Goal: Task Accomplishment & Management: Use online tool/utility

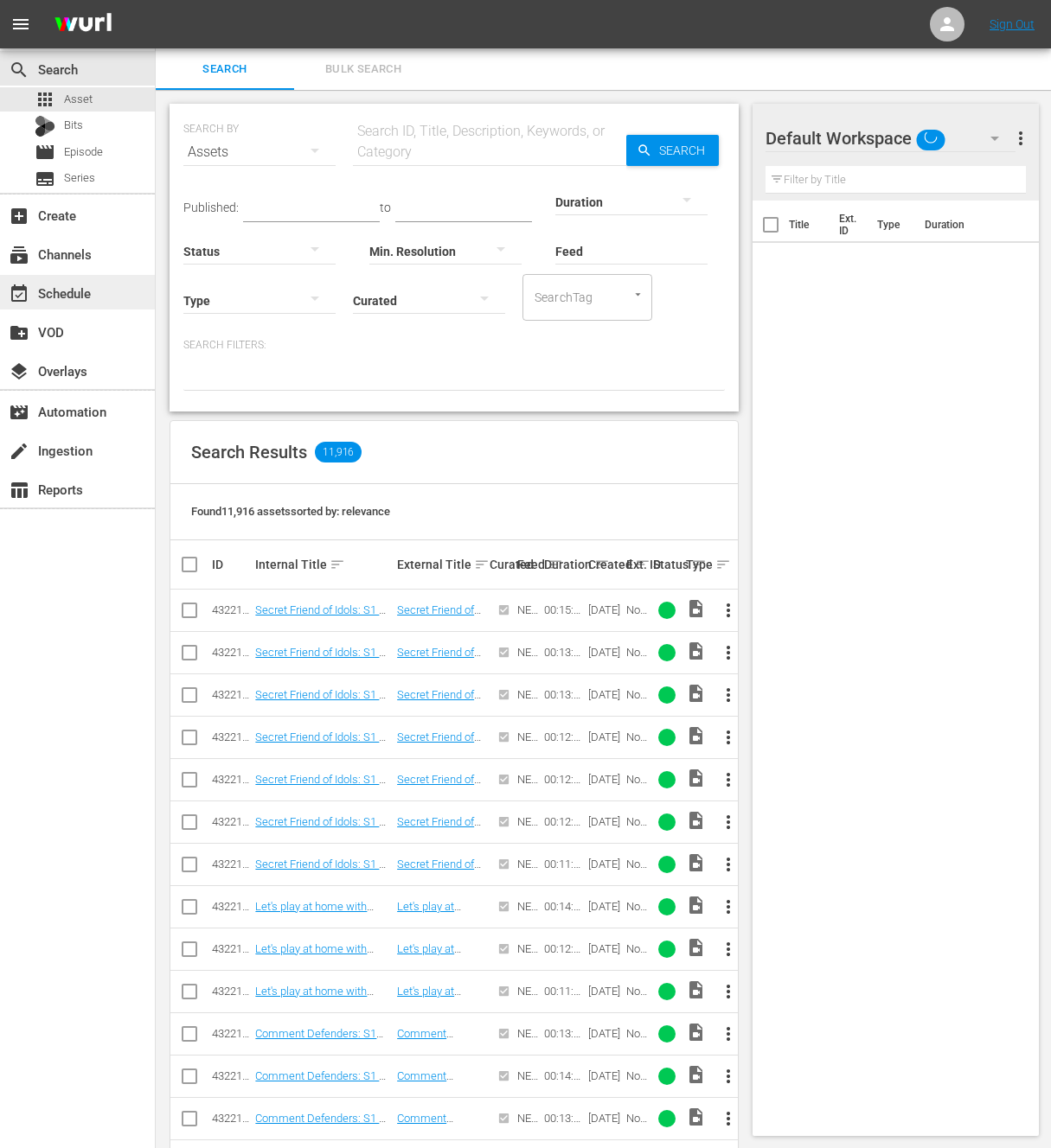
click at [80, 284] on div "event_available Schedule" at bounding box center [48, 290] width 97 height 15
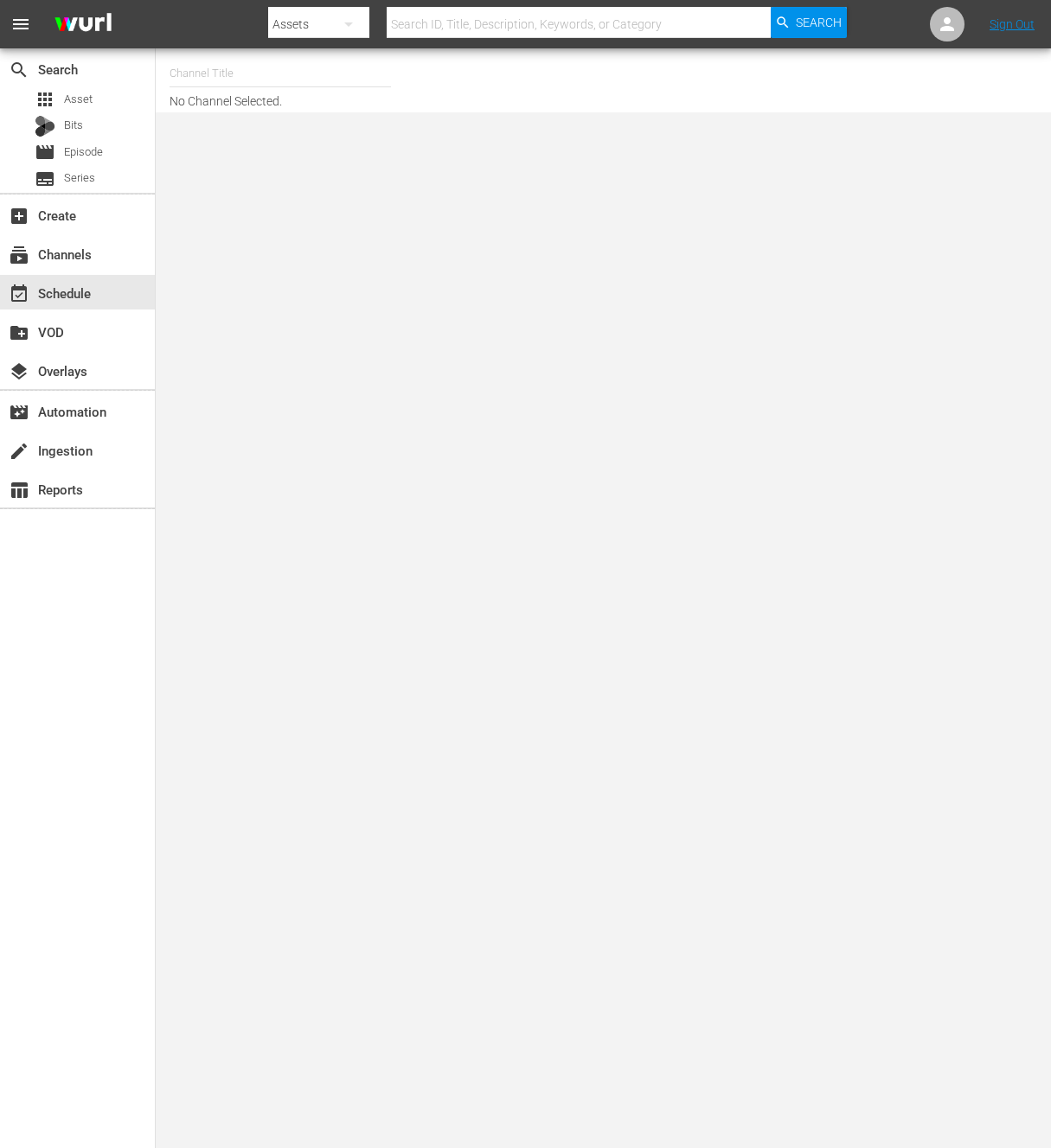
click at [303, 70] on input "text" at bounding box center [280, 73] width 221 height 42
type input "ㅜ"
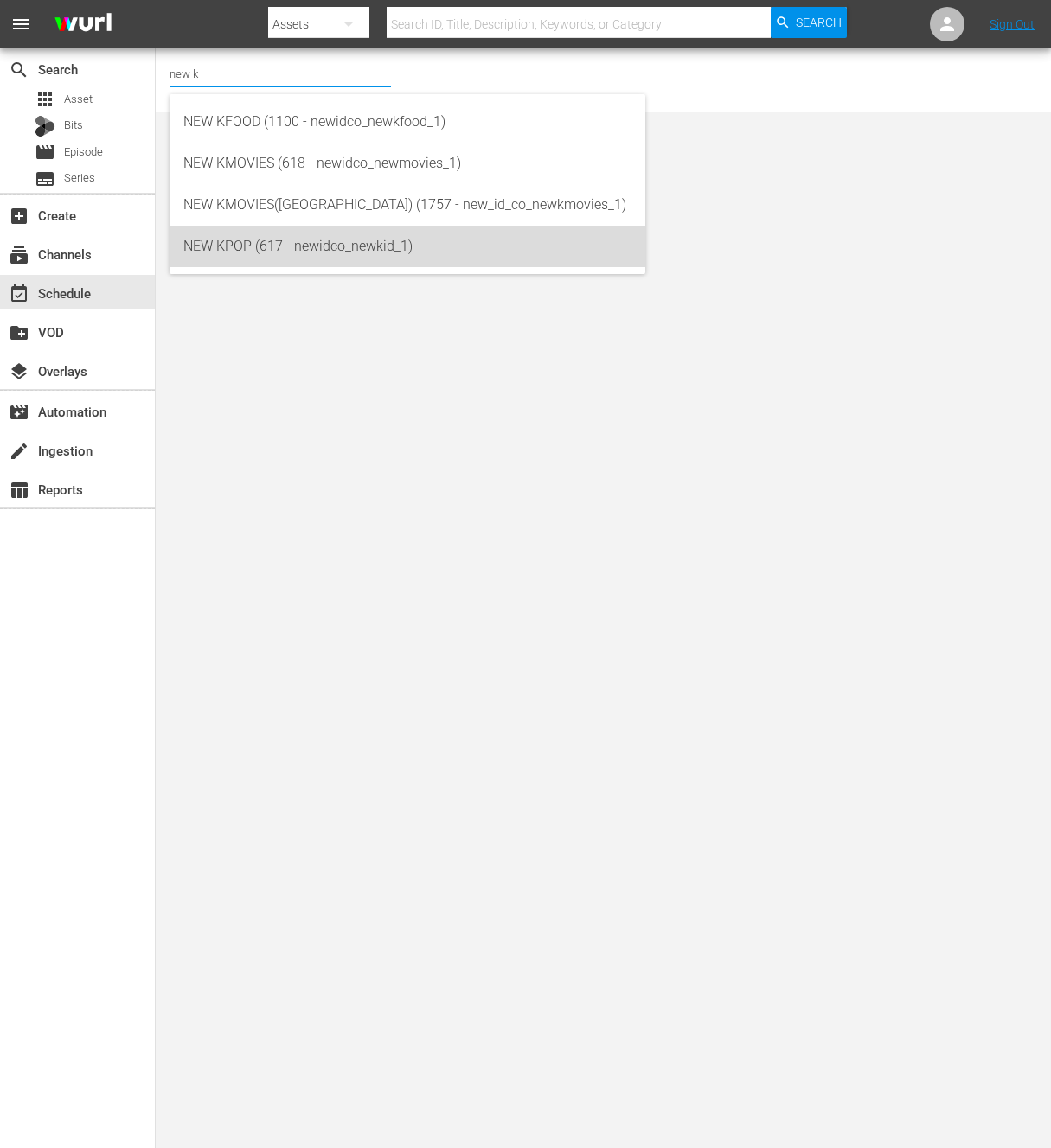
click at [202, 241] on div "NEW KPOP (617 - newidco_newkid_1)" at bounding box center [407, 246] width 448 height 42
type input "NEW KPOP (617 - newidco_newkid_1)"
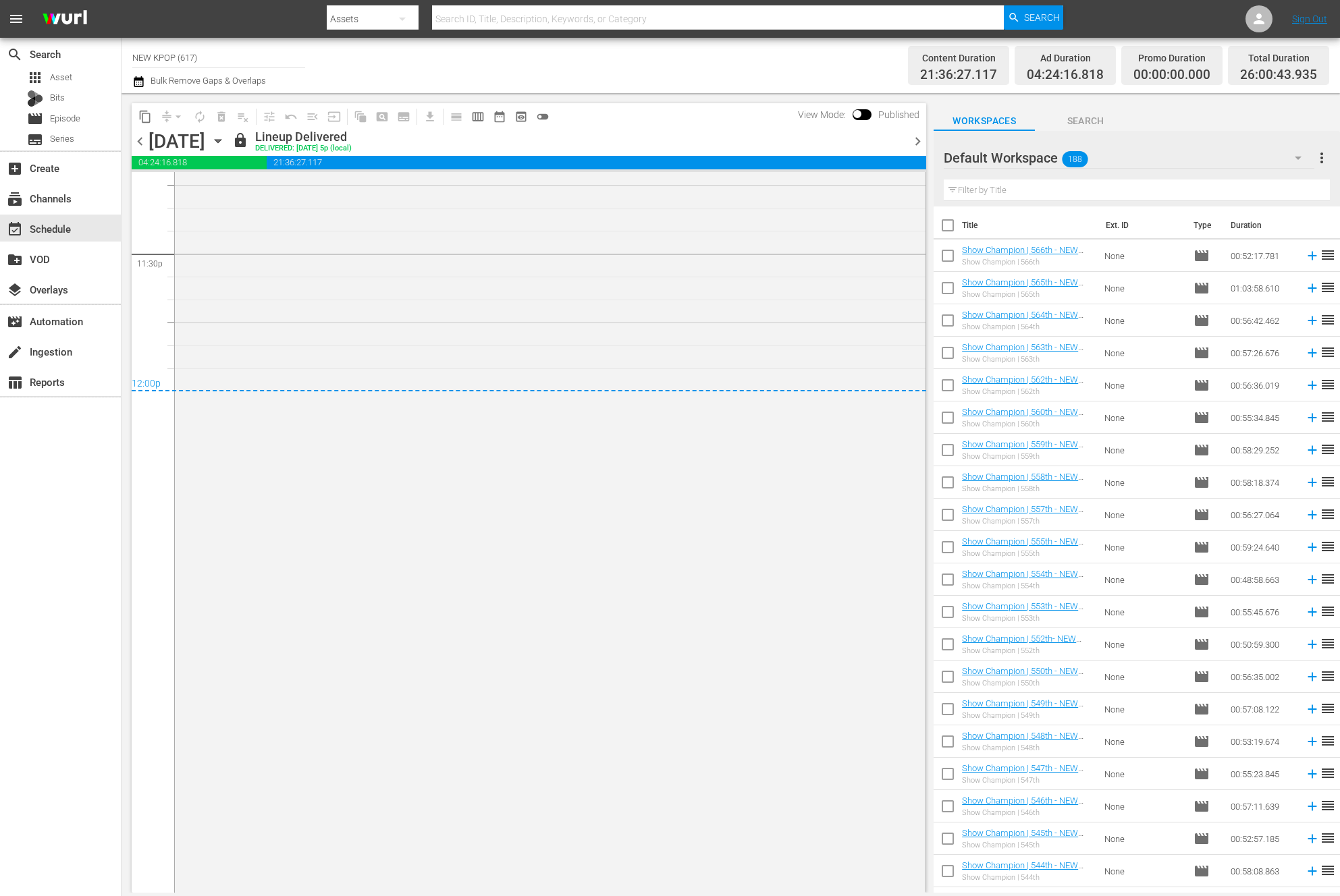
scroll to position [6515, 0]
click at [819, 135] on span "chevron_right" at bounding box center [917, 142] width 17 height 17
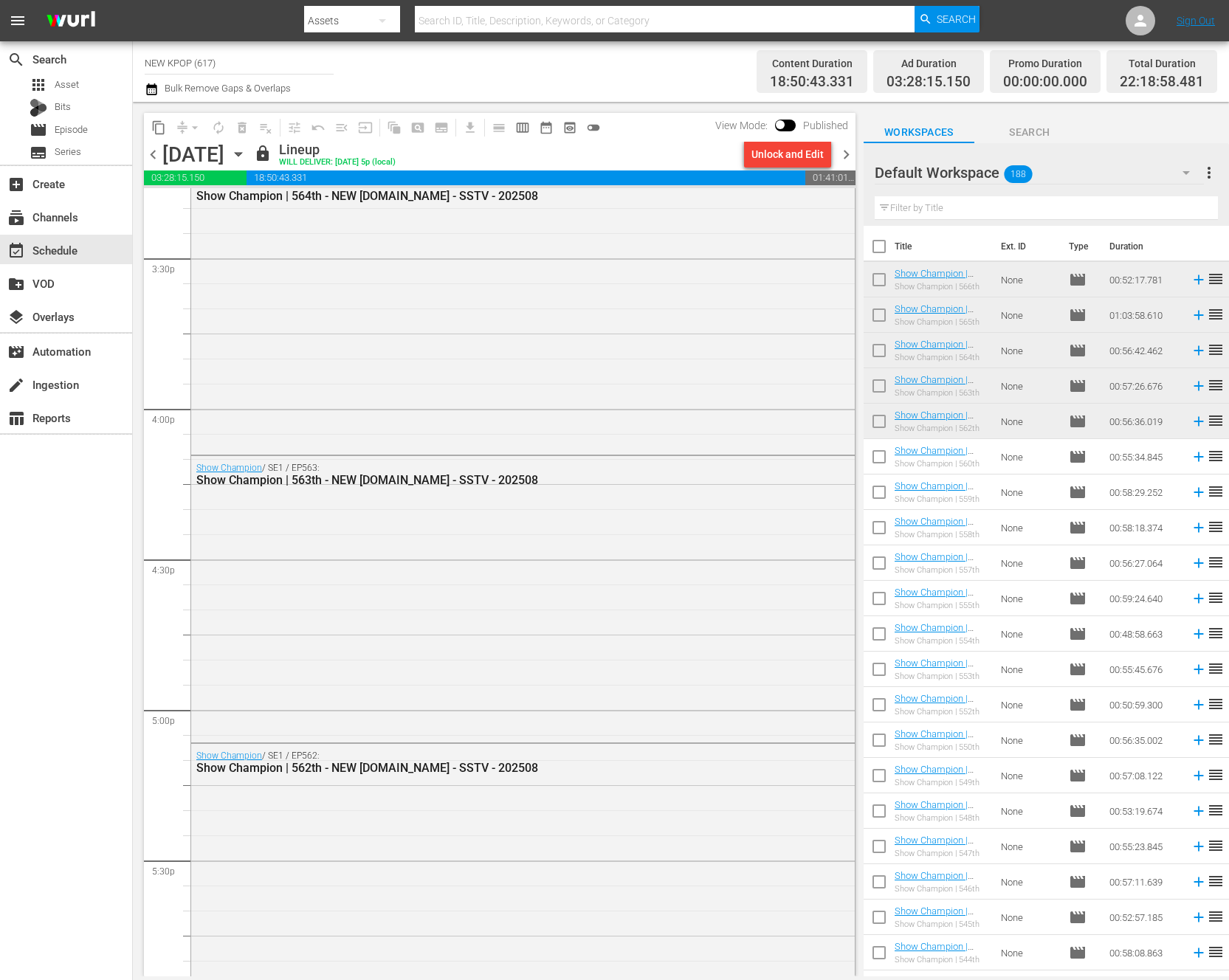
scroll to position [6618, 0]
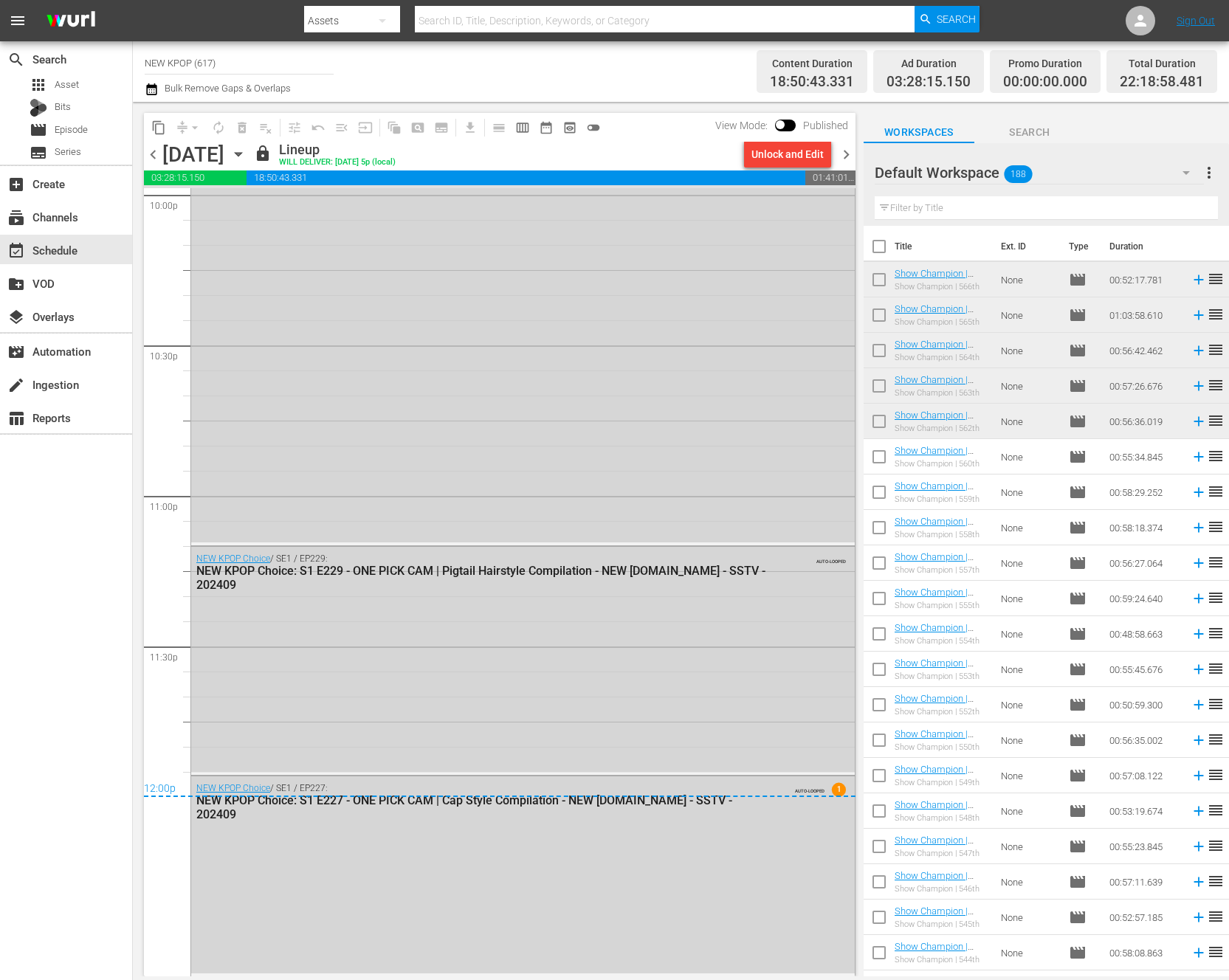
click at [845, 152] on span "chevron_right" at bounding box center [846, 155] width 18 height 18
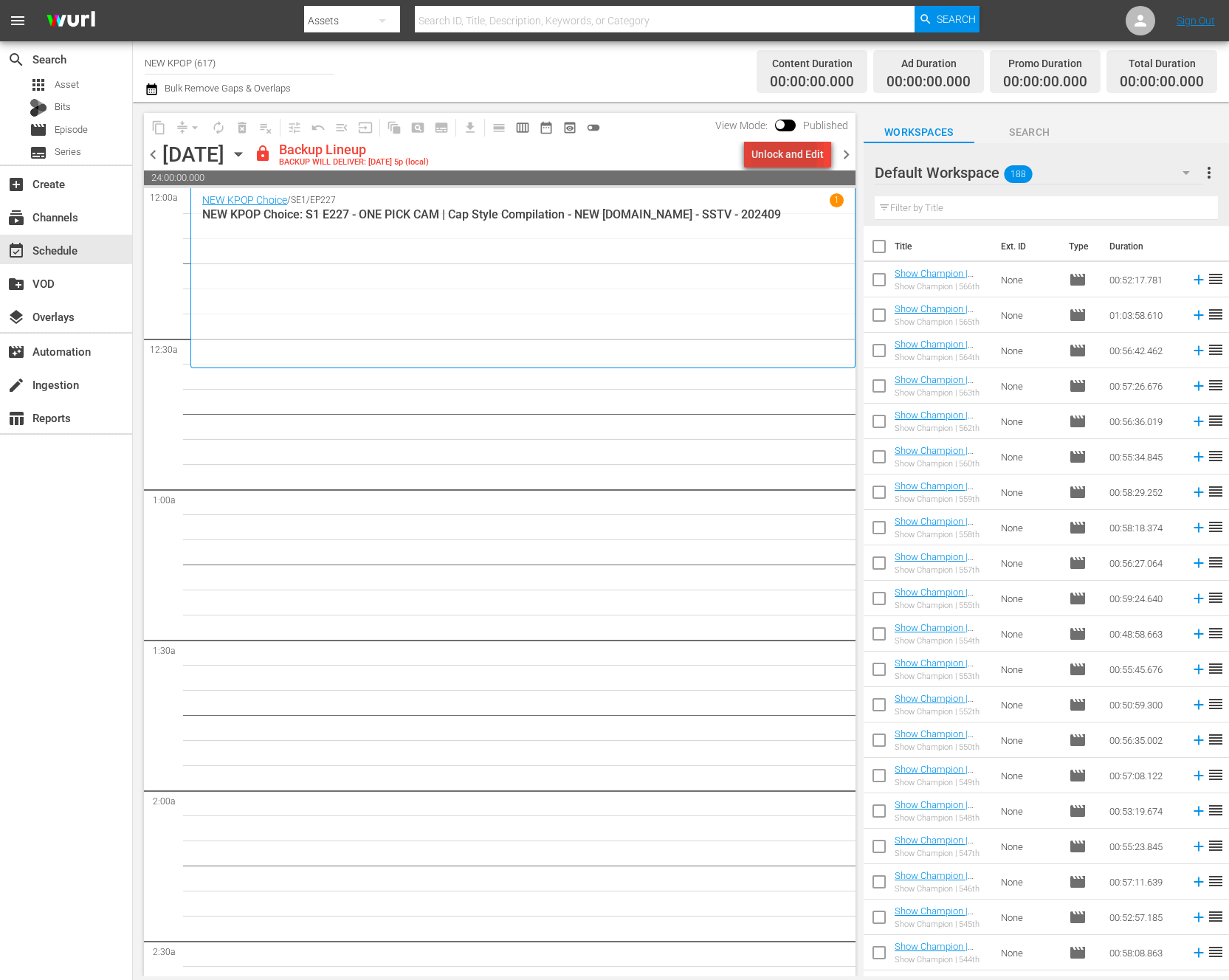
click at [753, 153] on div "Unlock and Edit" at bounding box center [787, 154] width 72 height 26
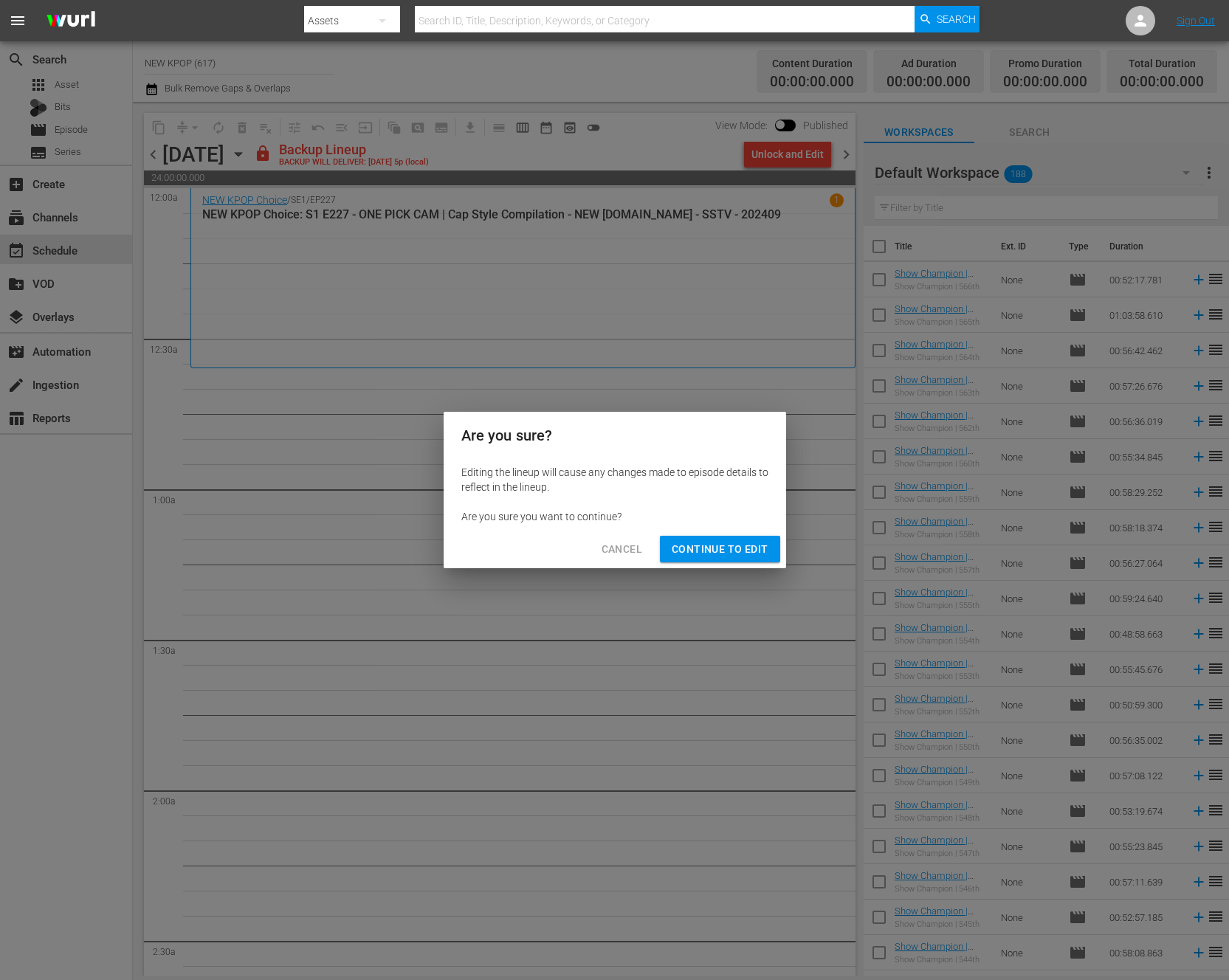
click at [708, 551] on span "Continue to Edit" at bounding box center [720, 549] width 96 height 18
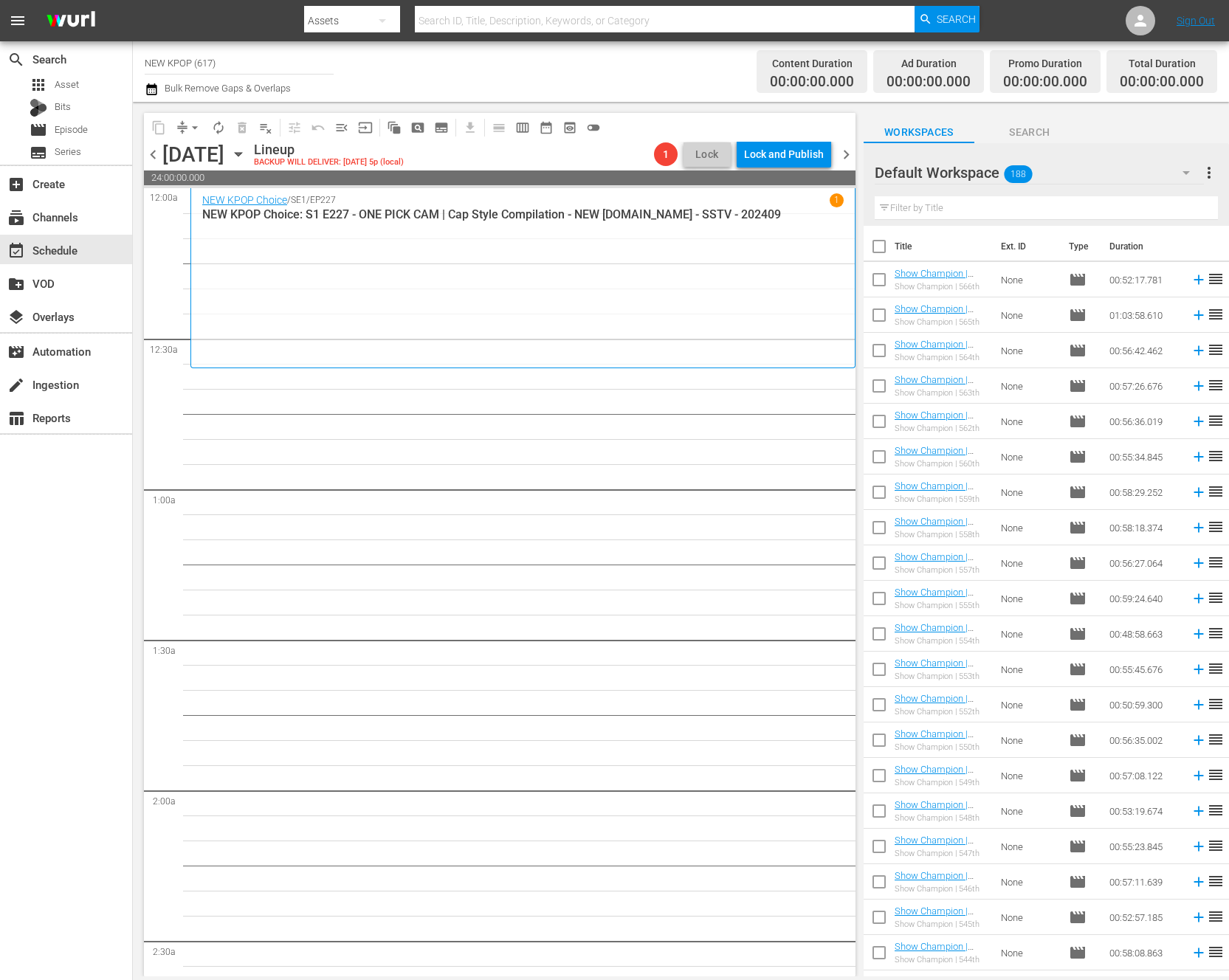
click at [896, 216] on input "text" at bounding box center [1046, 208] width 343 height 24
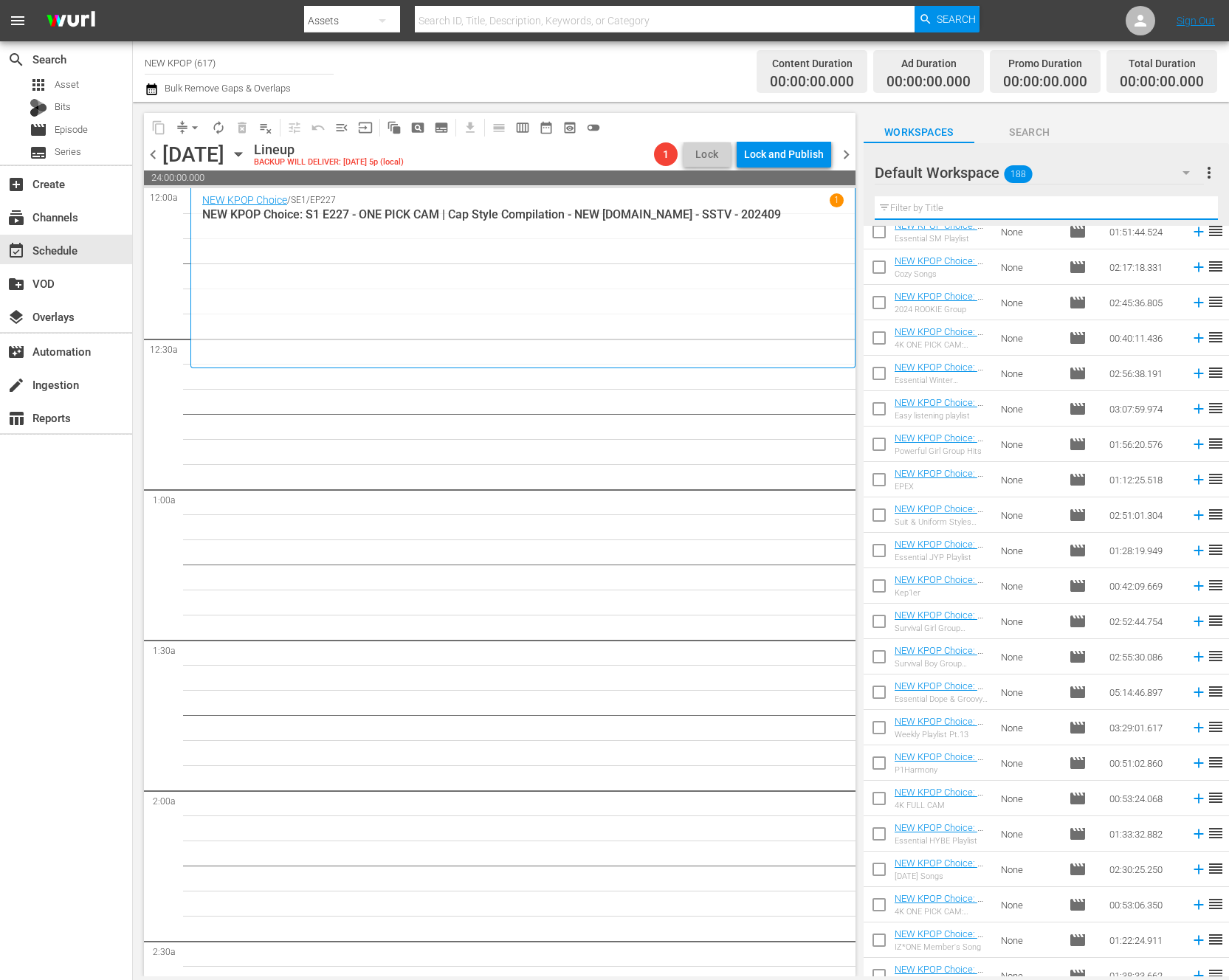
scroll to position [1445, 0]
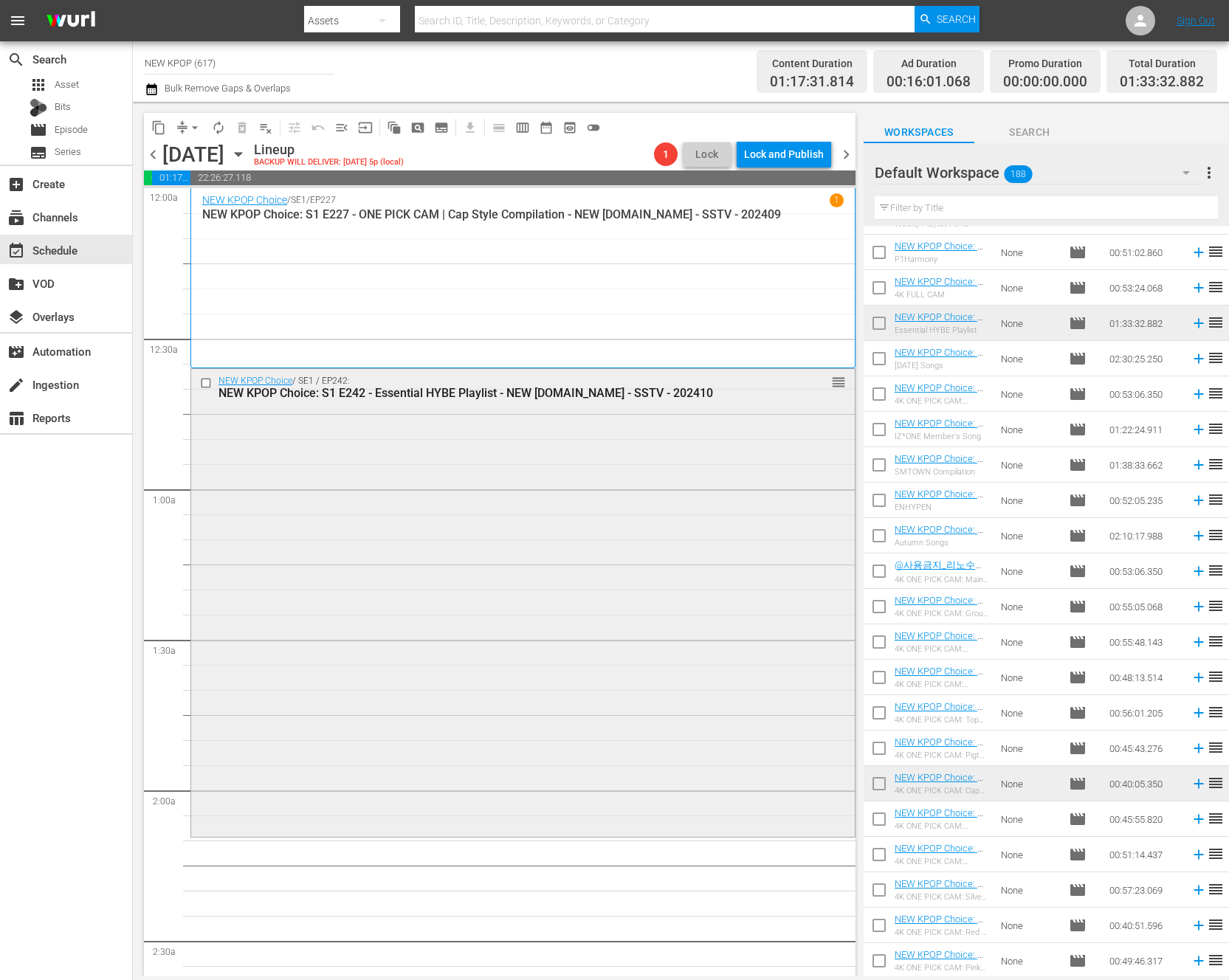
click at [448, 622] on div "NEW KPOP Choice / SE1 / EP242: NEW KPOP Choice: S1 E242 - Essential HYBE Playli…" at bounding box center [522, 602] width 663 height 465
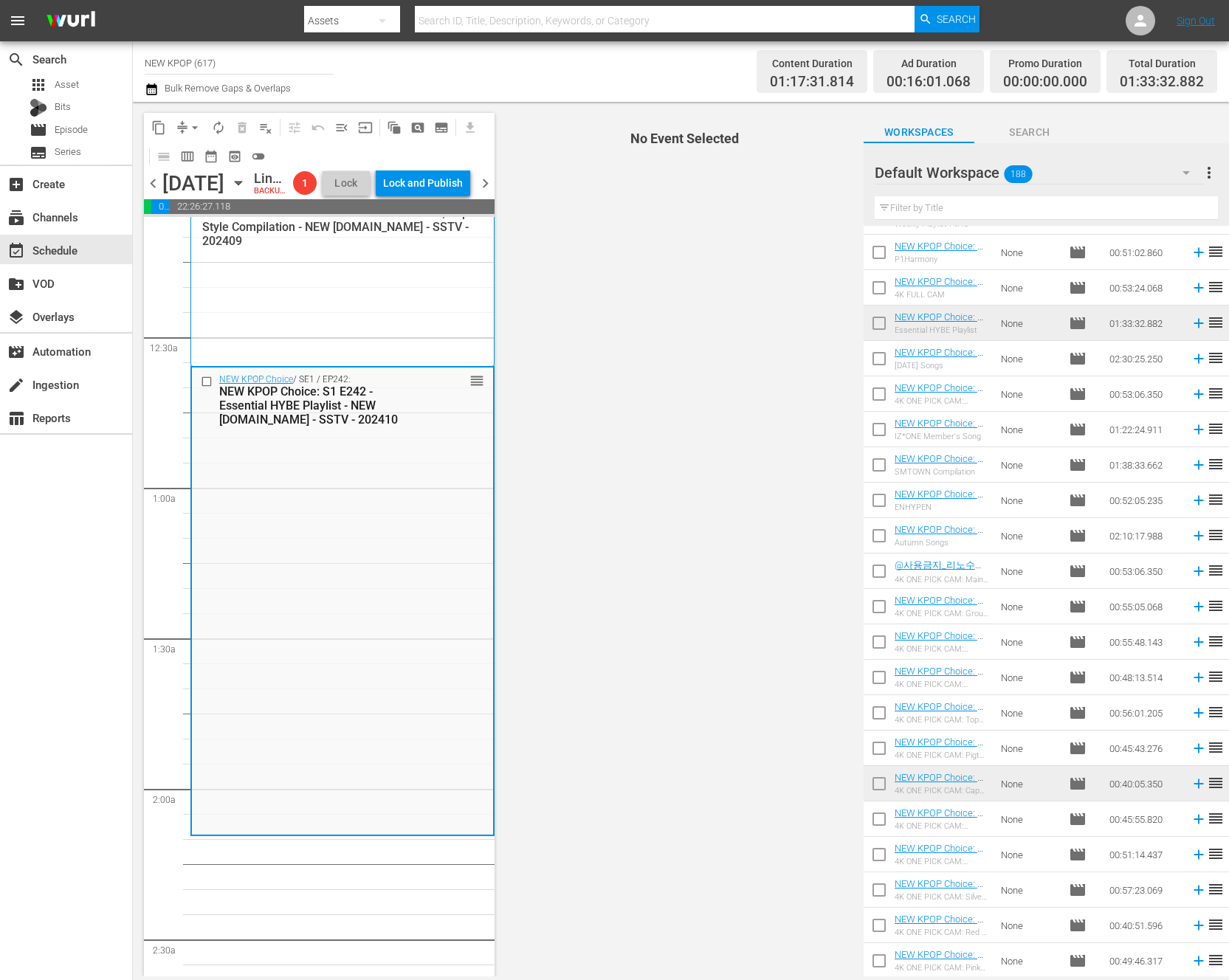
scroll to position [32, 0]
click at [448, 622] on div "NEW KPOP Choice / SE1 / EP242: NEW KPOP Choice: S1 E242 - Essential HYBE Playli…" at bounding box center [342, 599] width 301 height 465
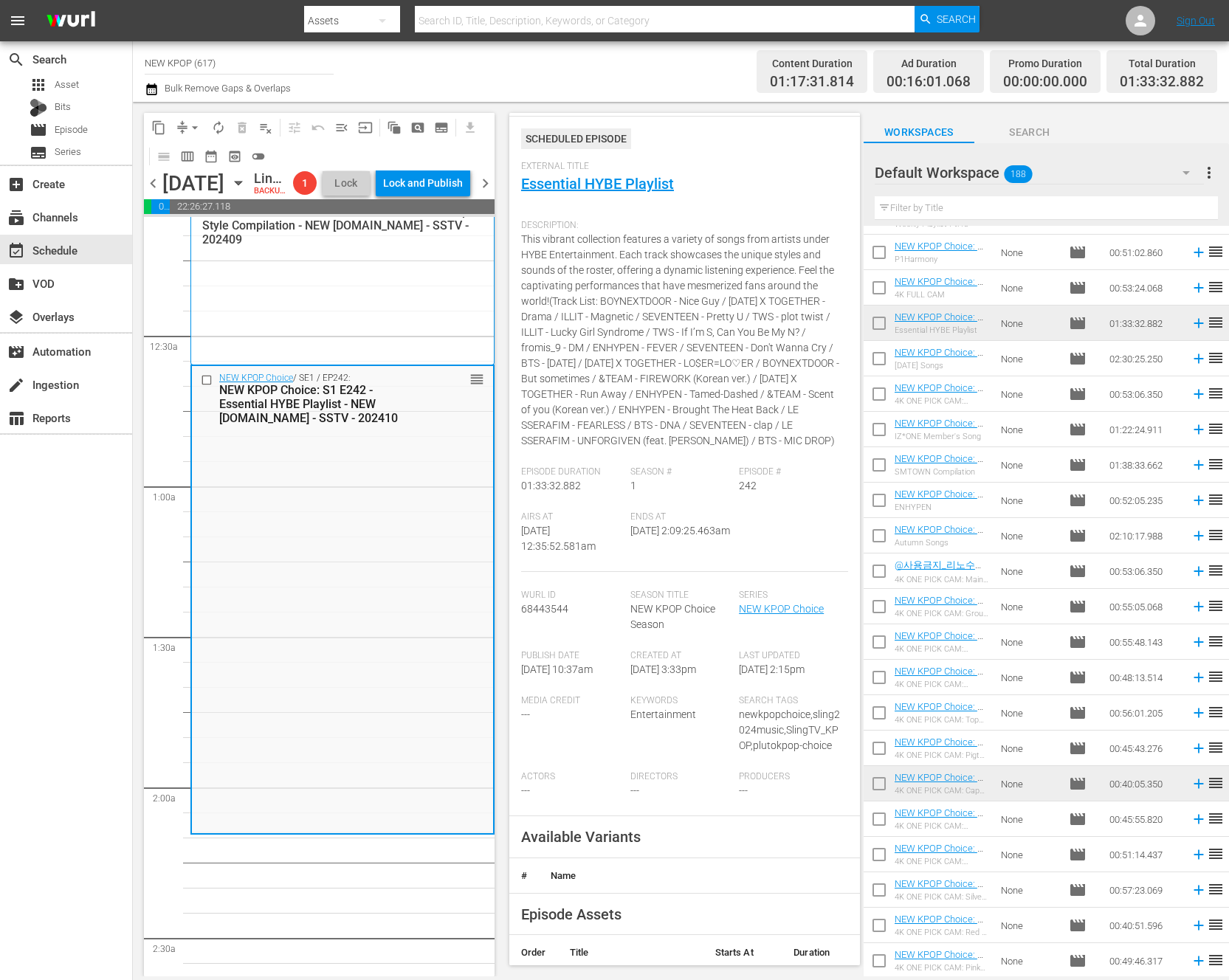
scroll to position [0, 0]
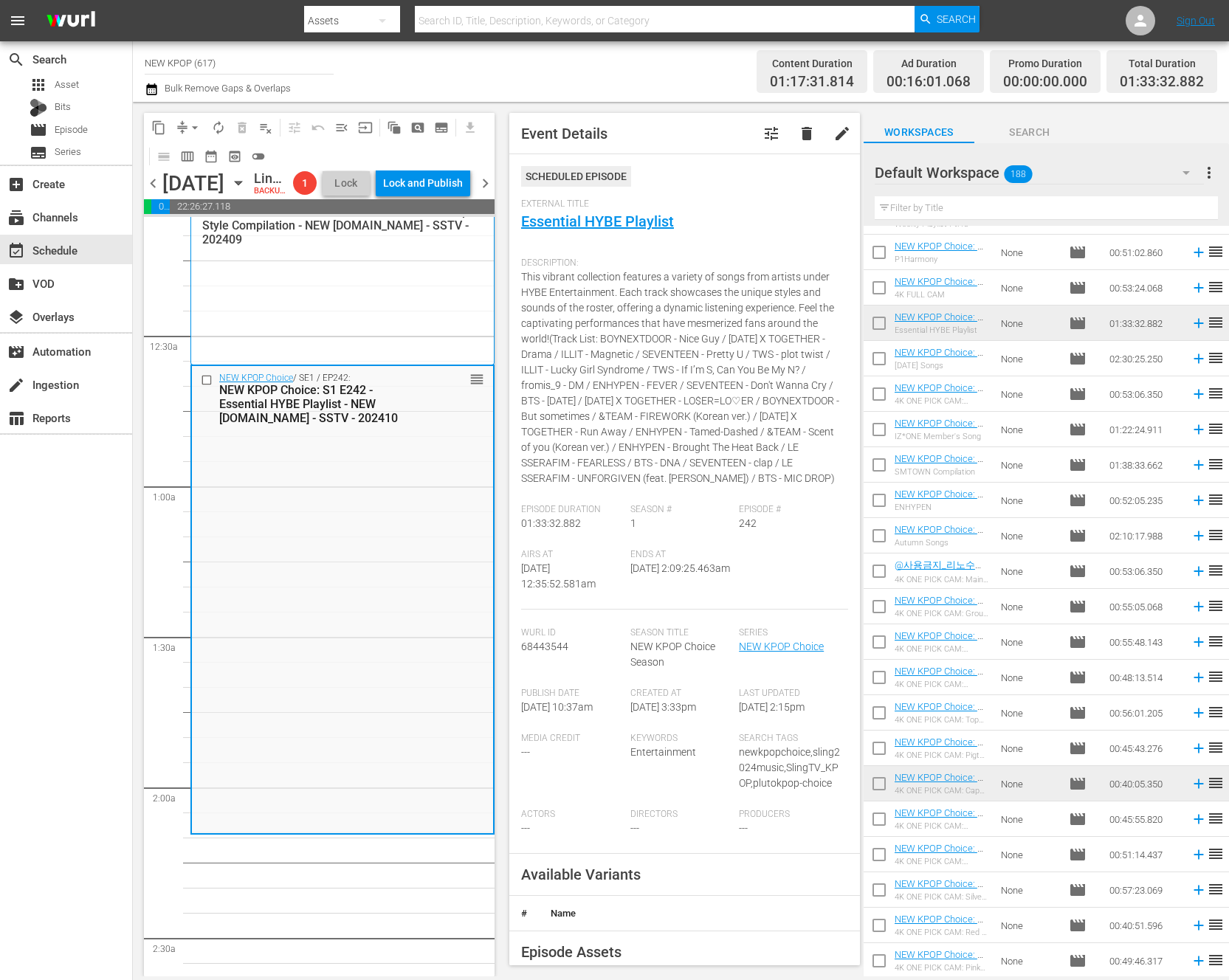
click at [896, 204] on input "text" at bounding box center [1046, 208] width 343 height 24
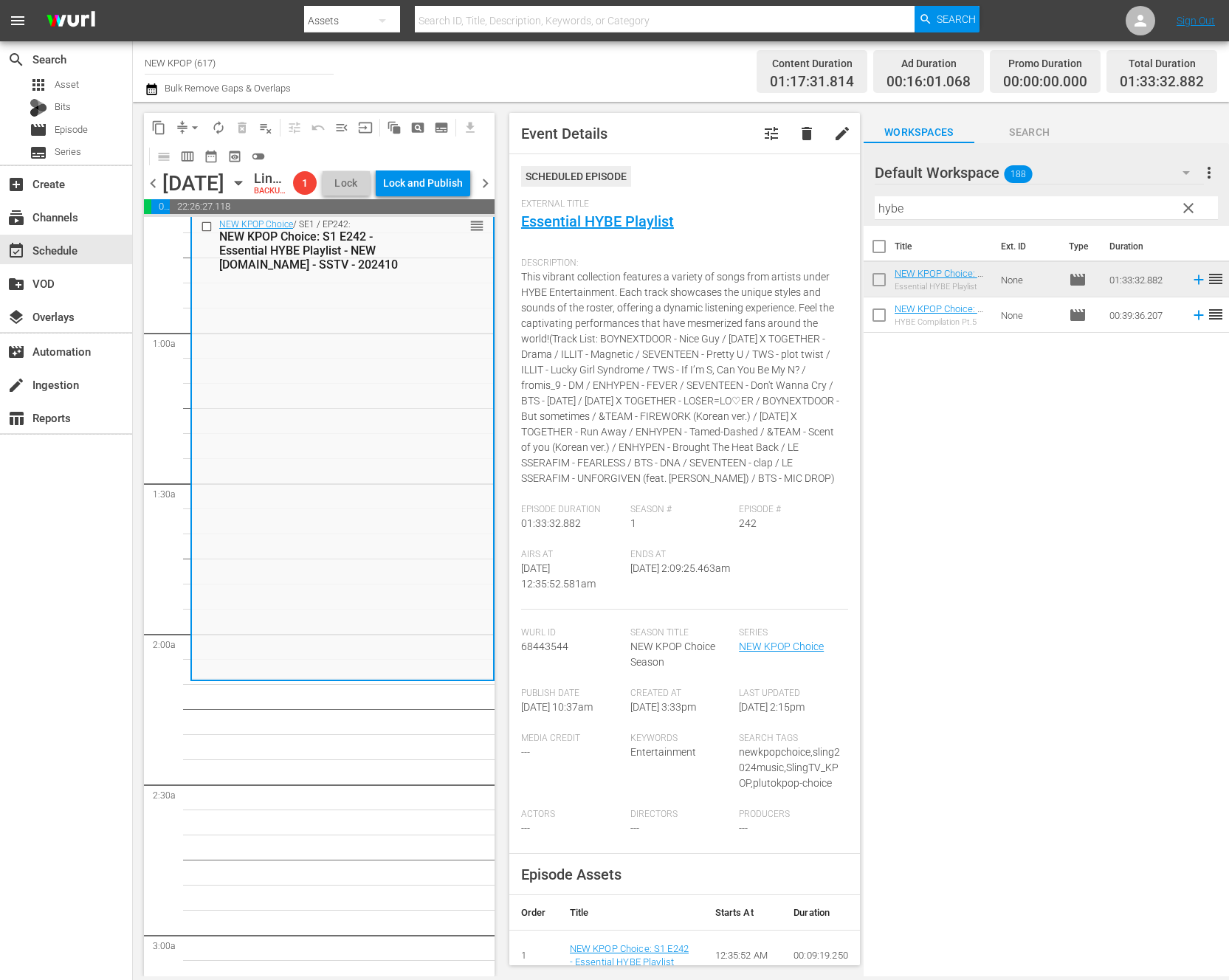
scroll to position [186, 0]
drag, startPoint x: 975, startPoint y: 215, endPoint x: 653, endPoint y: 190, distance: 323.0
click at [653, 190] on div "content_copy compress arrow_drop_down autorenew_outlined delete_forever_outline…" at bounding box center [680, 539] width 1096 height 874
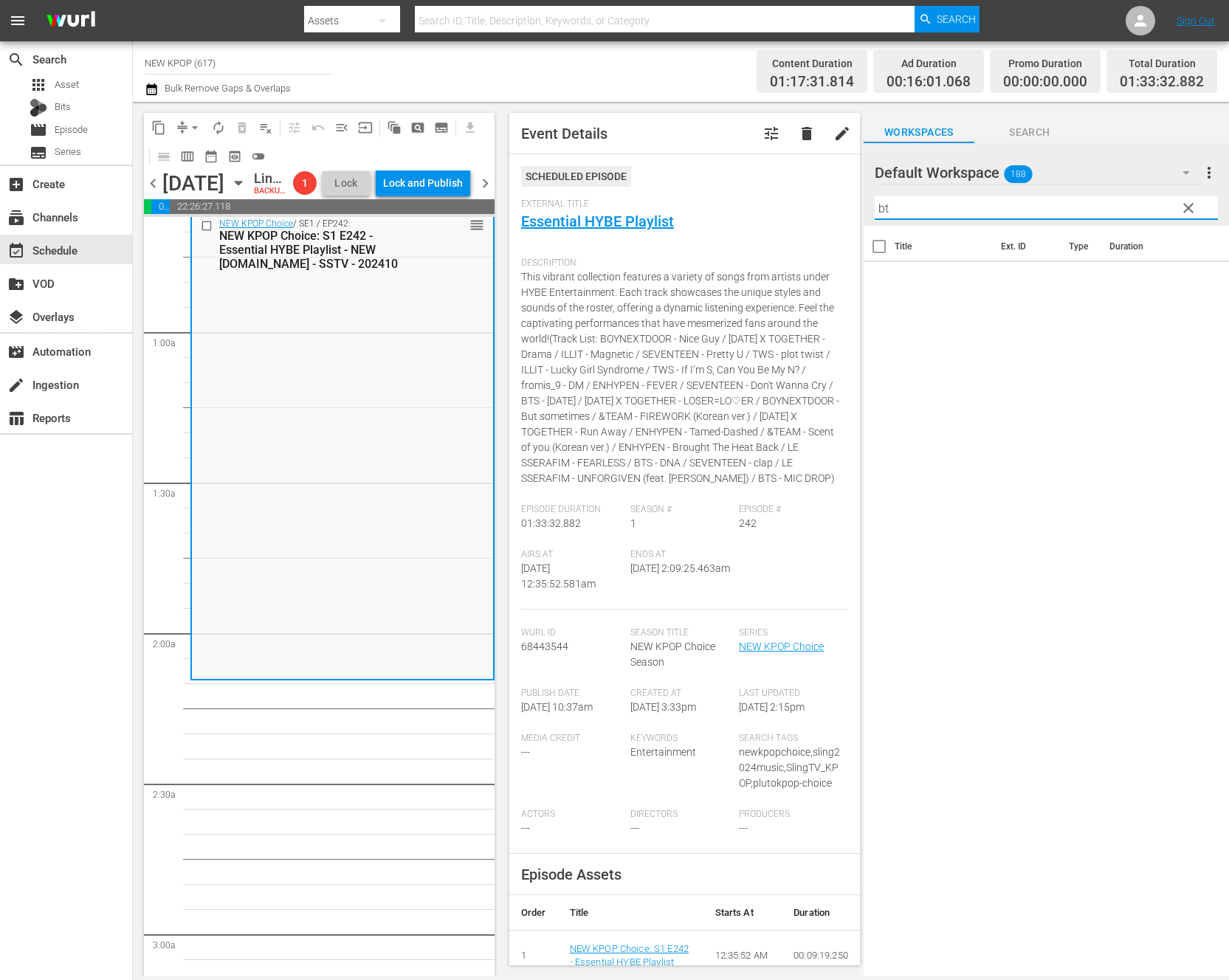
type input "b"
type input "g"
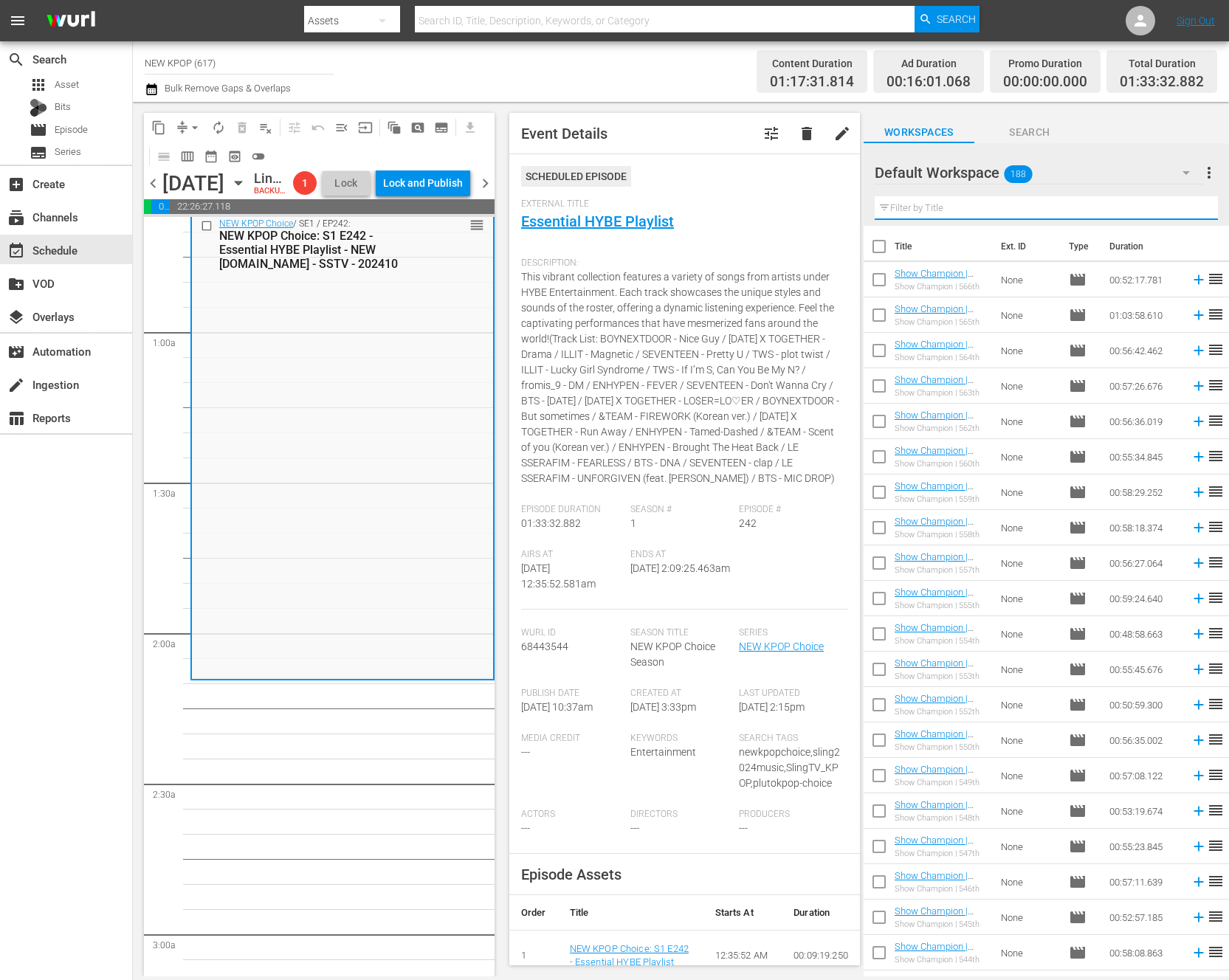
click at [896, 118] on button "Search" at bounding box center [1030, 129] width 111 height 29
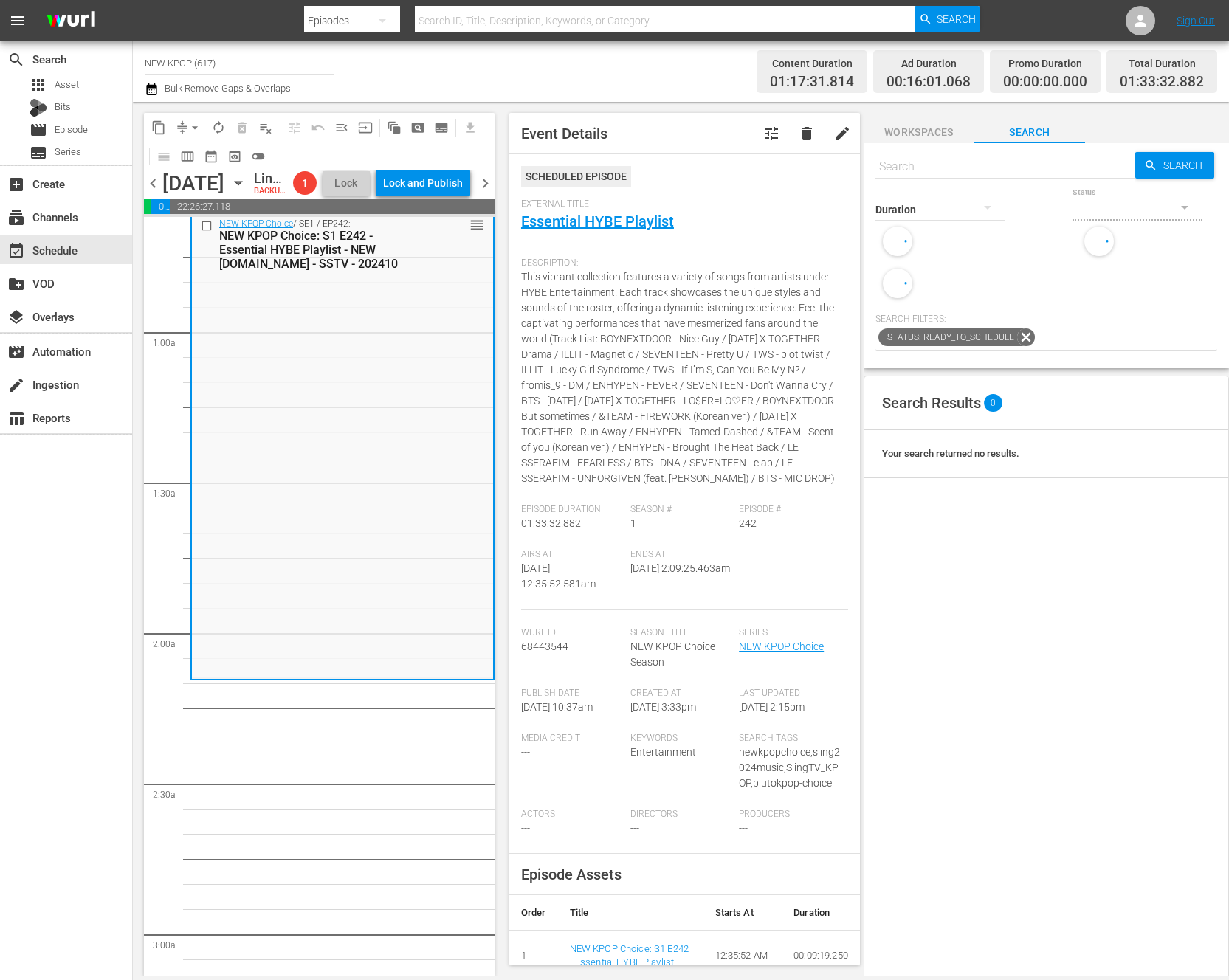
click at [896, 162] on input "text" at bounding box center [1005, 167] width 260 height 35
type input "b"
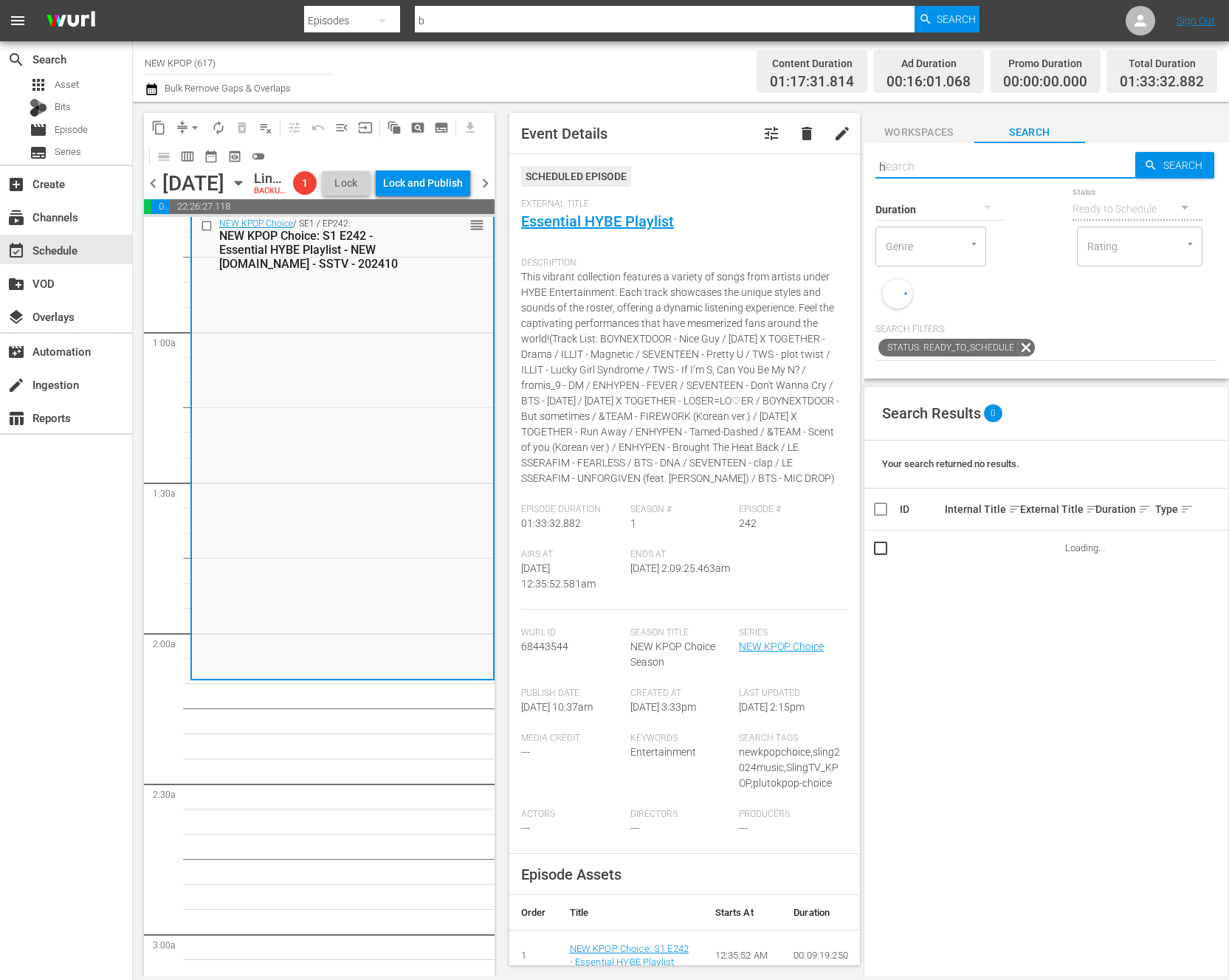
type input "hy"
type input "b"
type input "hybe"
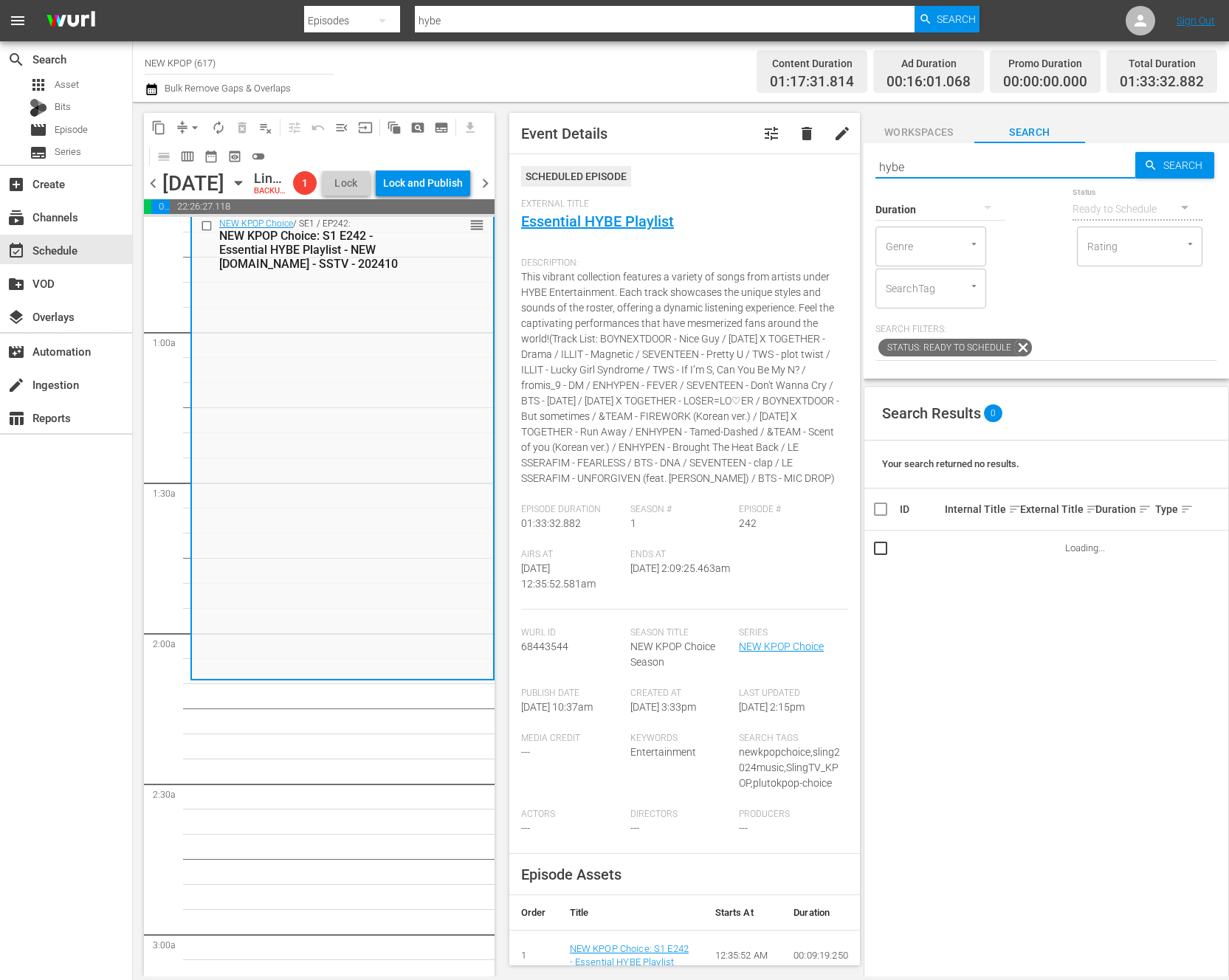
type input "hybe"
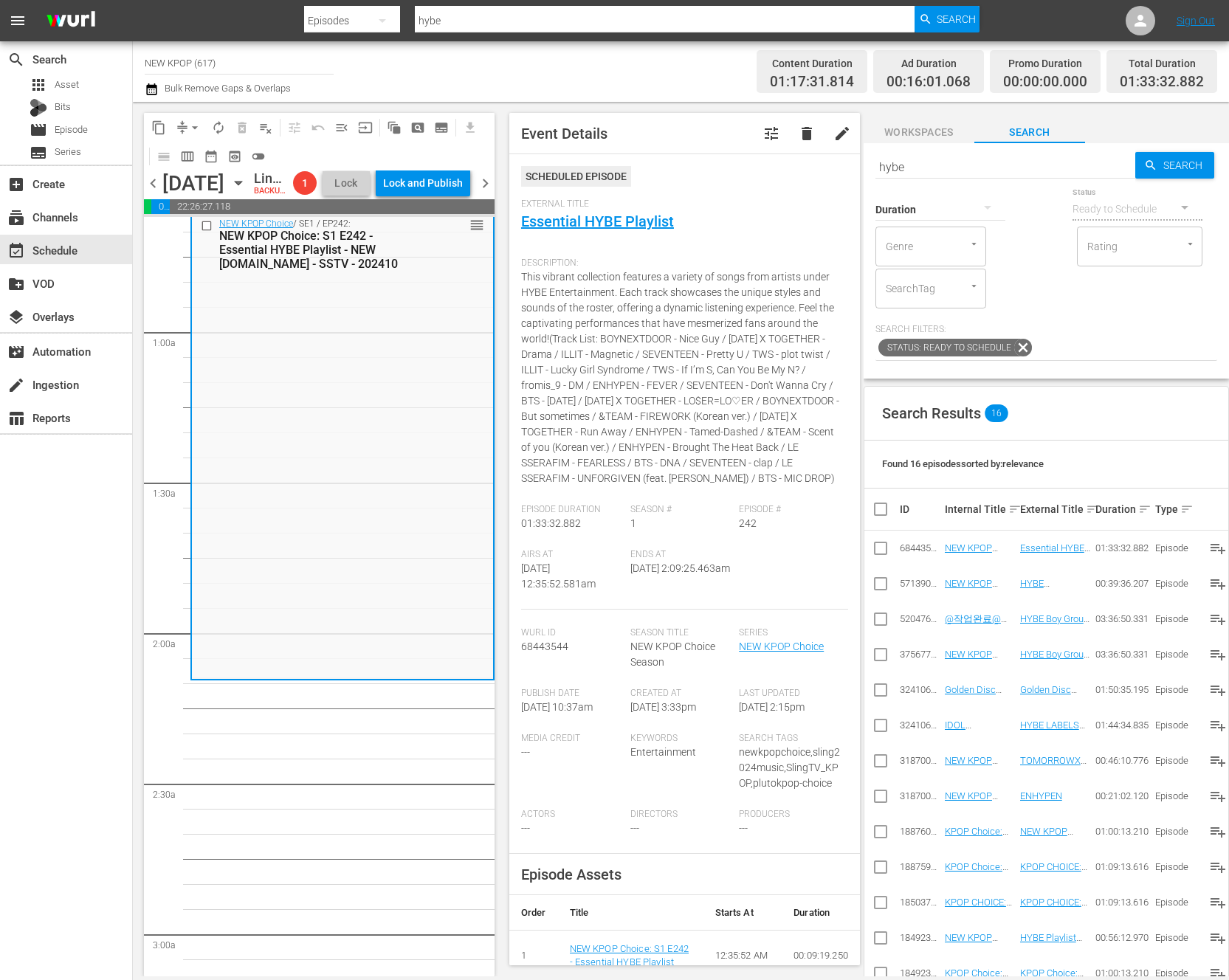
click at [865, 673] on td at bounding box center [881, 690] width 33 height 35
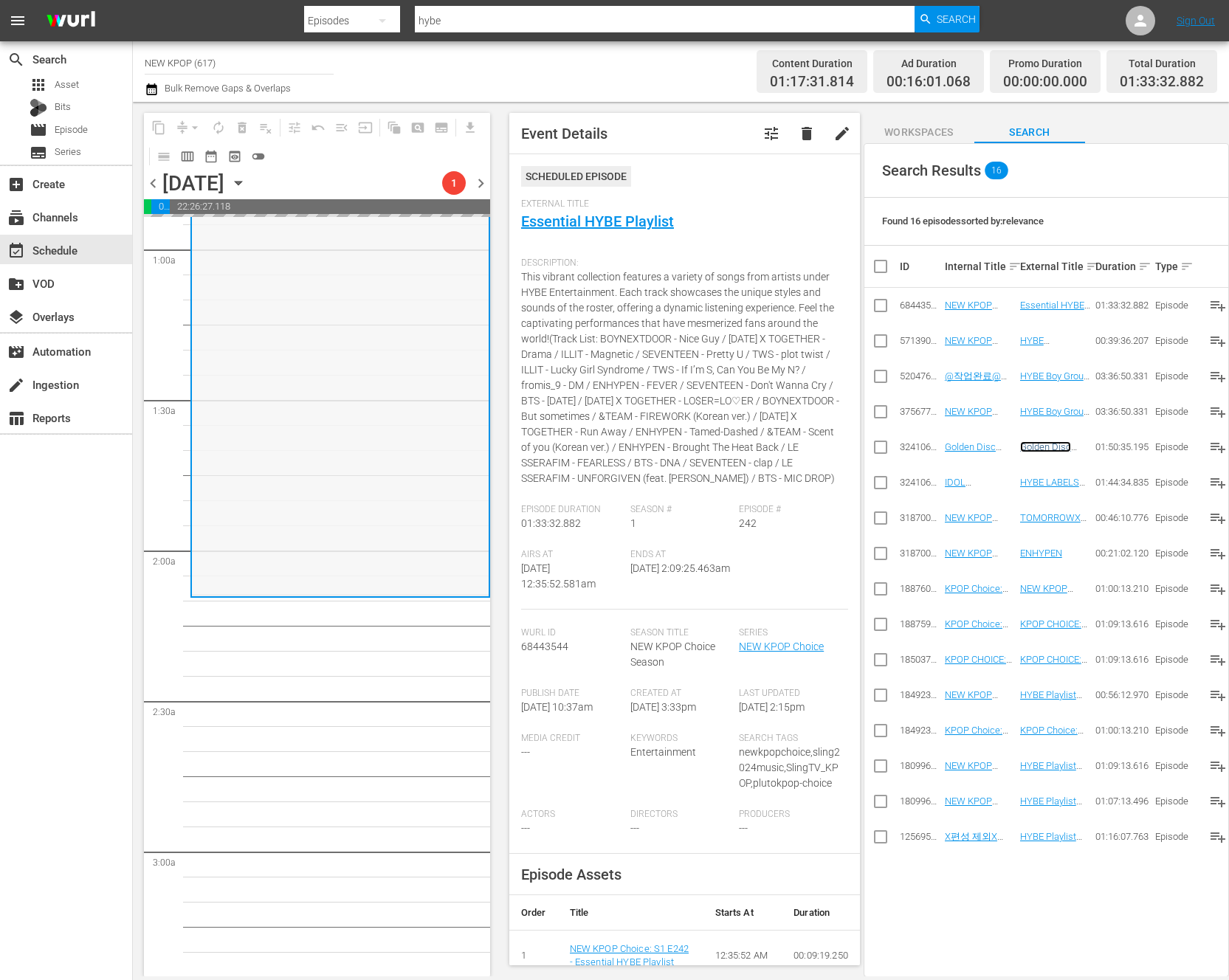
scroll to position [270, 0]
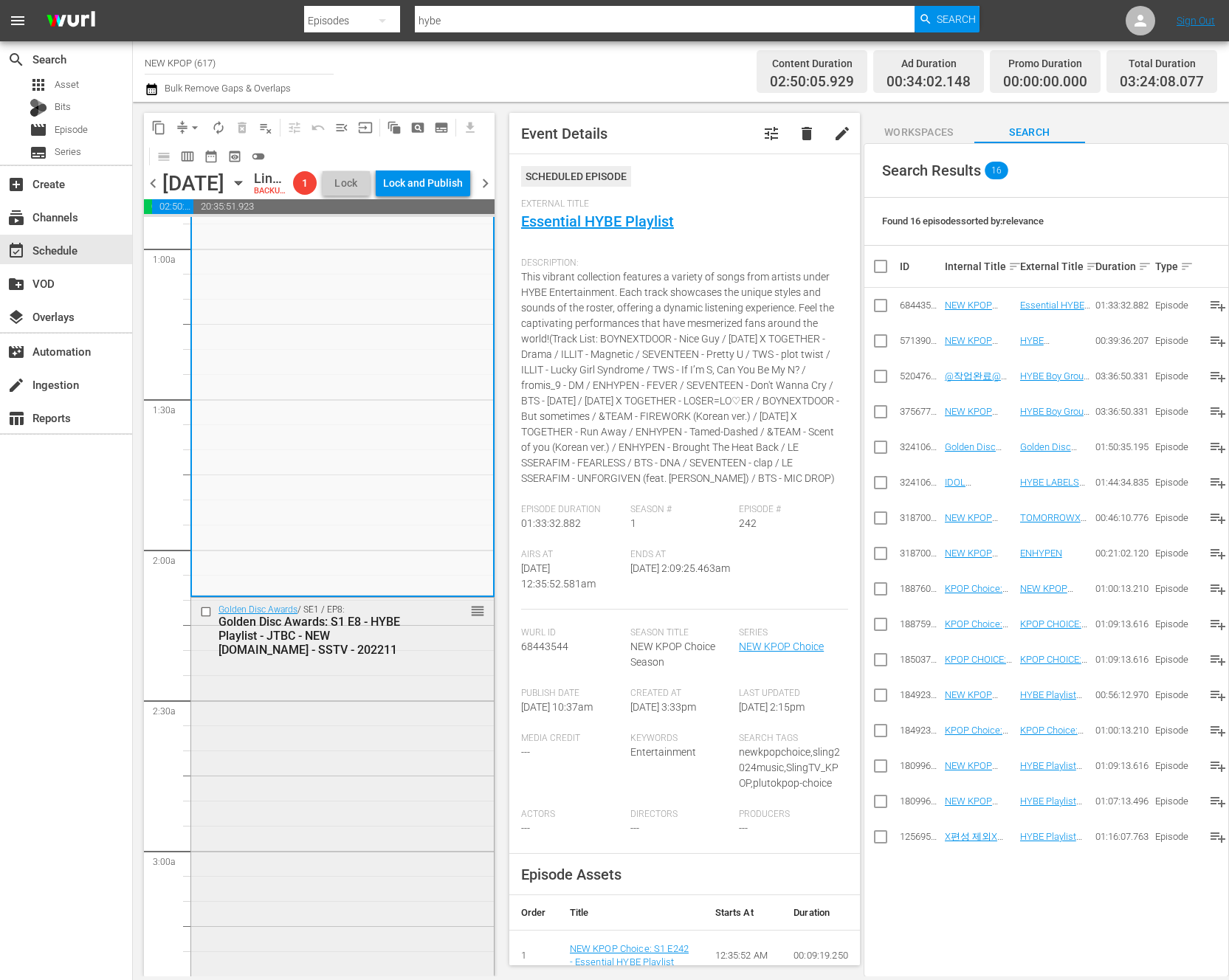
click at [380, 806] on div "Golden Disc Awards / SE1 / EP8: Golden Disc Awards: S1 E8 - HYBE Playlist - JTB…" at bounding box center [342, 873] width 303 height 551
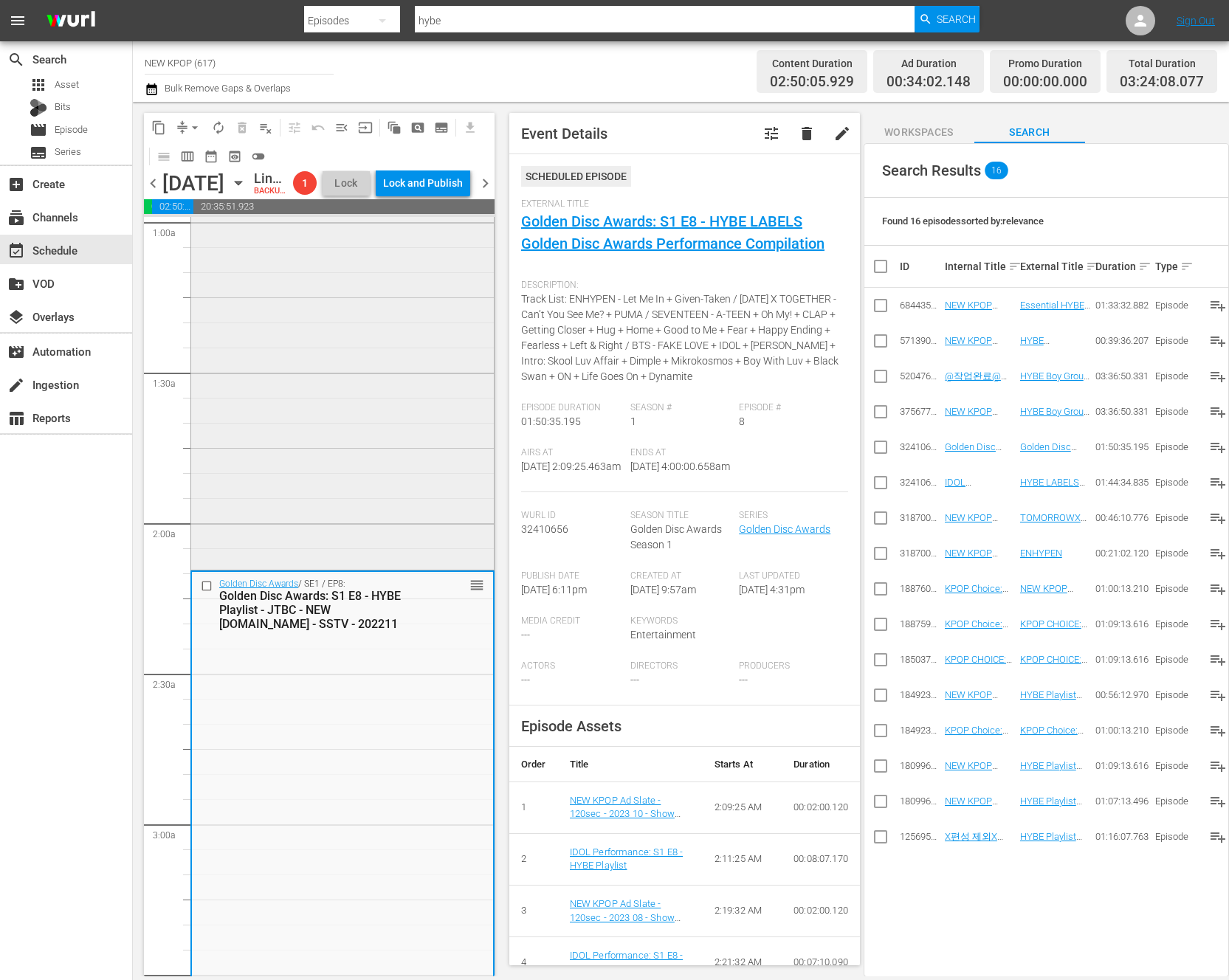
scroll to position [566, 0]
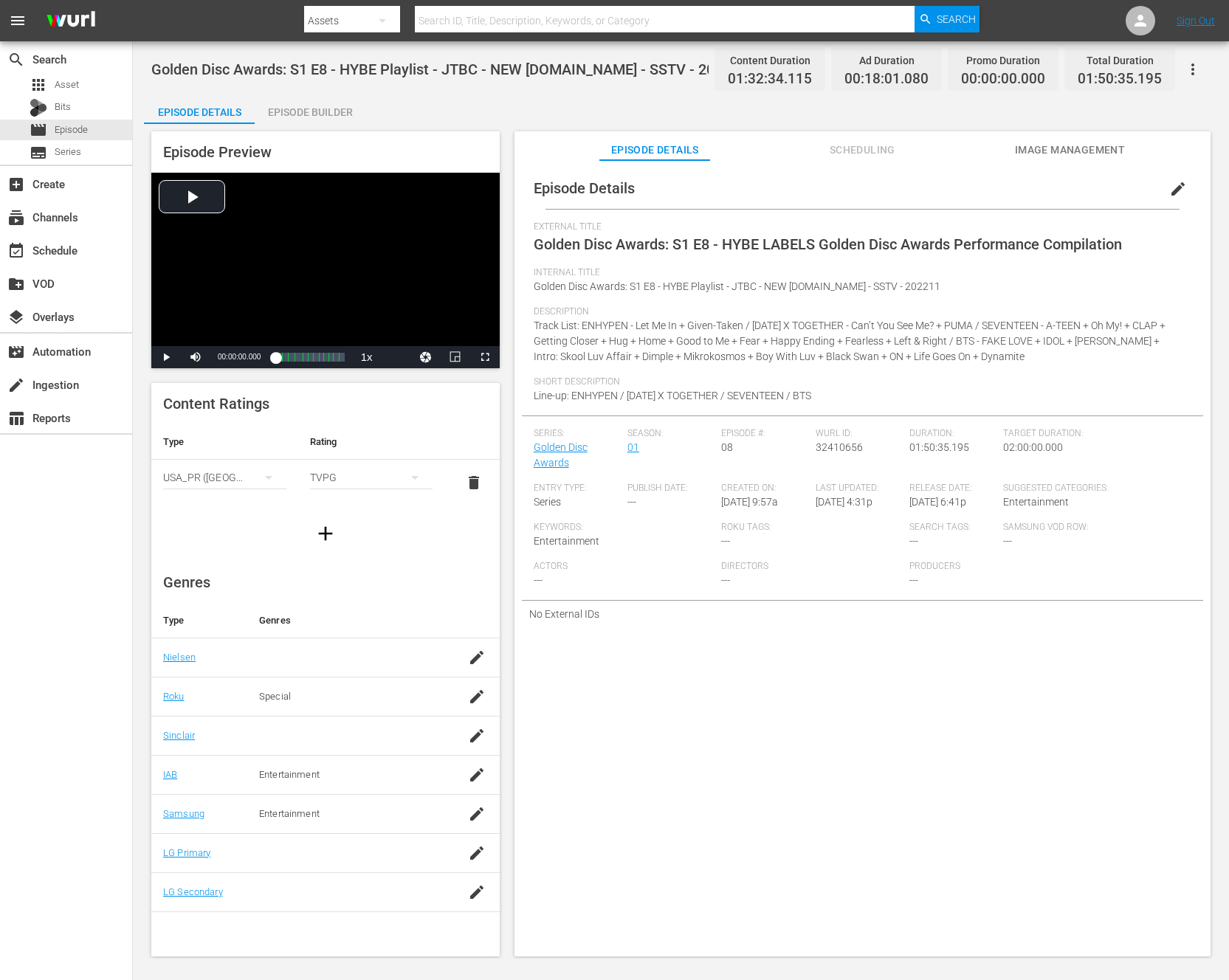
click at [301, 91] on div "Golden Disc Awards: S1 E8 - HYBE Playlist - JTBC - NEW K.ID - SSTV - 202211 Con…" at bounding box center [680, 500] width 1096 height 918
click at [298, 116] on div "Episode Builder" at bounding box center [311, 112] width 111 height 35
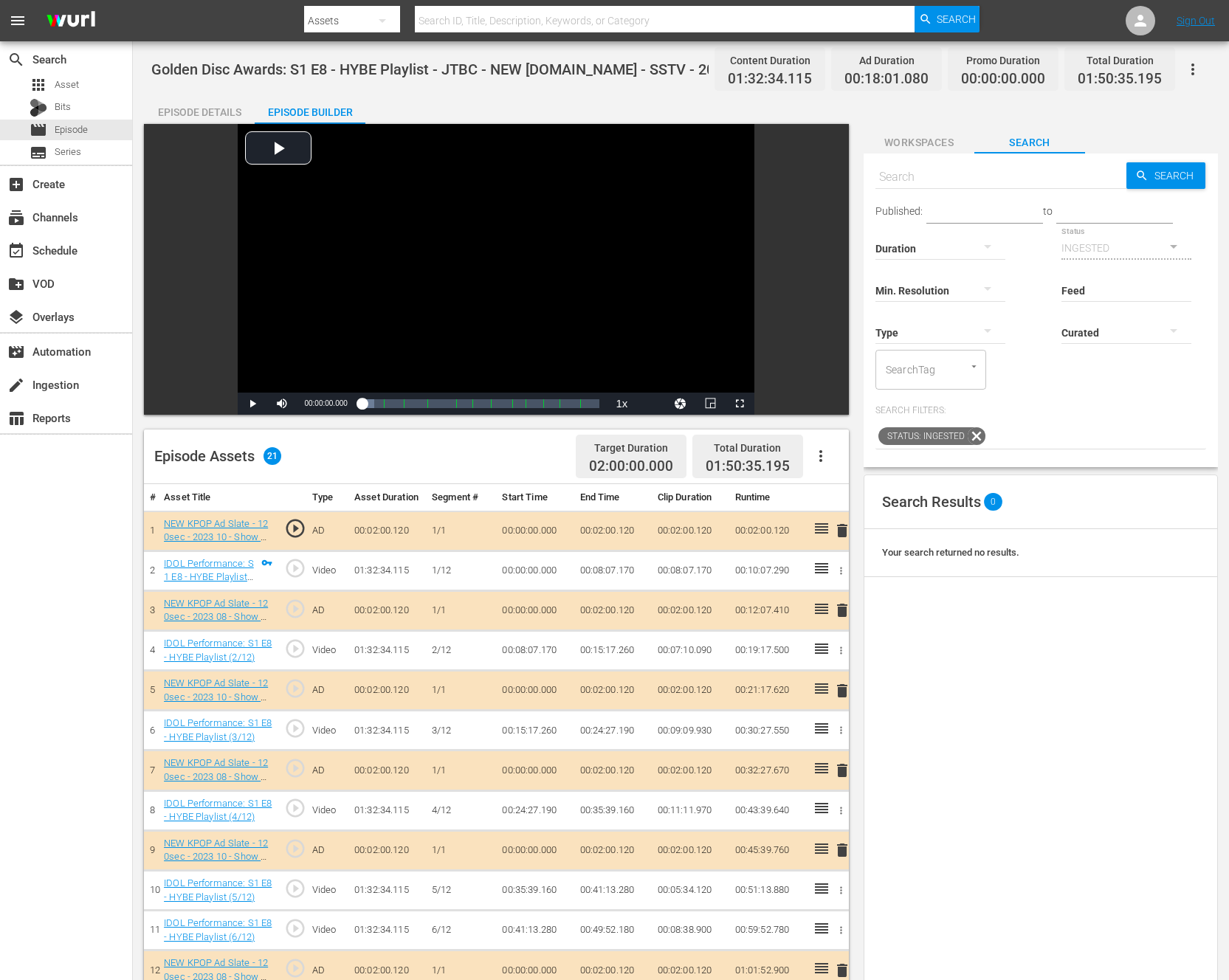
click at [928, 146] on span "Workspaces" at bounding box center [919, 143] width 111 height 18
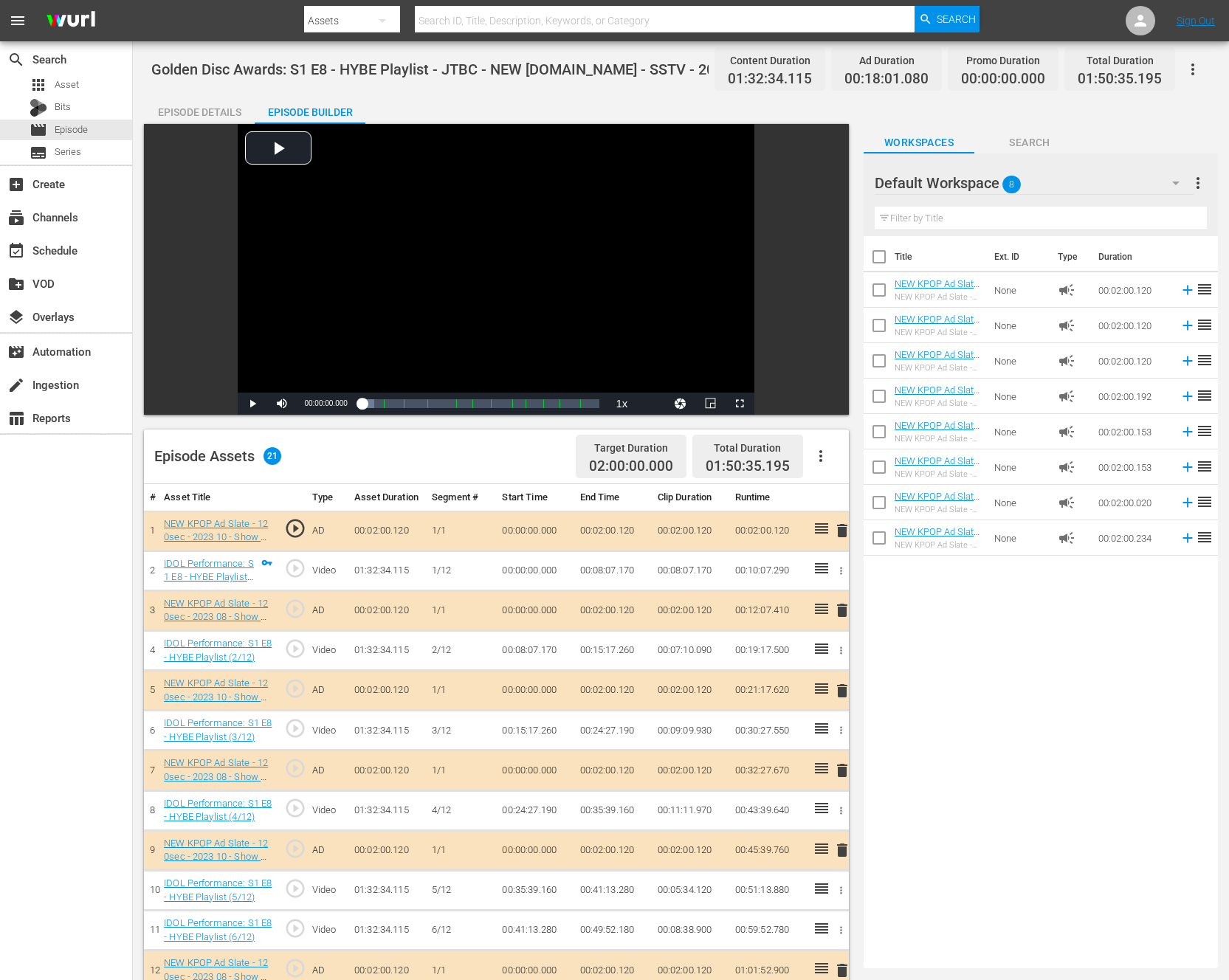
click at [816, 471] on button "button" at bounding box center [821, 456] width 35 height 35
click at [820, 488] on div "Clear Ads" at bounding box center [865, 498] width 100 height 35
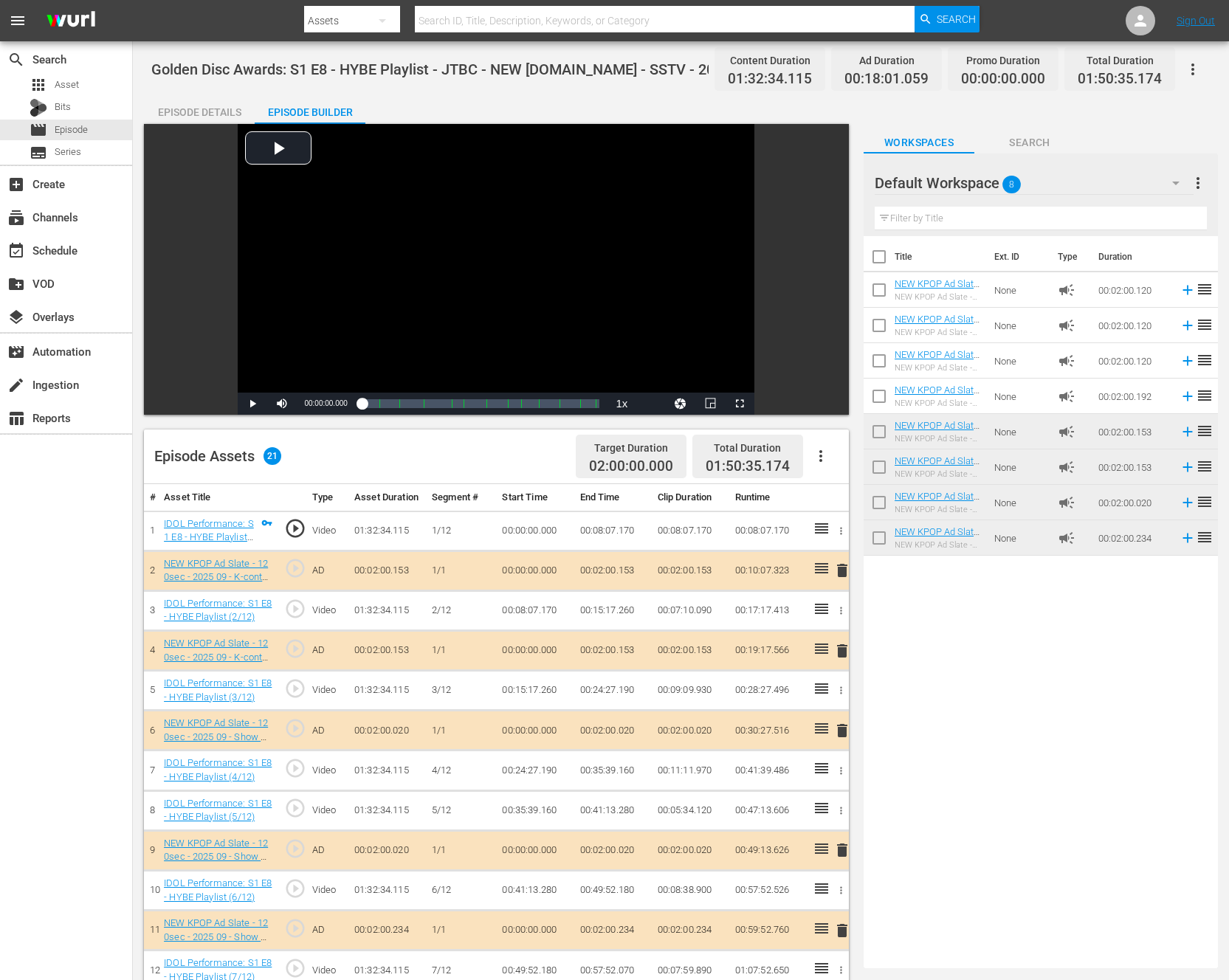
drag, startPoint x: 950, startPoint y: 404, endPoint x: 1186, endPoint y: 119, distance: 370.0
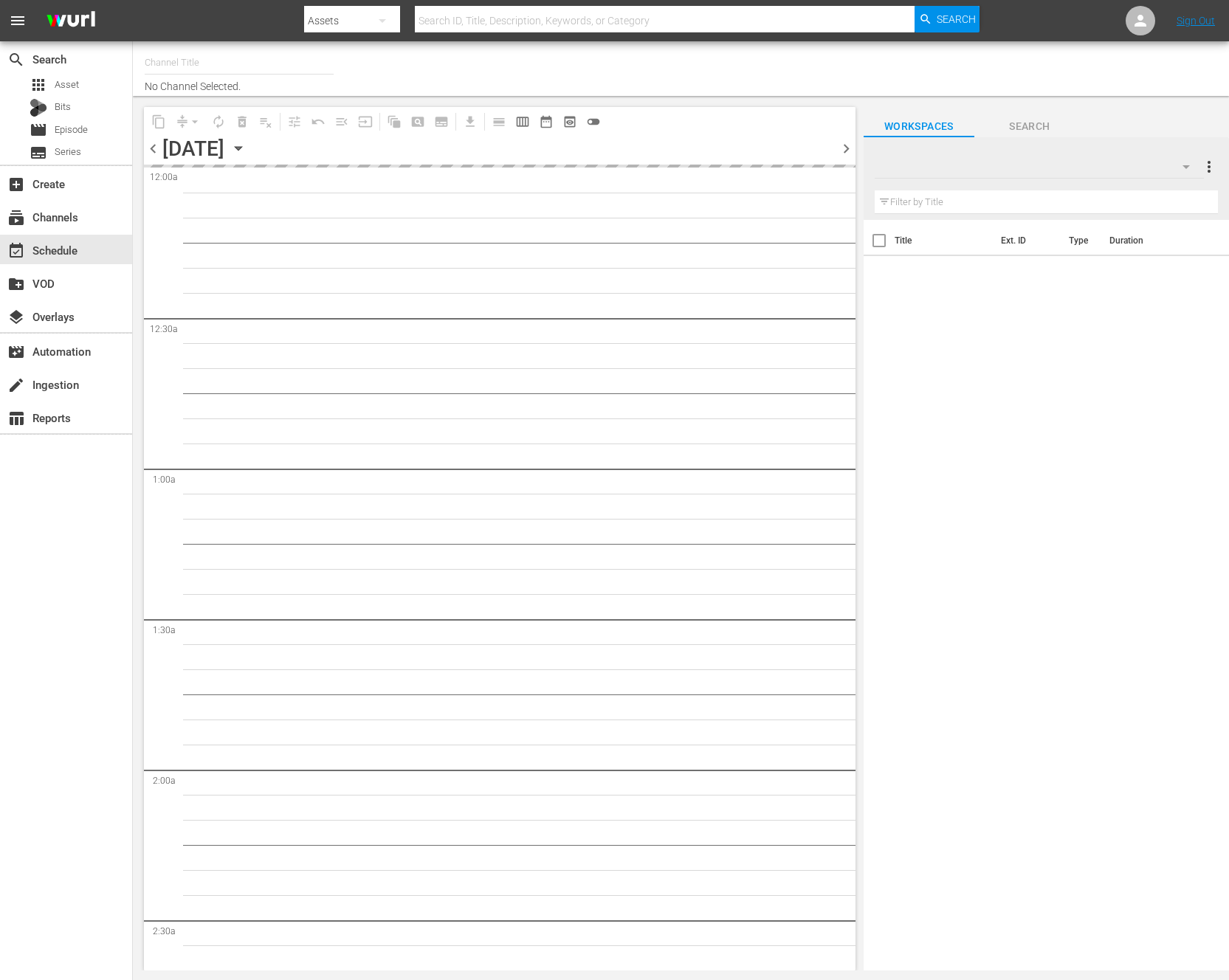
type input "NEW KPOP (617)"
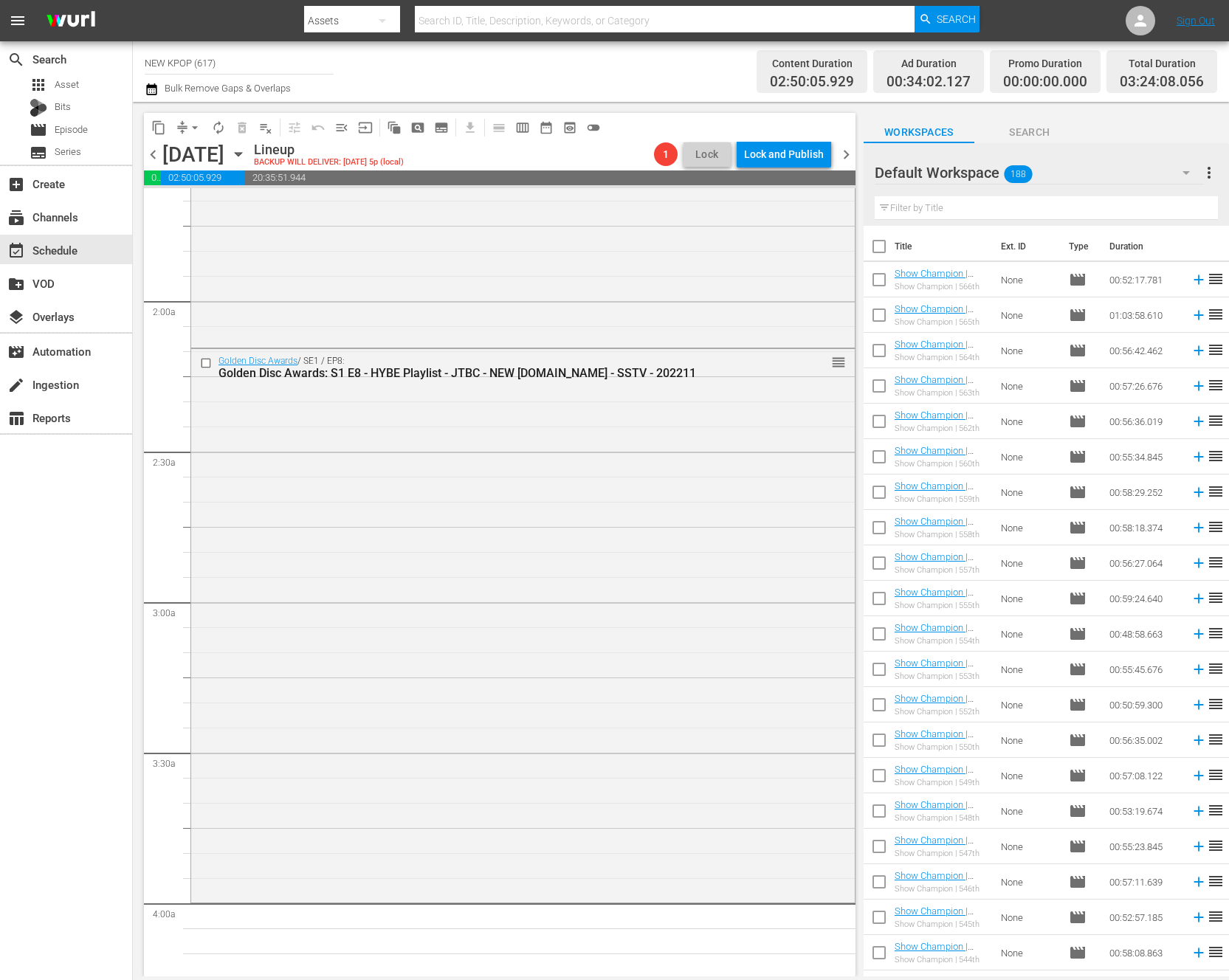
scroll to position [653, 0]
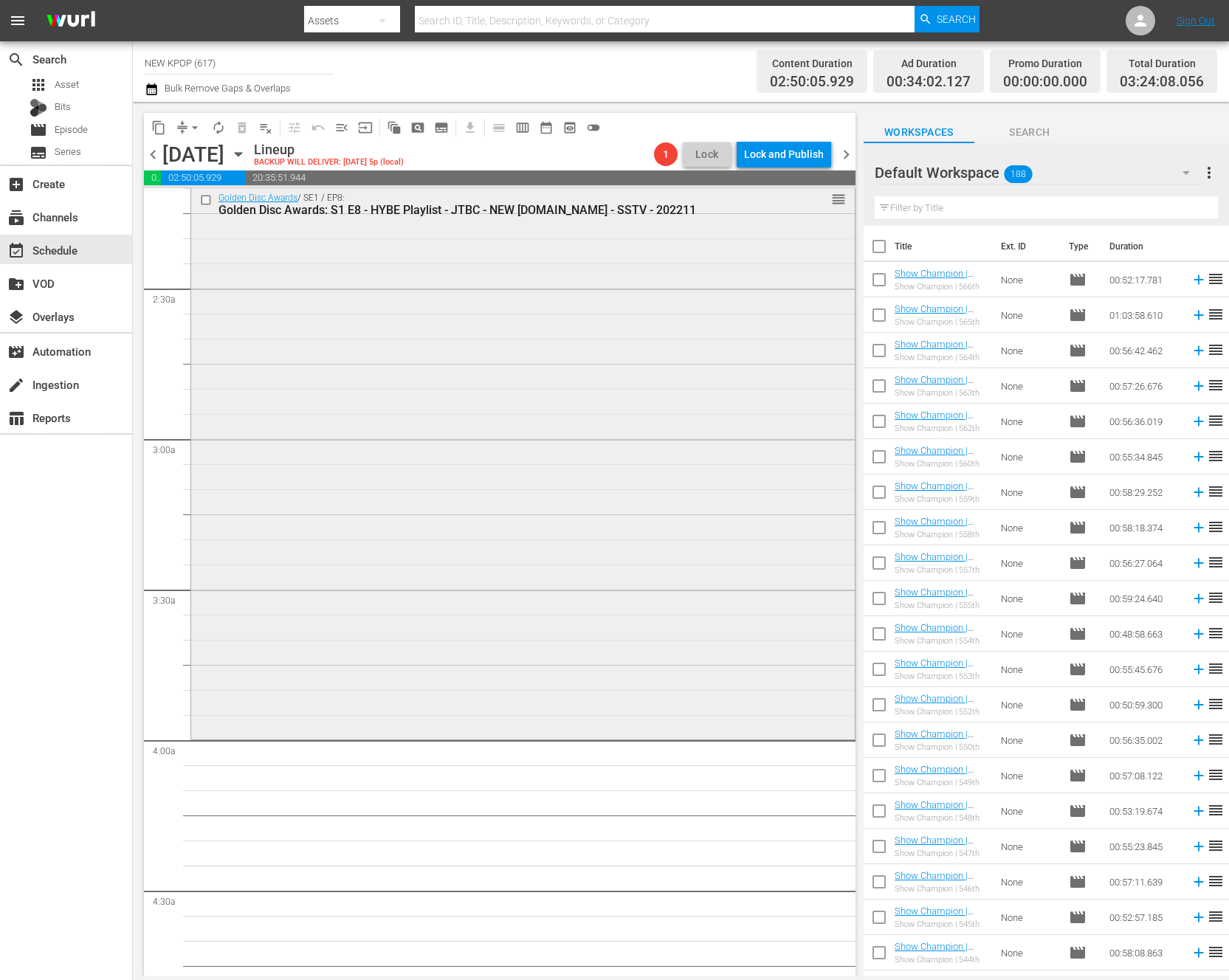
click at [760, 500] on div "Golden Disc Awards / SE1 / EP8: Golden Disc Awards: S1 E8 - HYBE Playlist - JTB…" at bounding box center [522, 461] width 663 height 551
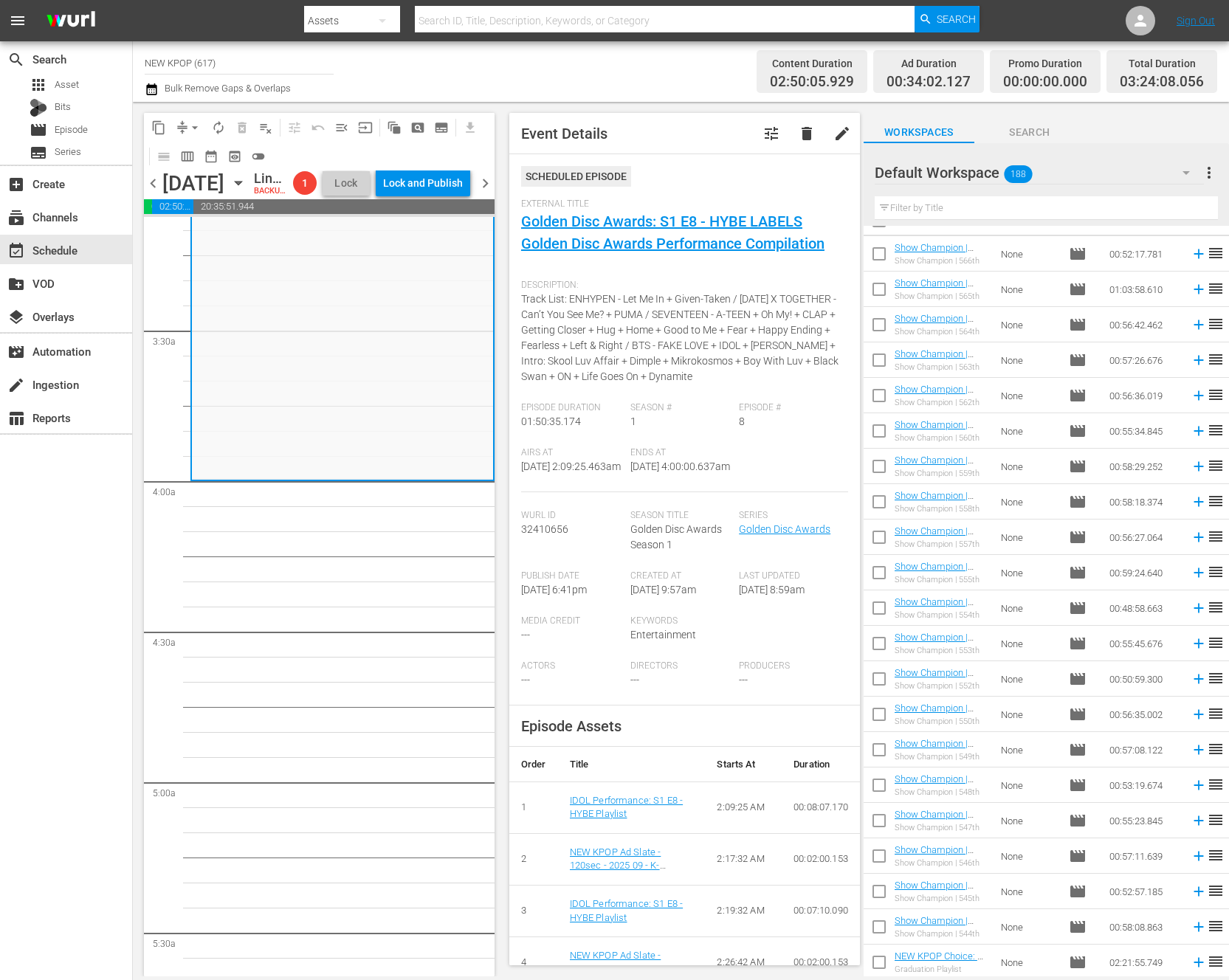
scroll to position [0, 0]
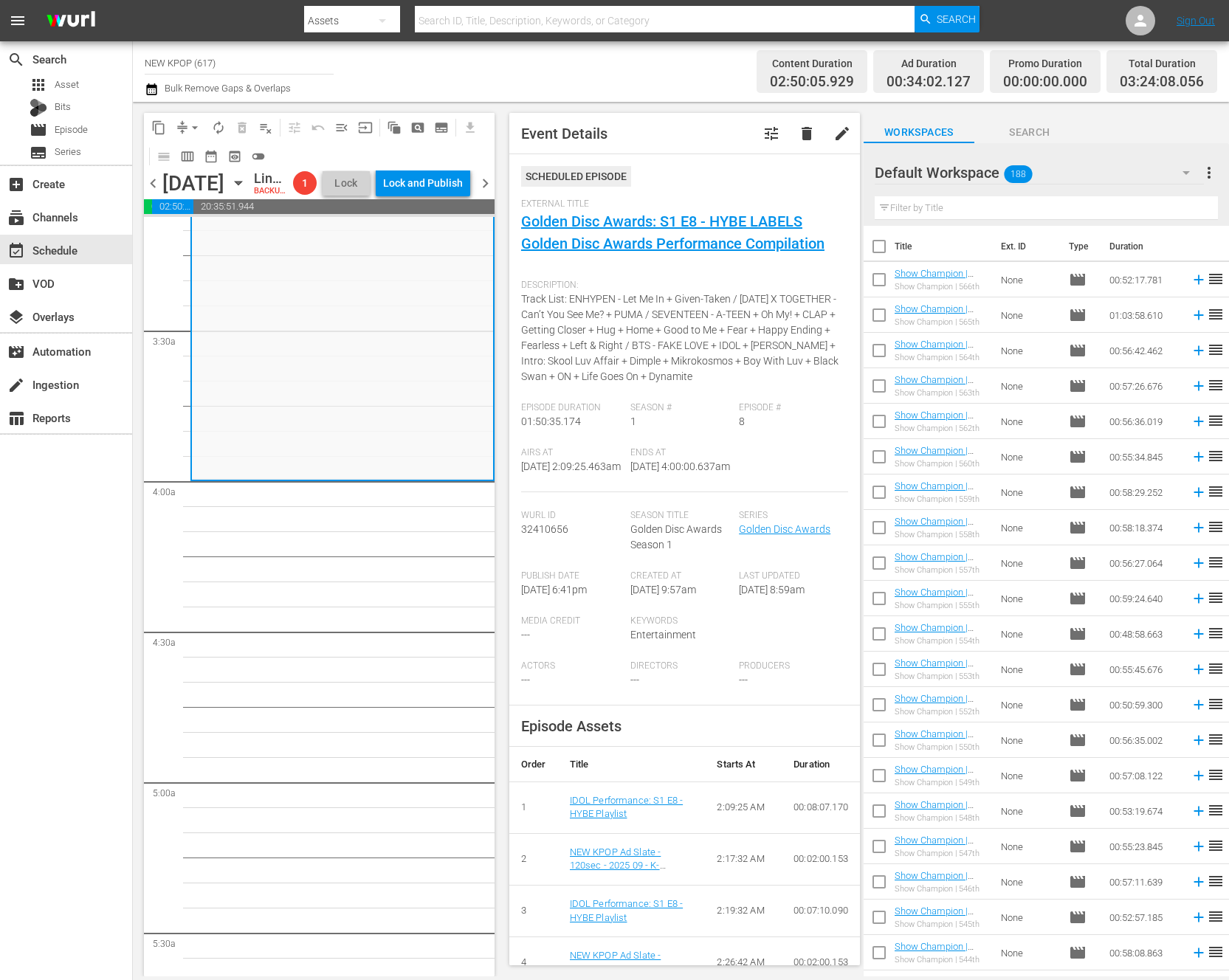
click at [1027, 206] on input "text" at bounding box center [1046, 208] width 343 height 24
type input "new kpop choice"
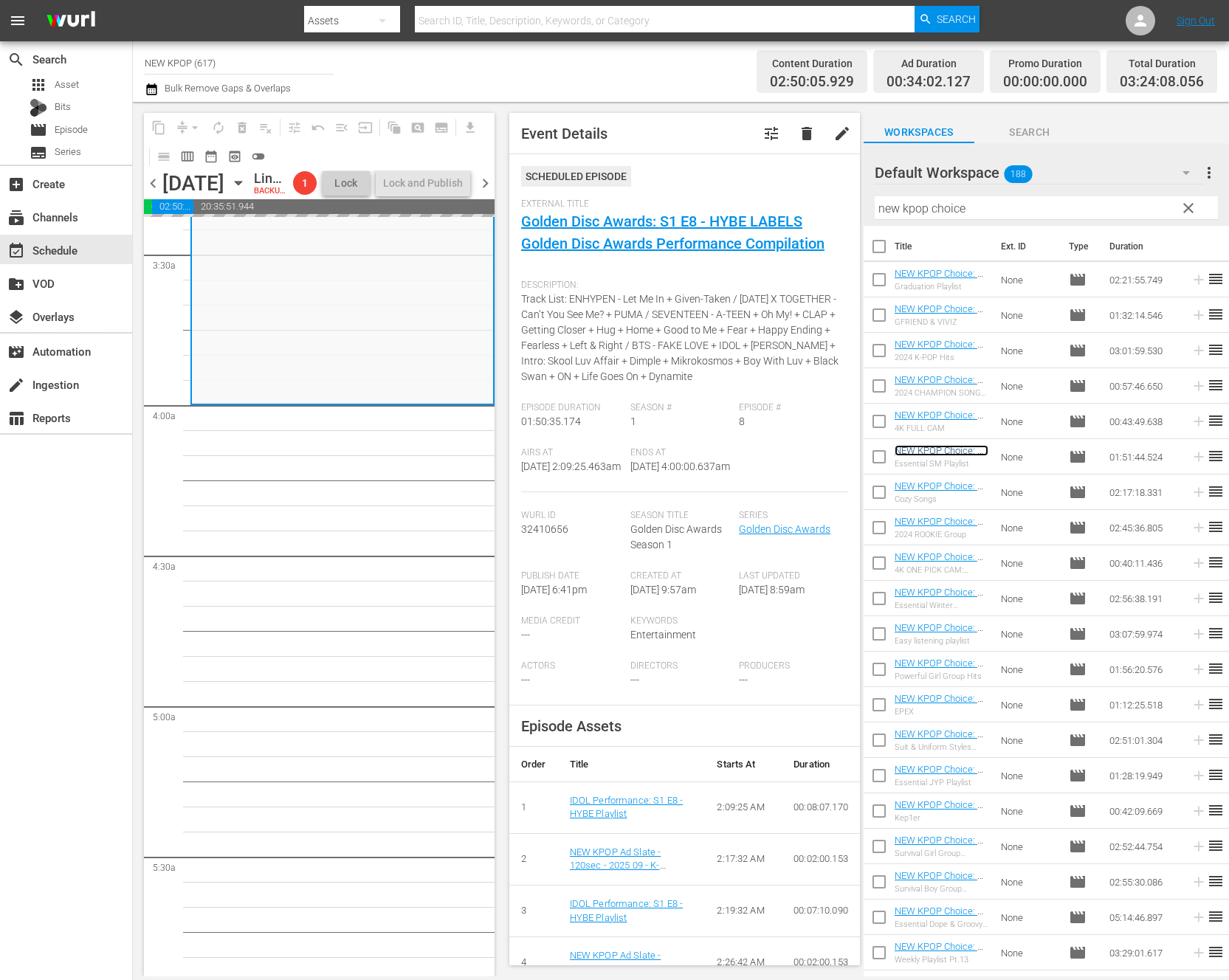
scroll to position [1063, 0]
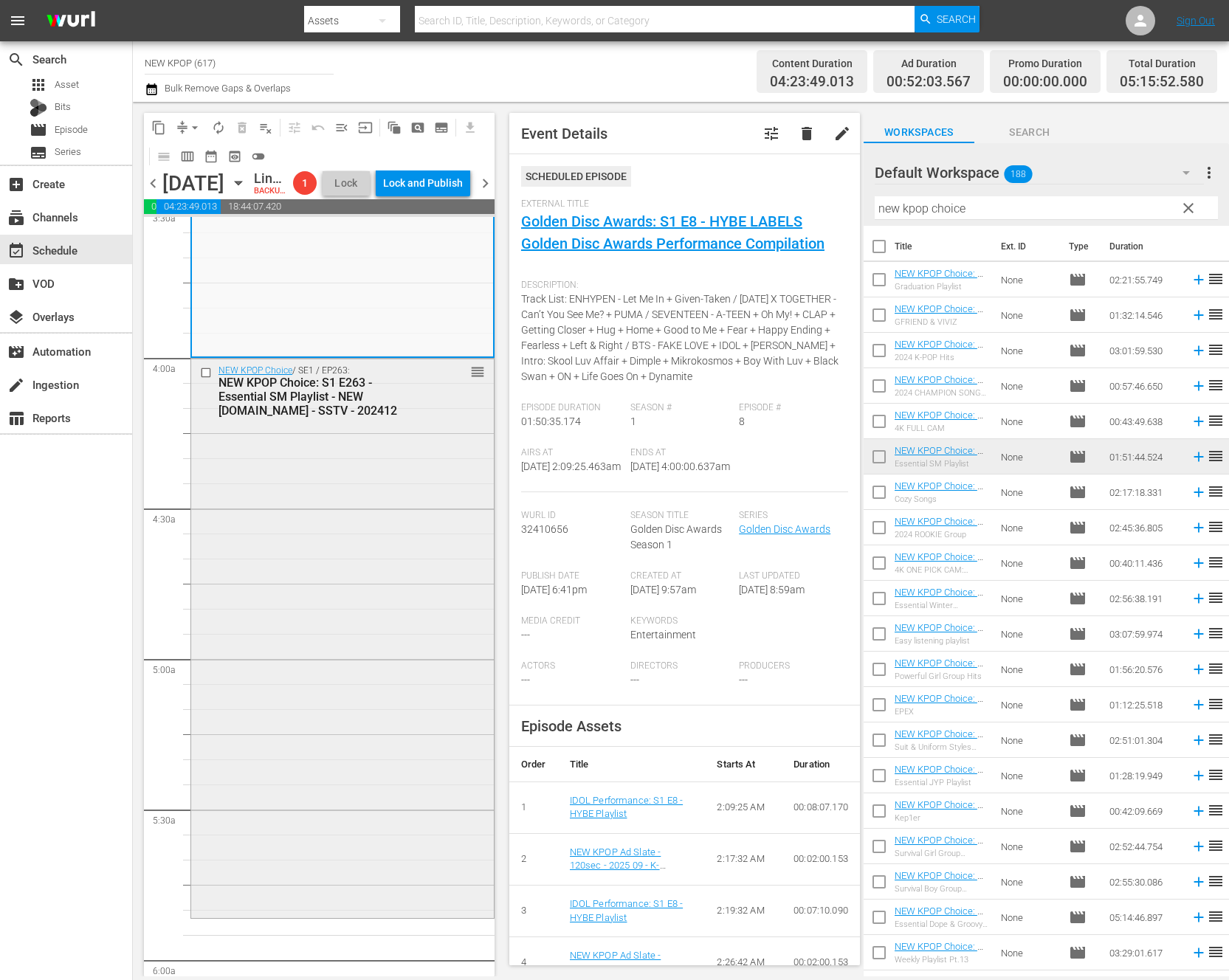
click at [337, 682] on div "NEW KPOP Choice / SE1 / EP263: NEW KPOP Choice: S1 E263 - Essential SM Playlist…" at bounding box center [342, 637] width 303 height 556
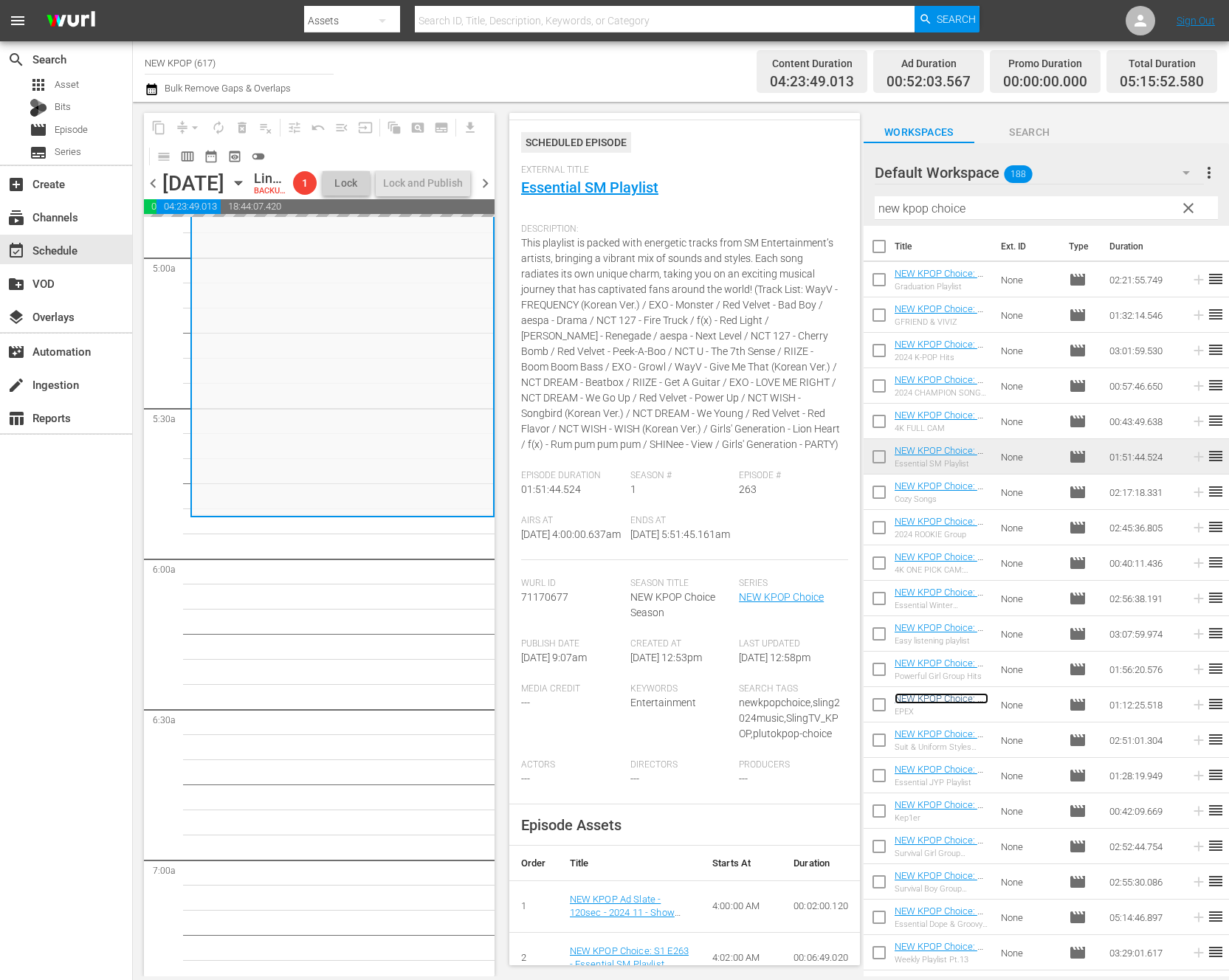
scroll to position [37, 0]
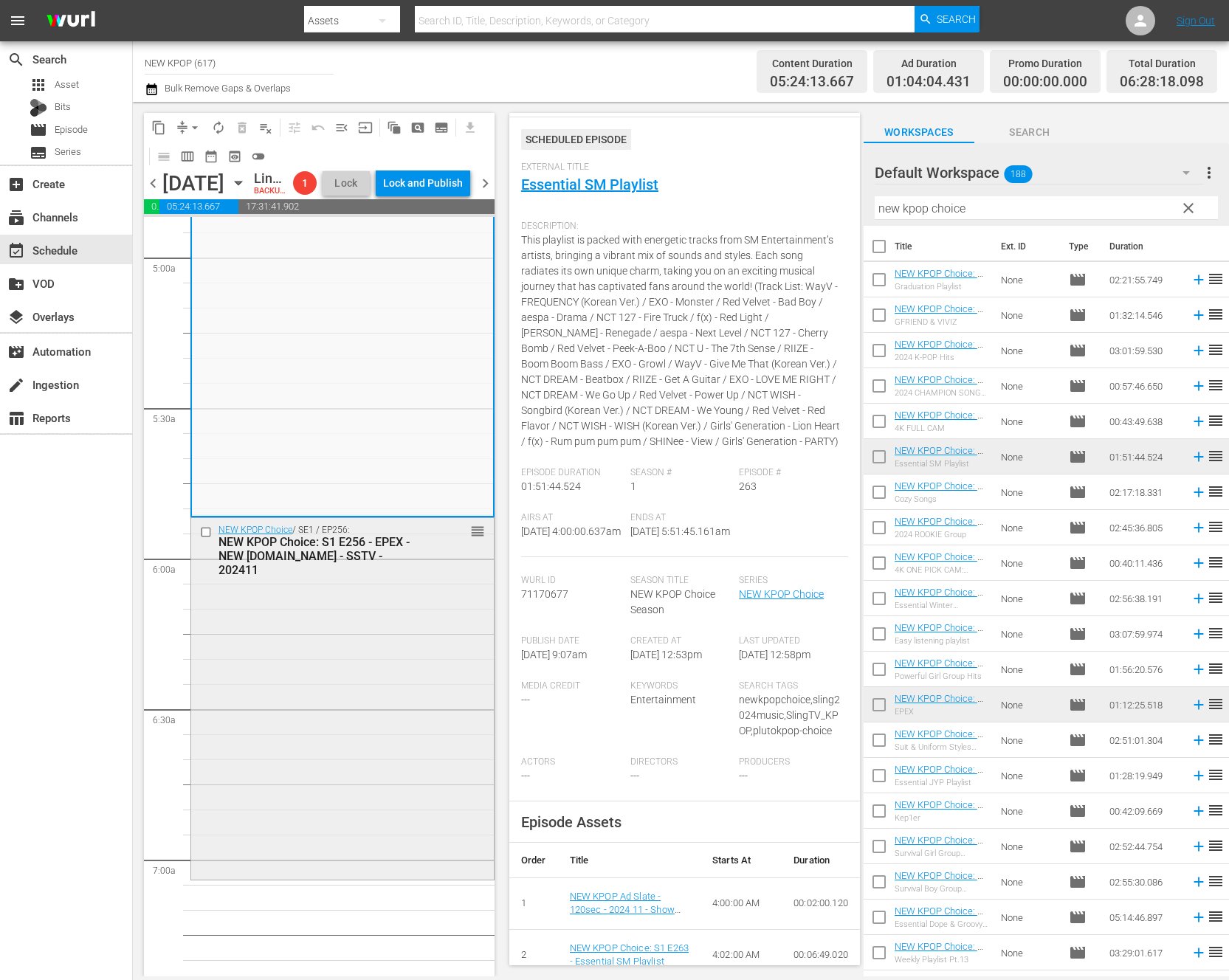
click at [287, 721] on div "NEW KPOP Choice / SE1 / EP256: NEW KPOP Choice: S1 E256 - EPEX - NEW K.ID - SST…" at bounding box center [342, 698] width 303 height 359
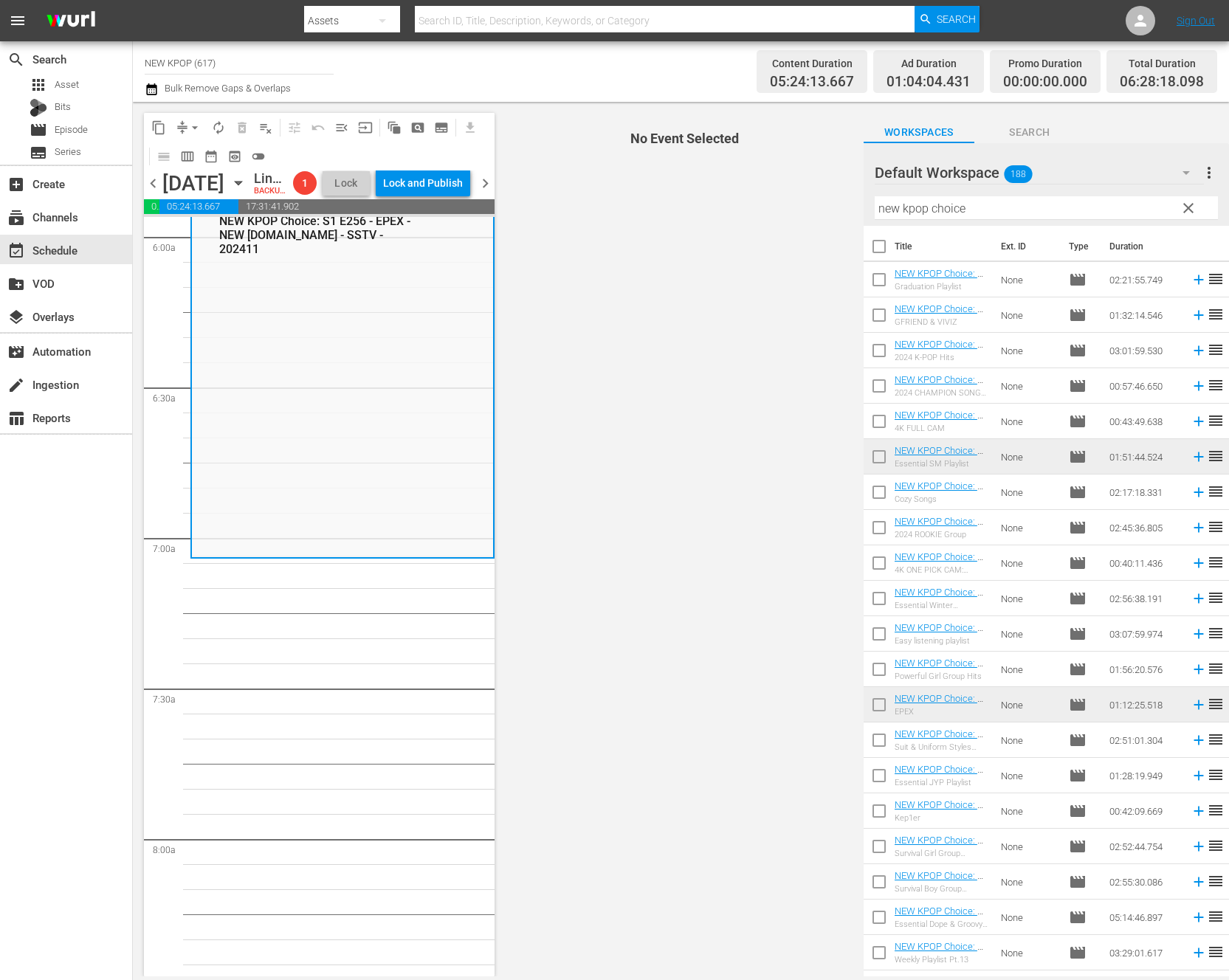
scroll to position [1793, 0]
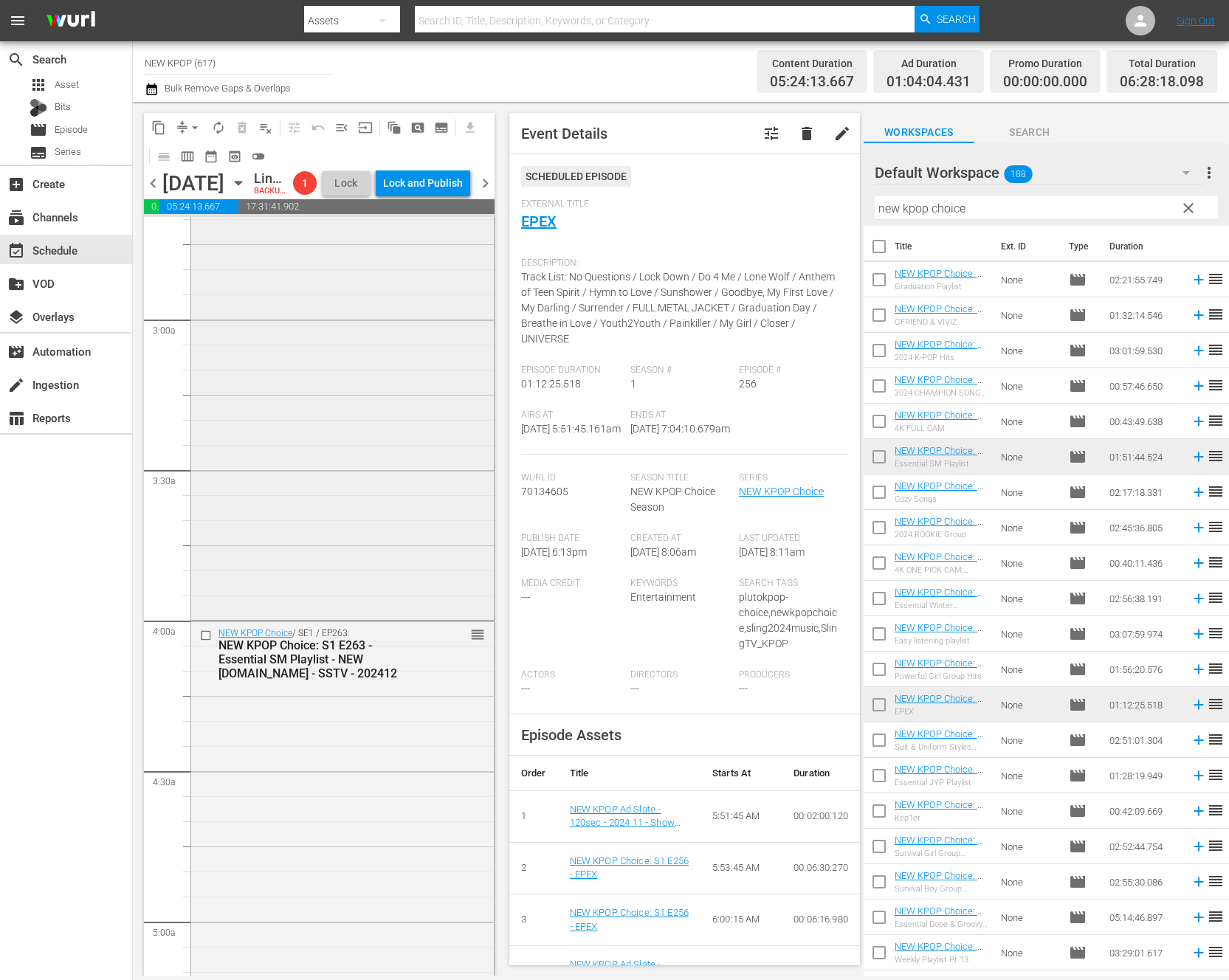
click at [395, 778] on div "NEW KPOP Choice / SE1 / EP263: NEW KPOP Choice: S1 E263 - Essential SM Playlist…" at bounding box center [342, 900] width 303 height 556
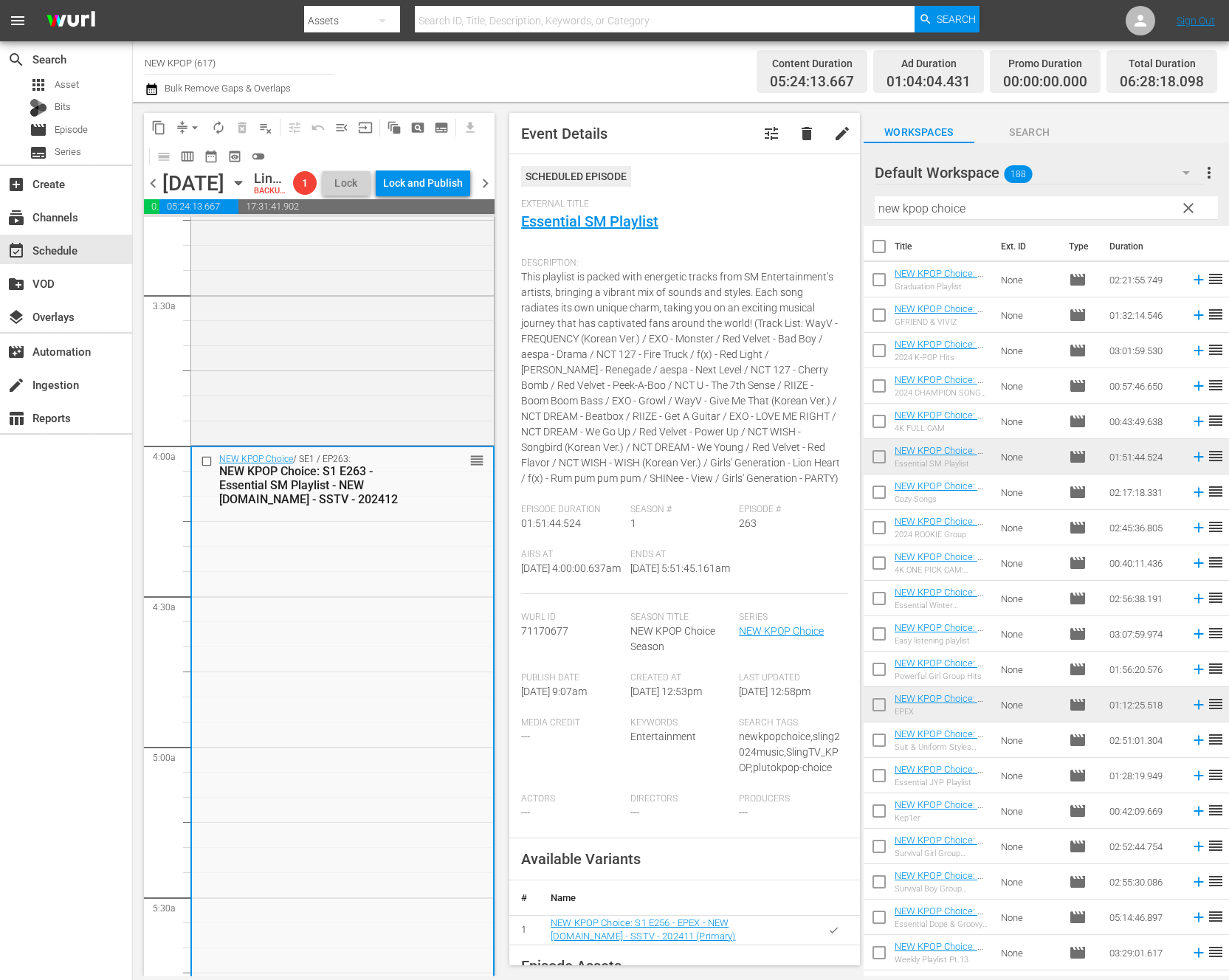
scroll to position [1205, 0]
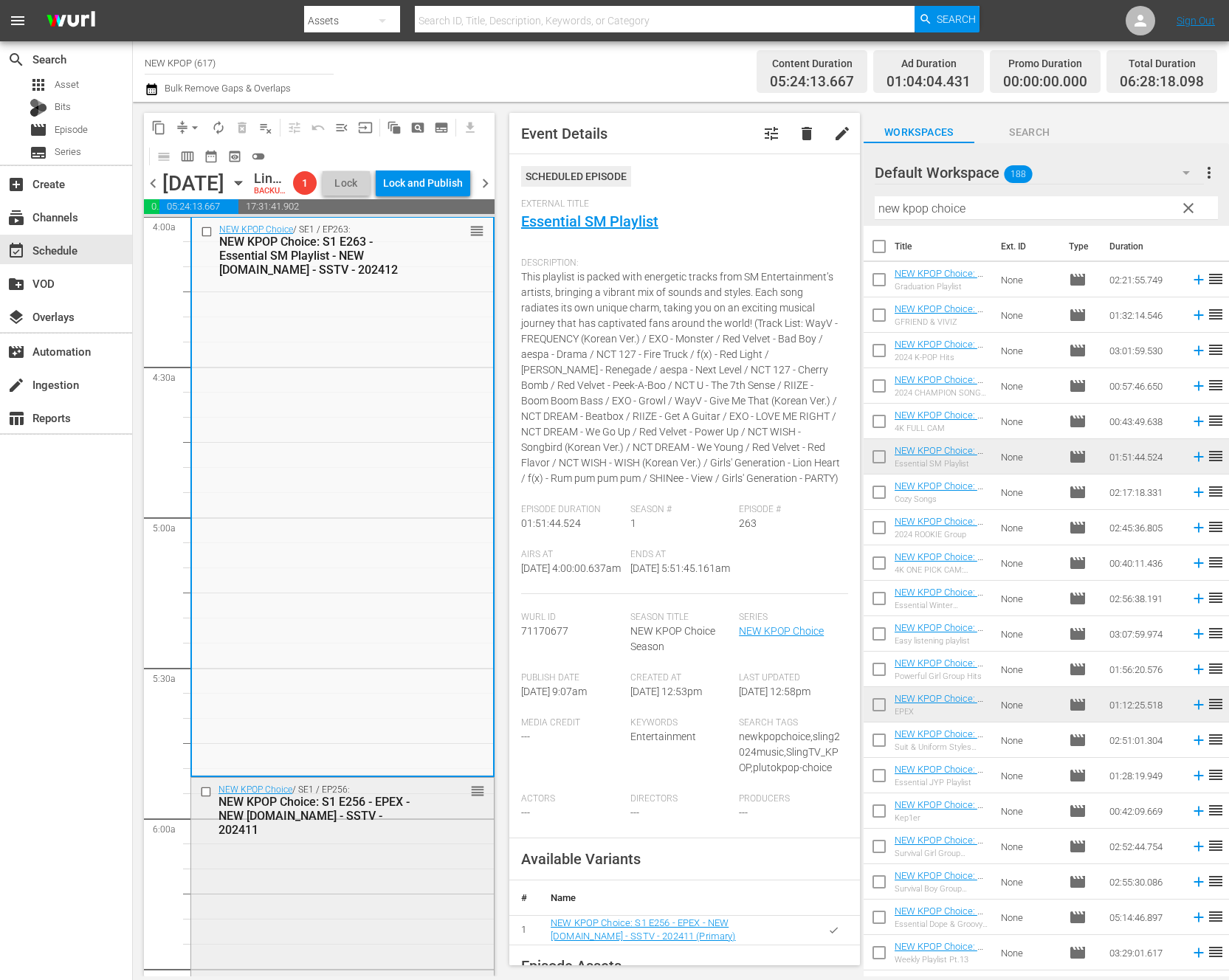
click at [384, 842] on div "NEW KPOP Choice / SE1 / EP256: NEW KPOP Choice: S1 E256 - EPEX - NEW K.ID - SST…" at bounding box center [342, 810] width 303 height 64
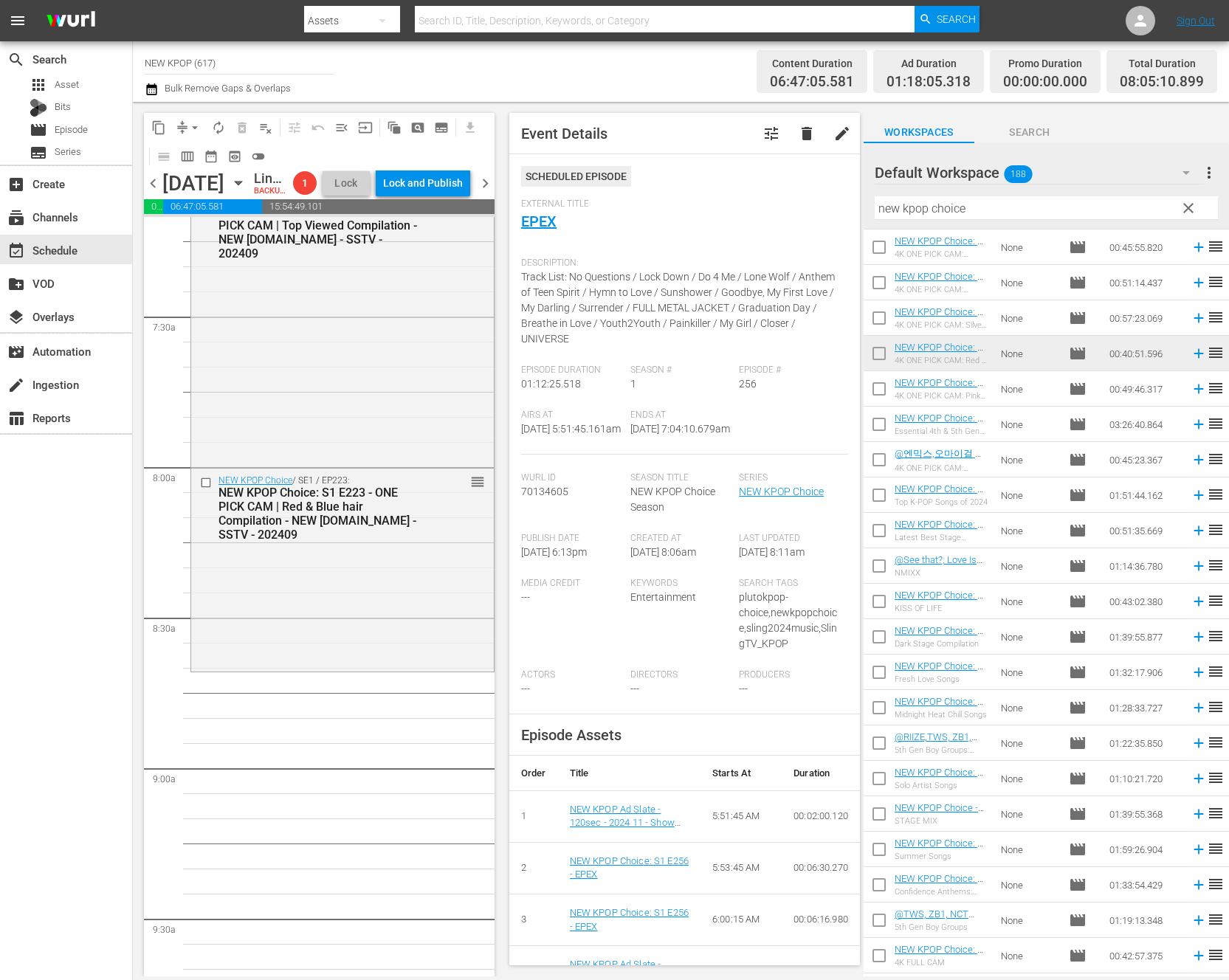
scroll to position [2239, 0]
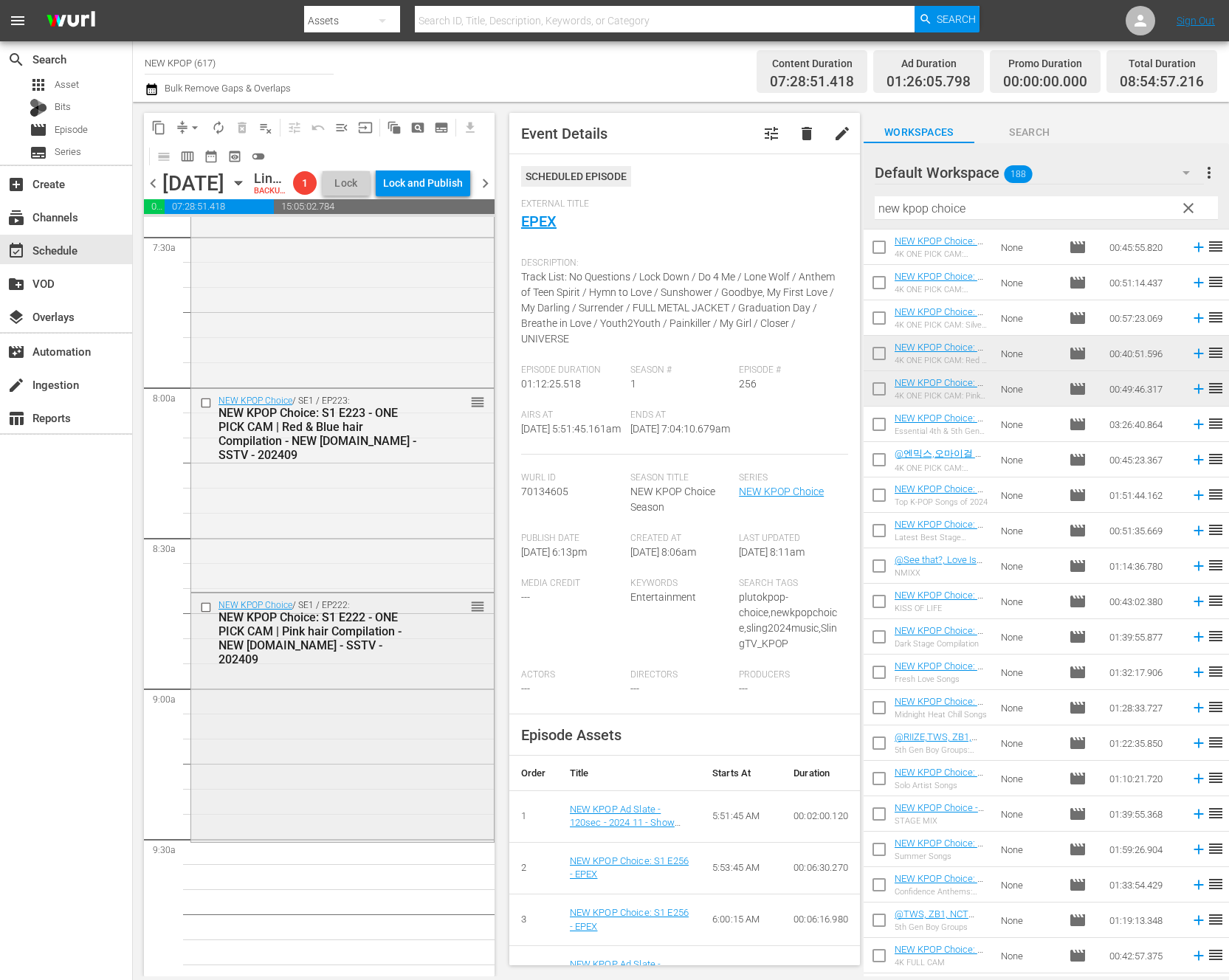
click at [378, 831] on div "NEW KPOP Choice / SE1 / EP222: NEW KPOP Choice: S1 E222 - ONE PICK CAM | Pink h…" at bounding box center [342, 716] width 303 height 245
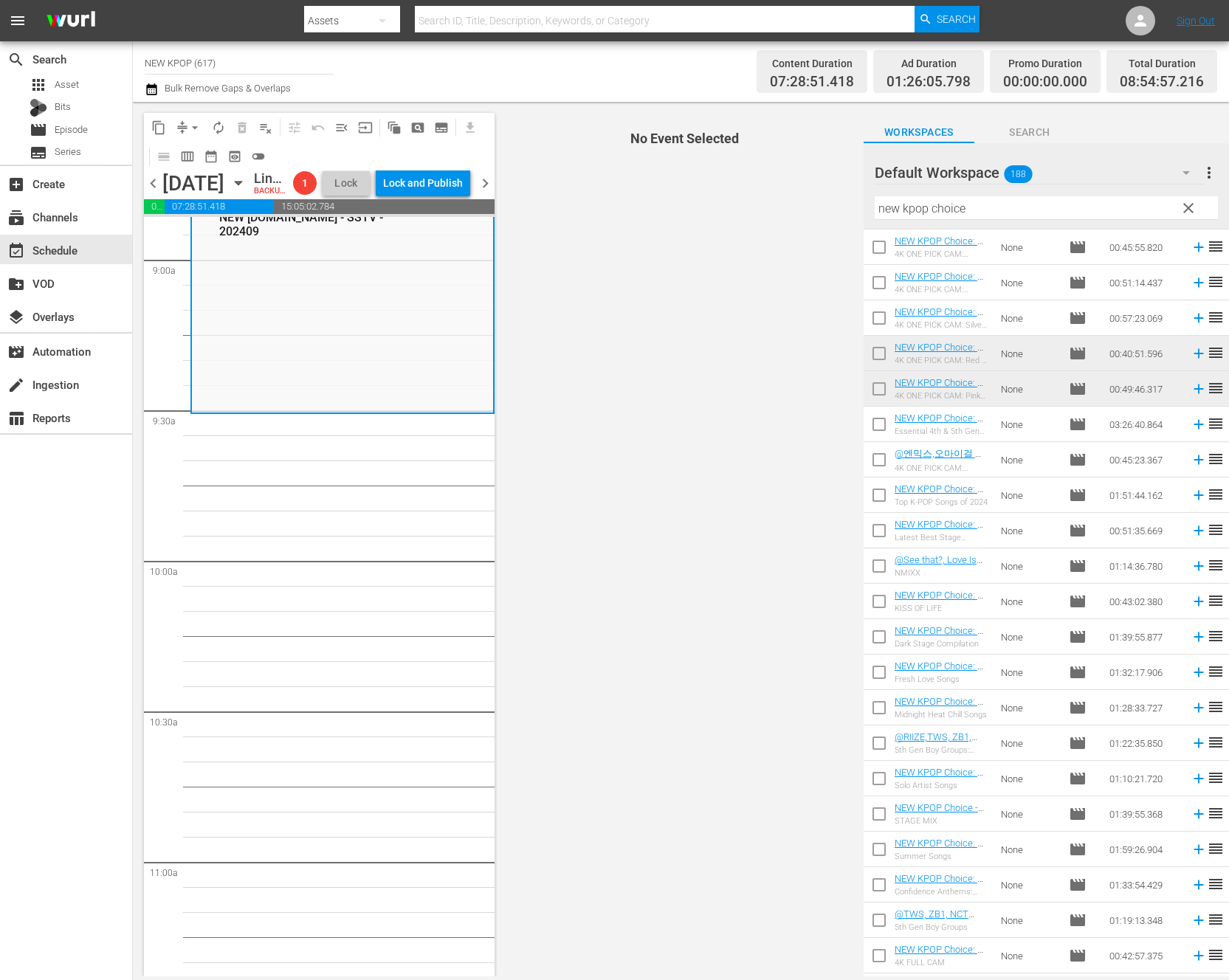
scroll to position [2679, 0]
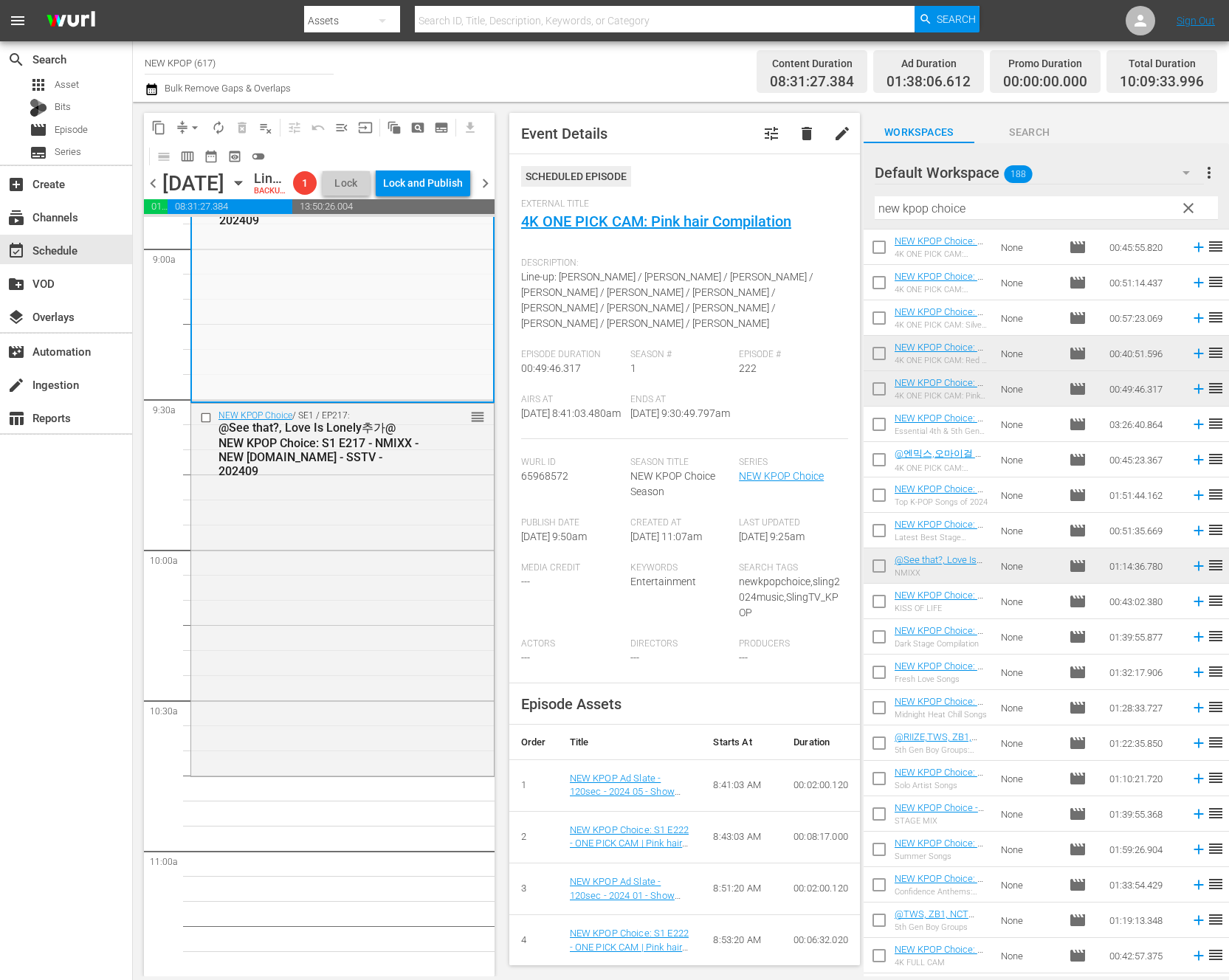
click at [954, 589] on td "NEW KPOP Choice: S1 E216 - KISS OF LIFE - NEW K.ID - SSTV - 202411 KISS OF LIFE" at bounding box center [945, 602] width 100 height 35
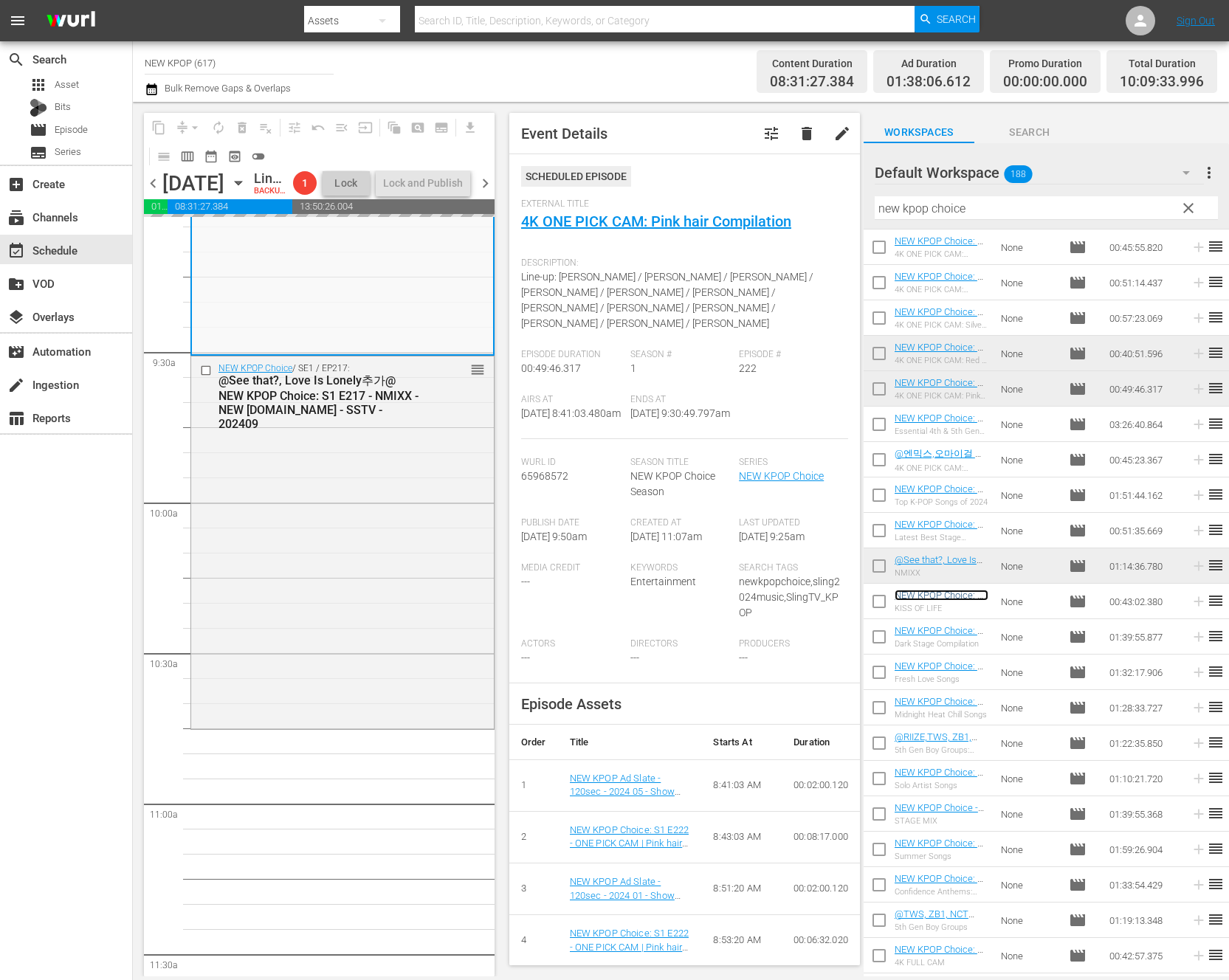
scroll to position [2800, 0]
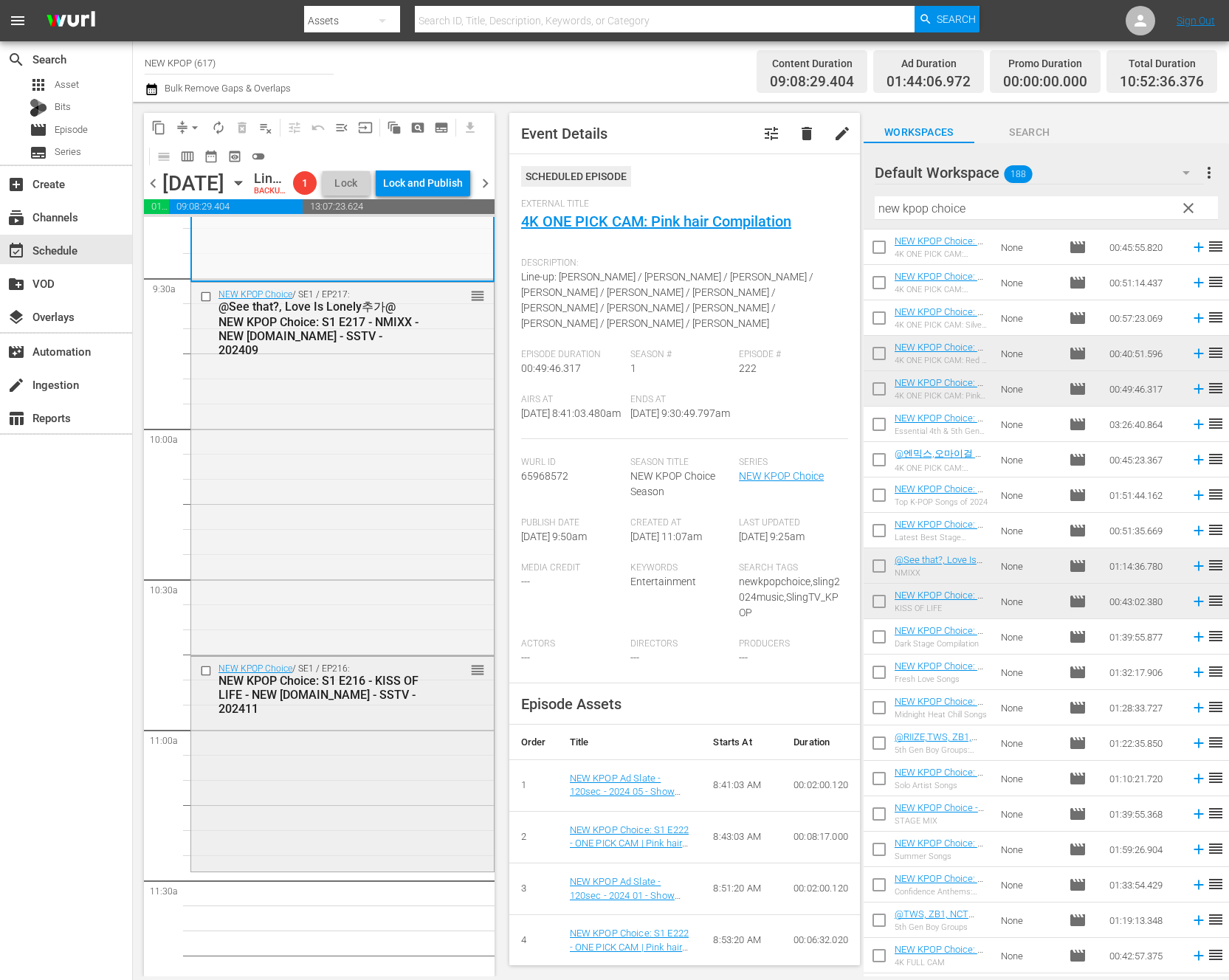
click at [303, 834] on div "NEW KPOP Choice / SE1 / EP216: NEW KPOP Choice: S1 E216 - KISS OF LIFE - NEW K.…" at bounding box center [342, 763] width 303 height 212
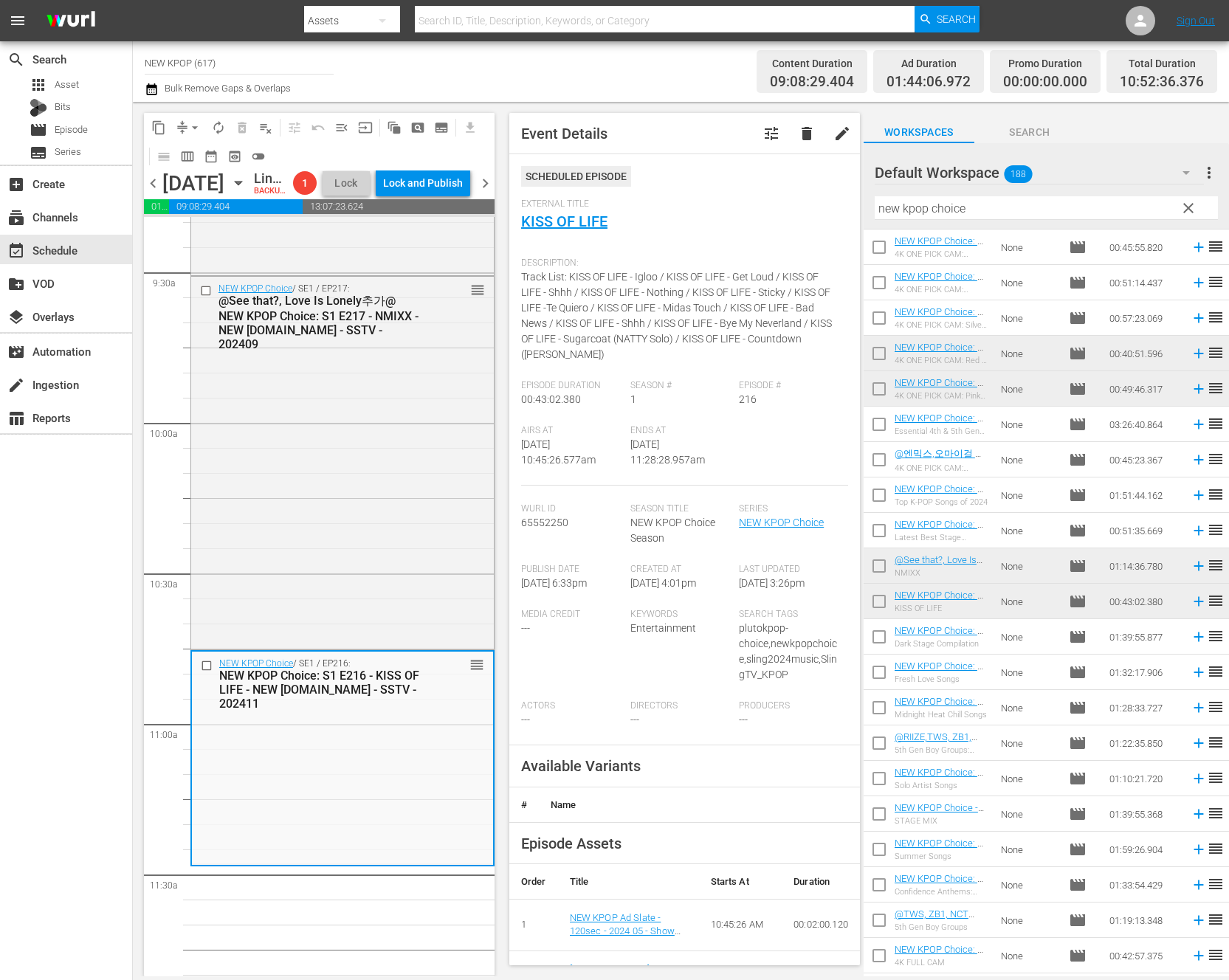
scroll to position [2803, 0]
click at [365, 511] on div "NEW KPOP Choice / SE1 / EP217: @See that?, Love Is Lonely추가@ NEW KPOP Choice: S…" at bounding box center [342, 465] width 303 height 370
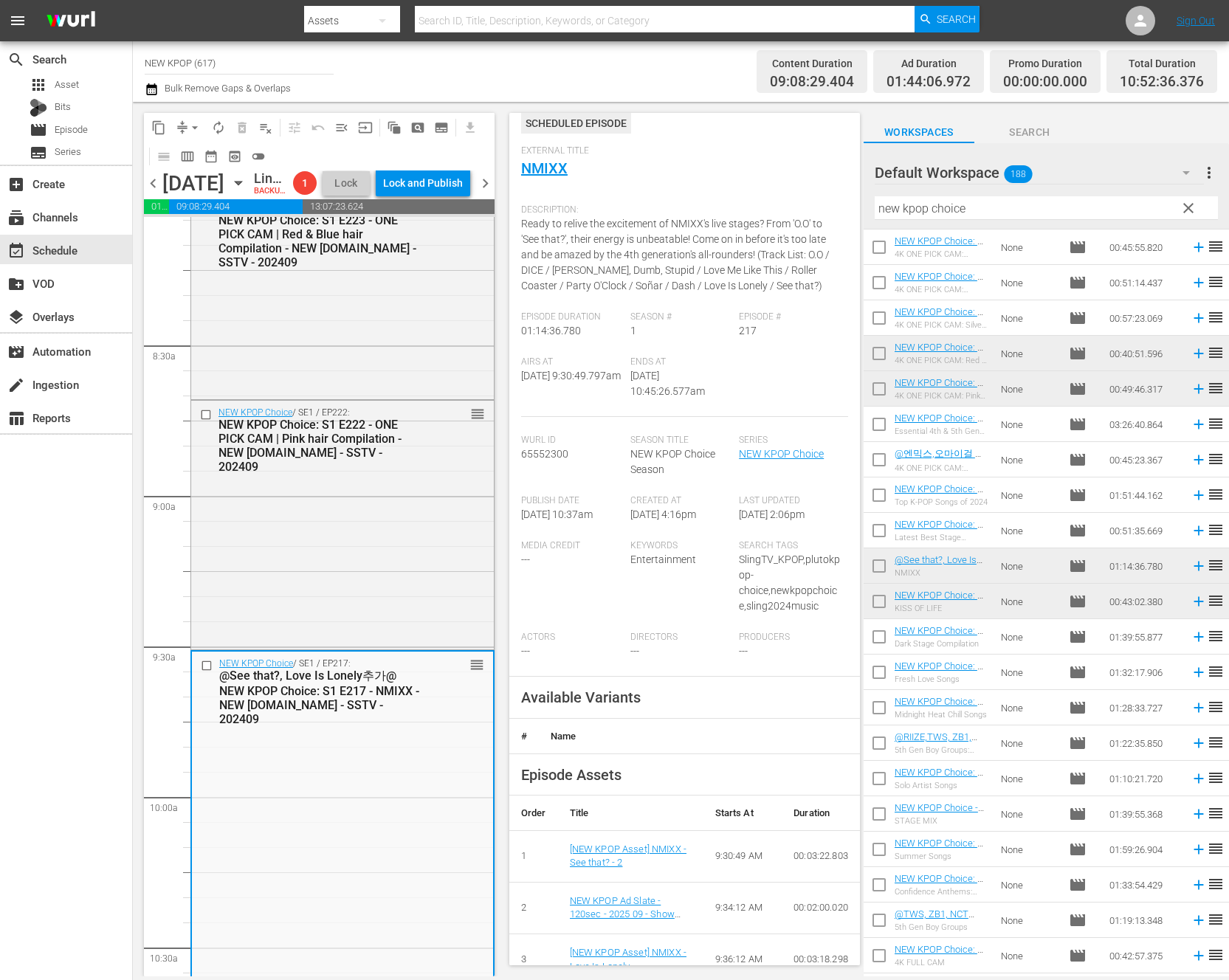
scroll to position [100, 0]
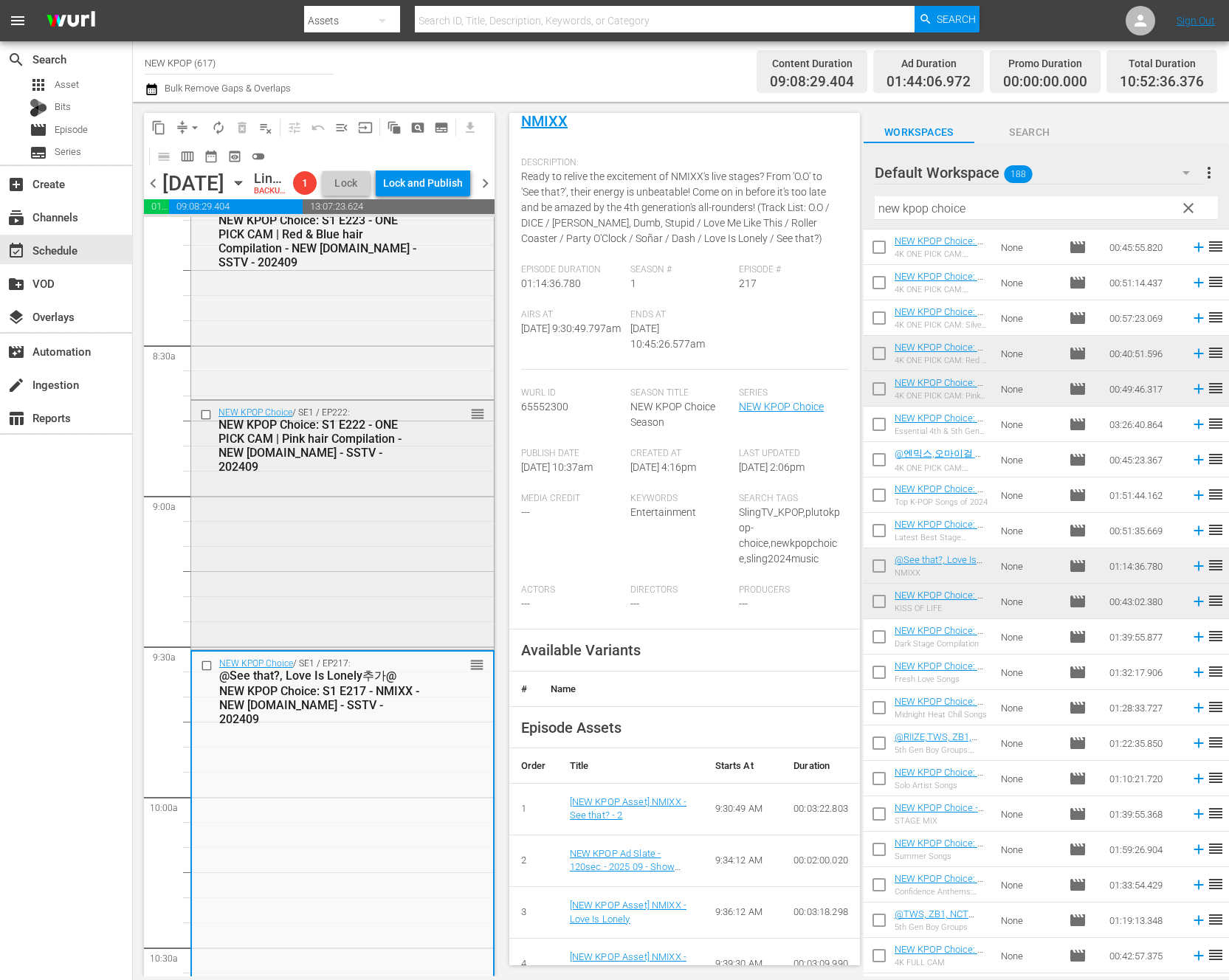
click at [389, 609] on div "NEW KPOP Choice / SE1 / EP222: NEW KPOP Choice: S1 E222 - ONE PICK CAM | Pink h…" at bounding box center [342, 523] width 303 height 245
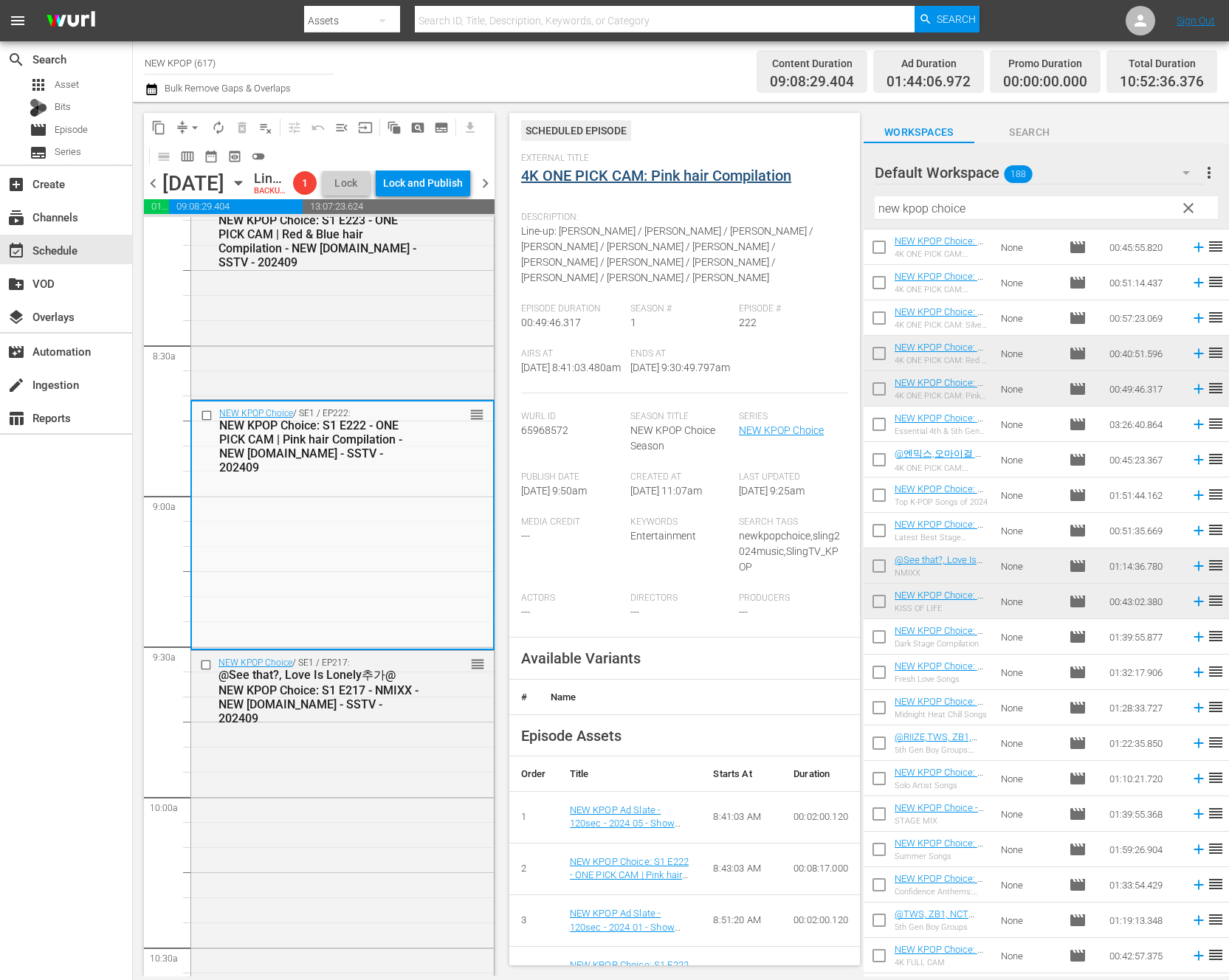
scroll to position [0, 0]
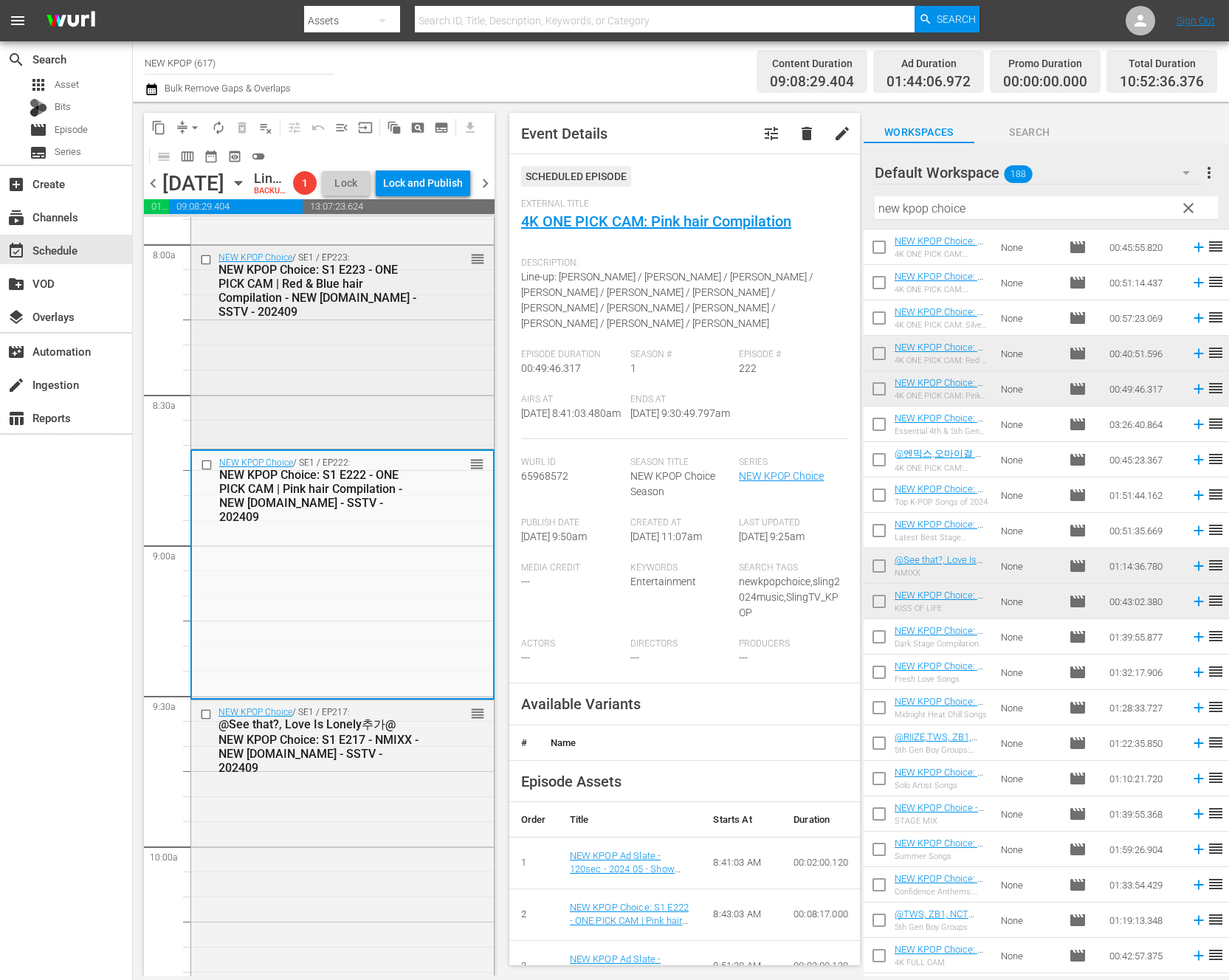
click at [374, 395] on div "NEW KPOP Choice / SE1 / EP223: NEW KPOP Choice: S1 E223 - ONE PICK CAM | Red & …" at bounding box center [342, 346] width 303 height 201
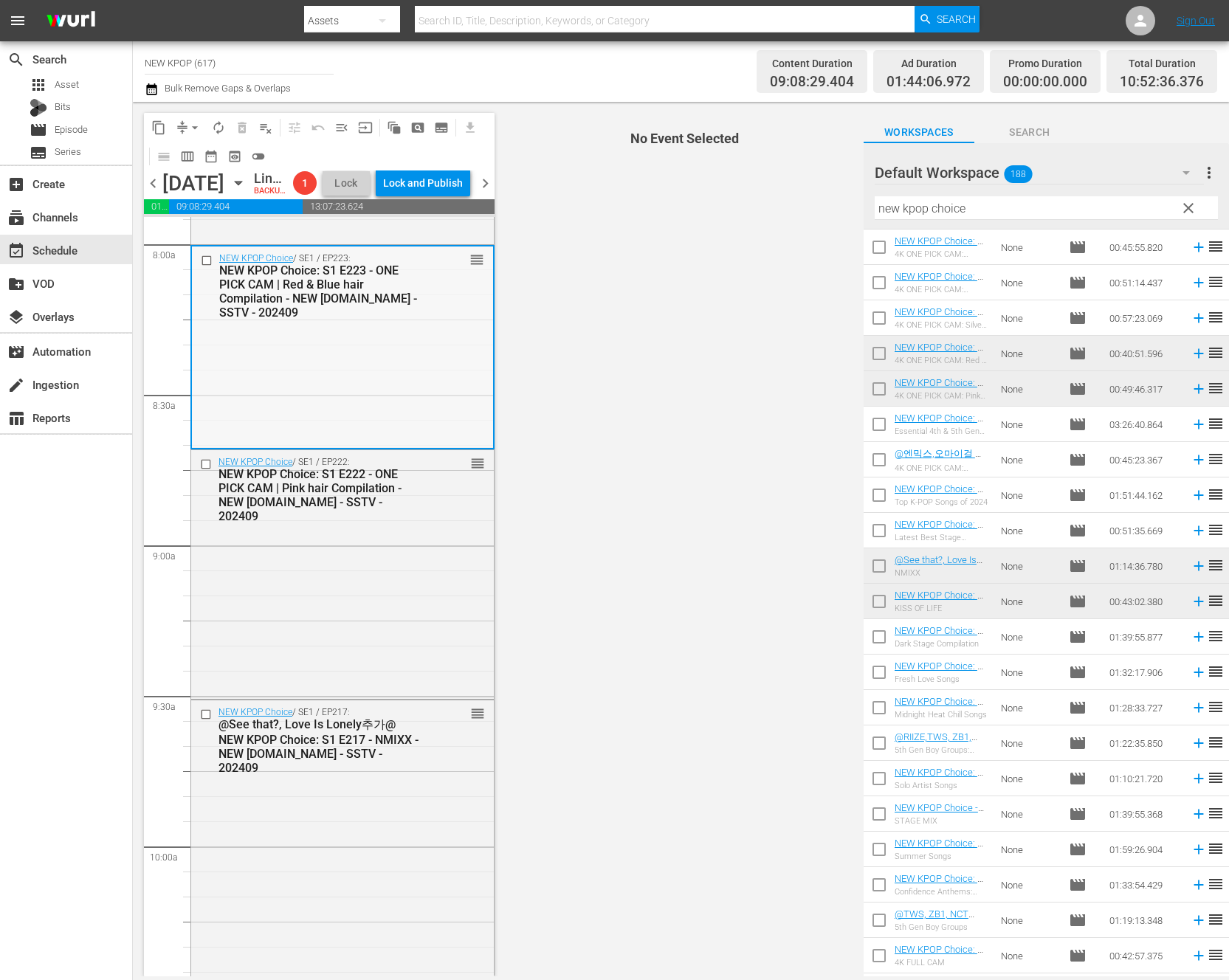
scroll to position [2146, 0]
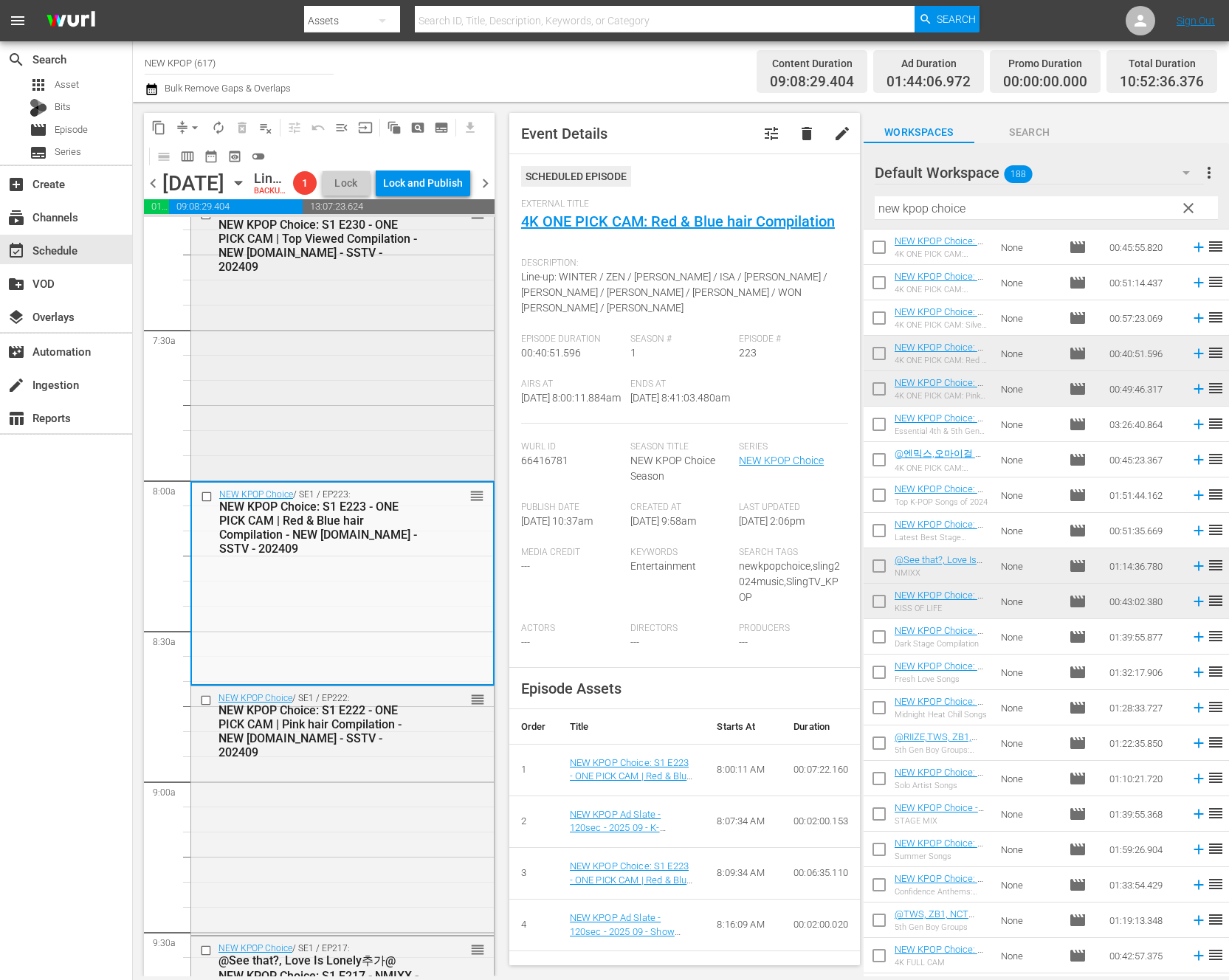
click at [433, 371] on div "NEW KPOP Choice / SE1 / EP230: NEW KPOP Choice: S1 E230 - ONE PICK CAM | Top Vi…" at bounding box center [342, 339] width 303 height 277
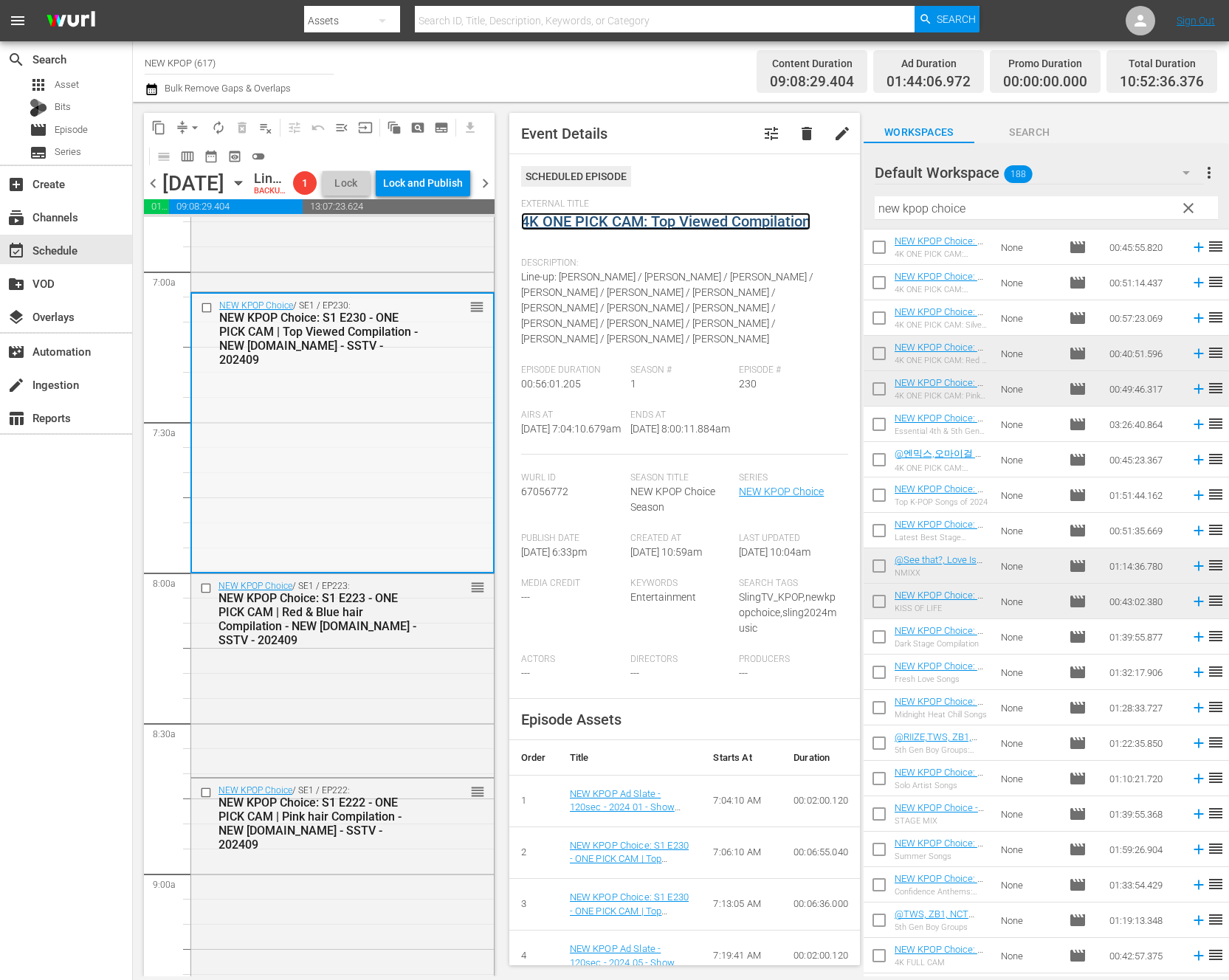
scroll to position [1758, 0]
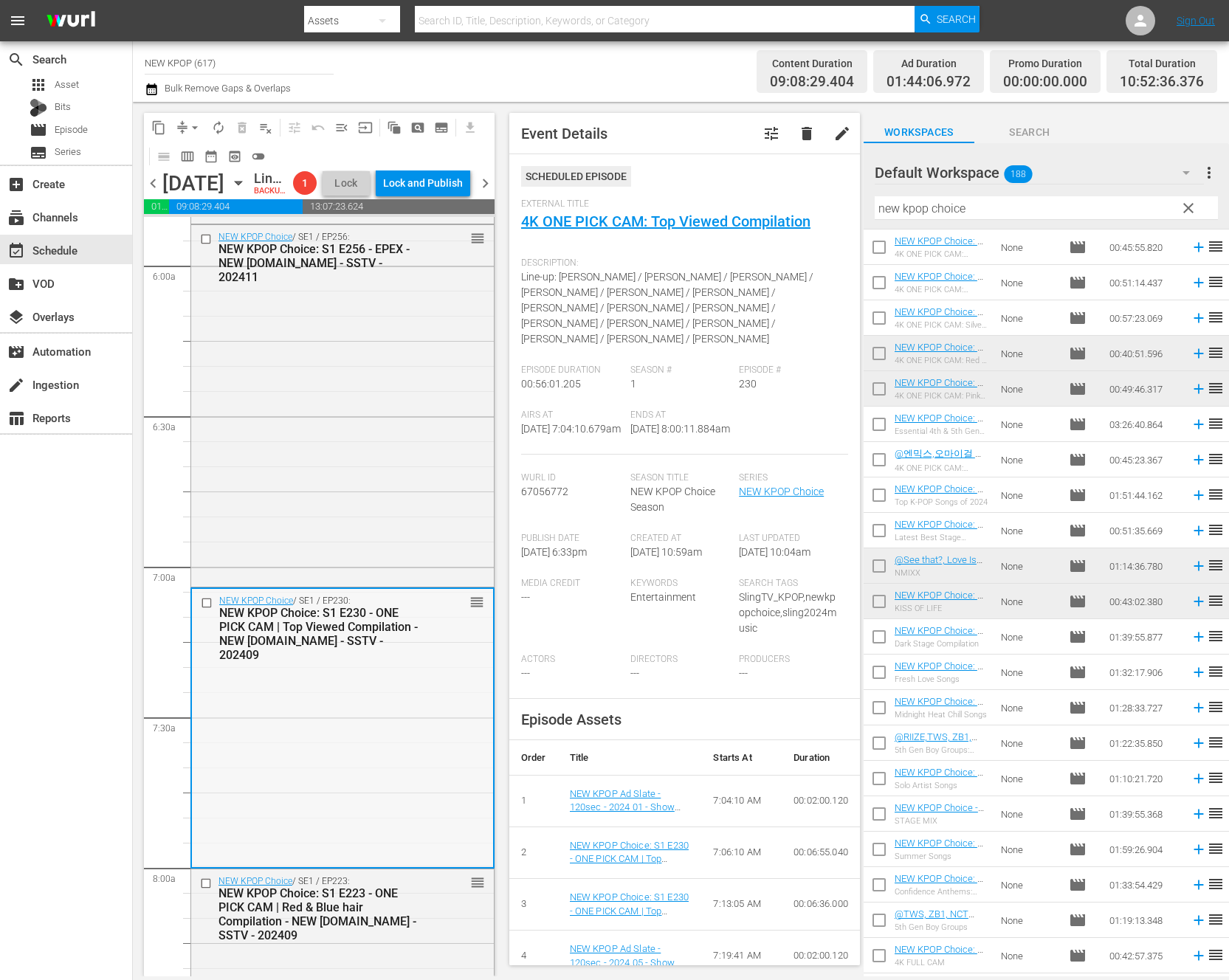
click at [307, 456] on div "NEW KPOP Choice / SE1 / EP256: NEW KPOP Choice: S1 E256 - EPEX - NEW K.ID - SST…" at bounding box center [342, 404] width 303 height 359
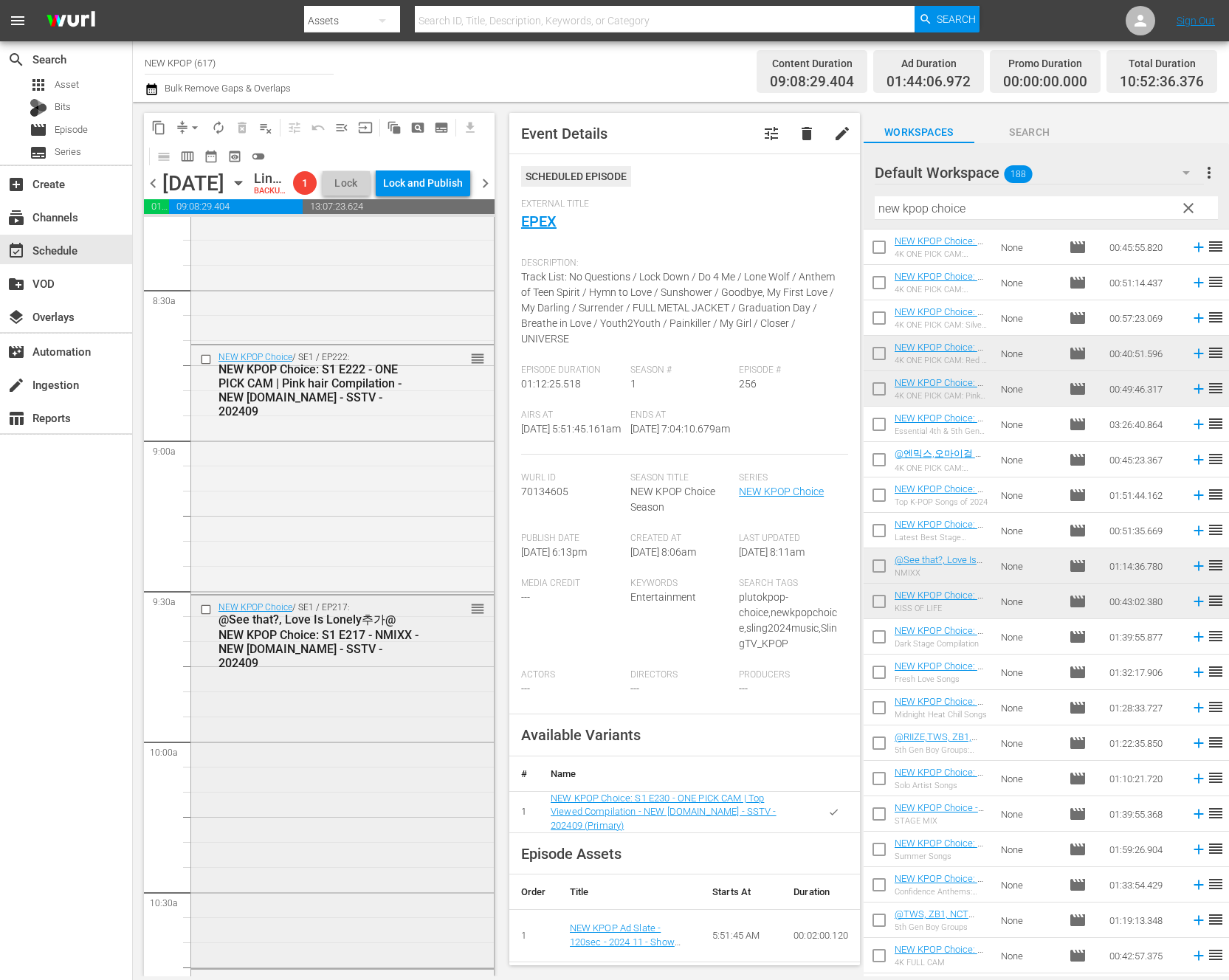
scroll to position [3212, 0]
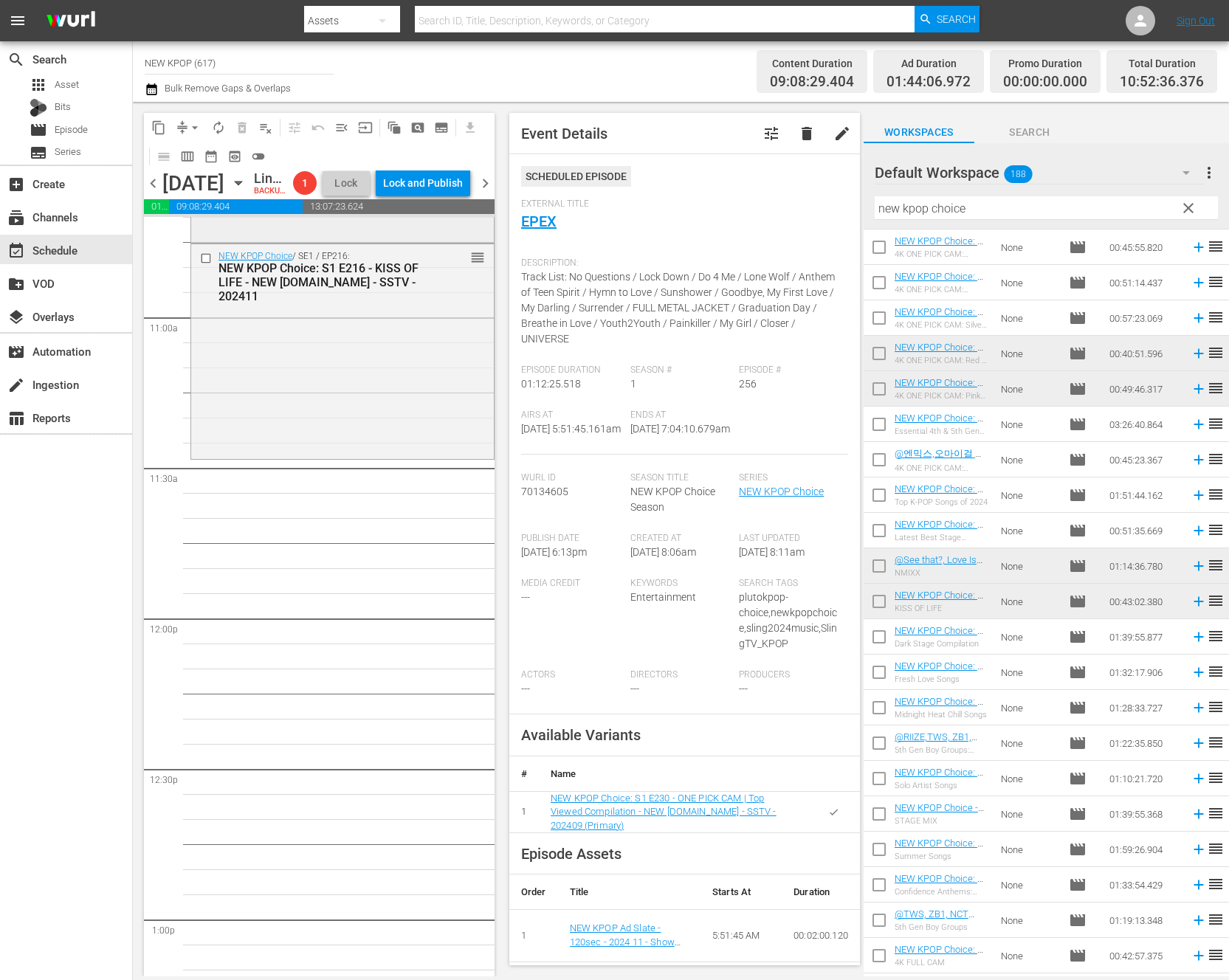
click at [307, 456] on div "NEW KPOP Choice / SE1 / EP216: NEW KPOP Choice: S1 E216 - KISS OF LIFE - NEW K.…" at bounding box center [342, 350] width 303 height 212
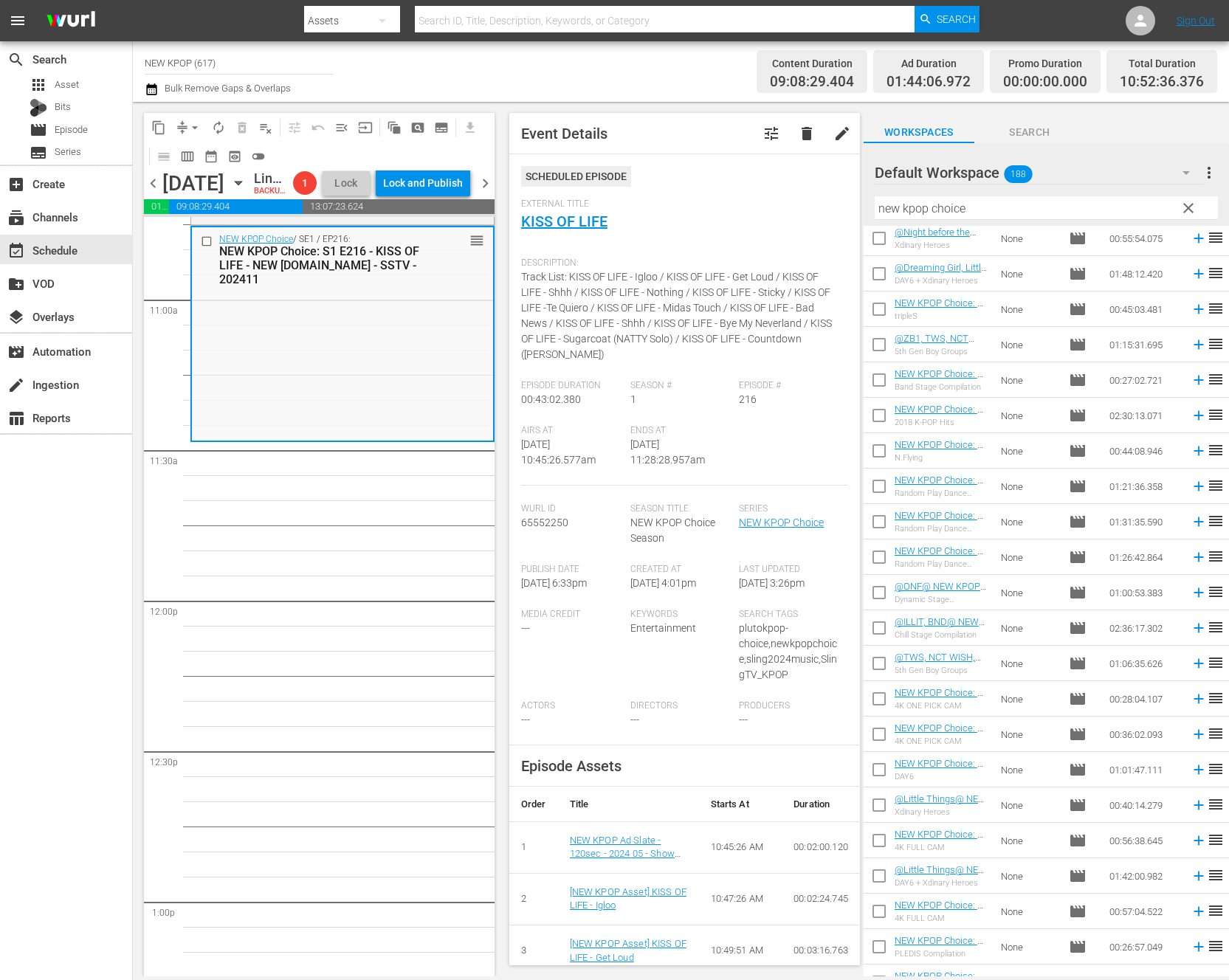
scroll to position [2240, 0]
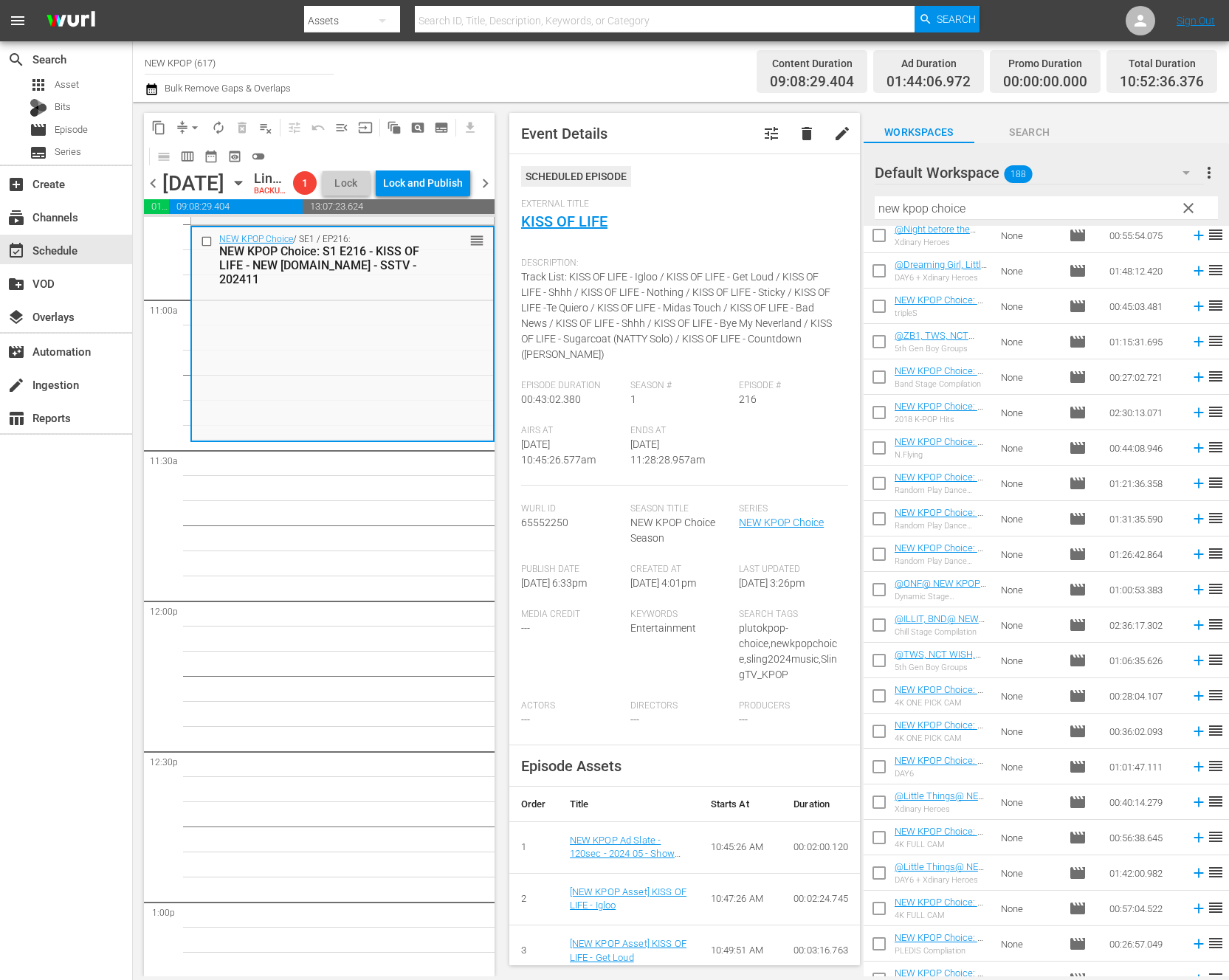
click at [237, 596] on div "NEW KPOP Choice / SE1 / EP263: NEW KPOP Choice: S1 E263 - Essential SM Playlist…" at bounding box center [342, 600] width 304 height 7228
click at [454, 539] on div "NEW KPOP Choice / SE1 / EP263: NEW KPOP Choice: S1 E263 - Essential SM Playlist…" at bounding box center [342, 600] width 304 height 7228
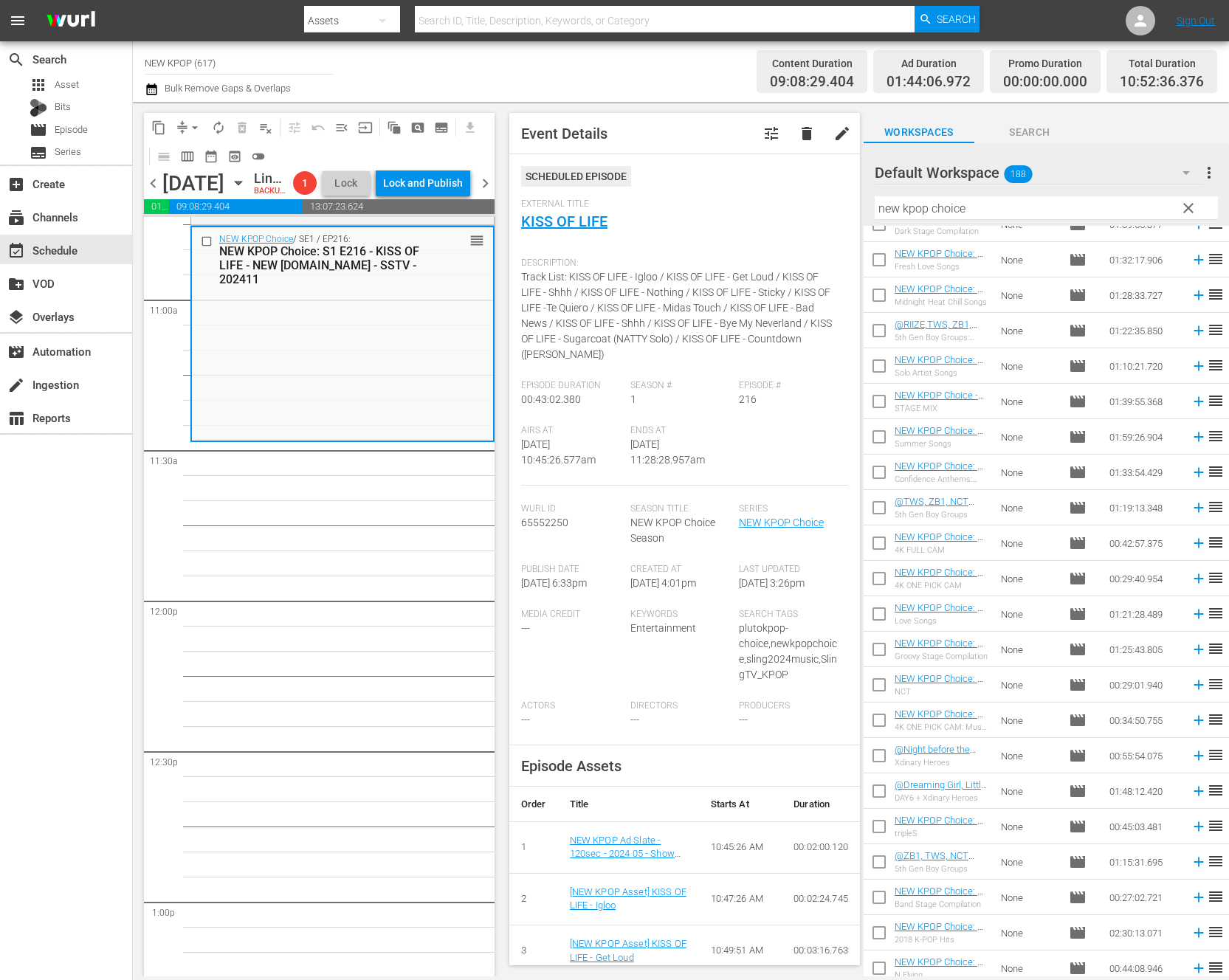
scroll to position [1645, 0]
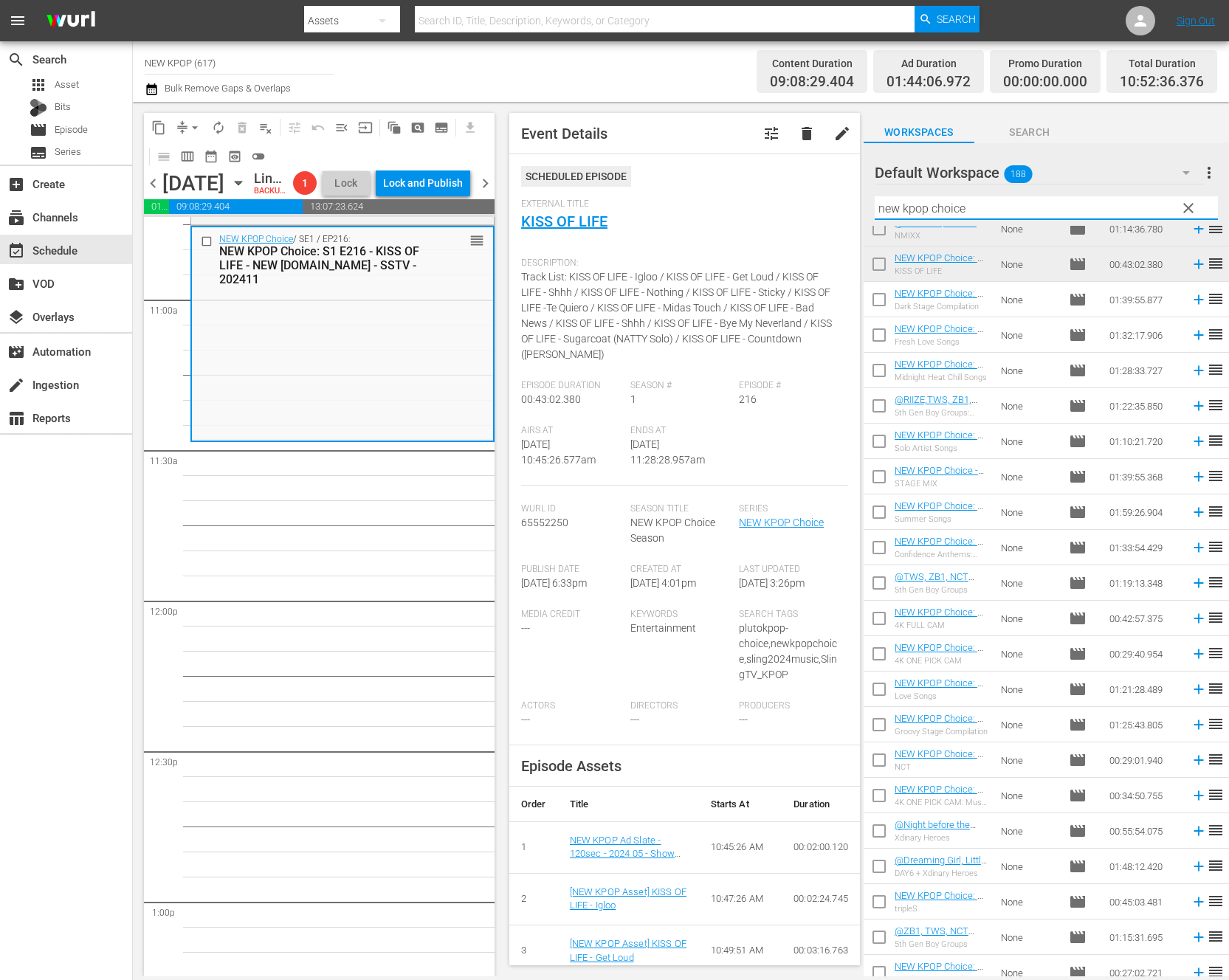
drag, startPoint x: 993, startPoint y: 215, endPoint x: 848, endPoint y: 206, distance: 145.3
click at [848, 206] on div "content_copy compress arrow_drop_down autorenew_outlined delete_forever_outline…" at bounding box center [680, 539] width 1096 height 874
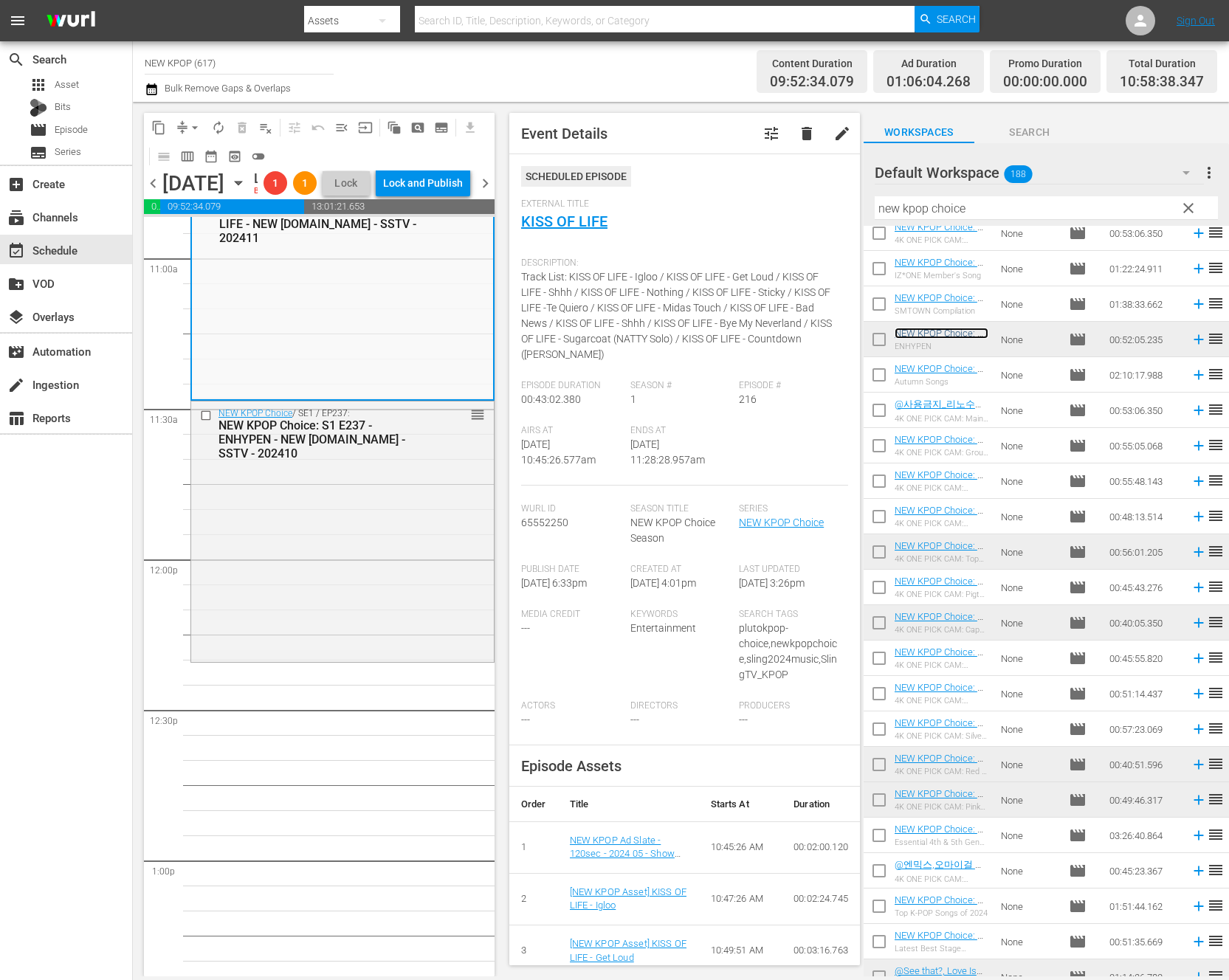
scroll to position [3274, 0]
click at [358, 656] on div "NEW KPOP Choice / SE1 / EP237: NEW KPOP Choice: S1 E237 - ENHYPEN - NEW K.ID - …" at bounding box center [342, 526] width 303 height 257
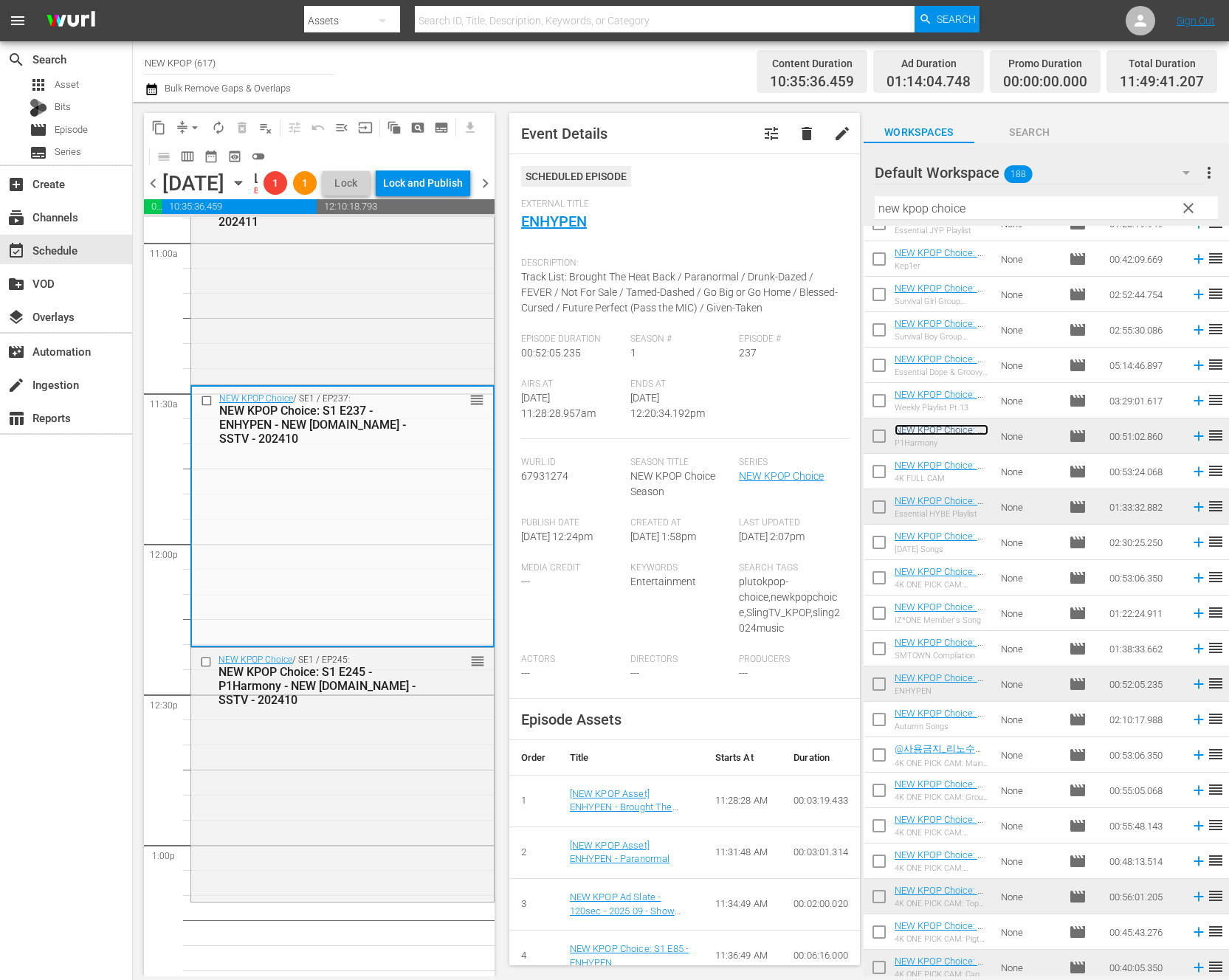
scroll to position [3325, 0]
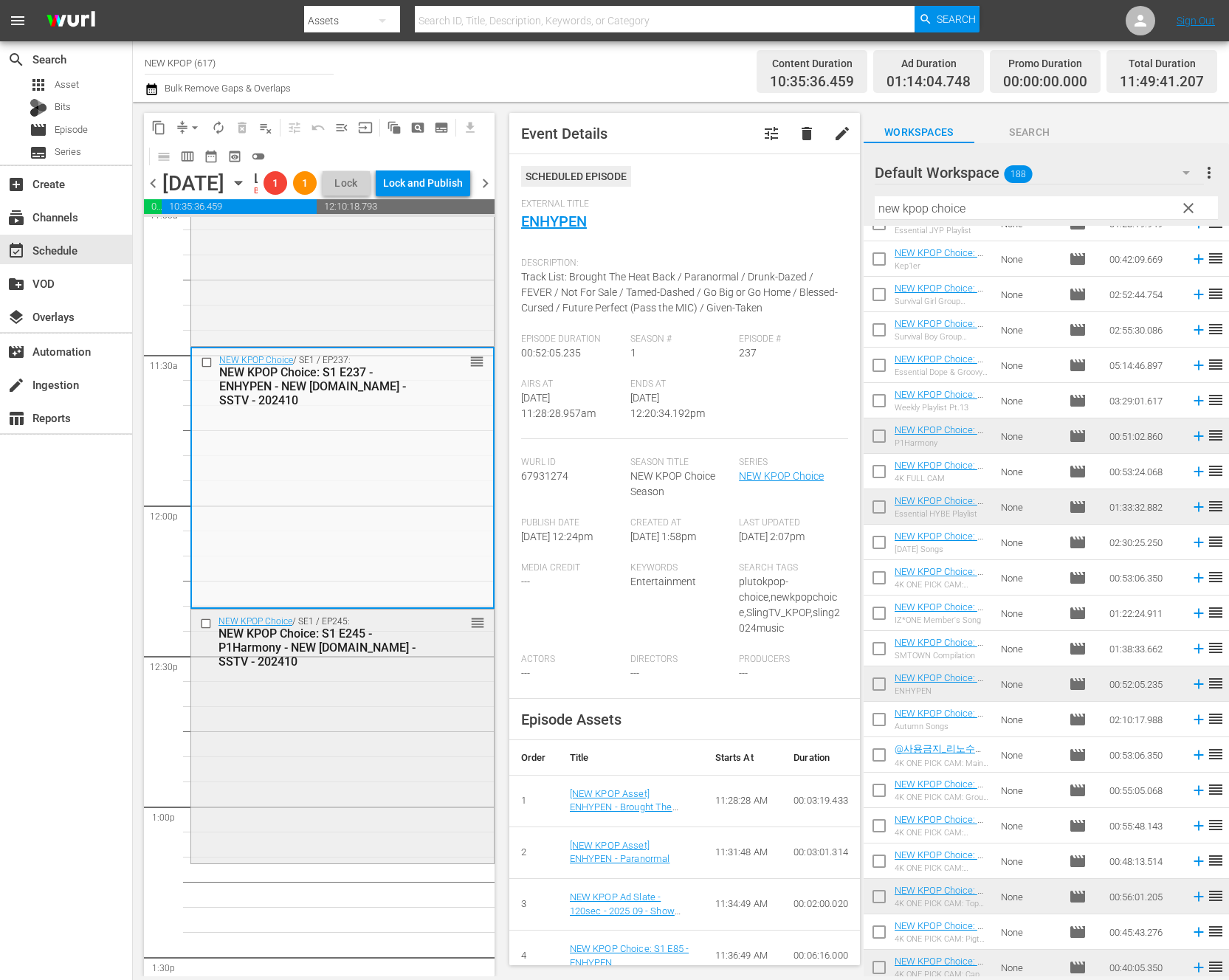
click at [445, 784] on div "NEW KPOP Choice / SE1 / EP245: NEW KPOP Choice: S1 E245 - P1Harmony - NEW K.ID …" at bounding box center [342, 735] width 303 height 252
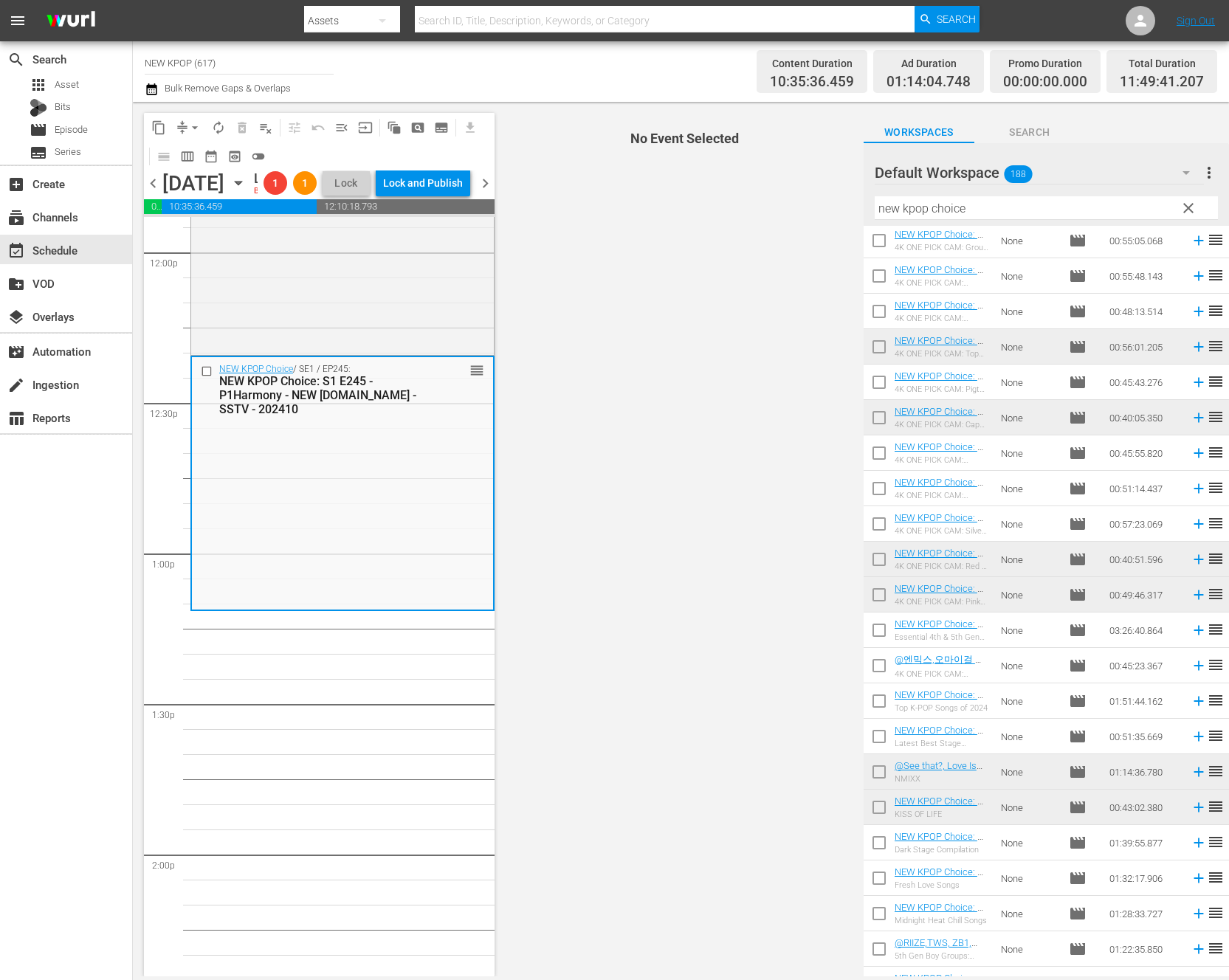
scroll to position [1762, 0]
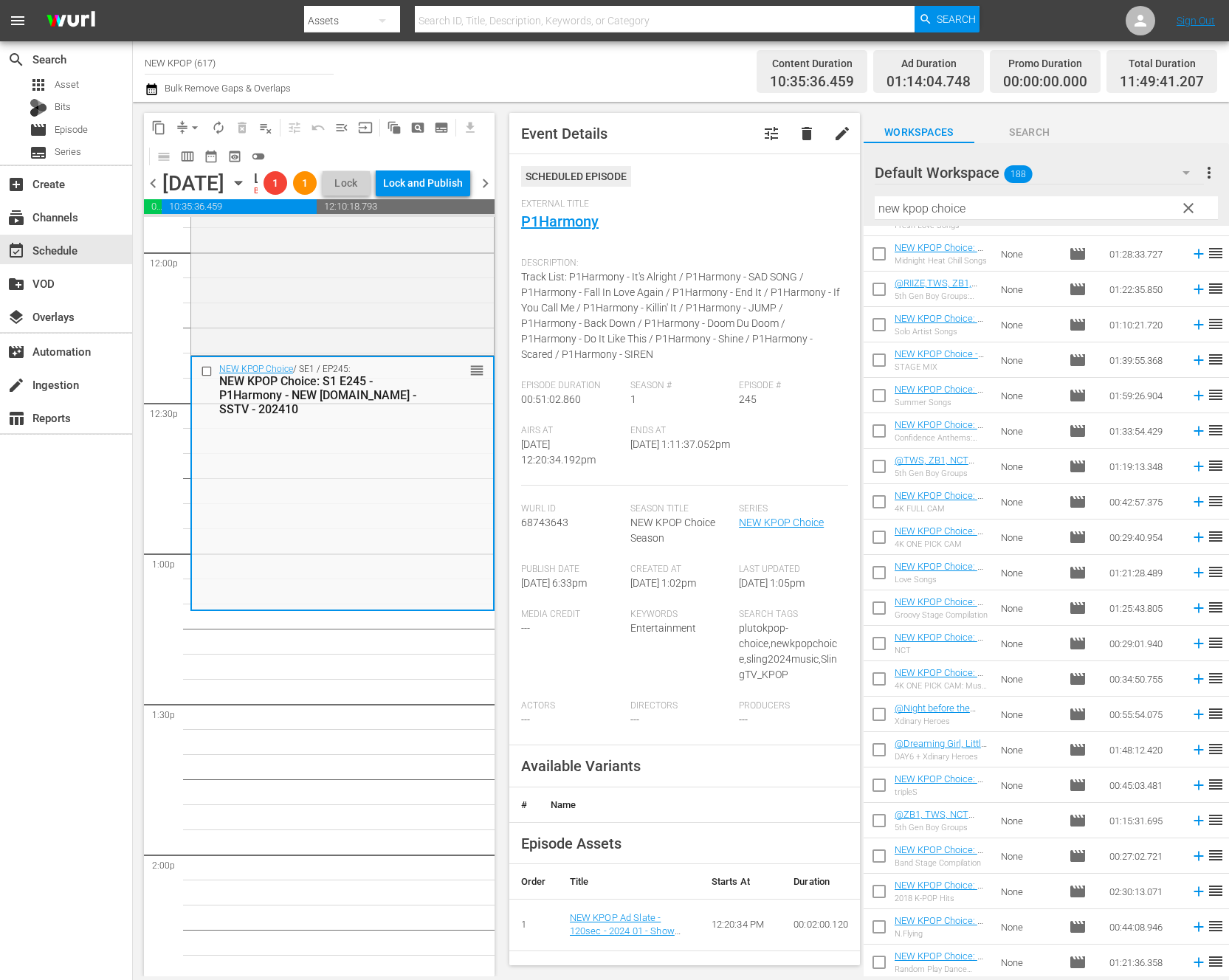
click at [1186, 204] on span "clear" at bounding box center [1188, 208] width 18 height 18
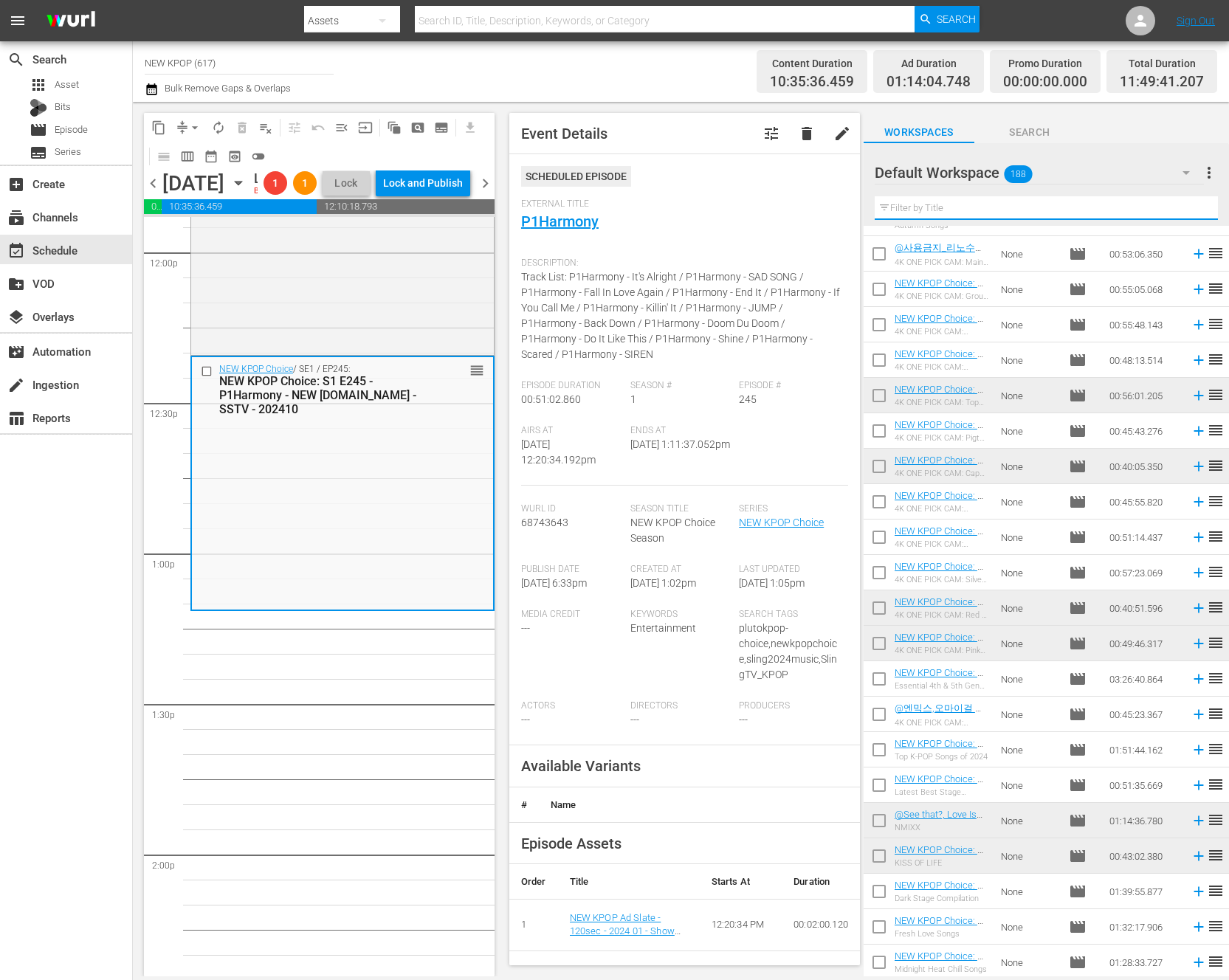
click at [1186, 204] on input "text" at bounding box center [1046, 208] width 343 height 24
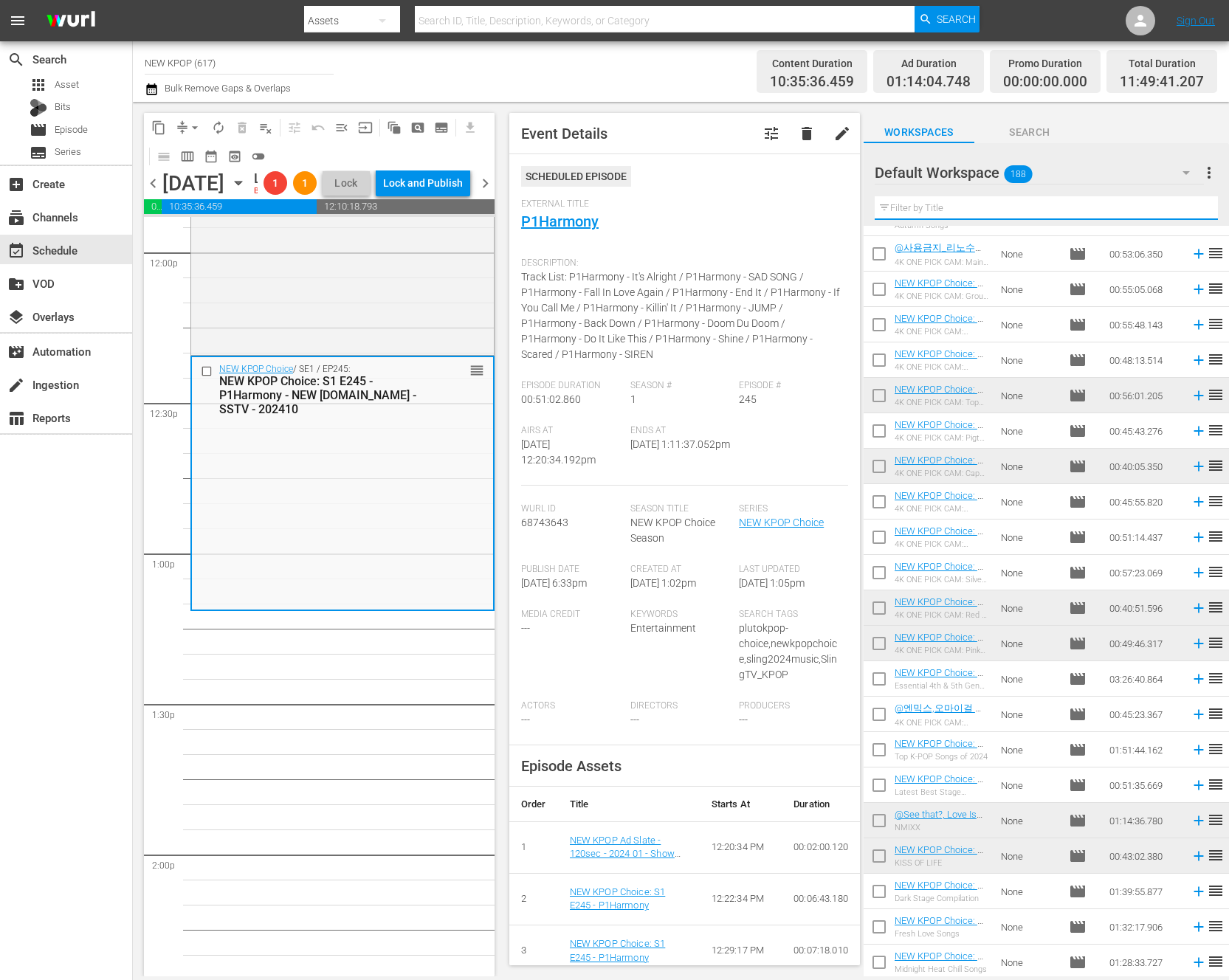
type input "weekly playlist"
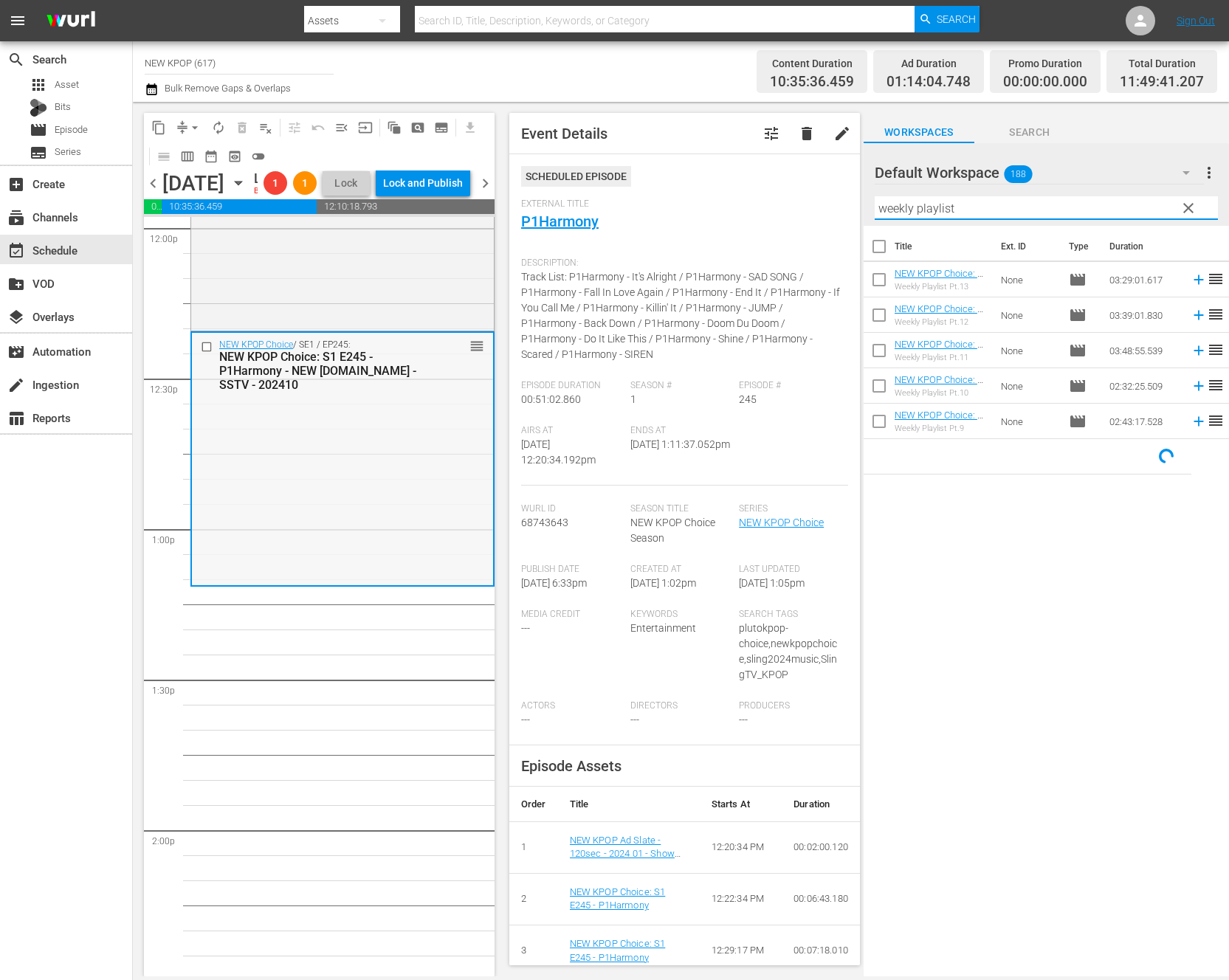
scroll to position [3753, 0]
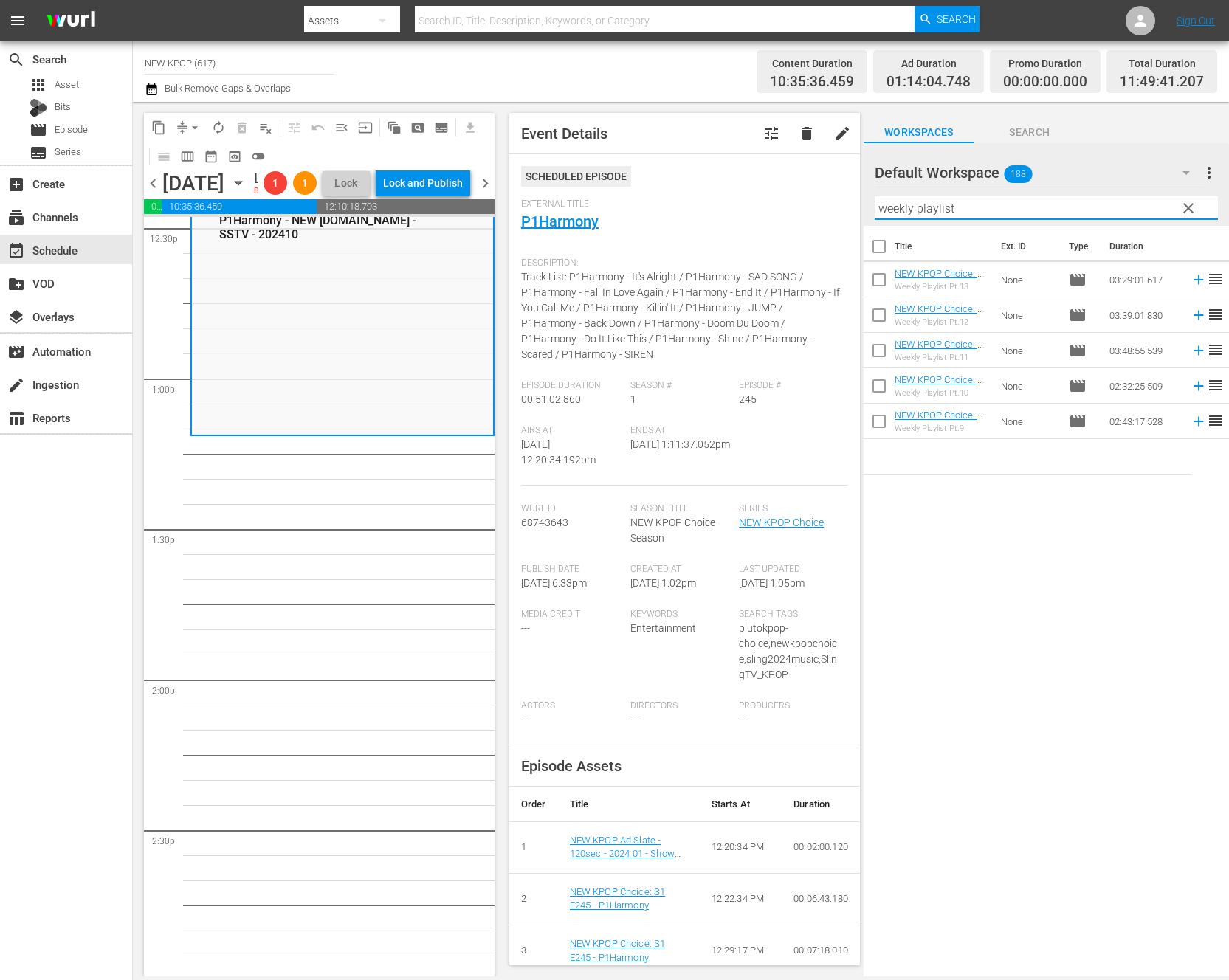
click at [878, 414] on input "checkbox" at bounding box center [879, 425] width 31 height 31
checkbox input "true"
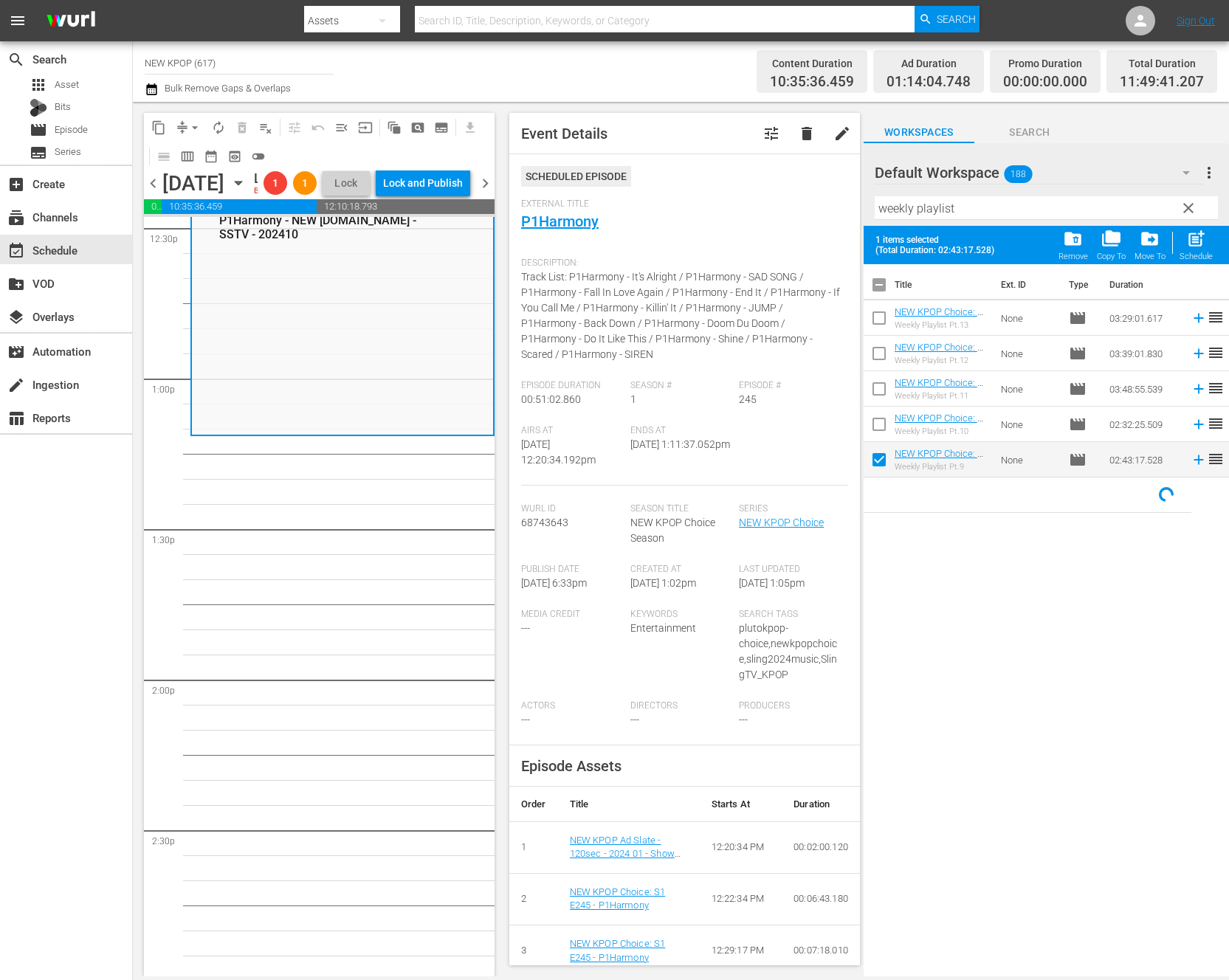
click at [878, 423] on input "checkbox" at bounding box center [879, 428] width 31 height 31
checkbox input "true"
click at [878, 396] on input "checkbox" at bounding box center [879, 392] width 31 height 31
checkbox input "true"
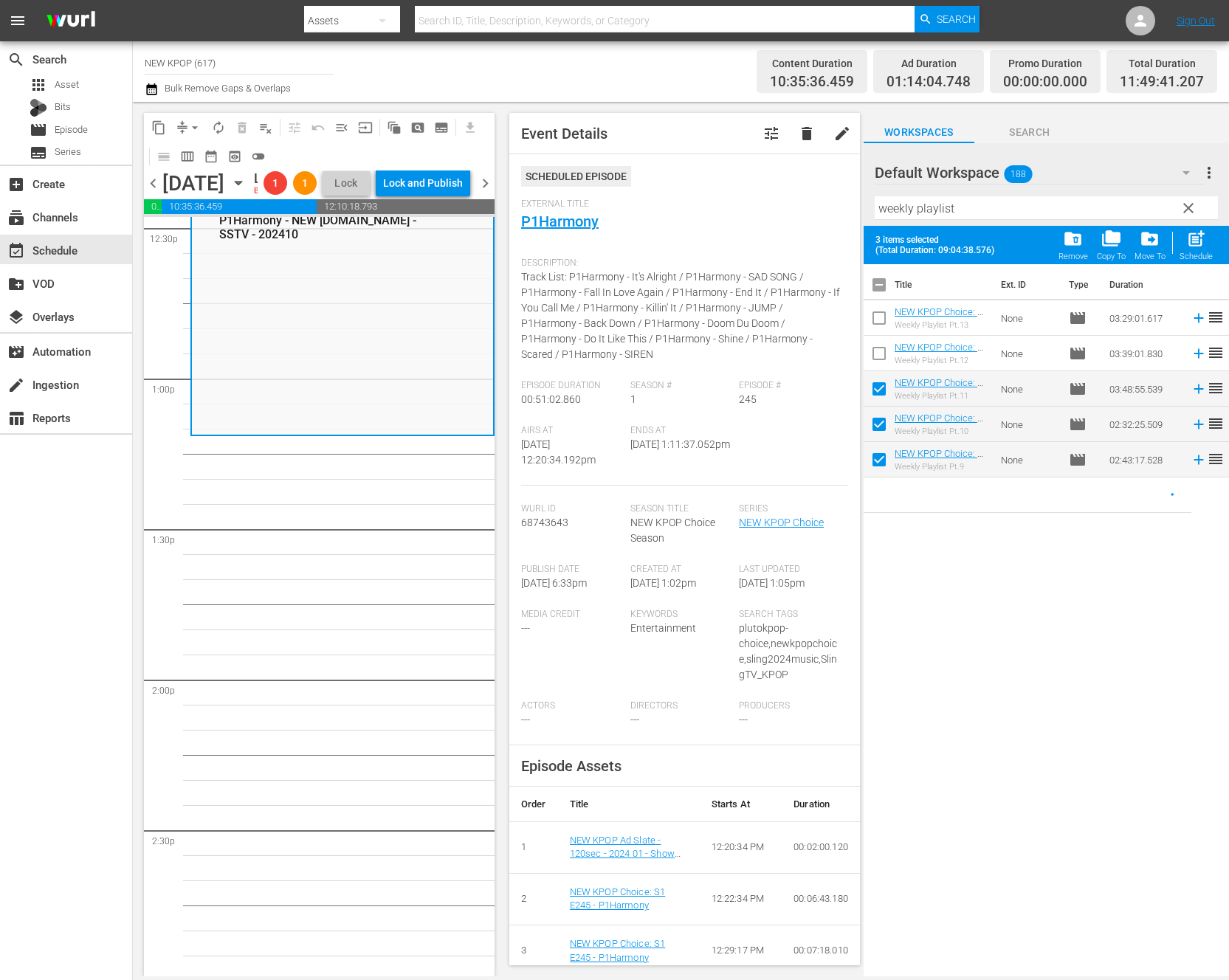
click at [878, 361] on input "checkbox" at bounding box center [879, 357] width 31 height 31
checkbox input "true"
click at [878, 317] on input "checkbox" at bounding box center [879, 321] width 31 height 31
checkbox input "true"
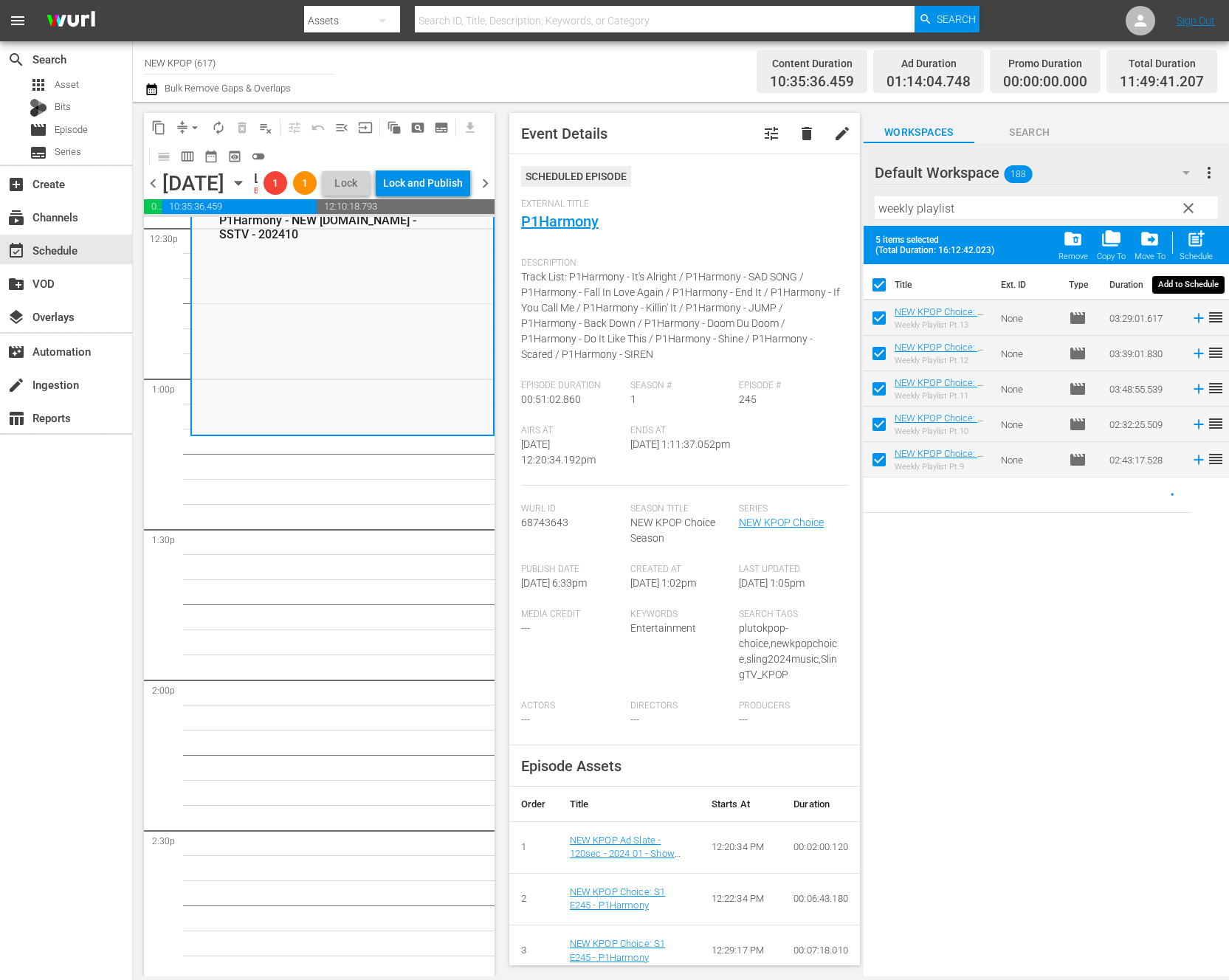
click at [1197, 240] on span "post_add" at bounding box center [1196, 239] width 20 height 20
checkbox input "false"
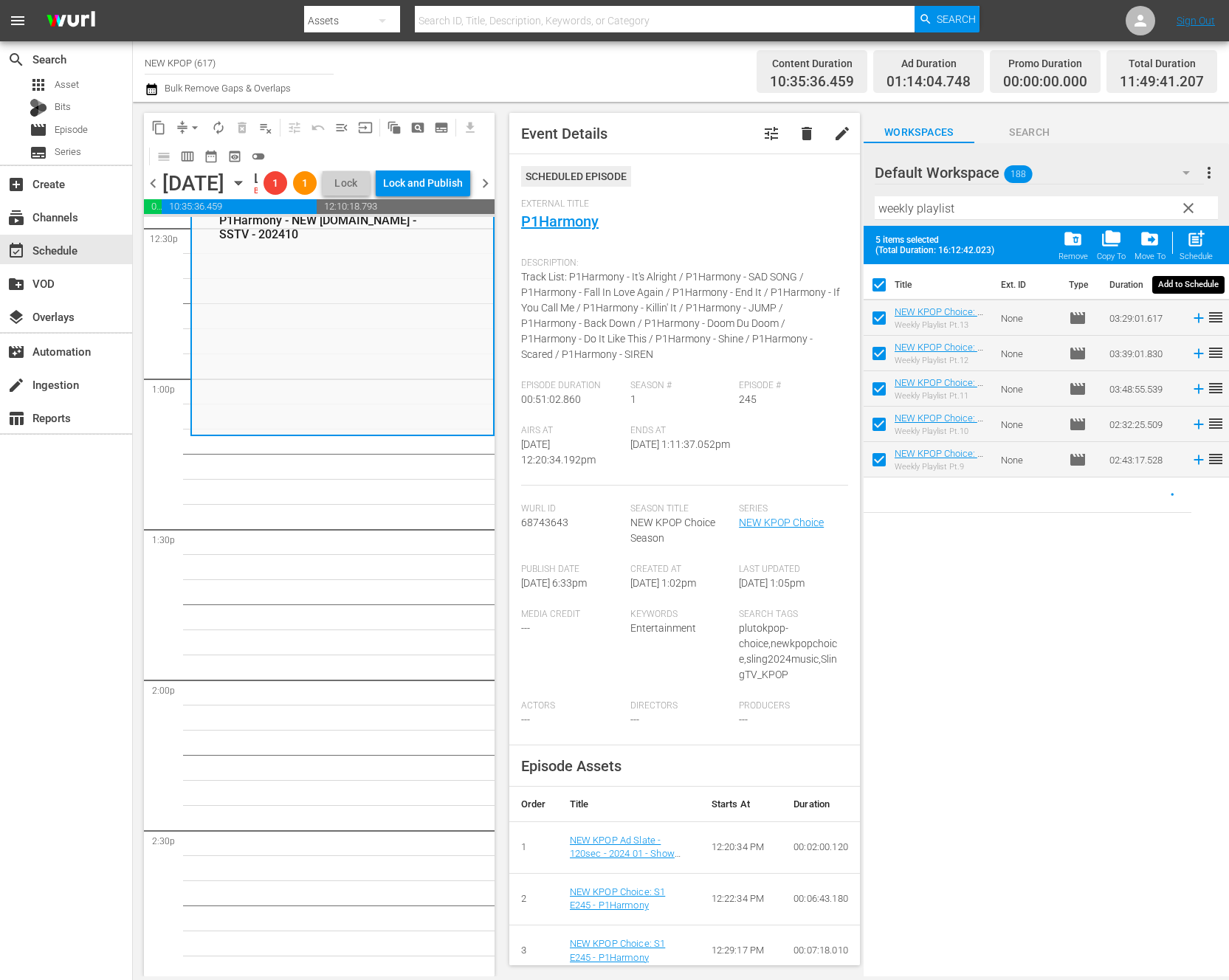
checkbox input "false"
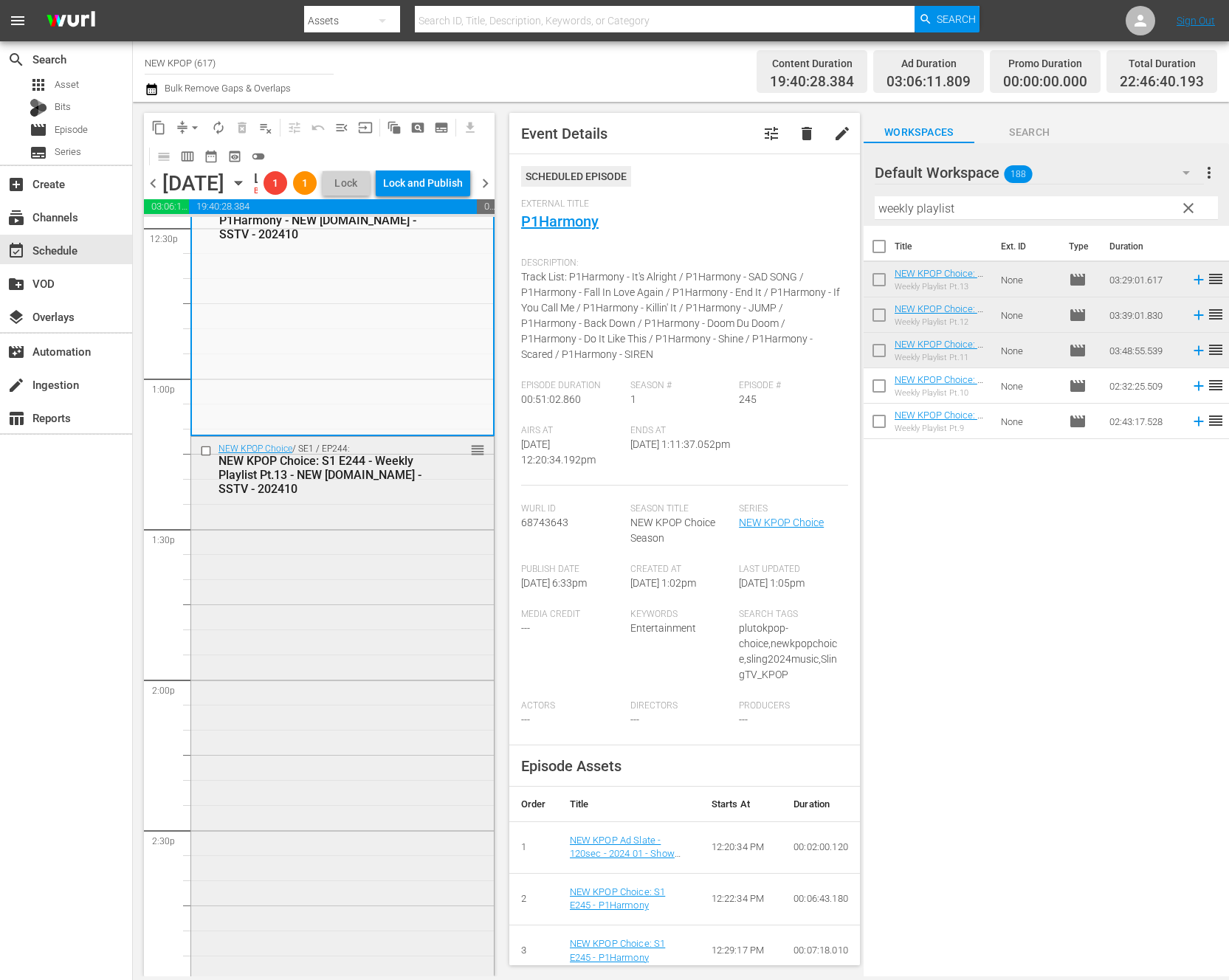
click at [471, 664] on div "NEW KPOP Choice / SE1 / EP244: NEW KPOP Choice: S1 E244 - Weekly Playlist Pt.13…" at bounding box center [342, 959] width 303 height 1045
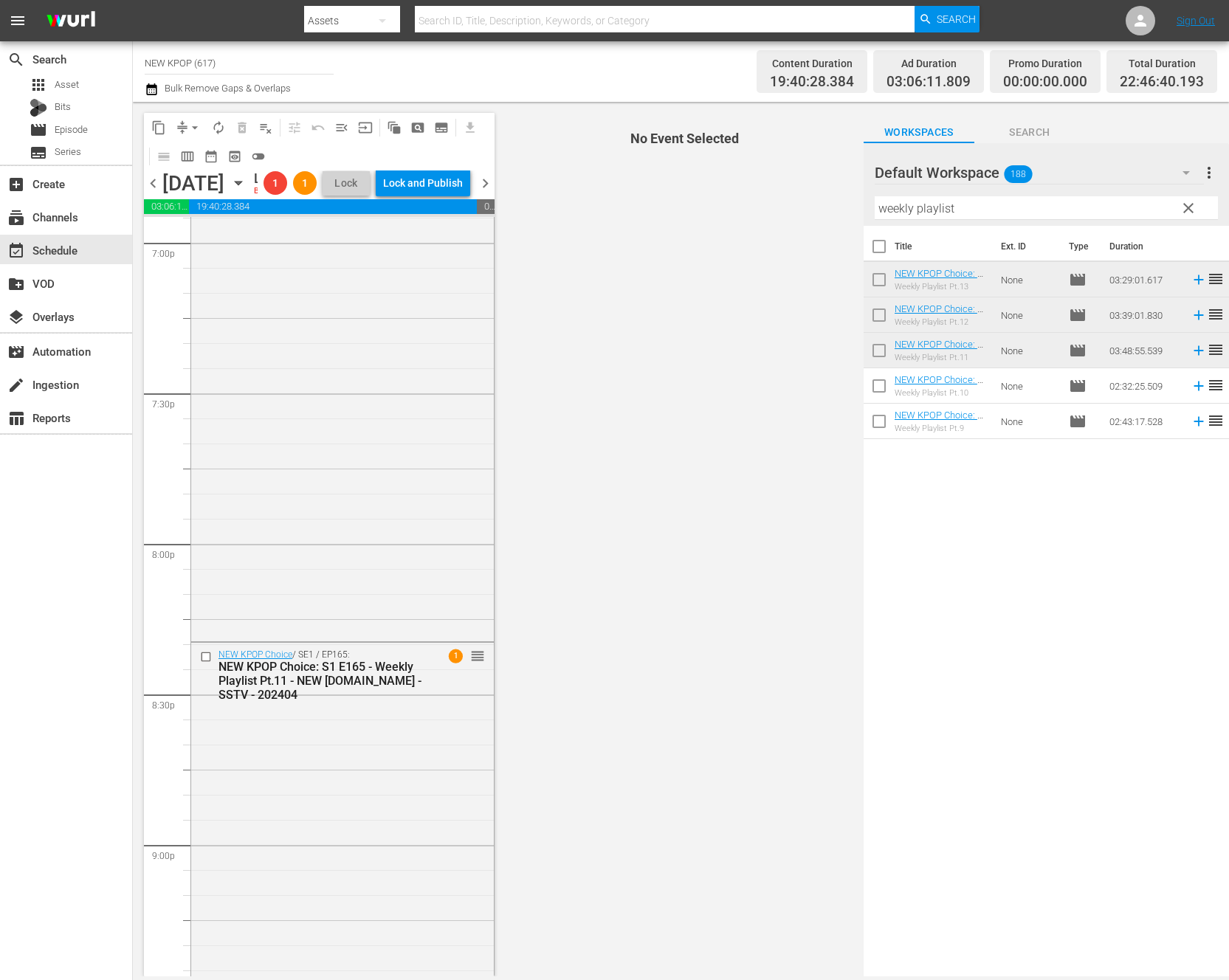
scroll to position [6559, 0]
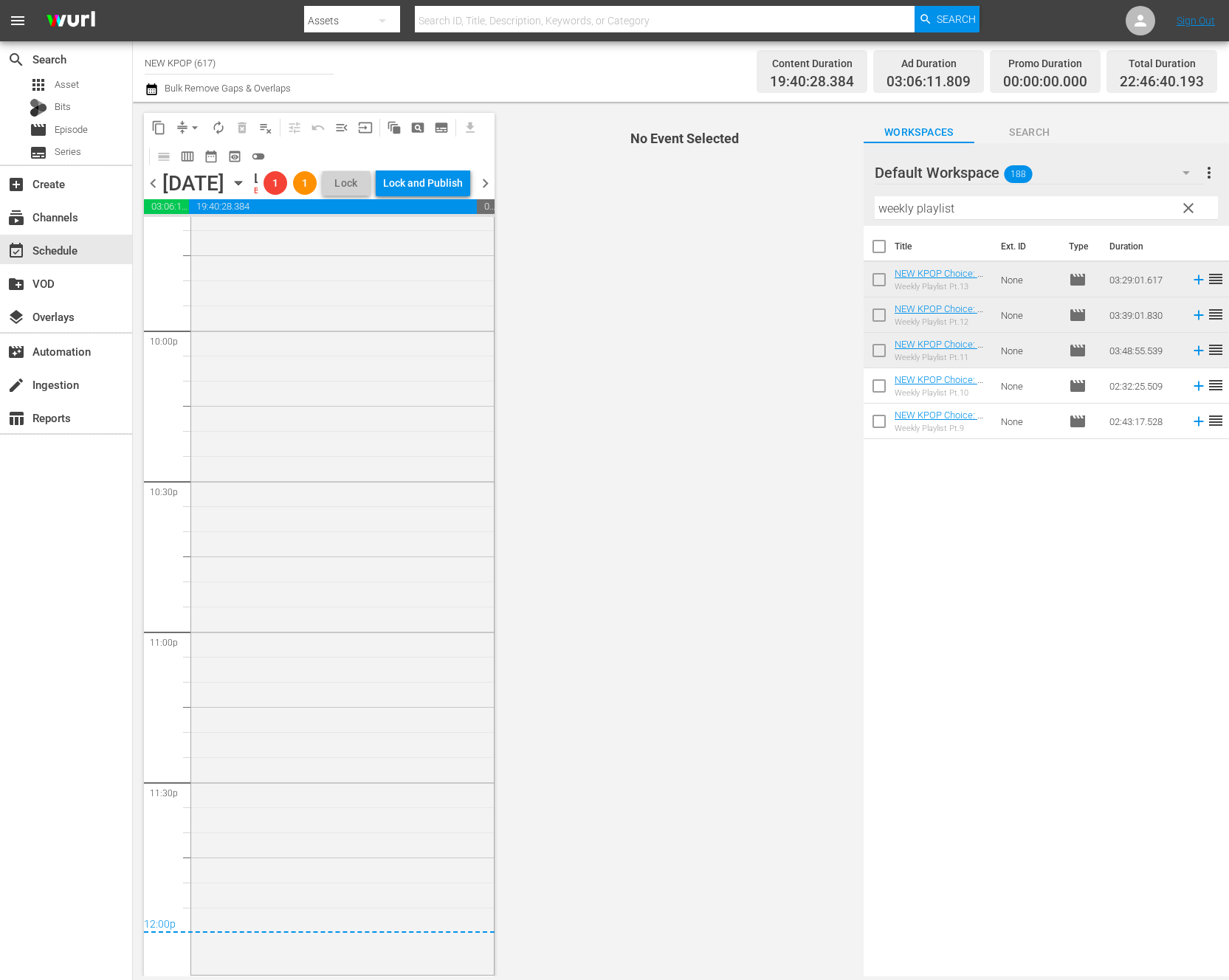
click at [471, 664] on div "NEW KPOP Choice / SE1 / EP165: NEW KPOP Choice: S1 E165 - Weekly Playlist Pt.11…" at bounding box center [342, 400] width 303 height 1145
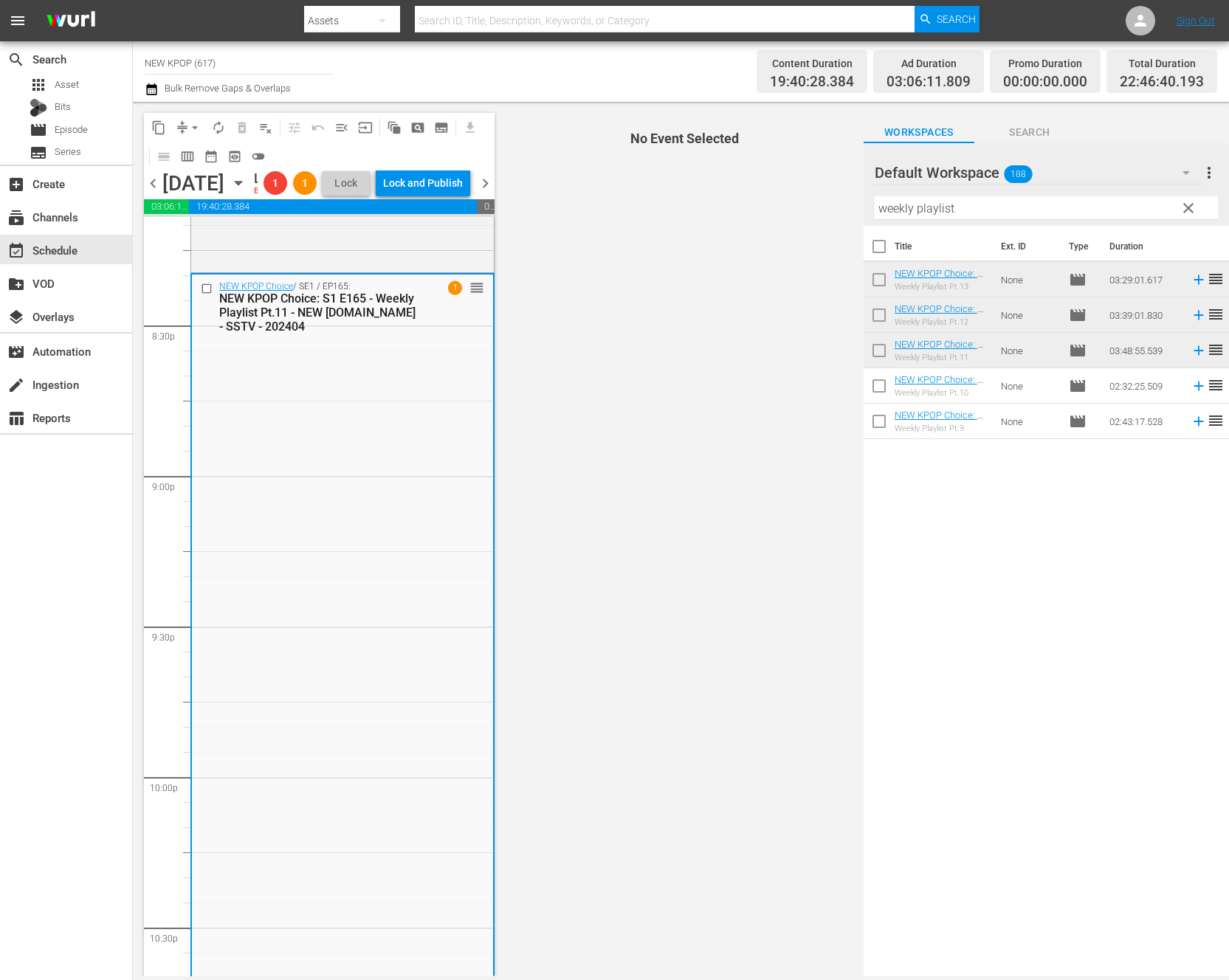
scroll to position [6063, 0]
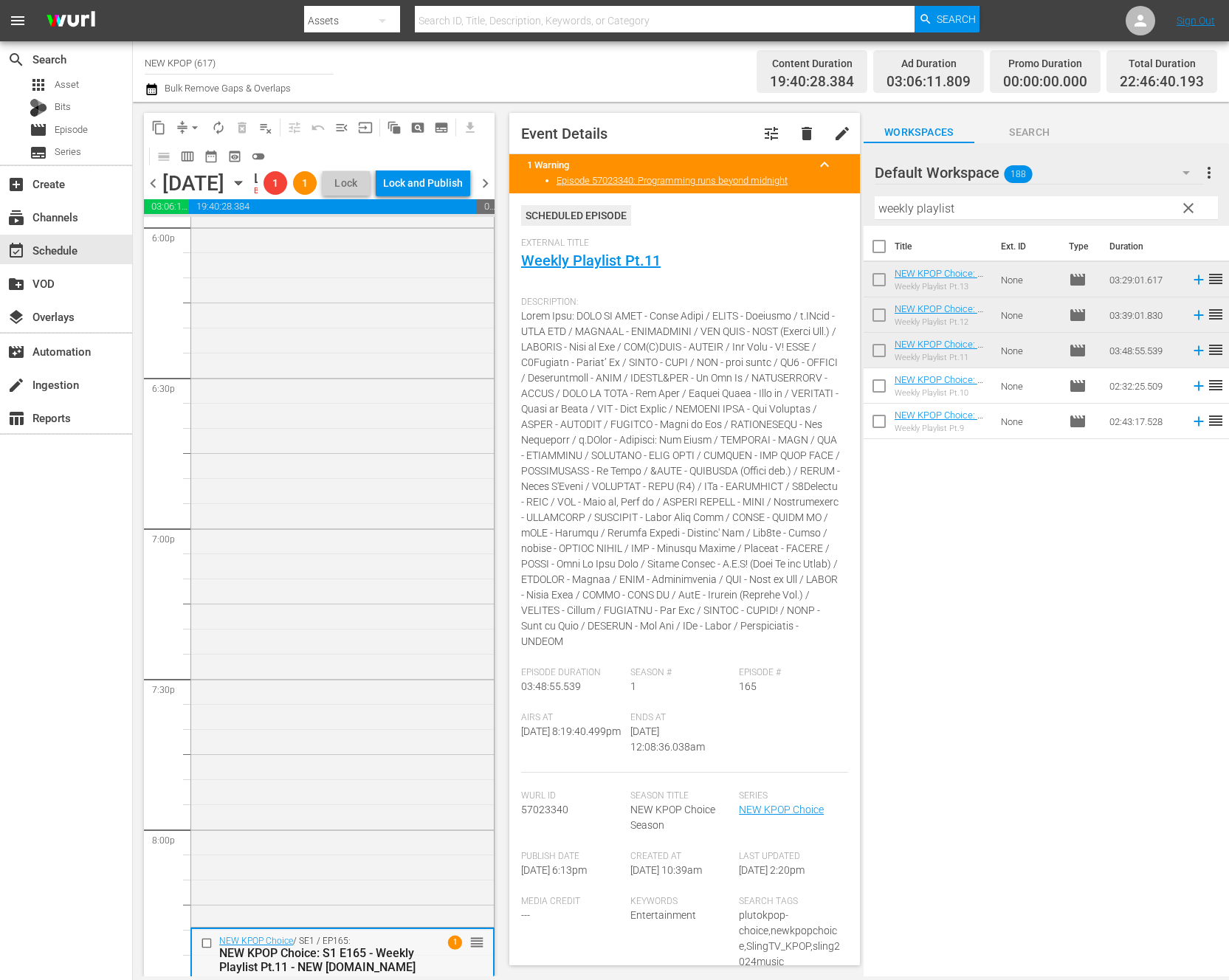
click at [407, 800] on div "NEW KPOP Choice / SE1 / EP167: NEW KPOP Choice: S1 E167 - Weekly Playlist Pt.12…" at bounding box center [342, 377] width 303 height 1095
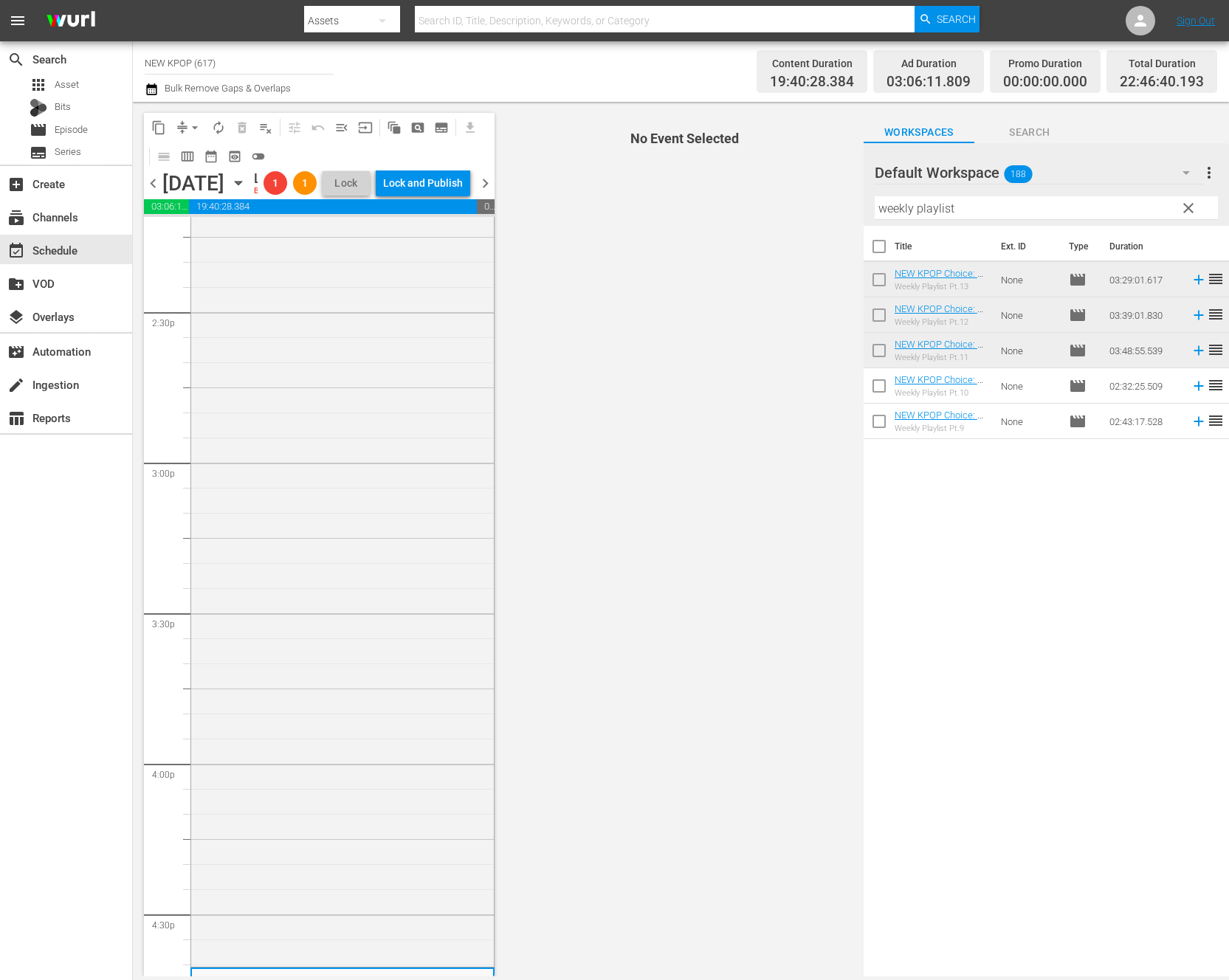
click at [407, 800] on div "NEW KPOP Choice / SE1 / EP244: NEW KPOP Choice: S1 E244 - Weekly Playlist Pt.13…" at bounding box center [342, 441] width 303 height 1045
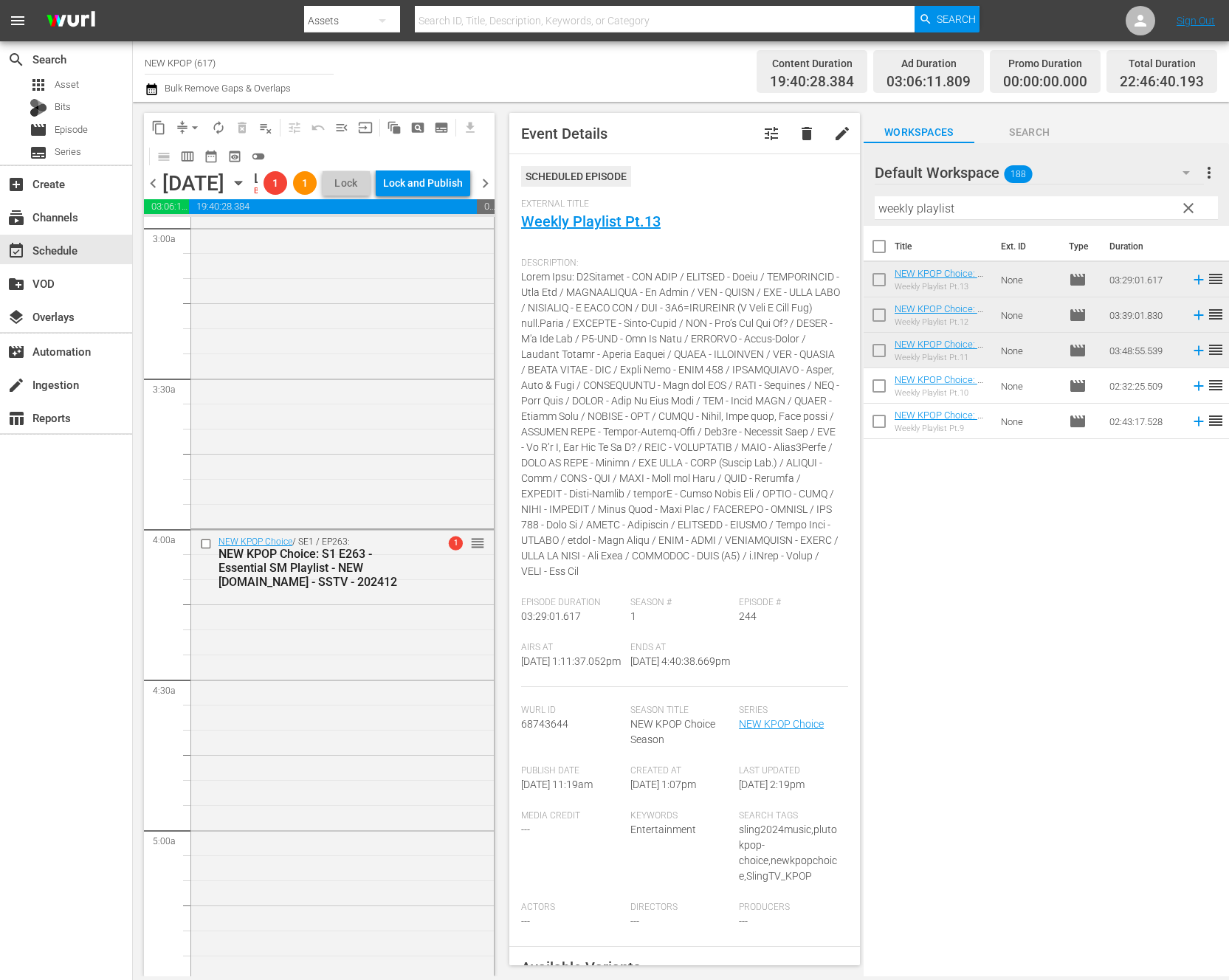
scroll to position [1197, 0]
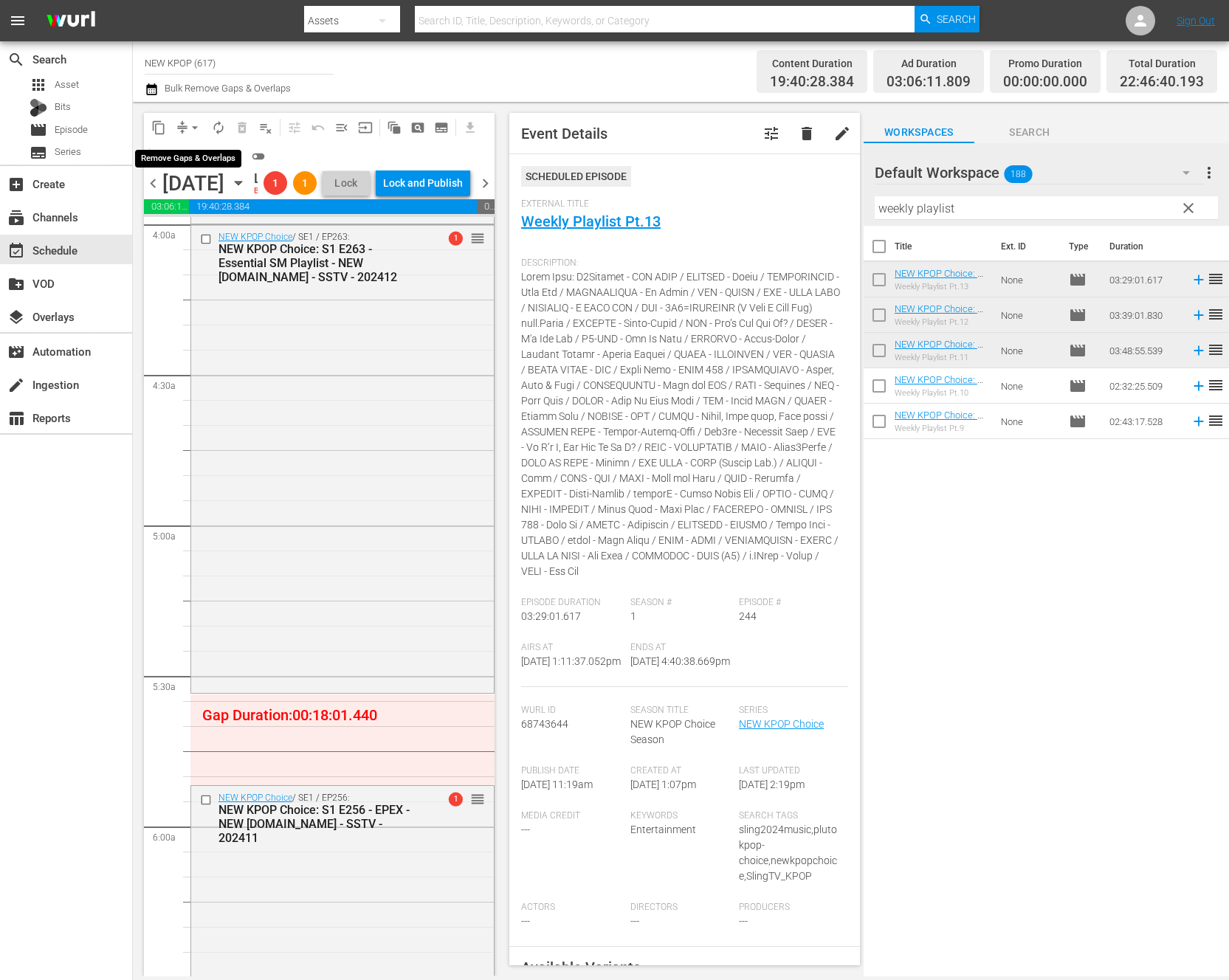
click at [199, 119] on button "arrow_drop_down" at bounding box center [195, 127] width 24 height 24
click at [233, 204] on li "Align to End of Previous Day" at bounding box center [195, 206] width 155 height 25
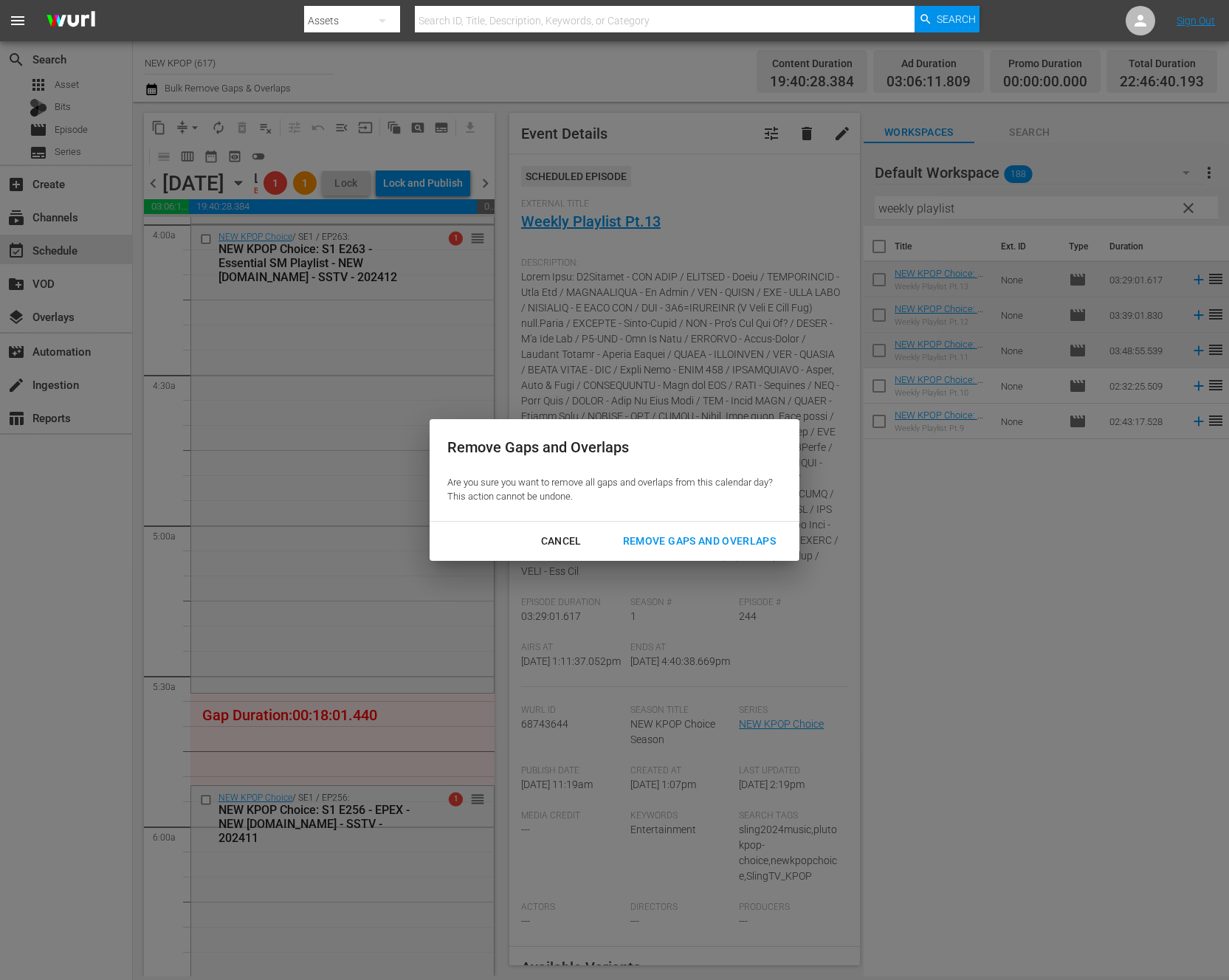
click at [576, 536] on div "Cancel" at bounding box center [561, 542] width 64 height 18
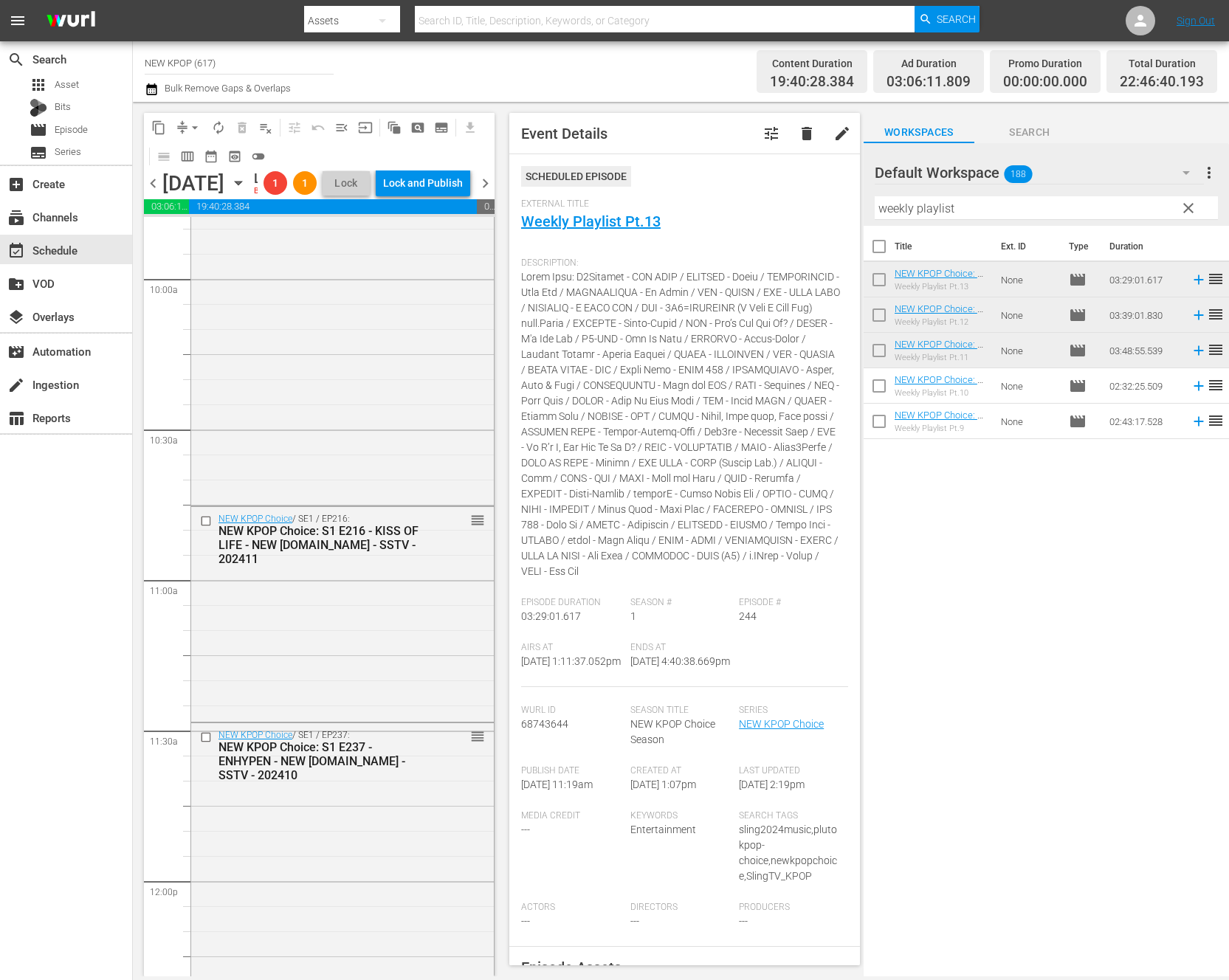
scroll to position [4596, 0]
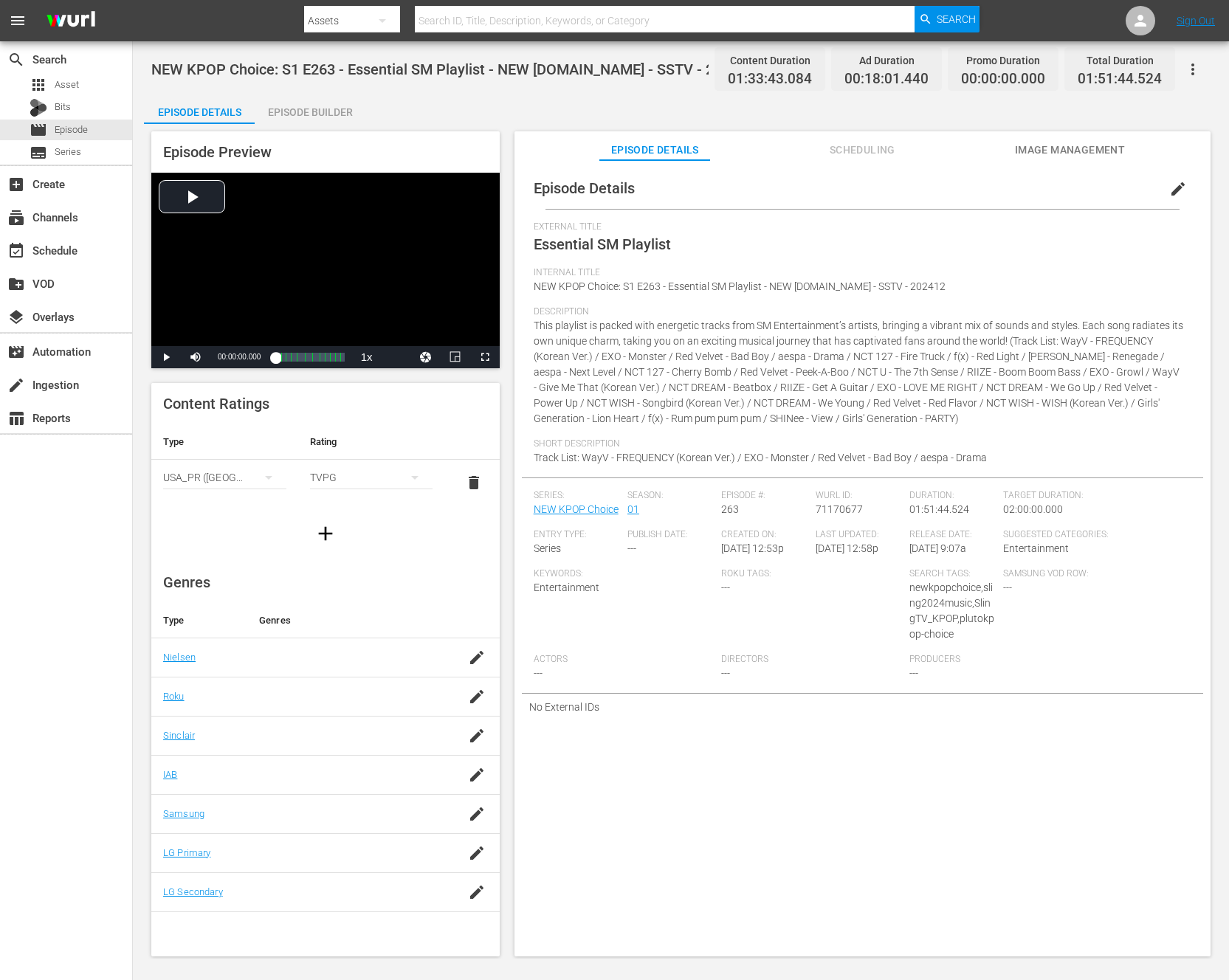
click at [313, 110] on div "Episode Builder" at bounding box center [311, 112] width 111 height 35
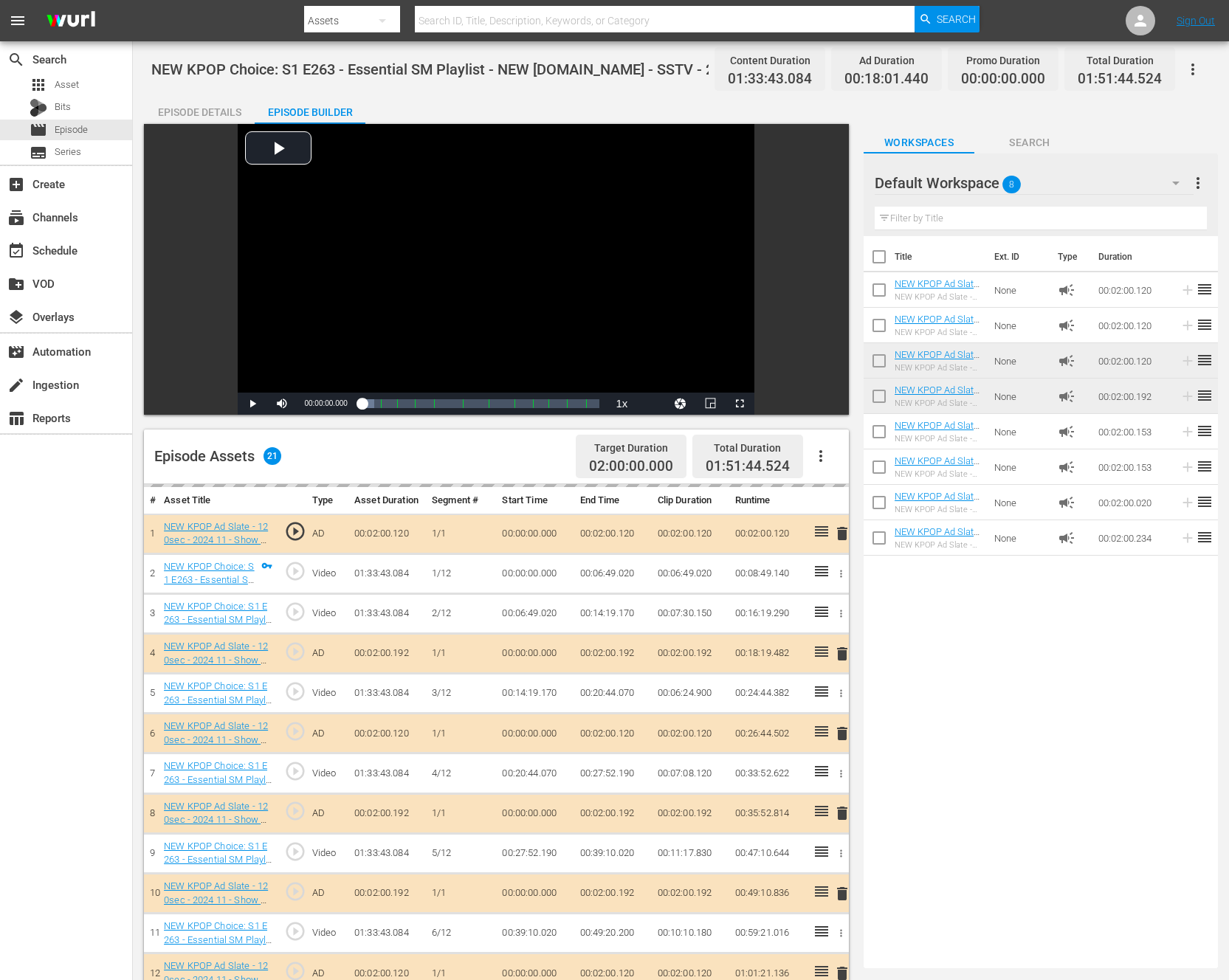
click at [831, 451] on button "button" at bounding box center [821, 456] width 35 height 35
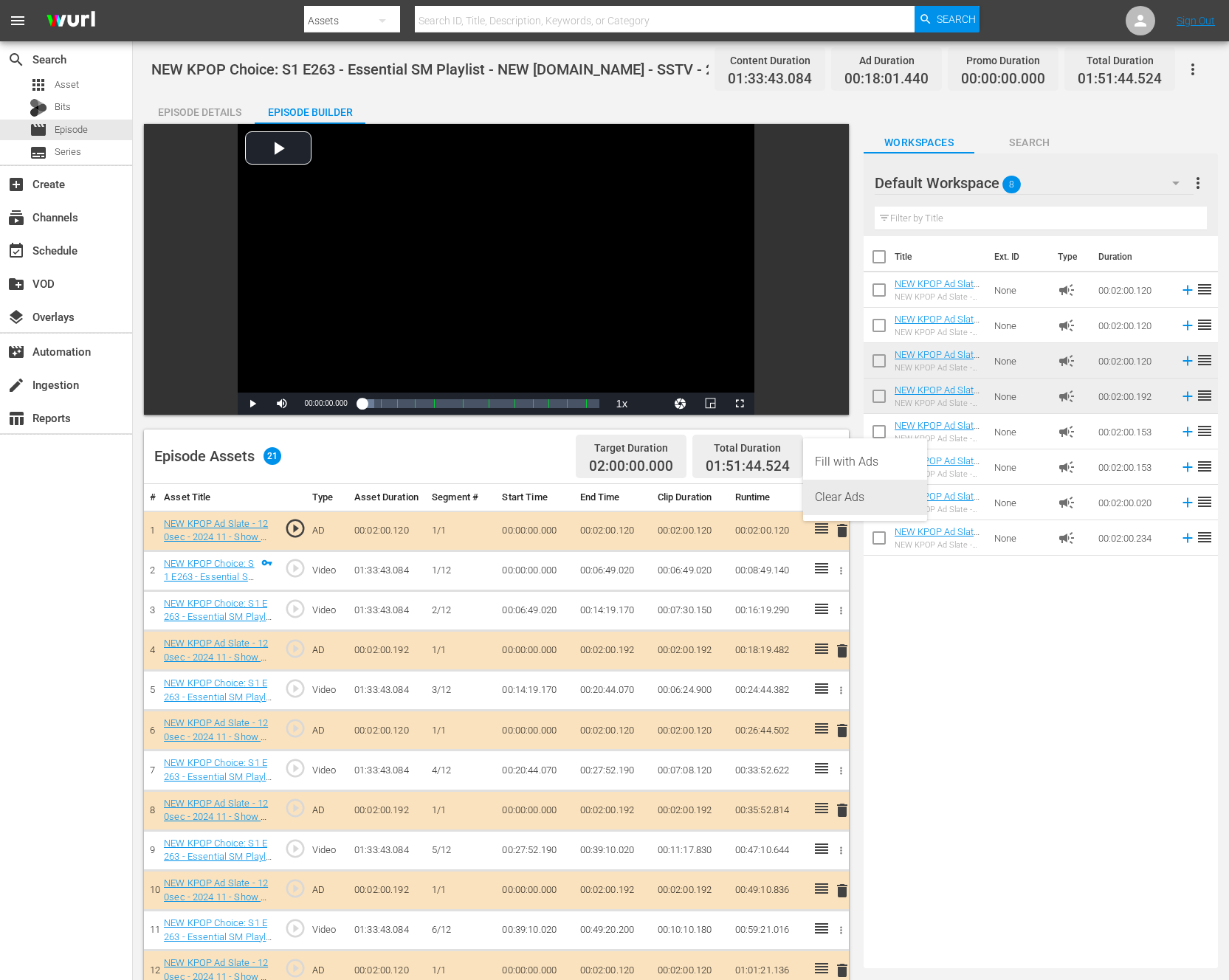
click at [870, 506] on div "Clear Ads" at bounding box center [865, 498] width 100 height 35
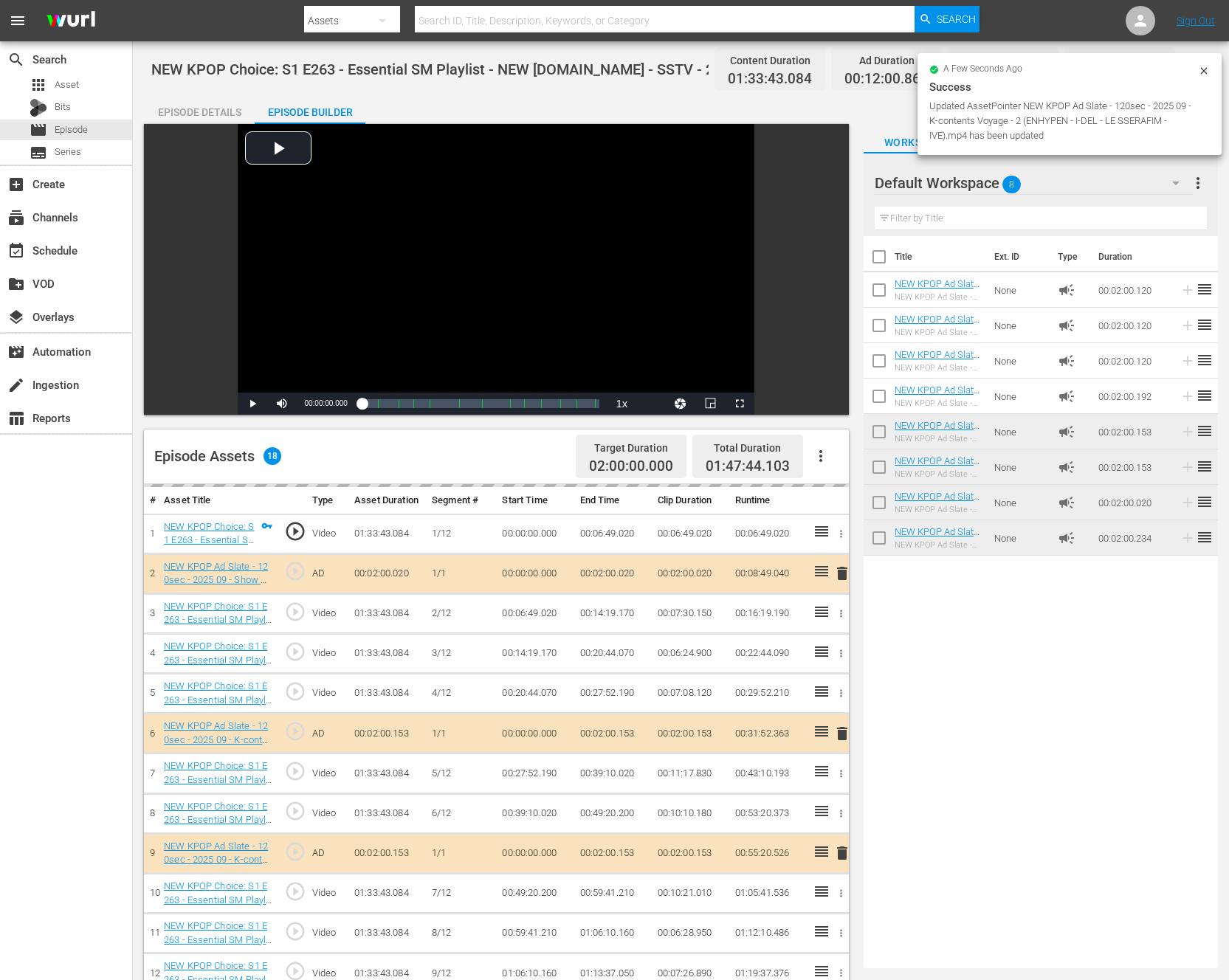
click at [999, 683] on div "Title Ext. ID Type Duration NEW KPOP Ad Slate - 120sec - 2024 01 - Show Champio…" at bounding box center [1041, 599] width 354 height 727
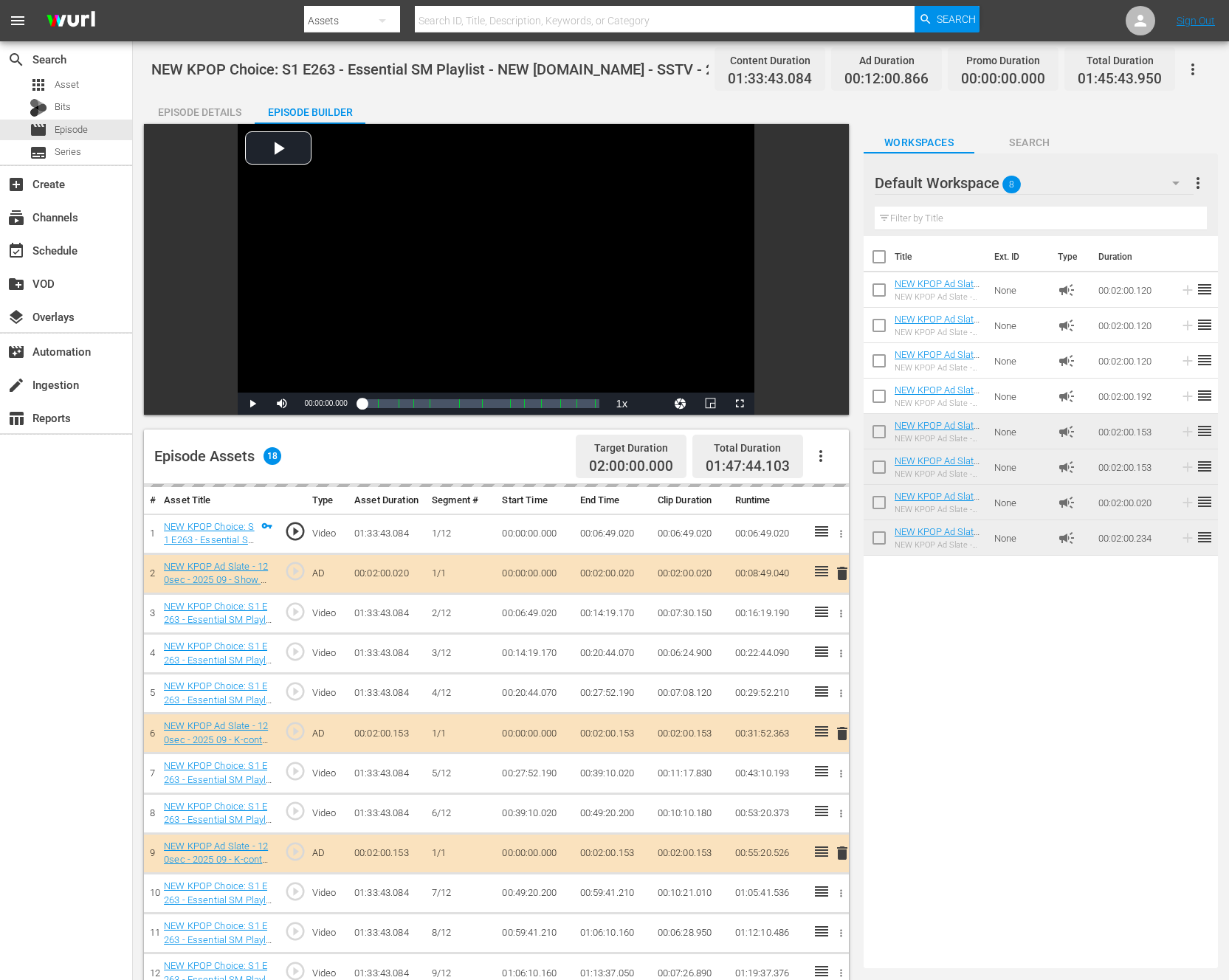
click at [1071, 648] on div "Title Ext. ID Type Duration NEW KPOP Ad Slate - 120sec - 2024 01 - Show Champio…" at bounding box center [1041, 599] width 354 height 727
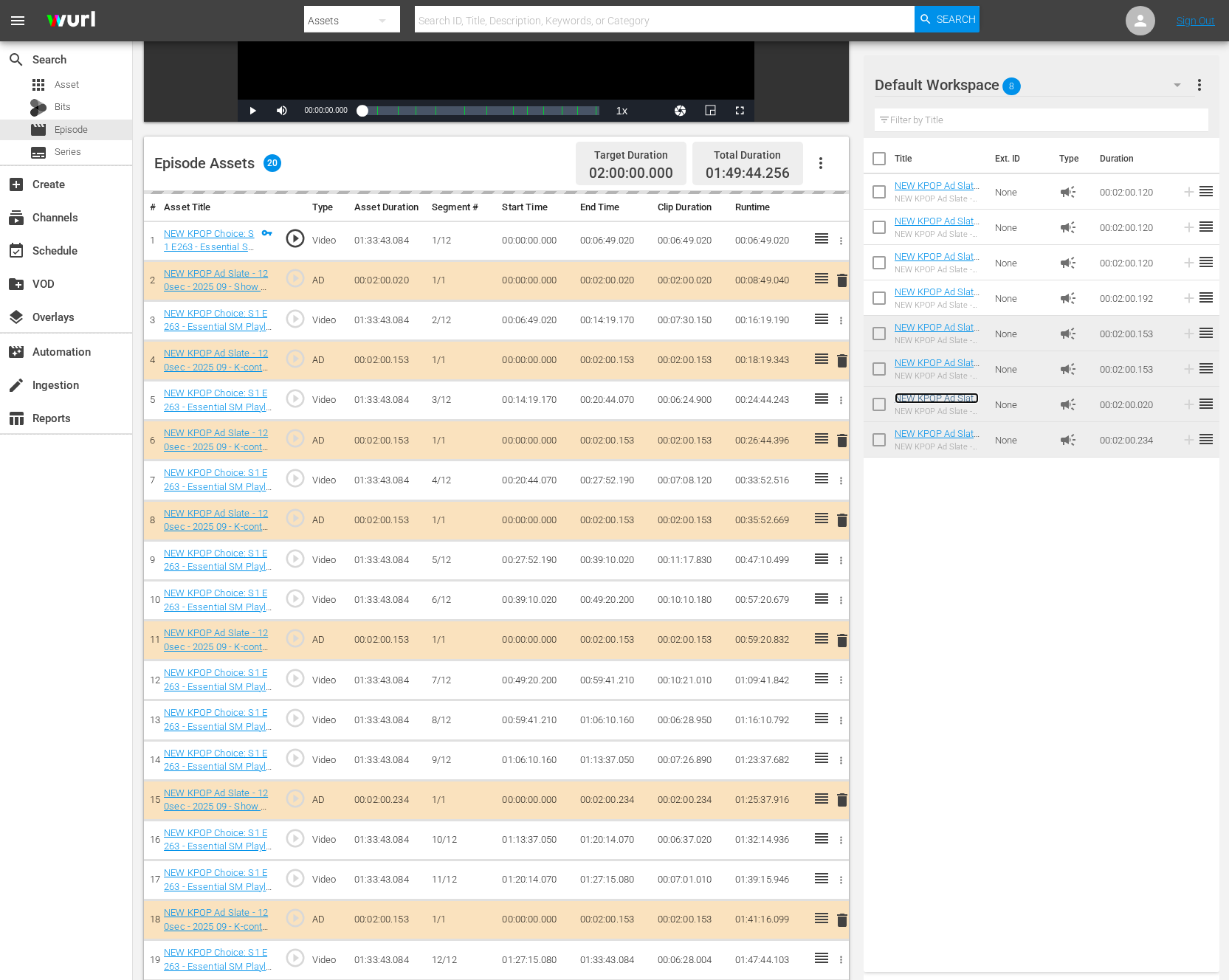
scroll to position [384, 0]
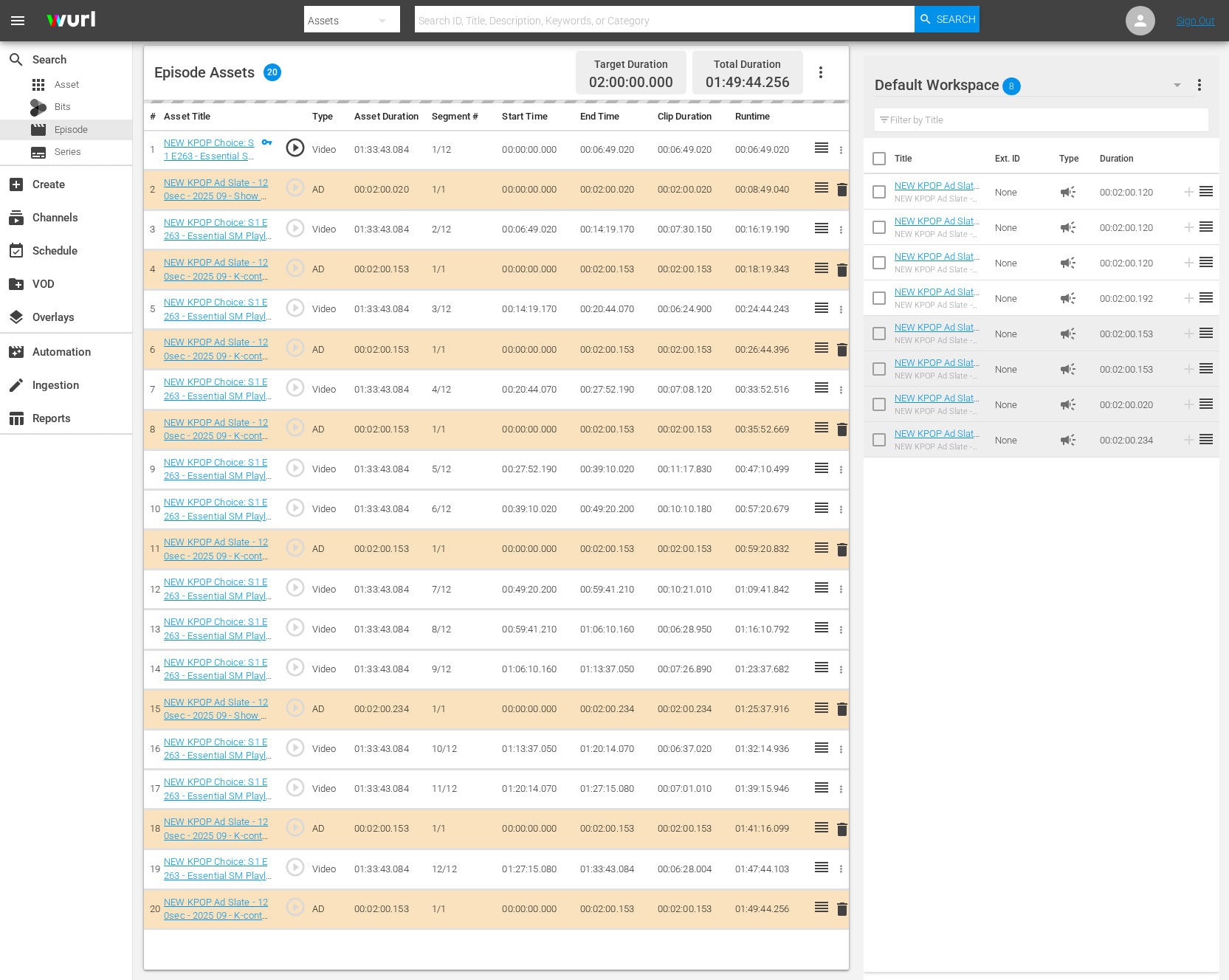
drag, startPoint x: 925, startPoint y: 401, endPoint x: 262, endPoint y: 2, distance: 773.8
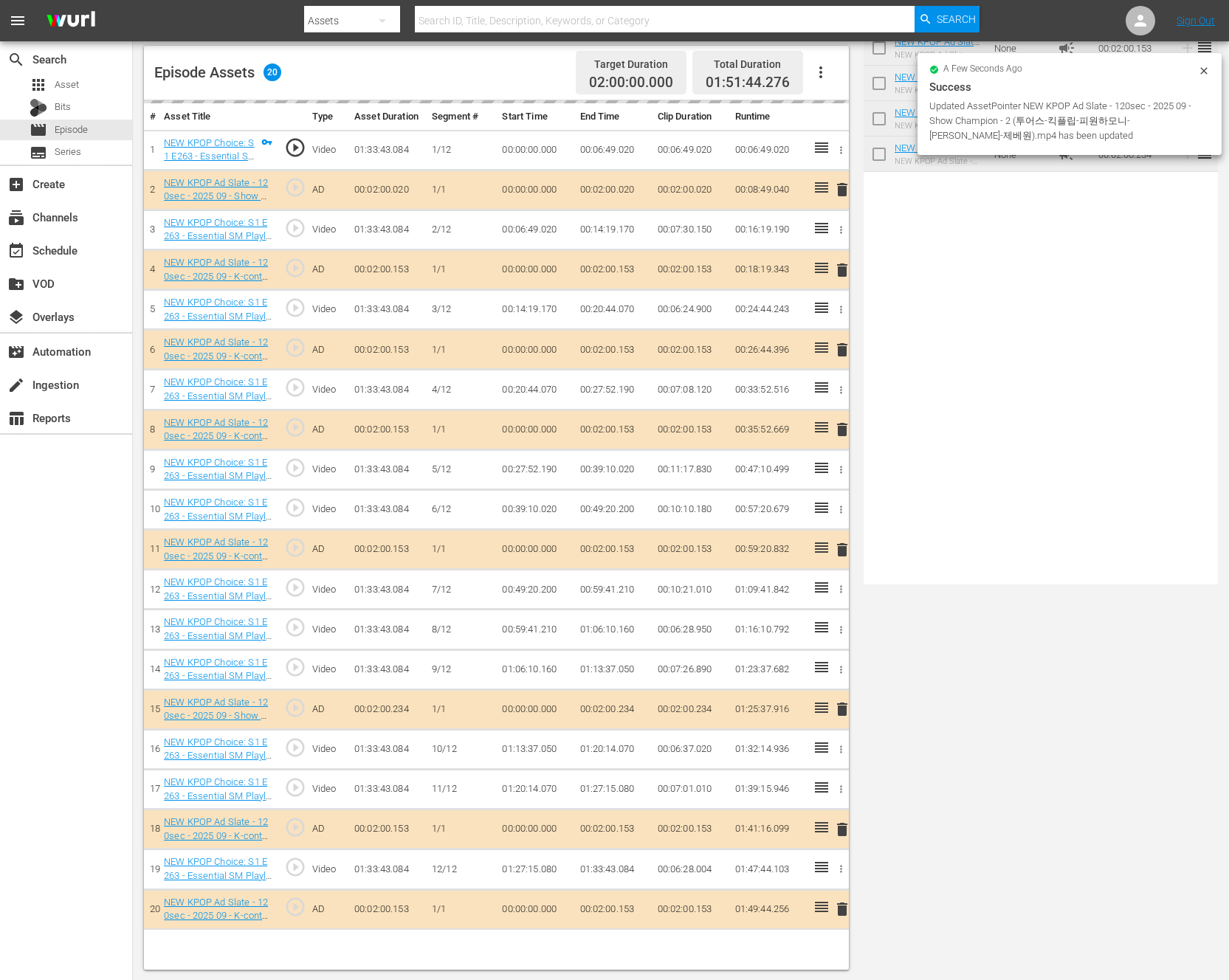
scroll to position [0, 0]
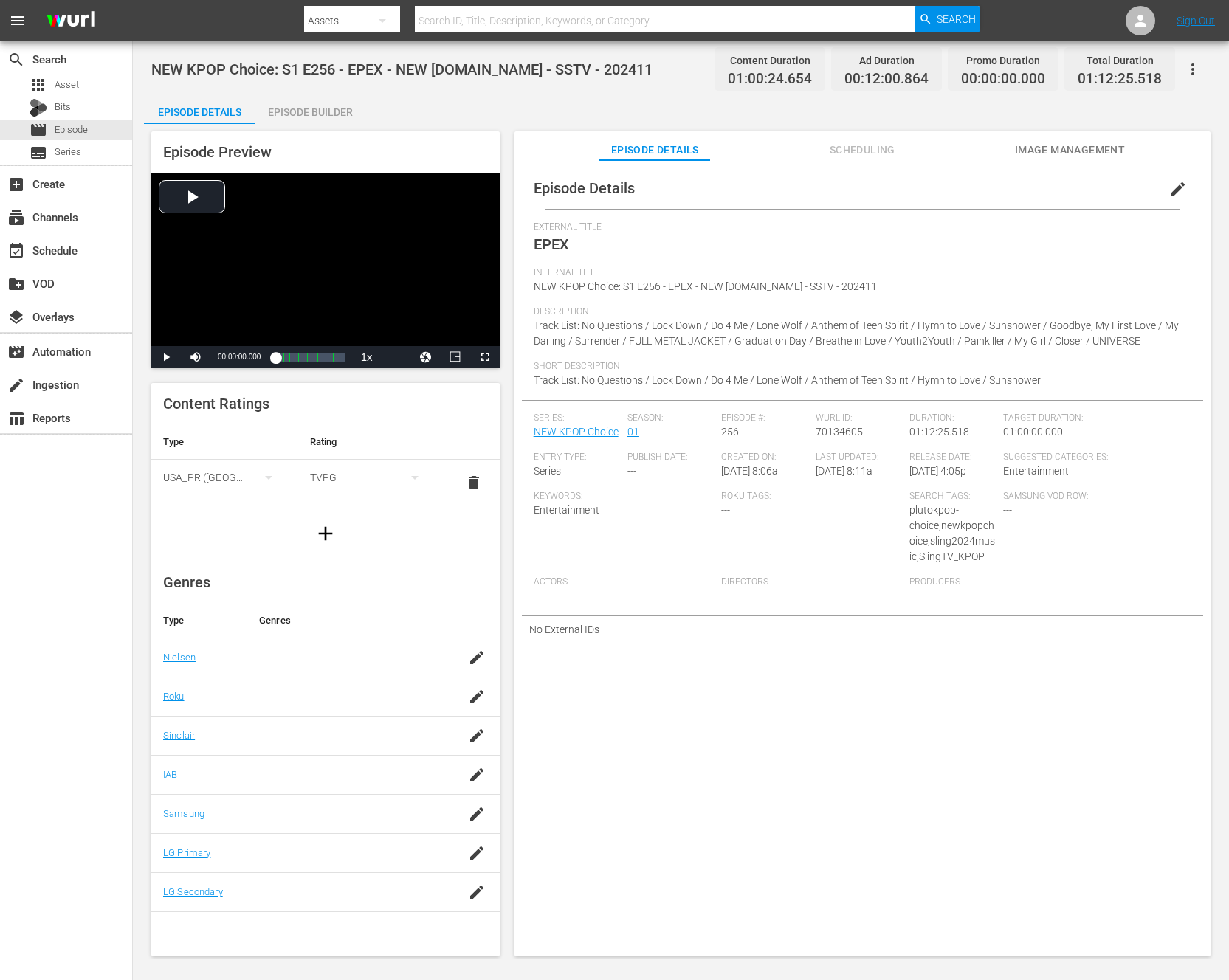
click at [339, 109] on div "Episode Builder" at bounding box center [311, 112] width 111 height 35
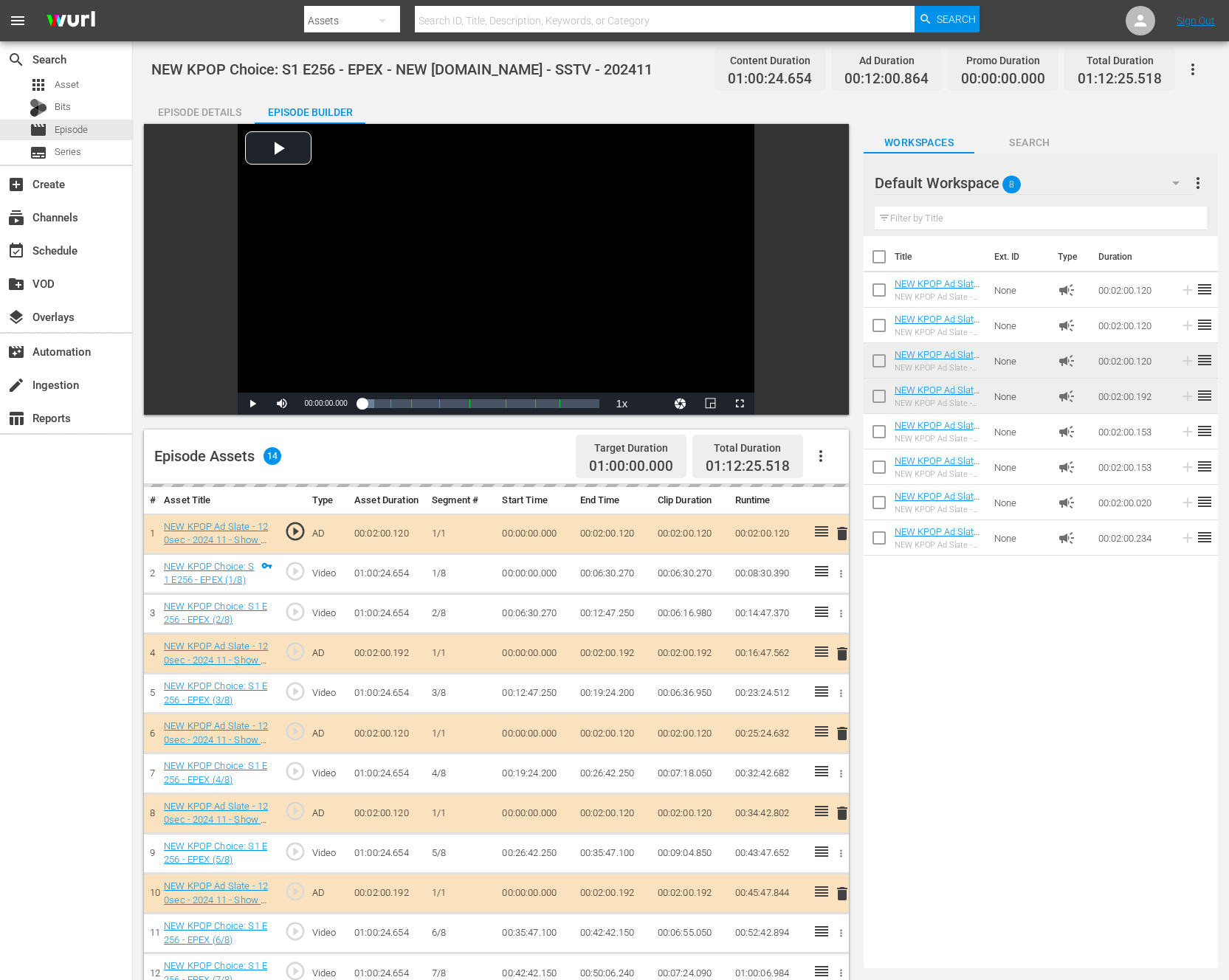
click at [830, 448] on button "button" at bounding box center [821, 456] width 35 height 35
click at [897, 614] on div "Title Ext. ID Type Duration NEW KPOP Ad Slate - 120sec - 2024 01 - Show Champio…" at bounding box center [1041, 599] width 354 height 727
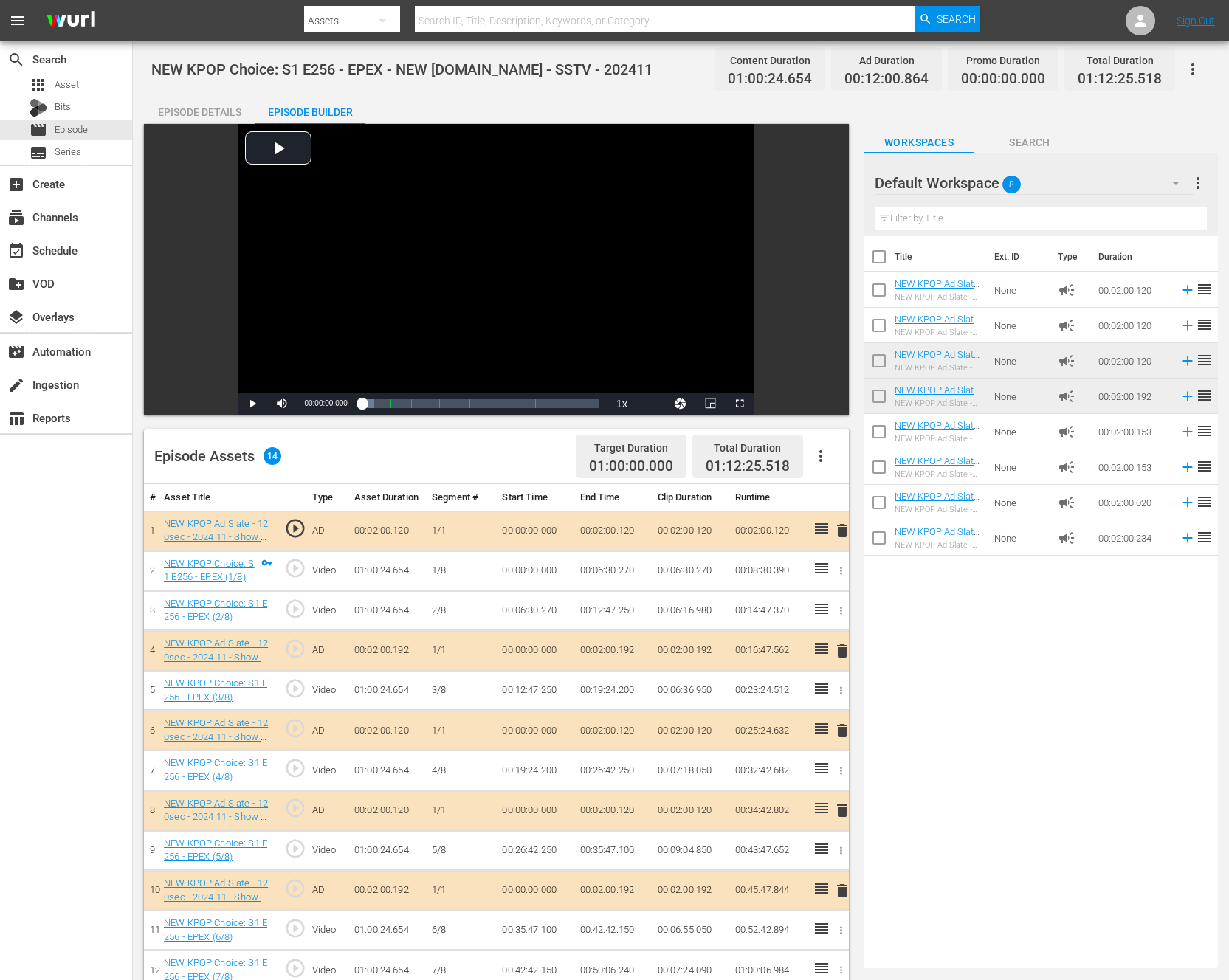
click at [839, 449] on div "Episode Assets 14 Target Duration 01:00:00.000 Total Duration 01:12:25.518" at bounding box center [496, 457] width 705 height 55
click at [825, 455] on icon "button" at bounding box center [821, 456] width 18 height 18
click at [874, 502] on div "Clear Ads" at bounding box center [865, 498] width 100 height 35
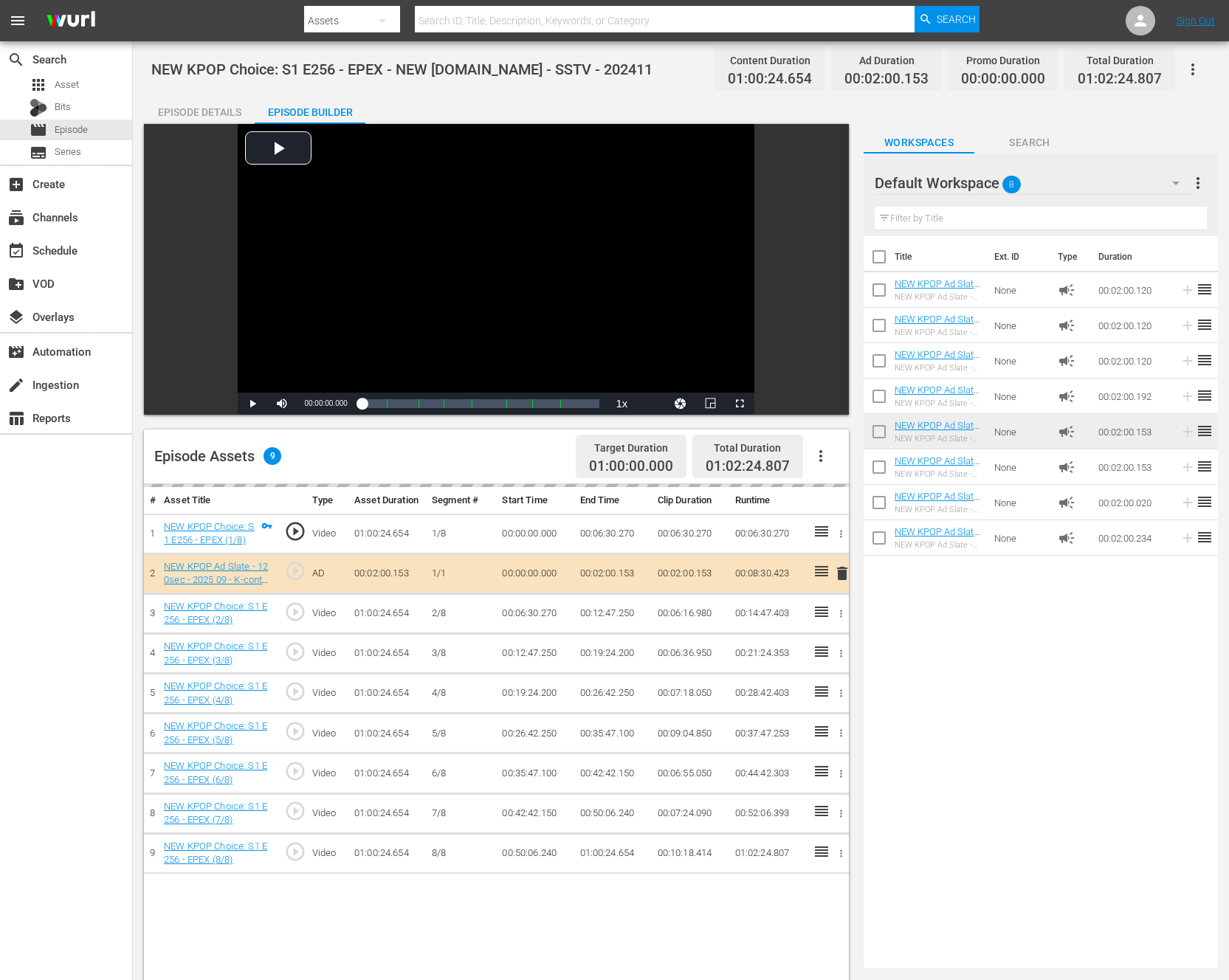
click at [967, 814] on div "Title Ext. ID Type Duration NEW KPOP Ad Slate - 120sec - 2024 01 - Show Champio…" at bounding box center [1041, 599] width 354 height 727
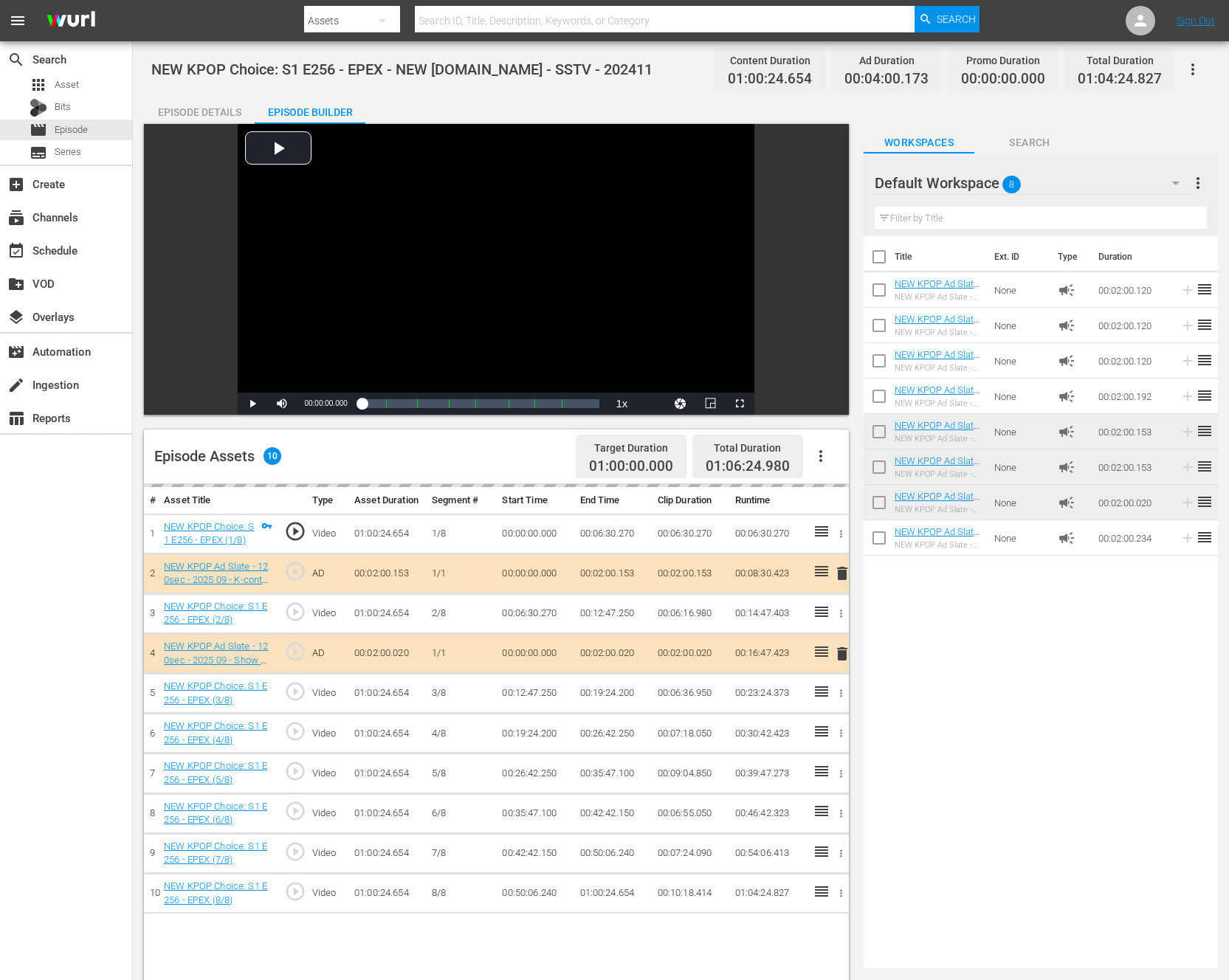
scroll to position [48, 0]
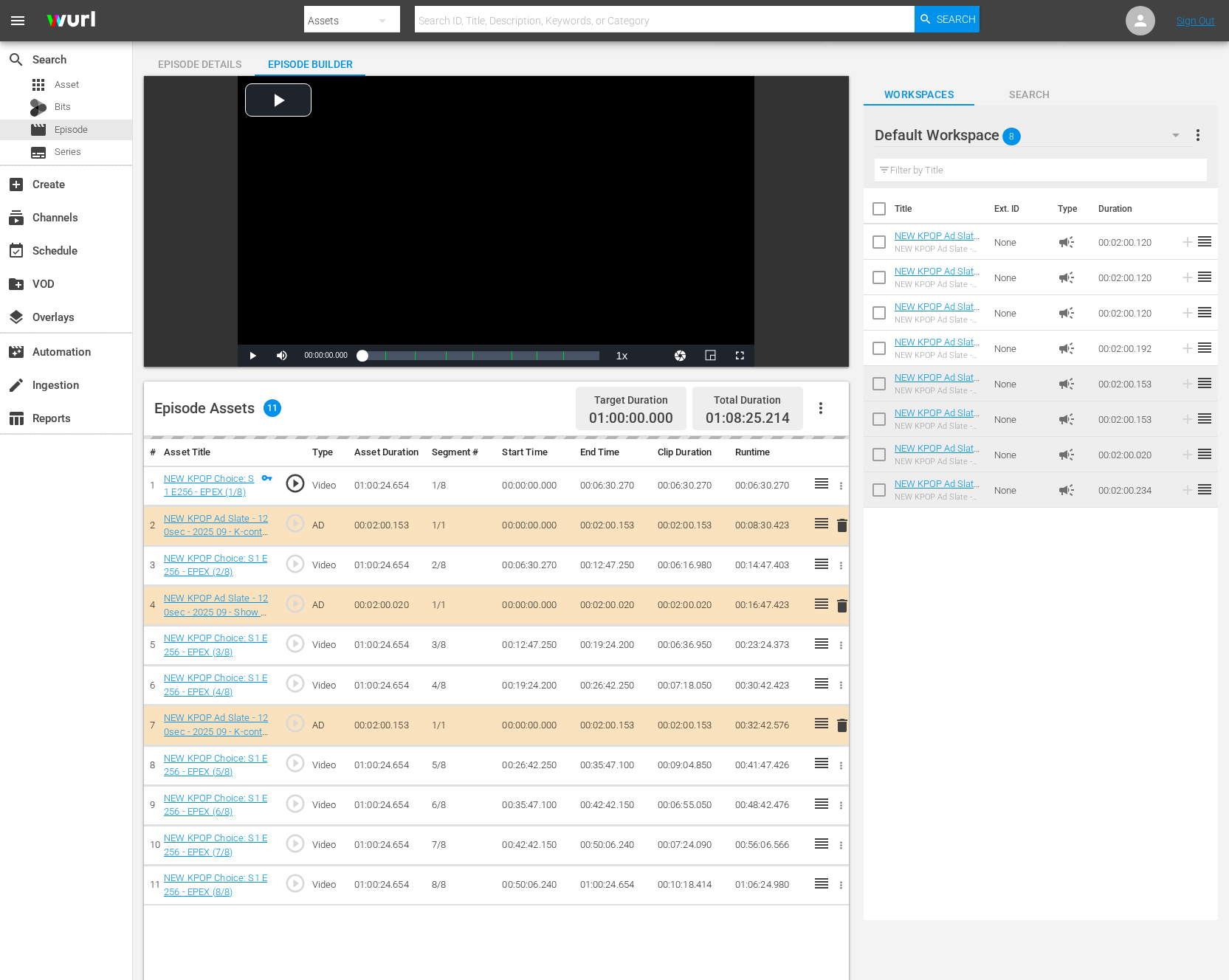
click at [1029, 735] on div "Title Ext. ID Type Duration NEW KPOP Ad Slate - 120sec - 2024 01 - Show Champio…" at bounding box center [1041, 551] width 354 height 727
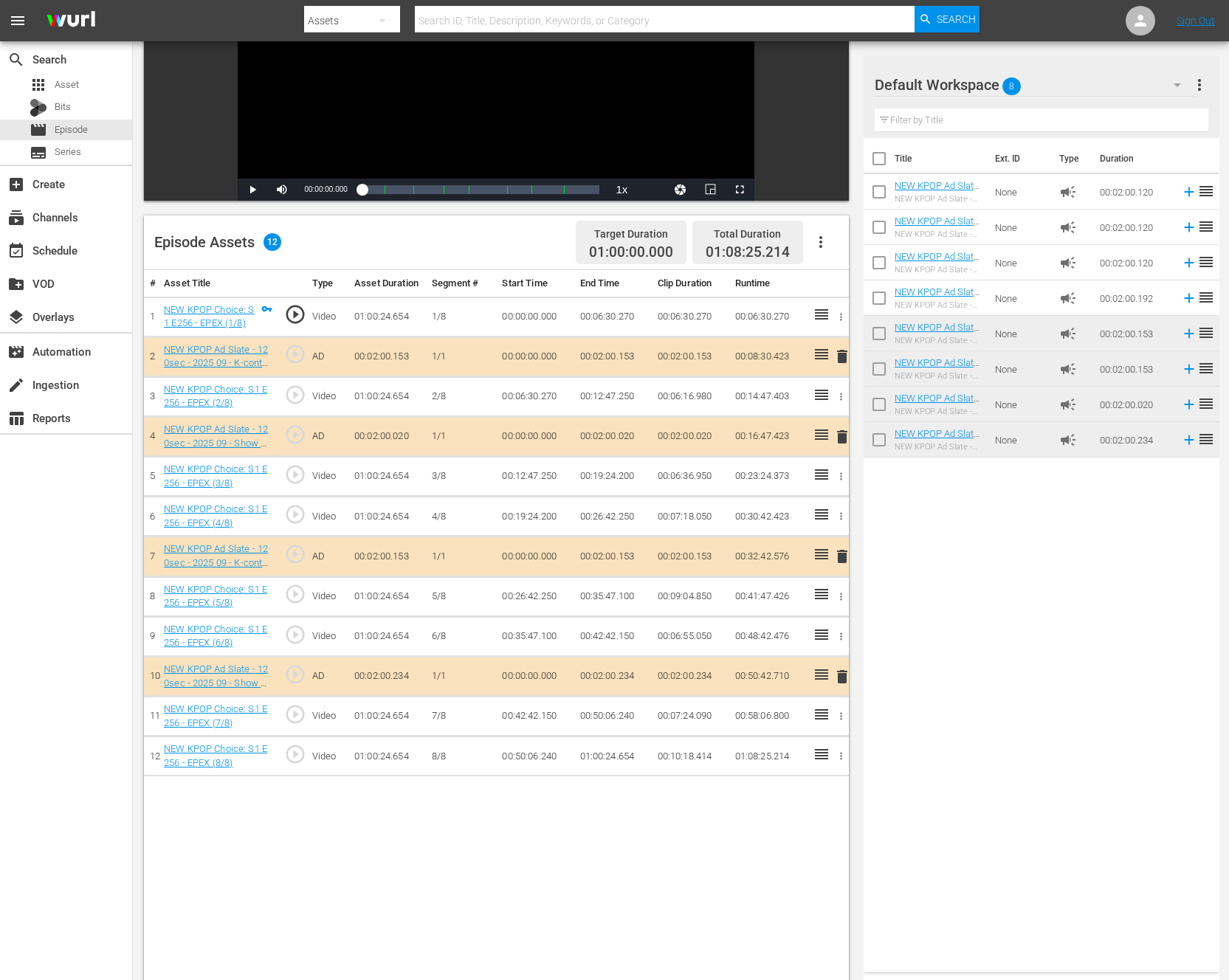
scroll to position [334, 0]
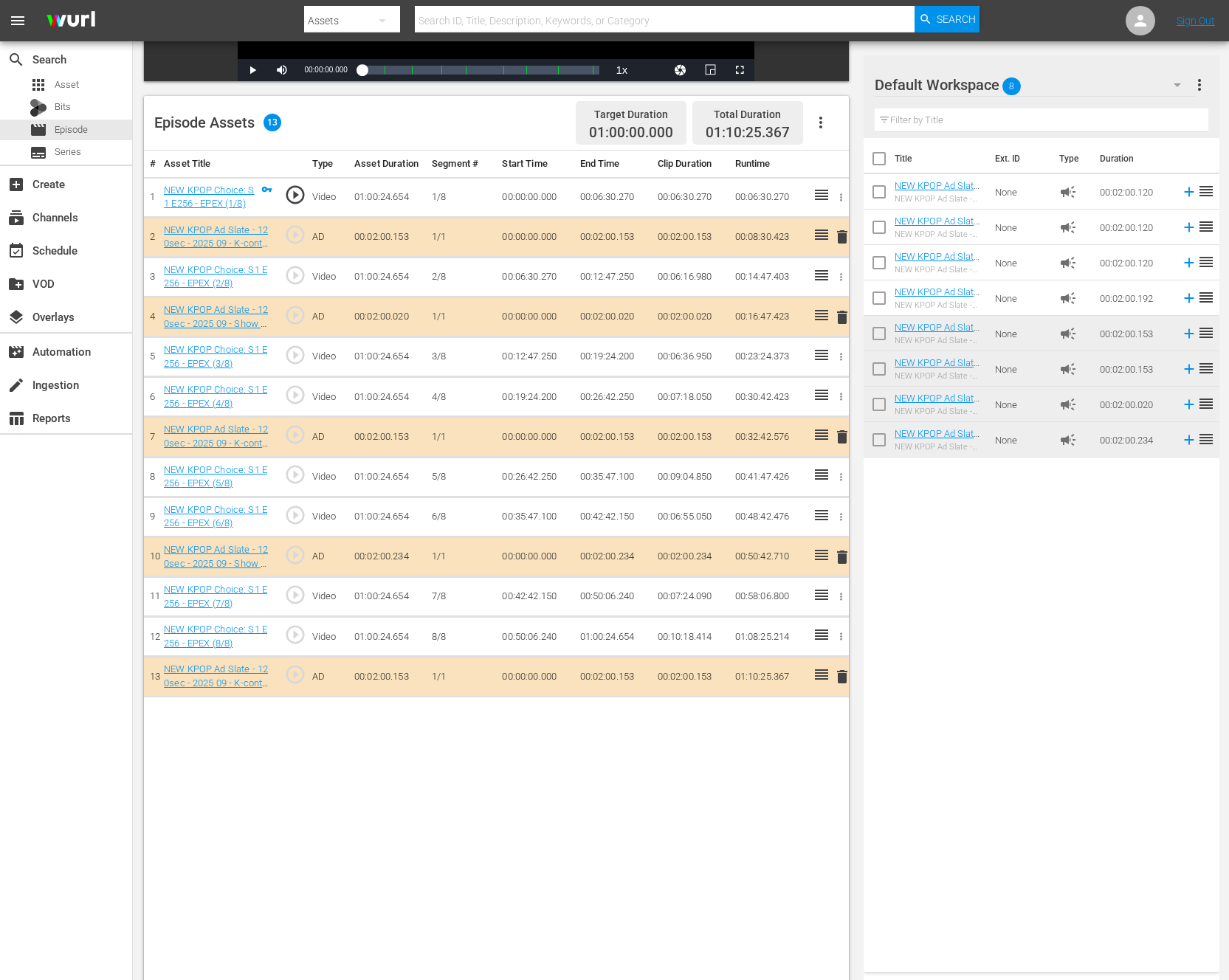
click at [1050, 668] on div "Title Ext. ID Type Duration NEW KPOP Ad Slate - 120sec - 2024 01 - Show Champio…" at bounding box center [1042, 552] width 356 height 828
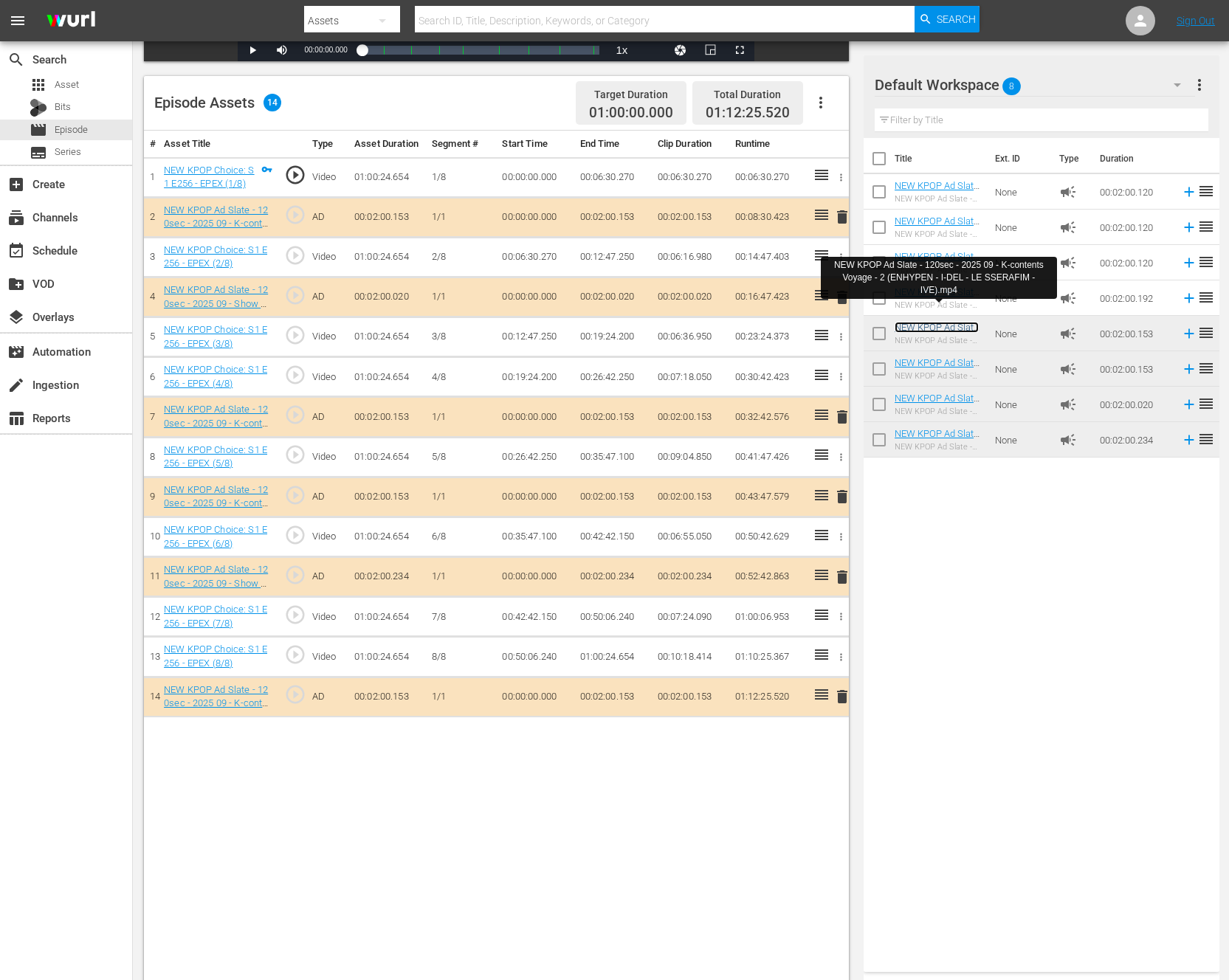
scroll to position [384, 0]
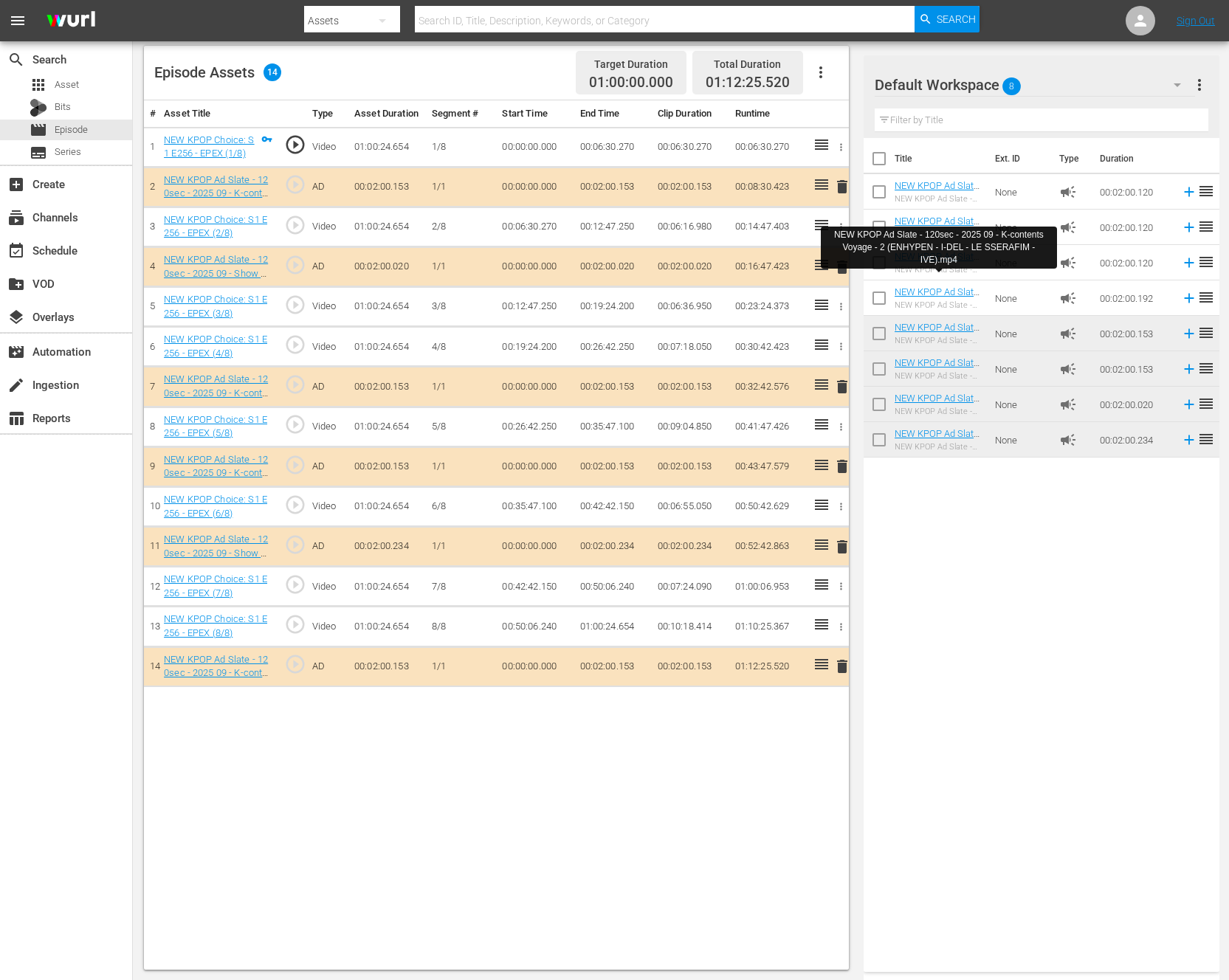
drag, startPoint x: 957, startPoint y: 332, endPoint x: 489, endPoint y: 4, distance: 571.5
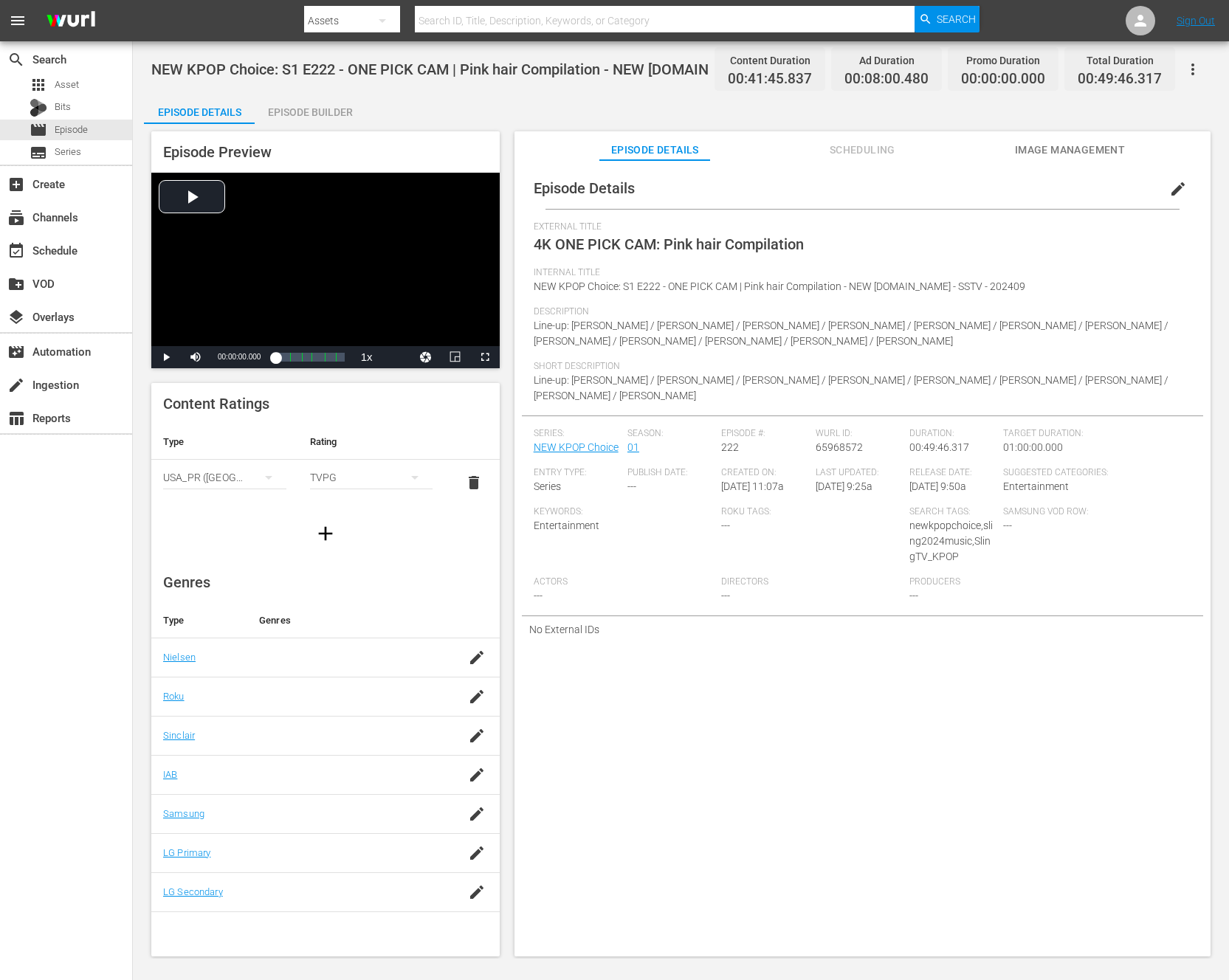
drag, startPoint x: 322, startPoint y: 104, endPoint x: 389, endPoint y: 122, distance: 69.4
click at [321, 104] on div "Episode Builder" at bounding box center [311, 112] width 111 height 35
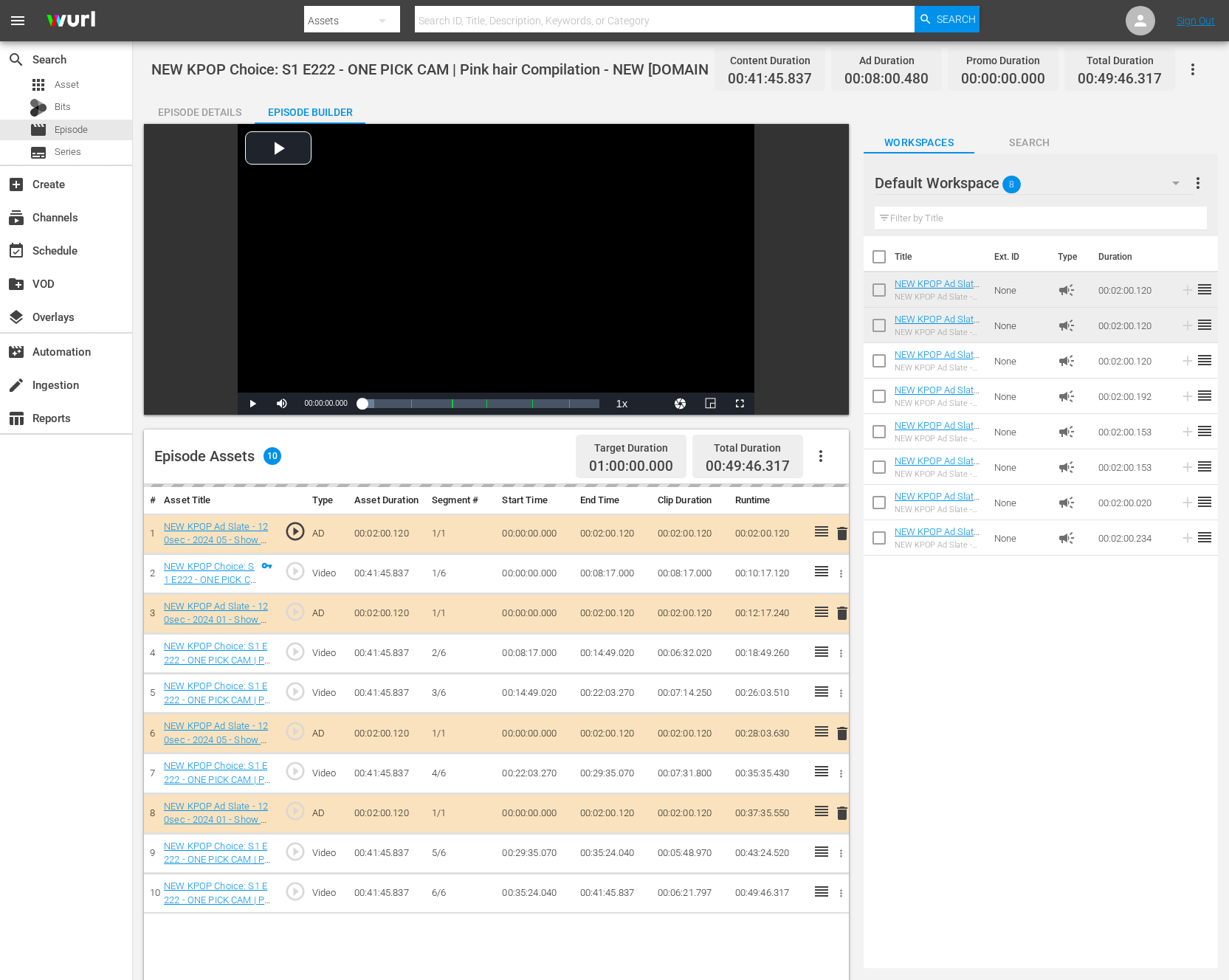
click at [821, 459] on icon "button" at bounding box center [821, 456] width 18 height 18
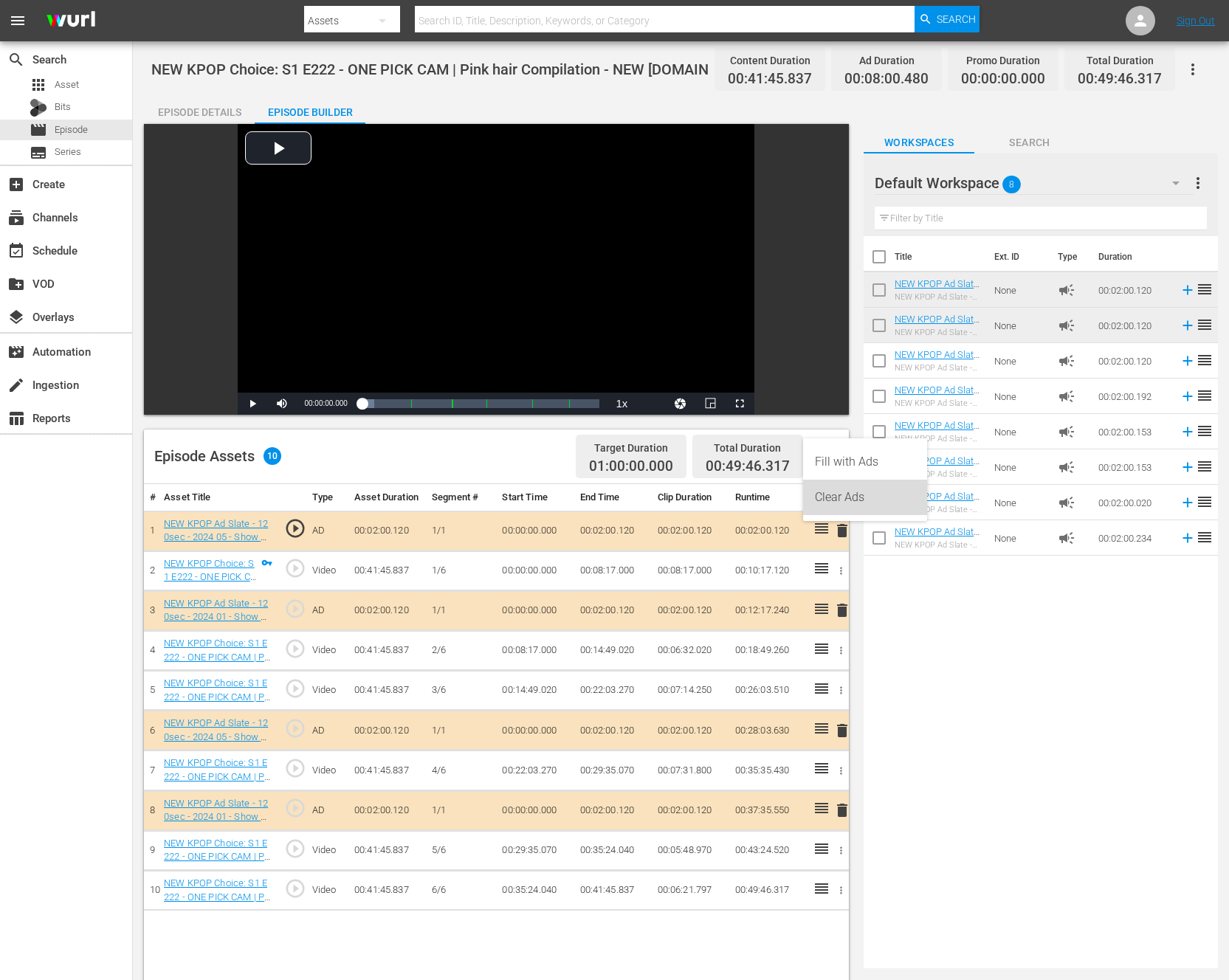
click at [833, 498] on div "Clear Ads" at bounding box center [865, 498] width 100 height 35
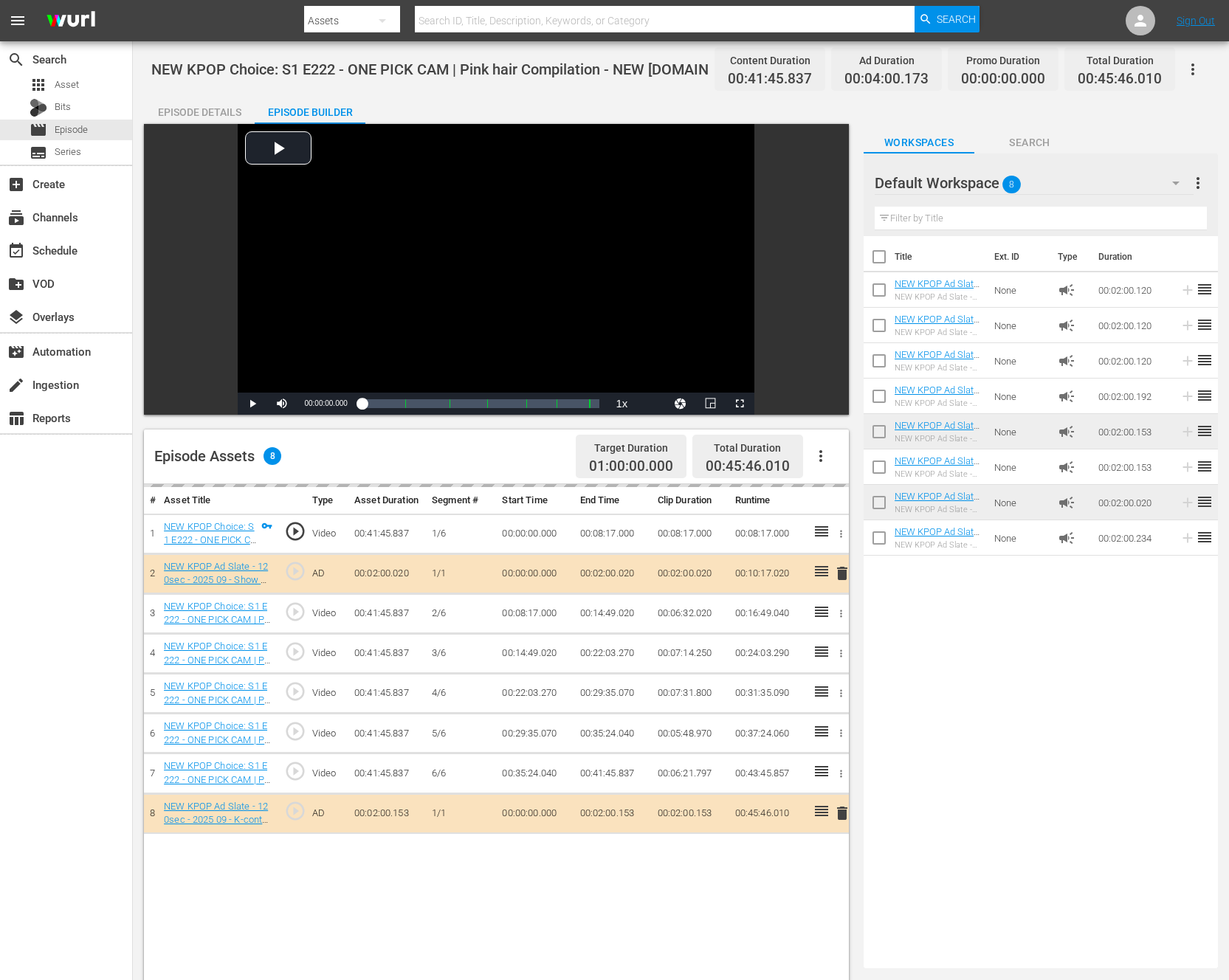
click at [994, 628] on div "Title Ext. ID Type Duration NEW KPOP Ad Slate - 120sec - 2024 01 - Show Champio…" at bounding box center [1041, 599] width 354 height 727
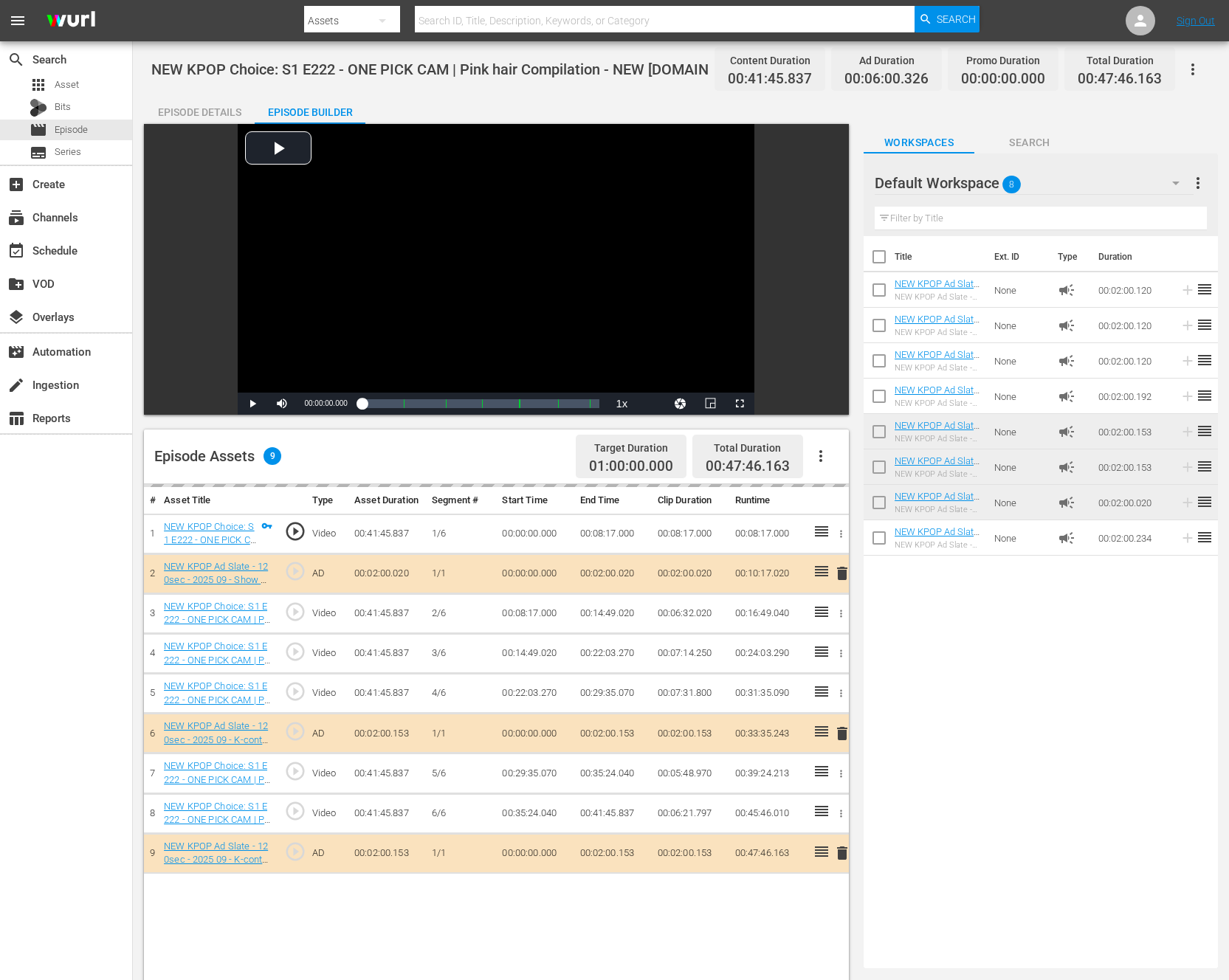
drag, startPoint x: 956, startPoint y: 530, endPoint x: 801, endPoint y: 6, distance: 546.4
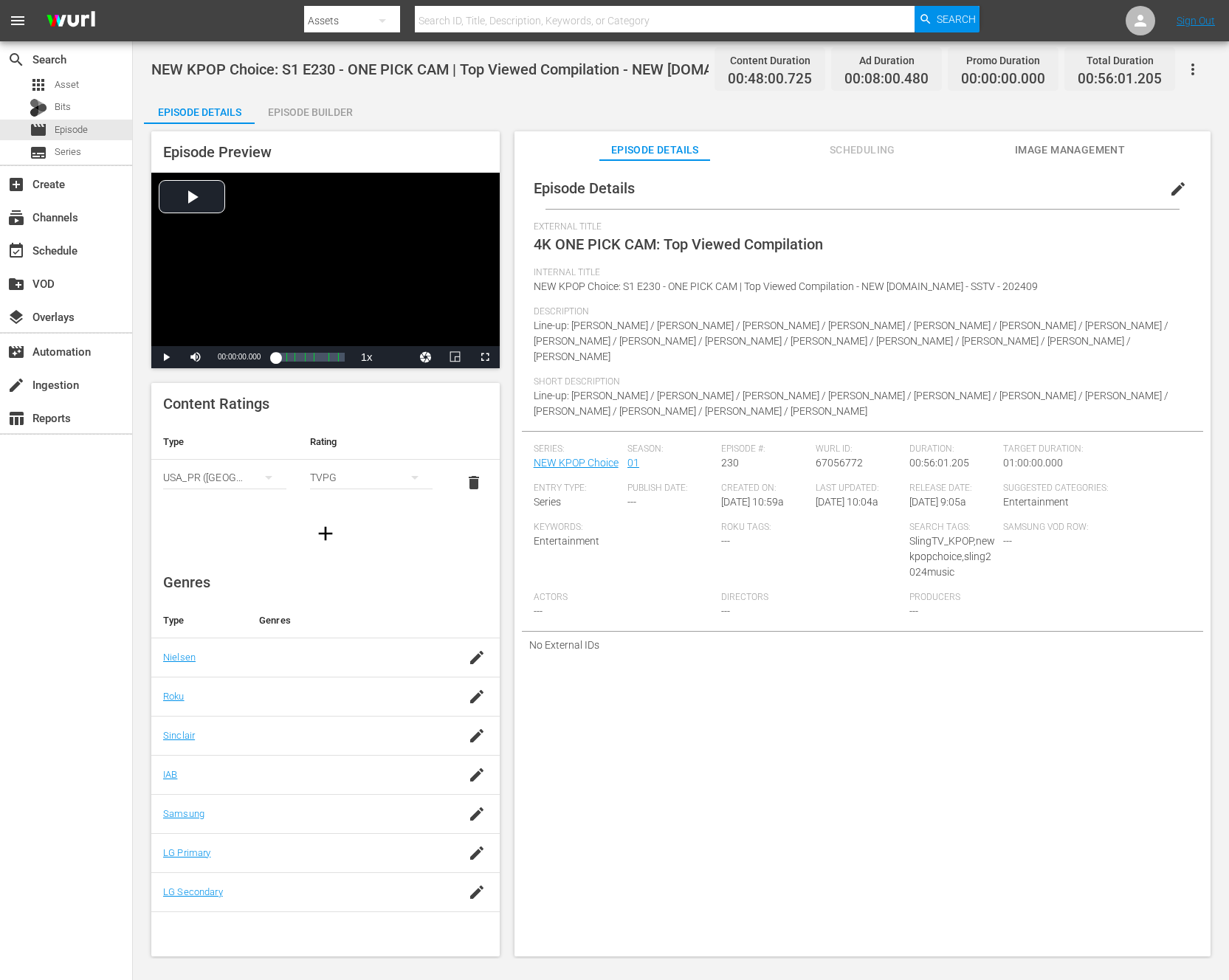
click at [277, 109] on div "Episode Builder" at bounding box center [311, 112] width 111 height 35
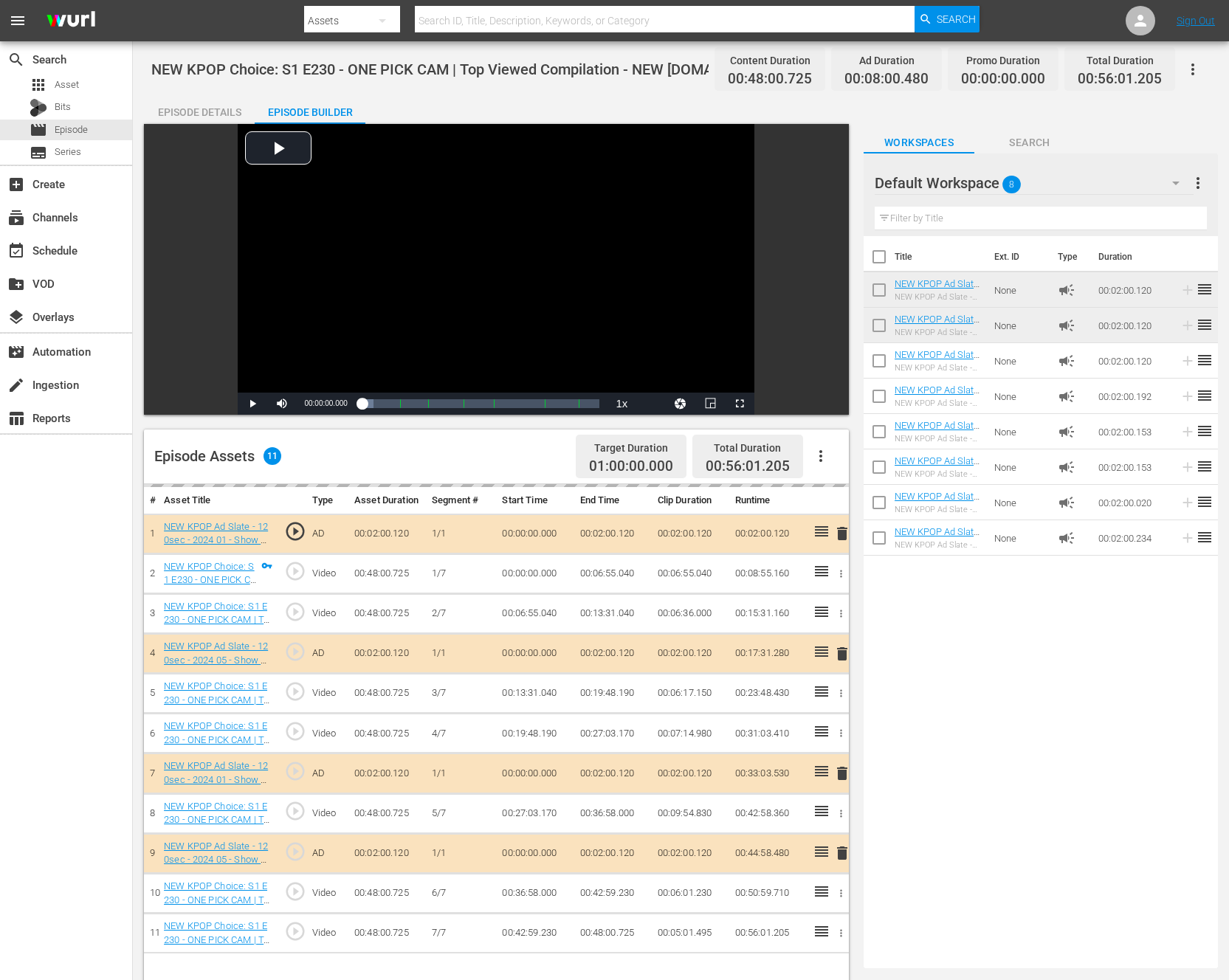
click at [813, 448] on button "button" at bounding box center [821, 456] width 35 height 35
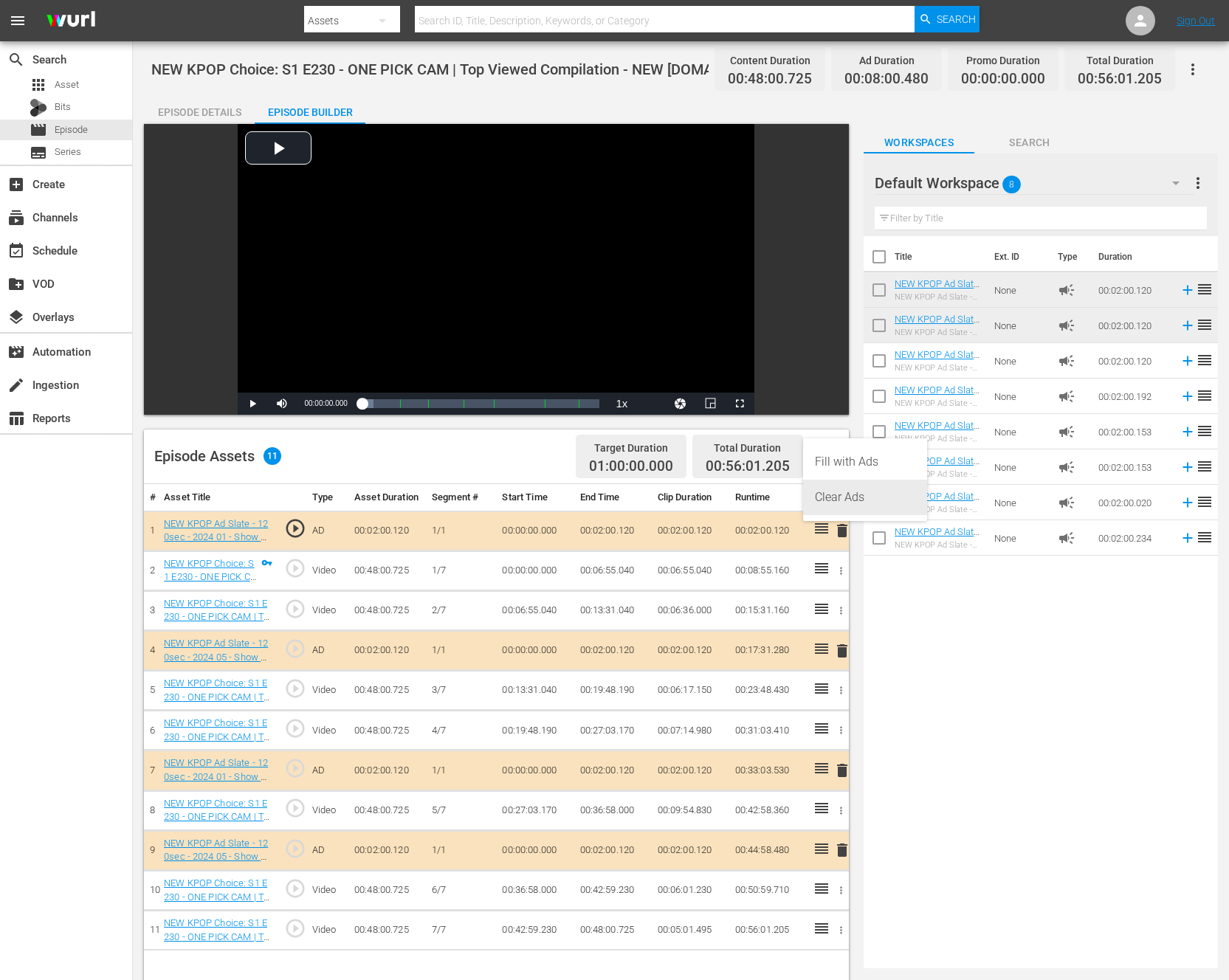
click at [838, 503] on div "Clear Ads" at bounding box center [865, 498] width 100 height 35
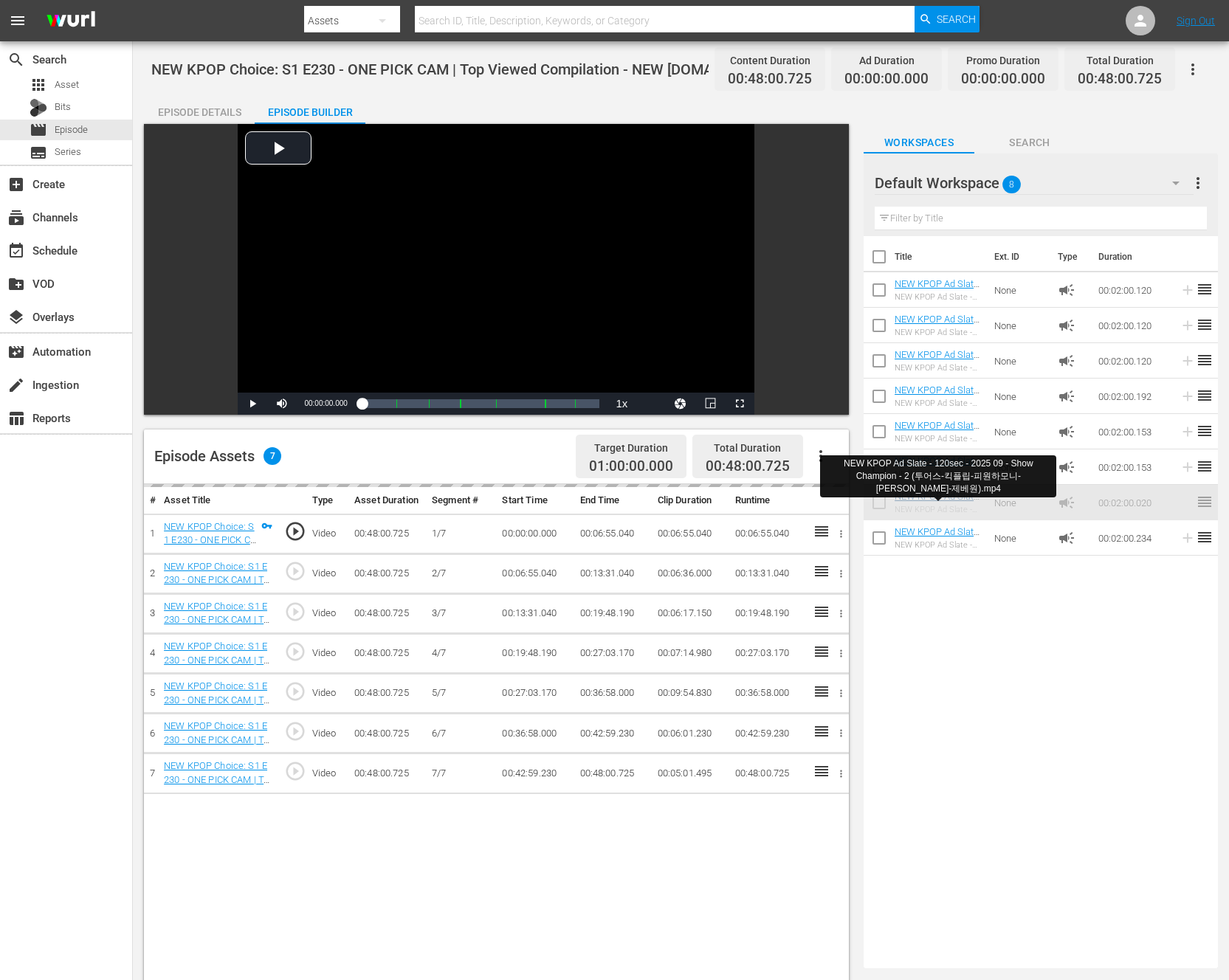
click at [930, 679] on div "Title Ext. ID Type Duration NEW KPOP Ad Slate - 120sec - 2024 01 - Show Champio…" at bounding box center [1041, 599] width 354 height 727
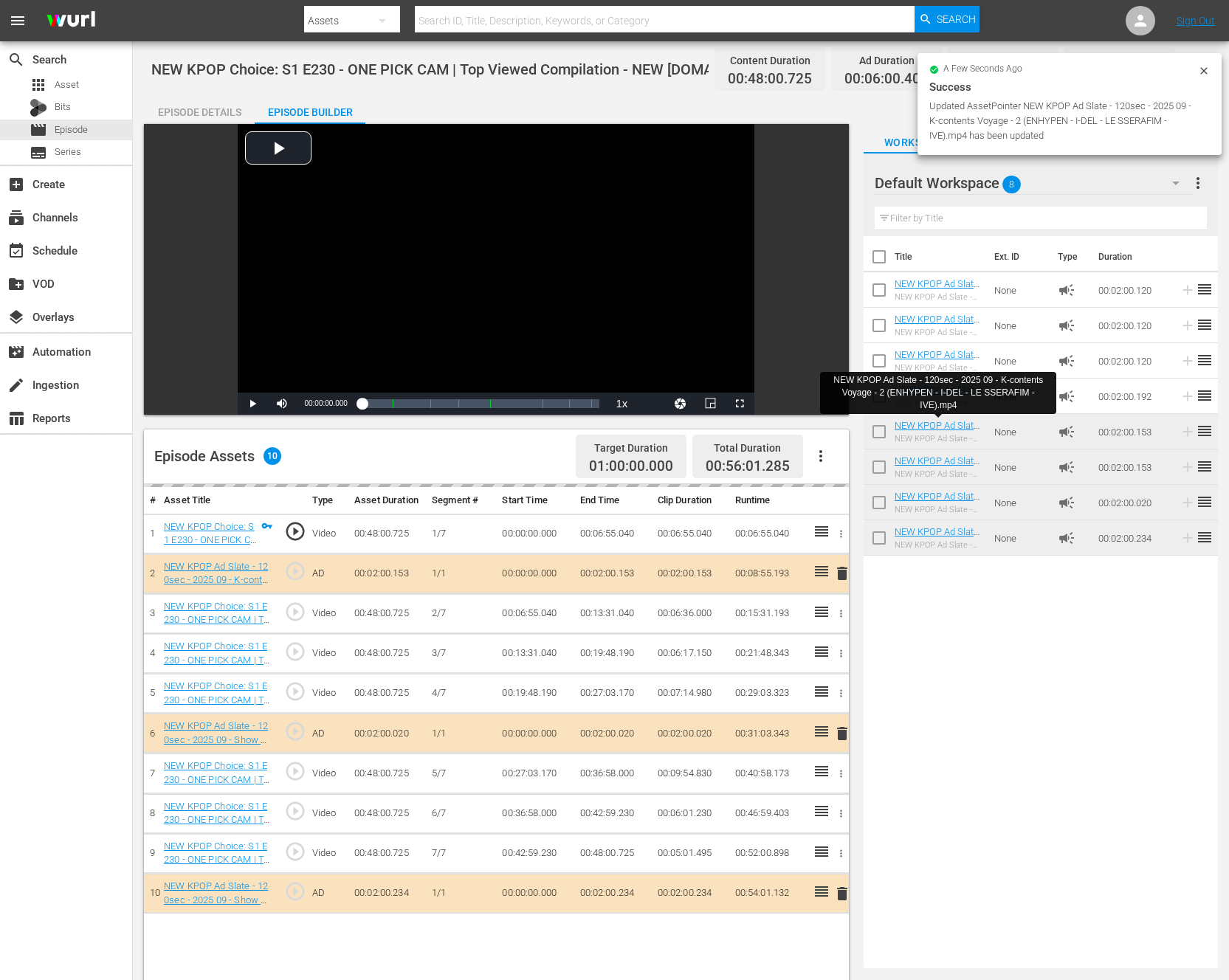
click at [1201, 68] on icon at bounding box center [1204, 70] width 7 height 7
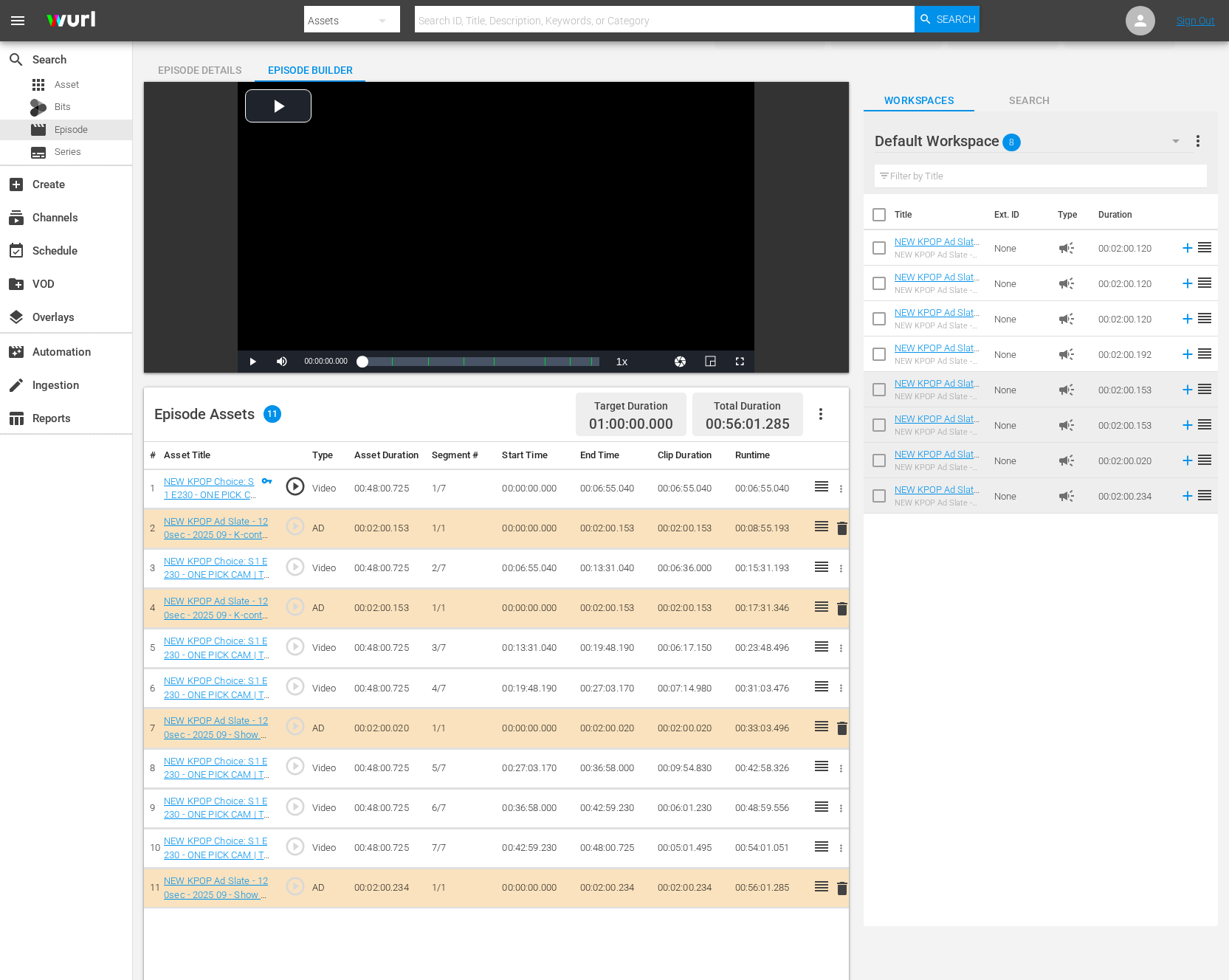
scroll to position [51, 0]
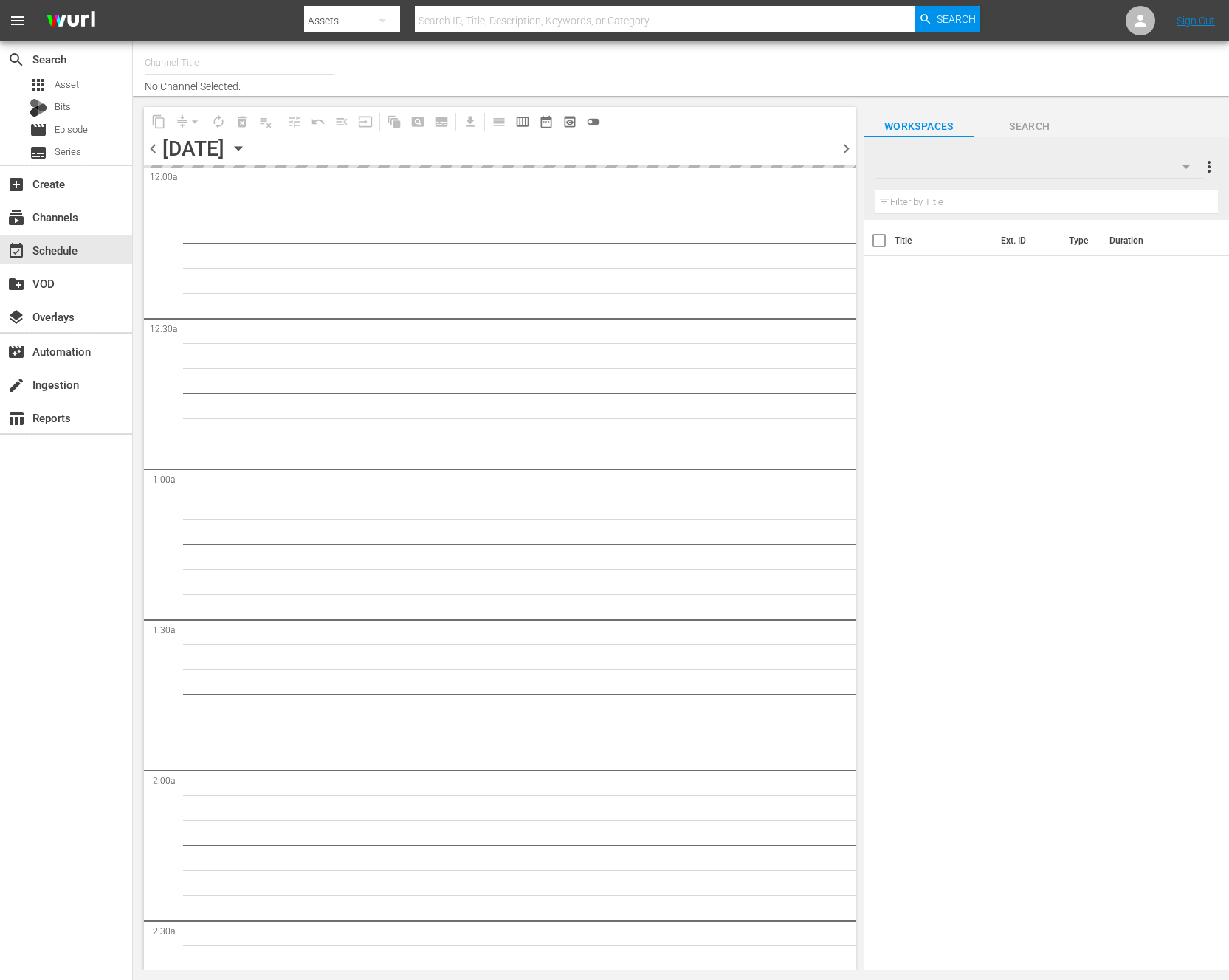
type input "NEW KPOP (617)"
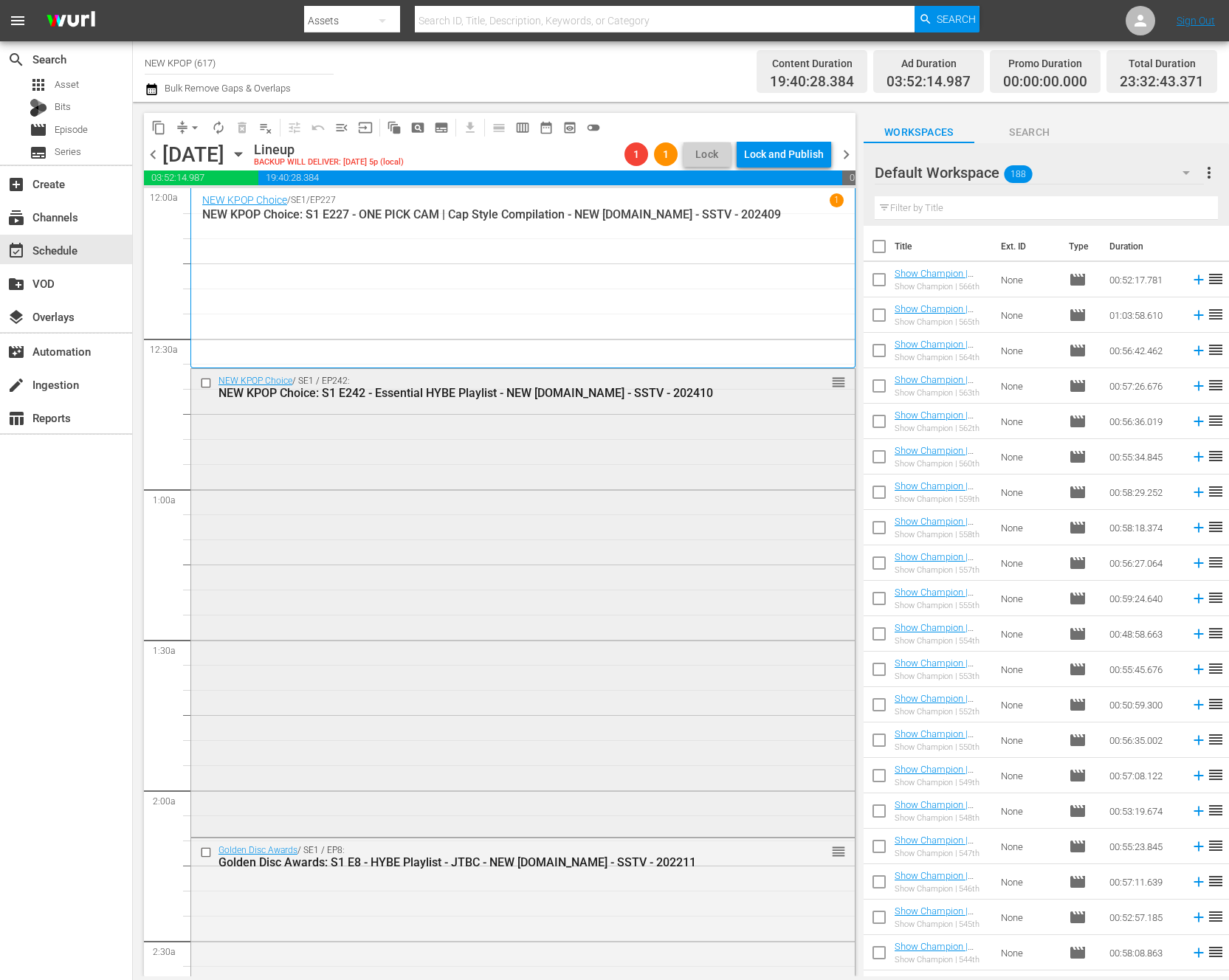
click at [582, 664] on div "NEW KPOP Choice / SE1 / EP242: NEW KPOP Choice: S1 E242 - Essential HYBE Playli…" at bounding box center [522, 602] width 663 height 465
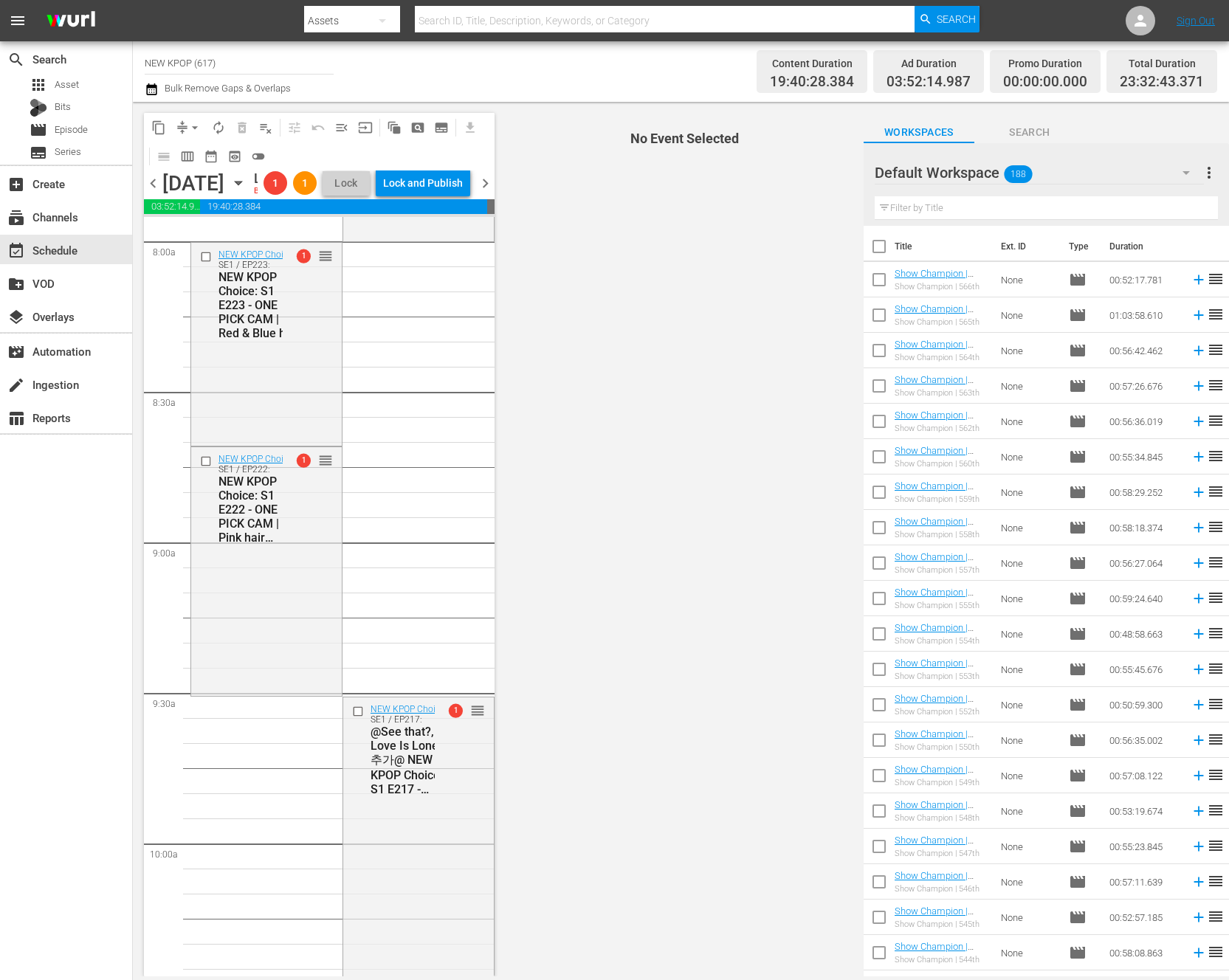
scroll to position [2977, 0]
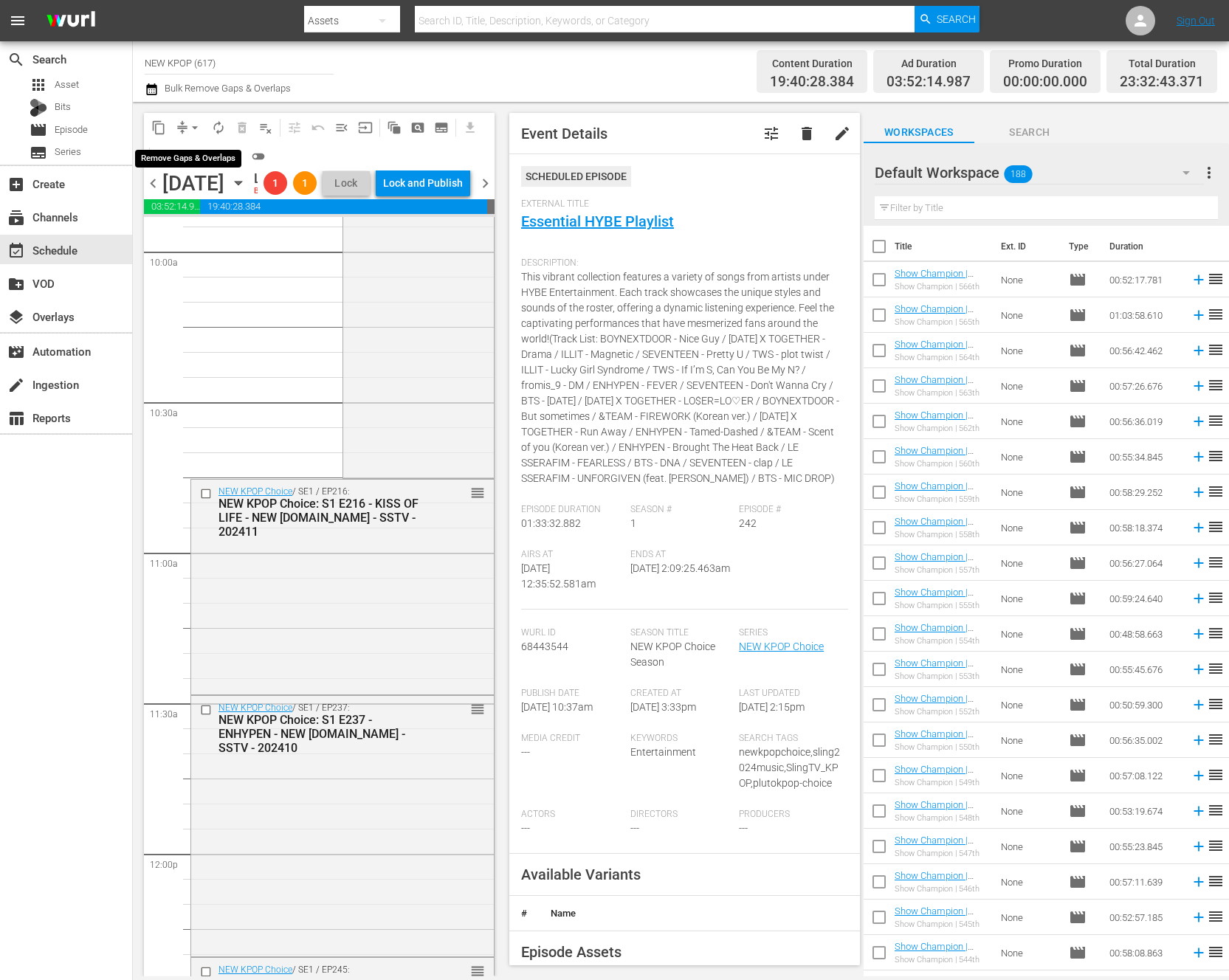
click at [196, 120] on span "arrow_drop_down" at bounding box center [194, 127] width 15 height 15
click at [213, 199] on li "Align to End of Previous Day" at bounding box center [195, 206] width 155 height 25
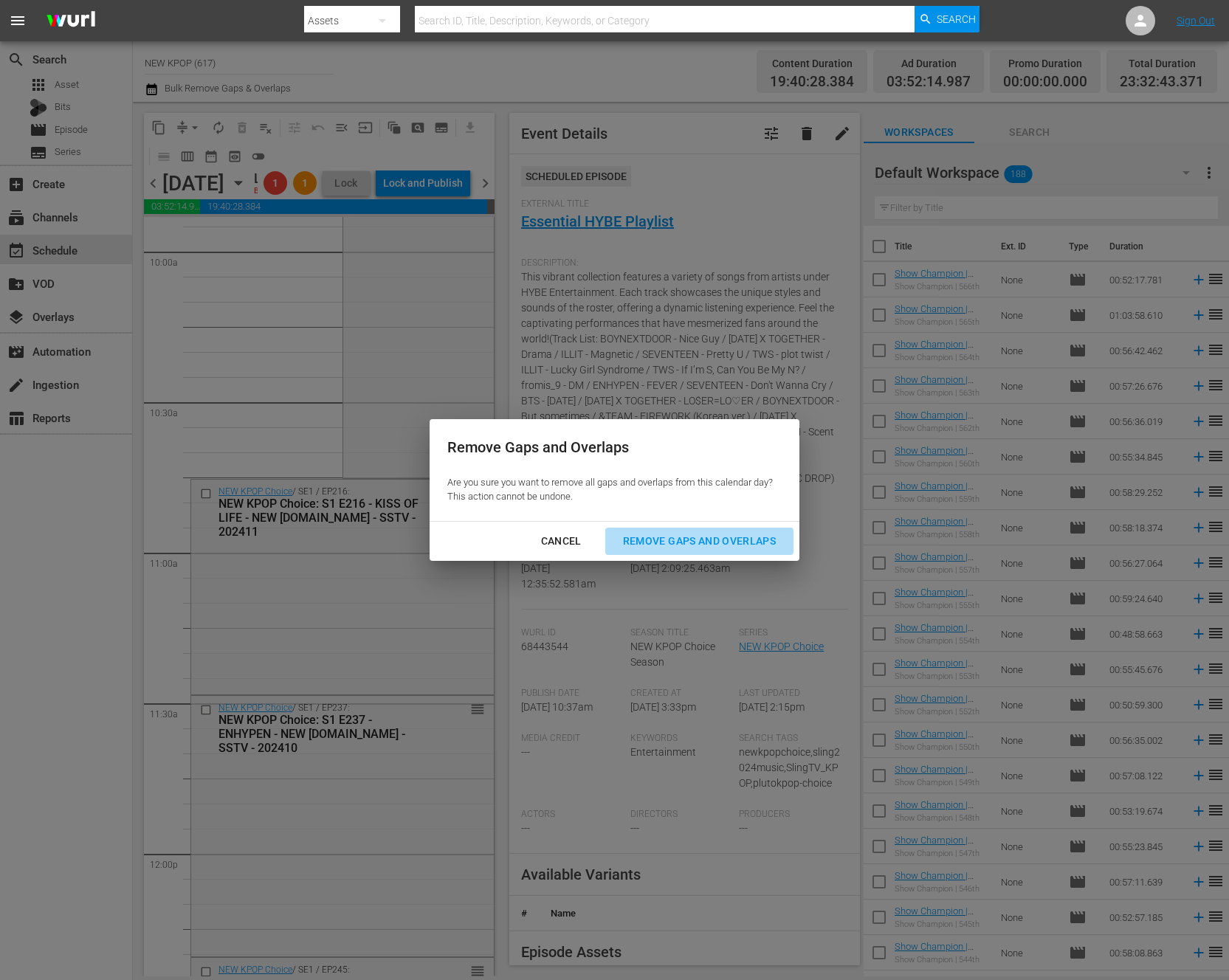
click at [684, 542] on div "Remove Gaps and Overlaps" at bounding box center [699, 542] width 176 height 18
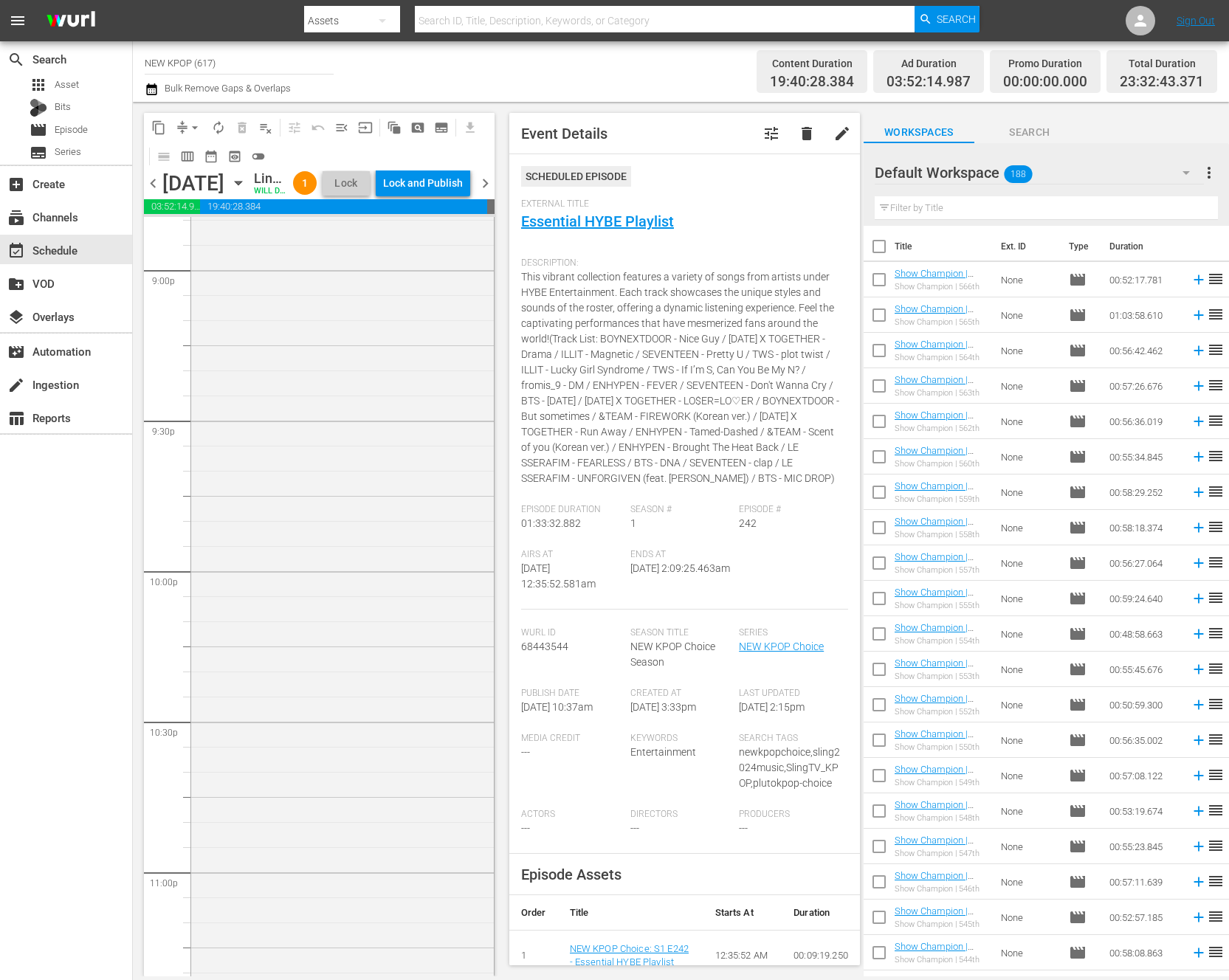
scroll to position [6013, 0]
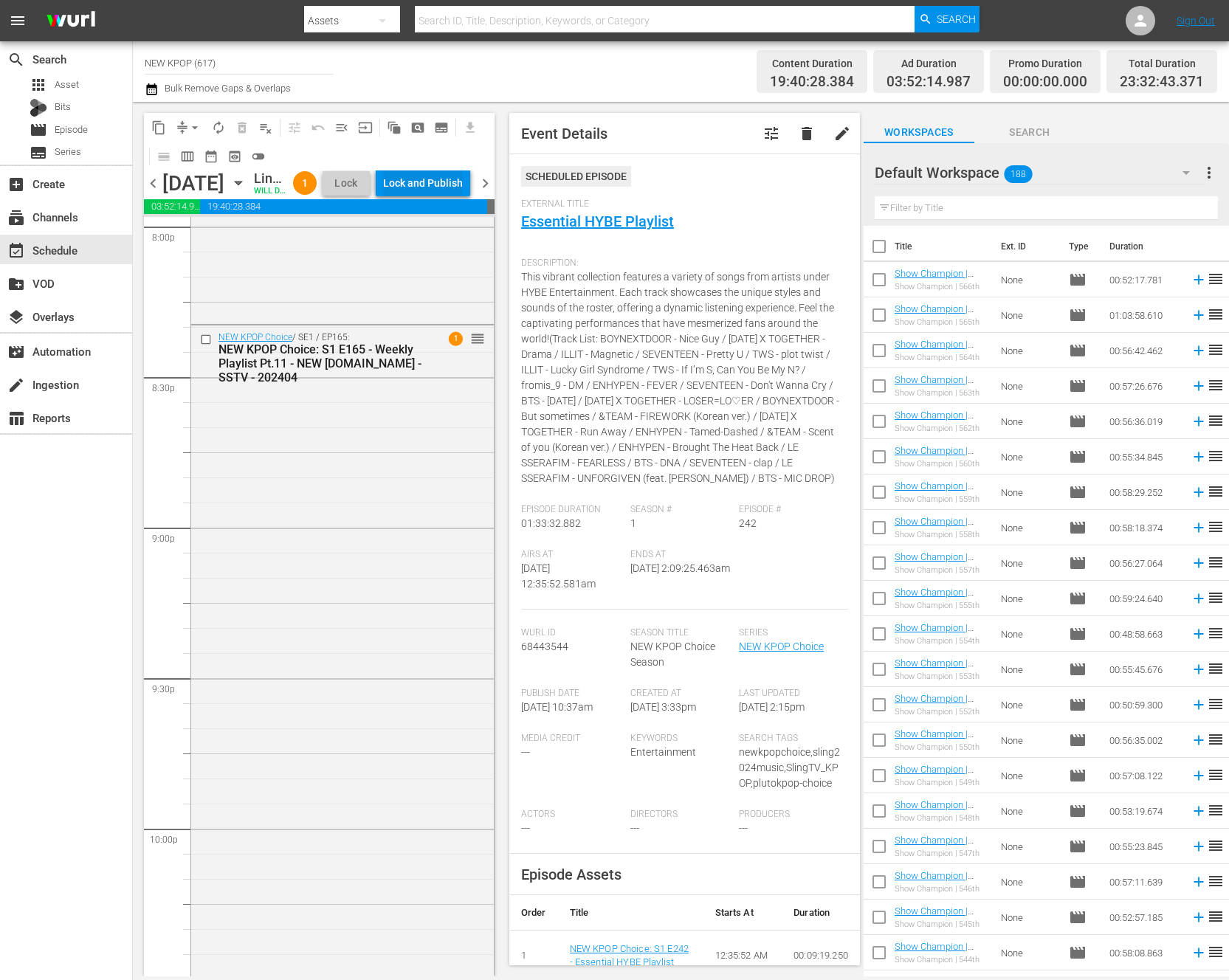
click at [458, 193] on div "Lock and Publish" at bounding box center [422, 183] width 79 height 26
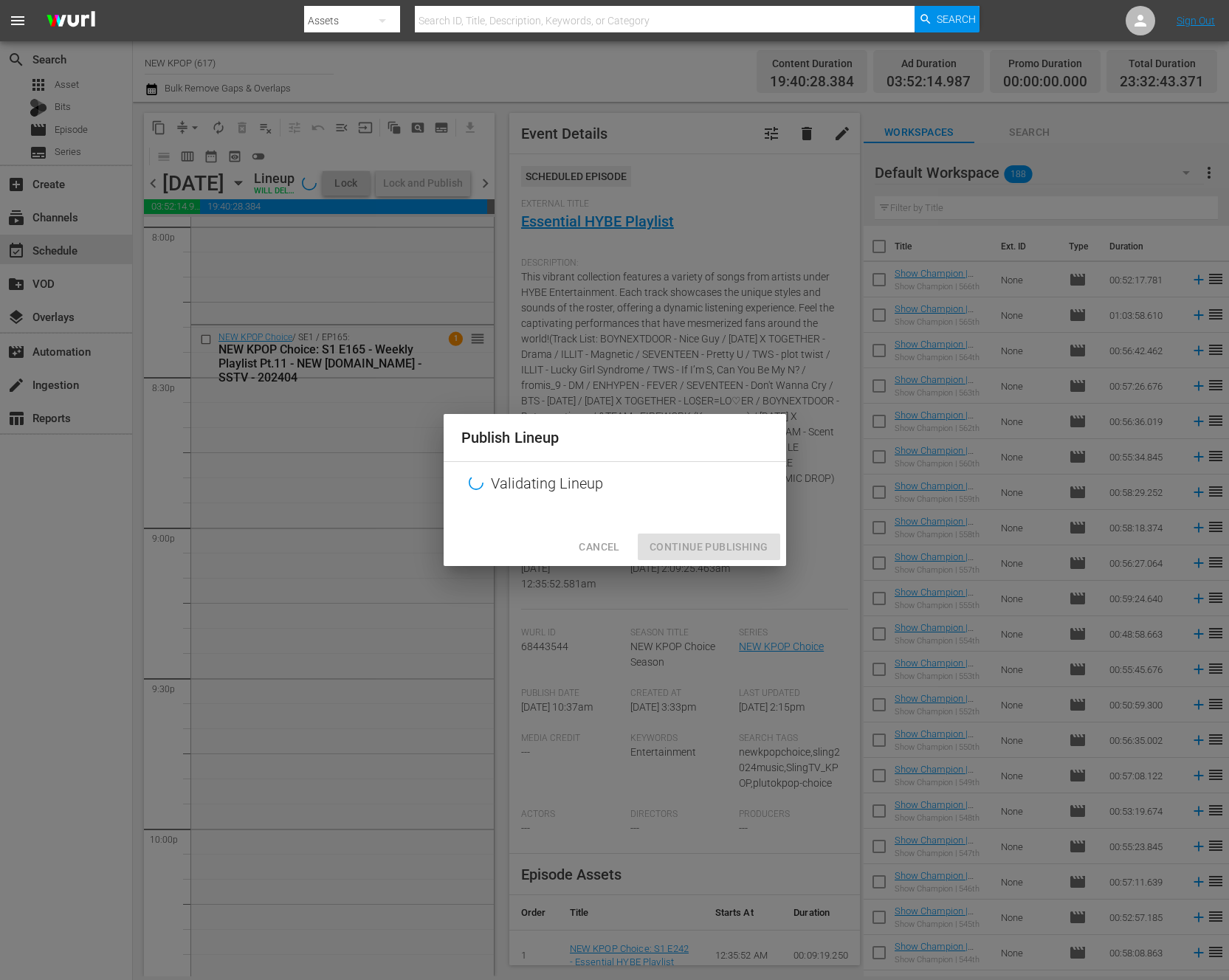
click at [618, 553] on span "Cancel" at bounding box center [599, 547] width 41 height 18
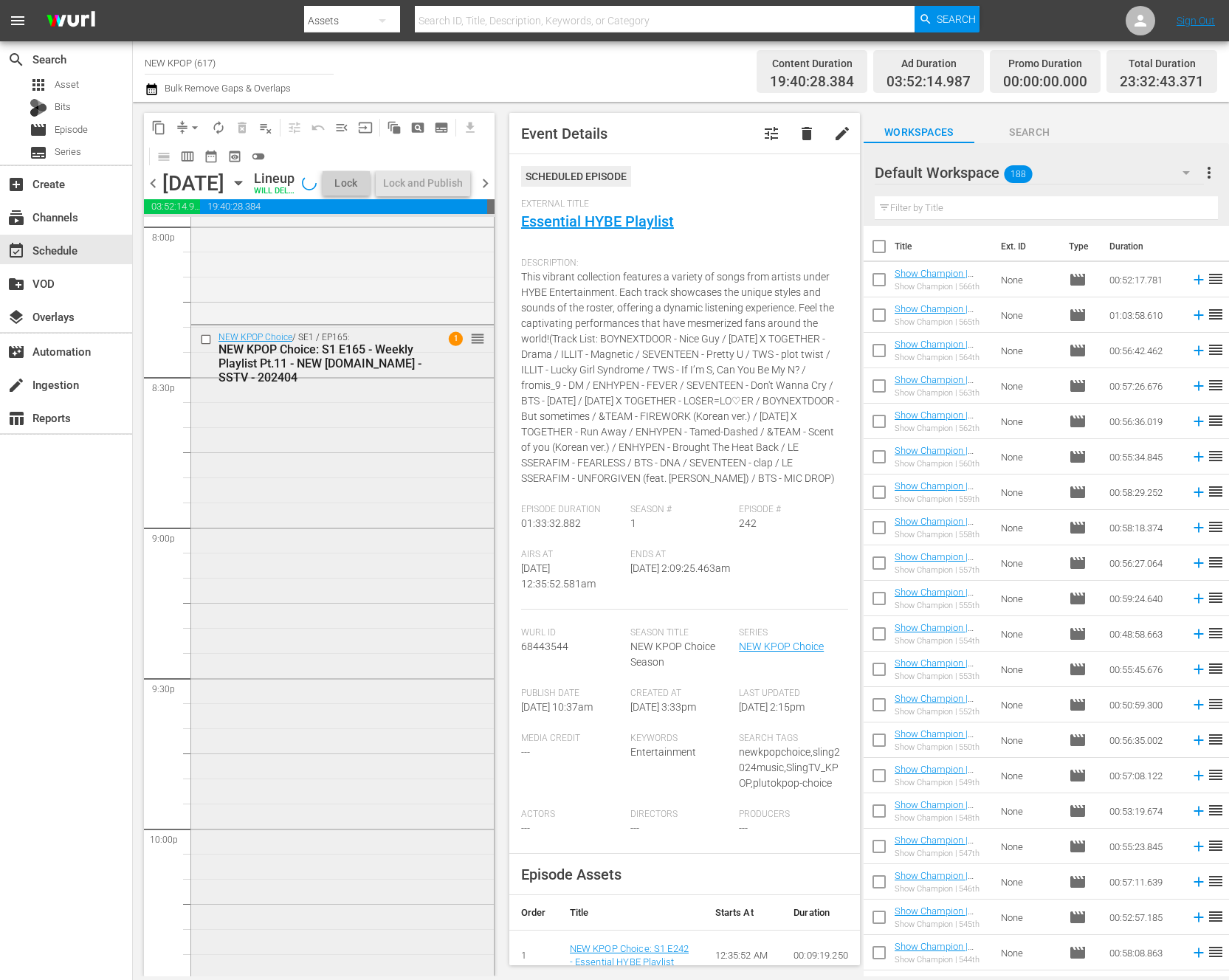
click at [314, 608] on div "NEW KPOP Choice / SE1 / EP165: NEW KPOP Choice: S1 E165 - Weekly Playlist Pt.11…" at bounding box center [342, 898] width 303 height 1145
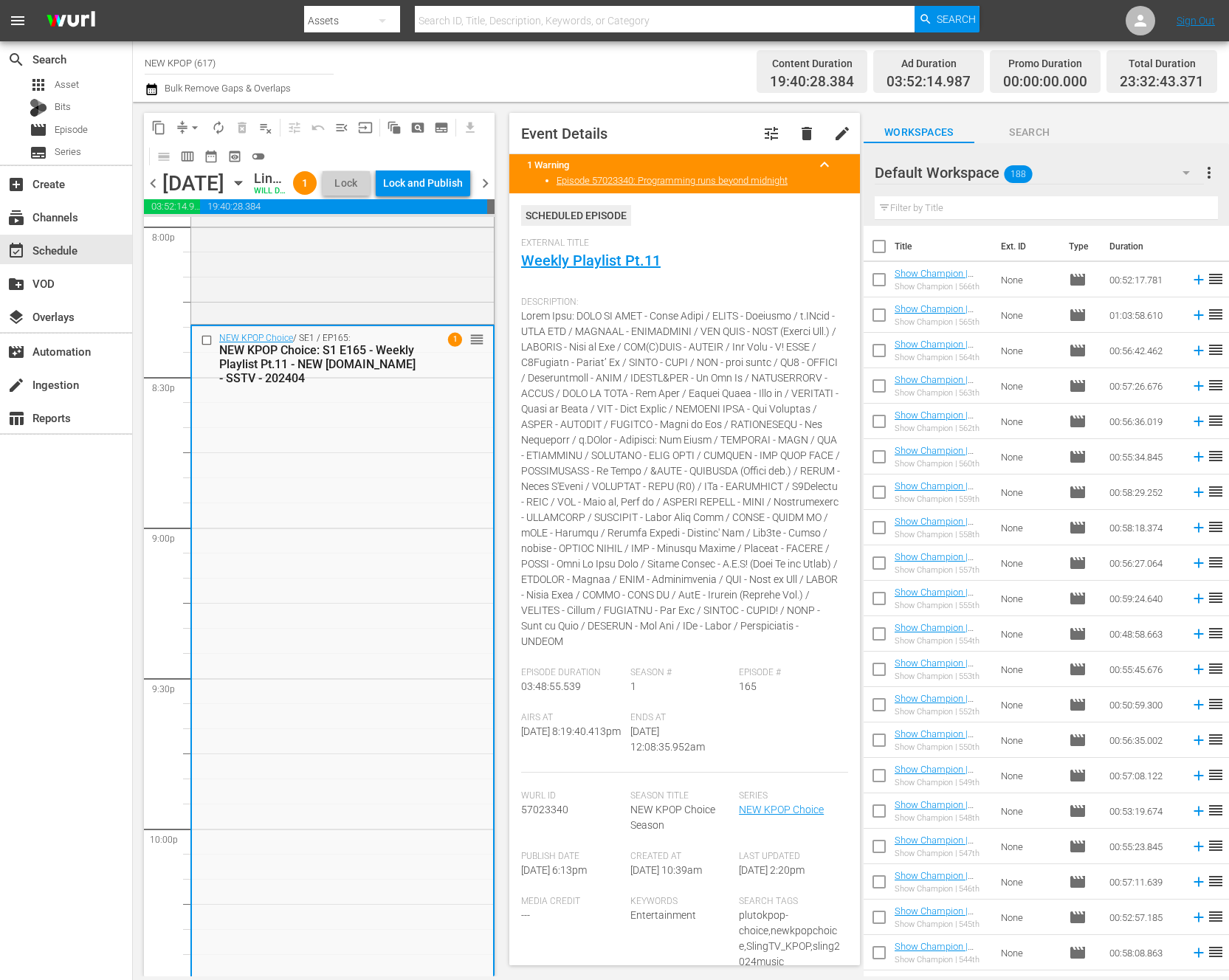
click at [440, 539] on div "NEW KPOP Choice / SE1 / EP165: NEW KPOP Choice: S1 E165 - Weekly Playlist Pt.11…" at bounding box center [342, 898] width 301 height 1145
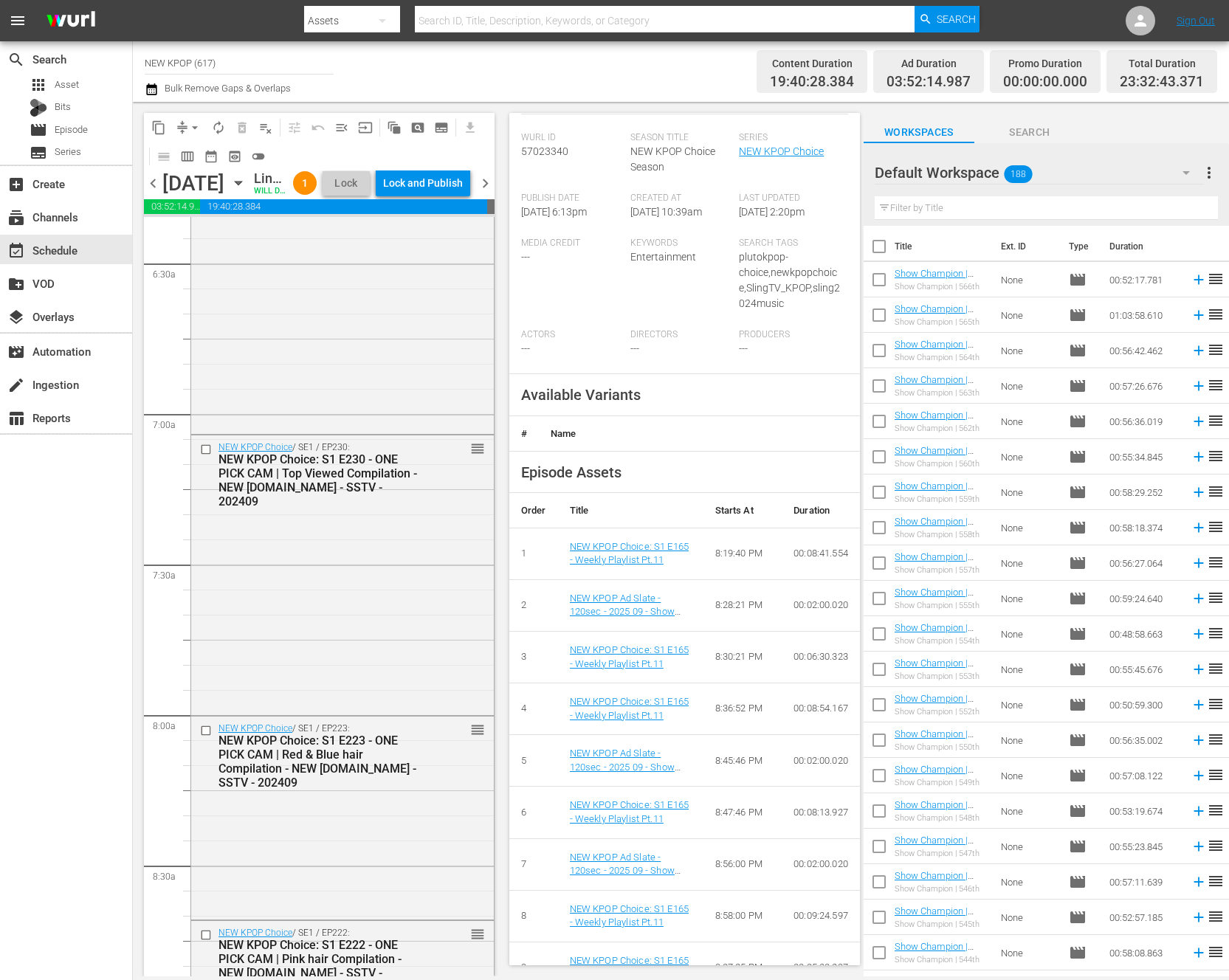
scroll to position [0, 0]
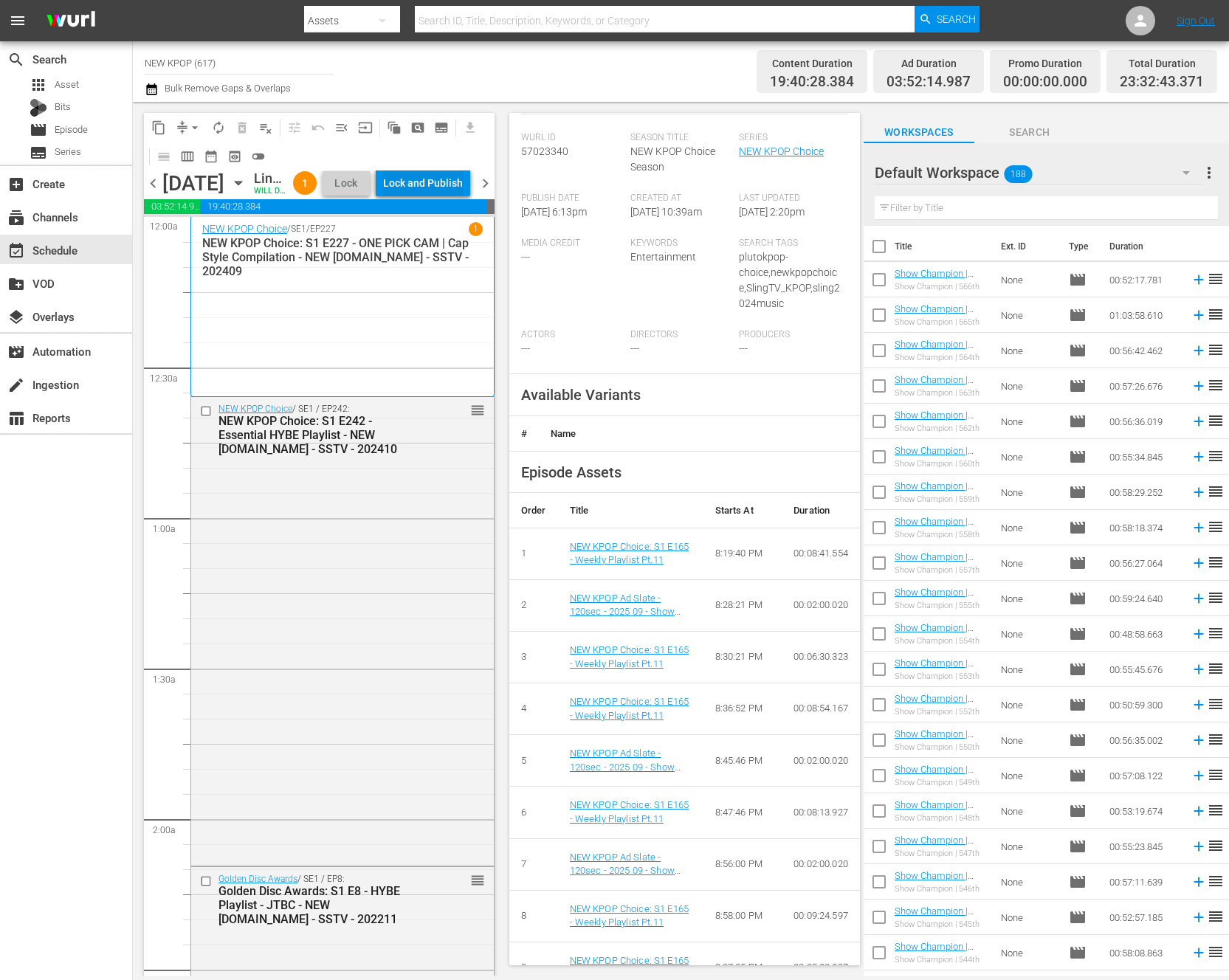
click at [442, 196] on div "Lock and Publish" at bounding box center [422, 183] width 79 height 26
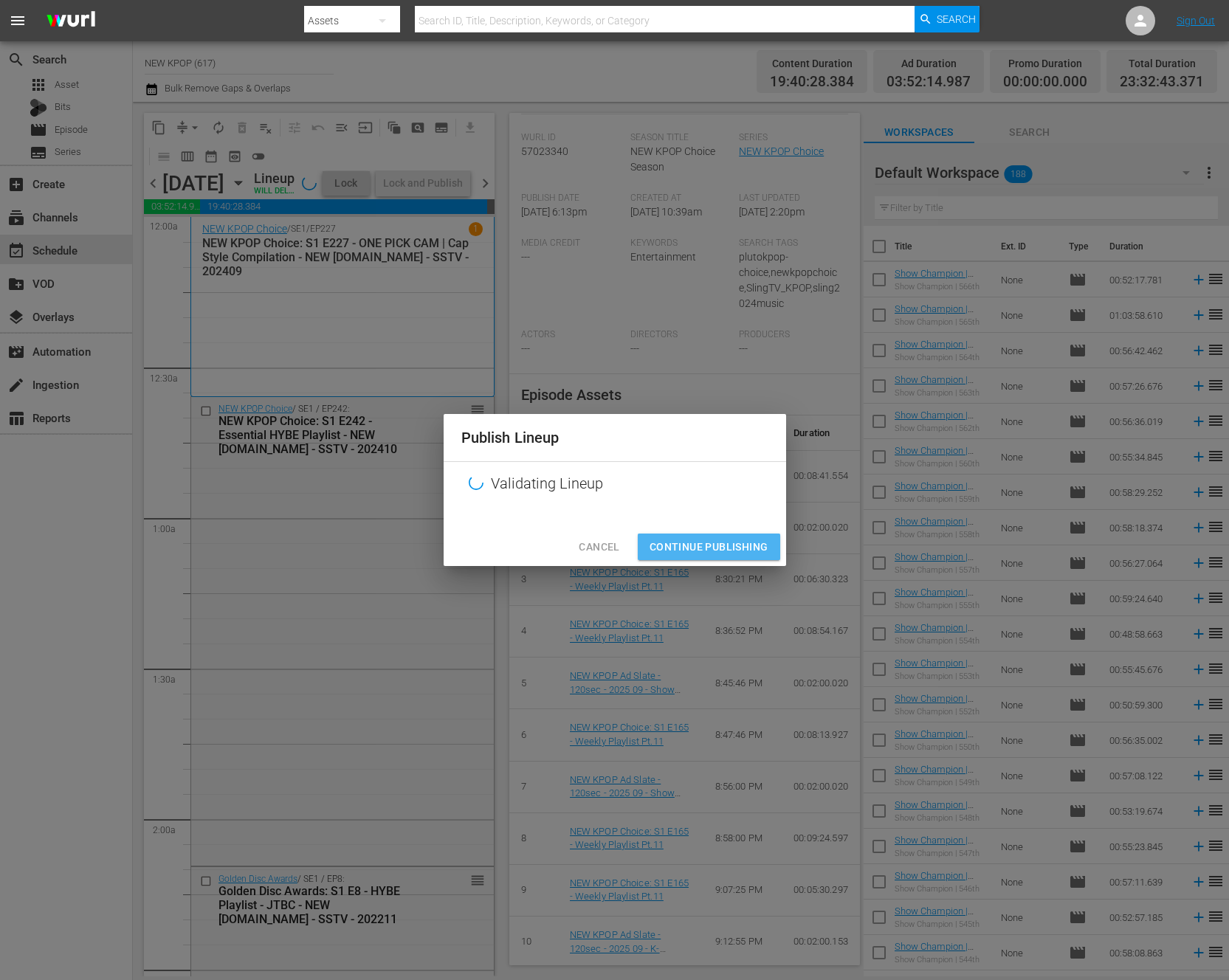
click at [726, 542] on span "Continue Publishing" at bounding box center [709, 547] width 119 height 18
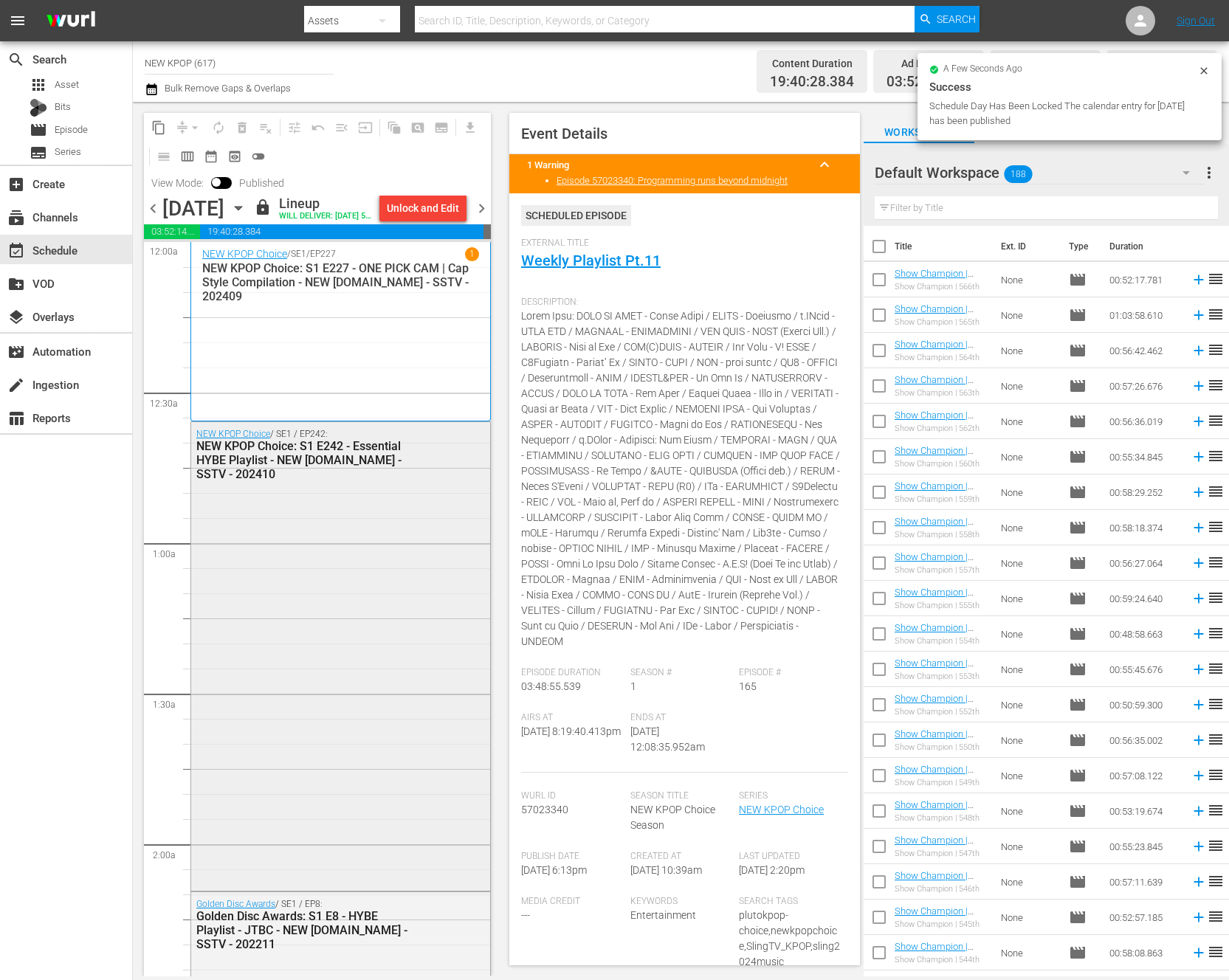
click at [471, 805] on div "NEW KPOP Choice / SE1 / EP242: NEW KPOP Choice: S1 E242 - Essential HYBE Playli…" at bounding box center [341, 655] width 299 height 465
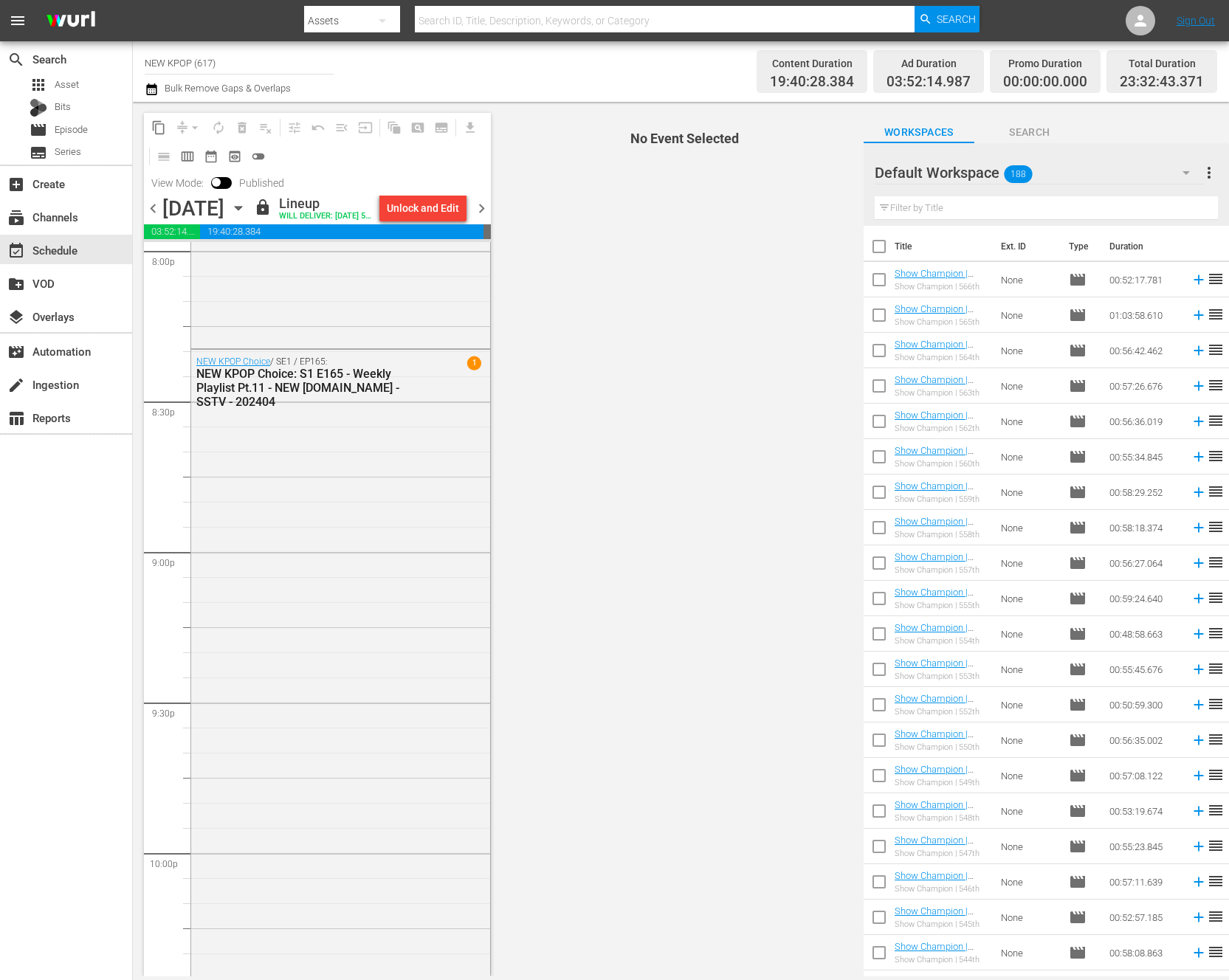
scroll to position [6560, 0]
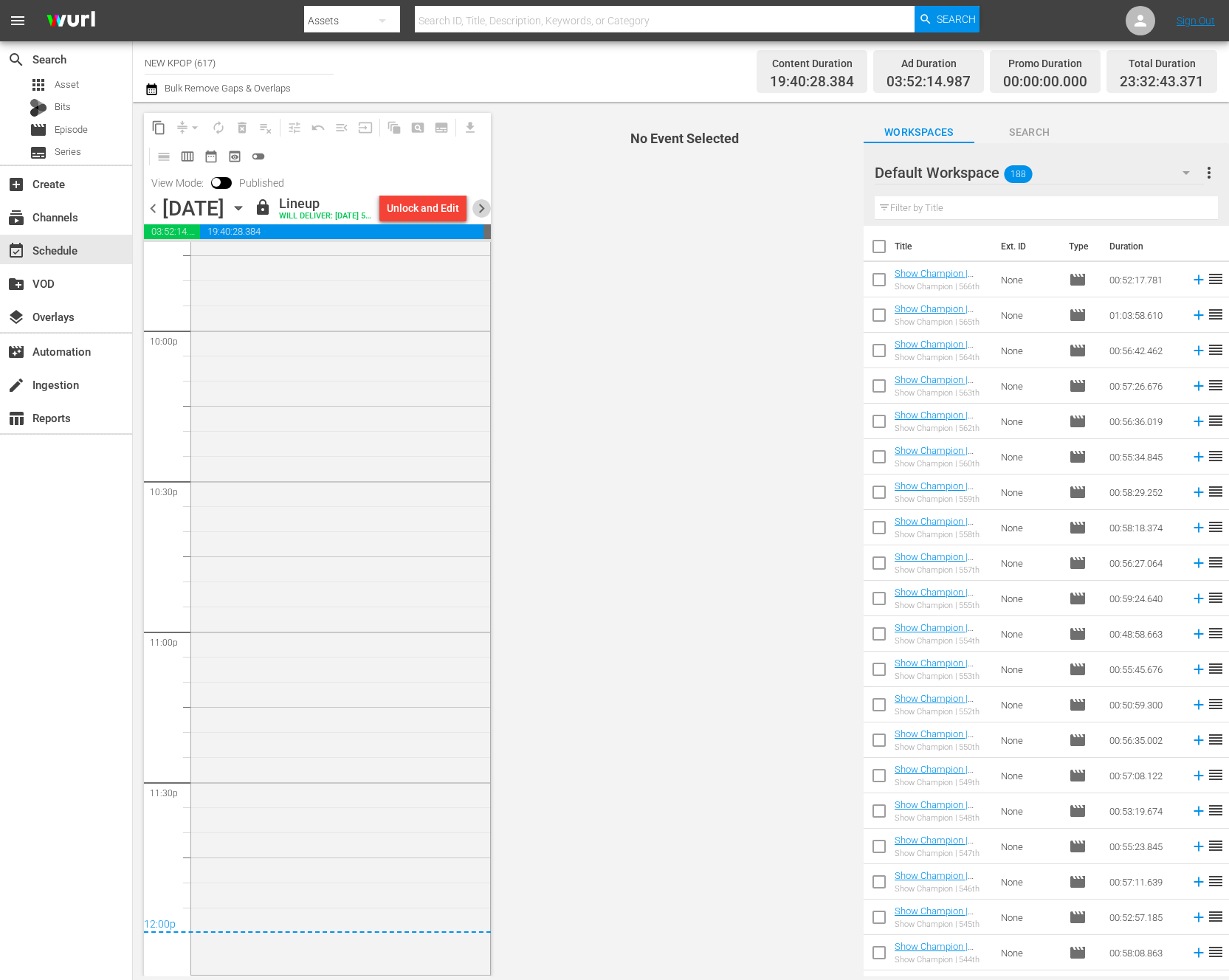
click at [482, 213] on span "chevron_right" at bounding box center [482, 209] width 18 height 18
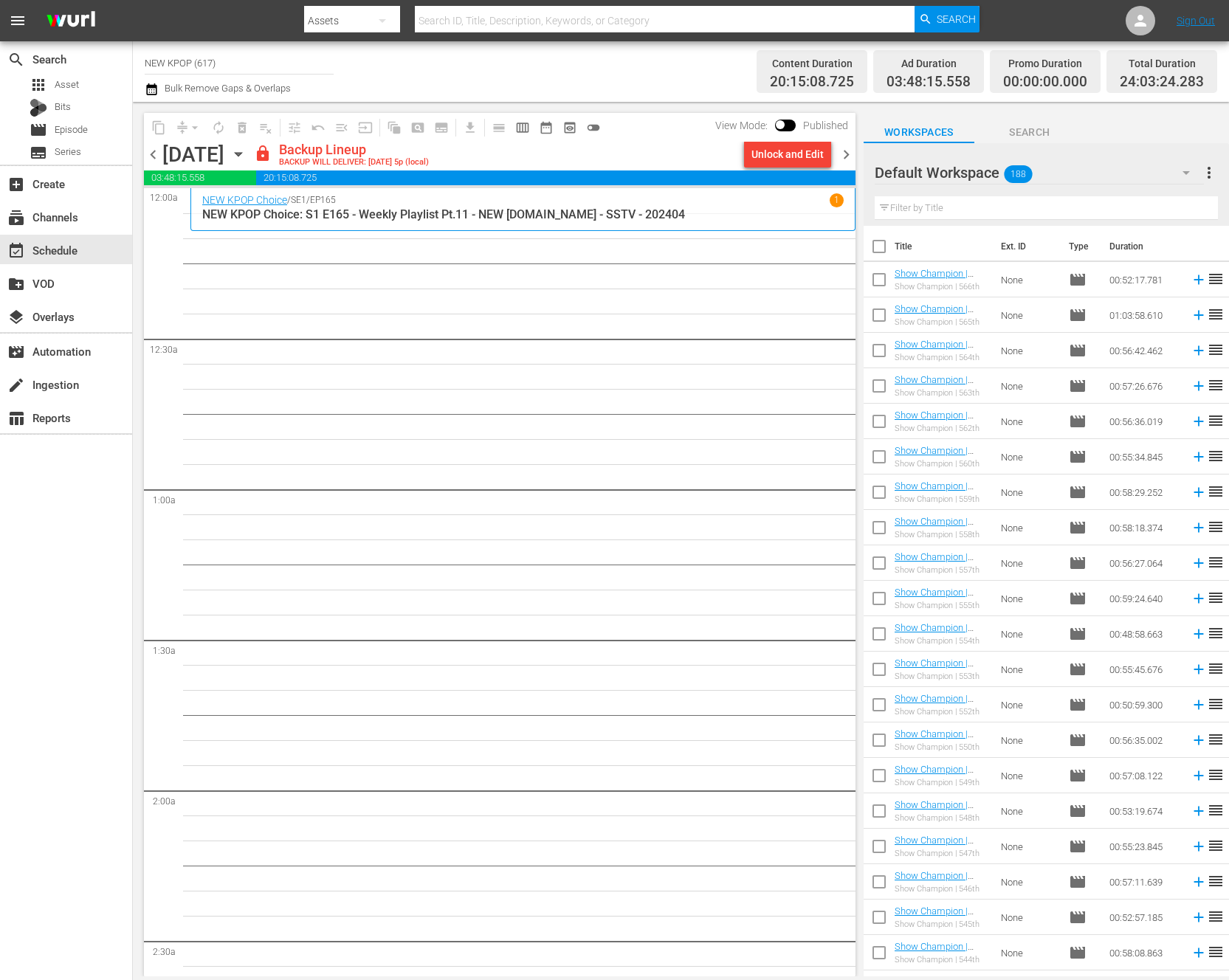
click at [795, 146] on div "Unlock and Edit" at bounding box center [787, 154] width 72 height 26
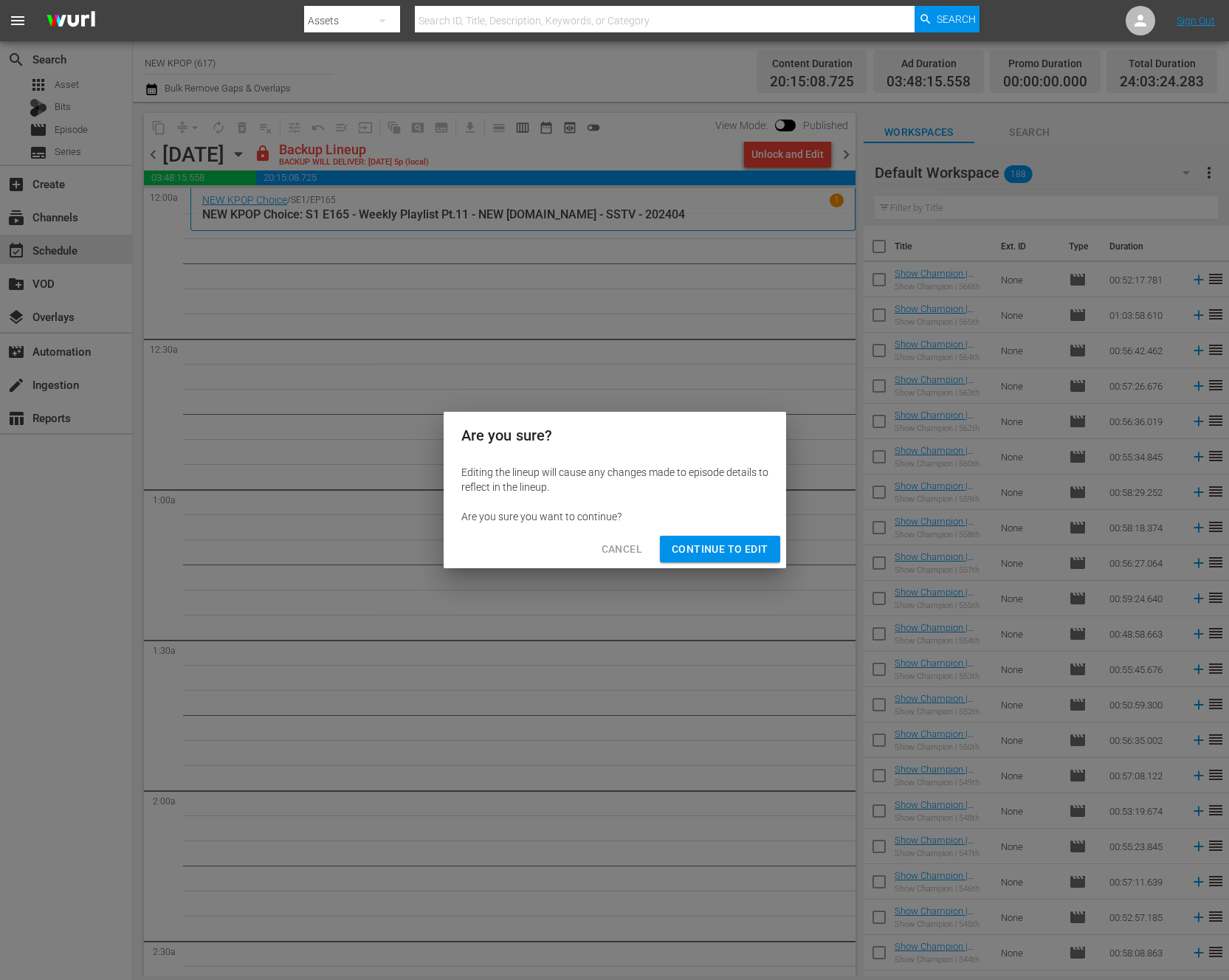
click at [707, 546] on span "Continue to Edit" at bounding box center [720, 549] width 96 height 18
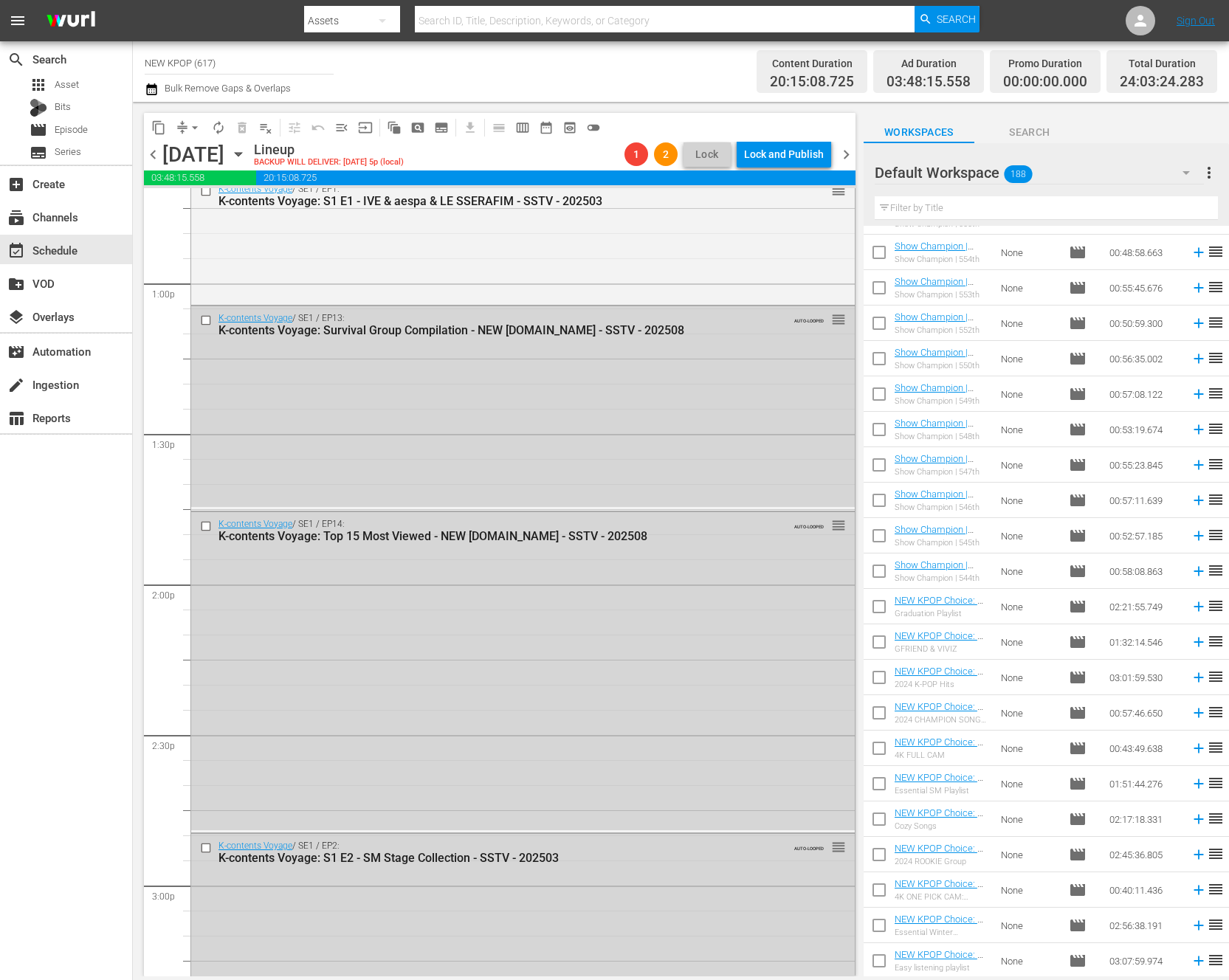
scroll to position [5029, 0]
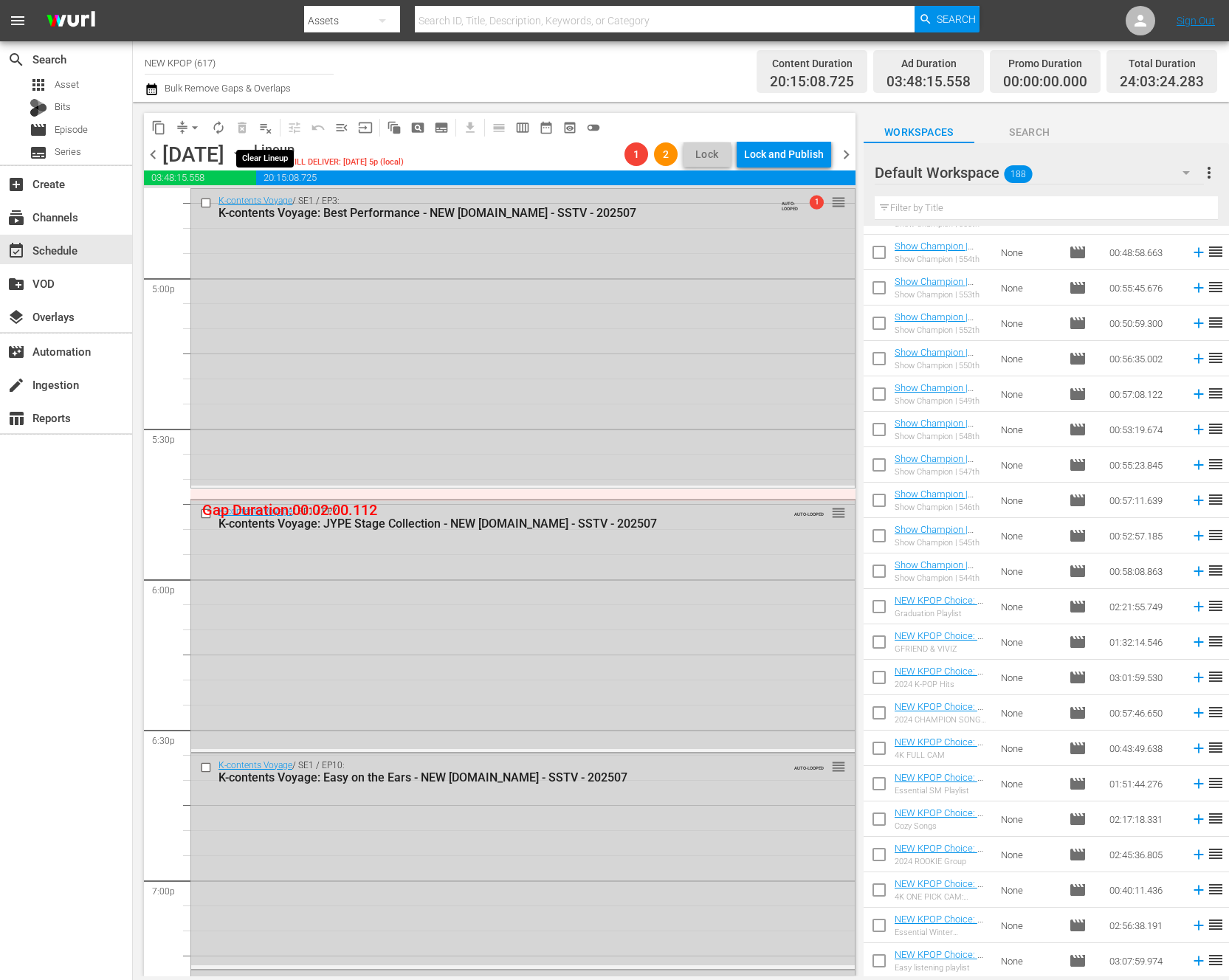
click at [263, 123] on span "playlist_remove_outlined" at bounding box center [265, 127] width 15 height 15
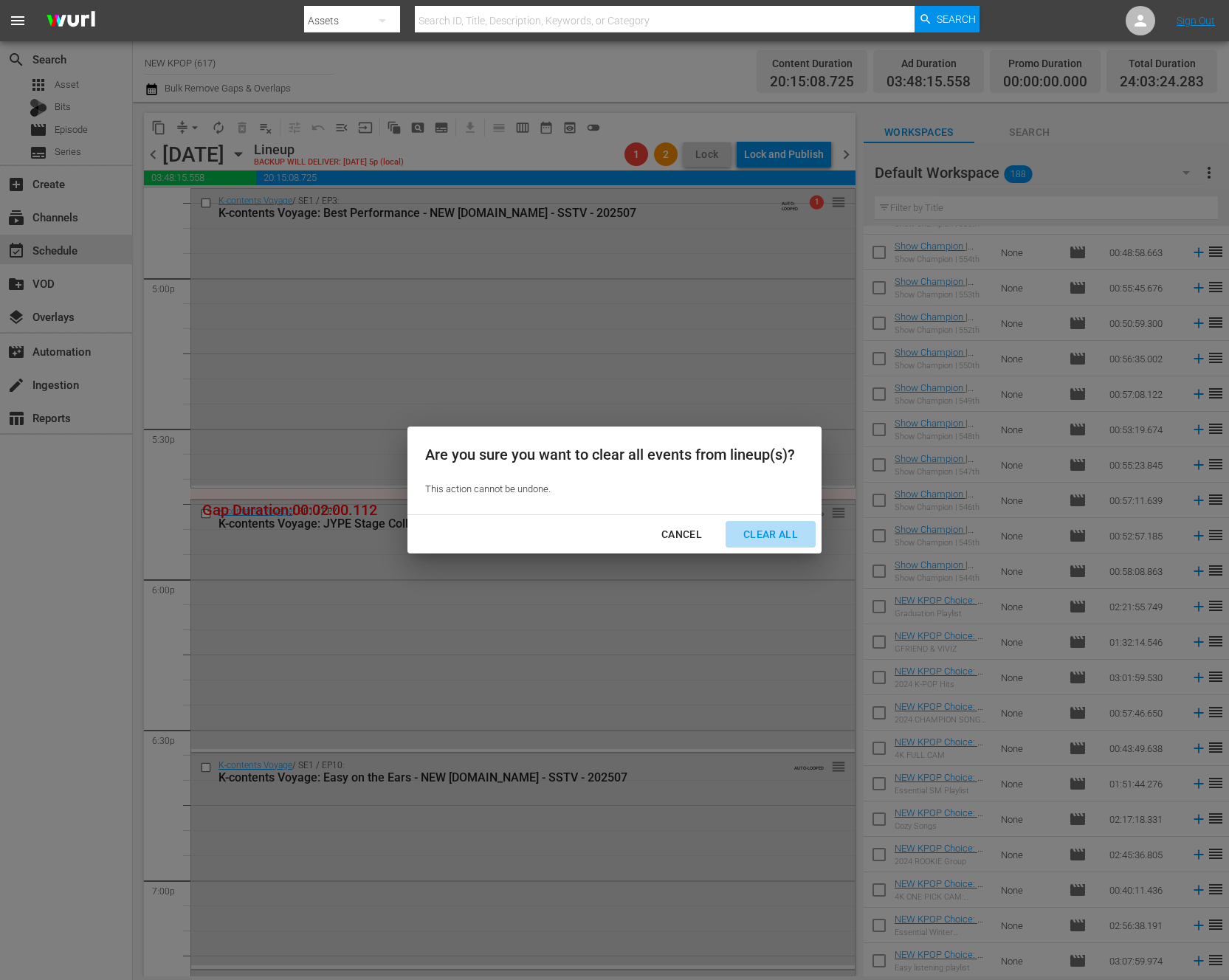
click at [769, 529] on div "Clear All" at bounding box center [771, 535] width 79 height 18
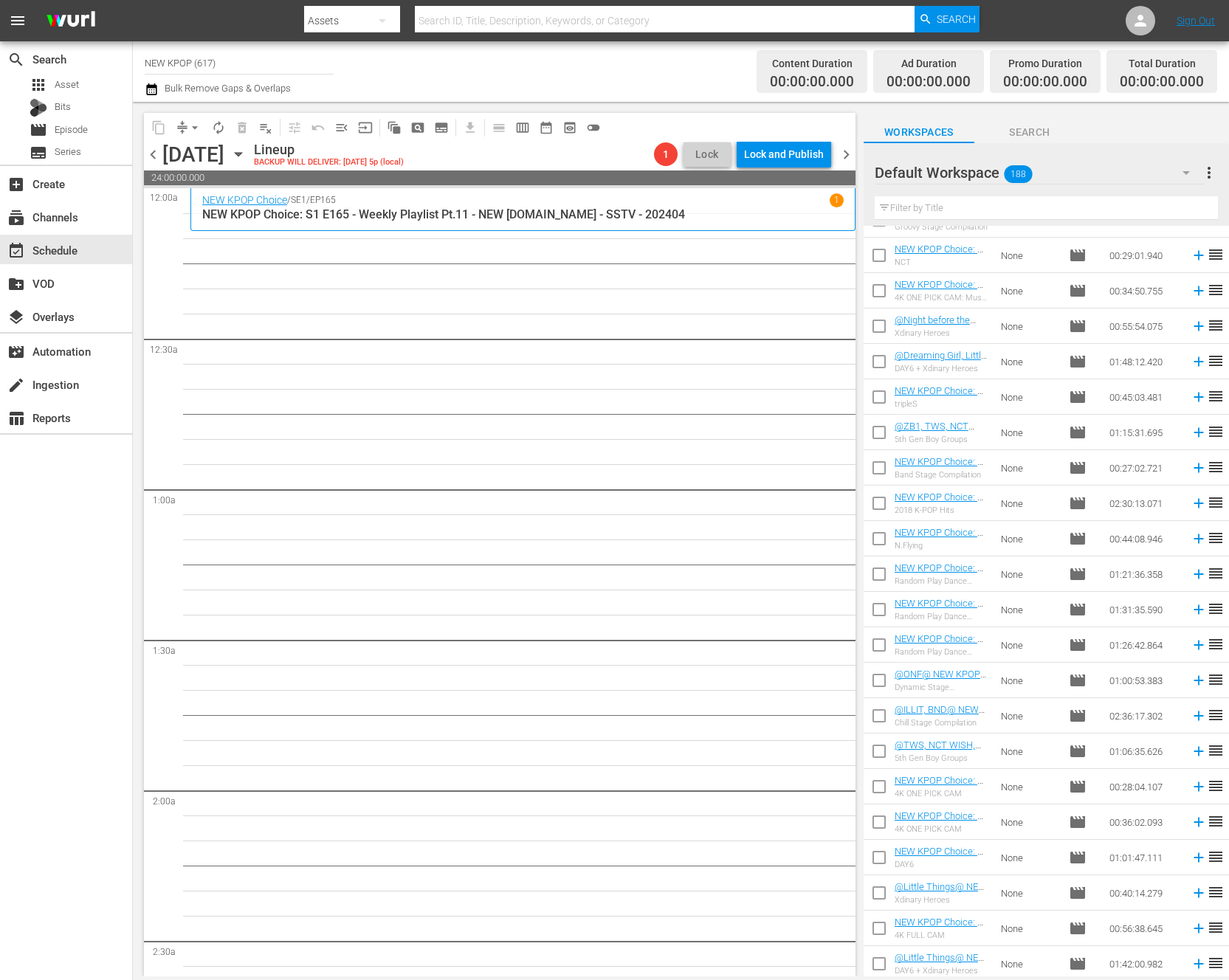
scroll to position [2858, 0]
click at [1017, 220] on div "Filter by Title" at bounding box center [1046, 208] width 343 height 35
click at [1022, 219] on div "Filter by Title" at bounding box center [1046, 208] width 343 height 35
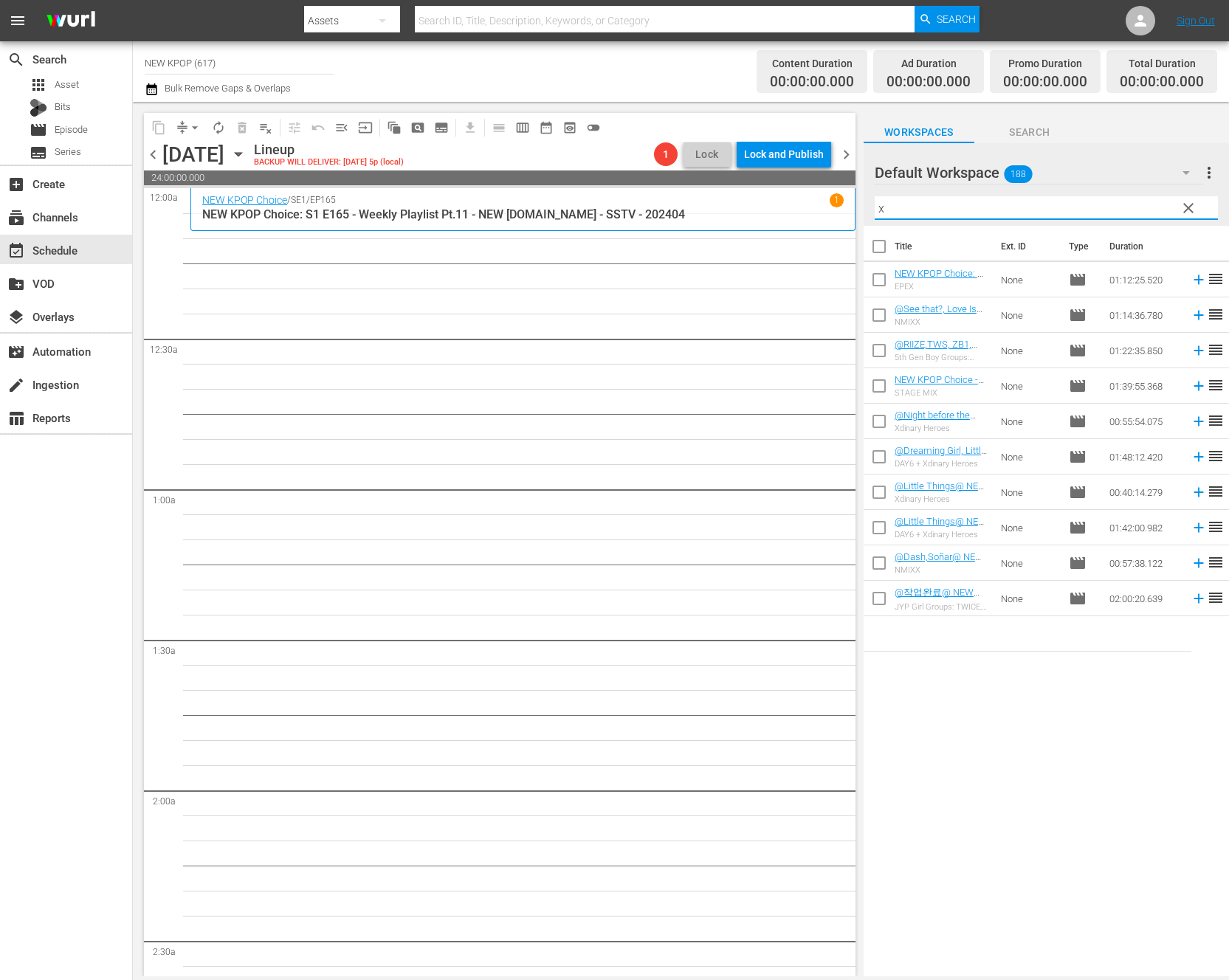
scroll to position [0, 0]
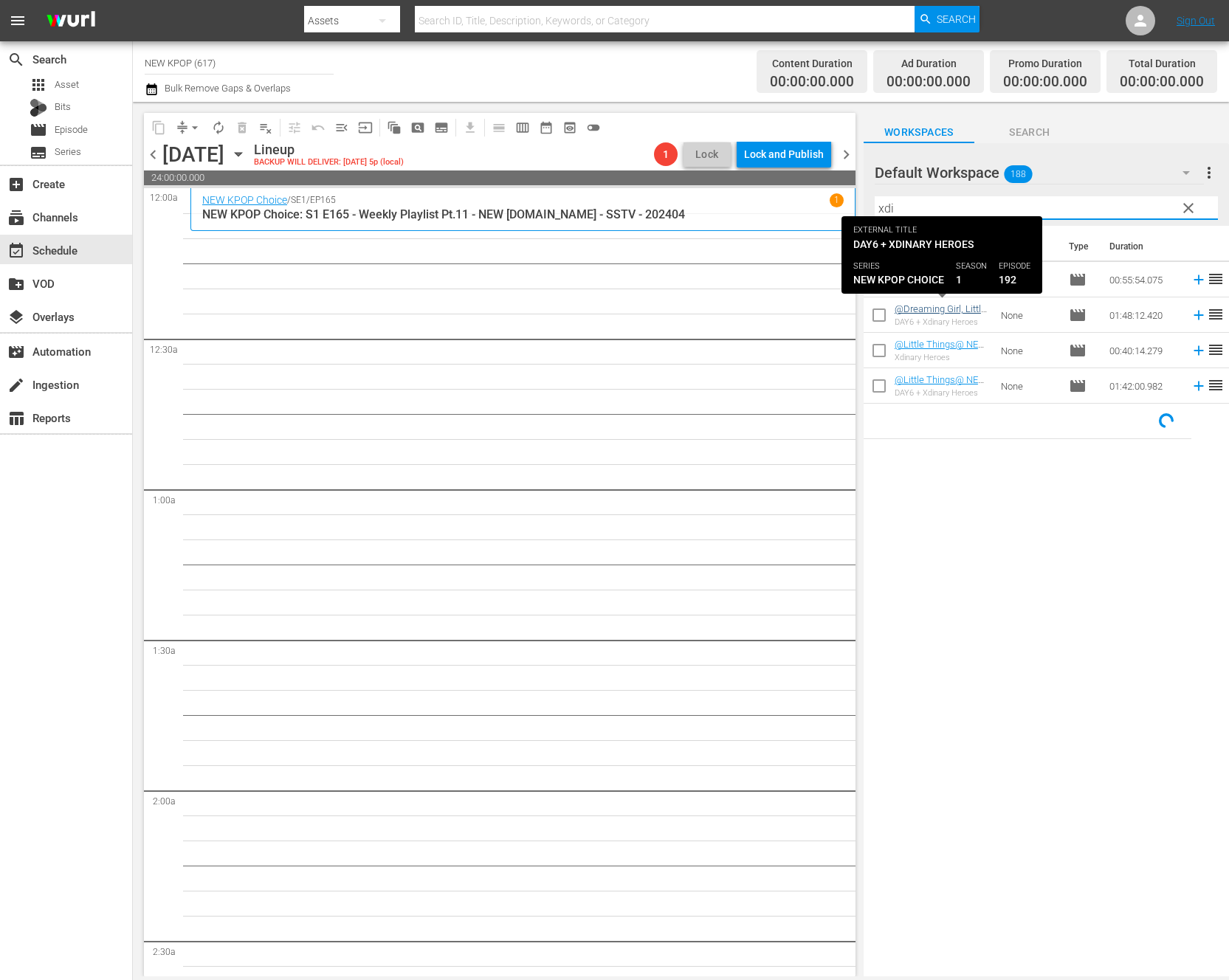
type input "xdi"
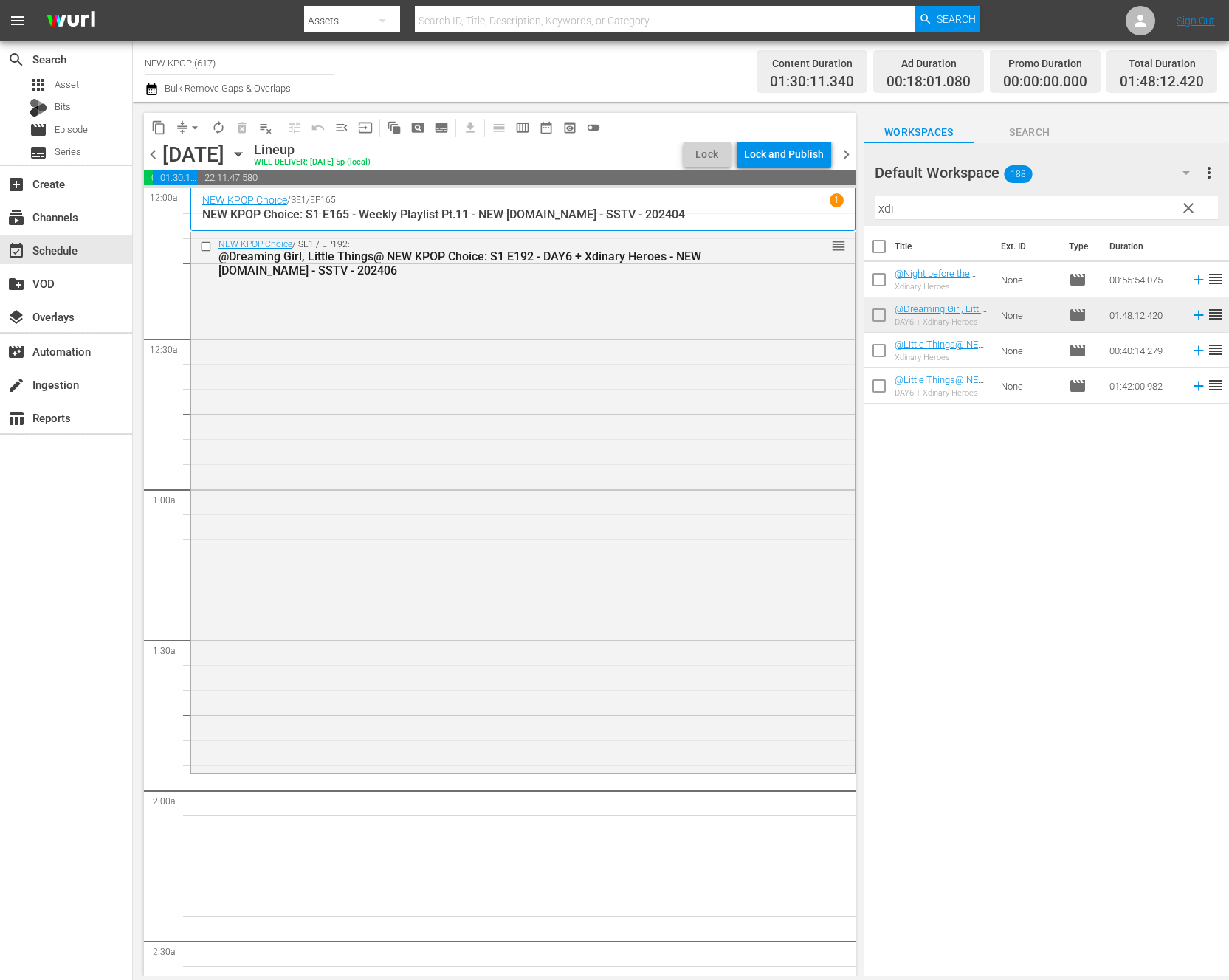
click at [1189, 200] on span "clear" at bounding box center [1188, 208] width 18 height 18
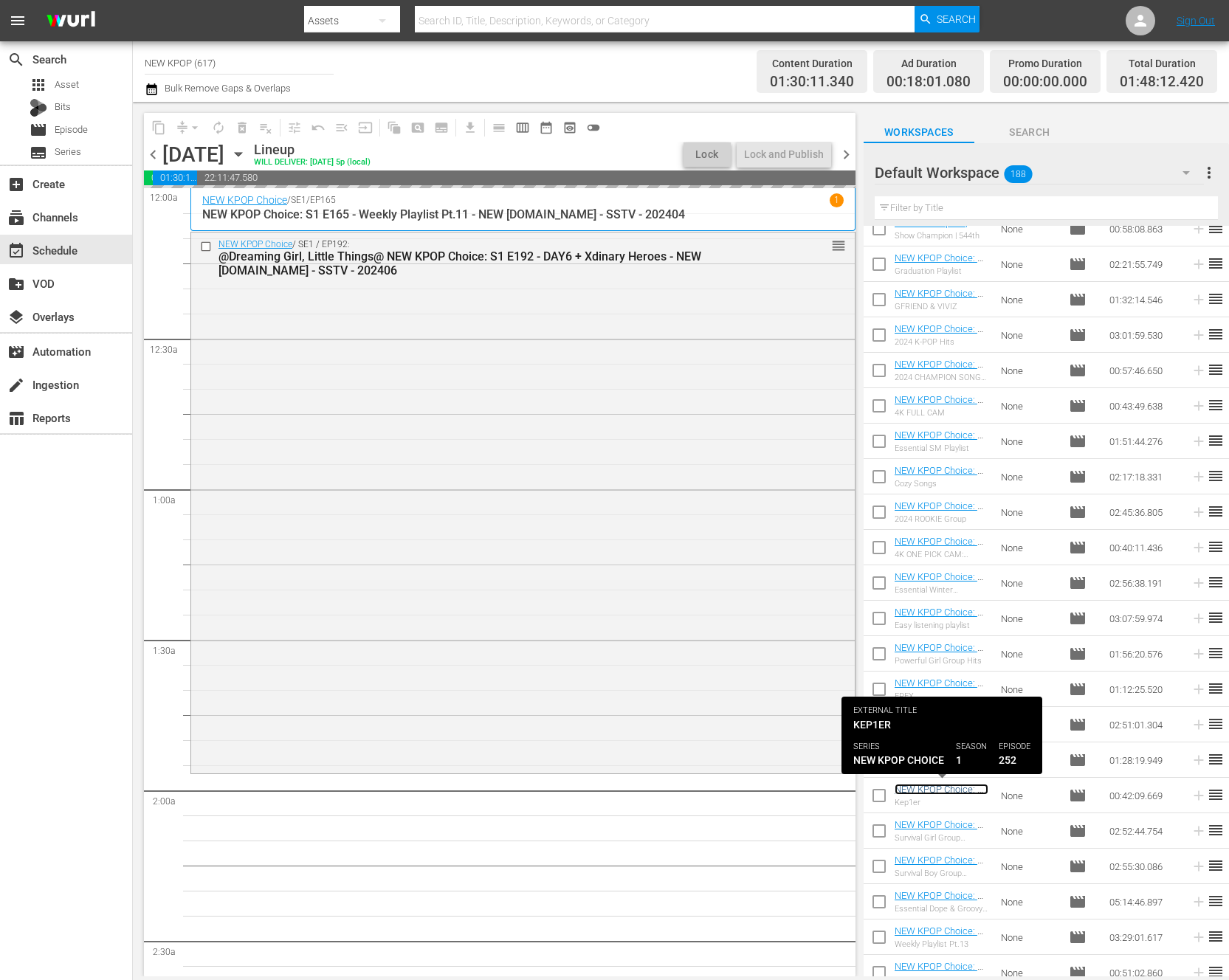
scroll to position [231, 0]
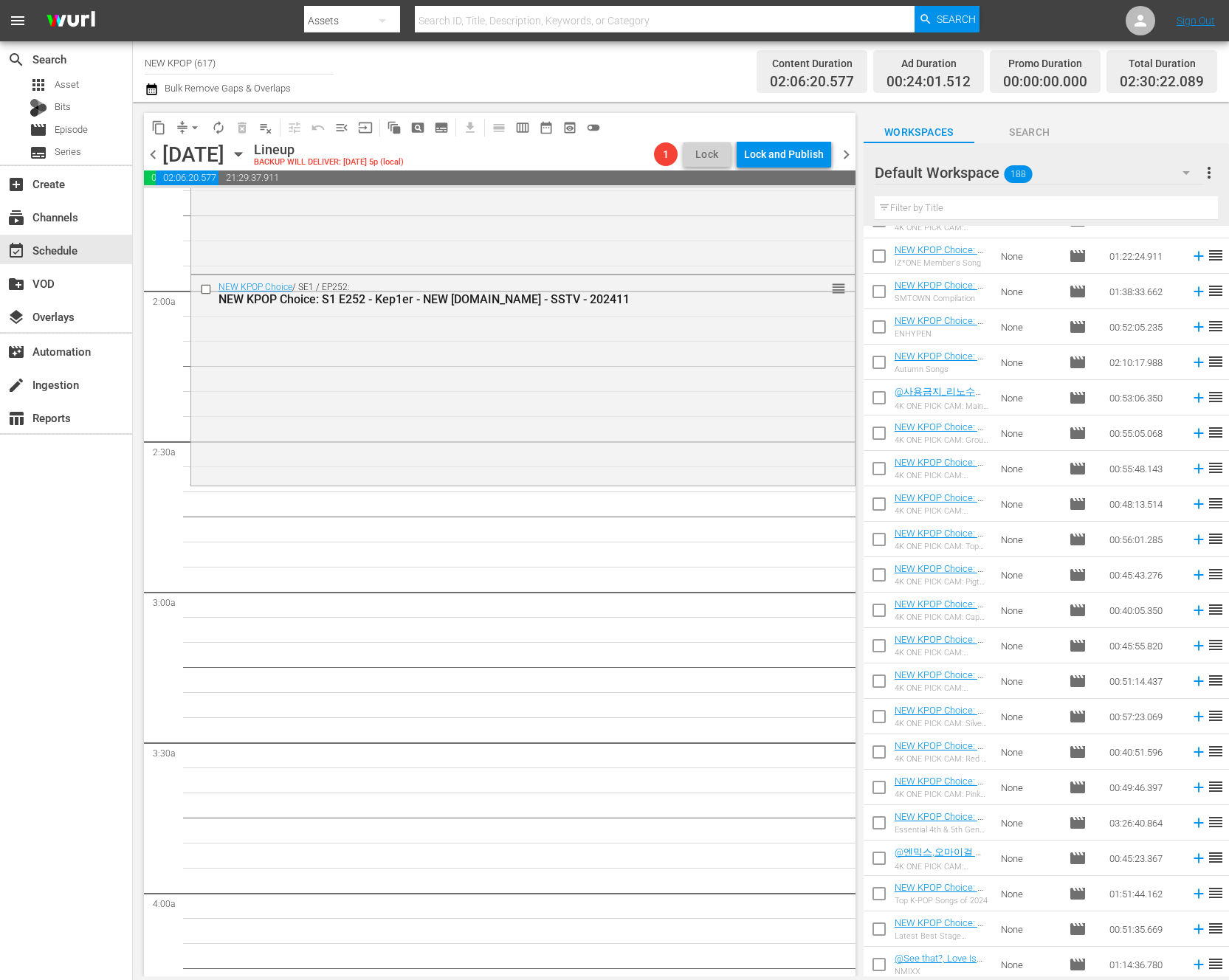
scroll to position [1636, 0]
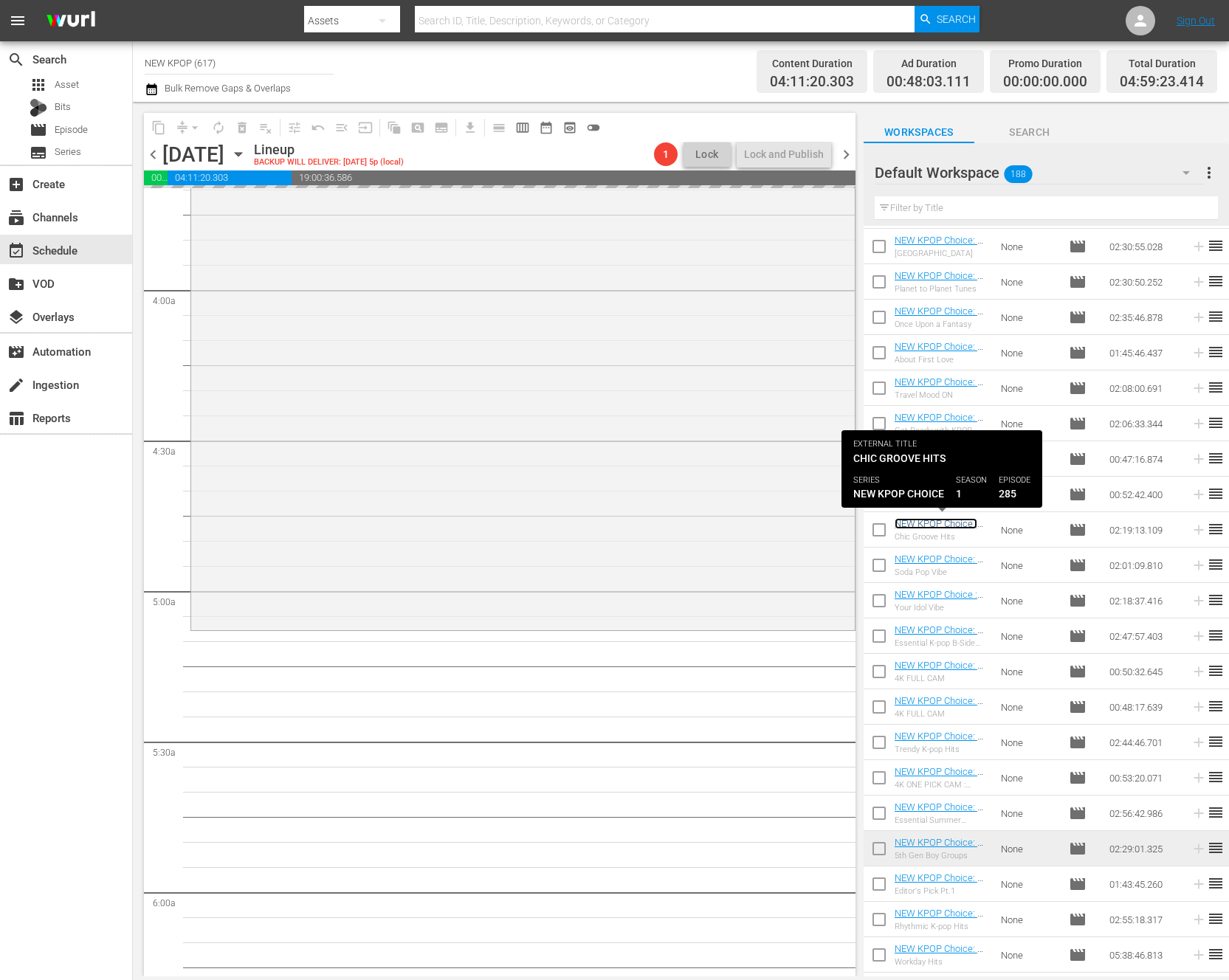
scroll to position [0, 0]
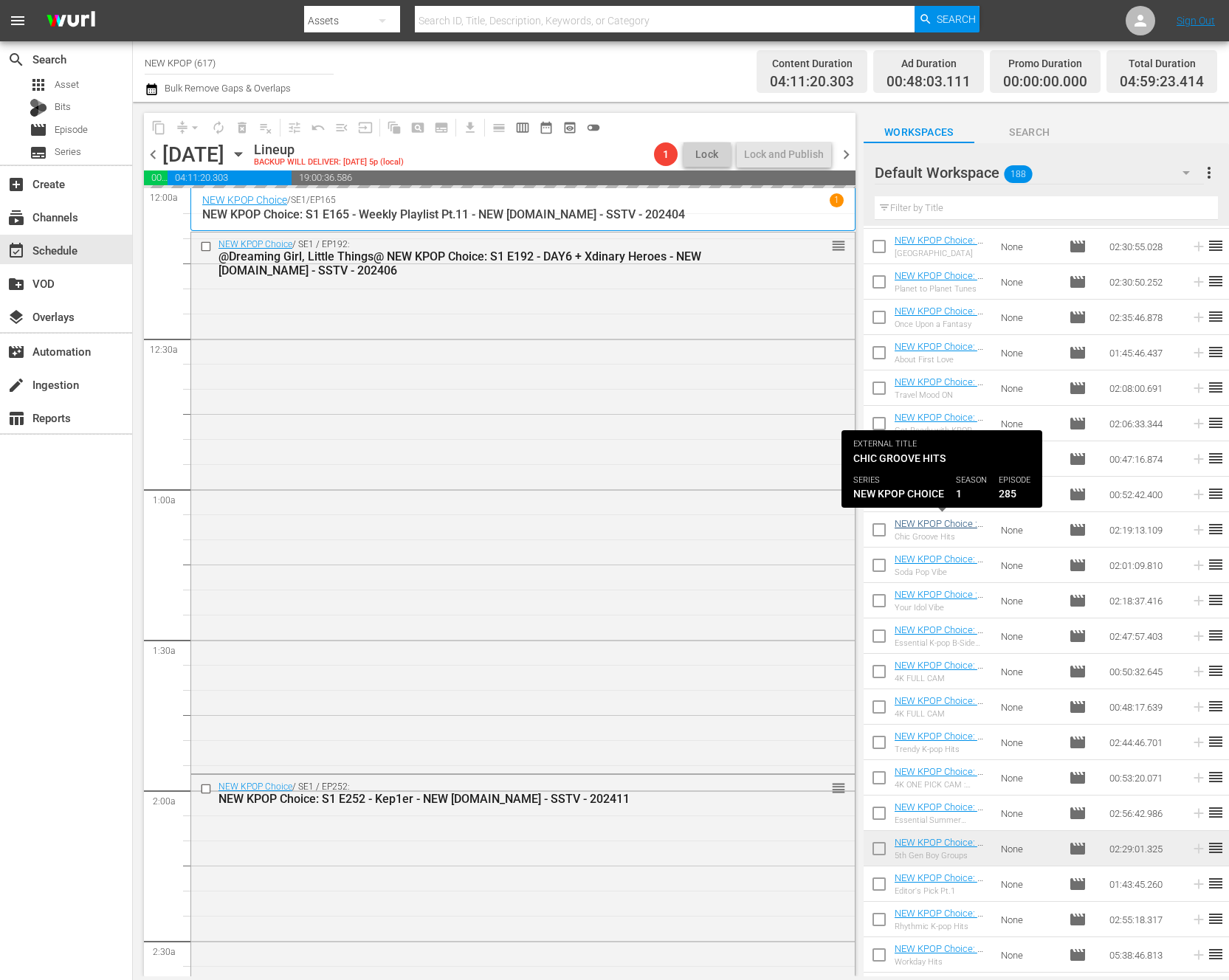
click at [606, 631] on div "NEW KPOP Choice / SE1 / EP192: @Dreaming Girl, Little Things@ NEW KPOP Choice: …" at bounding box center [522, 502] width 663 height 539
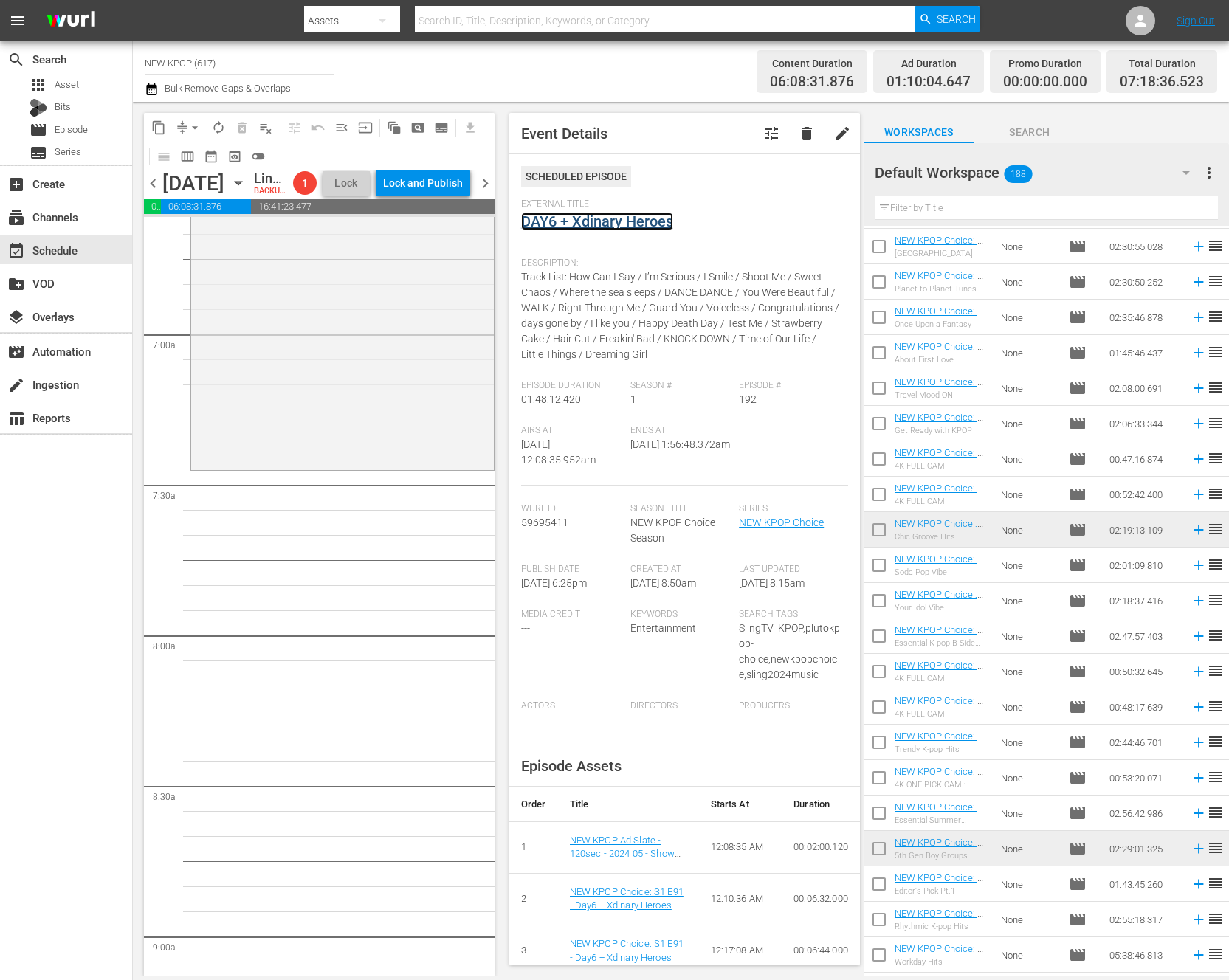
scroll to position [2022, 0]
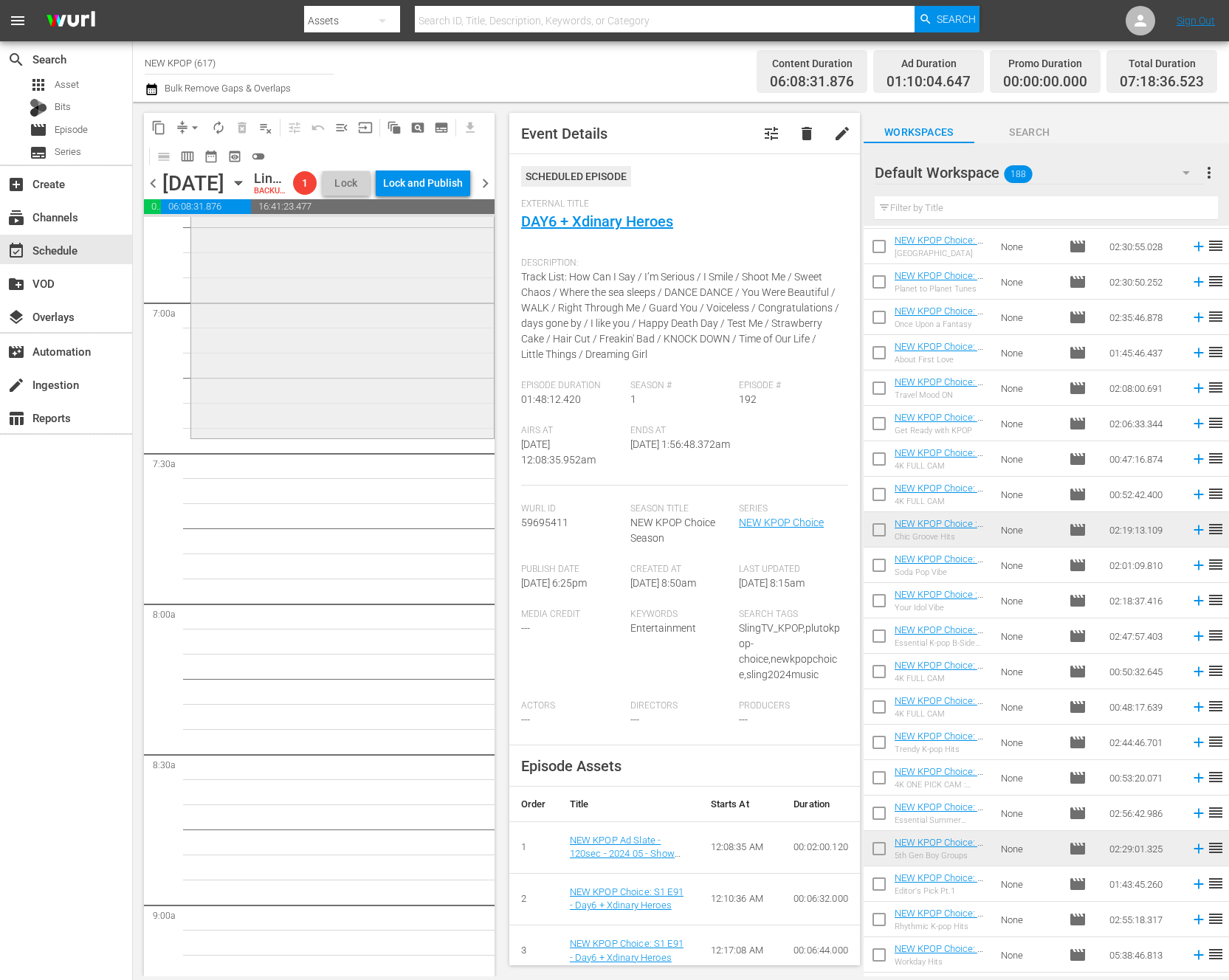
click at [294, 394] on div "NEW KPOP Choice / SE1 / EP285: NEW KPOP Choice : S1 E285 - Chic Groove Hits - N…" at bounding box center [342, 88] width 303 height 694
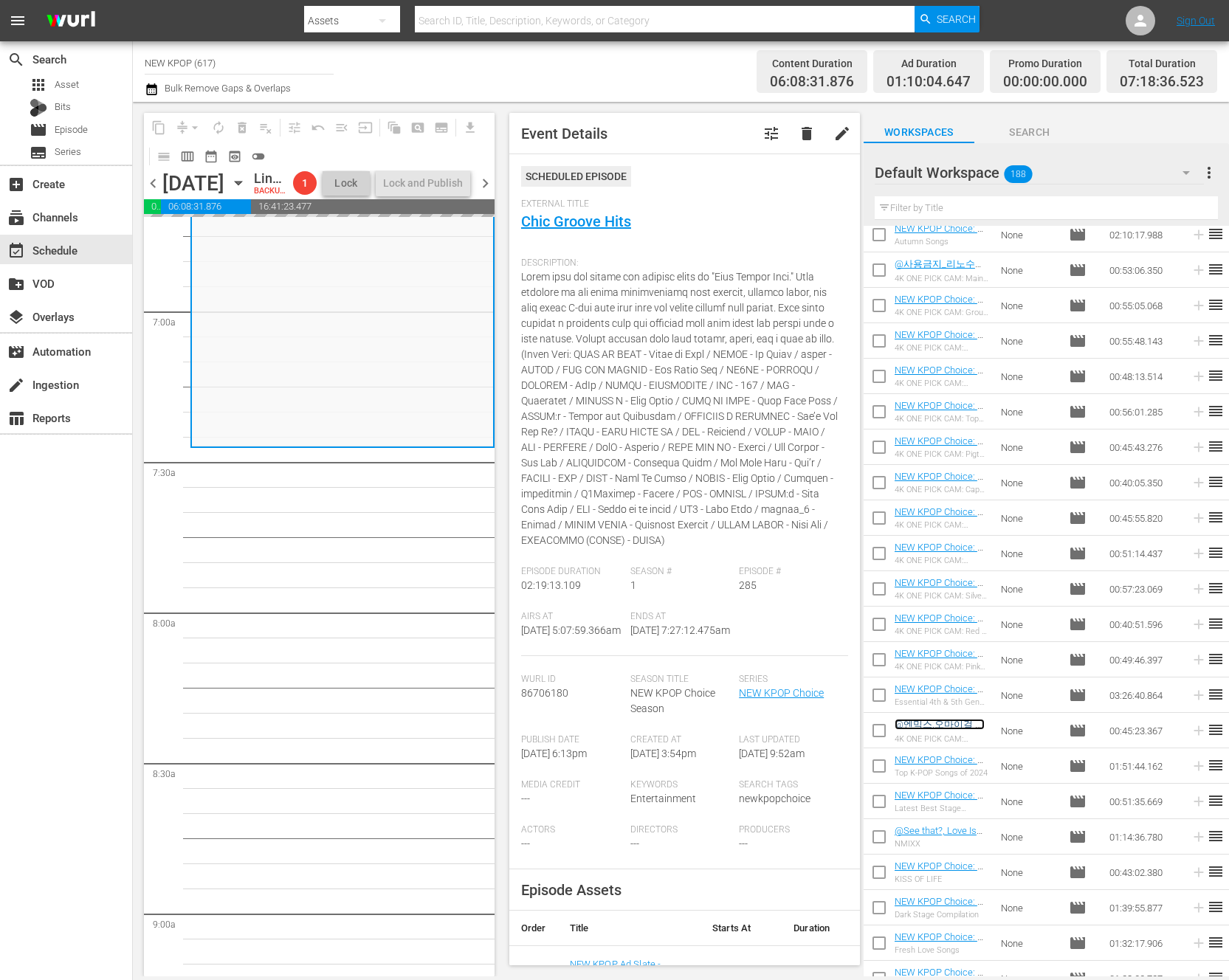
scroll to position [1449, 0]
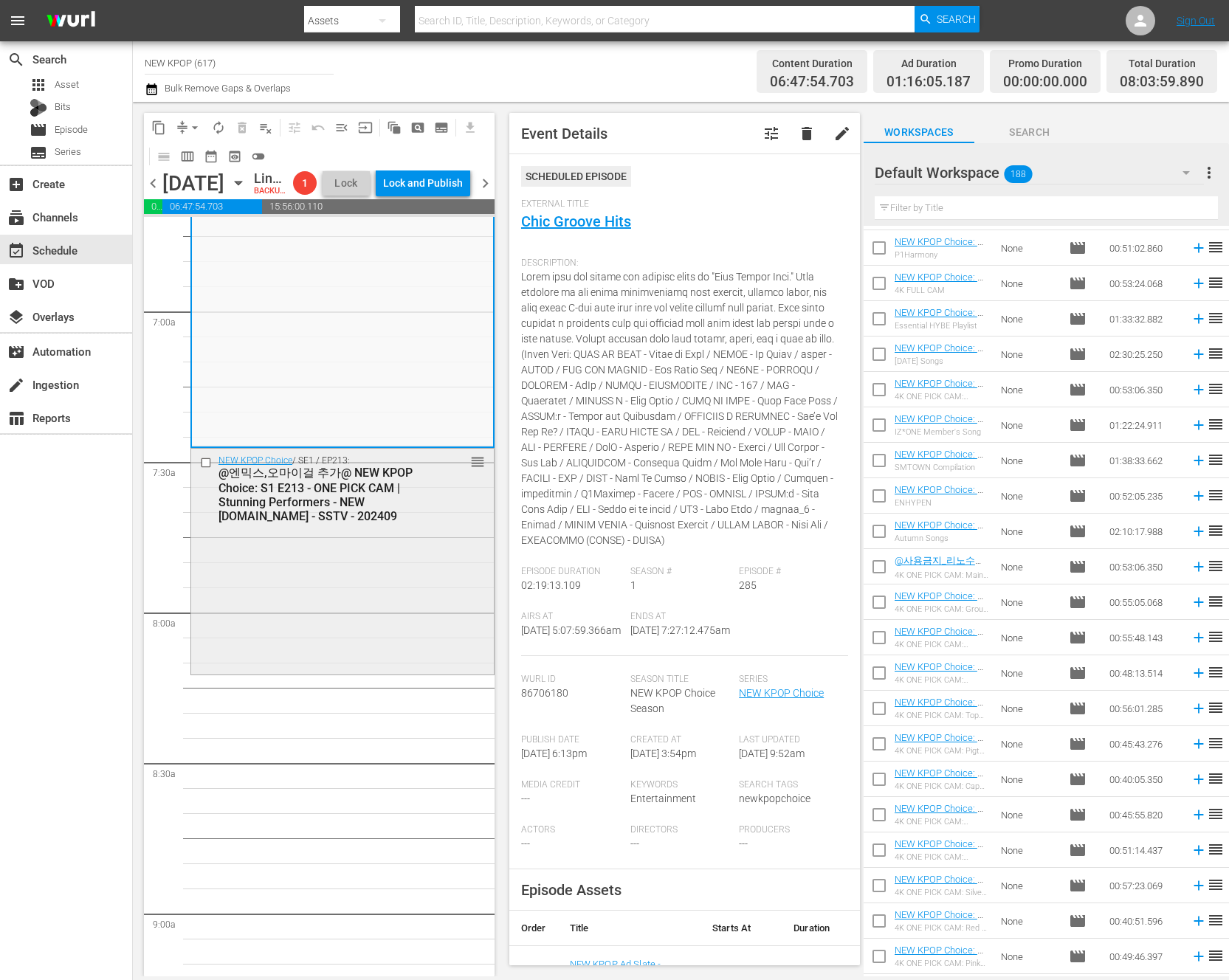
click at [479, 673] on div "NEW KPOP Choice / SE1 / EP213: @엔믹스,오마이걸 추가@ NEW KPOP Choice: S1 E213 - ONE PIC…" at bounding box center [342, 560] width 303 height 223
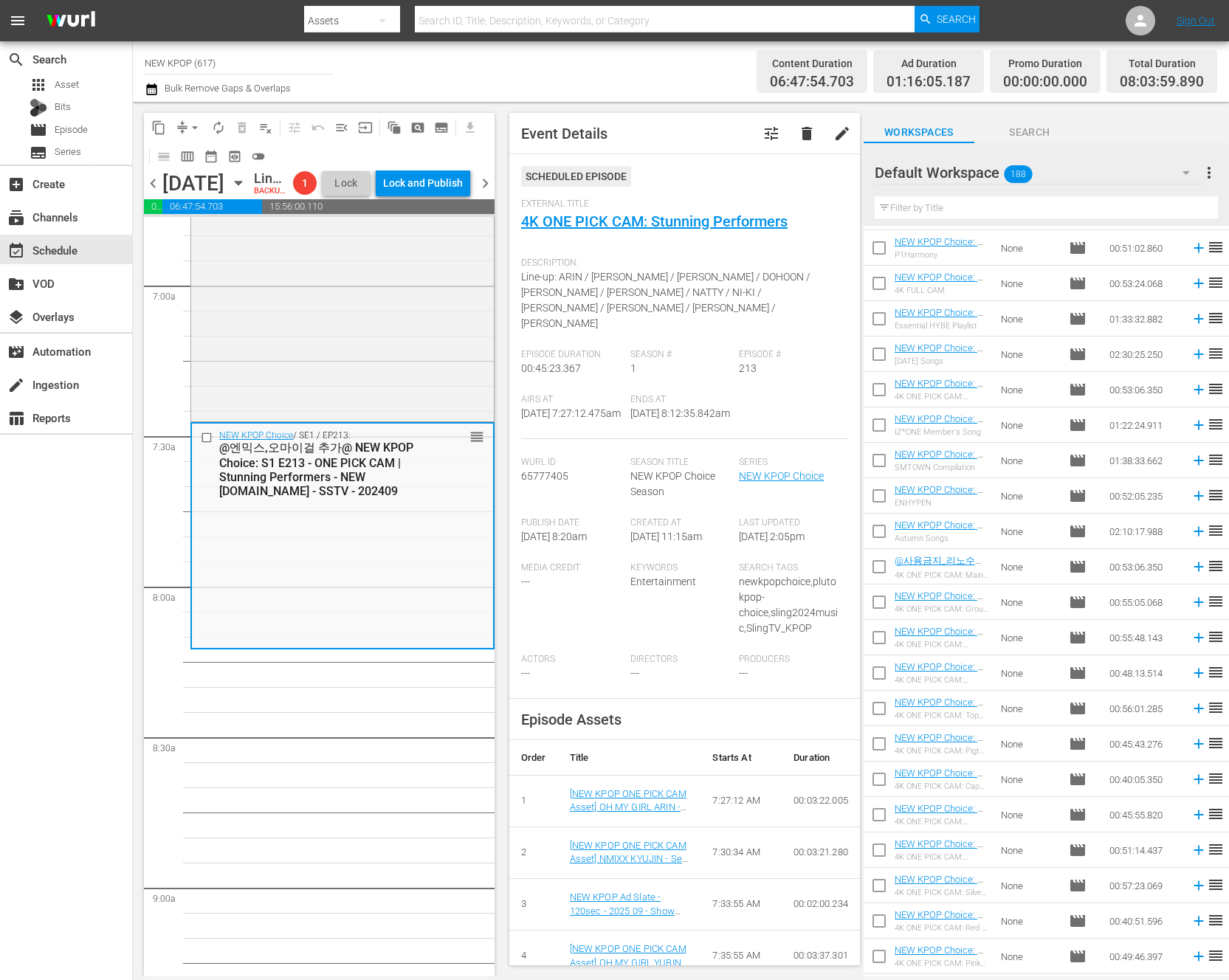
scroll to position [2077, 0]
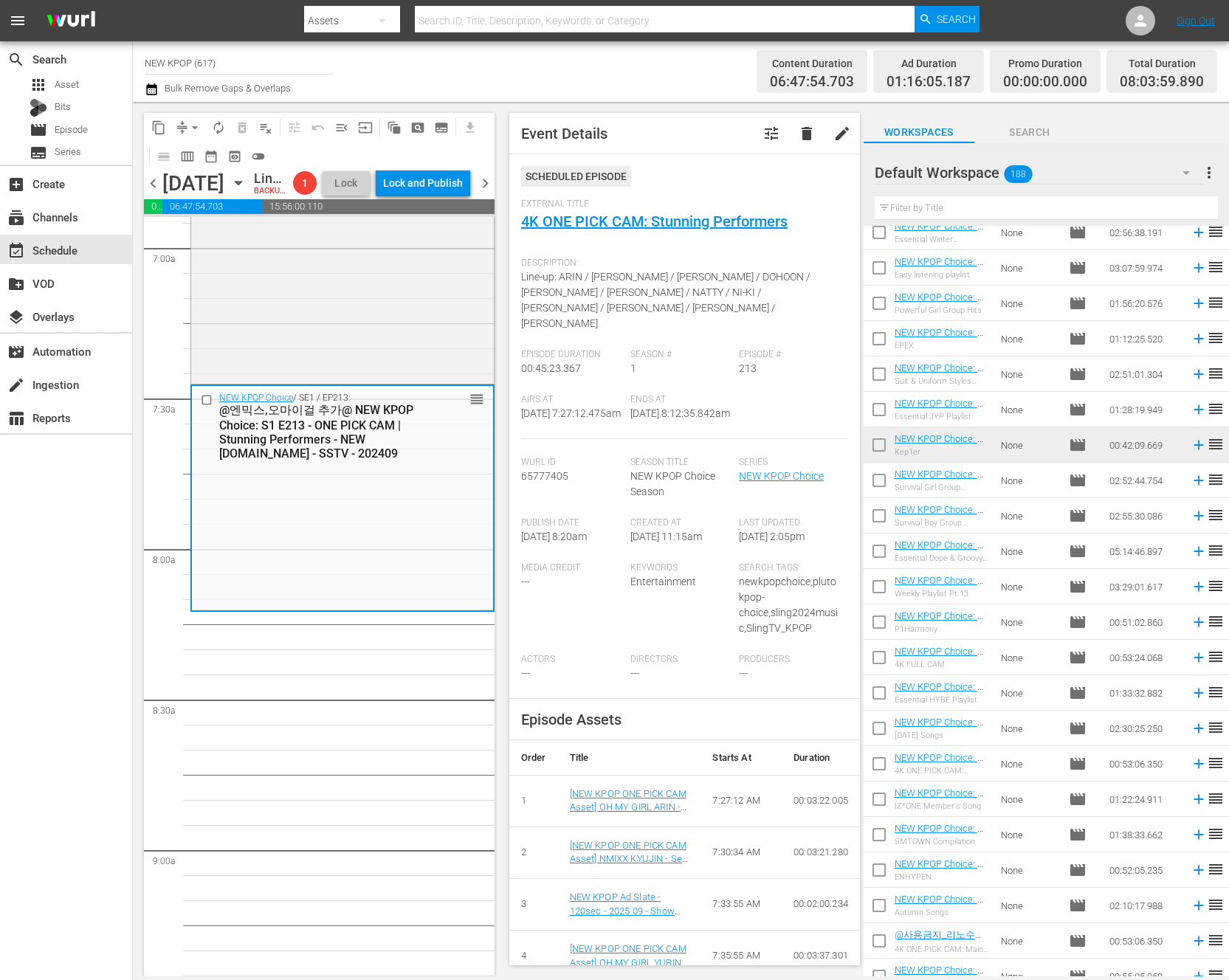
scroll to position [1026, 0]
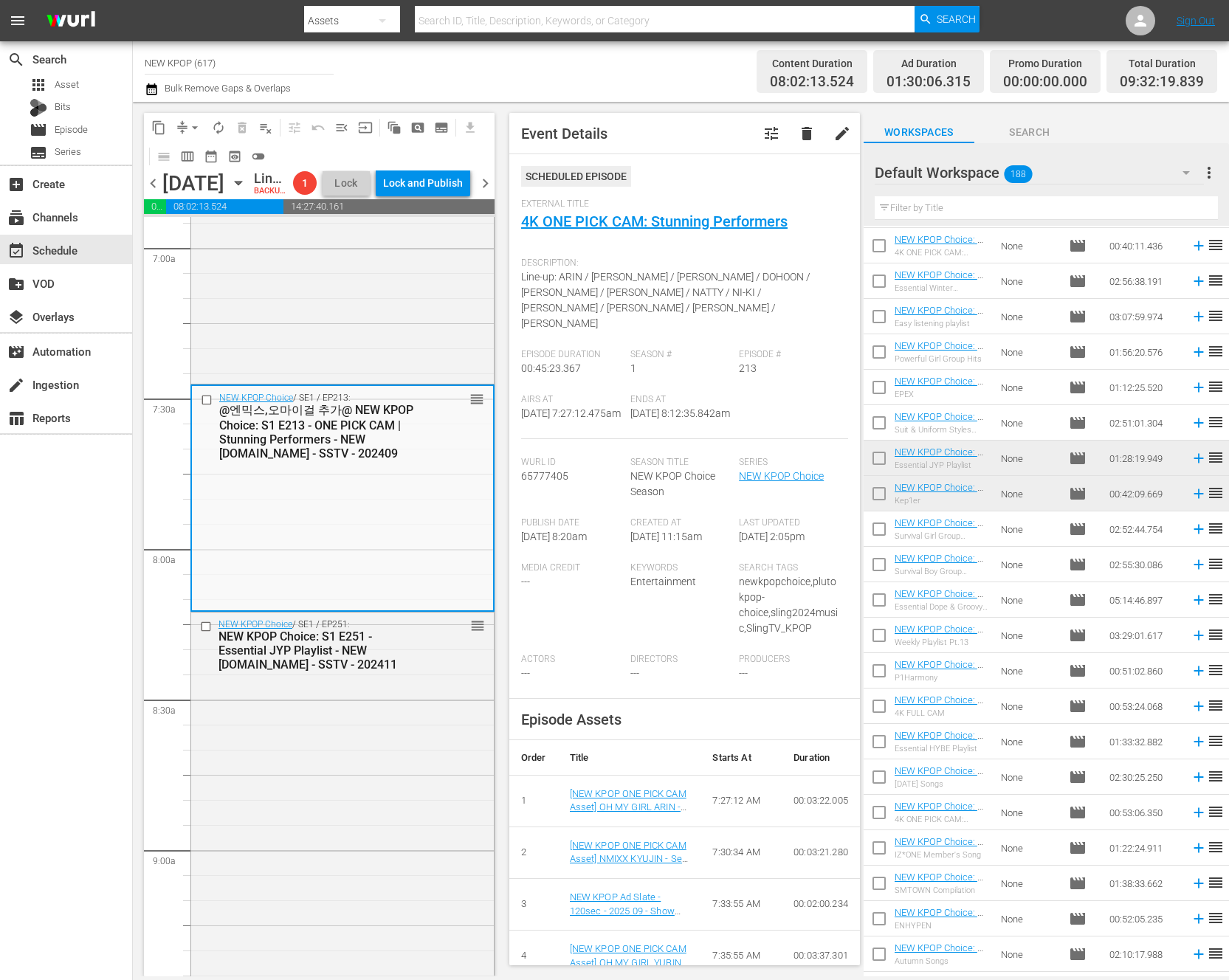
drag, startPoint x: 942, startPoint y: 456, endPoint x: 6, endPoint y: 722, distance: 973.1
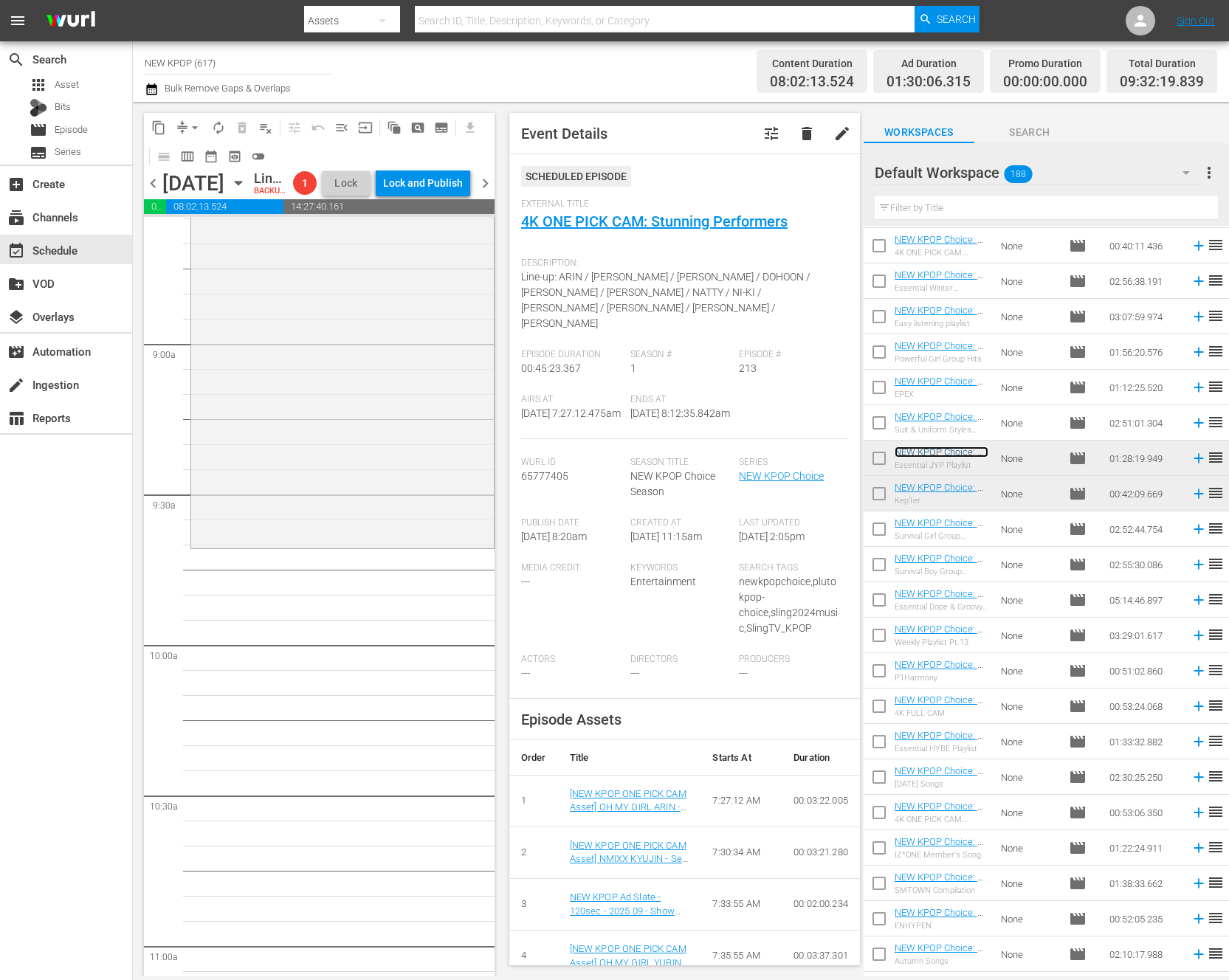
scroll to position [2611, 0]
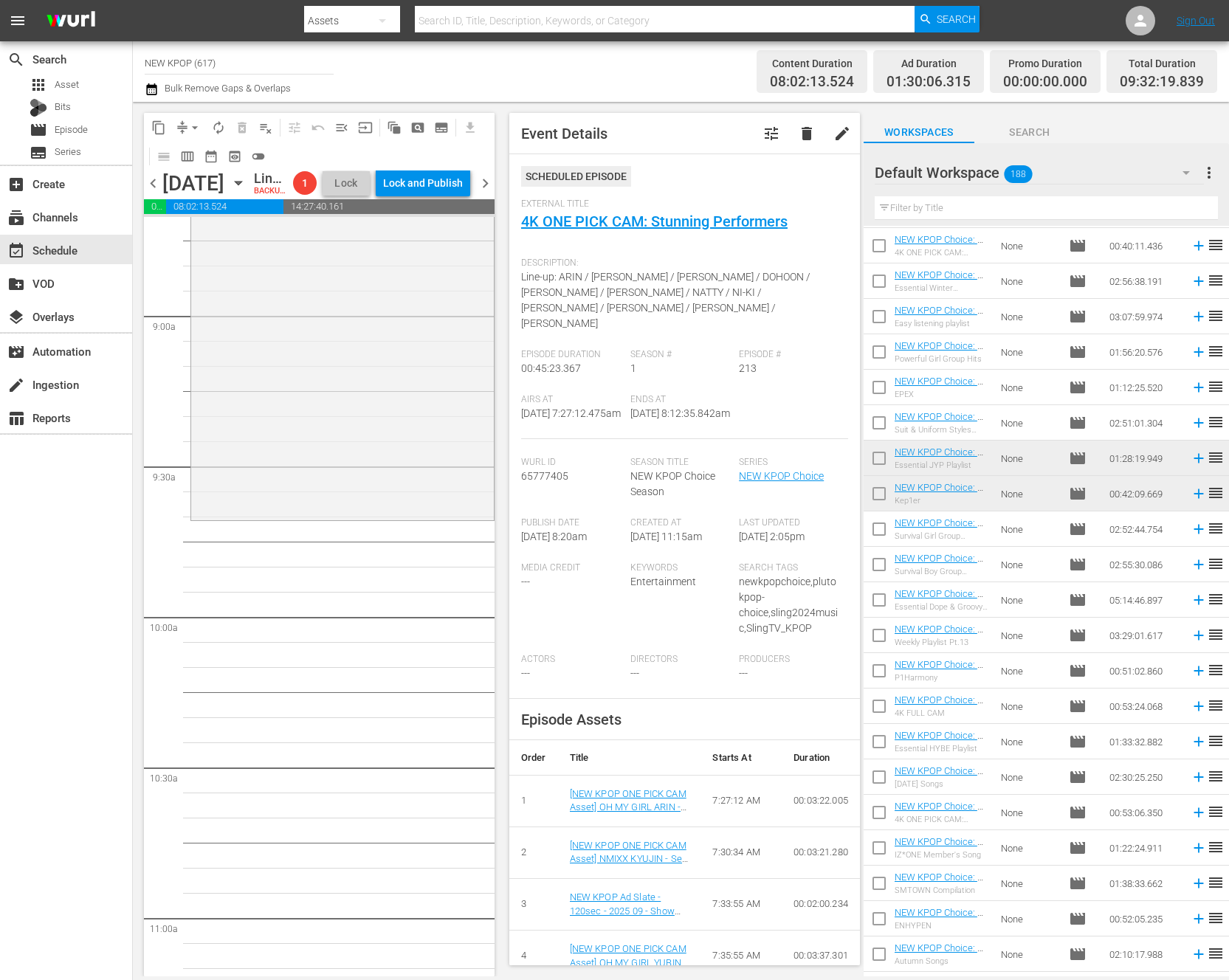
click at [317, 435] on div "NEW KPOP Choice / SE1 / EP251: NEW KPOP Choice: S1 E251 - Essential JYP Playlis…" at bounding box center [342, 298] width 303 height 439
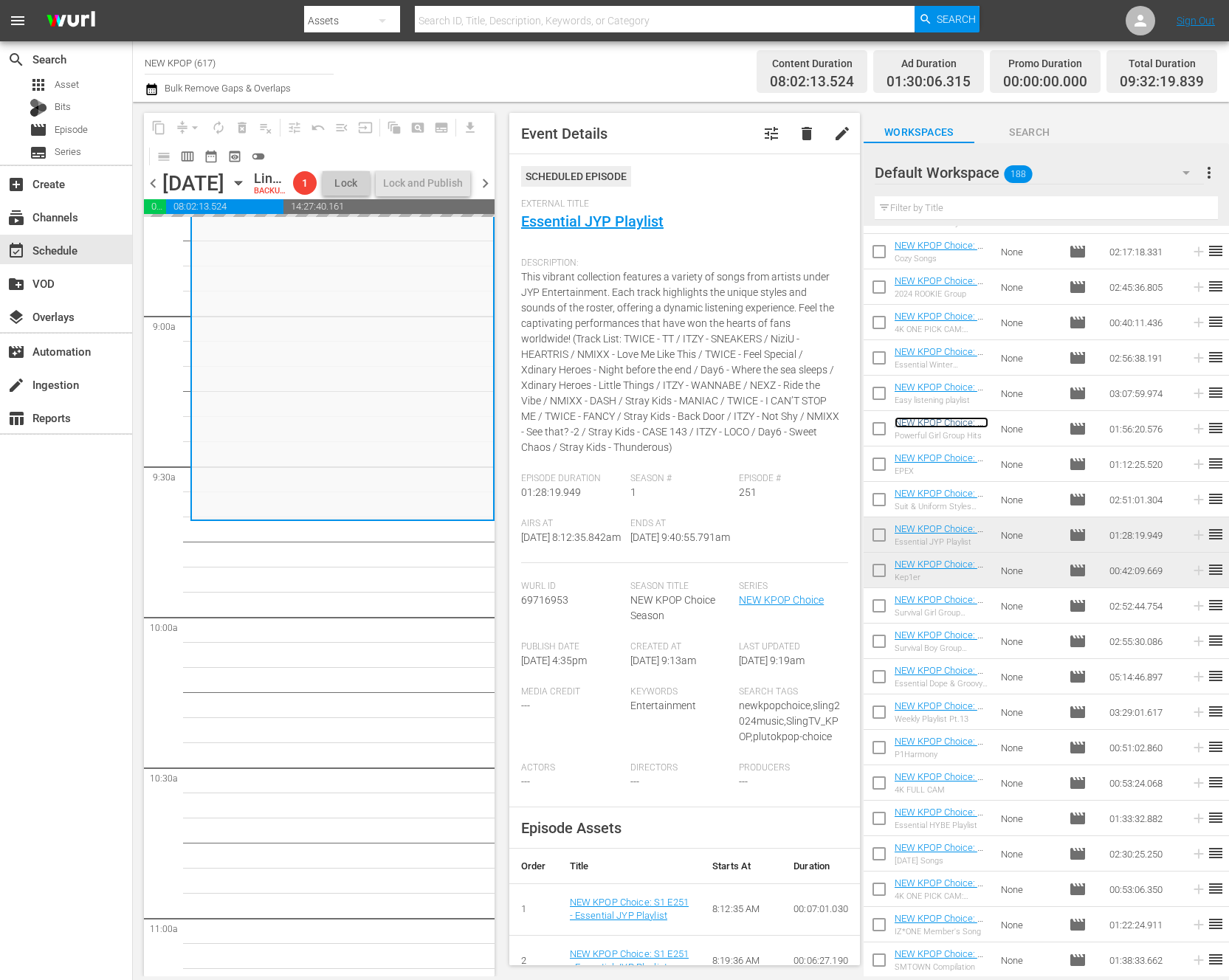
scroll to position [948, 0]
click at [986, 205] on input "text" at bounding box center [1046, 208] width 343 height 24
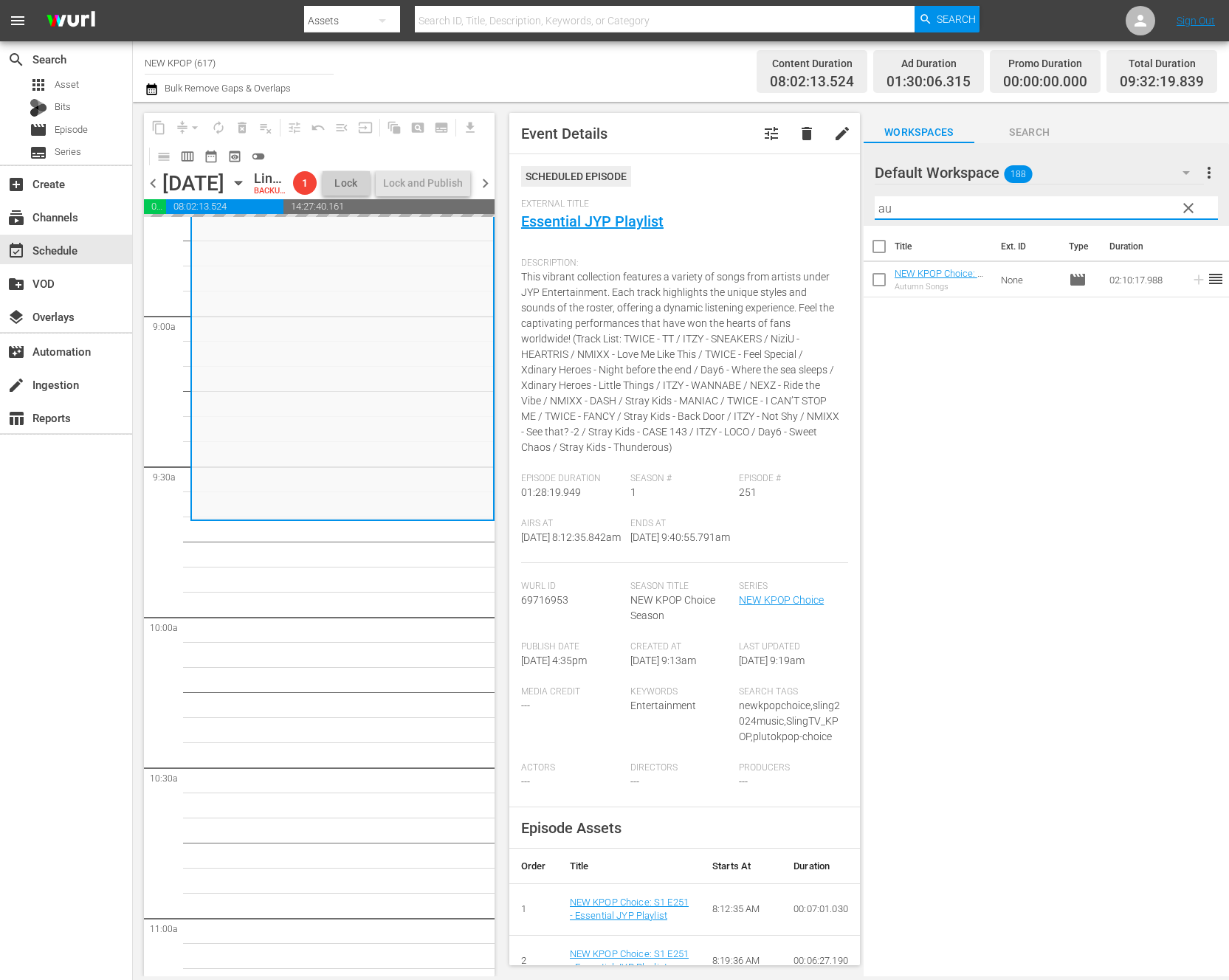
scroll to position [0, 0]
type input "aut"
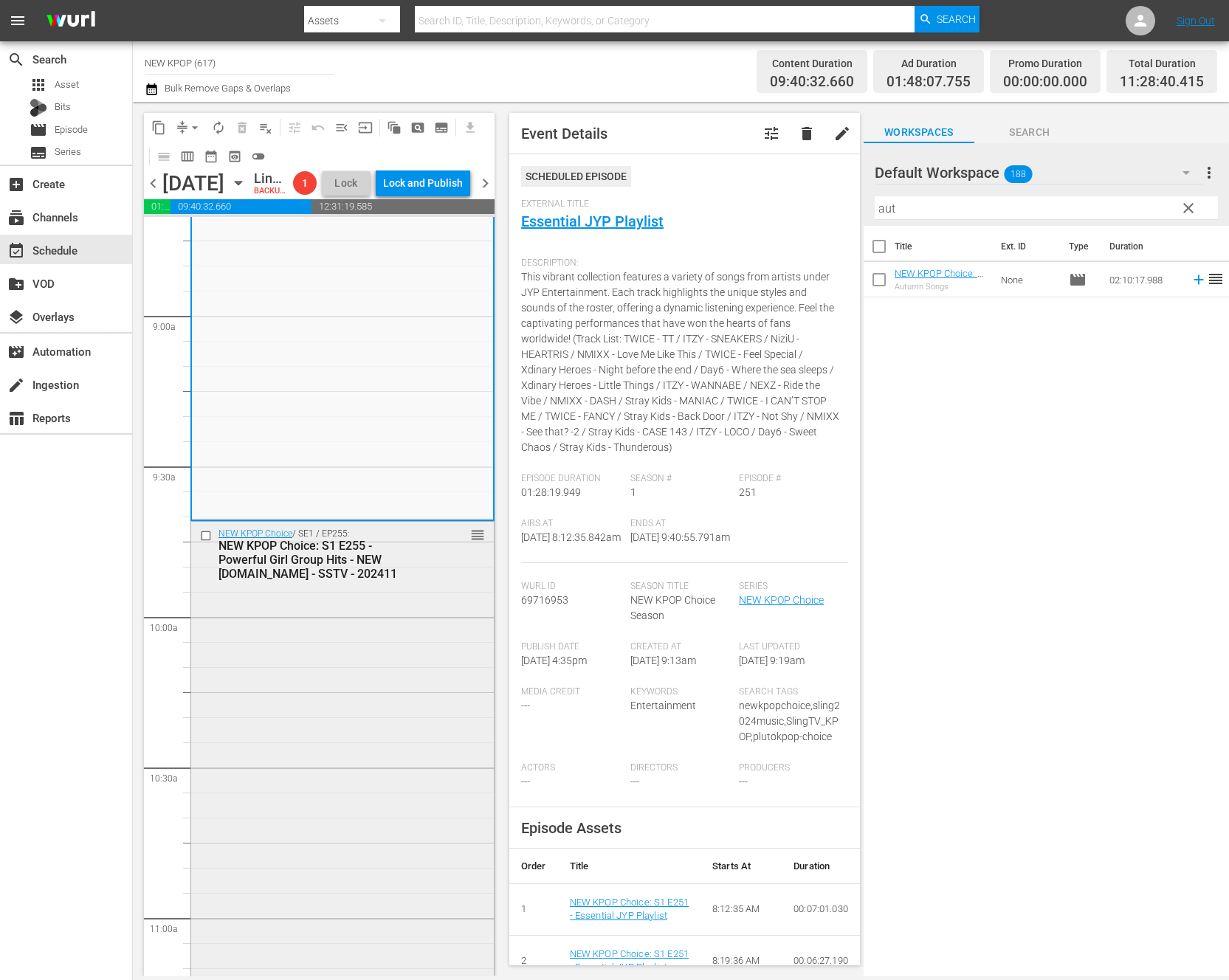
click at [324, 729] on div "NEW KPOP Choice / SE1 / EP255: NEW KPOP Choice: S1 E255 - Powerful Girl Group H…" at bounding box center [342, 811] width 303 height 579
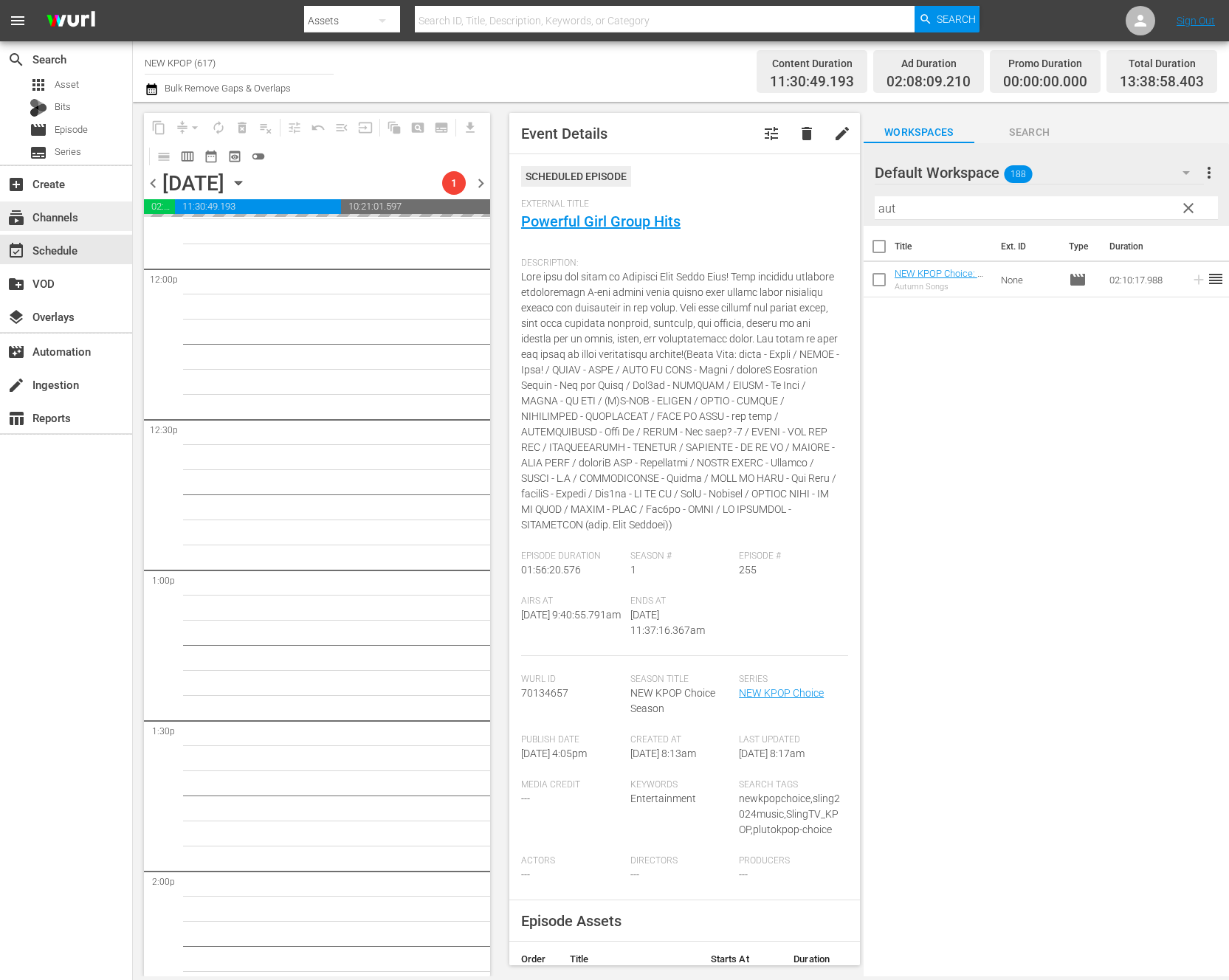
scroll to position [3288, 0]
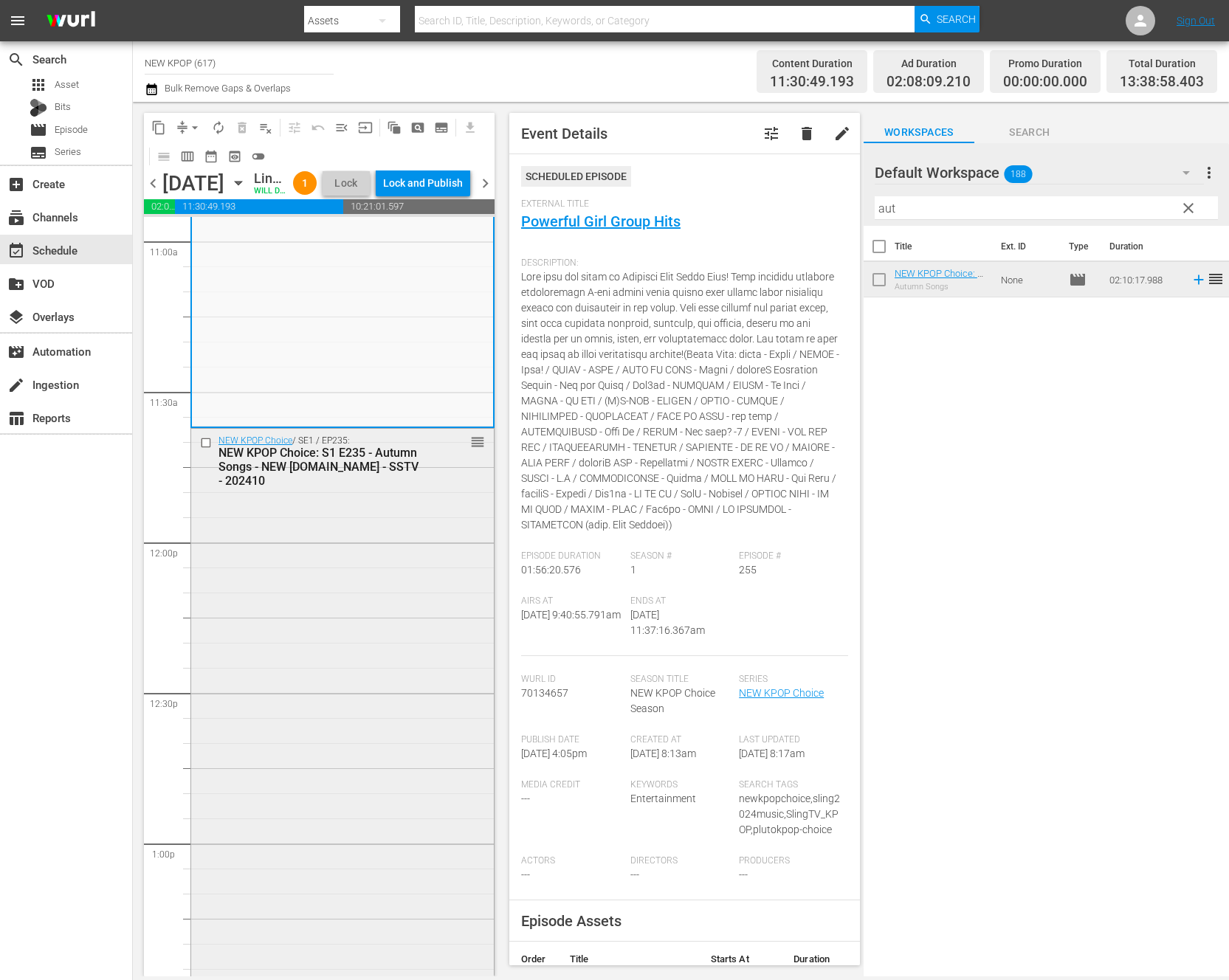
click at [337, 738] on div "NEW KPOP Choice / SE1 / EP235: NEW KPOP Choice: S1 E235 - Autumn Songs - NEW K.…" at bounding box center [342, 753] width 303 height 649
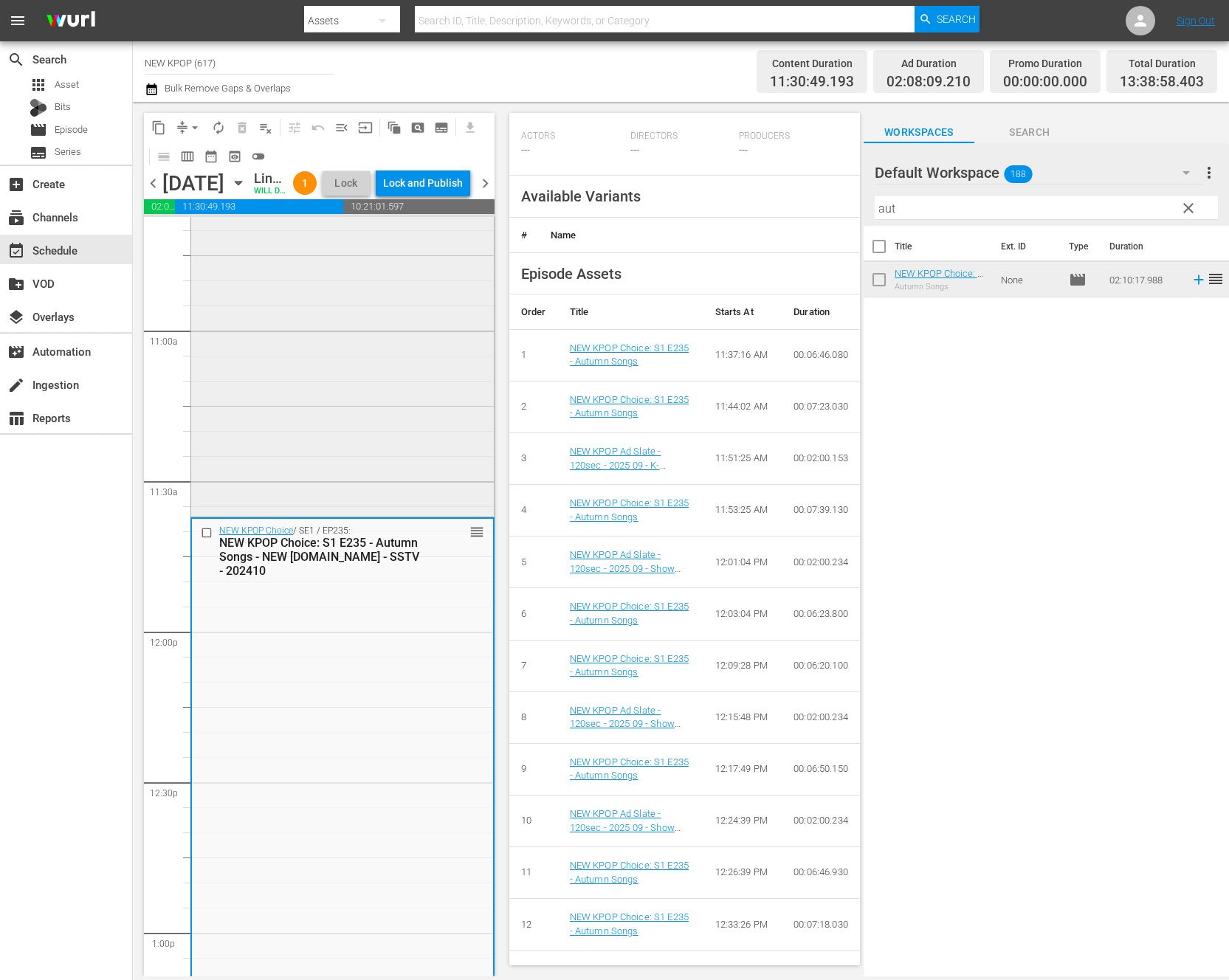
scroll to position [3198, 0]
click at [337, 445] on div "NEW KPOP Choice / SE1 / EP255: NEW KPOP Choice: S1 E255 - Powerful Girl Group H…" at bounding box center [342, 225] width 303 height 579
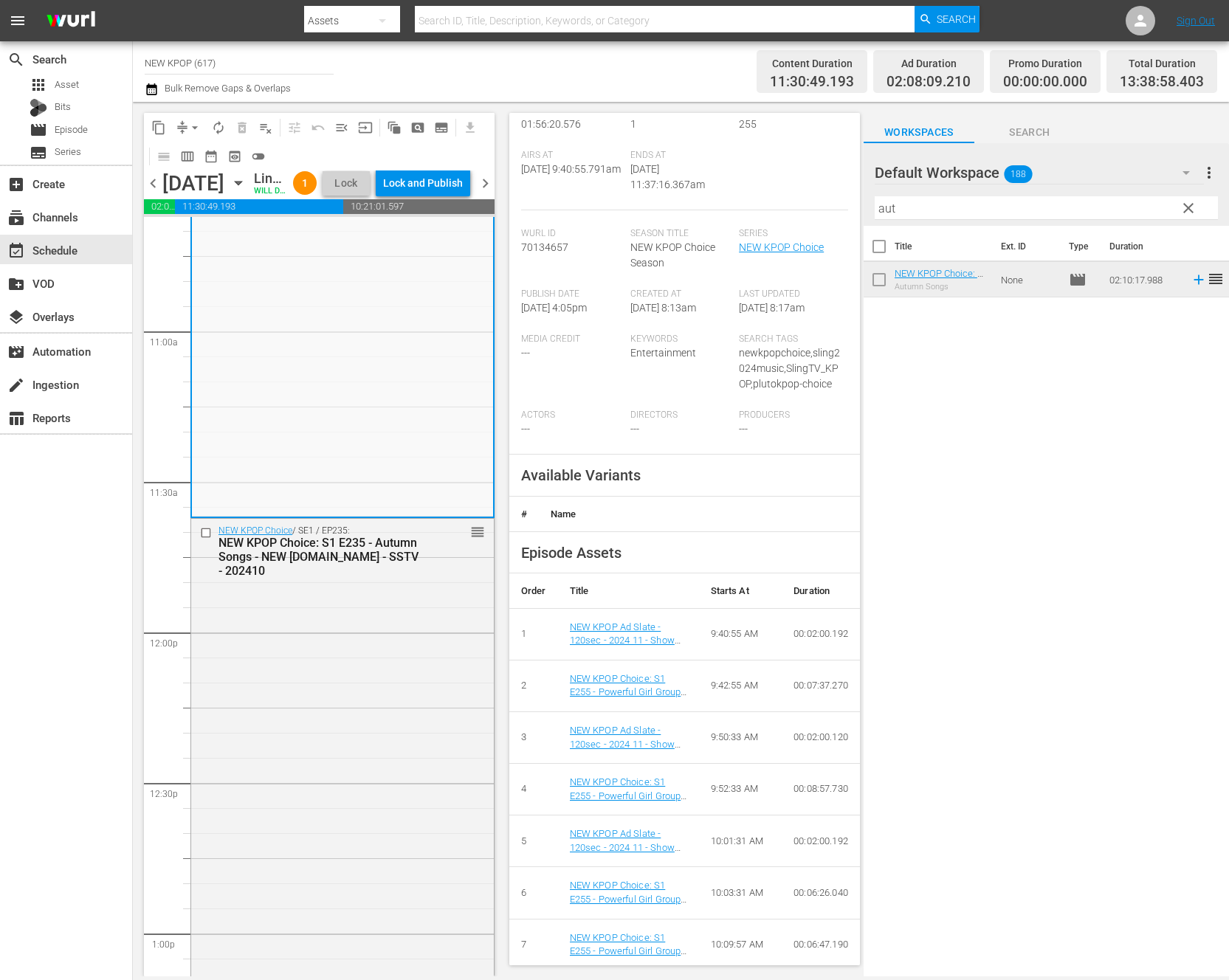
scroll to position [0, 0]
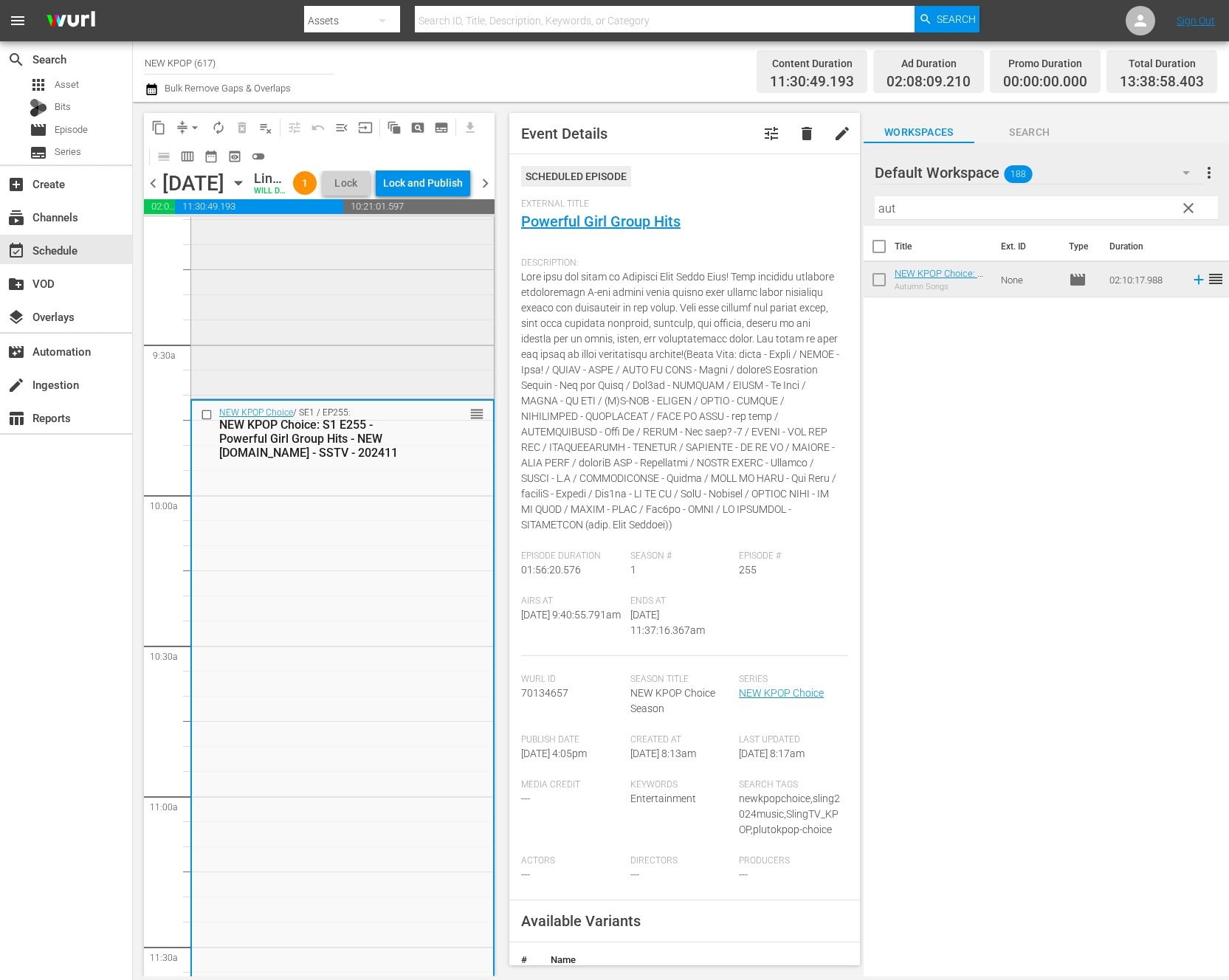
click at [411, 395] on div "NEW KPOP Choice / SE1 / EP251: NEW KPOP Choice: S1 E251 - Essential JYP Playlis…" at bounding box center [342, 176] width 303 height 439
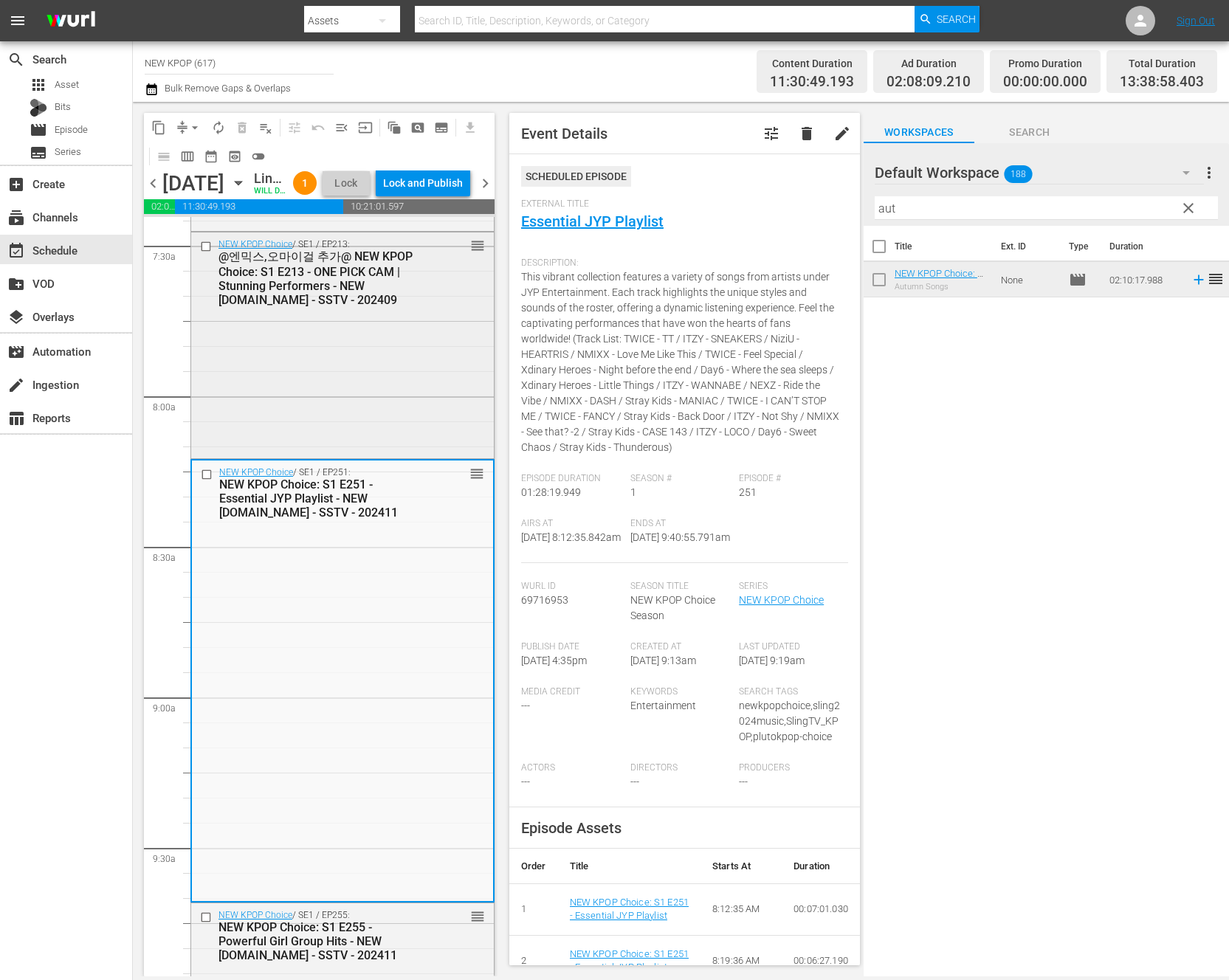
click at [420, 377] on div "NEW KPOP Choice / SE1 / EP213: @엔믹스,오마이걸 추가@ NEW KPOP Choice: S1 E213 - ONE PIC…" at bounding box center [342, 344] width 303 height 223
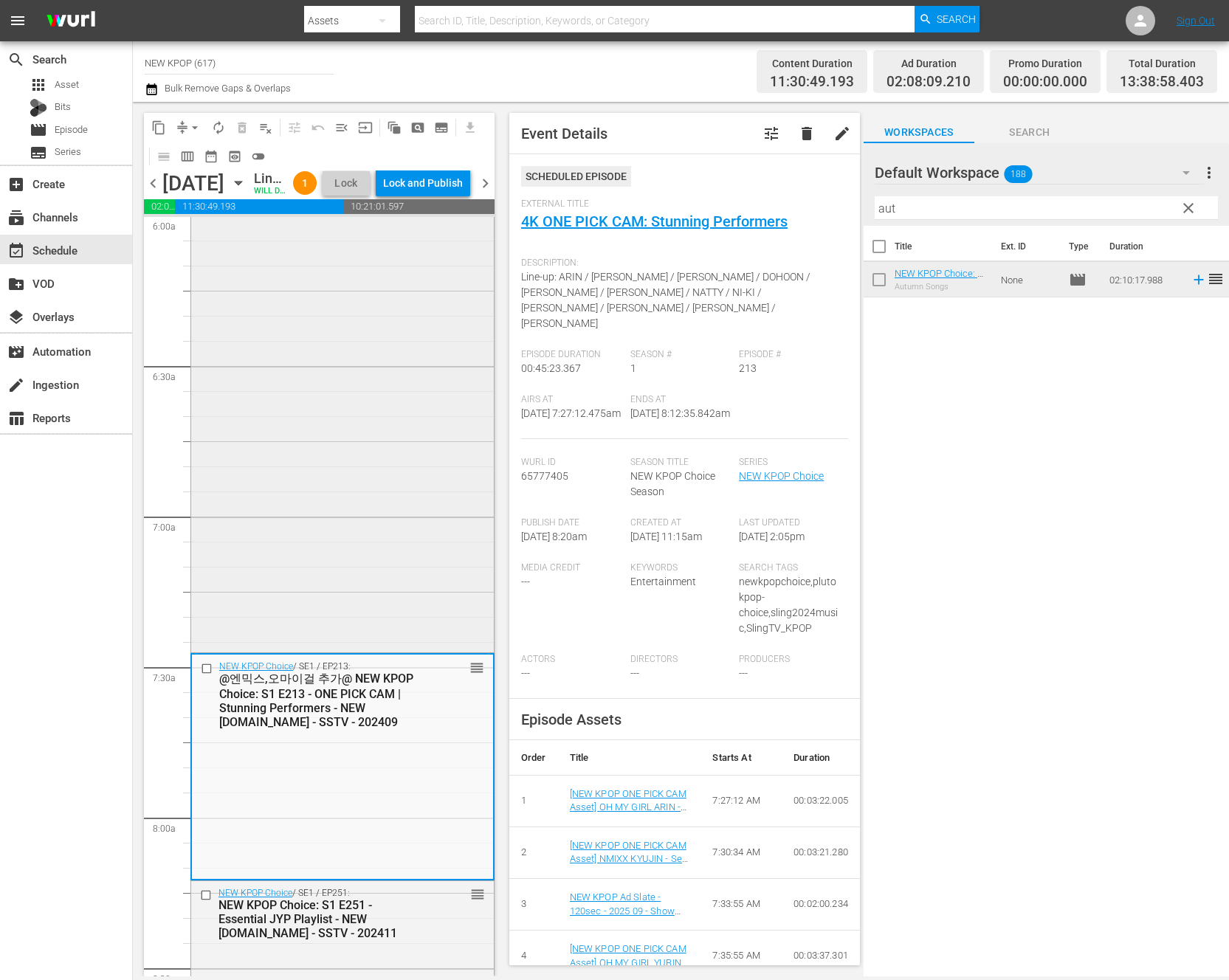
click at [386, 436] on div "NEW KPOP Choice / SE1 / EP285: NEW KPOP Choice : S1 E285 - Chic Groove Hits - N…" at bounding box center [342, 302] width 303 height 694
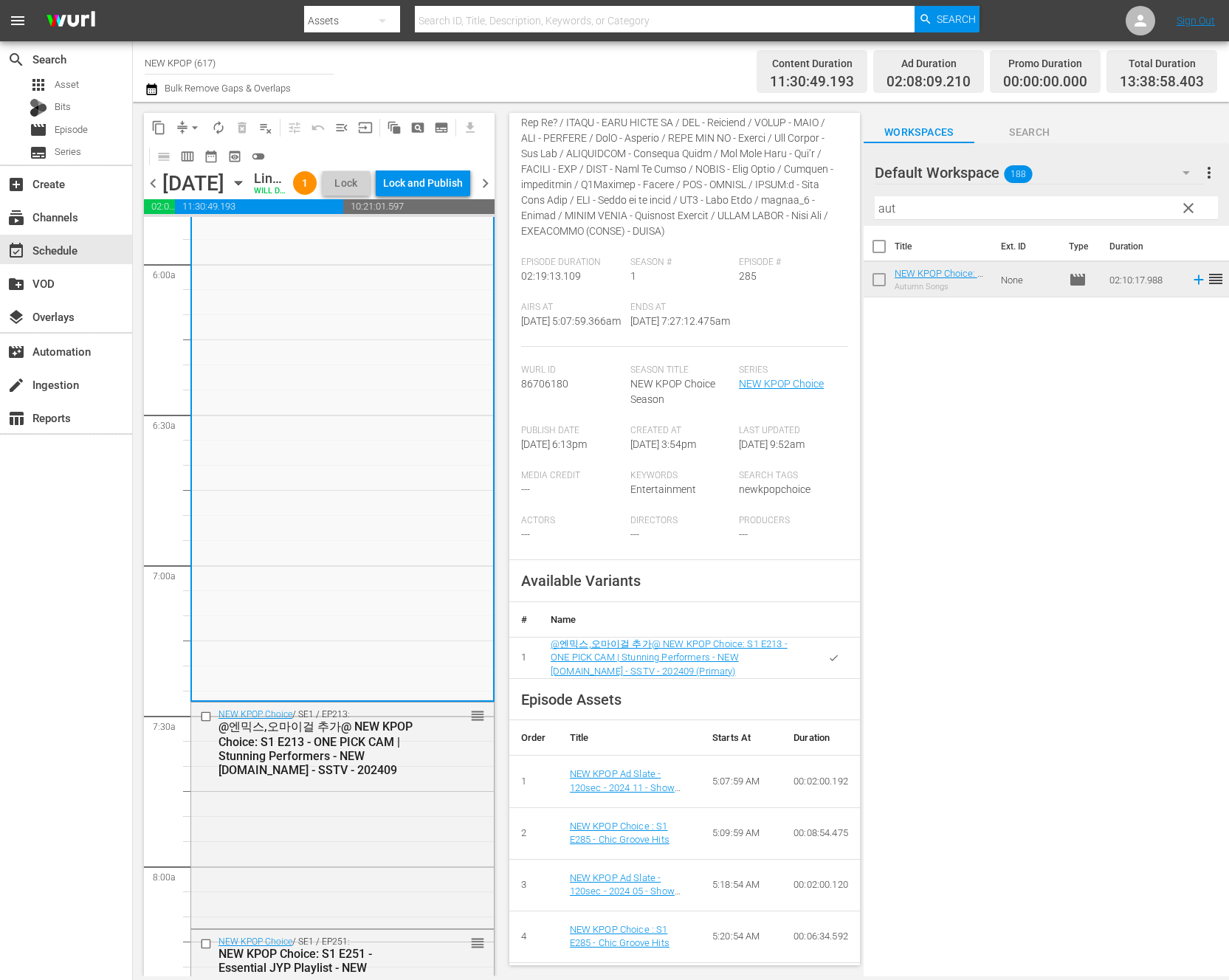
scroll to position [0, 0]
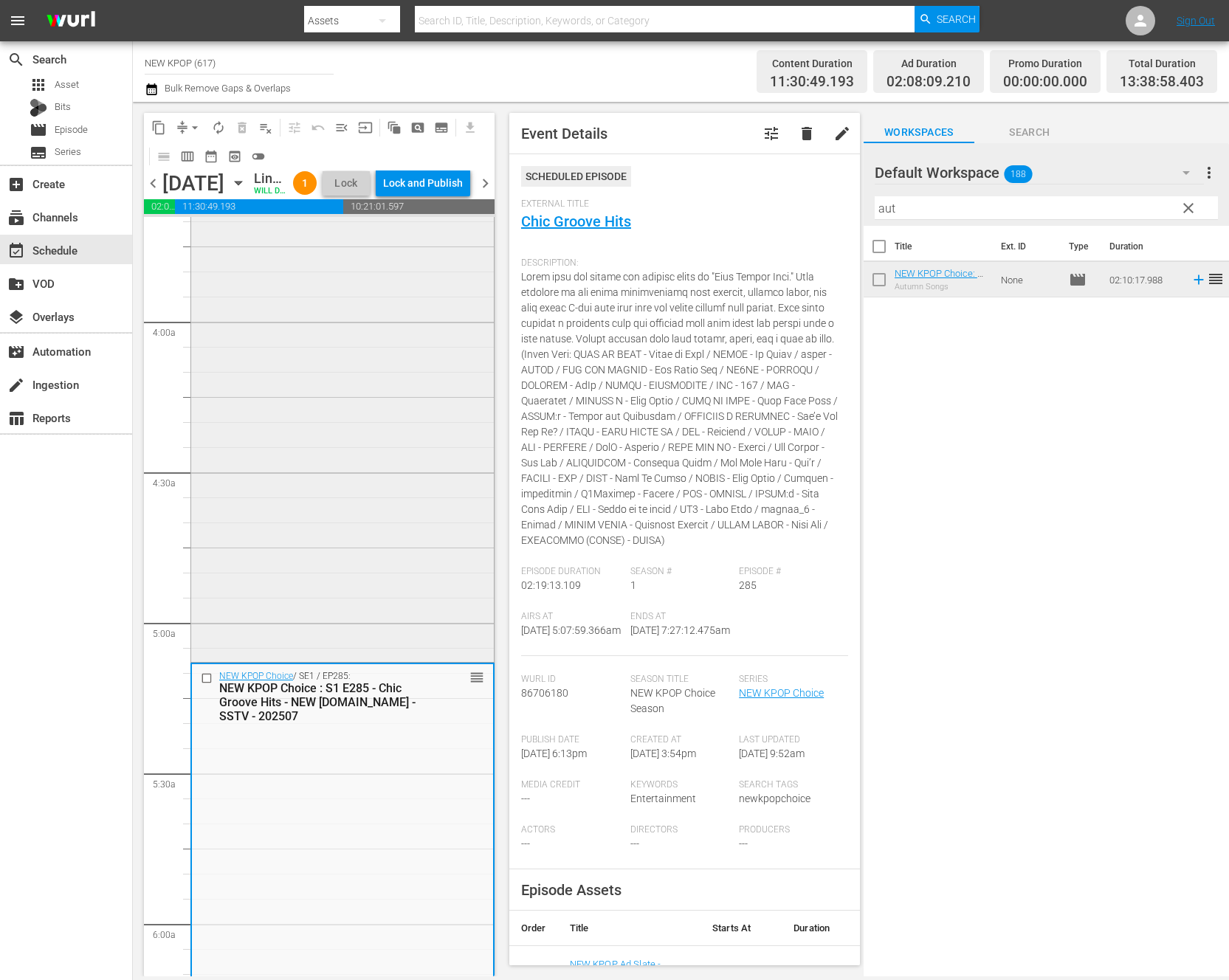
click at [373, 504] on div "NEW KPOP Choice / SE1 / EP276: NEW KPOP Choice: S1 E276 - 5th Gen Boy Groups - …" at bounding box center [342, 287] width 303 height 743
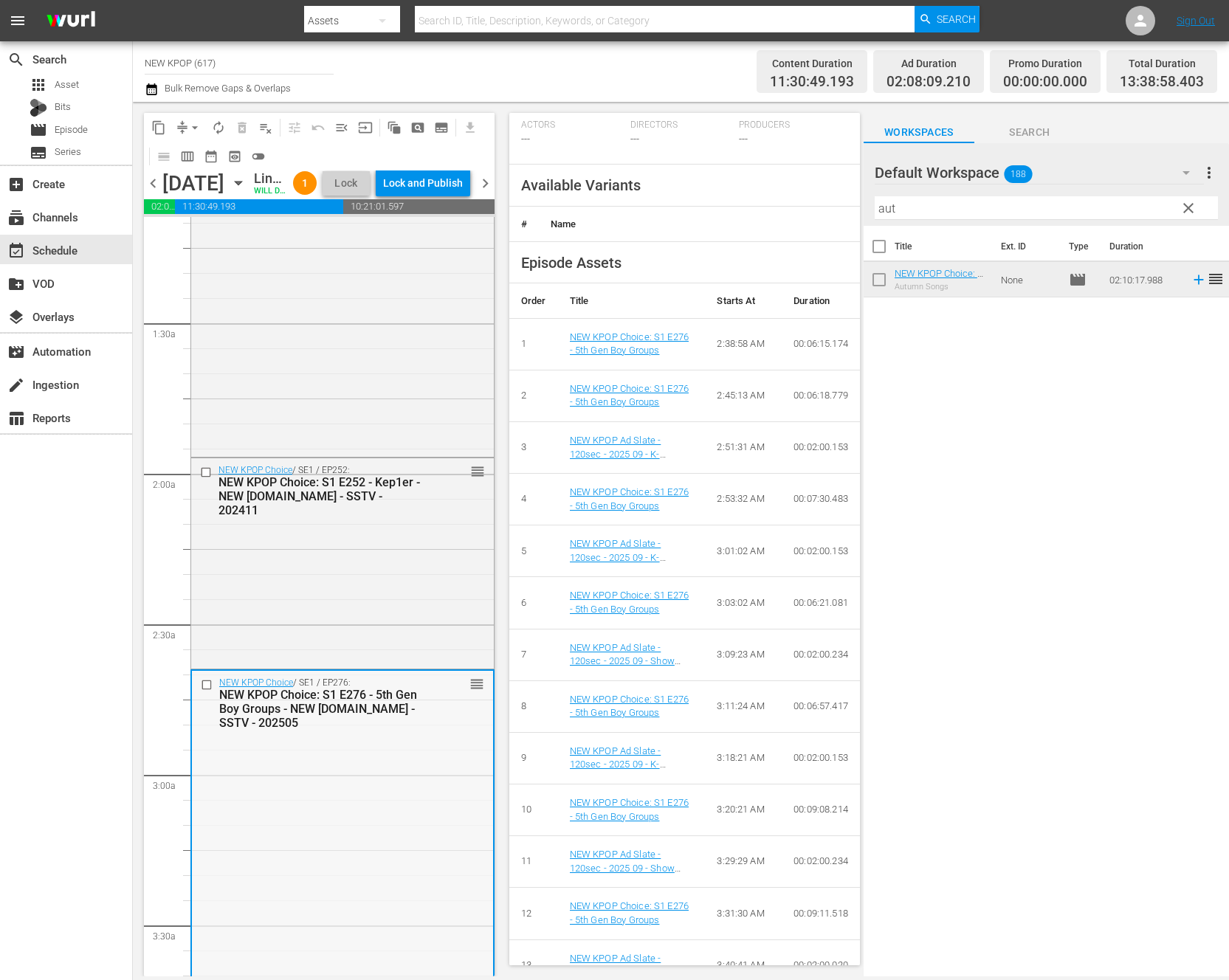
scroll to position [345, 0]
click at [292, 608] on div "NEW KPOP Choice / SE1 / EP252: NEW KPOP Choice: S1 E252 - Kep1er - NEW K.ID - S…" at bounding box center [342, 562] width 303 height 207
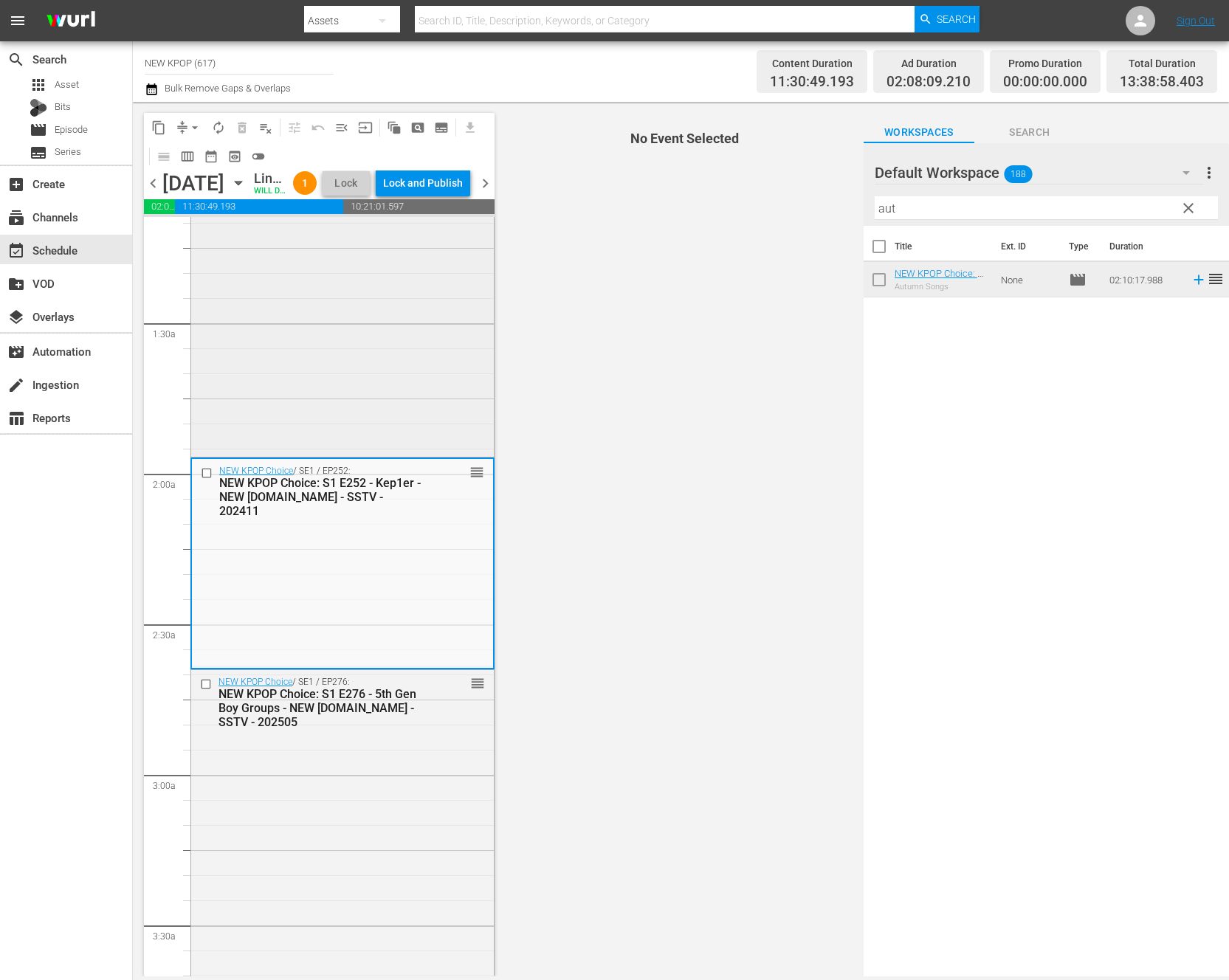
click at [403, 354] on div "NEW KPOP Choice / SE1 / EP192: @Dreaming Girl, Little Things@ NEW KPOP Choice: …" at bounding box center [342, 184] width 303 height 539
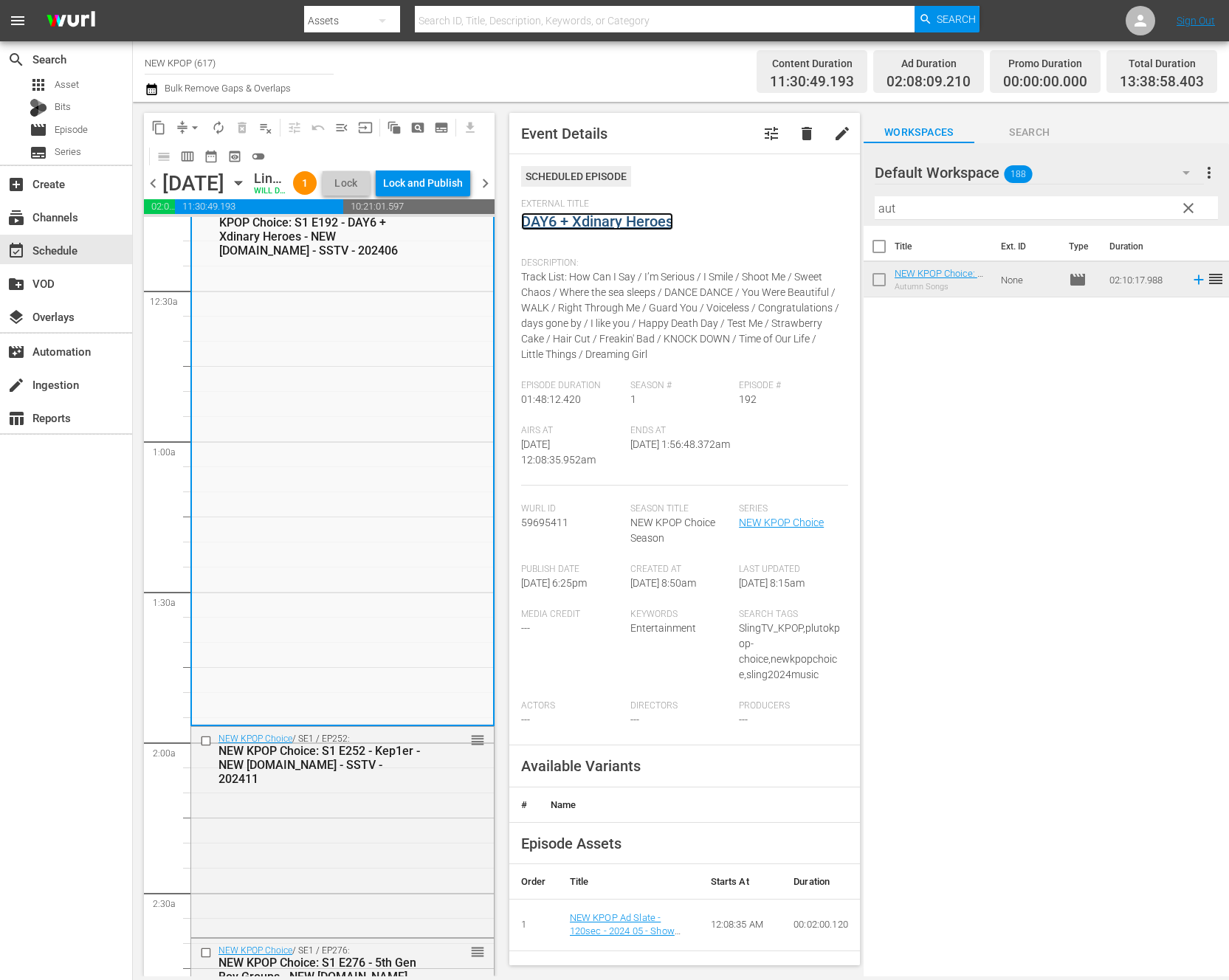
scroll to position [0, 0]
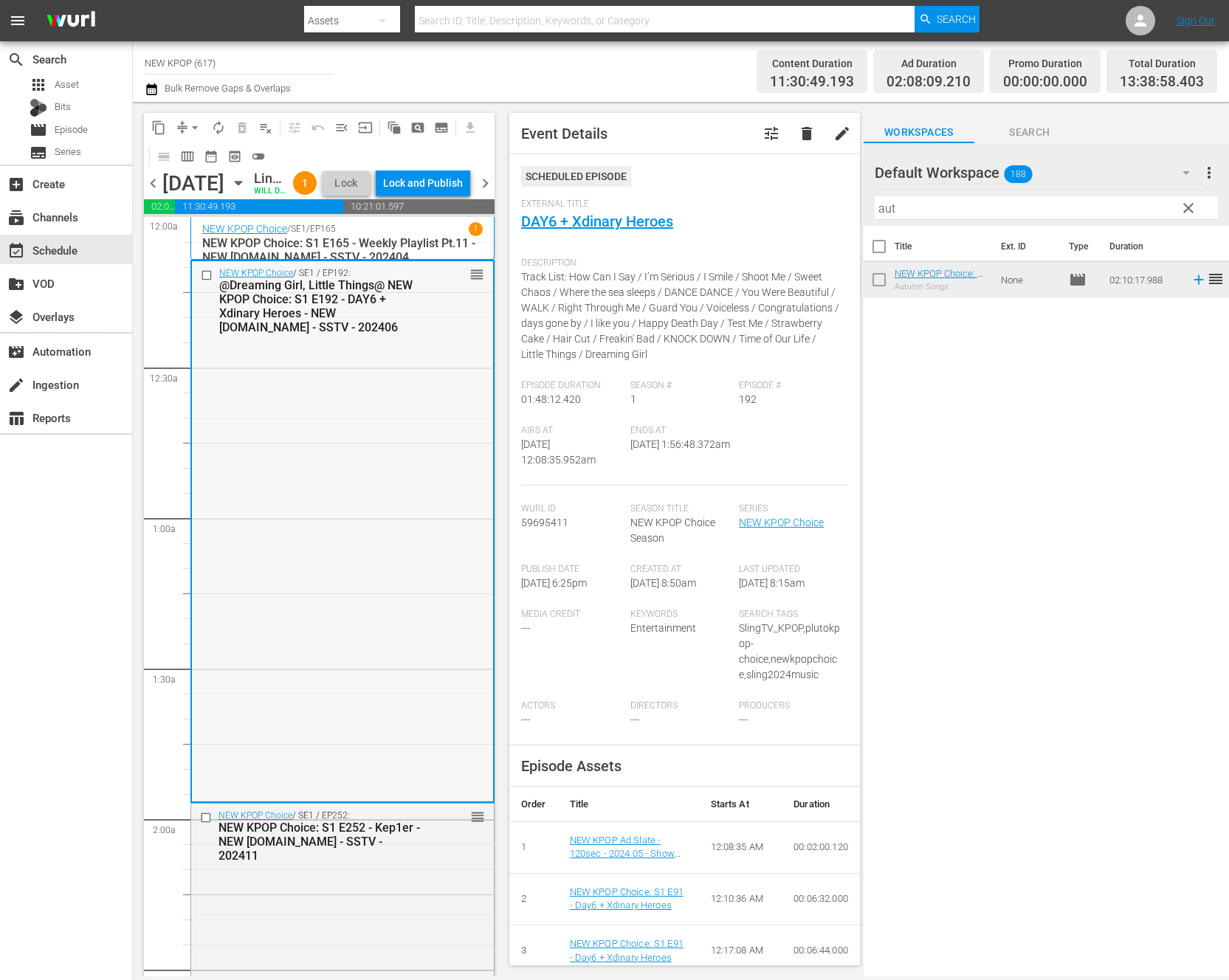
click at [302, 562] on div "NEW KPOP Choice / SE1 / EP192: @Dreaming Girl, Little Things@ NEW KPOP Choice: …" at bounding box center [342, 530] width 301 height 539
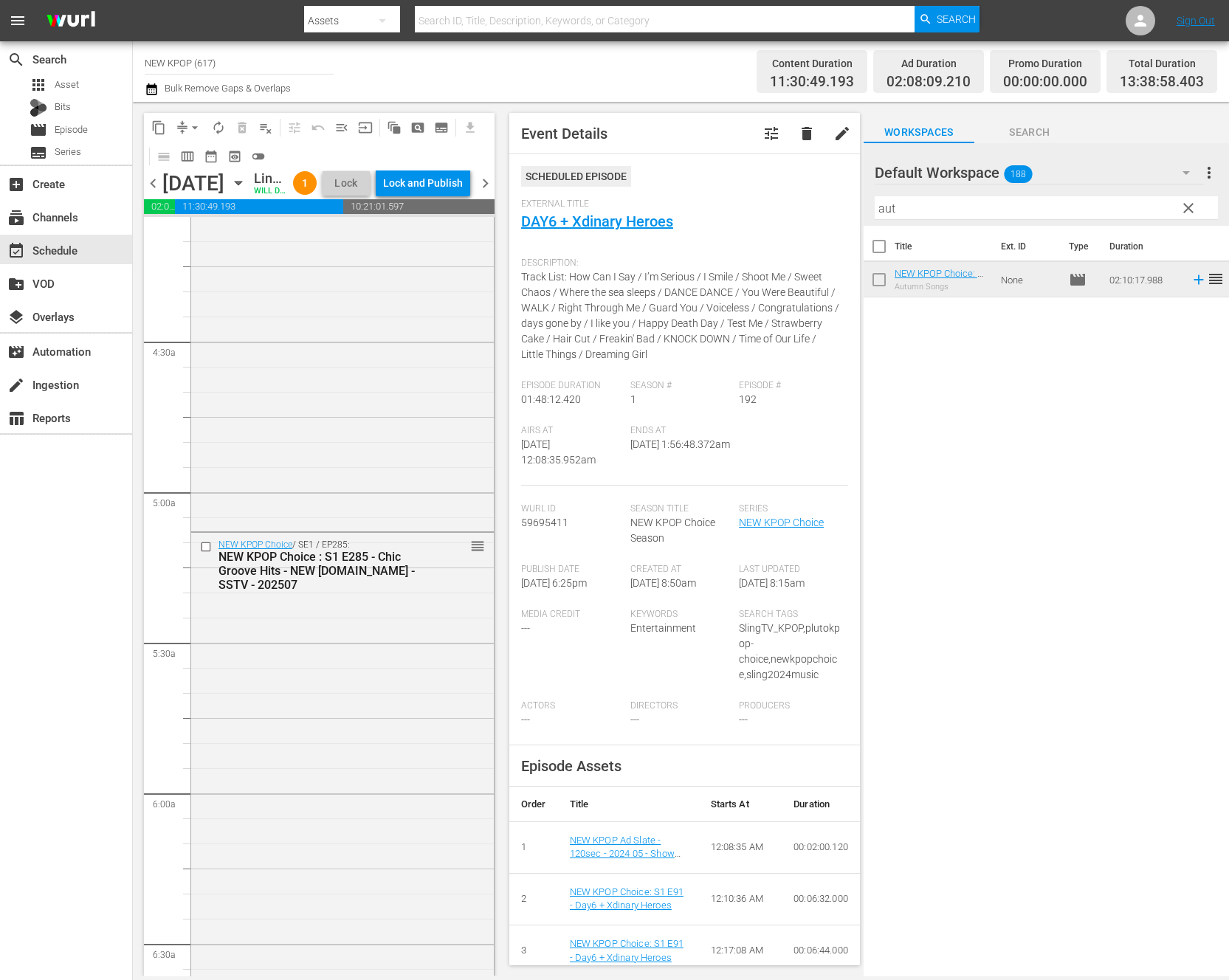
scroll to position [1754, 0]
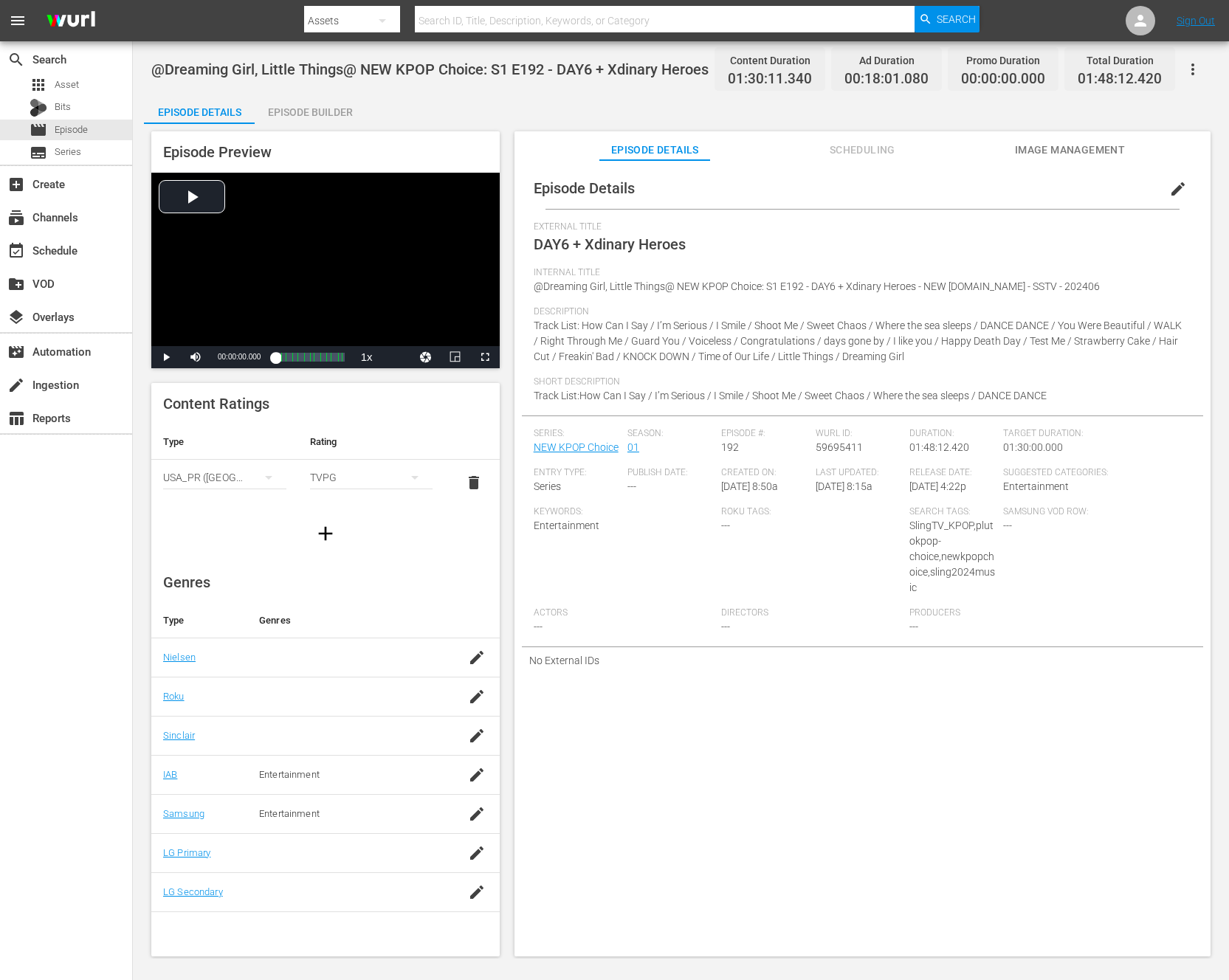
click at [343, 115] on div "Episode Builder" at bounding box center [311, 112] width 111 height 35
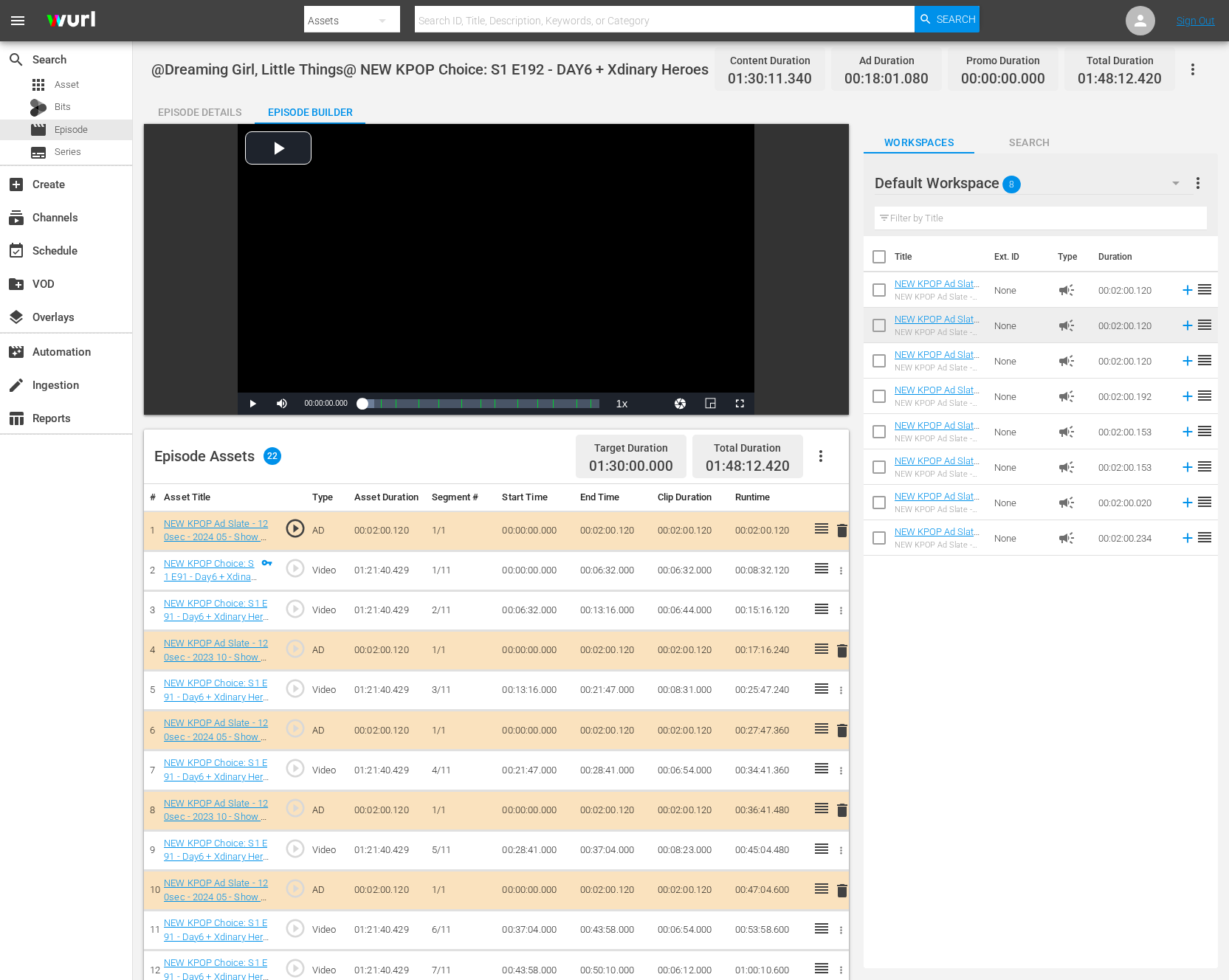
click at [821, 454] on icon "button" at bounding box center [821, 456] width 18 height 18
click at [842, 495] on div "Clear Ads" at bounding box center [865, 498] width 100 height 35
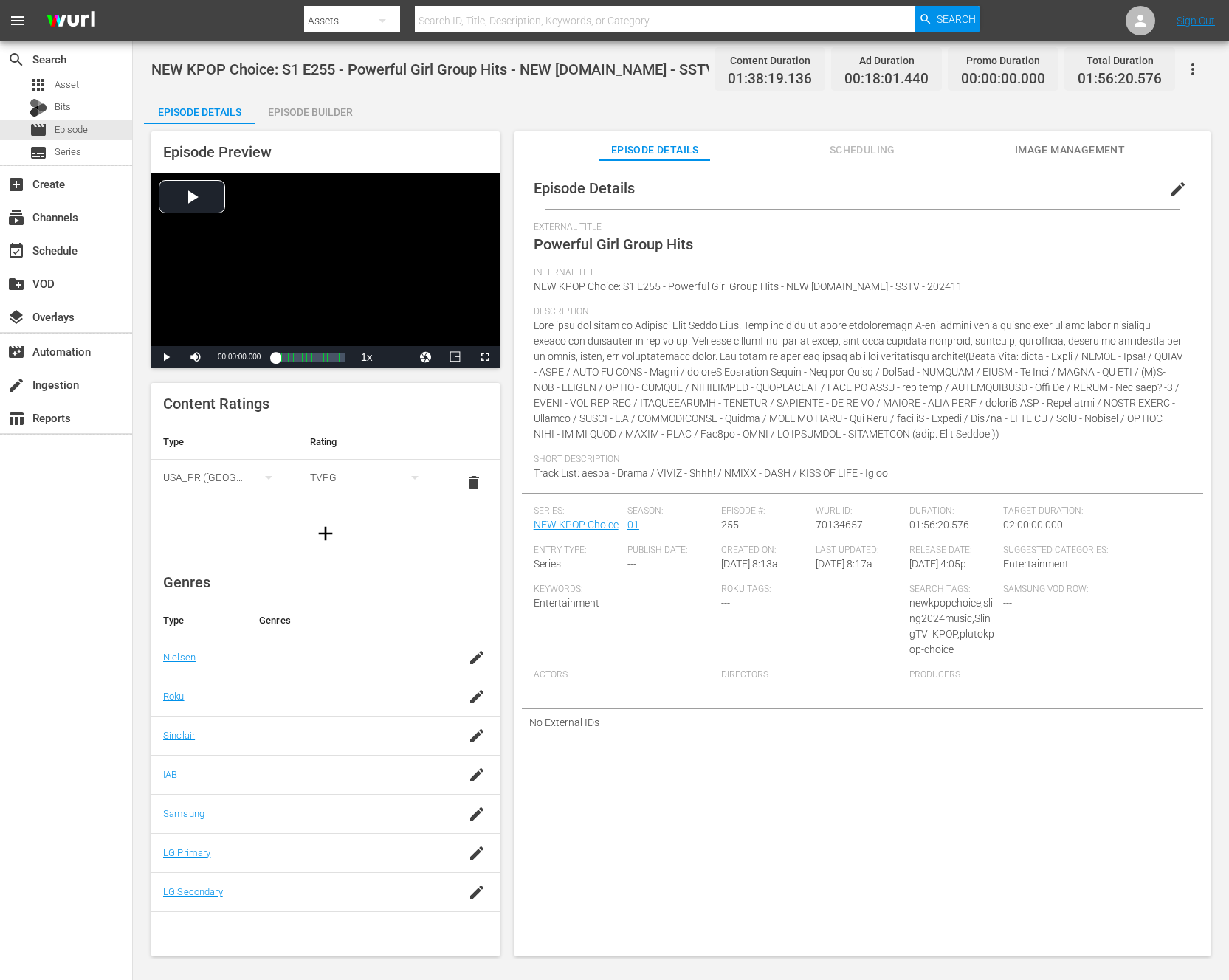
click at [326, 114] on div "Episode Builder" at bounding box center [311, 112] width 111 height 35
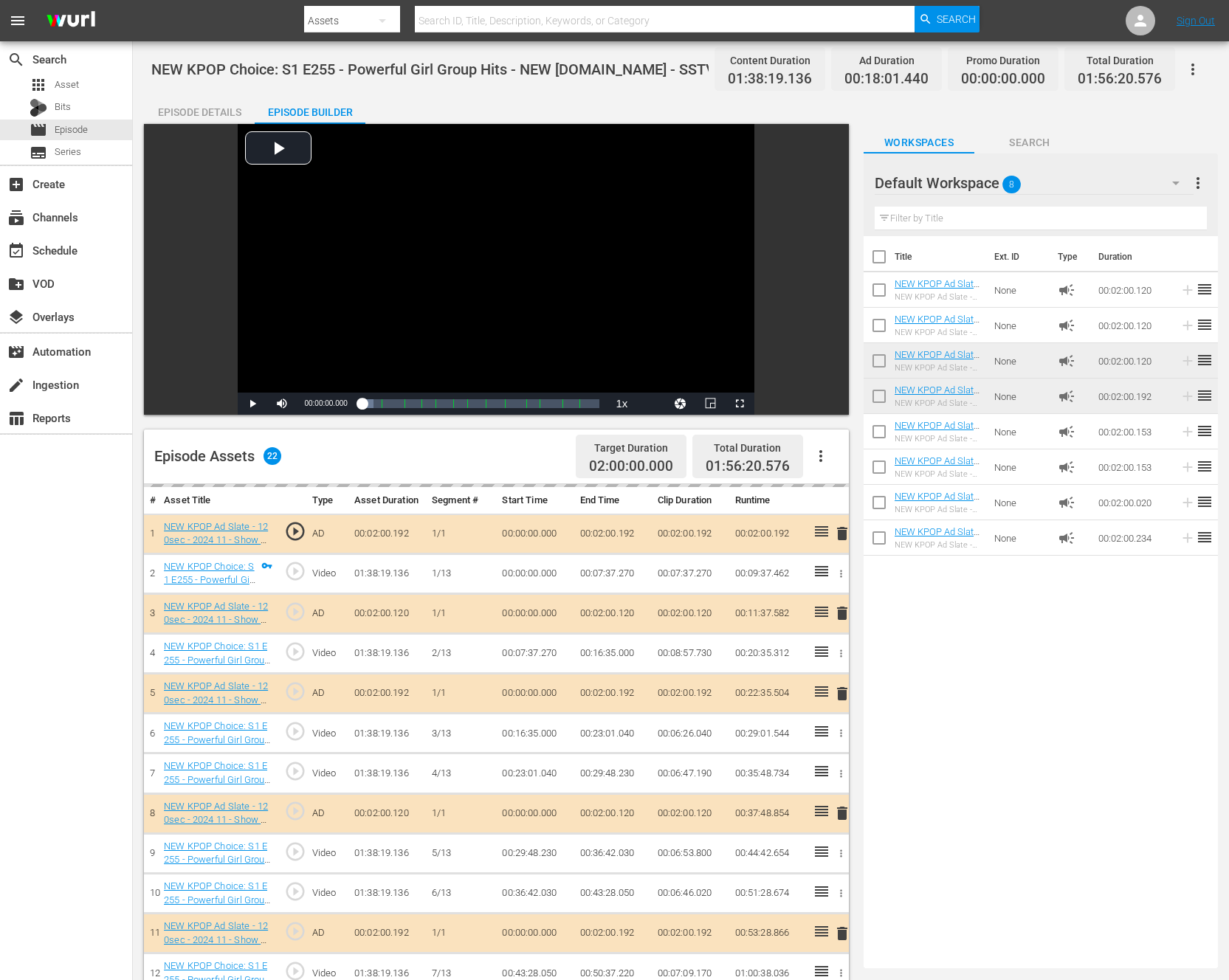
click at [831, 446] on button "button" at bounding box center [821, 456] width 35 height 35
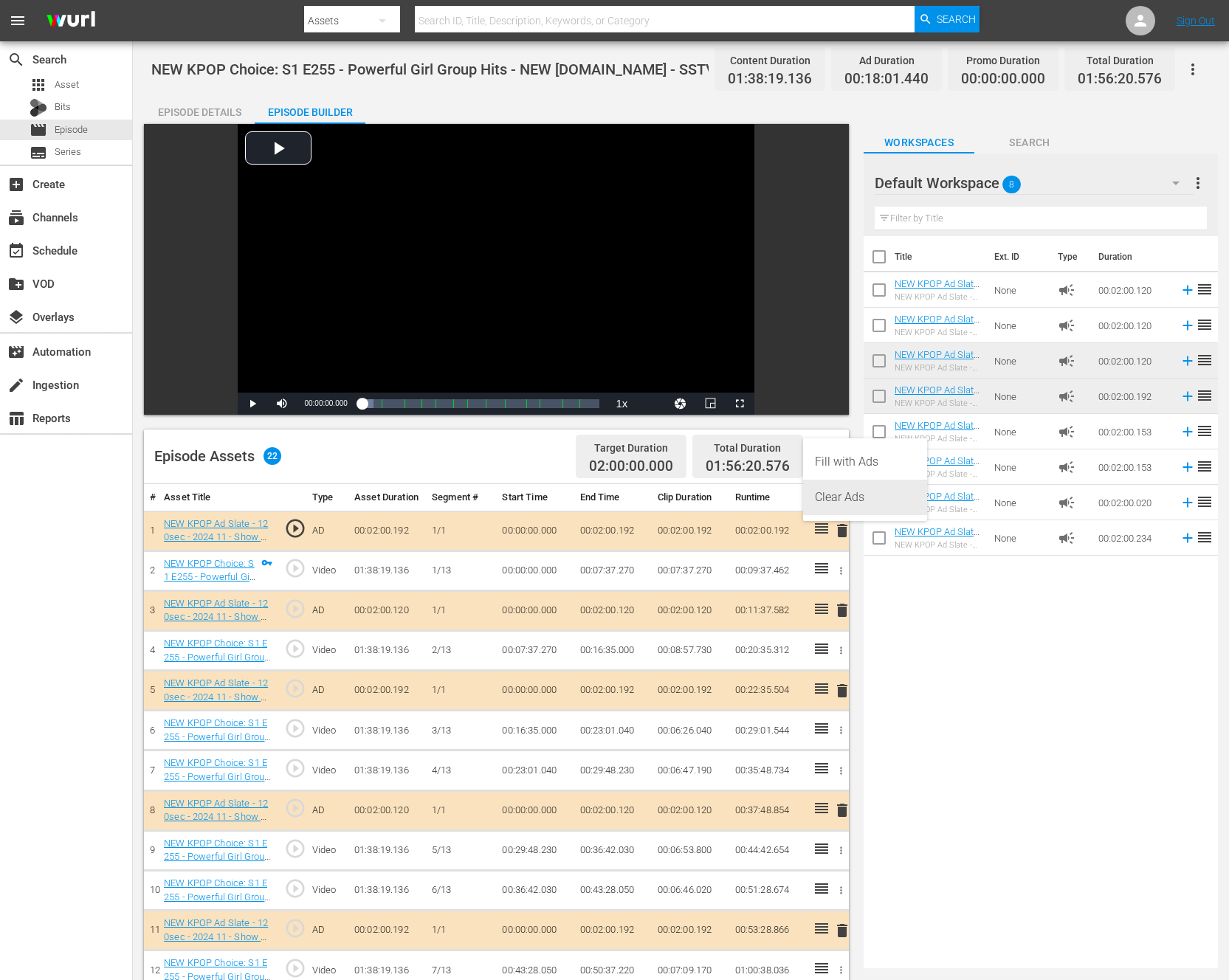
click at [826, 486] on div "Clear Ads" at bounding box center [865, 498] width 100 height 35
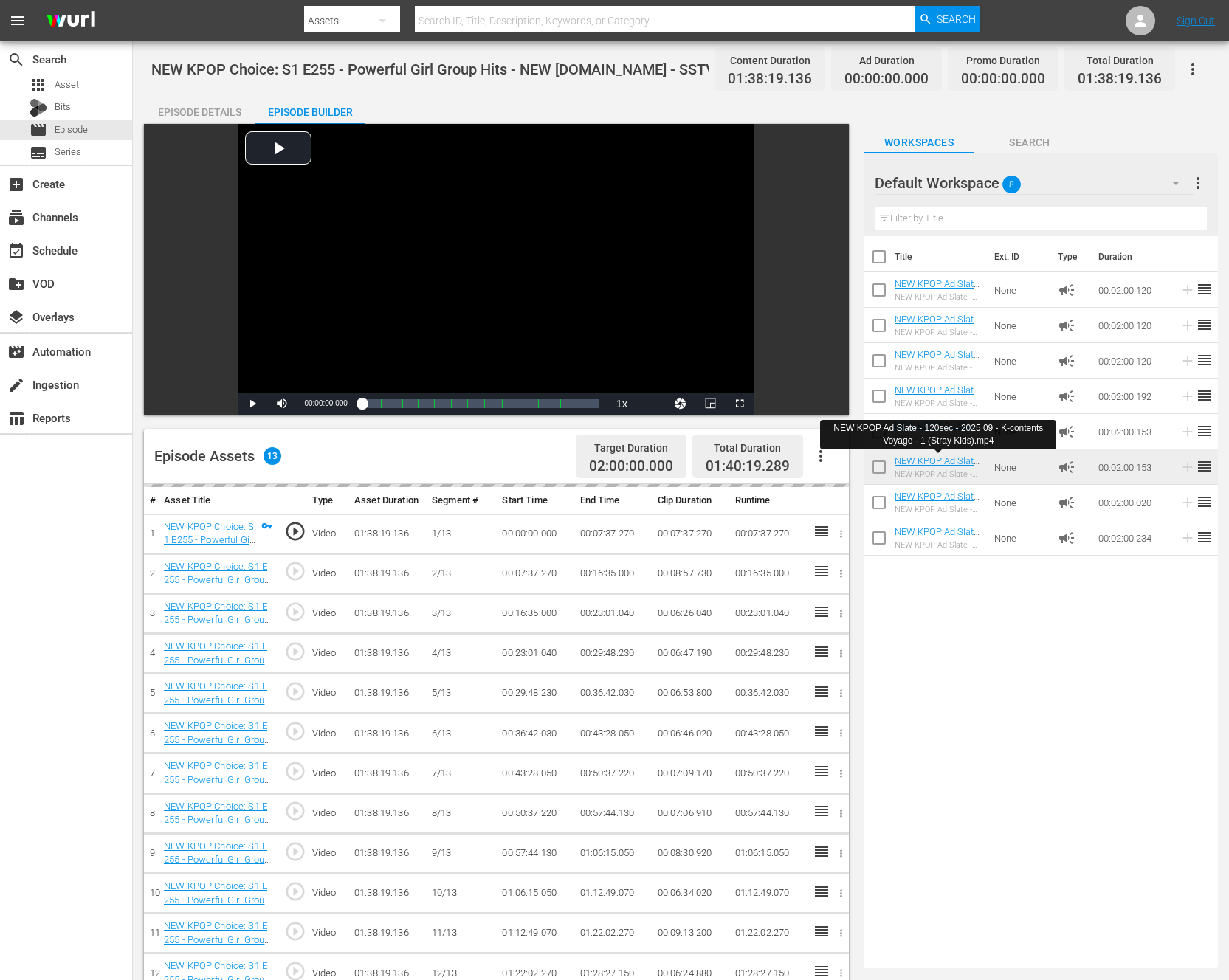
click at [435, 445] on div "Episode Assets 13 Target Duration 02:00:00.000 Total Duration 01:40:19.289" at bounding box center [496, 457] width 705 height 55
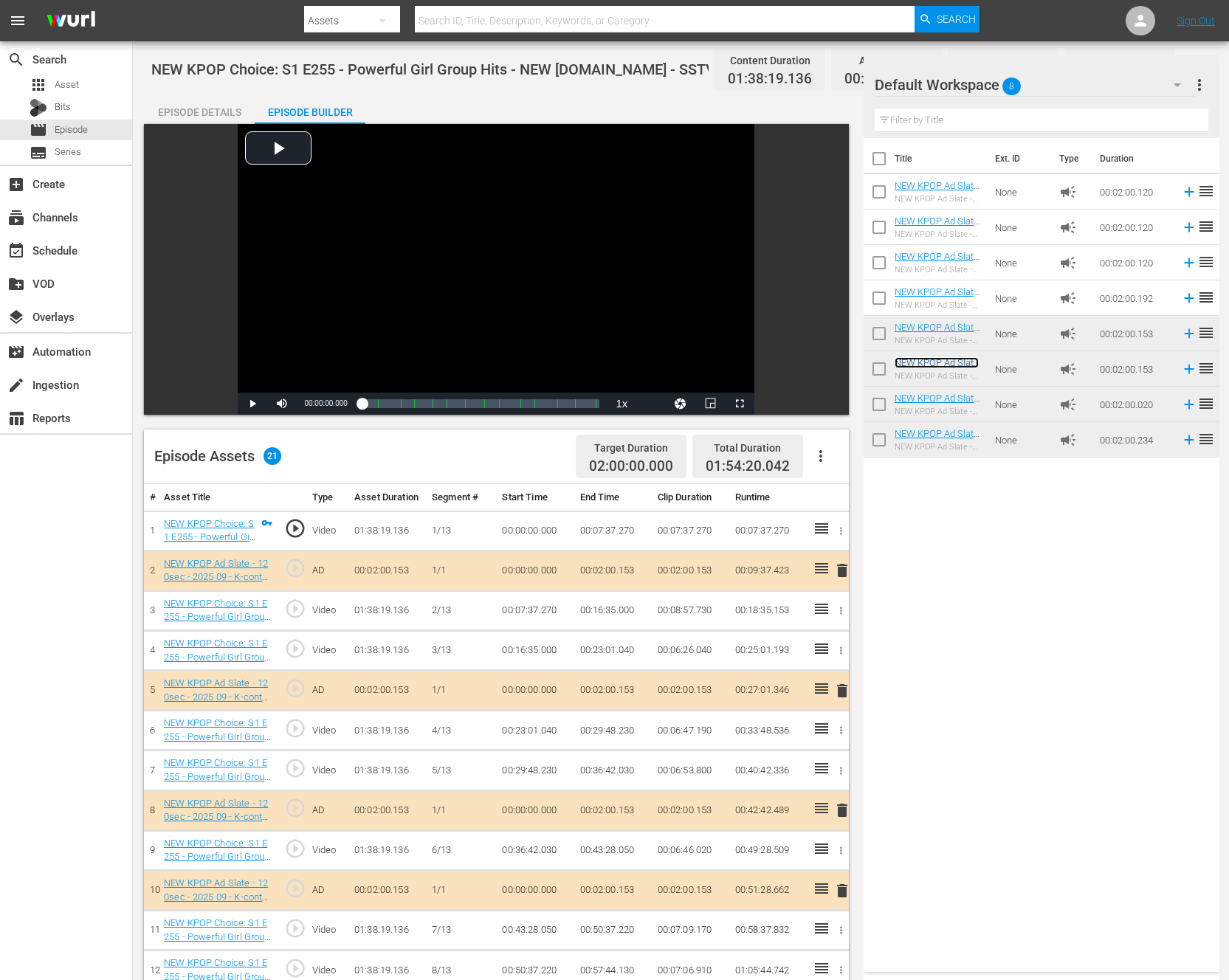
scroll to position [384, 0]
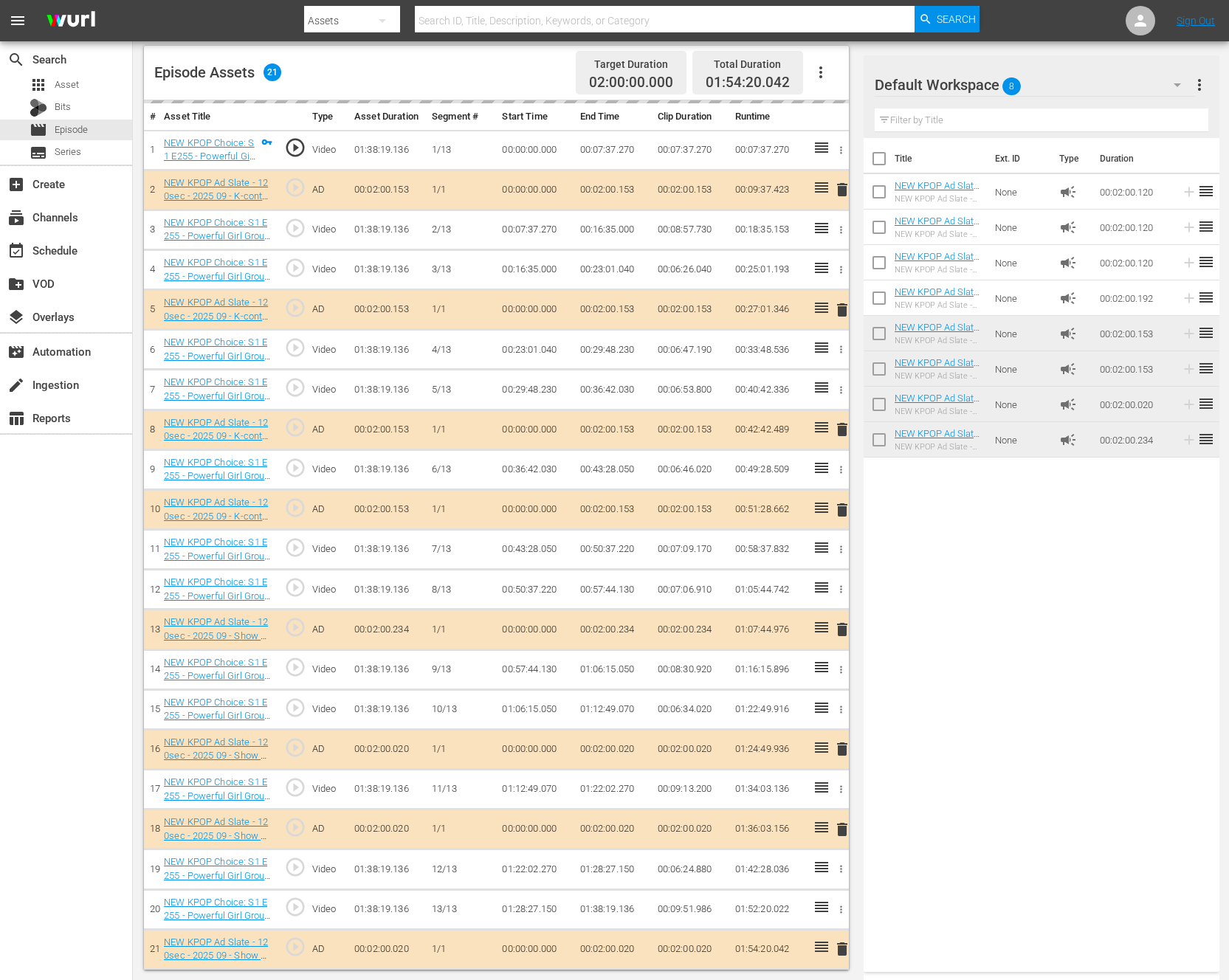
drag, startPoint x: 918, startPoint y: 325, endPoint x: 502, endPoint y: 8, distance: 523.0
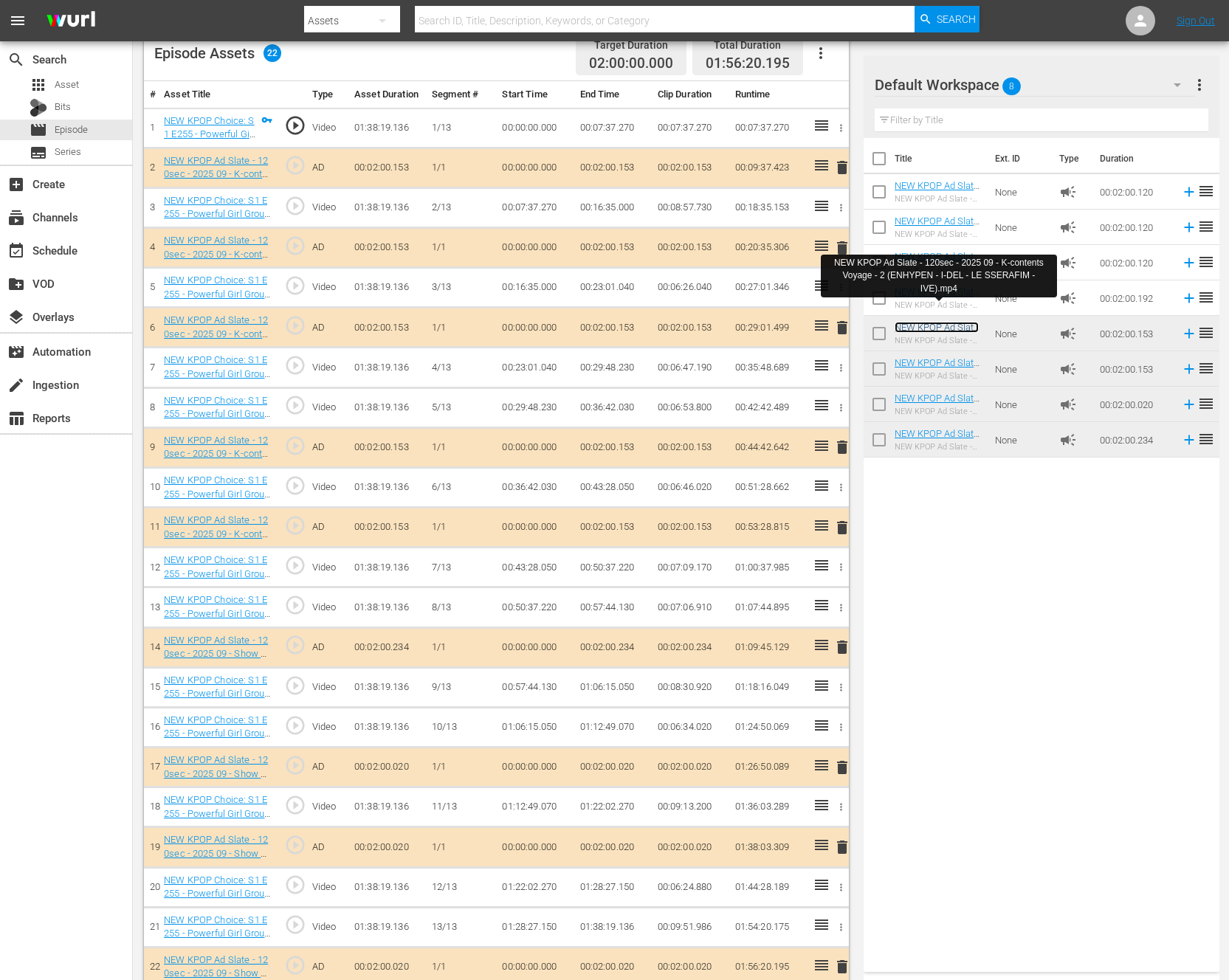
scroll to position [421, 0]
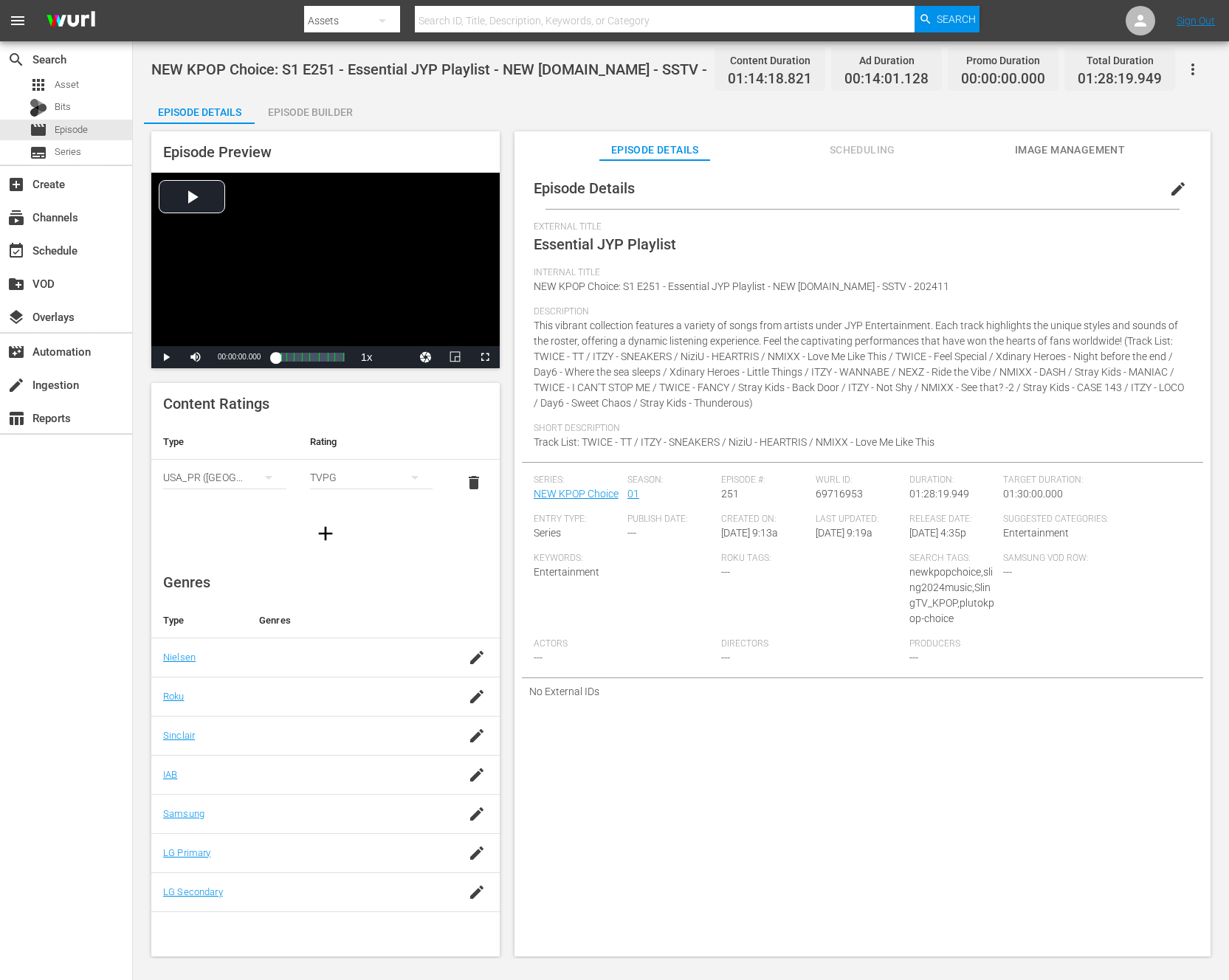
click at [321, 114] on div "Episode Builder" at bounding box center [311, 112] width 111 height 35
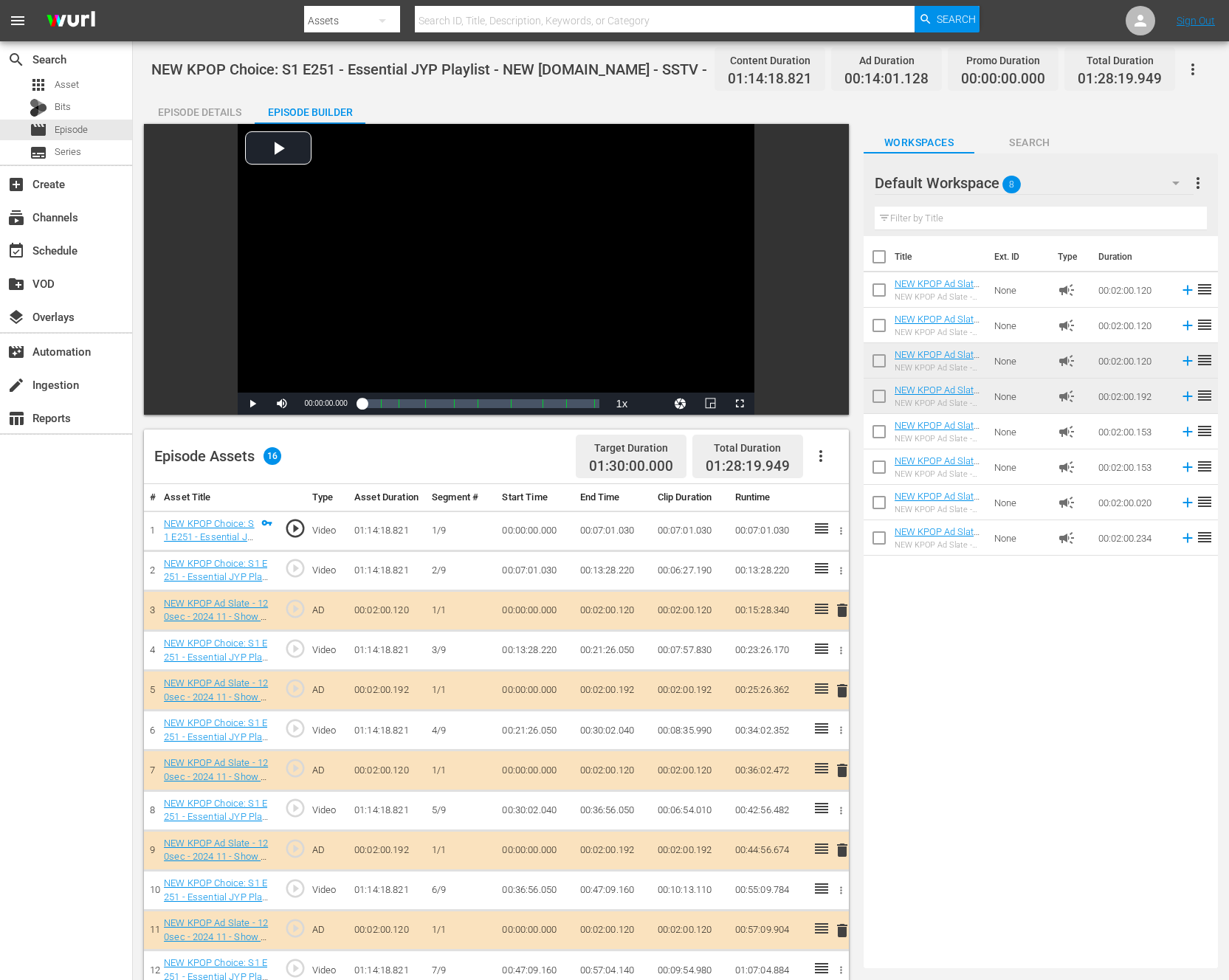
click at [818, 452] on icon "button" at bounding box center [821, 456] width 18 height 18
click at [883, 503] on div "Clear Ads" at bounding box center [865, 498] width 100 height 35
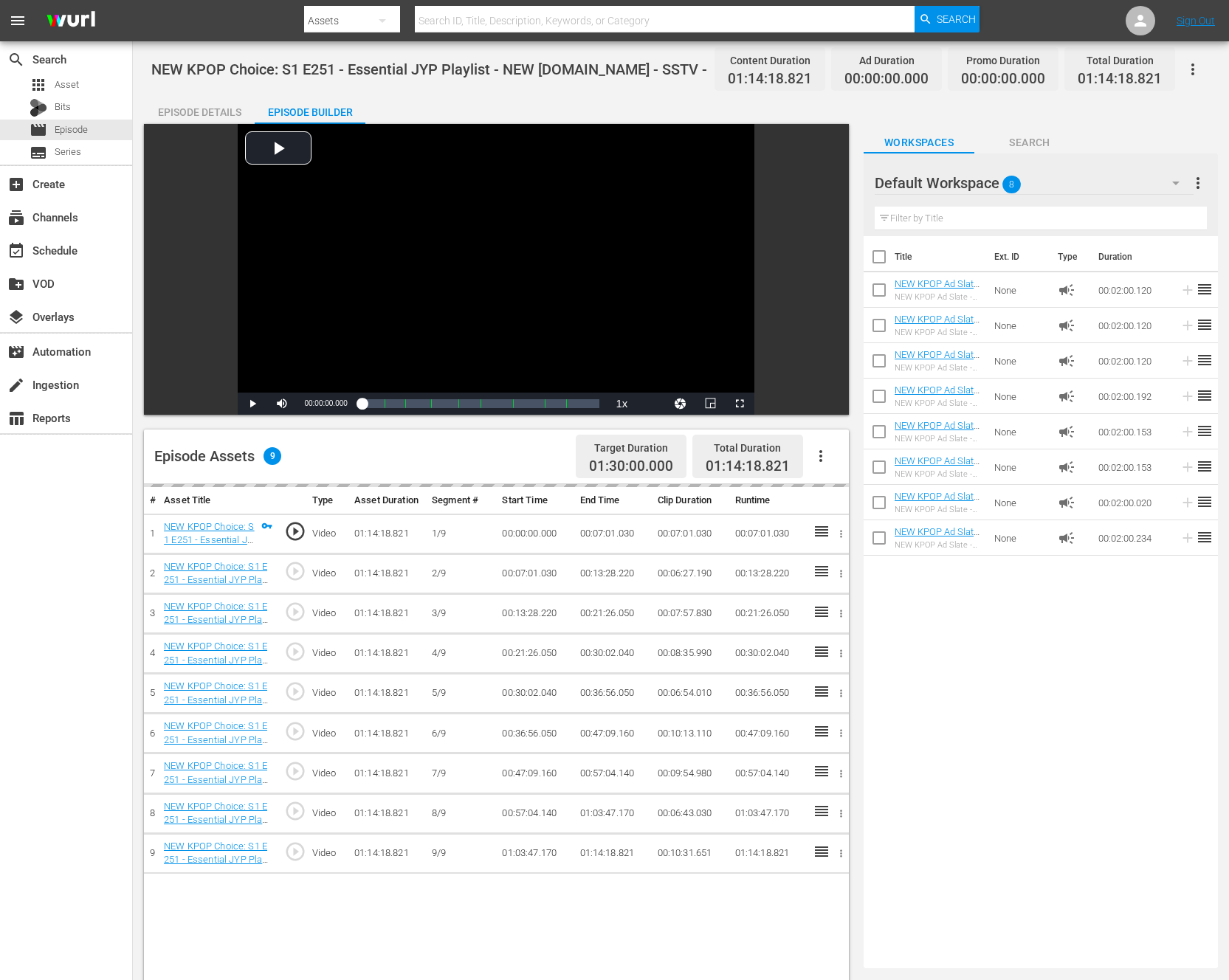
drag, startPoint x: 938, startPoint y: 499, endPoint x: 643, endPoint y: 2, distance: 578.0
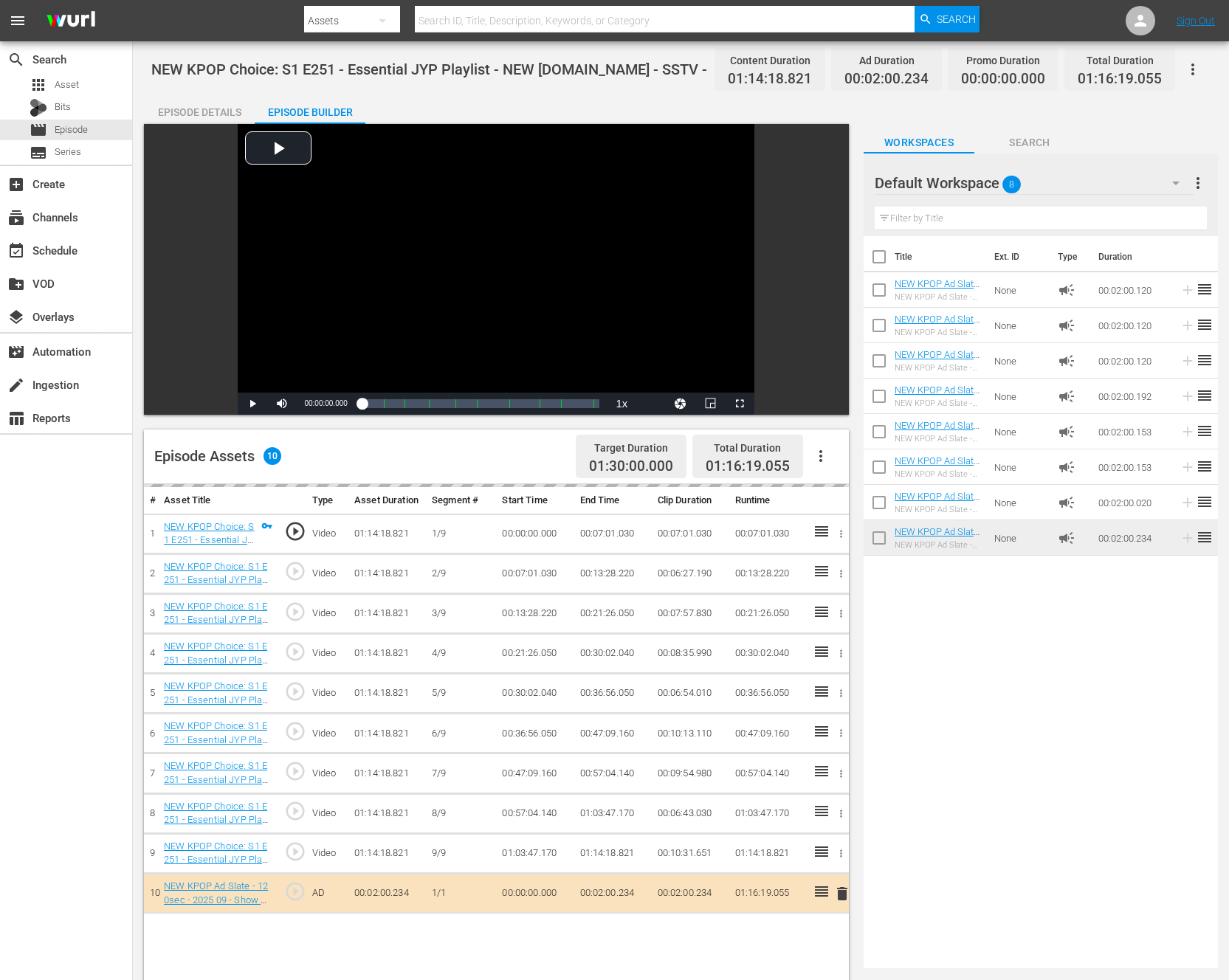
drag, startPoint x: 963, startPoint y: 503, endPoint x: 377, endPoint y: 0, distance: 772.3
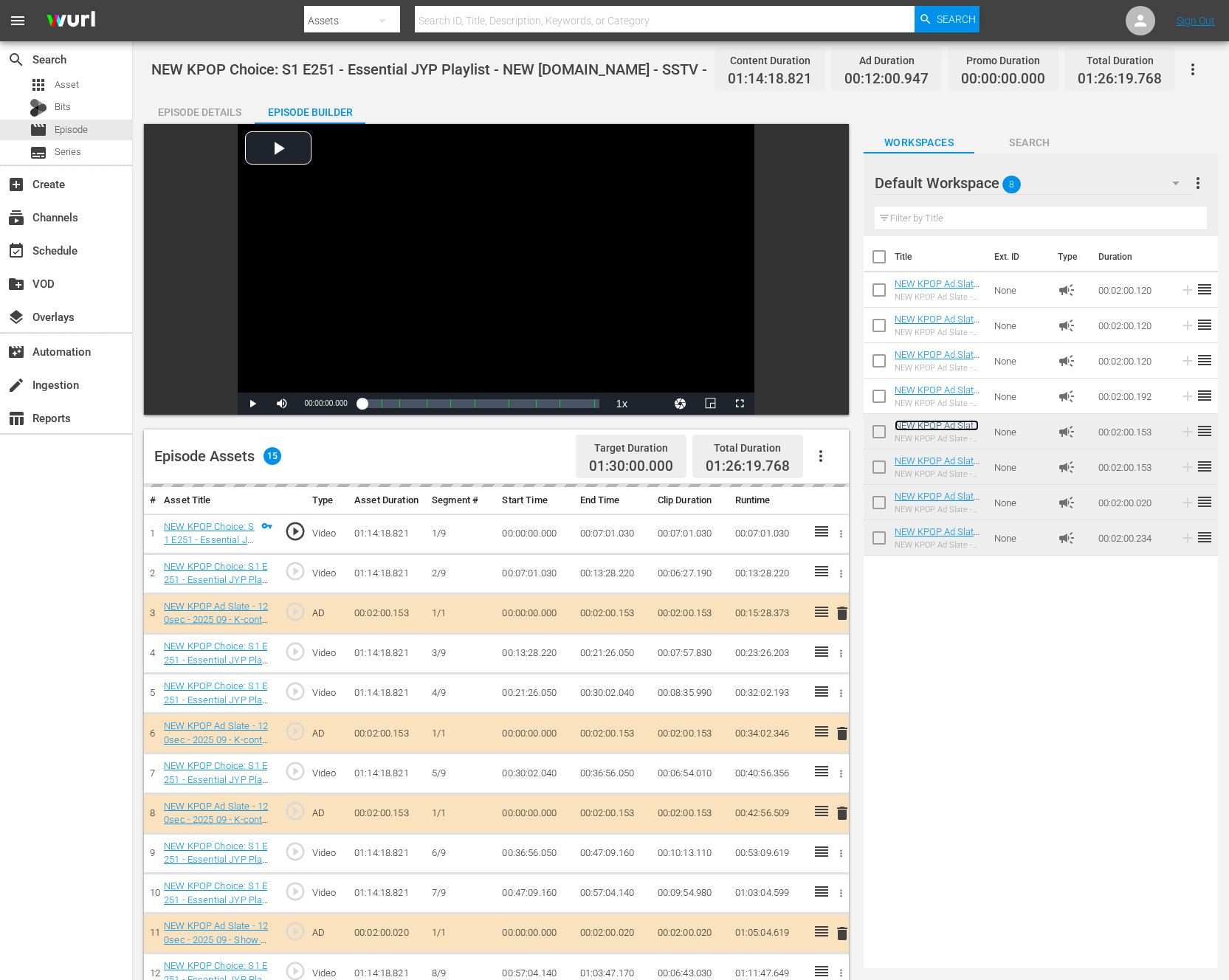
scroll to position [384, 0]
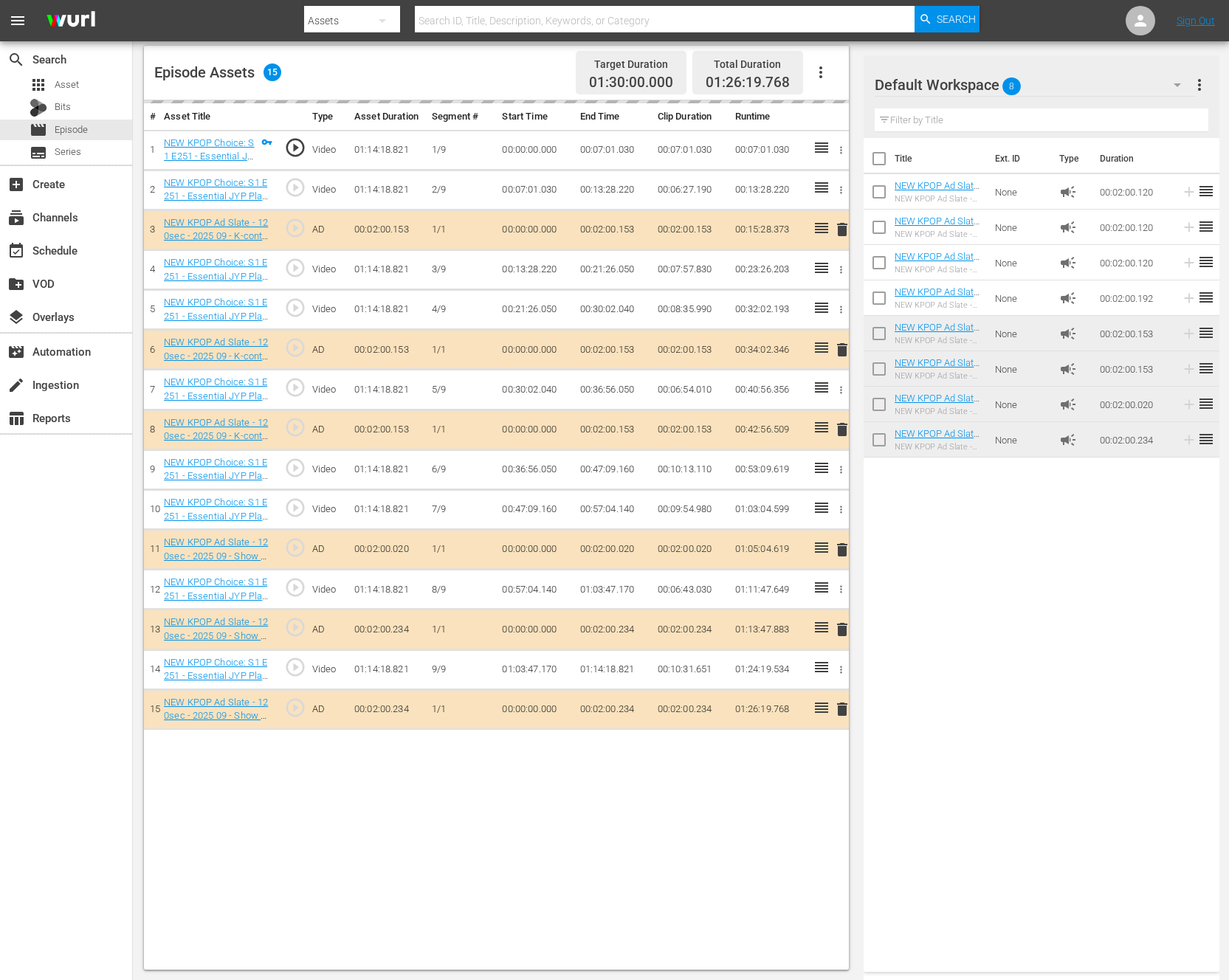
drag, startPoint x: 905, startPoint y: 431, endPoint x: 644, endPoint y: 2, distance: 502.2
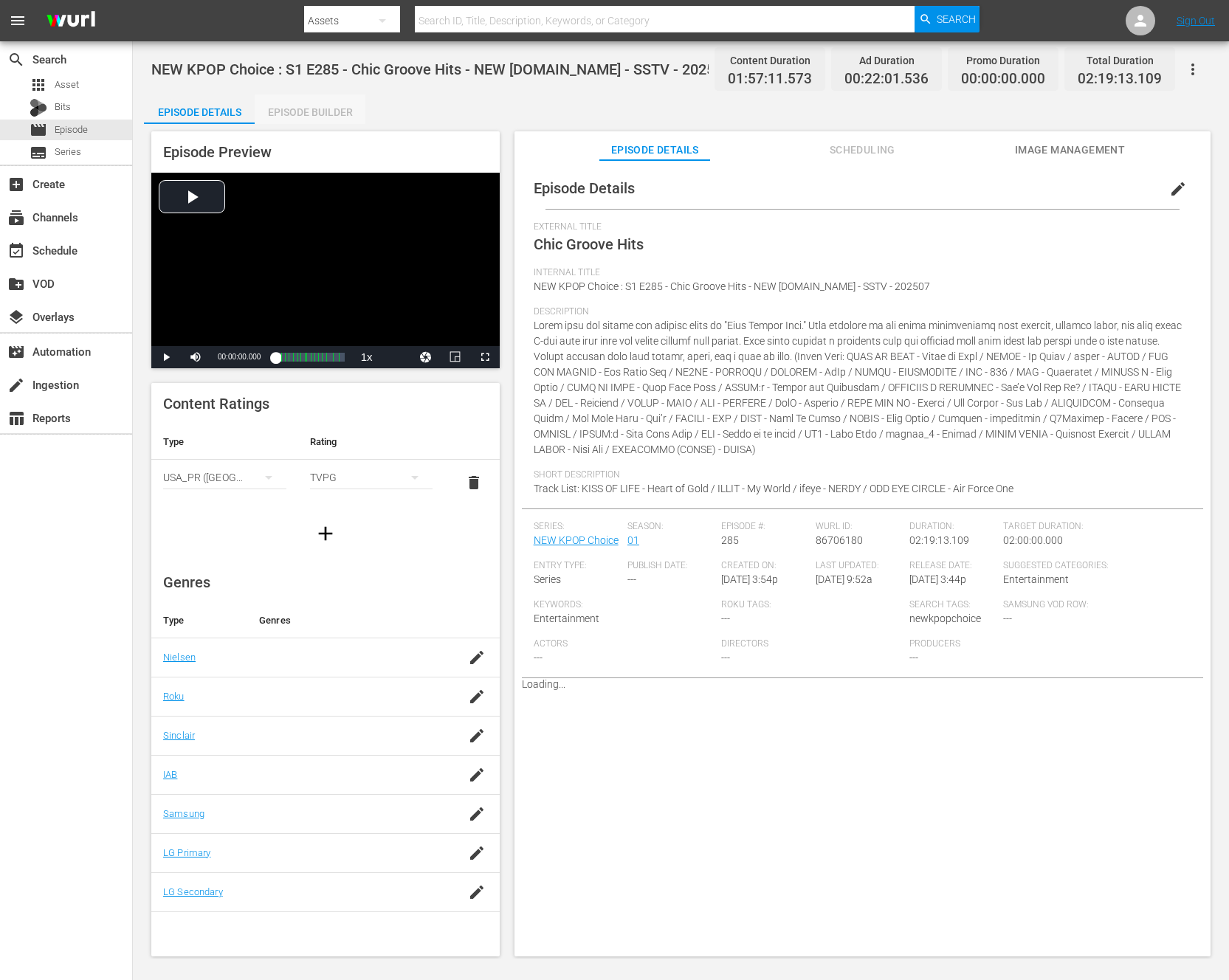
click at [327, 107] on div "Episode Builder" at bounding box center [311, 112] width 111 height 35
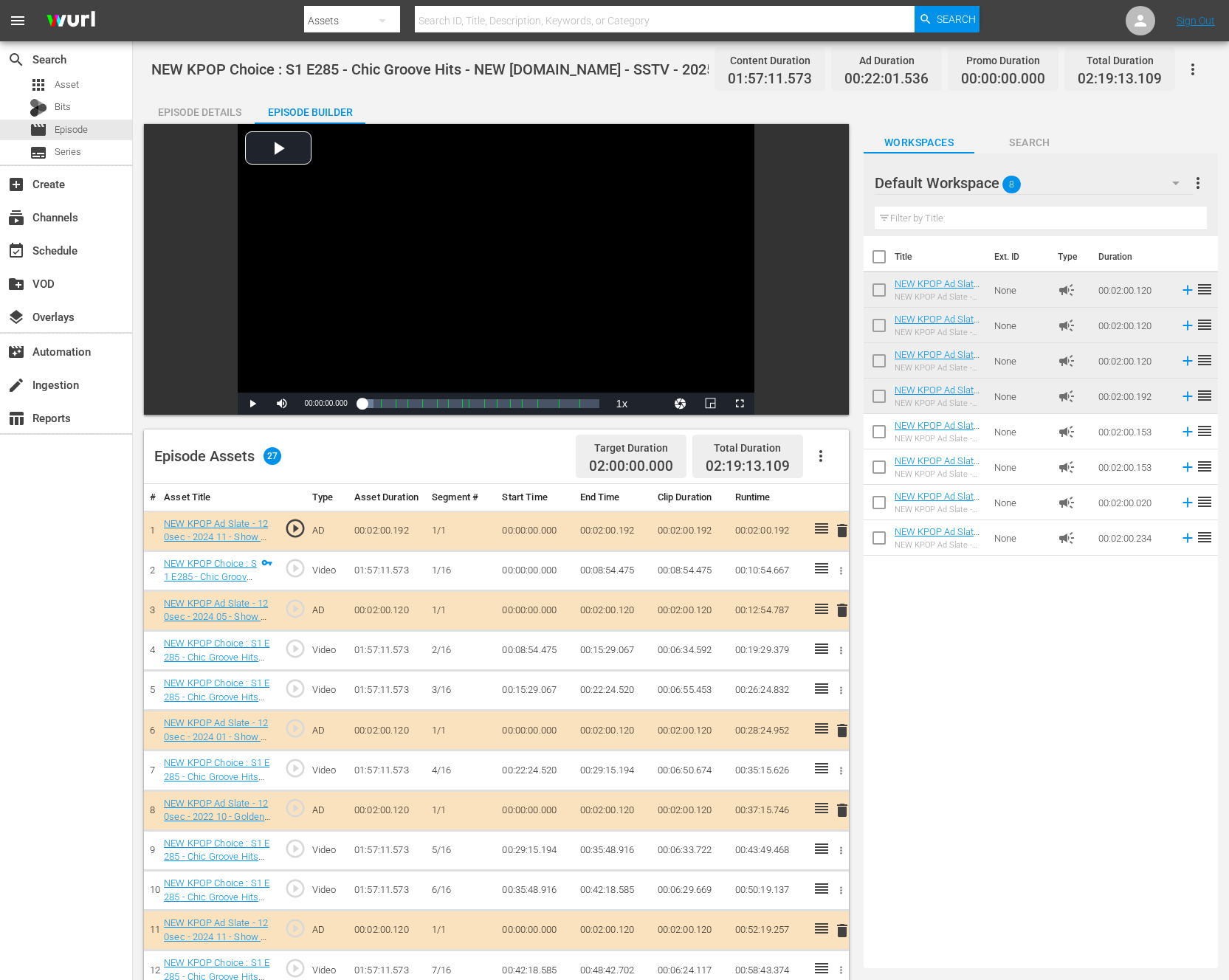
click at [817, 453] on icon "button" at bounding box center [821, 456] width 18 height 18
click at [825, 491] on div "Clear Ads" at bounding box center [865, 498] width 100 height 35
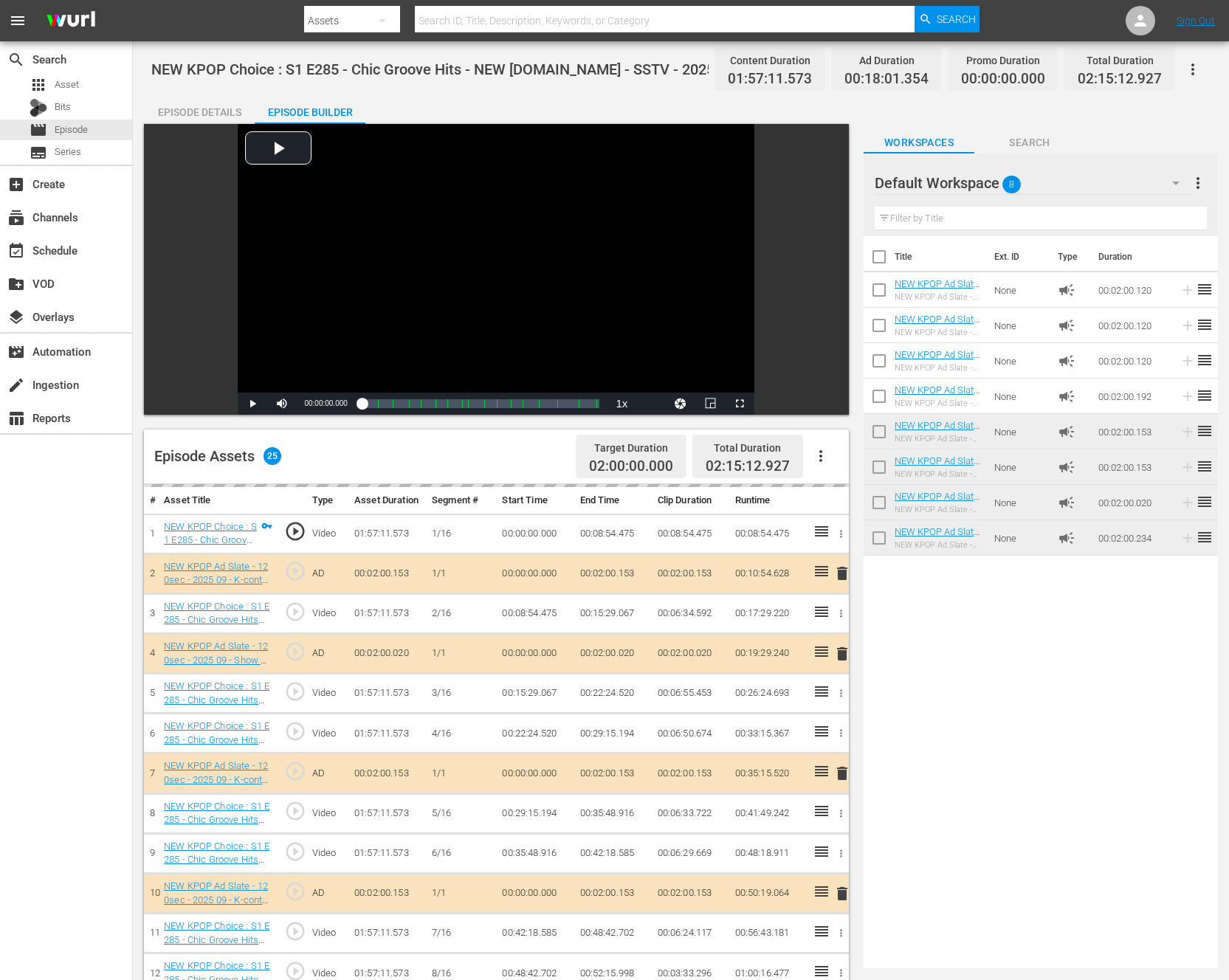
click at [1009, 869] on div "Title Ext. ID Type Duration NEW KPOP Ad Slate - 120sec - 2024 01 - Show Champio…" at bounding box center [1041, 599] width 354 height 727
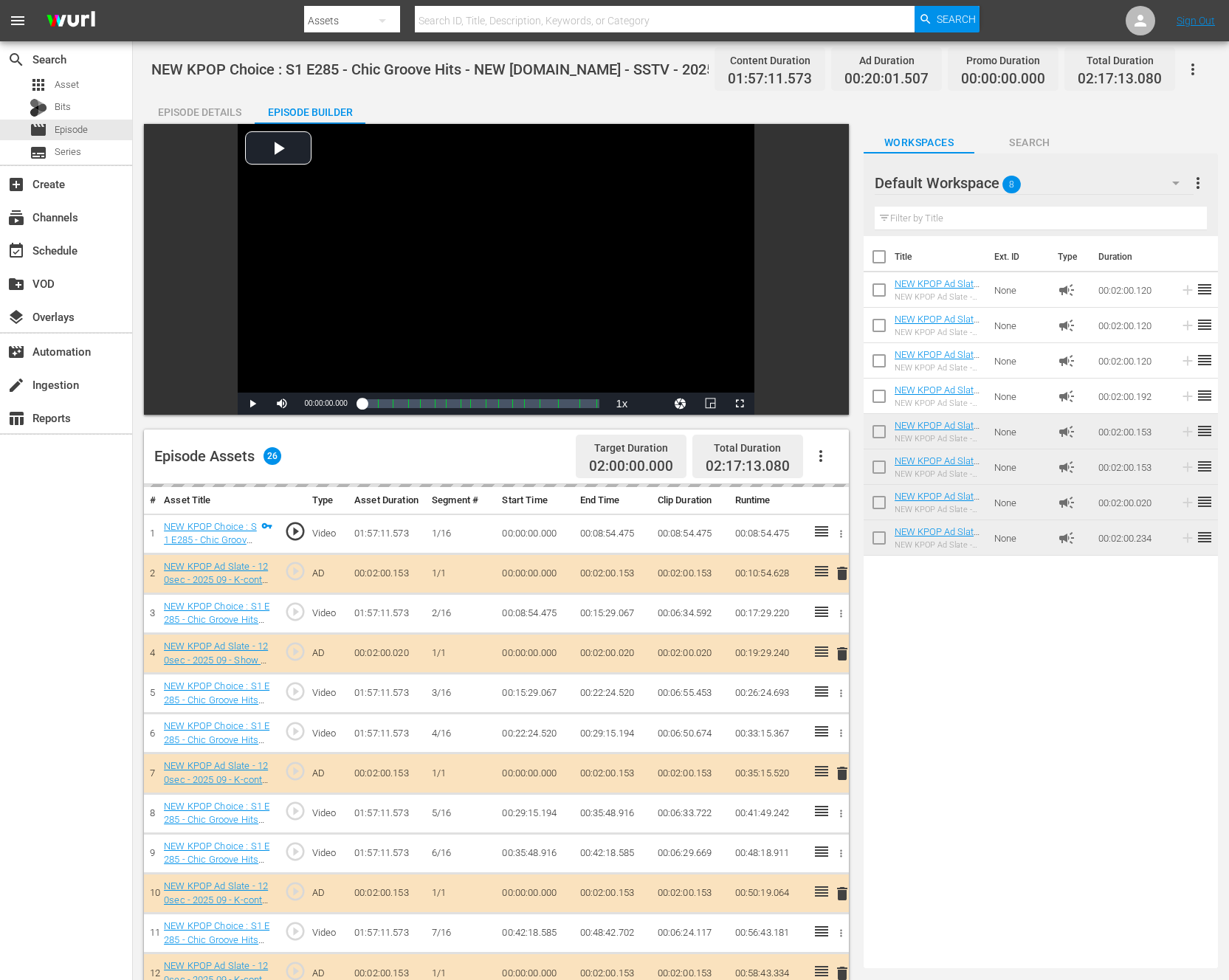
drag, startPoint x: 942, startPoint y: 396, endPoint x: 575, endPoint y: 6, distance: 535.5
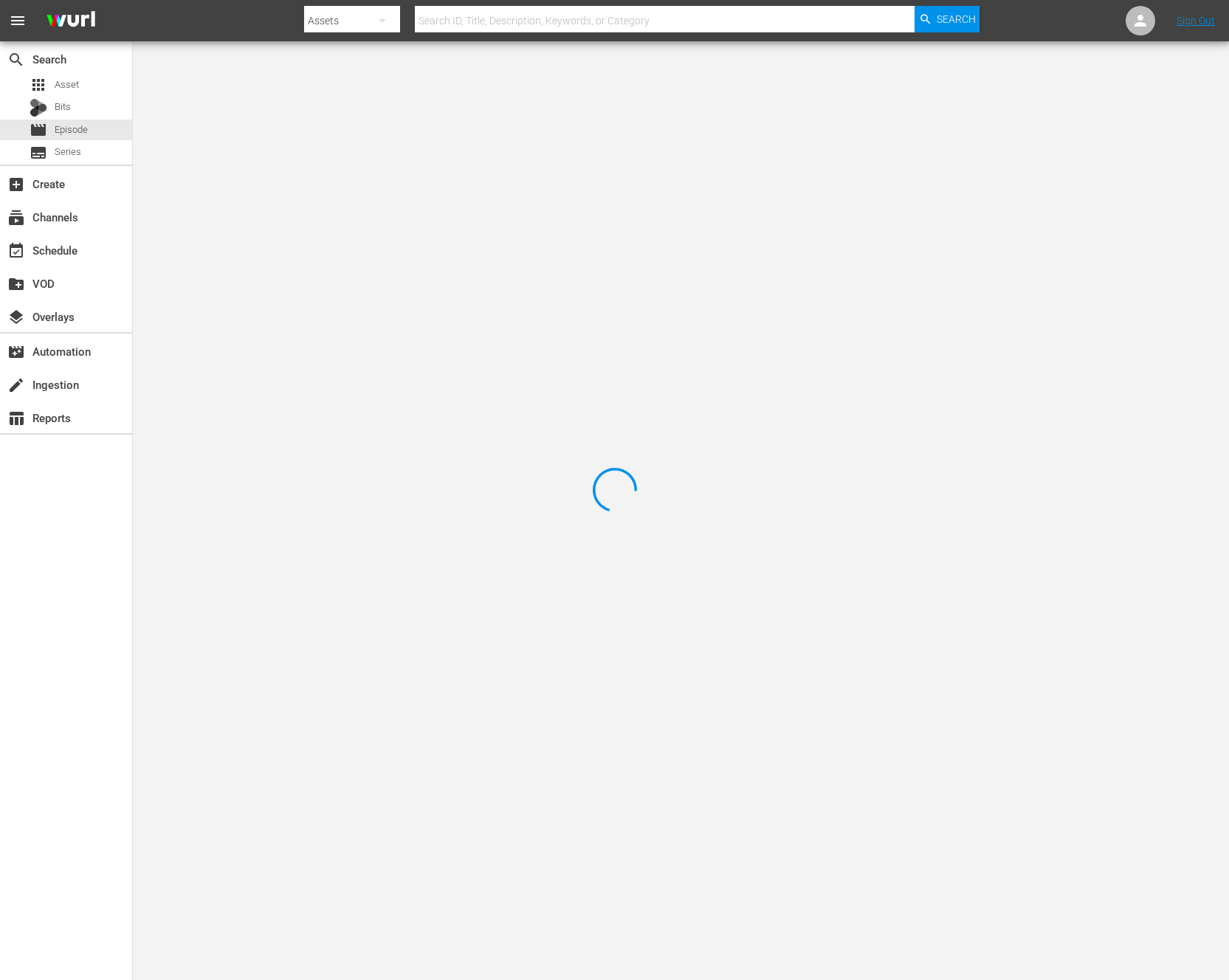
click at [315, 123] on div at bounding box center [614, 490] width 1229 height 980
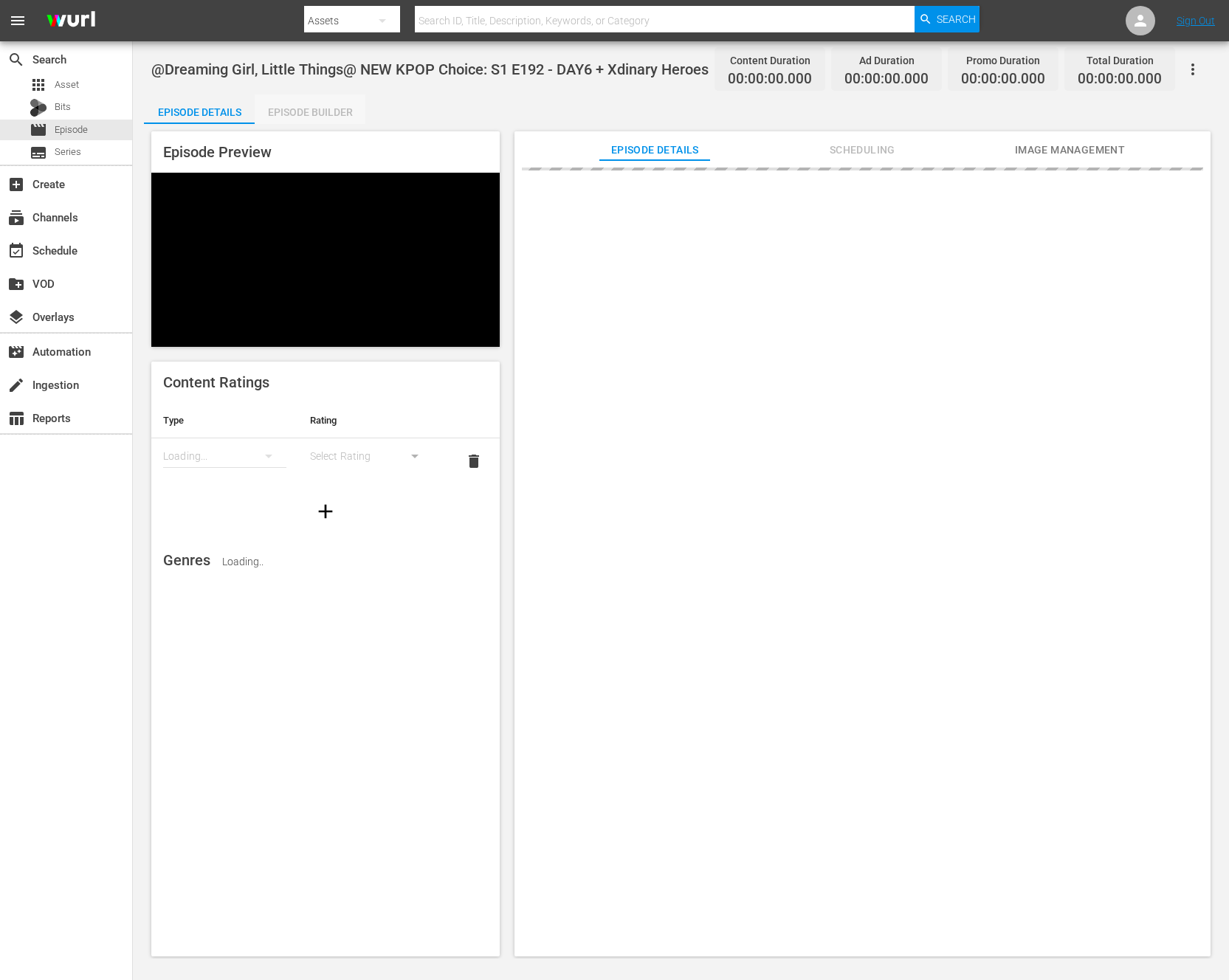
click at [343, 106] on div "Episode Builder" at bounding box center [311, 112] width 111 height 35
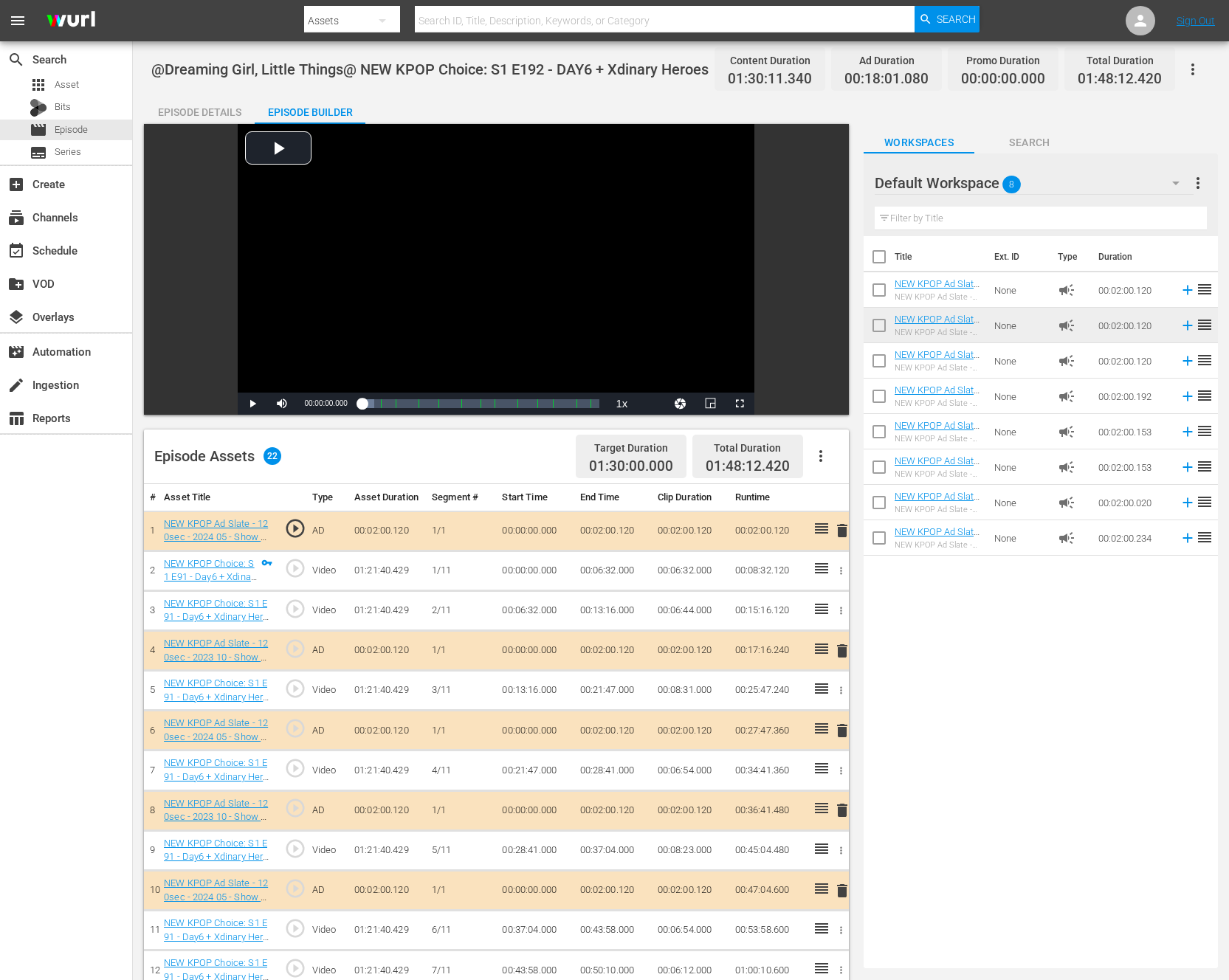
click at [820, 448] on icon "button" at bounding box center [821, 456] width 18 height 18
click at [825, 501] on div "Clear Ads" at bounding box center [865, 498] width 100 height 35
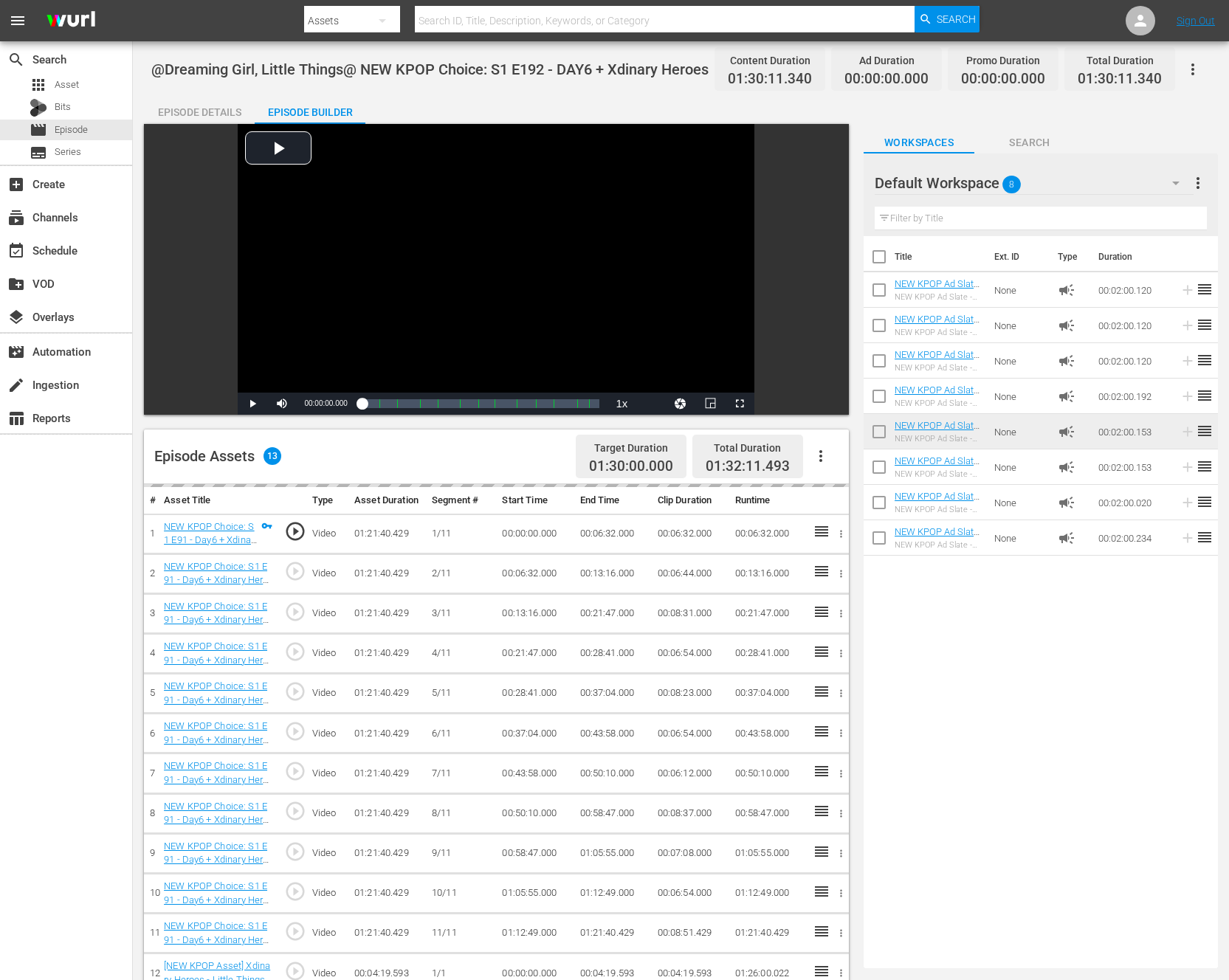
click at [214, 102] on div "Episode Details" at bounding box center [200, 112] width 111 height 35
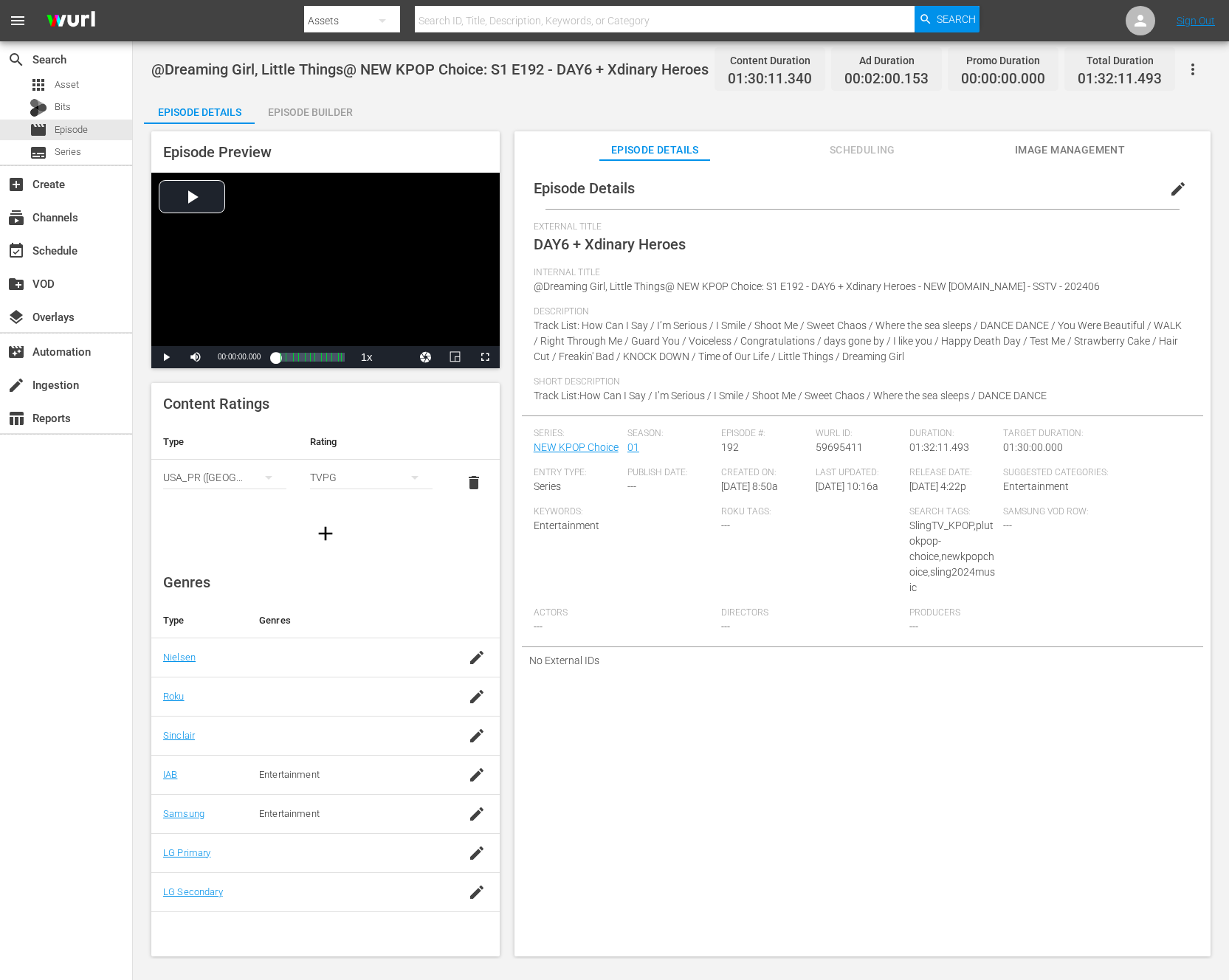
click at [334, 116] on div "Episode Builder" at bounding box center [311, 112] width 111 height 35
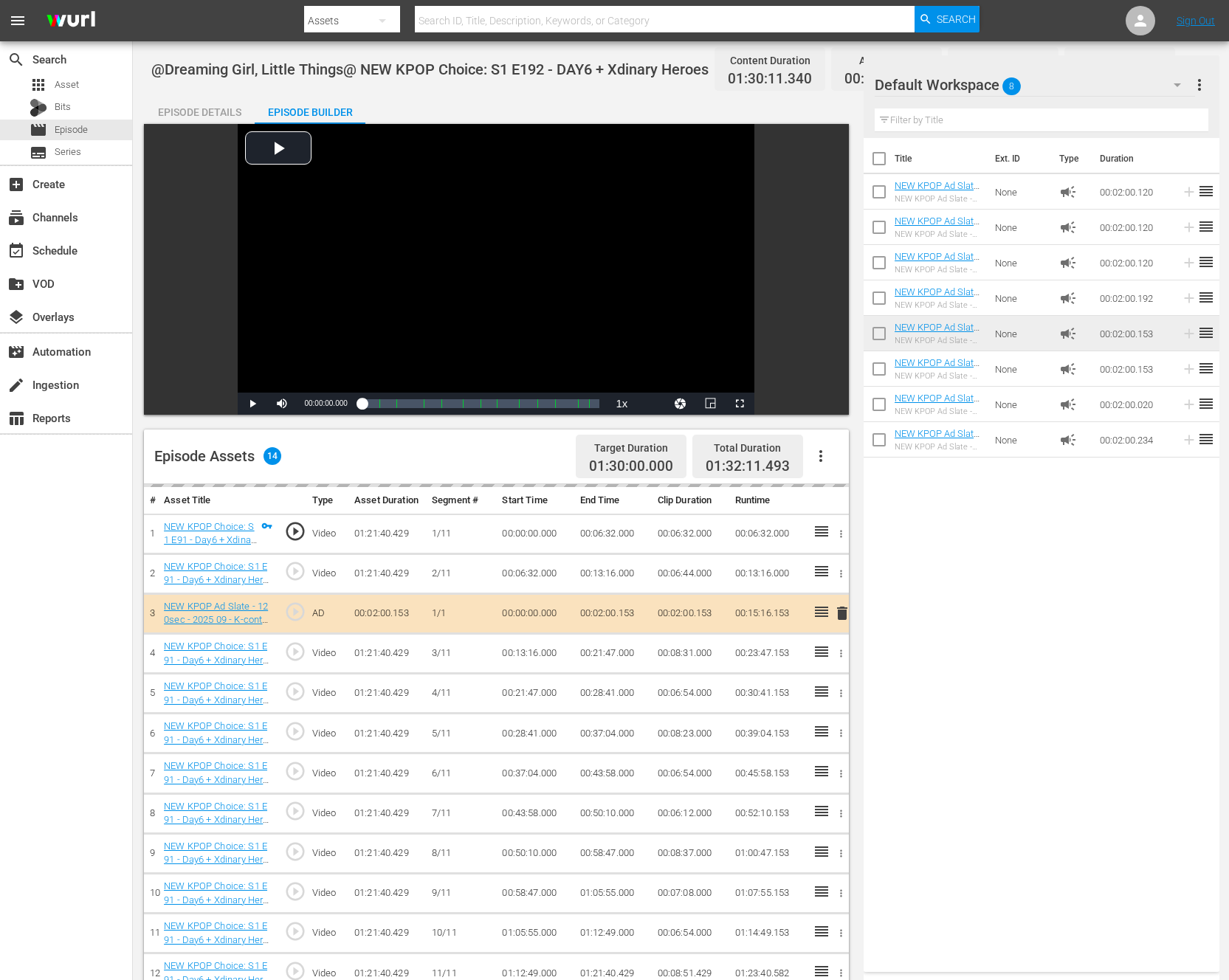
scroll to position [384, 0]
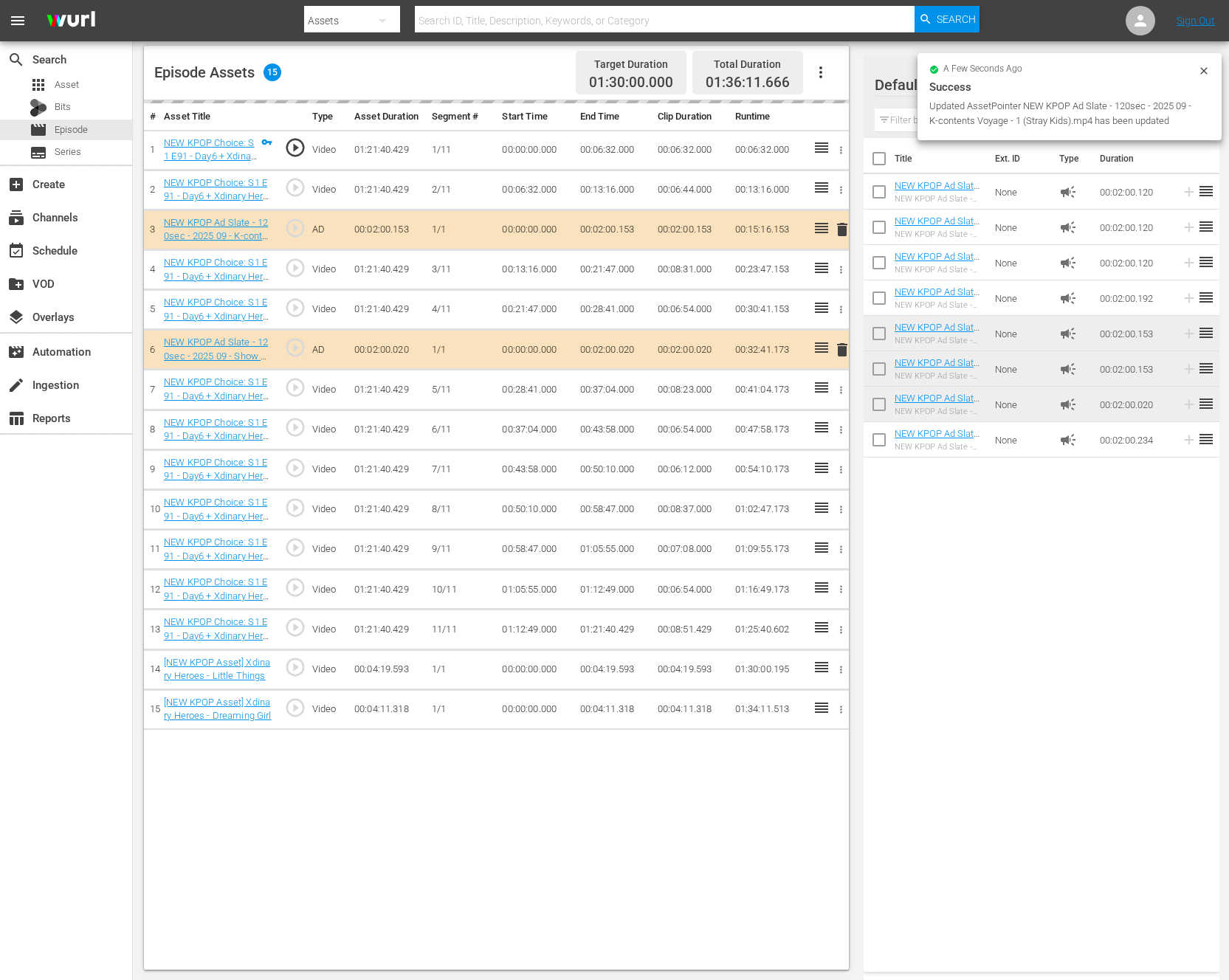
click at [957, 661] on div "Title Ext. ID Type Duration NEW KPOP Ad Slate - 120sec - 2024 01 - Show Champio…" at bounding box center [1042, 552] width 356 height 828
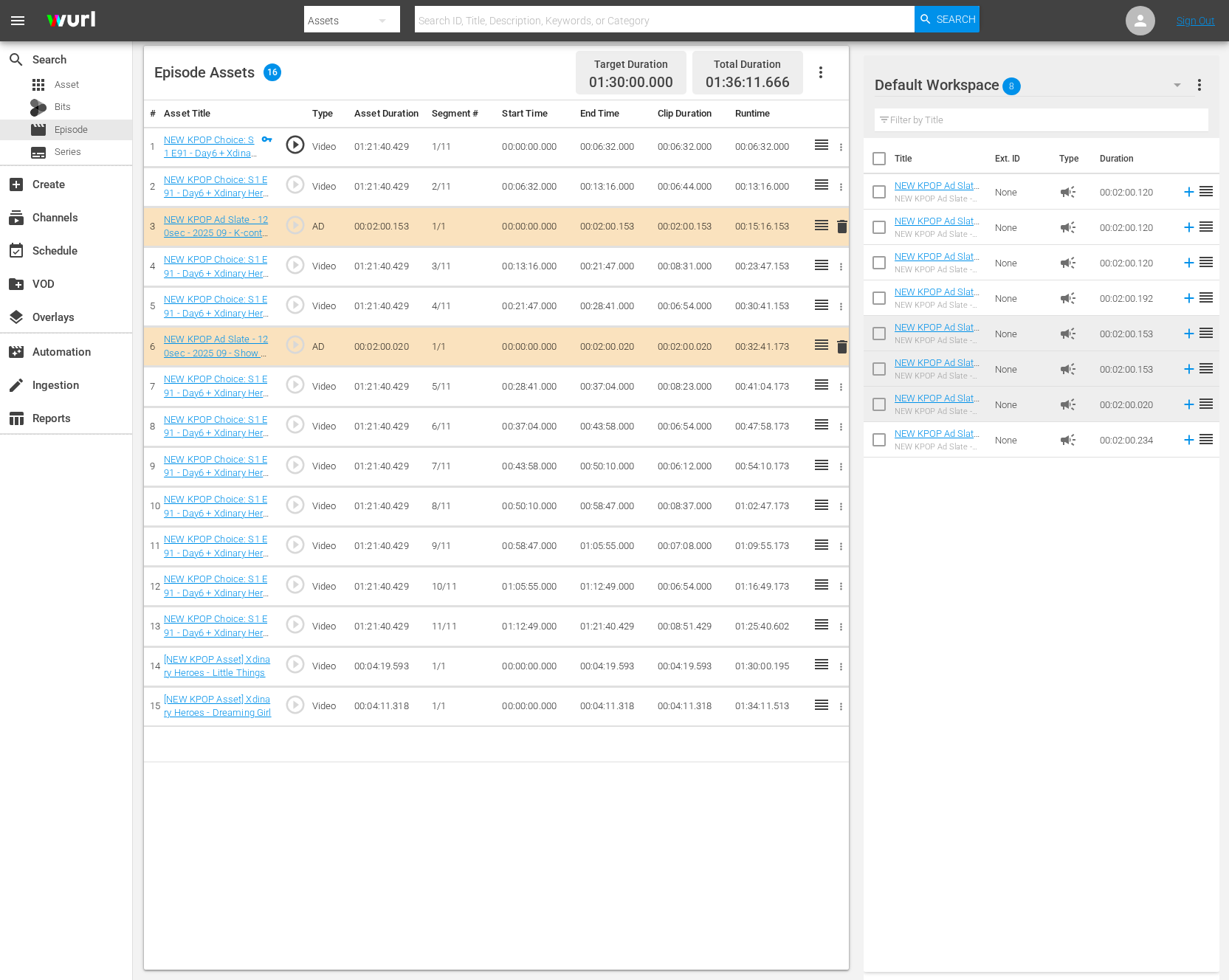
click at [941, 661] on div "Title Ext. ID Type Duration NEW KPOP Ad Slate - 120sec - 2024 01 - Show Champio…" at bounding box center [1042, 552] width 356 height 828
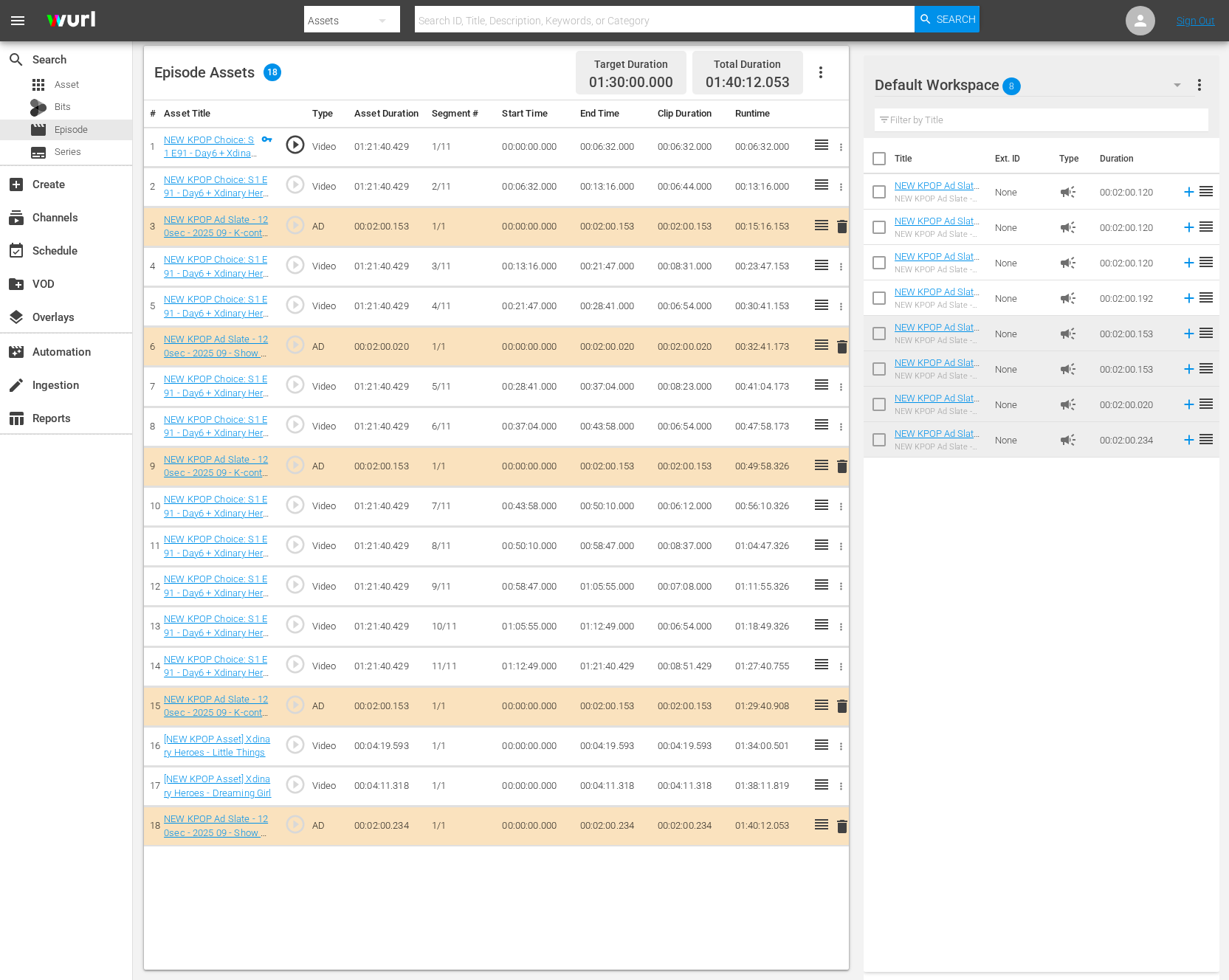
click at [638, 567] on td "01:05:55.000" at bounding box center [613, 587] width 78 height 40
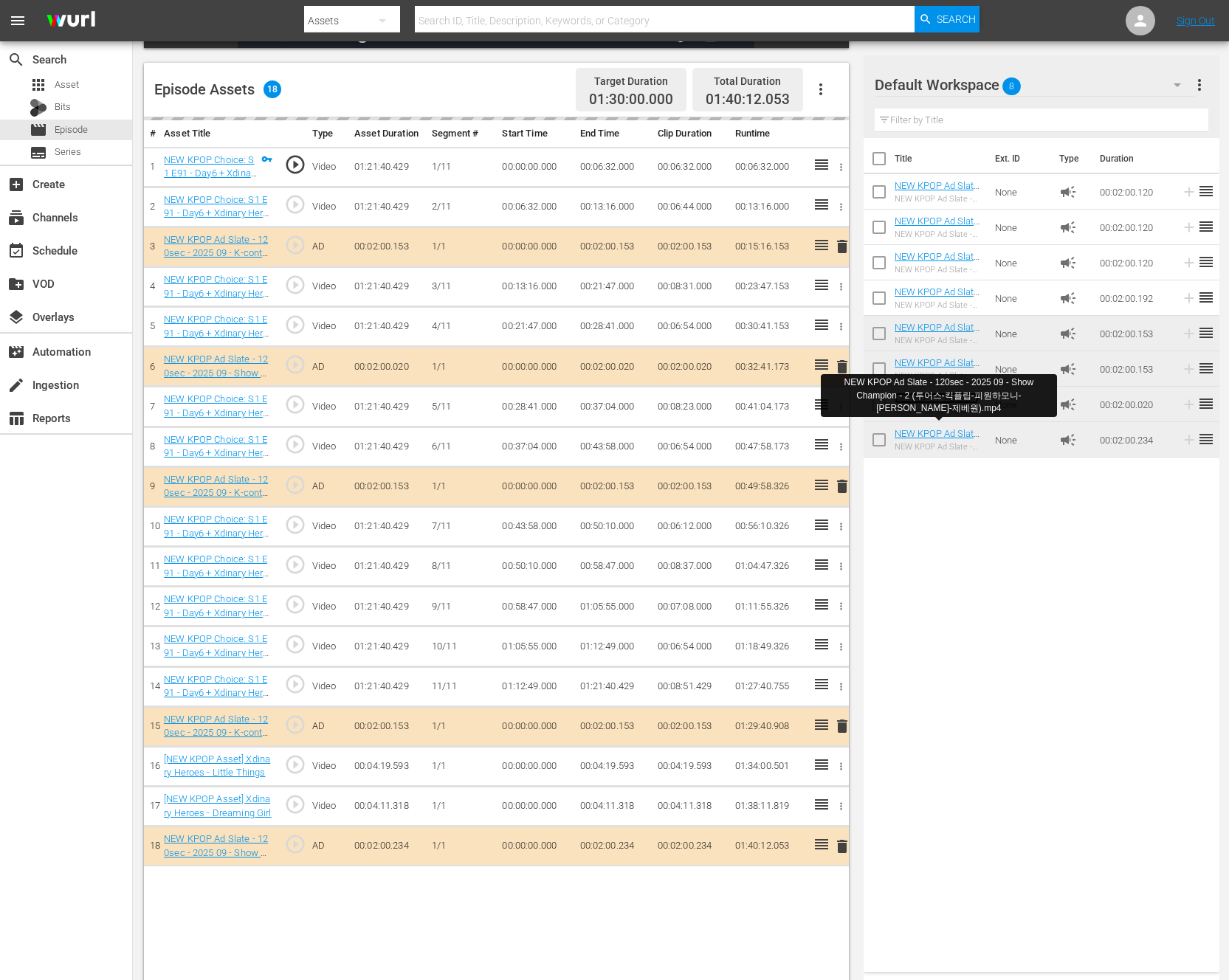
scroll to position [344, 0]
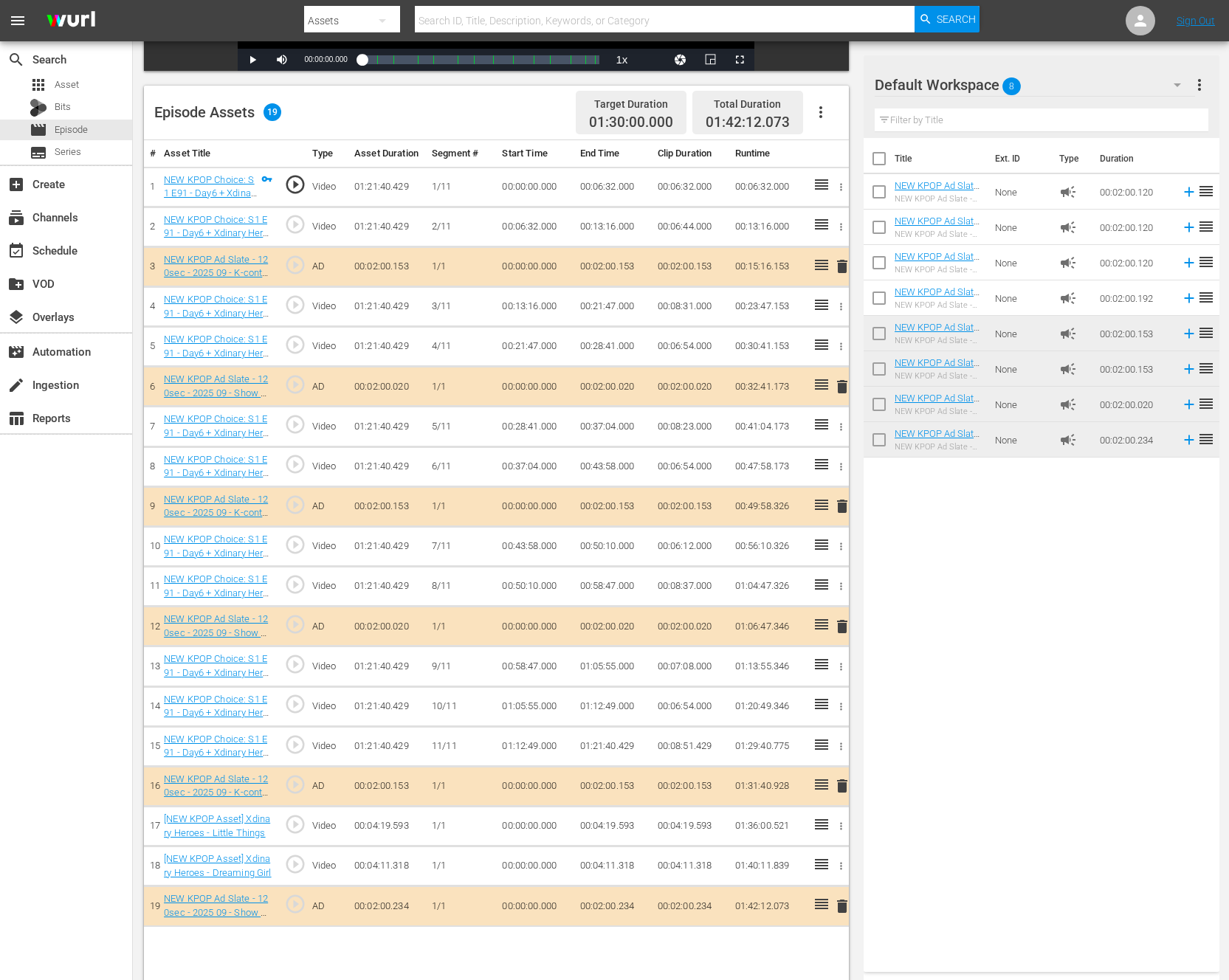
click at [1140, 694] on div "Title Ext. ID Type Duration NEW KPOP Ad Slate - 120sec - 2024 01 - Show Champio…" at bounding box center [1042, 552] width 356 height 828
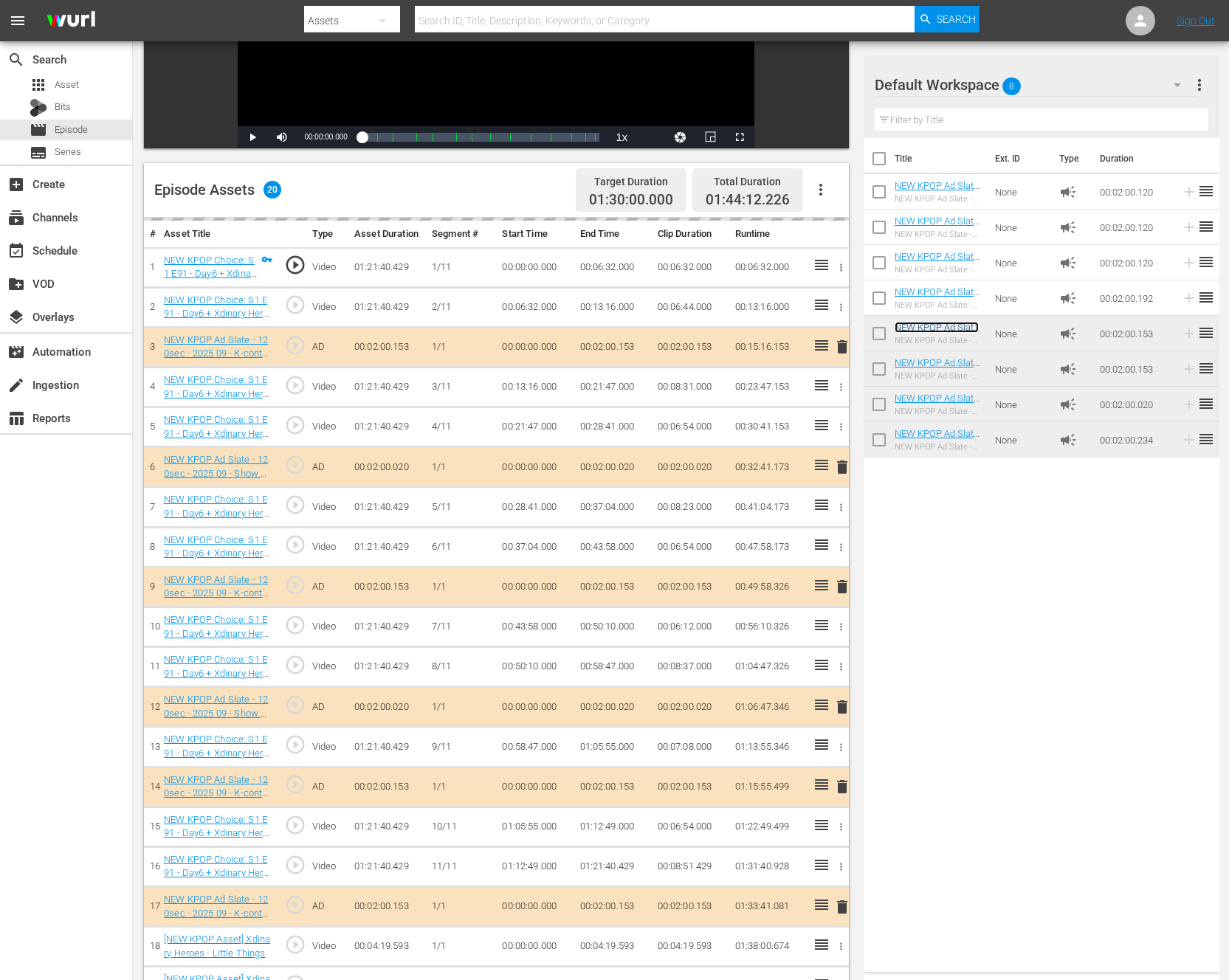
scroll to position [384, 0]
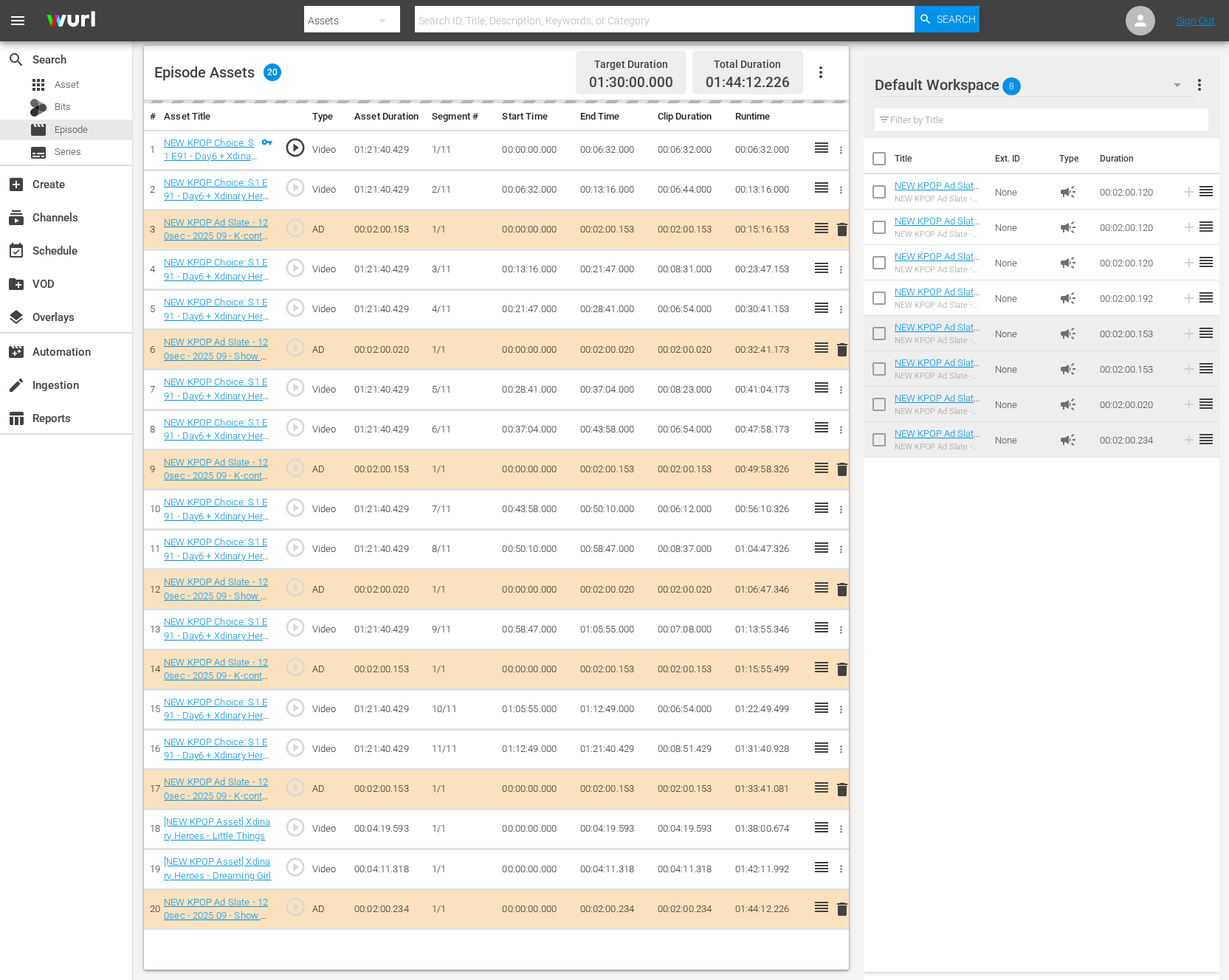
drag, startPoint x: 940, startPoint y: 428, endPoint x: 1096, endPoint y: 0, distance: 455.5
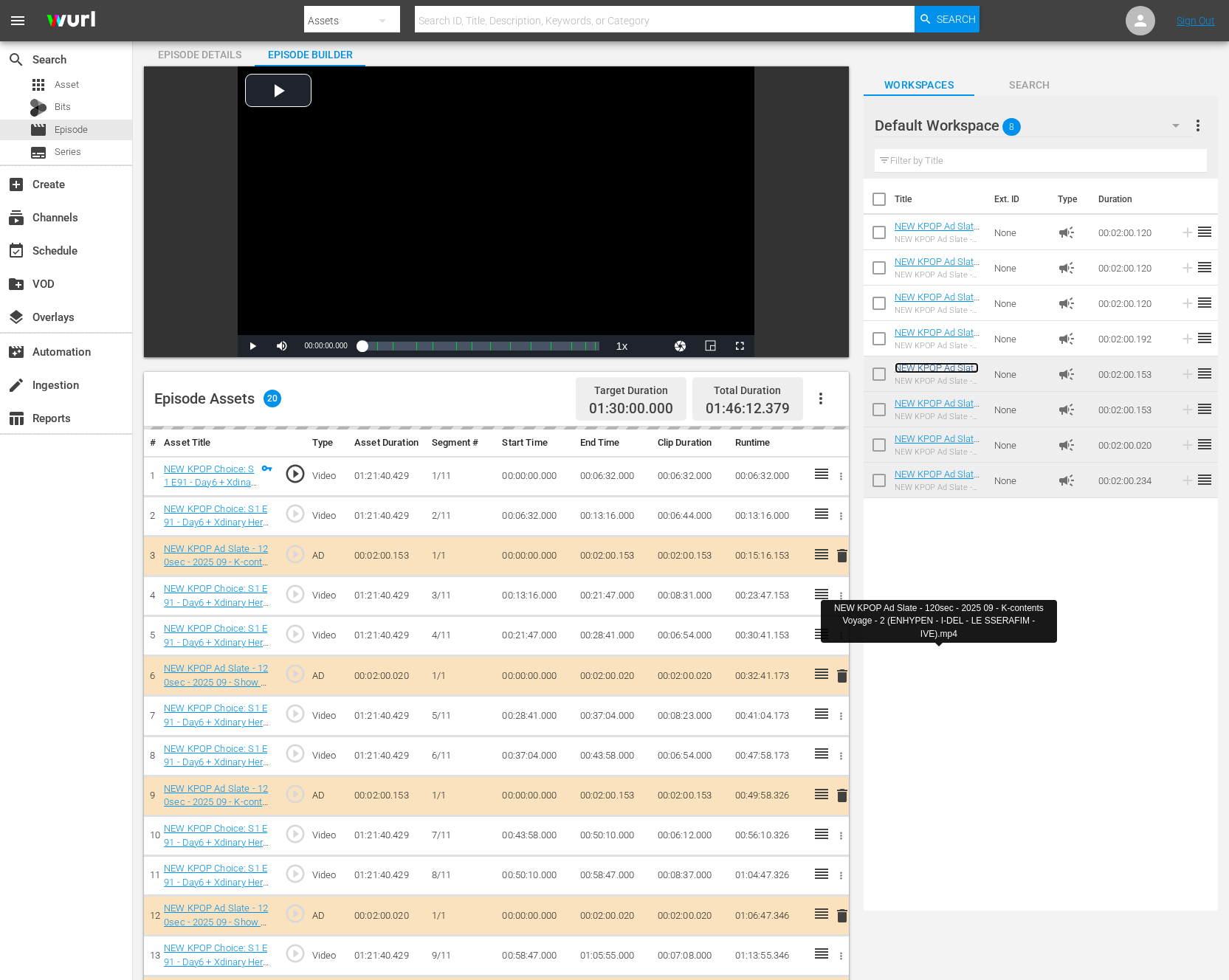
scroll to position [0, 0]
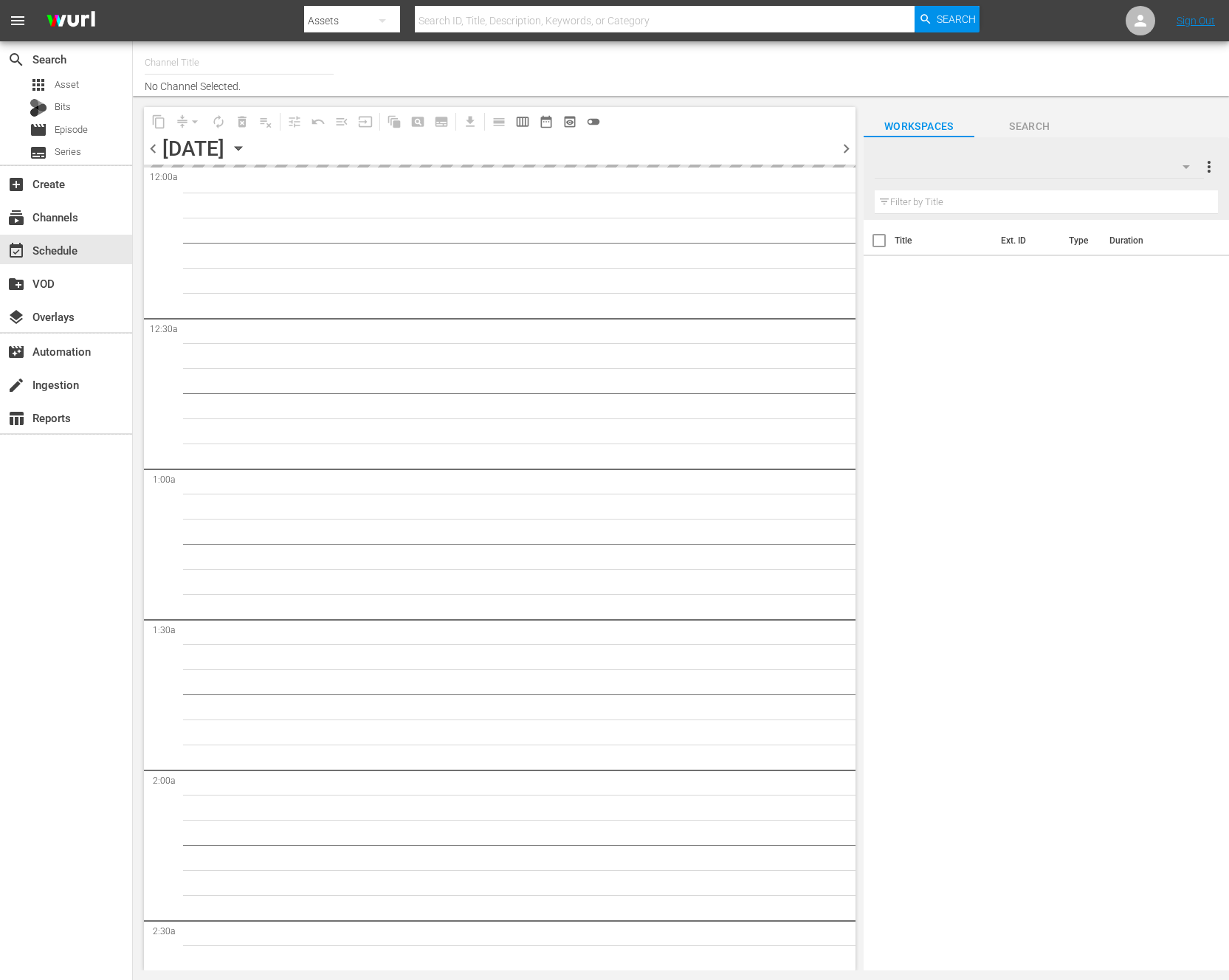
type input "NEW KPOP (617)"
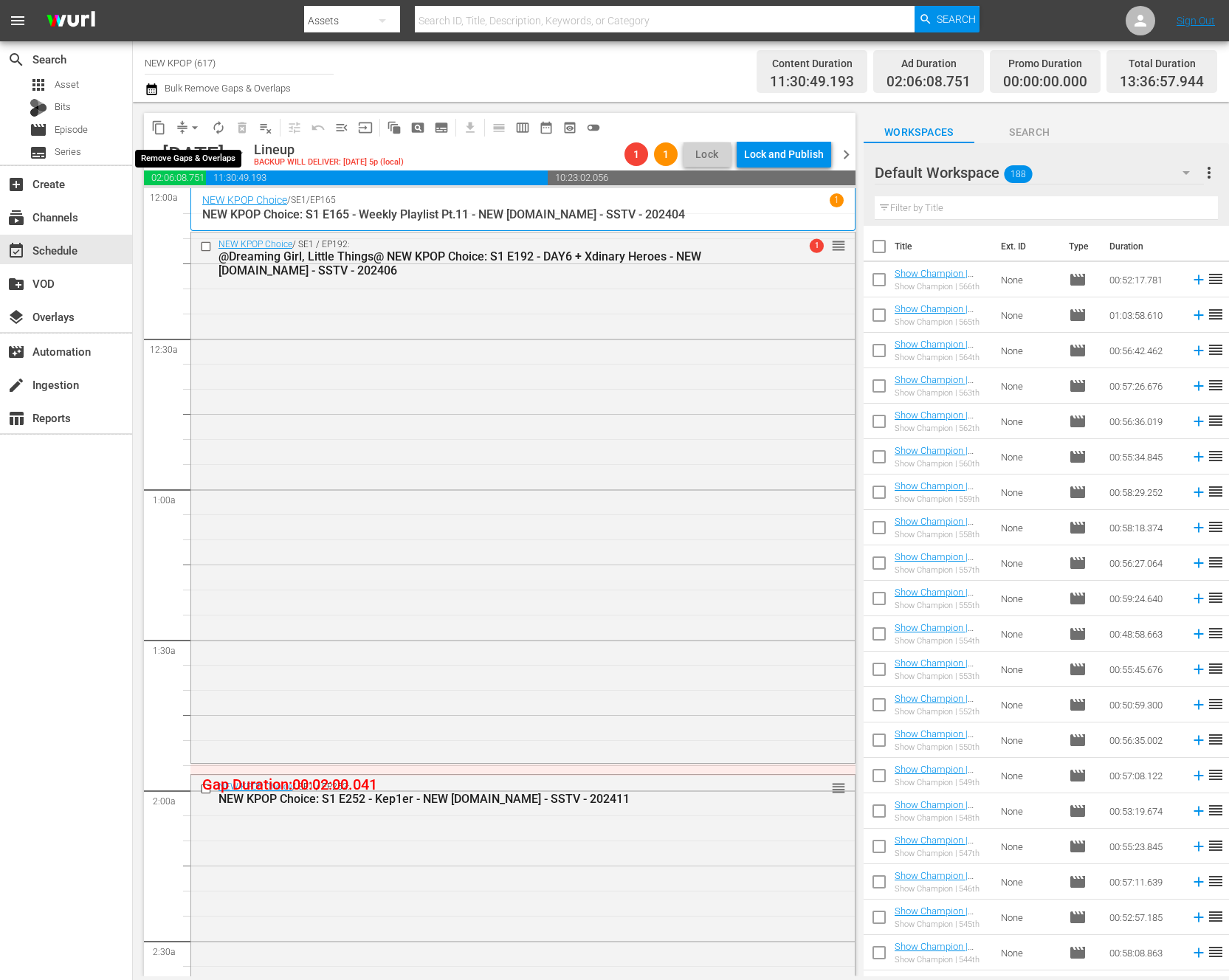
click at [190, 124] on span "arrow_drop_down" at bounding box center [194, 127] width 15 height 15
click at [240, 208] on li "Align to End of Previous Day" at bounding box center [195, 206] width 155 height 25
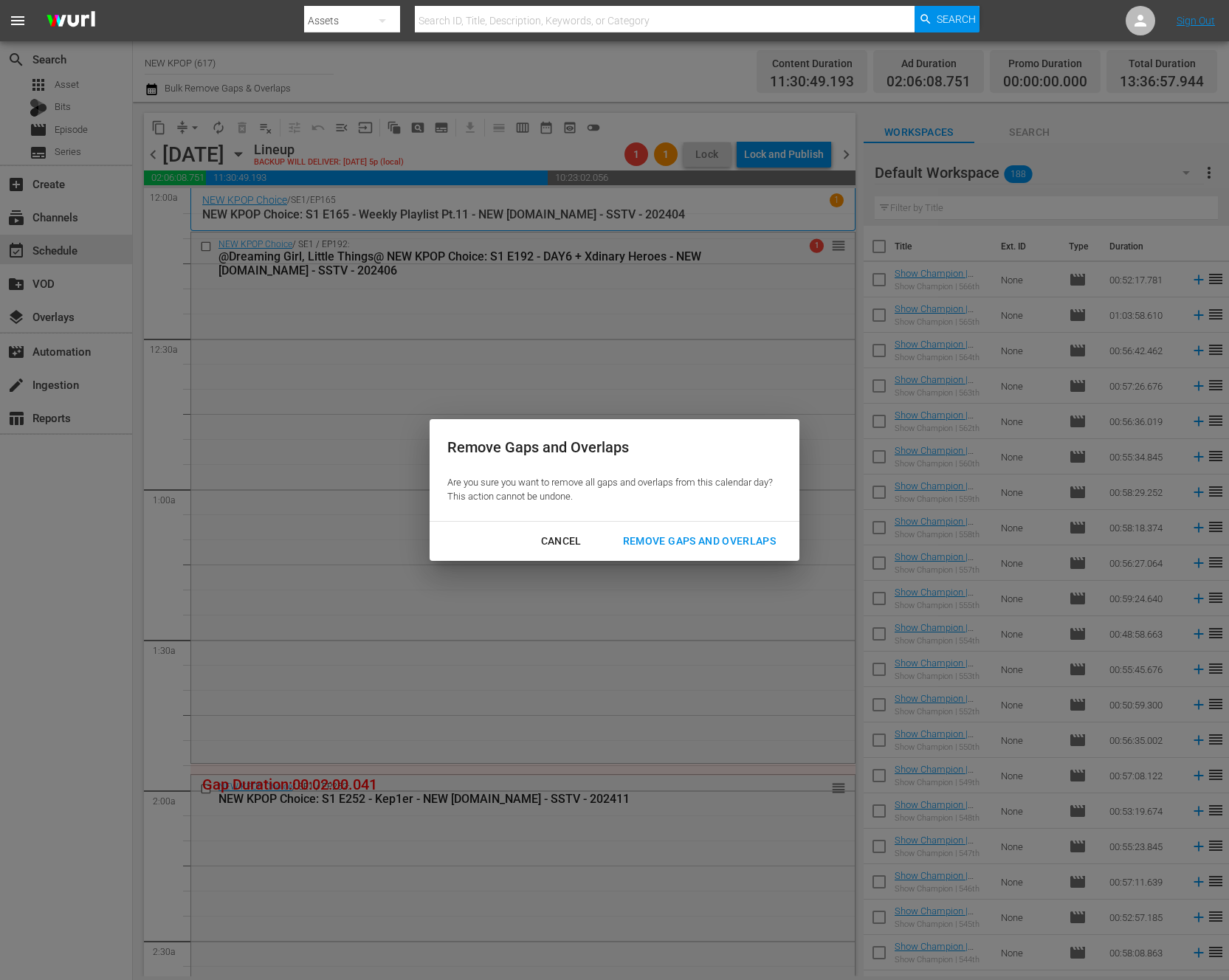
click at [724, 536] on div "Remove Gaps and Overlaps" at bounding box center [699, 542] width 176 height 18
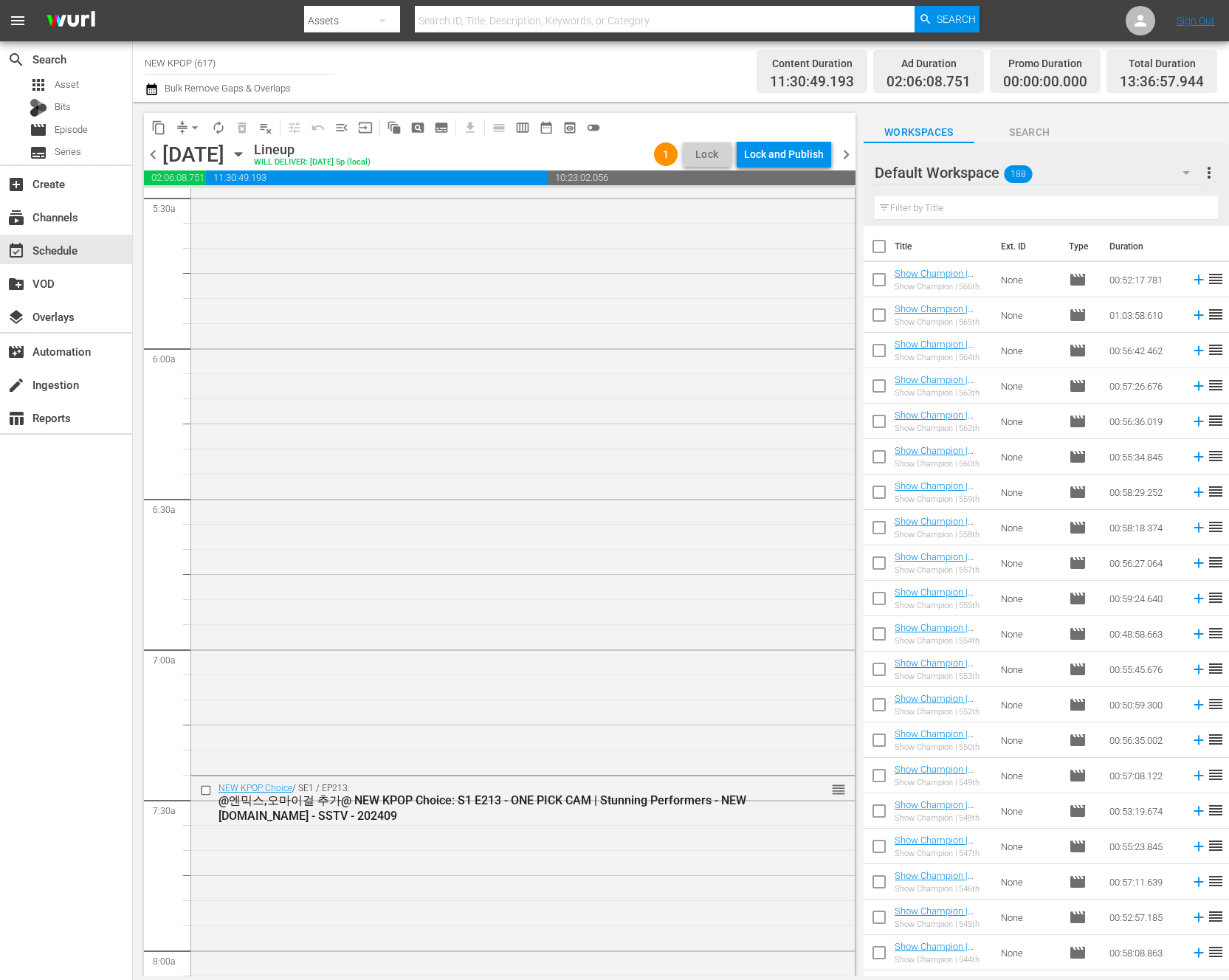
scroll to position [3441, 0]
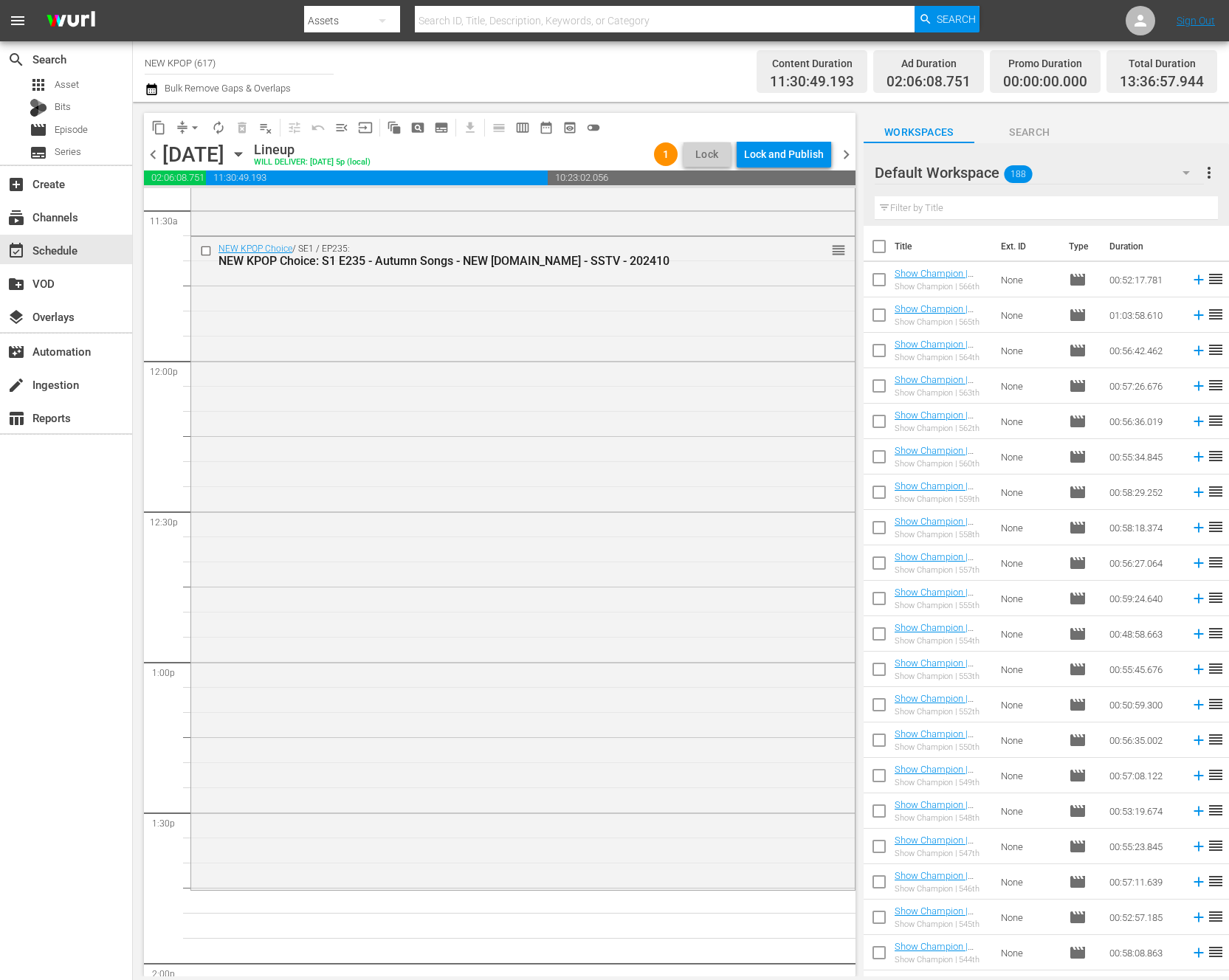
click at [606, 605] on div "NEW KPOP Choice / SE1 / EP235: NEW KPOP Choice: S1 E235 - Autumn Songs - NEW [D…" at bounding box center [522, 562] width 663 height 649
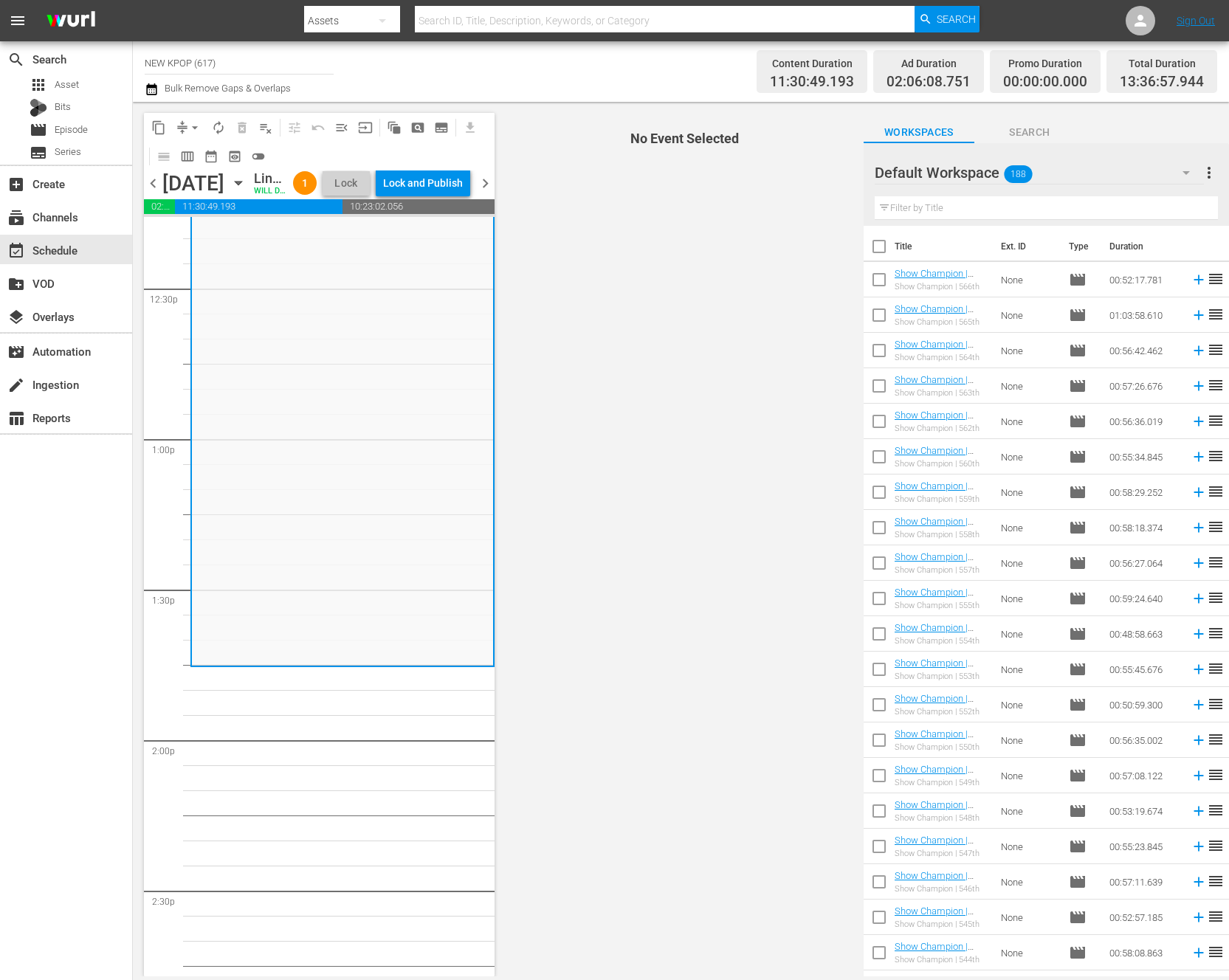
scroll to position [381, 0]
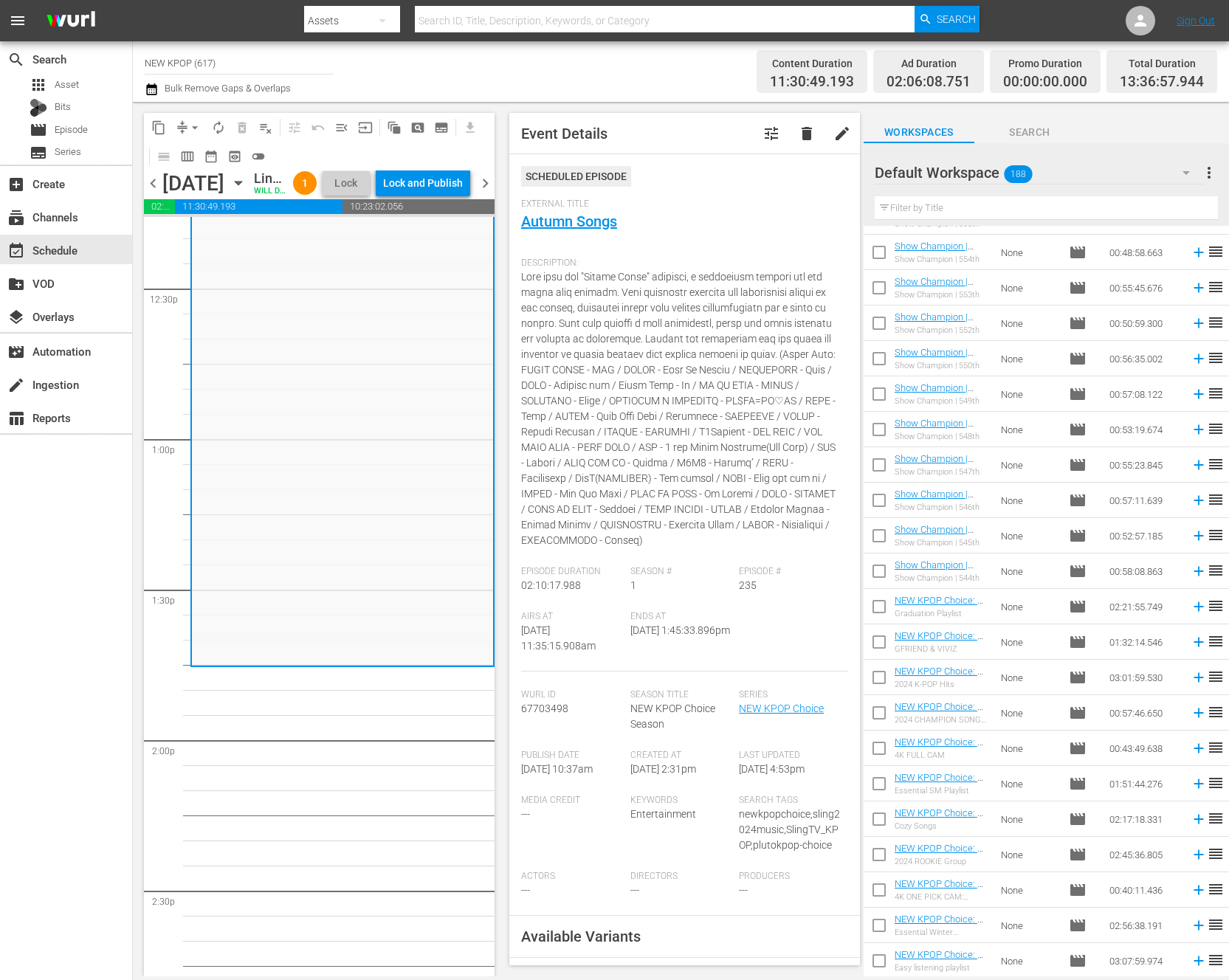
click at [853, 676] on div "Event Details tune delete edit Scheduled Episode External Title Autumn Songs De…" at bounding box center [684, 539] width 351 height 852
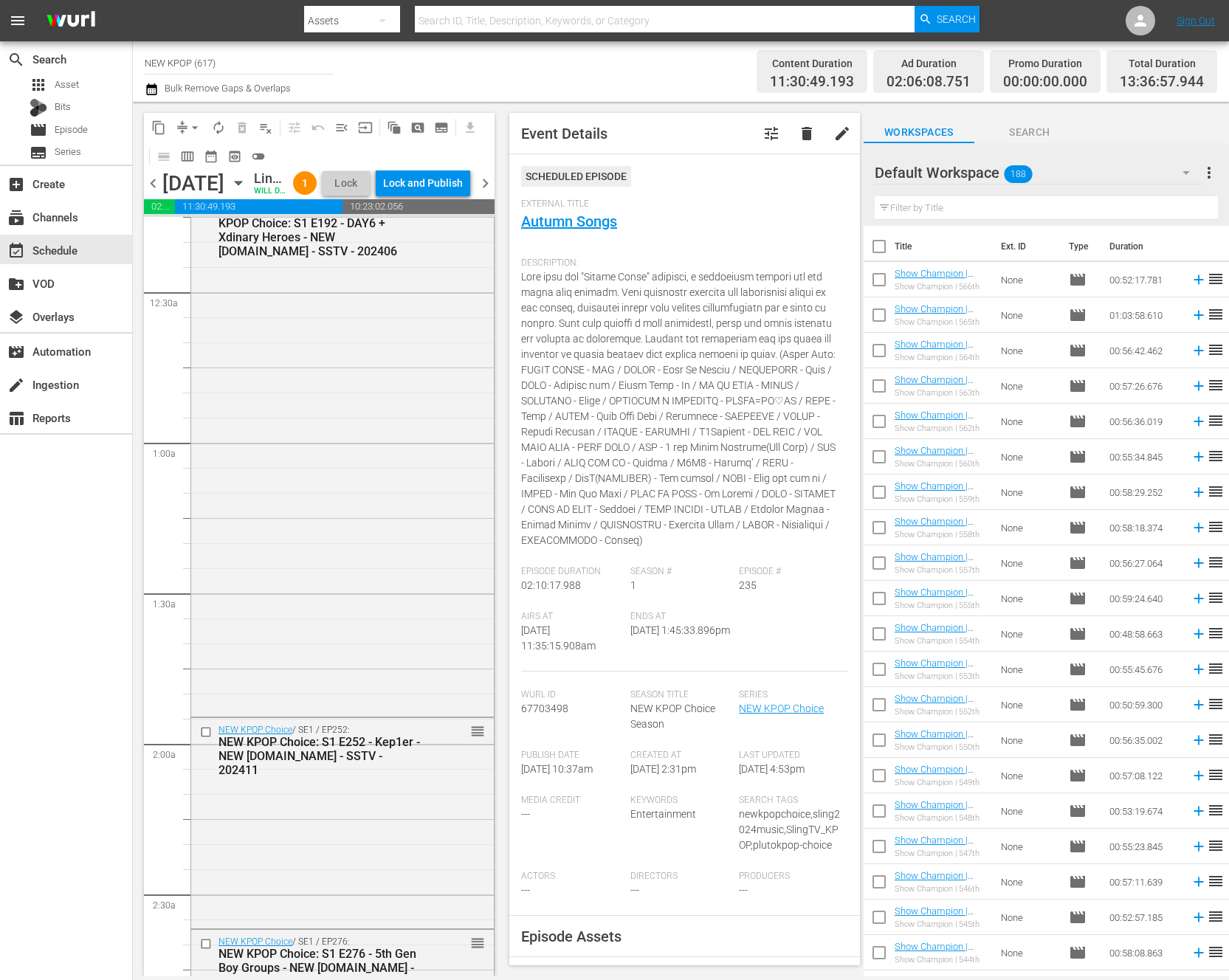
scroll to position [0, 0]
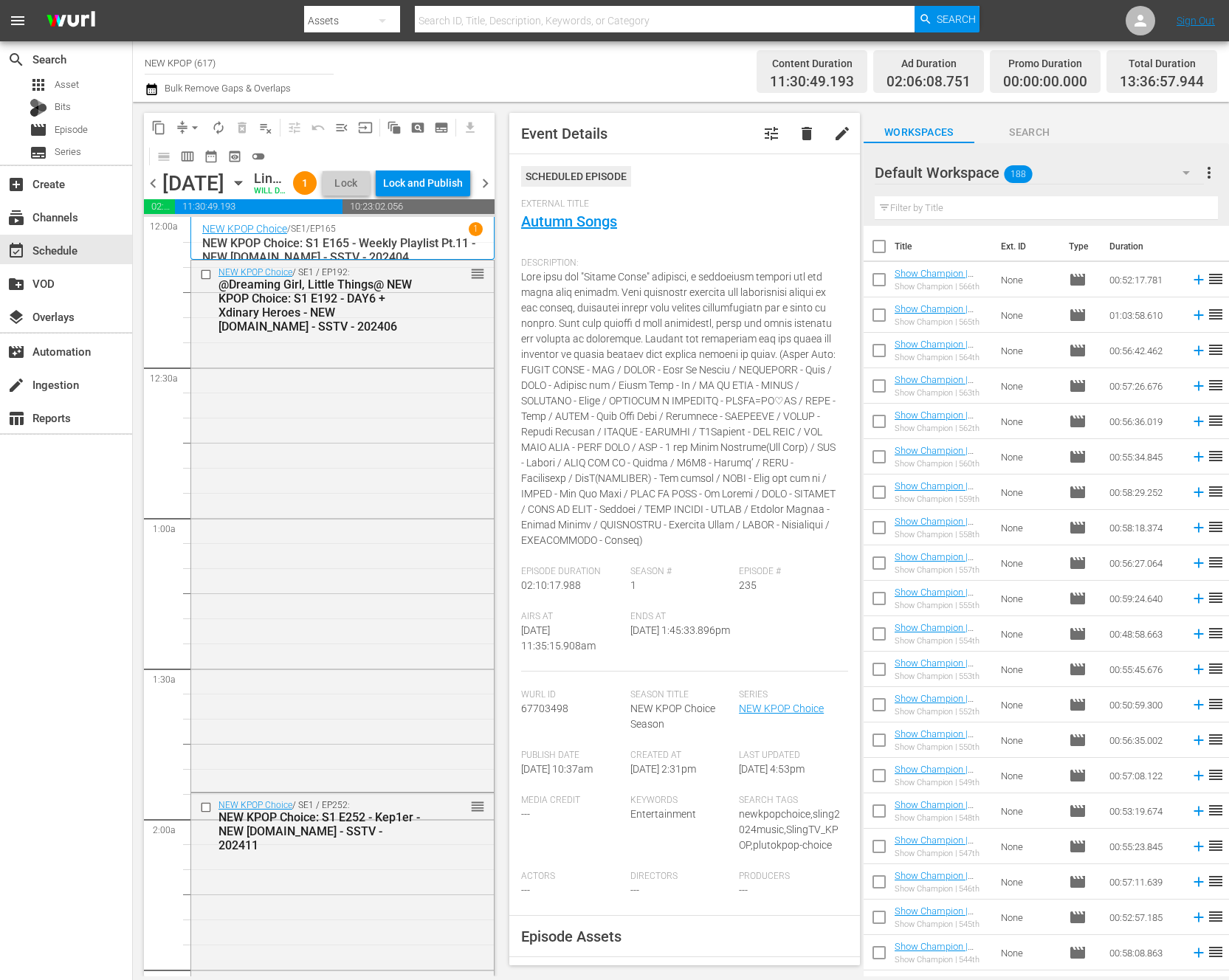
click at [217, 129] on span "autorenew_outlined" at bounding box center [218, 127] width 15 height 15
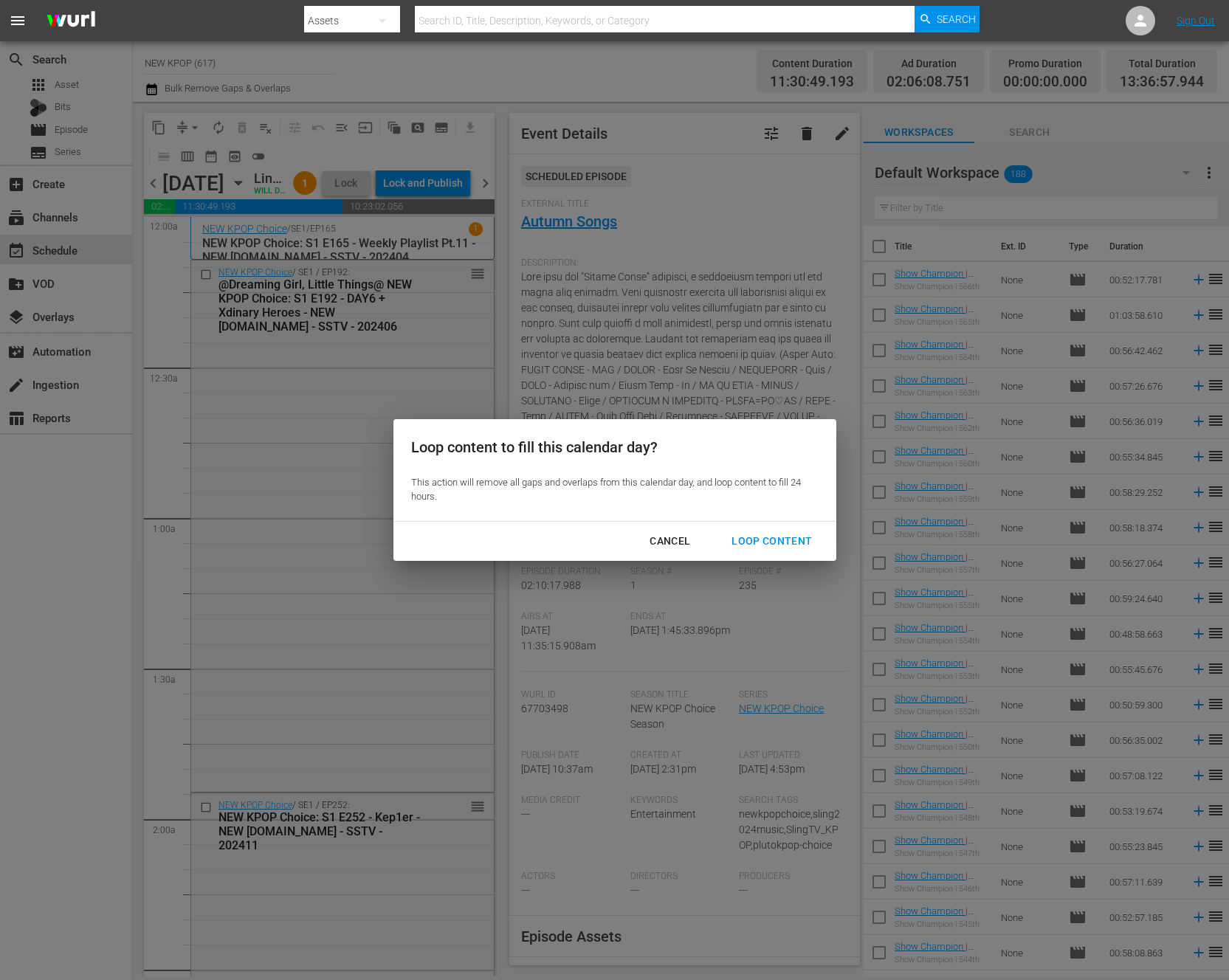
click at [809, 536] on div "Loop Content" at bounding box center [771, 542] width 104 height 18
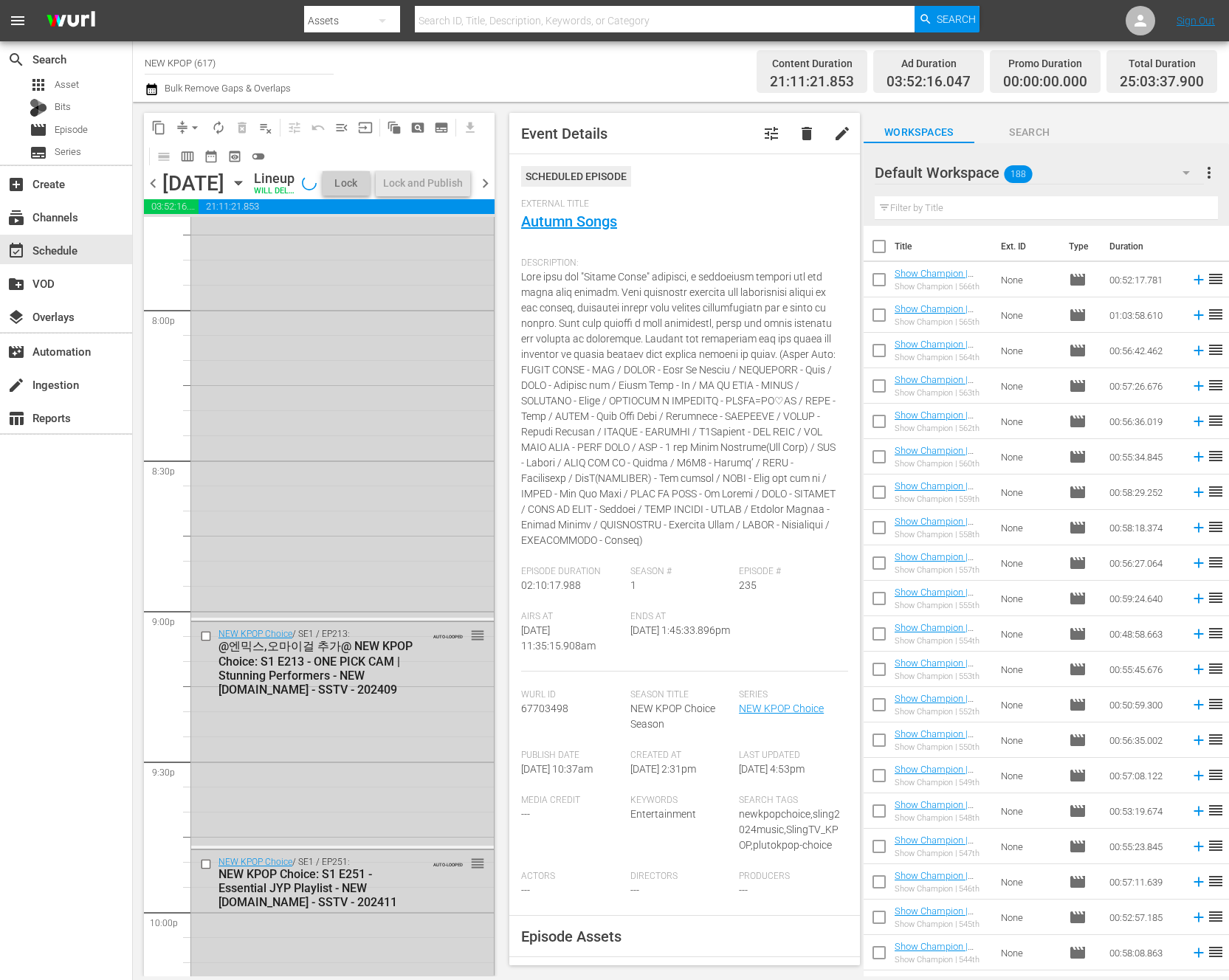
scroll to position [5986, 0]
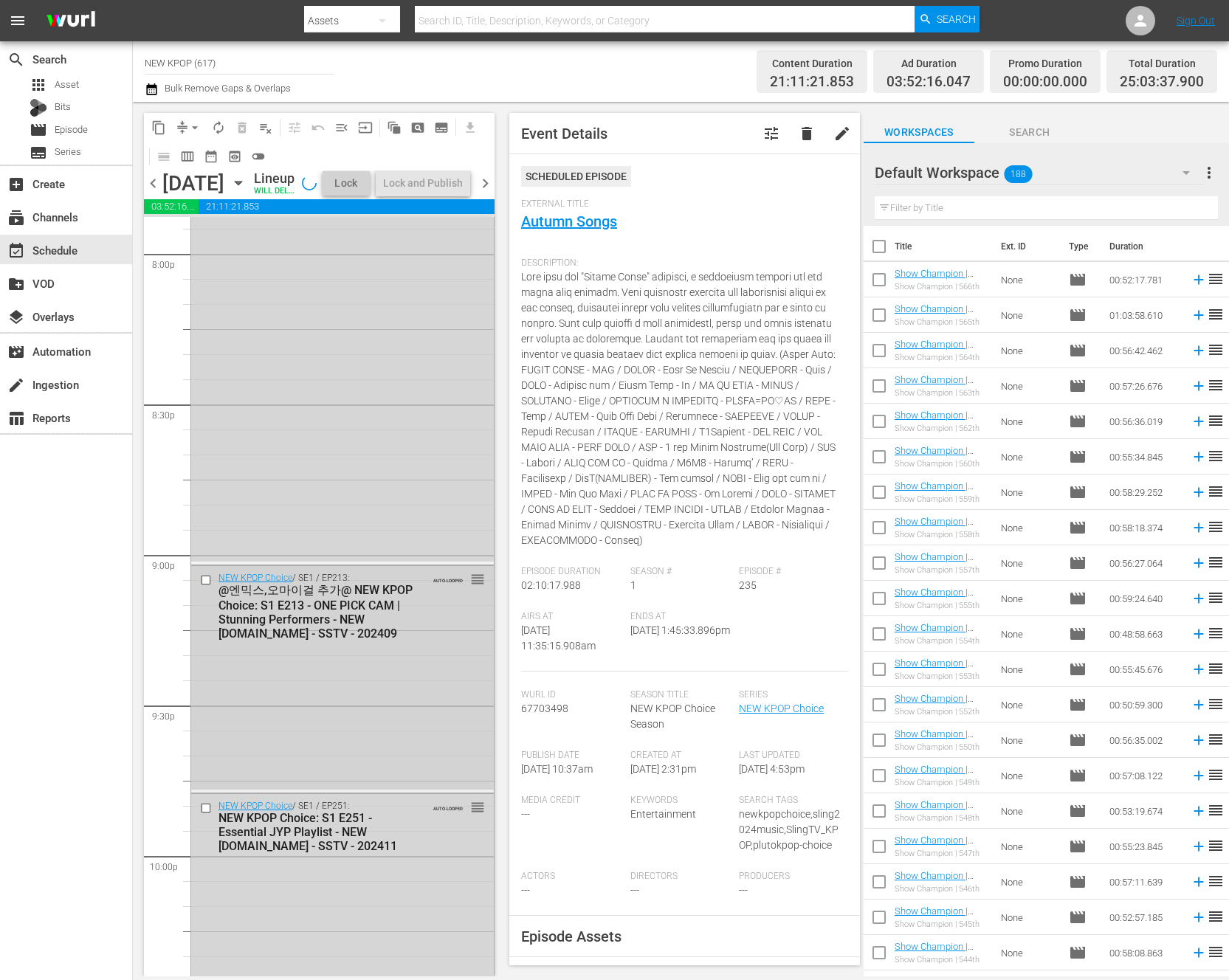
click at [321, 703] on div "NEW KPOP Choice / SE1 / EP213: @엔믹스,오마이걸 추가@ NEW KPOP Choice: S1 E213 - ONE PIC…" at bounding box center [342, 678] width 303 height 223
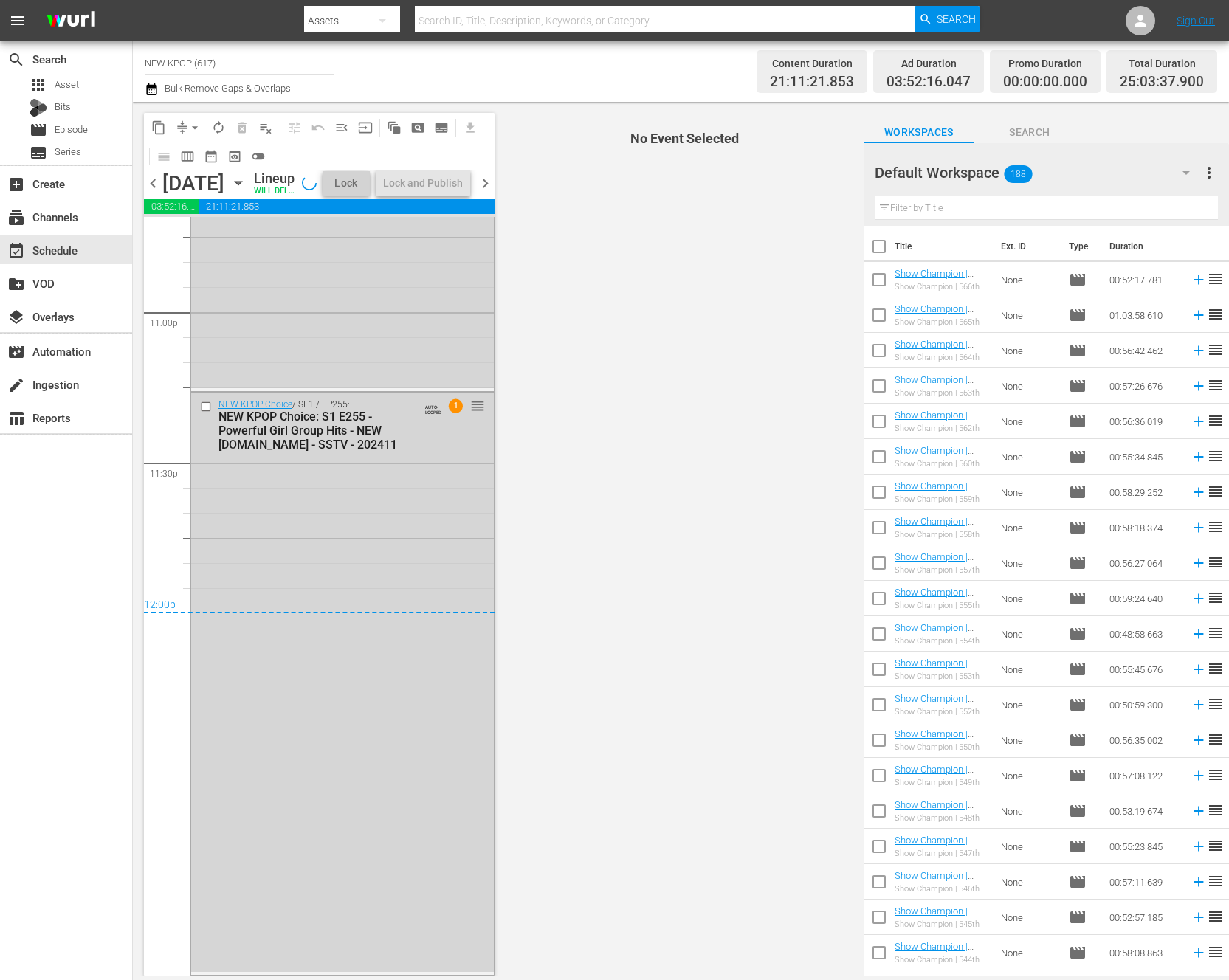
click at [321, 703] on div "NEW KPOP Choice / SE1 / EP255: NEW KPOP Choice: S1 E255 - Powerful Girl Group H…" at bounding box center [342, 683] width 303 height 579
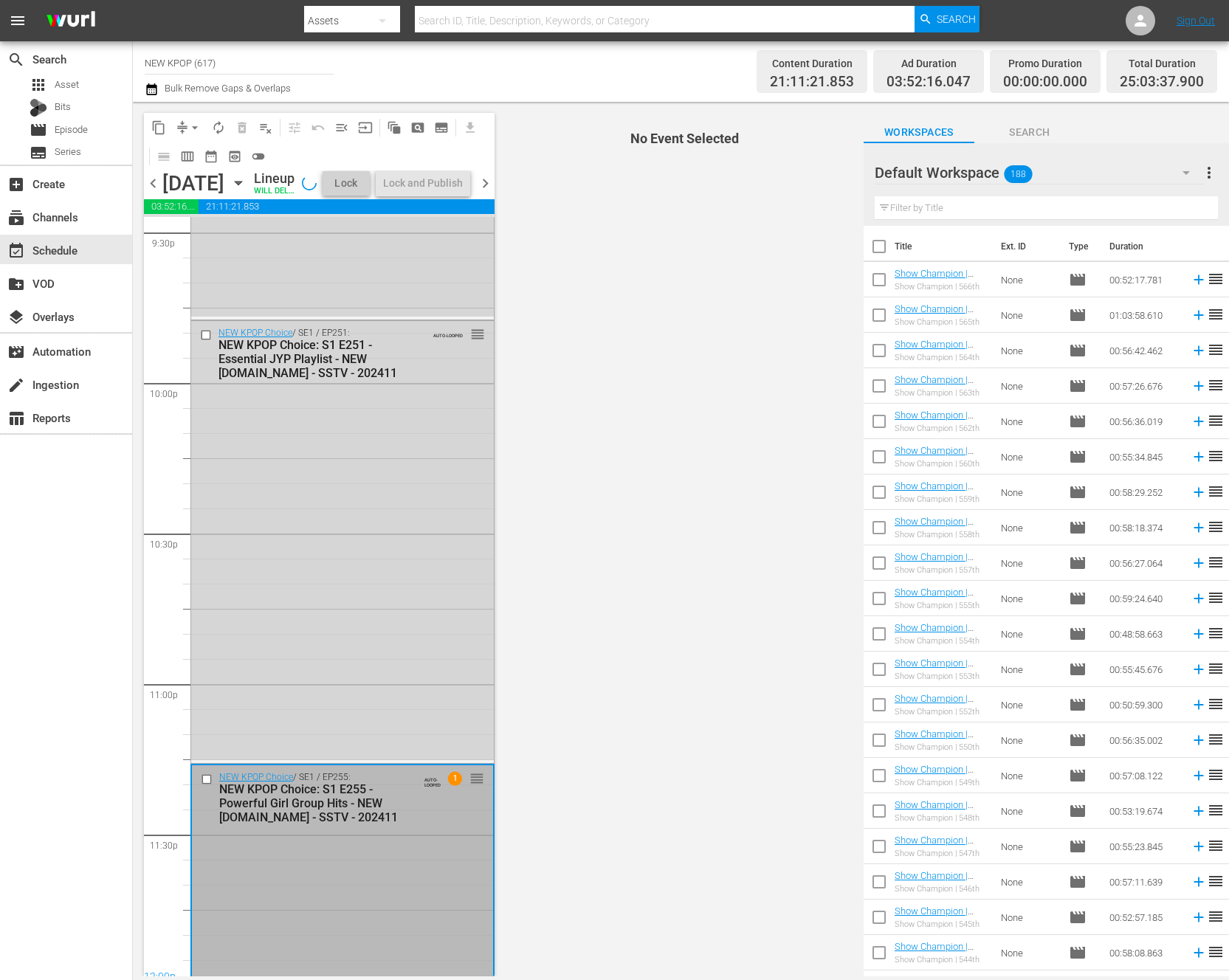
click at [321, 703] on div "NEW KPOP Choice / SE1 / EP251: NEW KPOP Choice: S1 E251 - Essential JYP Playlis…" at bounding box center [342, 541] width 303 height 439
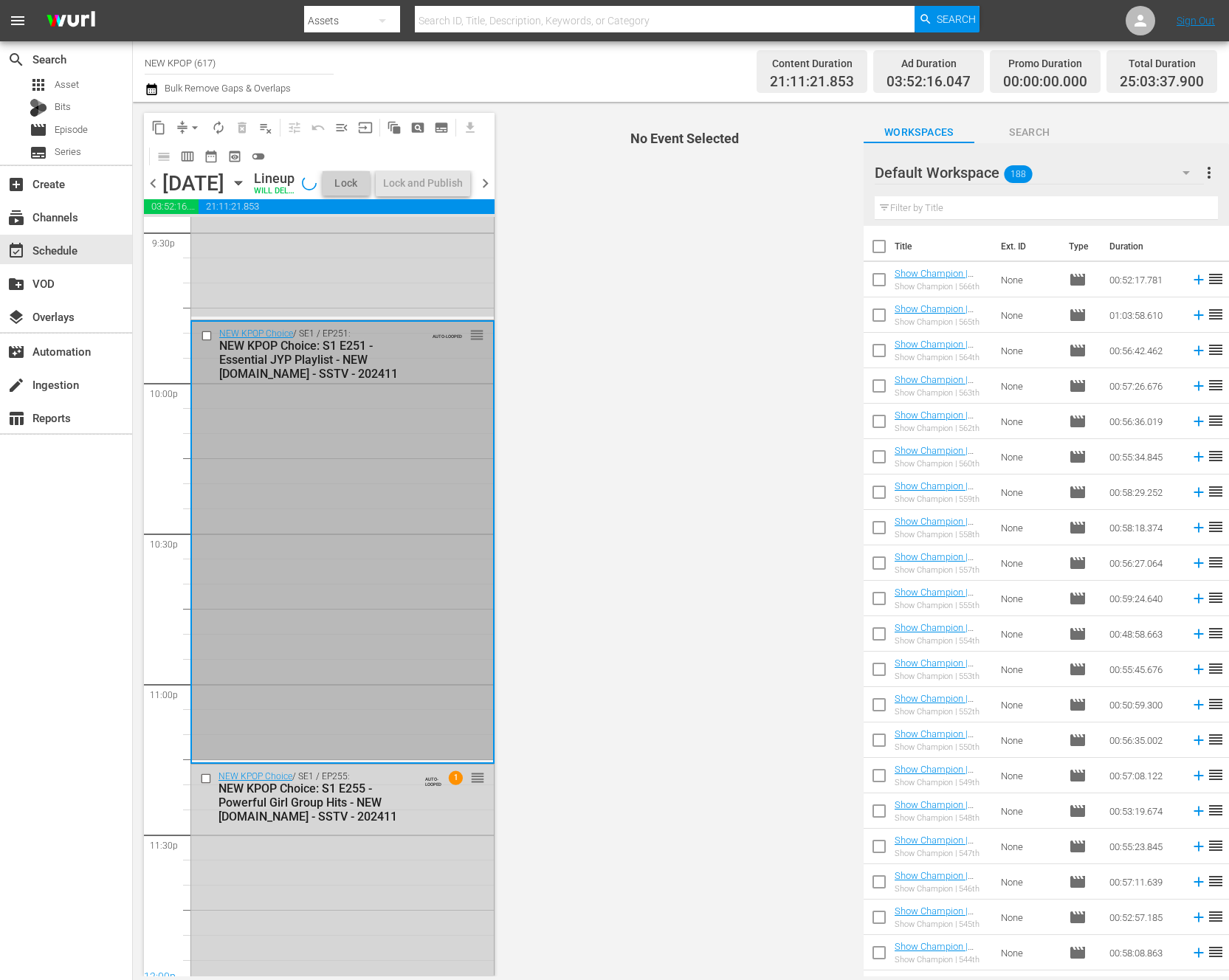
scroll to position [6155, 0]
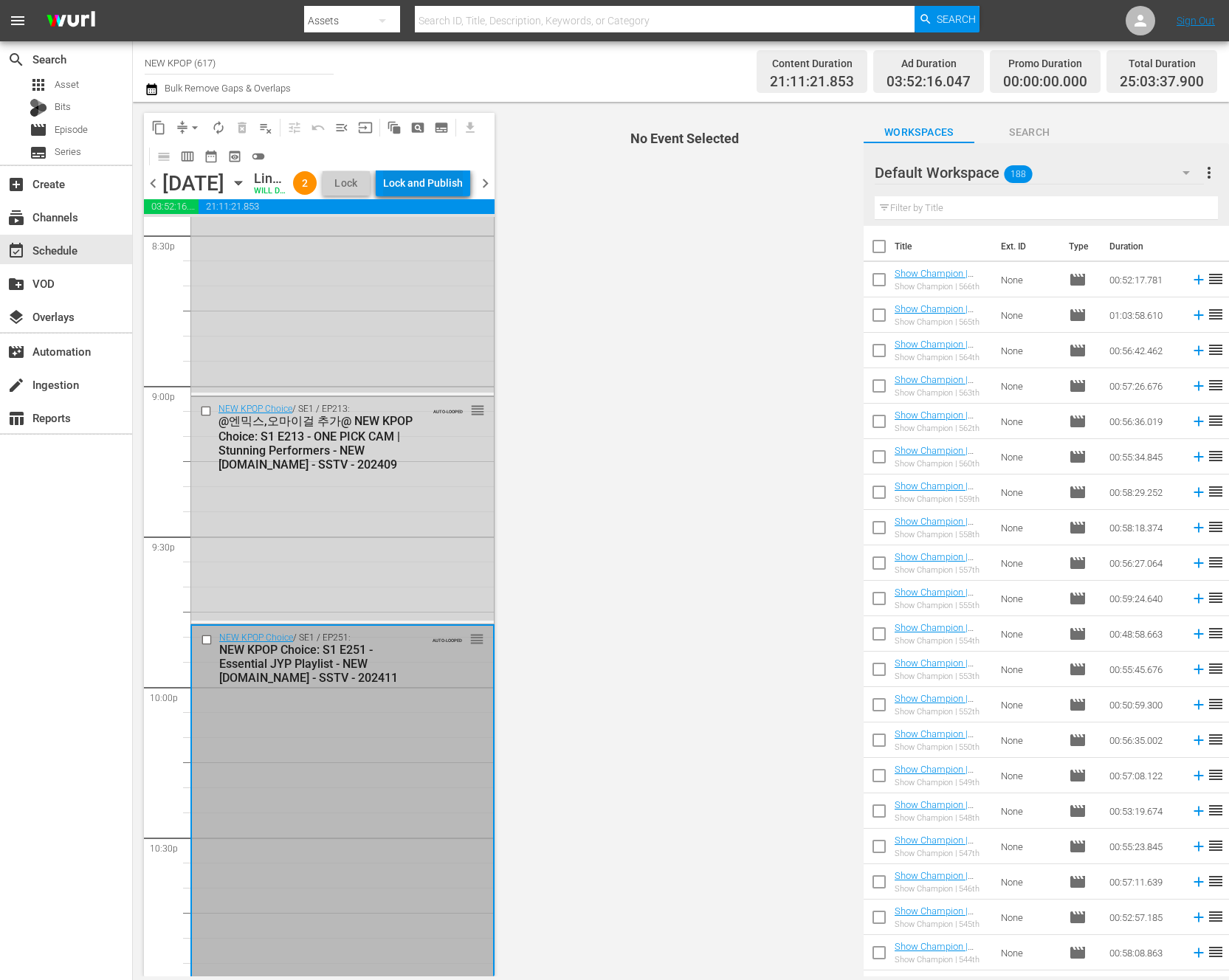
click at [431, 193] on div "Lock and Publish" at bounding box center [422, 183] width 79 height 26
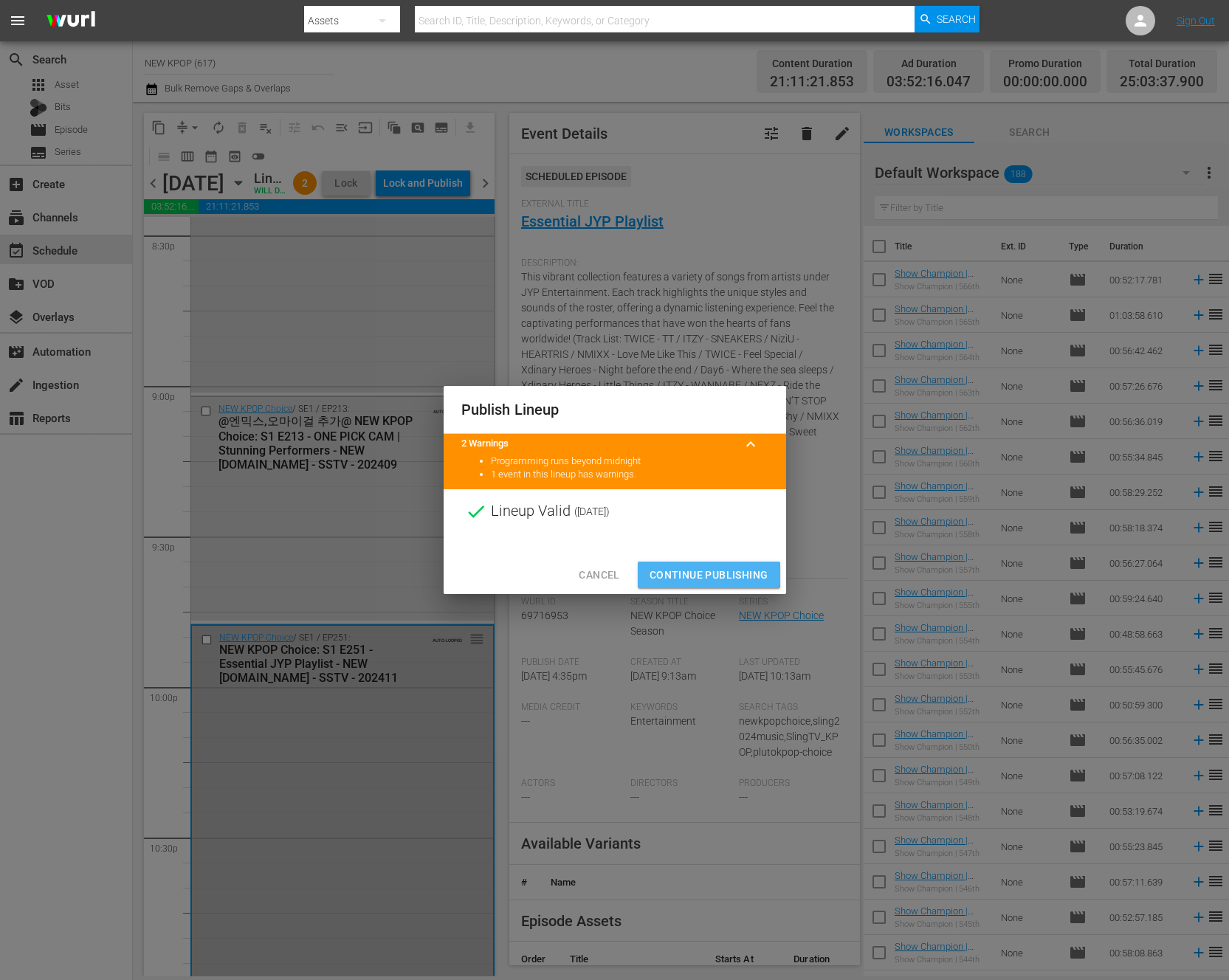
click at [646, 569] on button "Continue Publishing" at bounding box center [709, 575] width 143 height 27
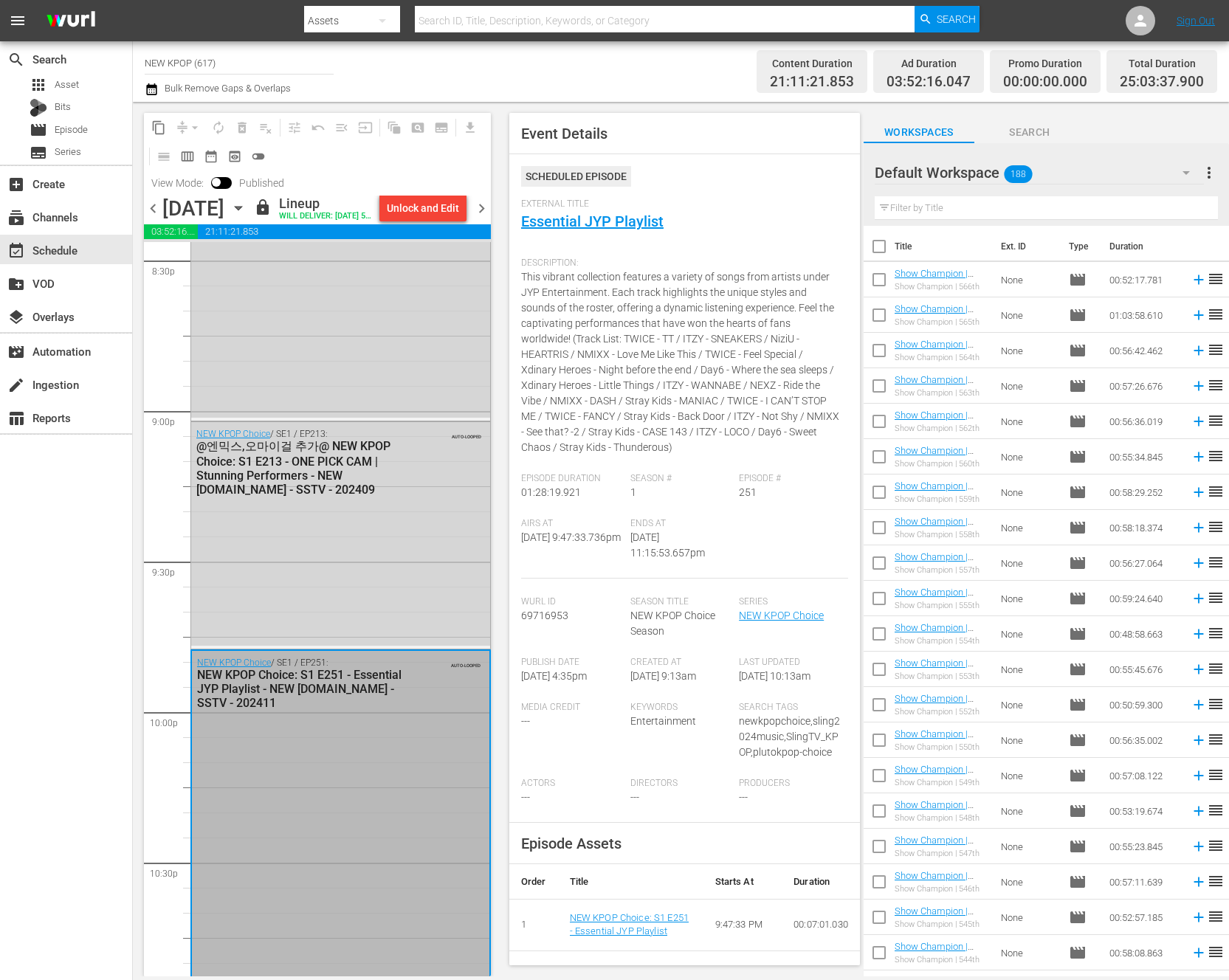
scroll to position [6879, 0]
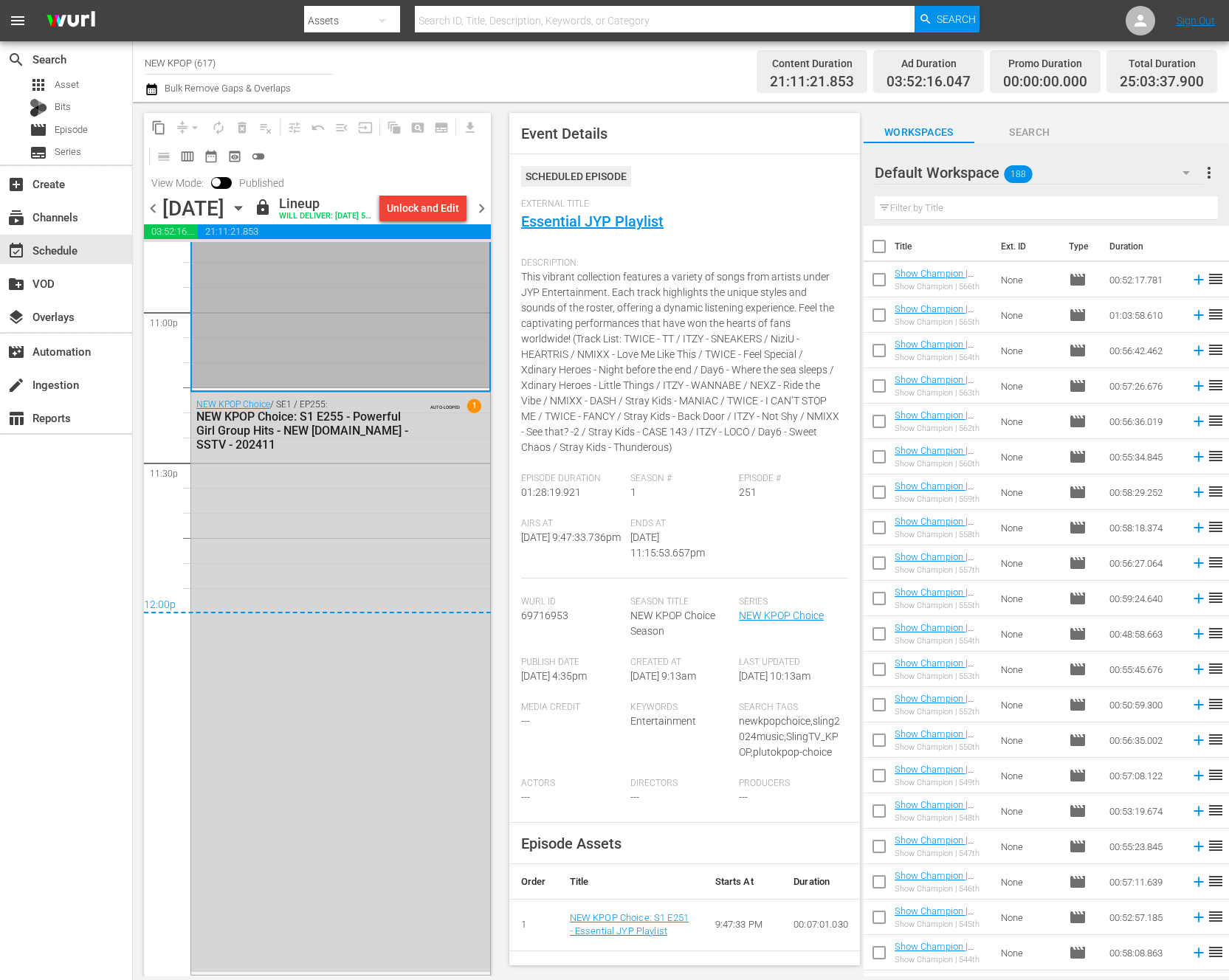
click at [486, 215] on span "chevron_right" at bounding box center [482, 209] width 18 height 18
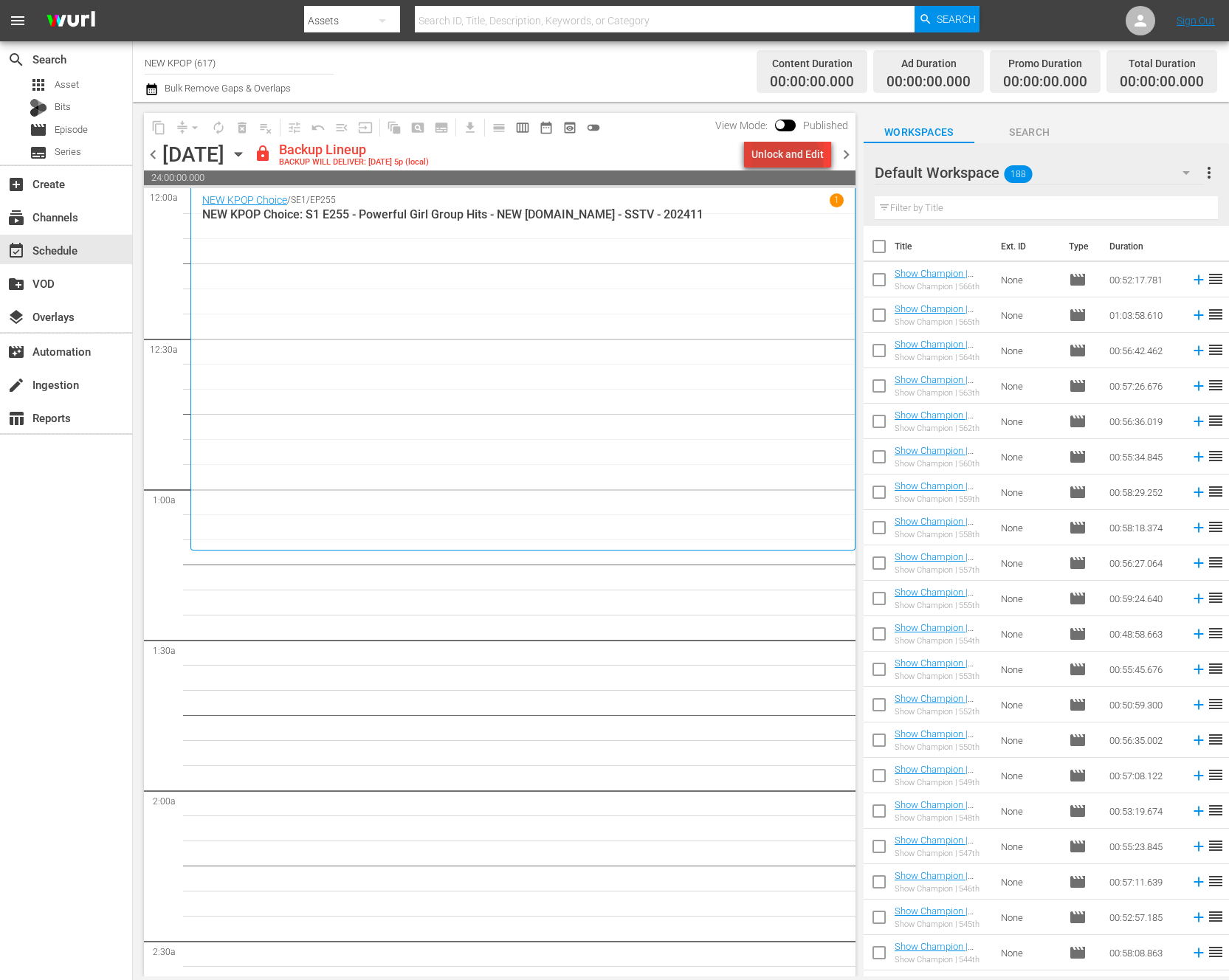
click at [781, 167] on div "Unlock and Edit" at bounding box center [787, 154] width 72 height 26
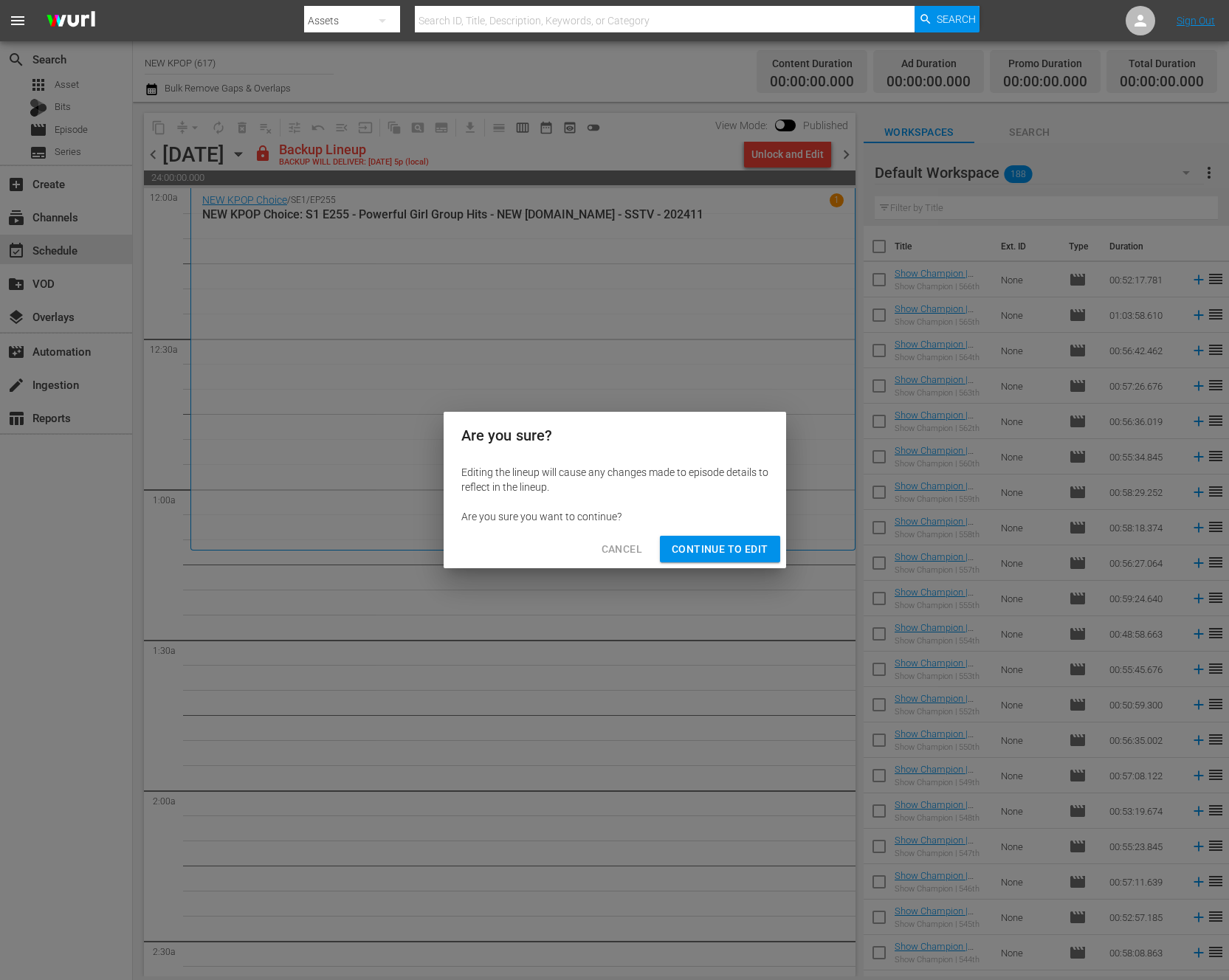
click at [658, 603] on div "Are you sure? Editing the lineup will cause any changes made to episode details…" at bounding box center [614, 490] width 1229 height 980
click at [735, 550] on span "Continue to Edit" at bounding box center [720, 549] width 96 height 18
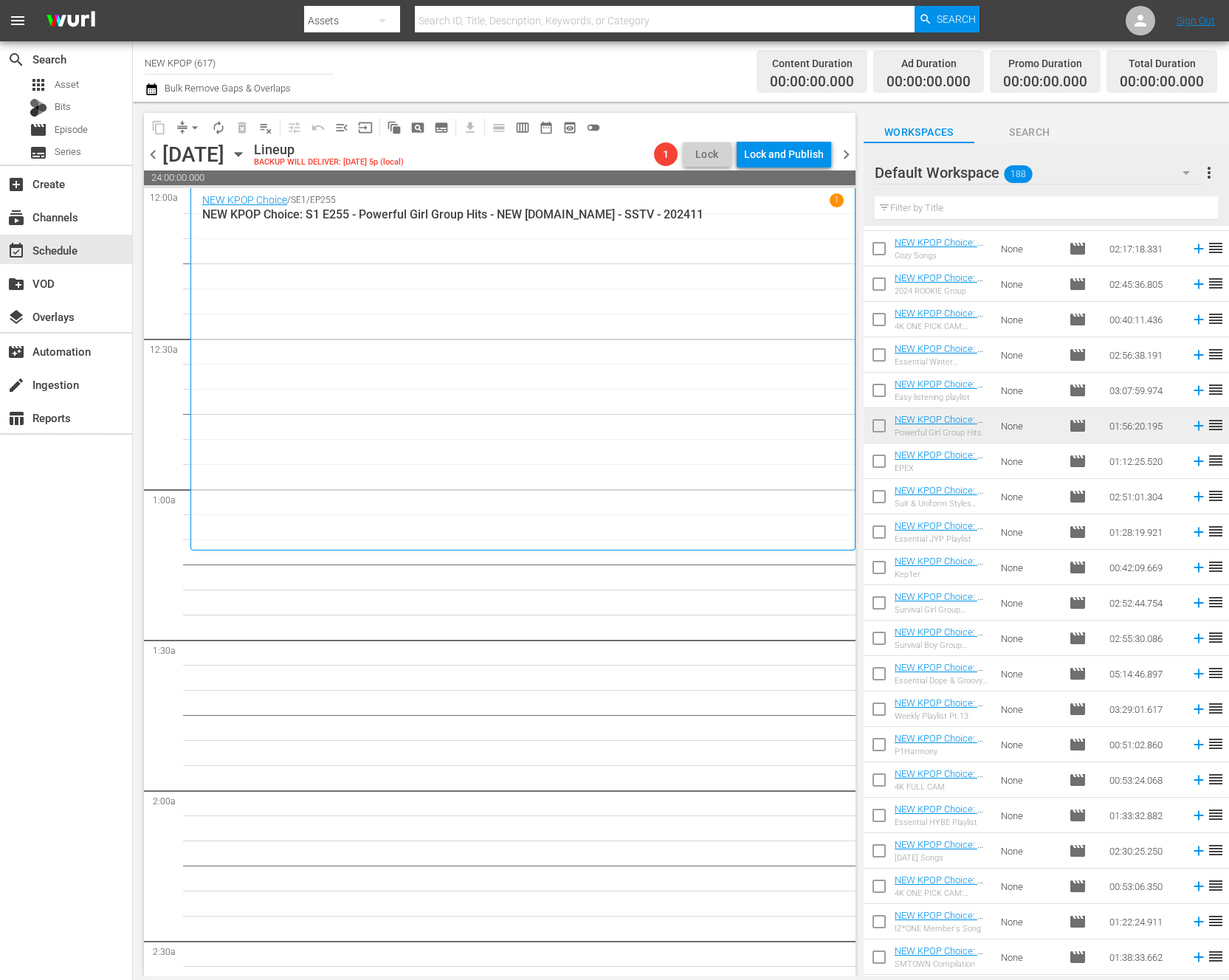
scroll to position [411, 0]
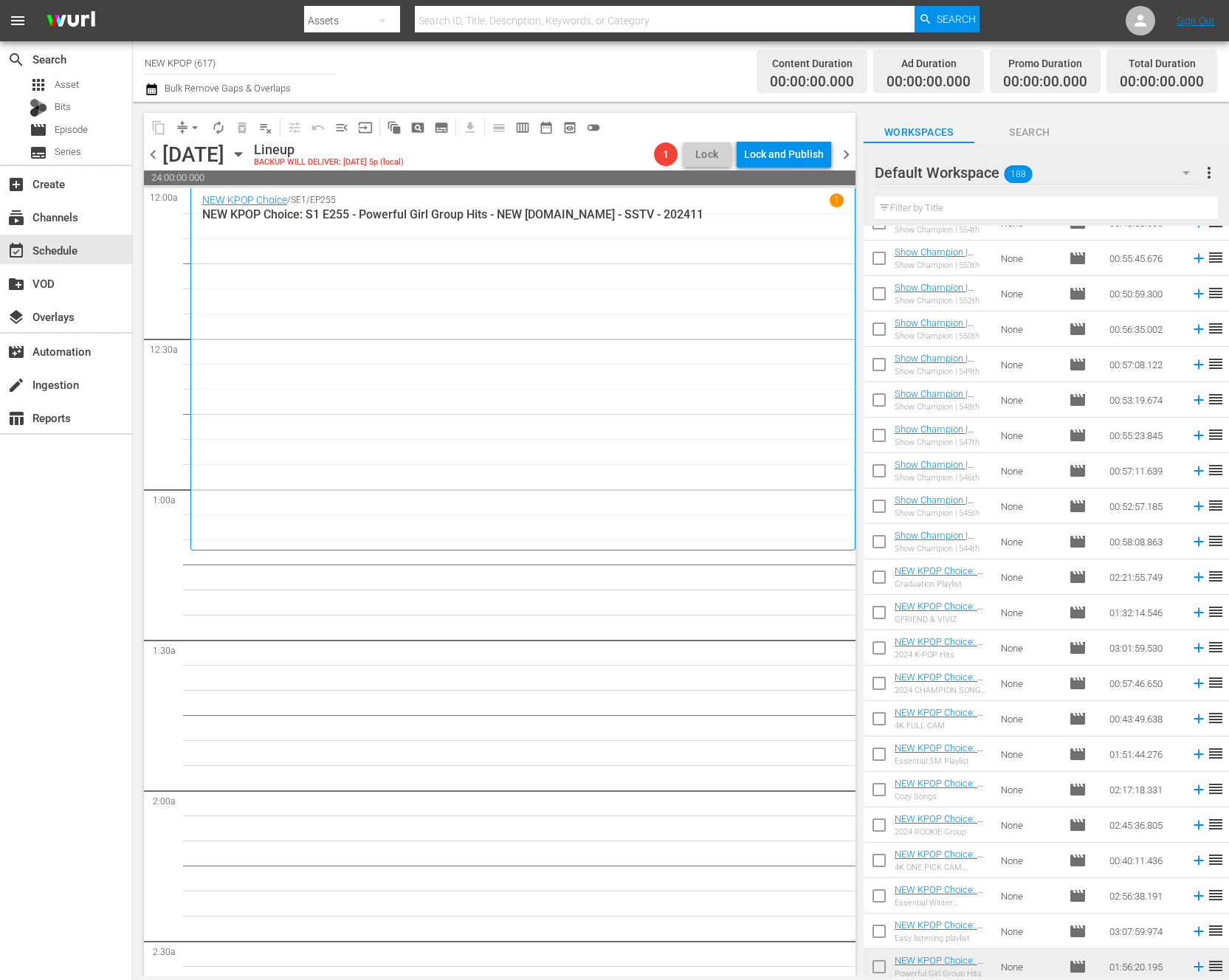
click at [634, 494] on div "NEW KPOP Choice / SE1 / EP255 1 NEW KPOP Choice: S1 E255 - Powerful Girl Group …" at bounding box center [522, 369] width 641 height 351
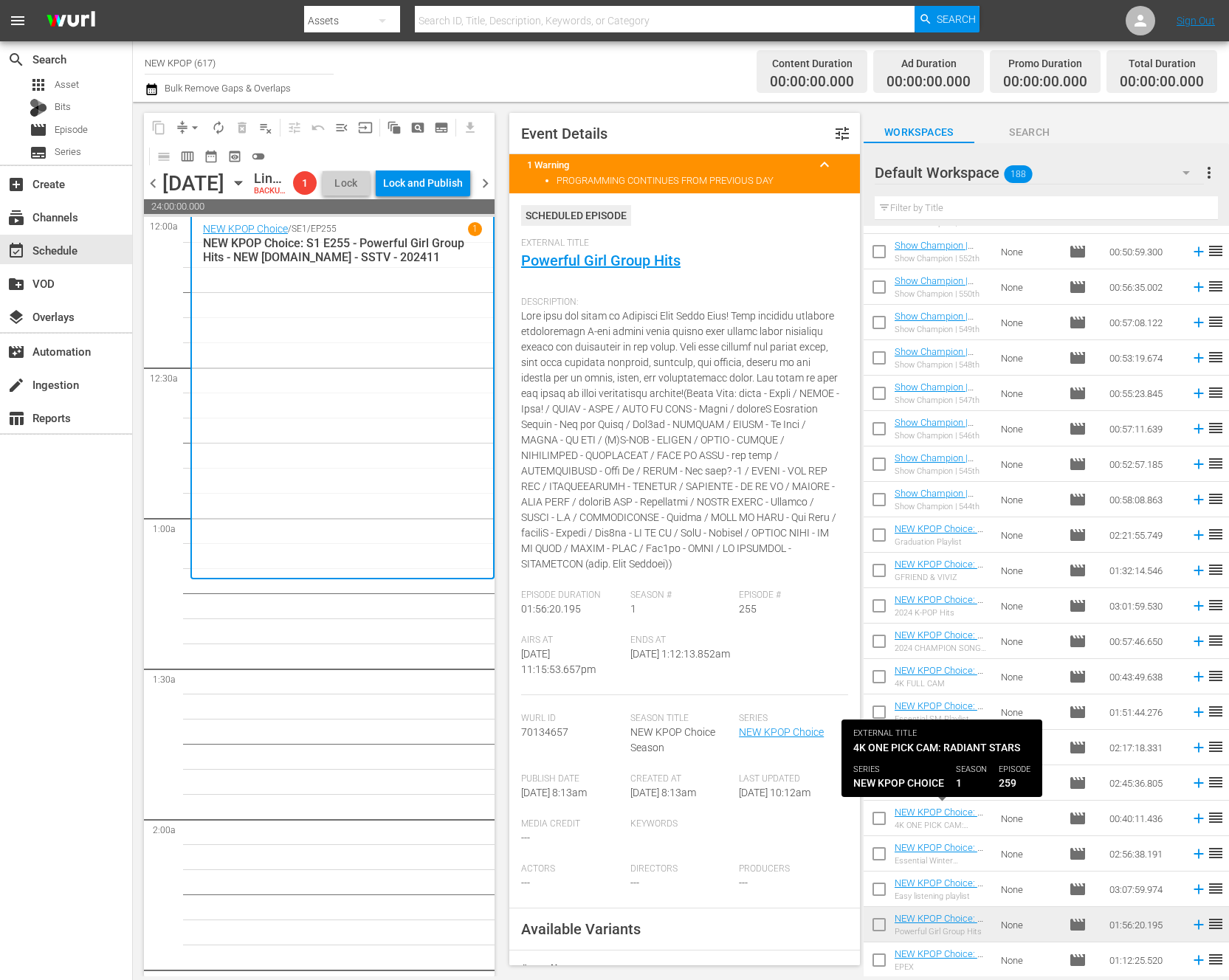
scroll to position [764, 0]
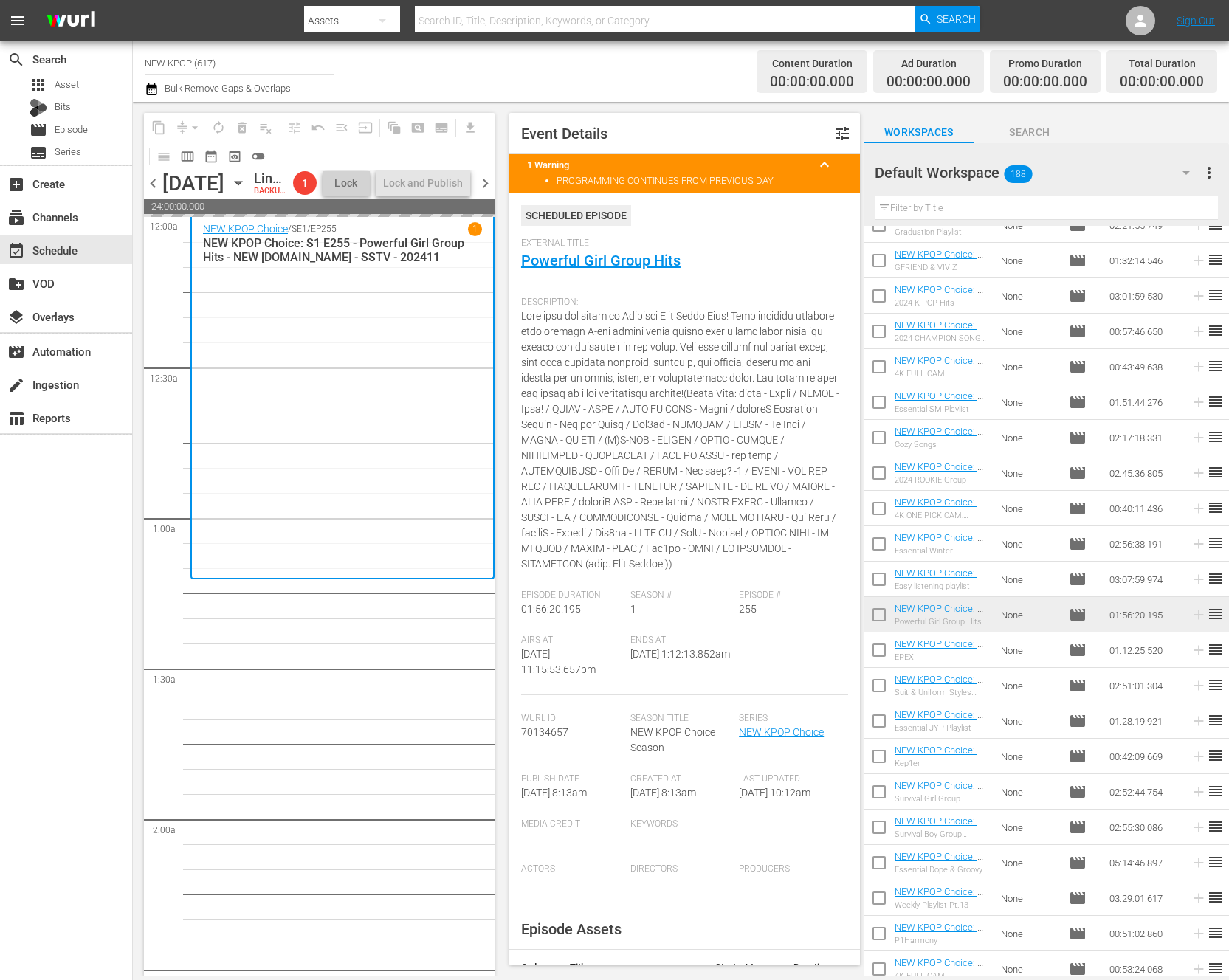
click at [980, 203] on input "text" at bounding box center [1046, 208] width 343 height 24
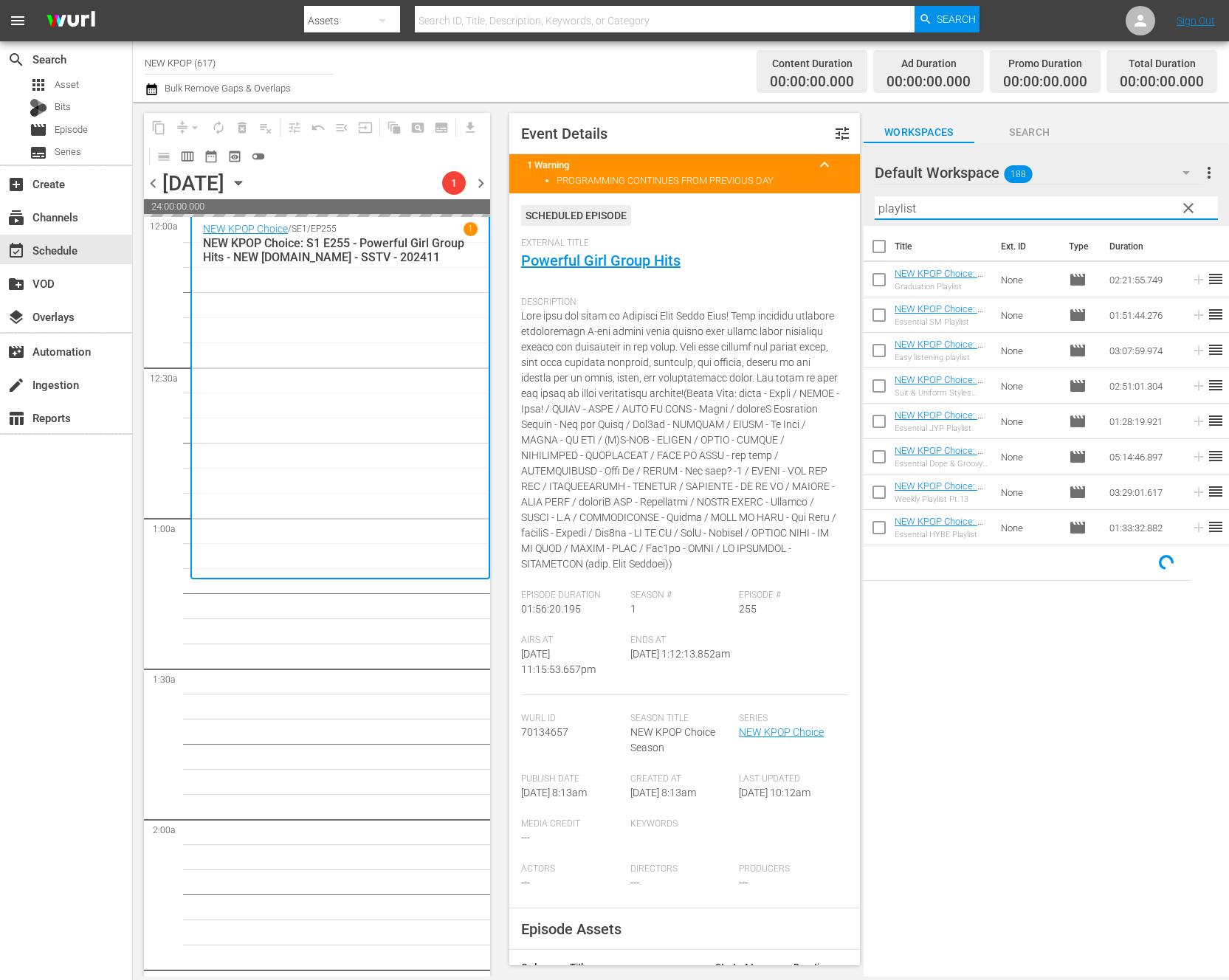
type input "playlist"
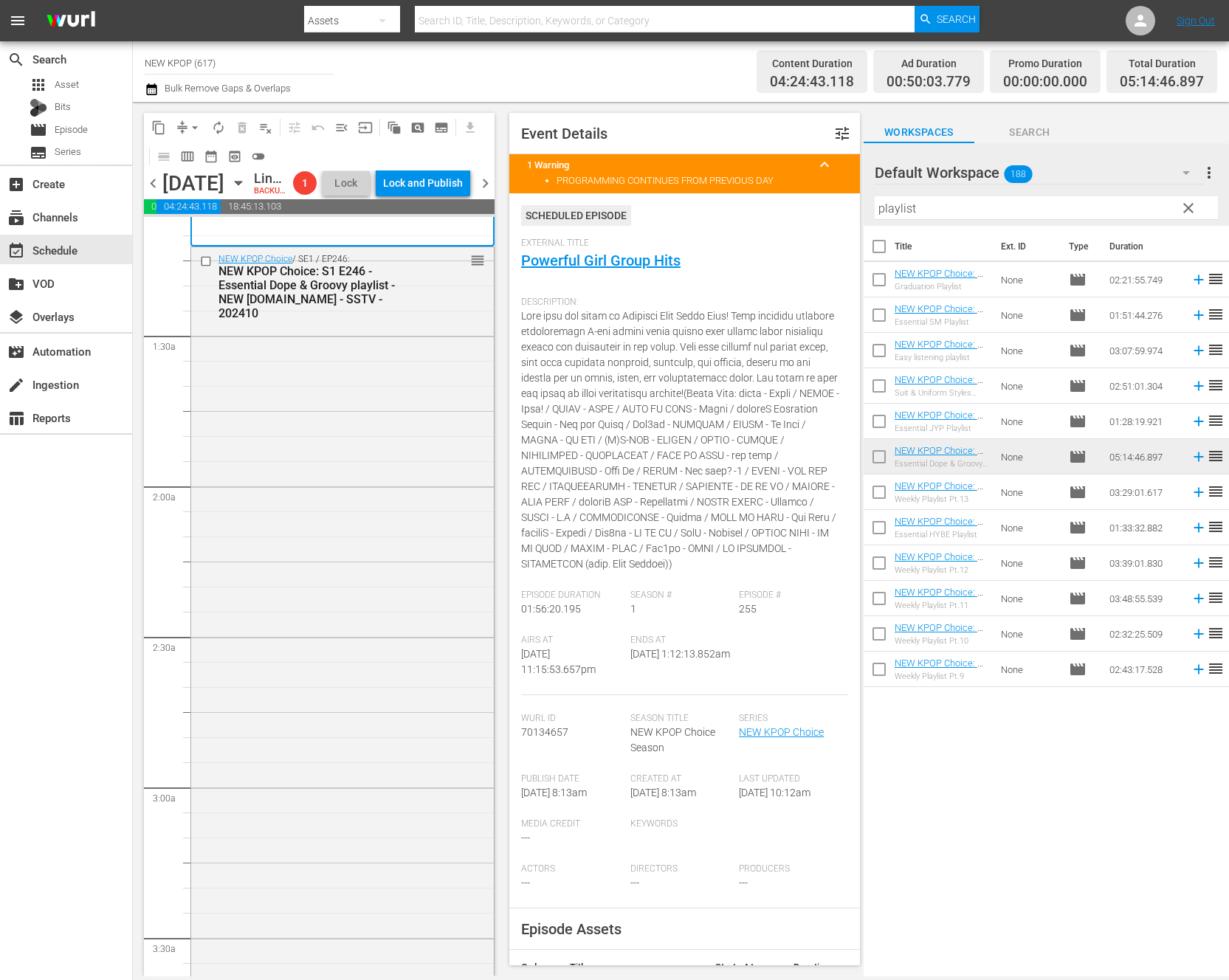
scroll to position [700, 0]
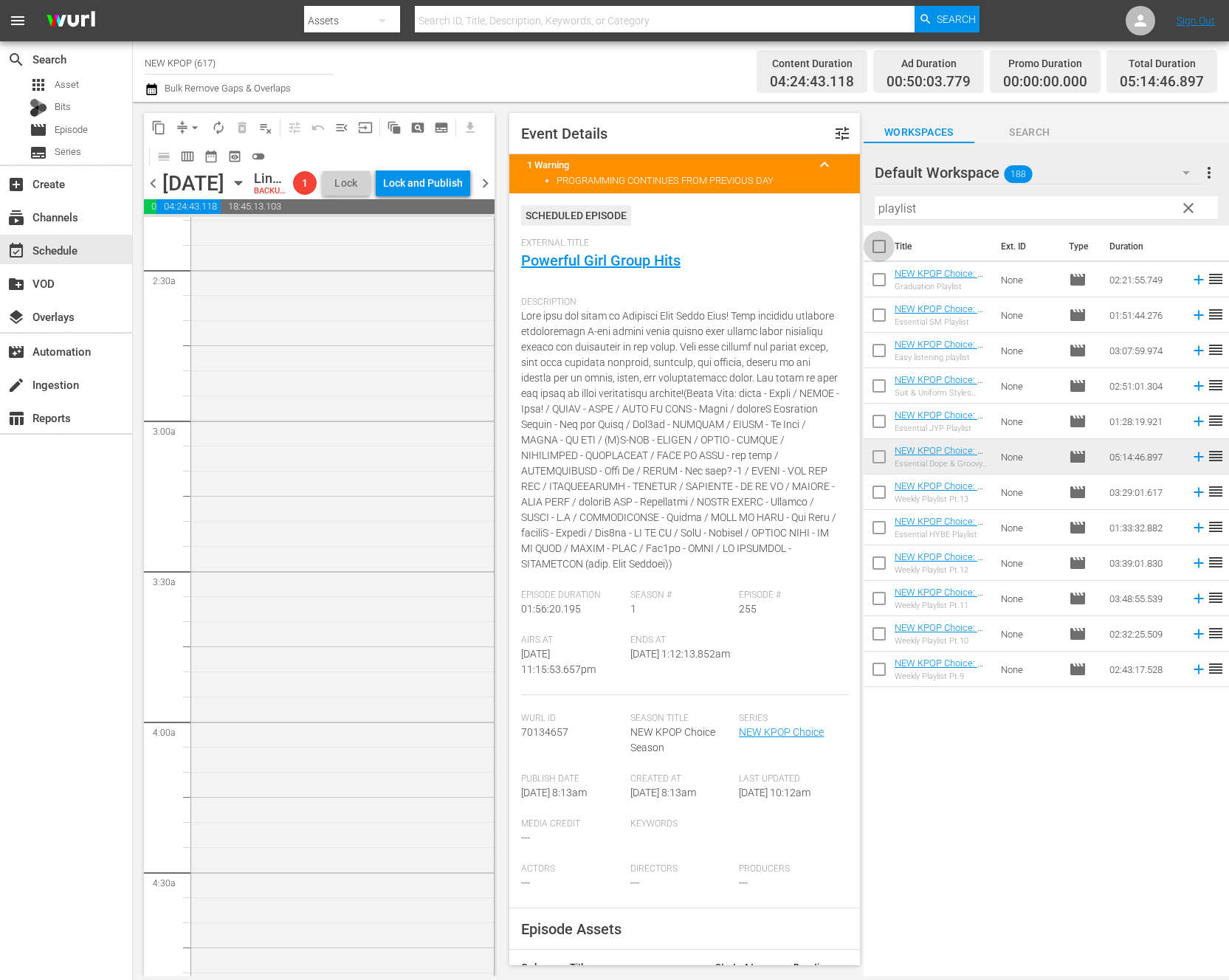
click at [874, 250] on input "checkbox" at bounding box center [879, 250] width 31 height 31
checkbox input "true"
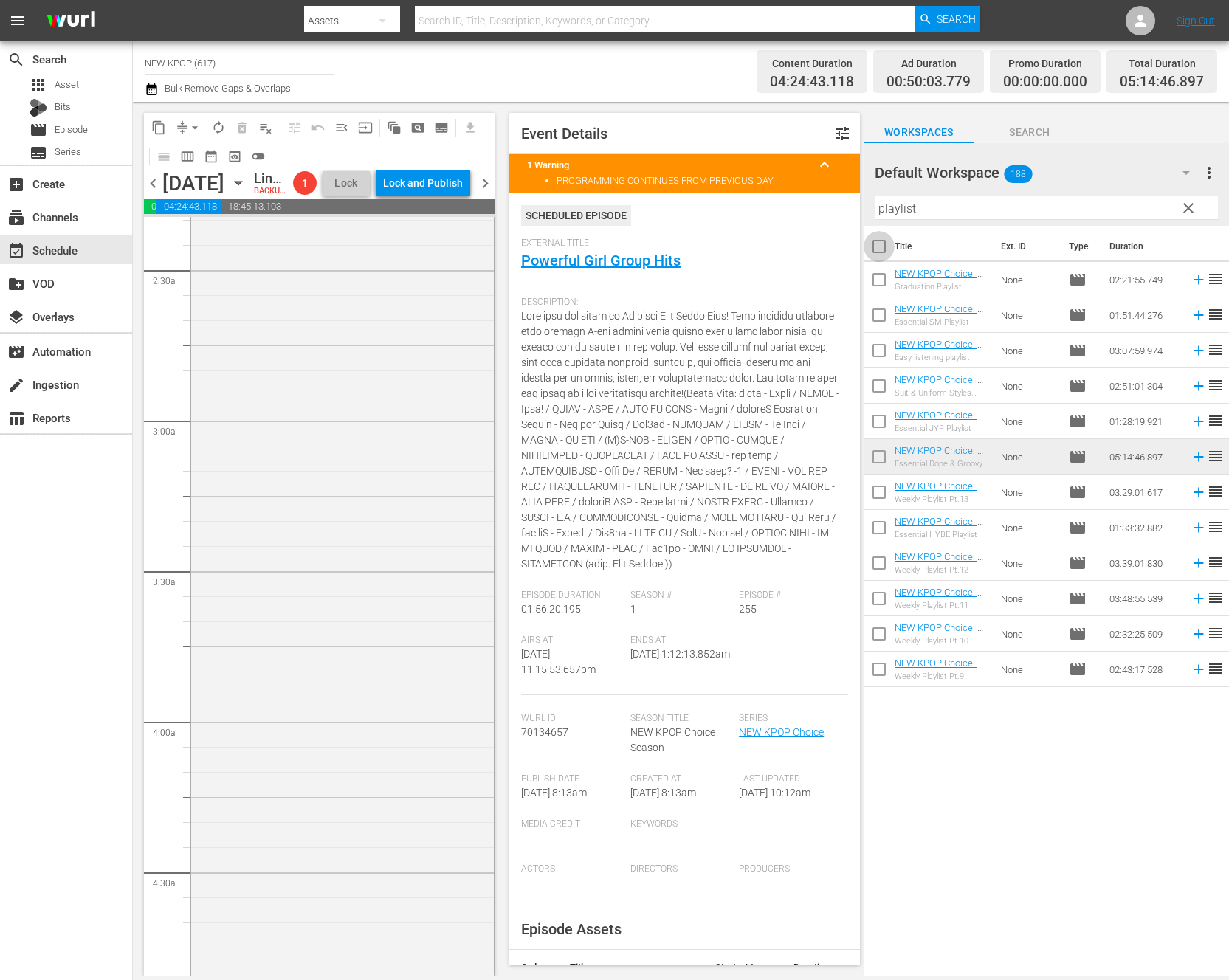
checkbox input "true"
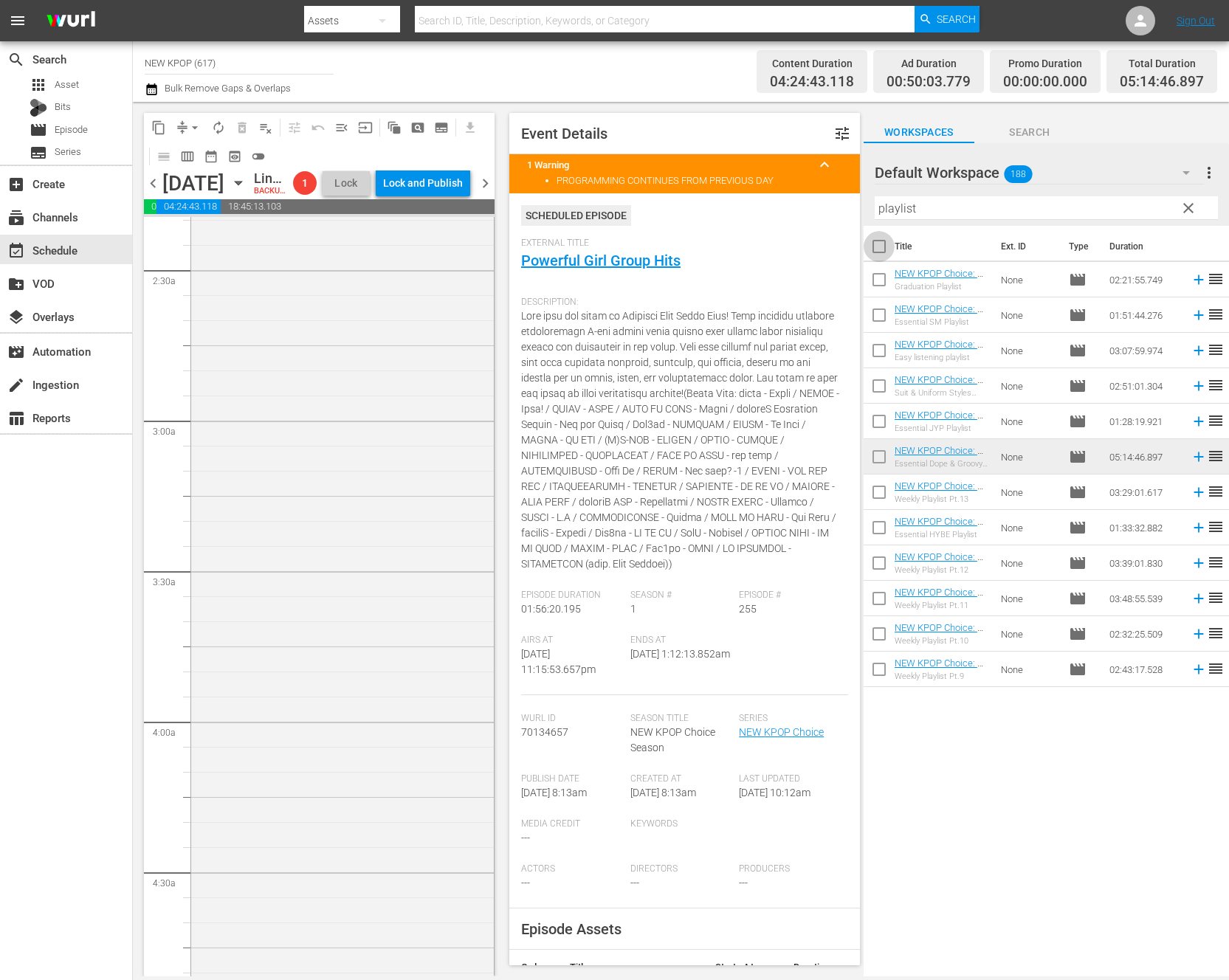
checkbox input "true"
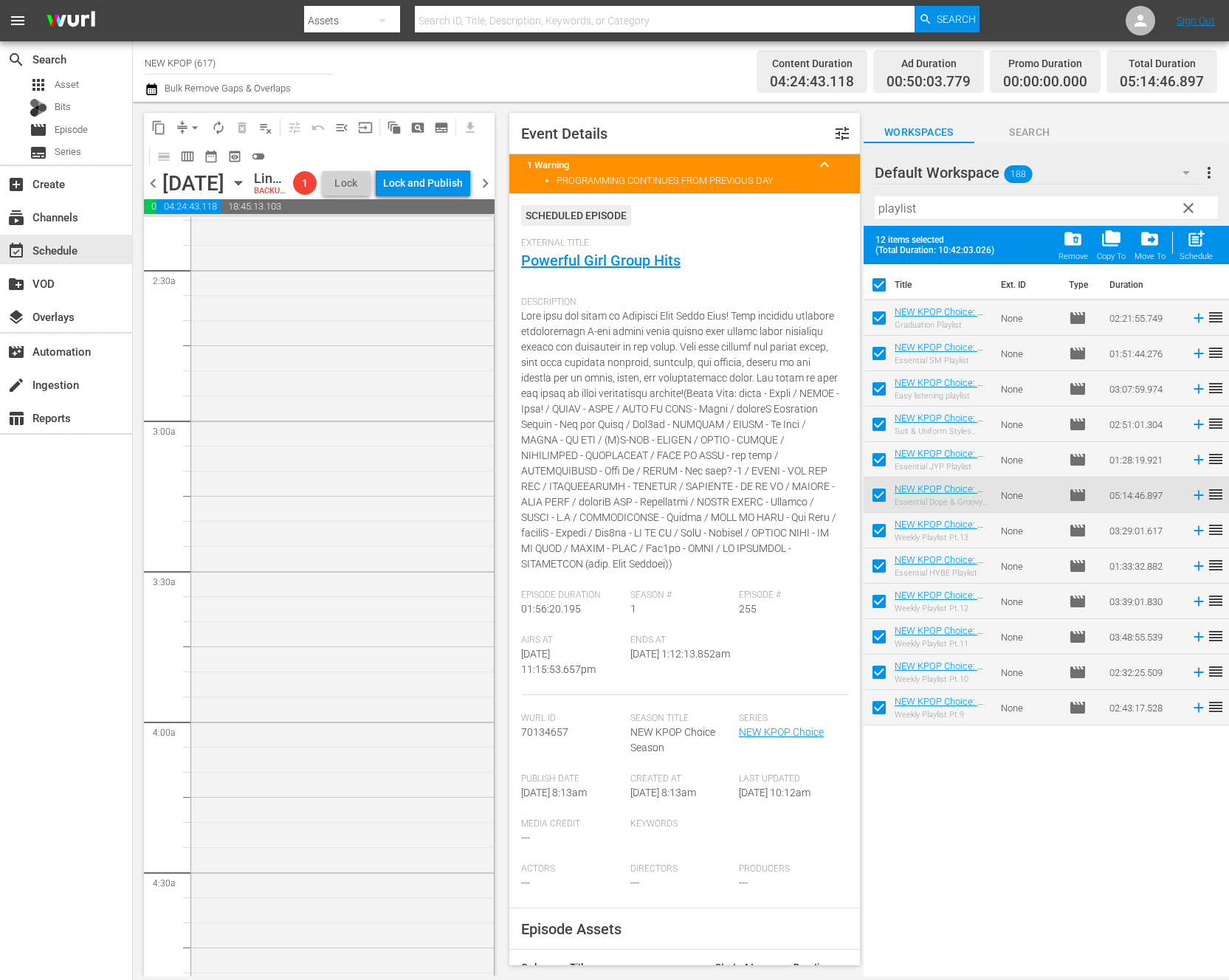
click at [881, 529] on input "checkbox" at bounding box center [879, 534] width 31 height 31
checkbox input "false"
click at [879, 599] on input "checkbox" at bounding box center [879, 604] width 31 height 31
checkbox input "false"
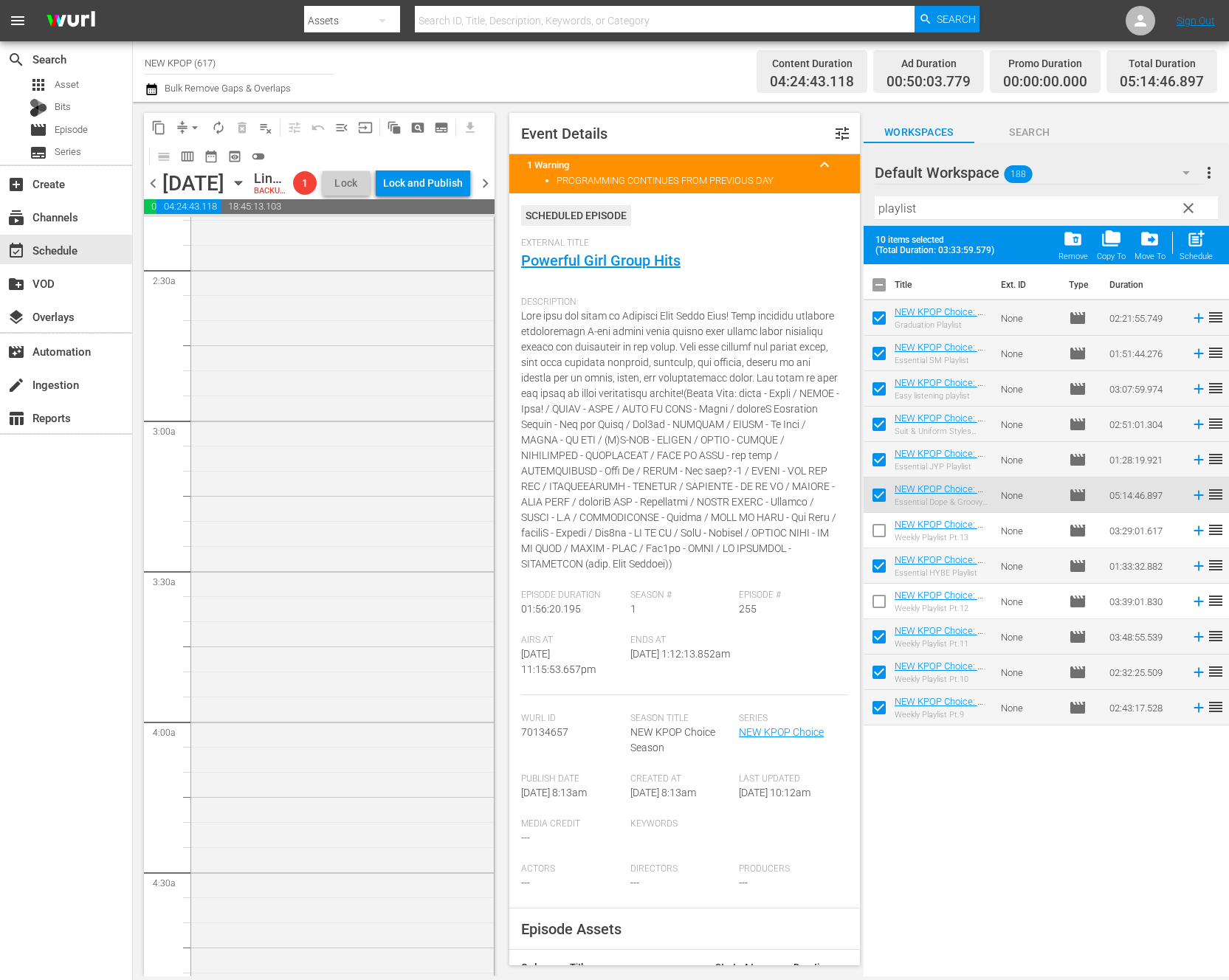
click at [877, 637] on input "checkbox" at bounding box center [879, 639] width 31 height 31
checkbox input "false"
click at [878, 683] on input "checkbox" at bounding box center [879, 675] width 31 height 31
checkbox input "false"
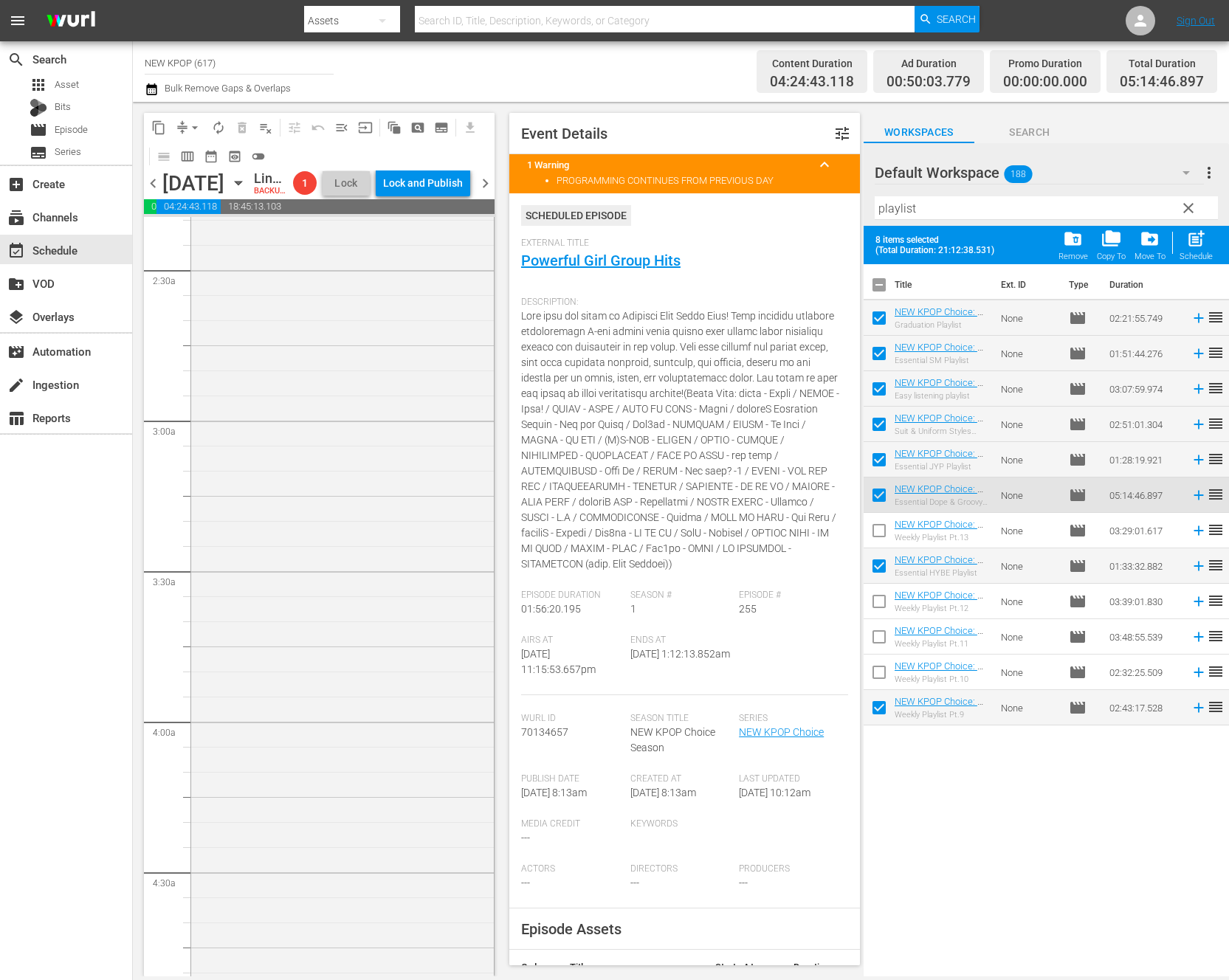
click at [880, 719] on input "checkbox" at bounding box center [879, 710] width 31 height 31
checkbox input "false"
click at [885, 350] on input "checkbox" at bounding box center [879, 357] width 31 height 31
checkbox input "false"
click at [885, 458] on input "checkbox" at bounding box center [879, 463] width 31 height 31
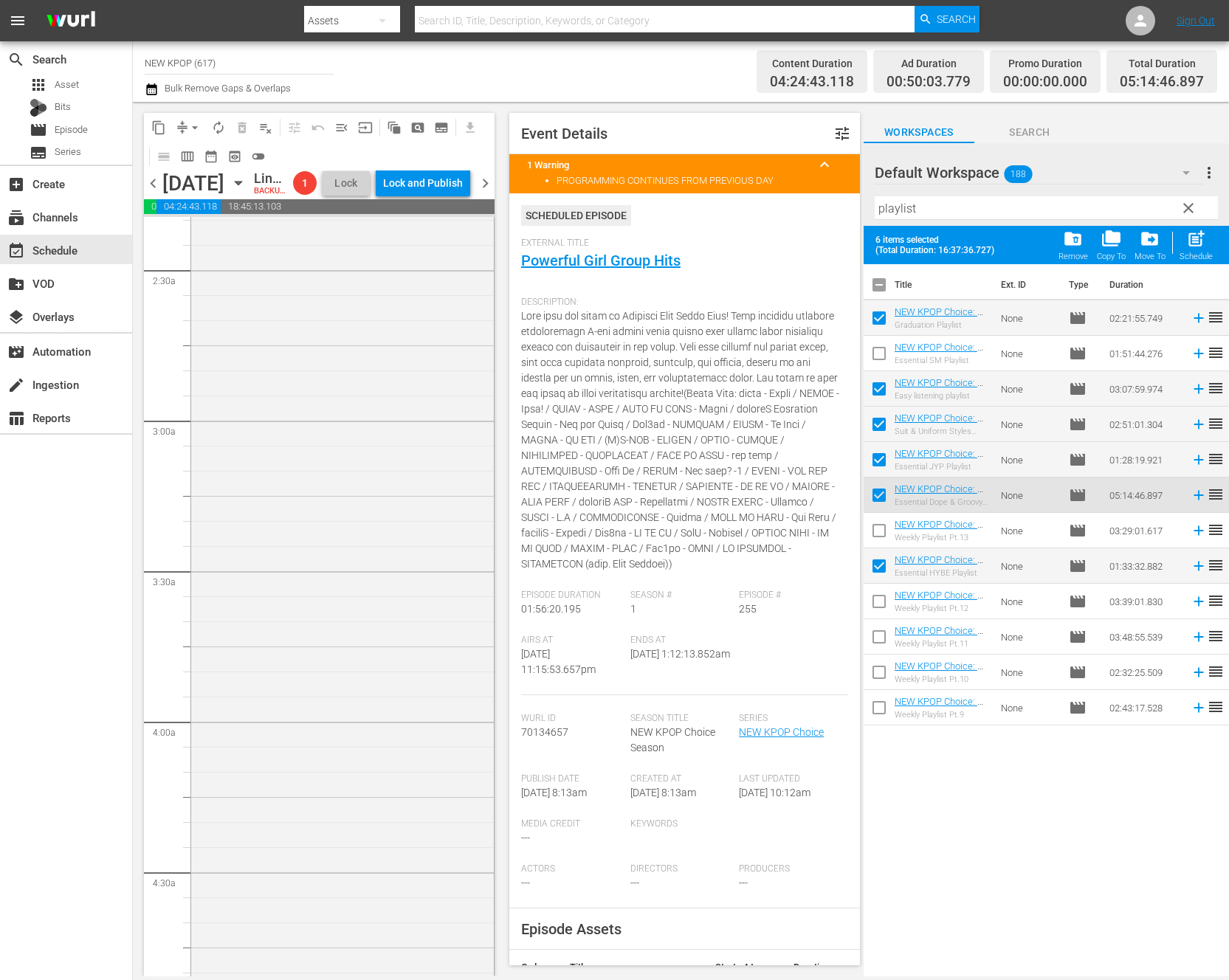
checkbox input "false"
click at [874, 569] on input "checkbox" at bounding box center [879, 569] width 31 height 31
checkbox input "false"
click at [878, 487] on input "checkbox" at bounding box center [879, 498] width 31 height 31
checkbox input "false"
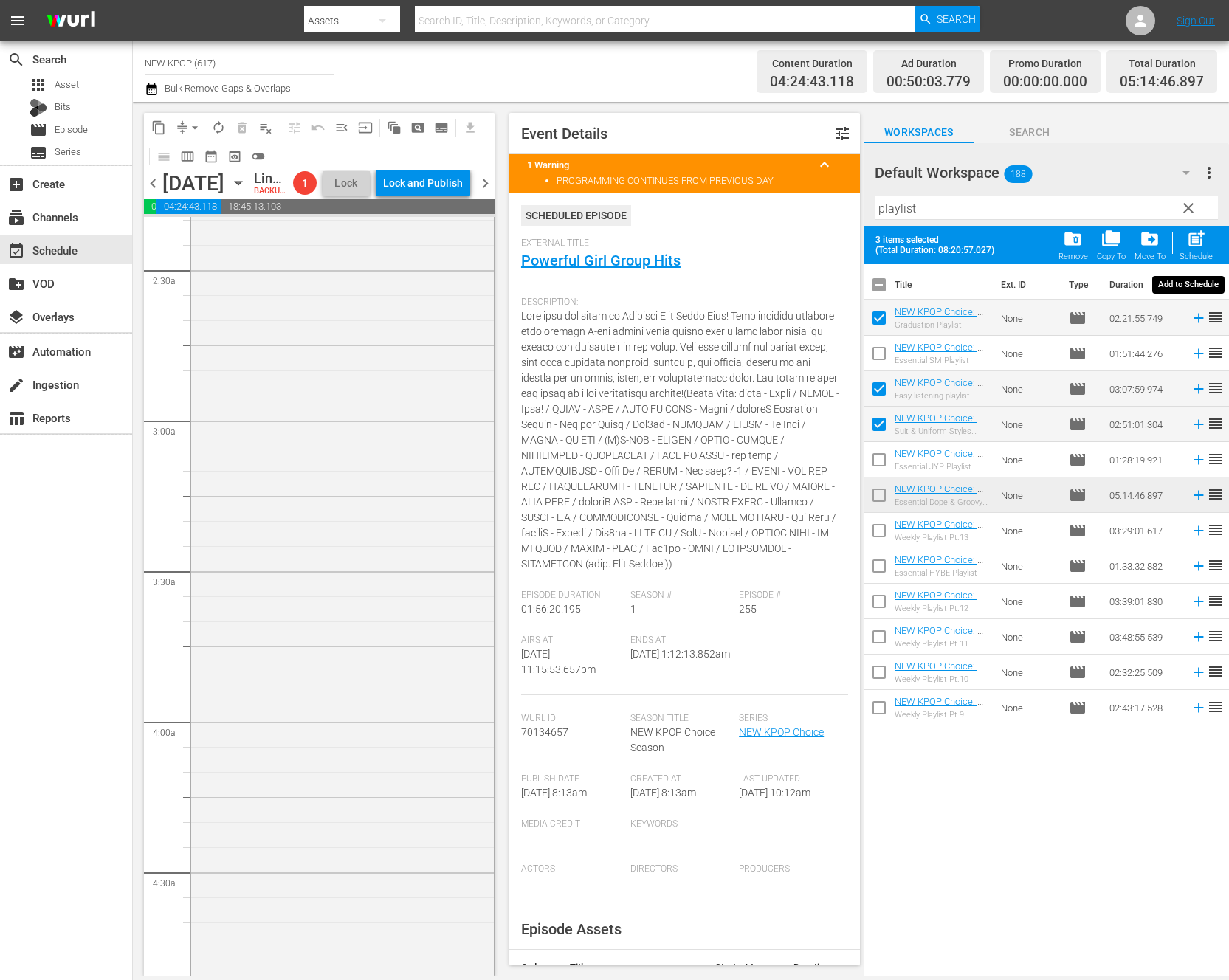
click at [1203, 248] on span "post_add" at bounding box center [1196, 239] width 20 height 20
checkbox input "false"
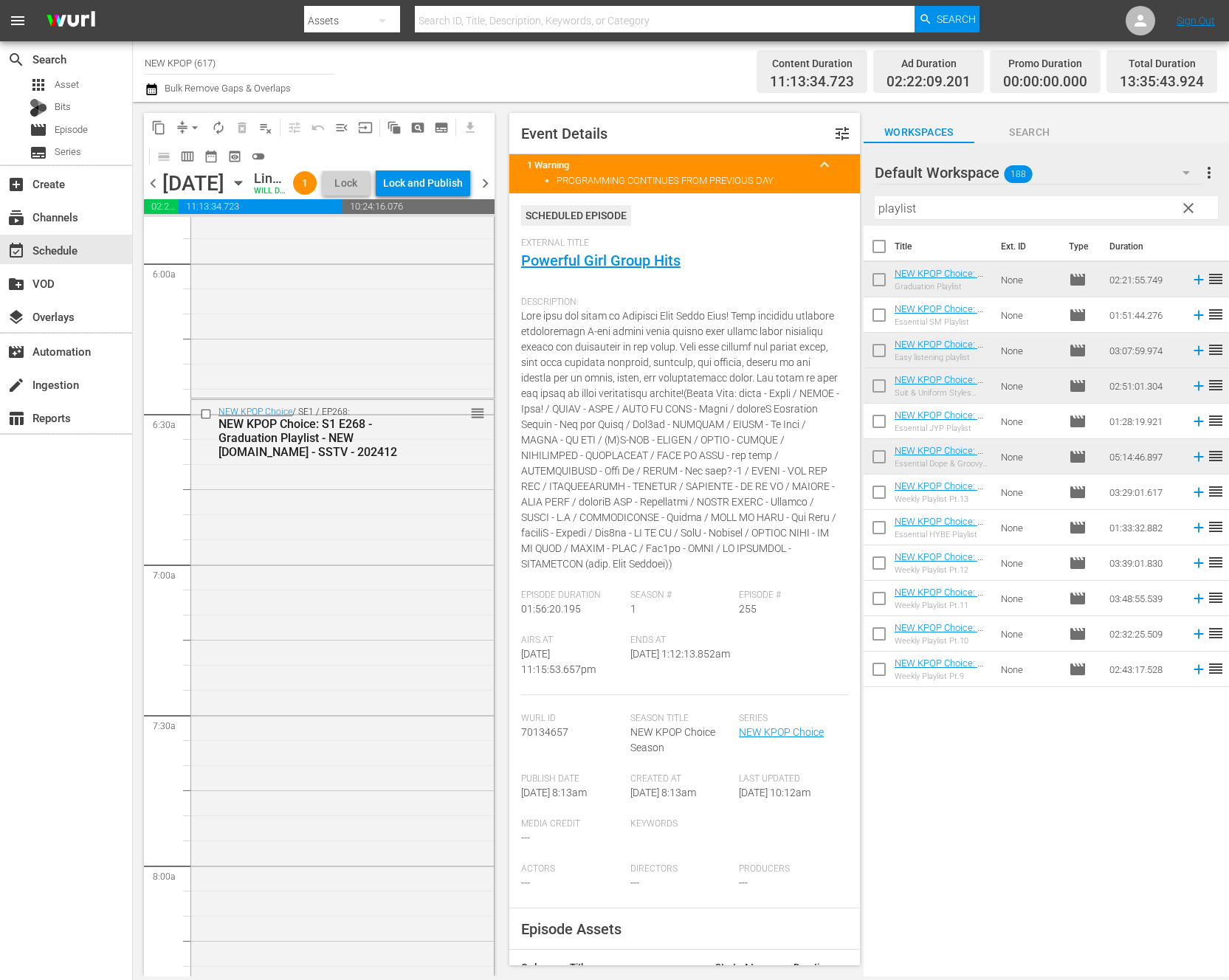
scroll to position [1515, 0]
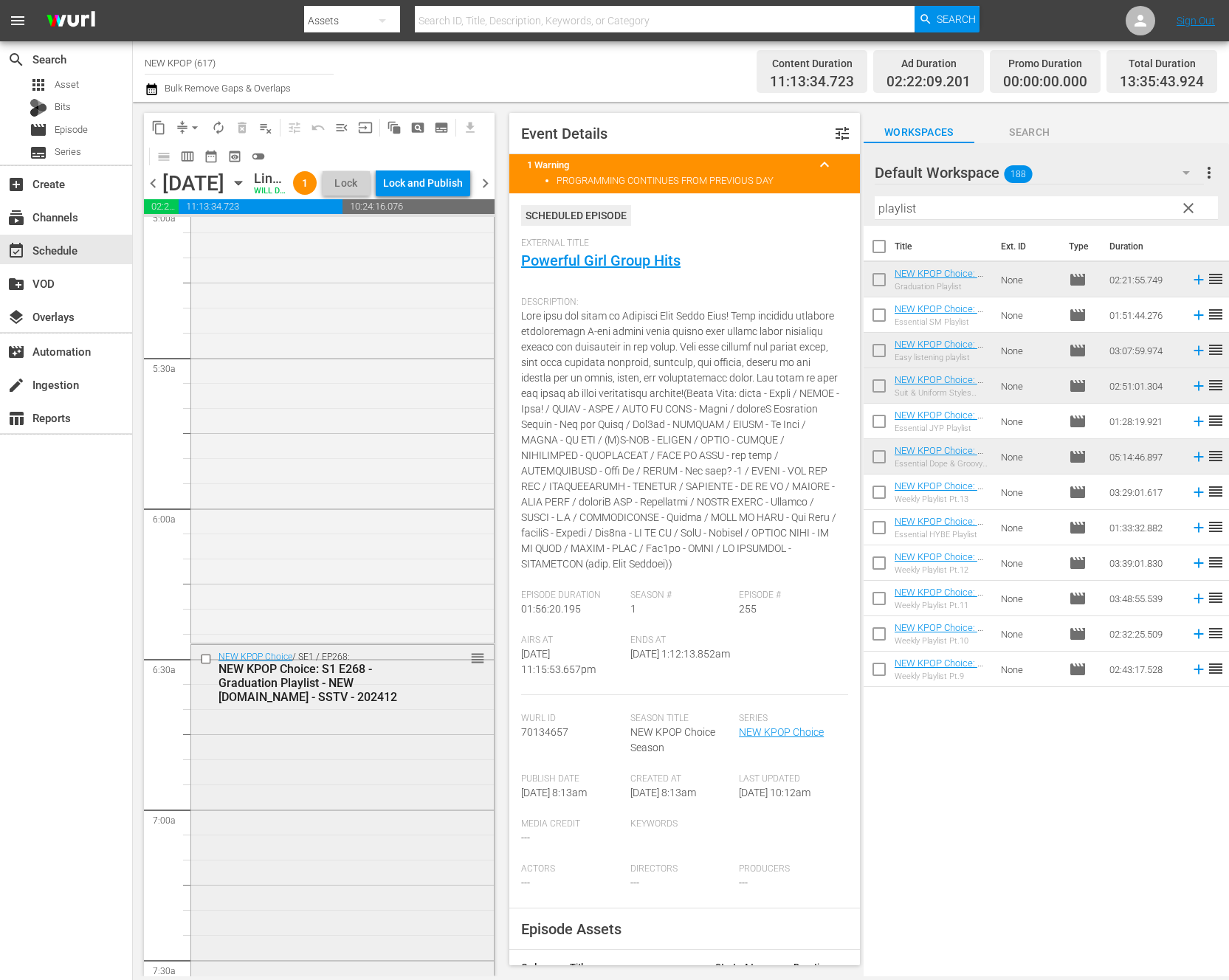
click at [328, 854] on div "NEW KPOP Choice / SE1 / EP268: NEW KPOP Choice: S1 E268 - Graduation Playlist -…" at bounding box center [342, 998] width 303 height 708
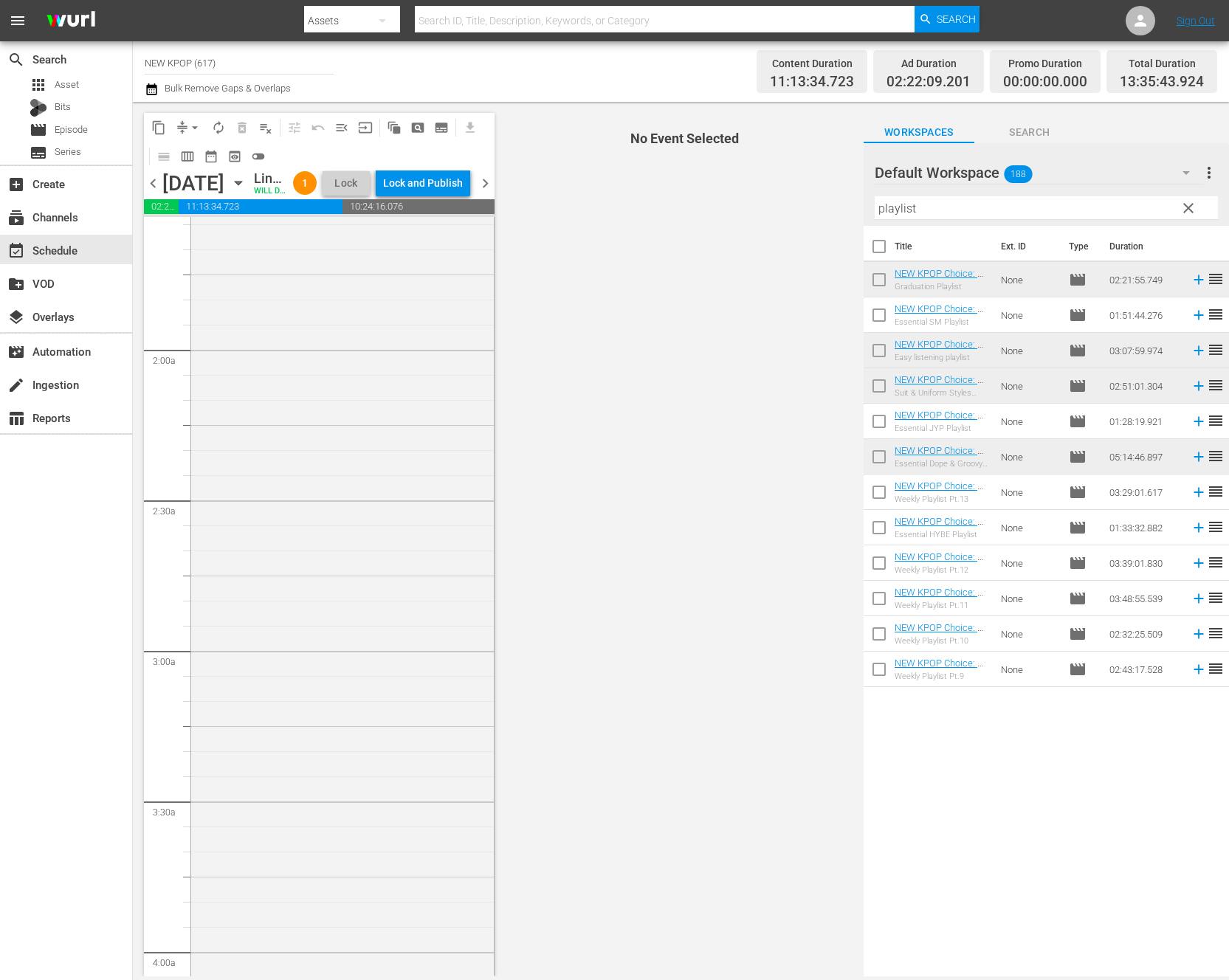
scroll to position [285, 0]
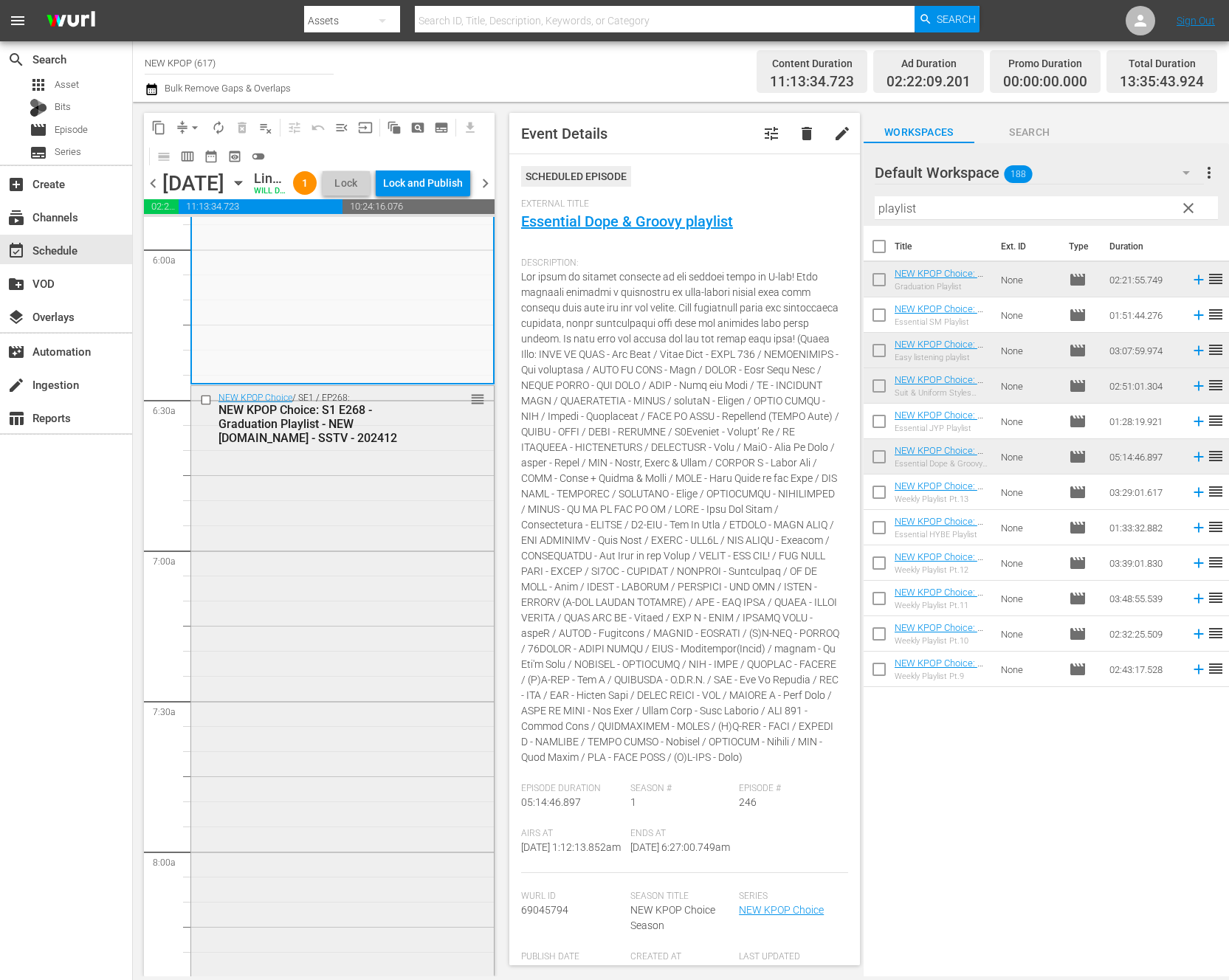
scroll to position [1936, 0]
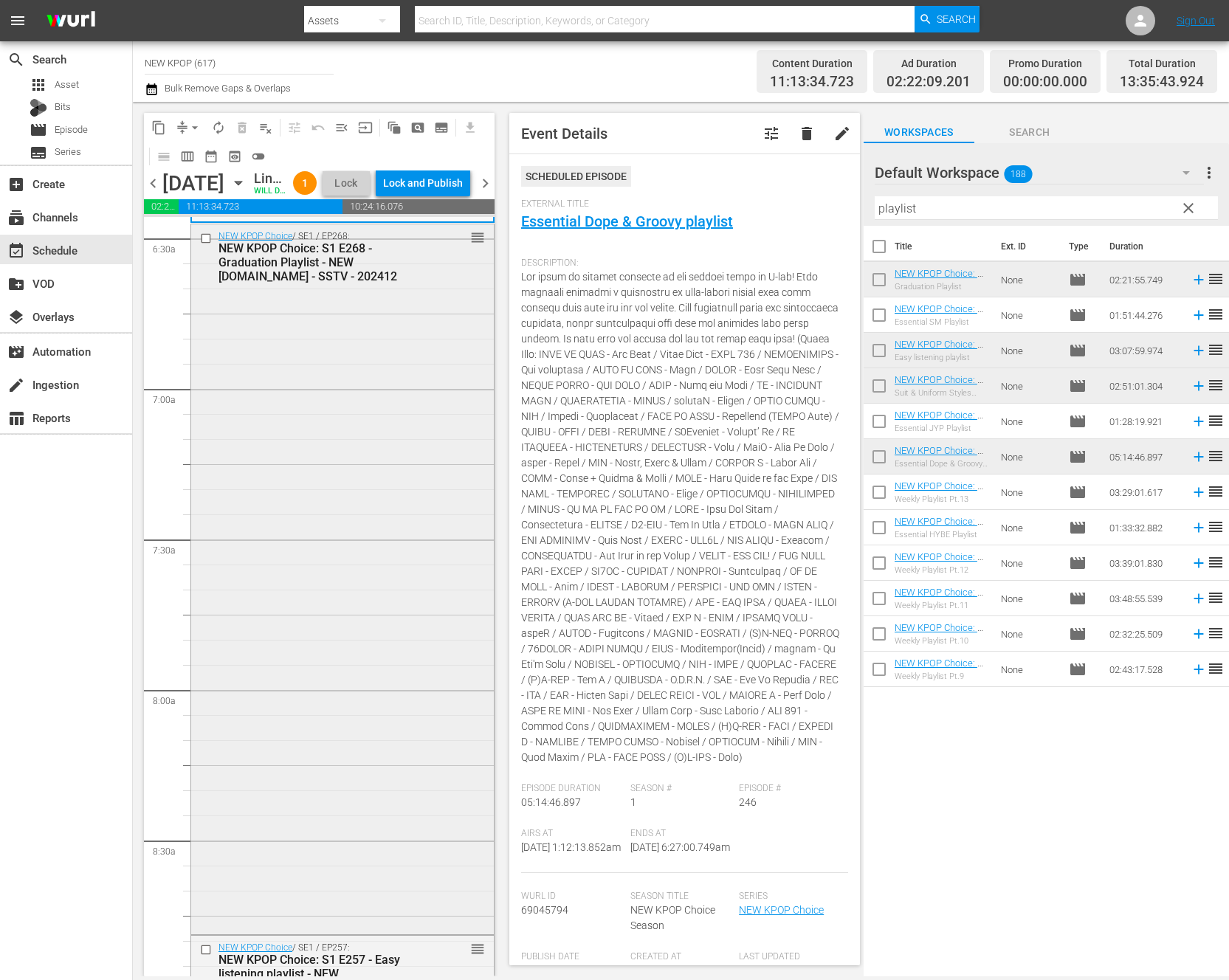
click at [331, 431] on div "NEW KPOP Choice / SE1 / EP268: NEW KPOP Choice: S1 E268 - Graduation Playlist -…" at bounding box center [342, 578] width 303 height 708
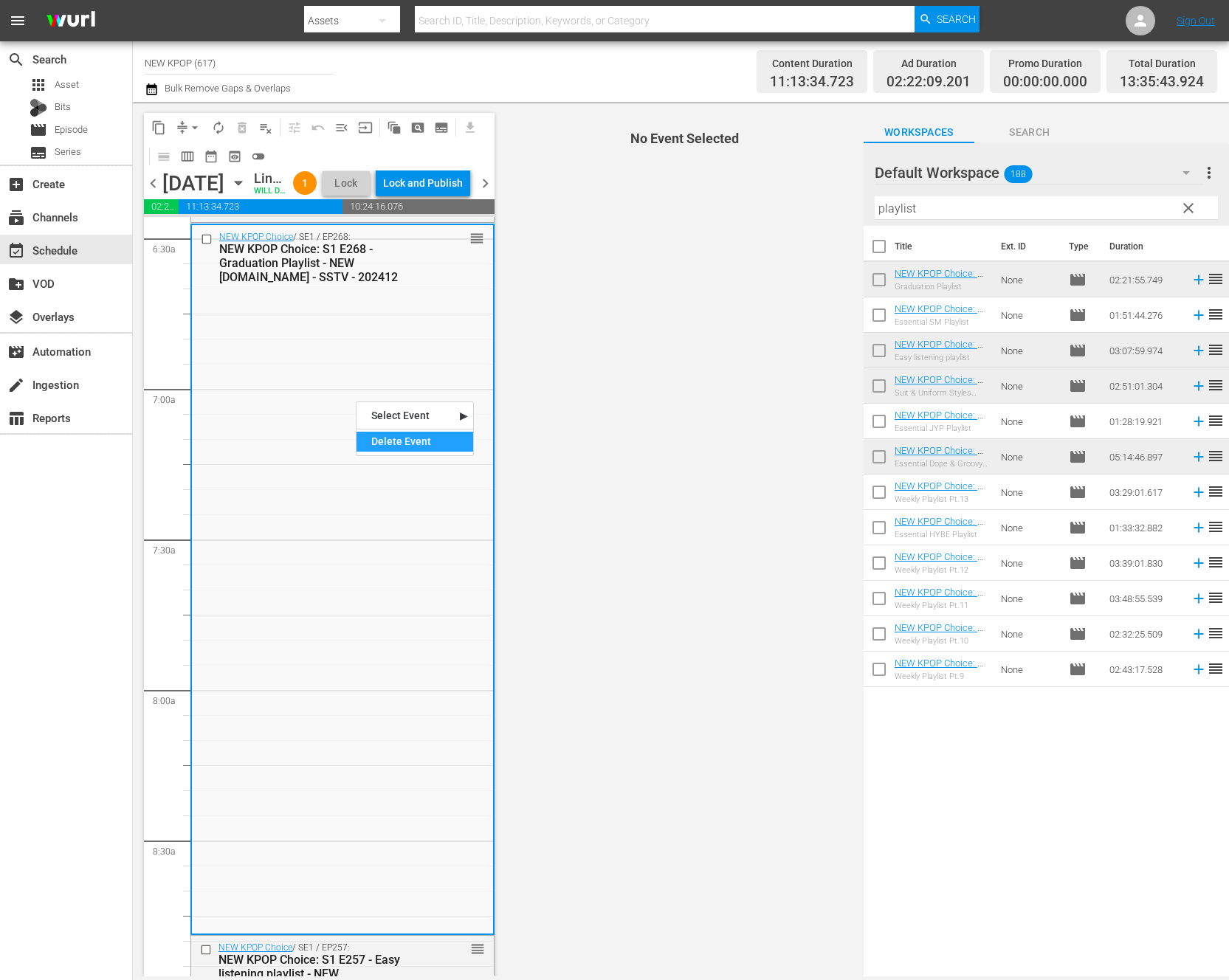
click at [375, 442] on div "Delete Event" at bounding box center [415, 441] width 116 height 20
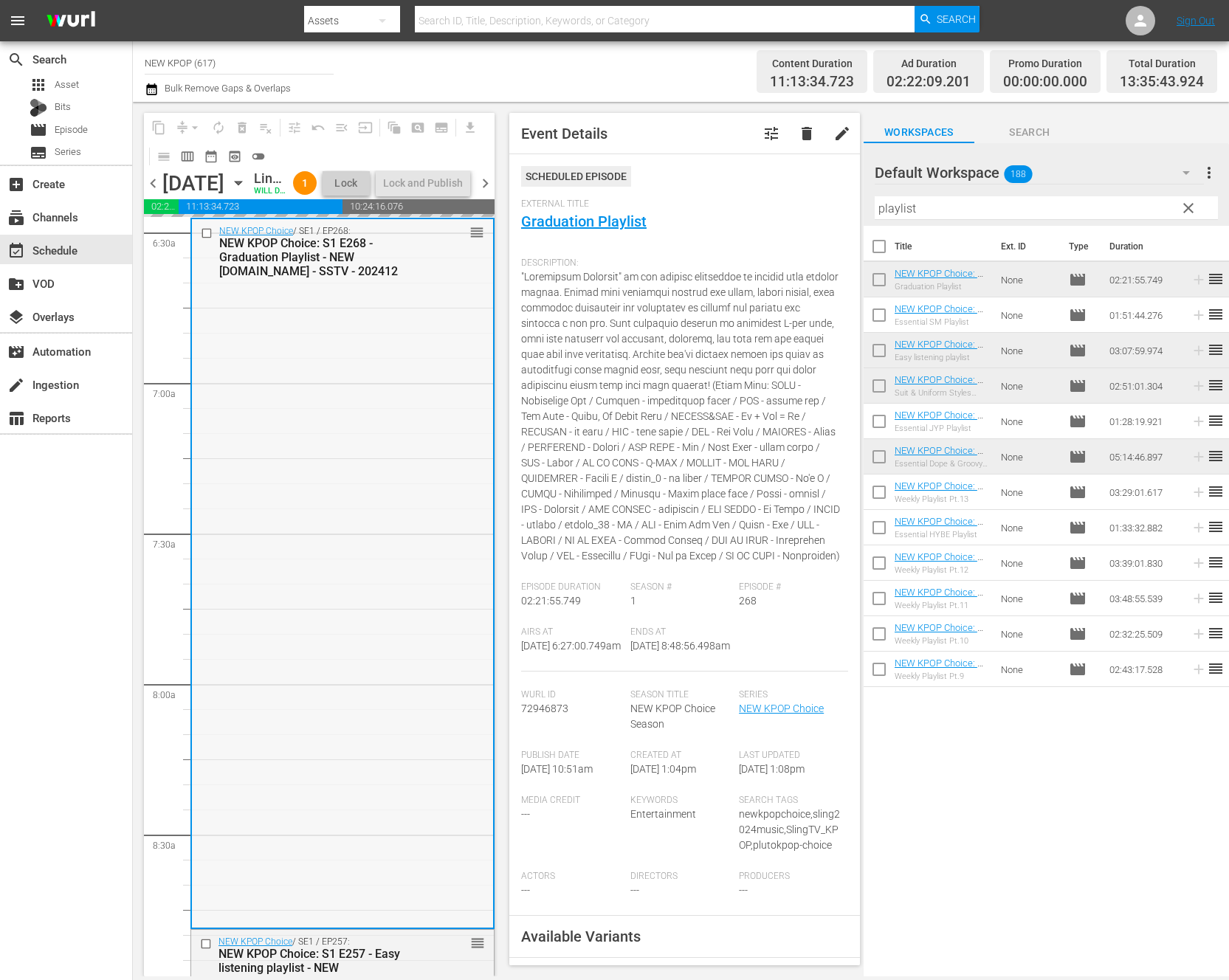
scroll to position [1906, 0]
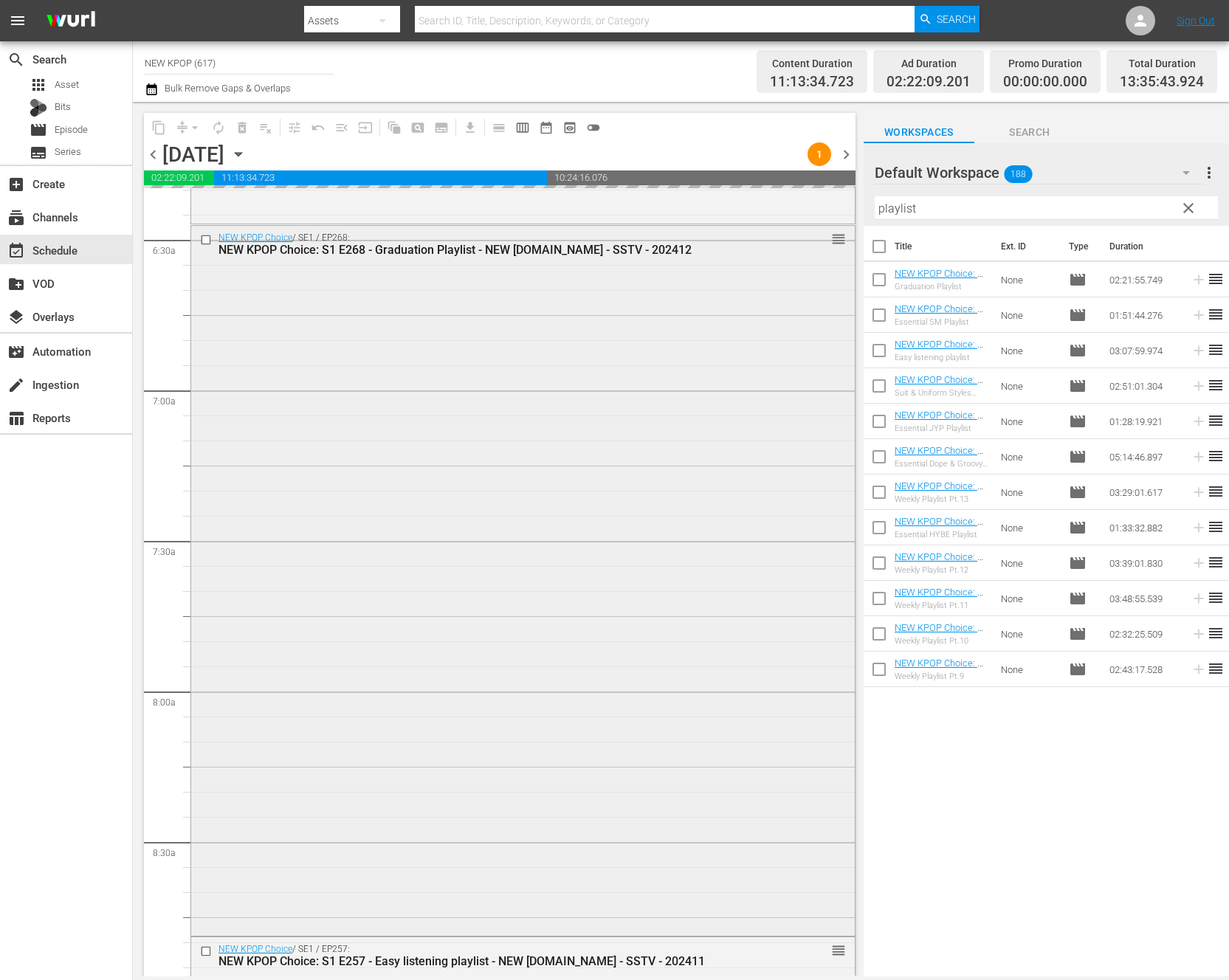
click at [501, 556] on div "NEW KPOP Choice / SE1 / EP268: NEW KPOP Choice: S1 E268 - Graduation Playlist -…" at bounding box center [522, 579] width 663 height 708
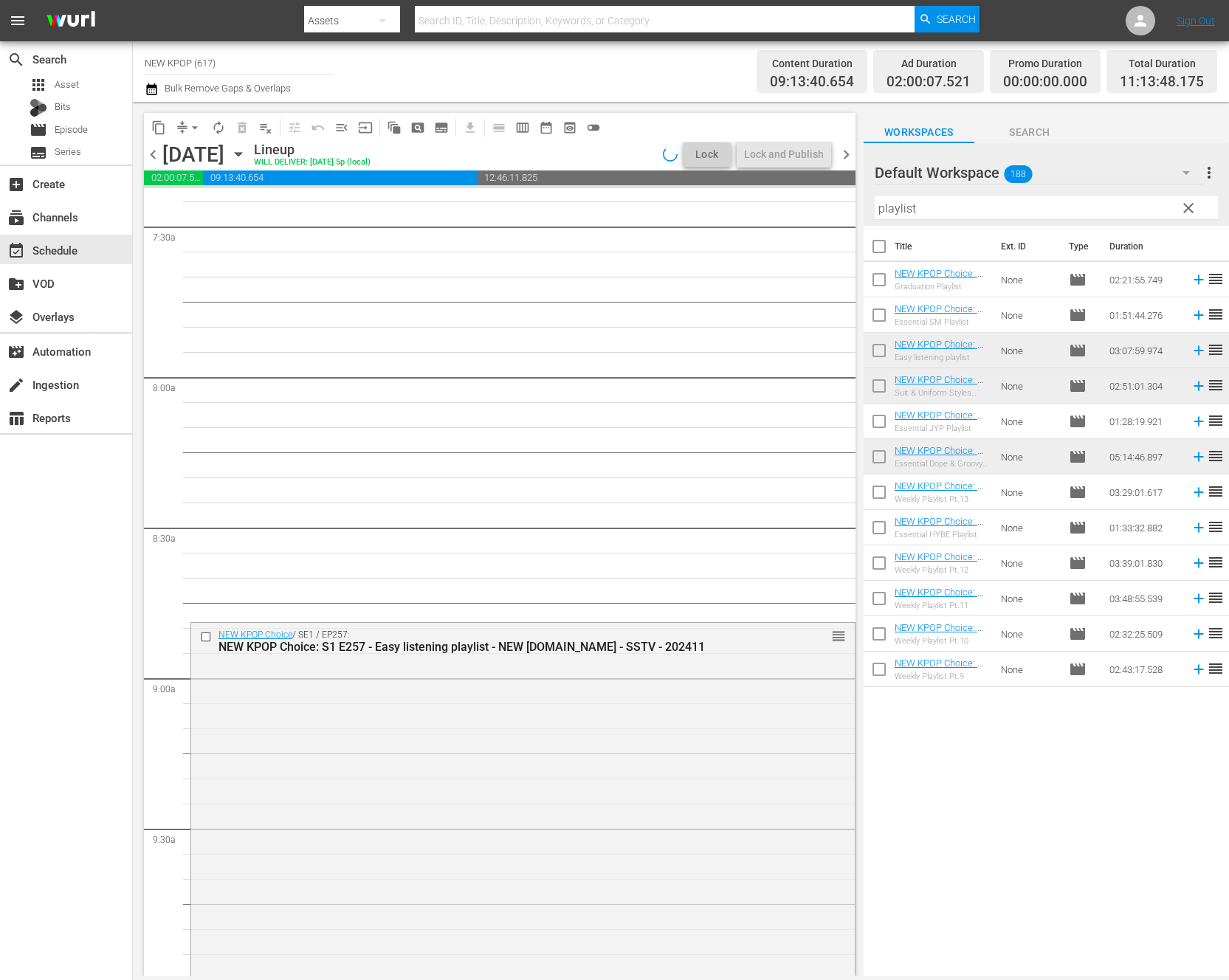
scroll to position [2300, 0]
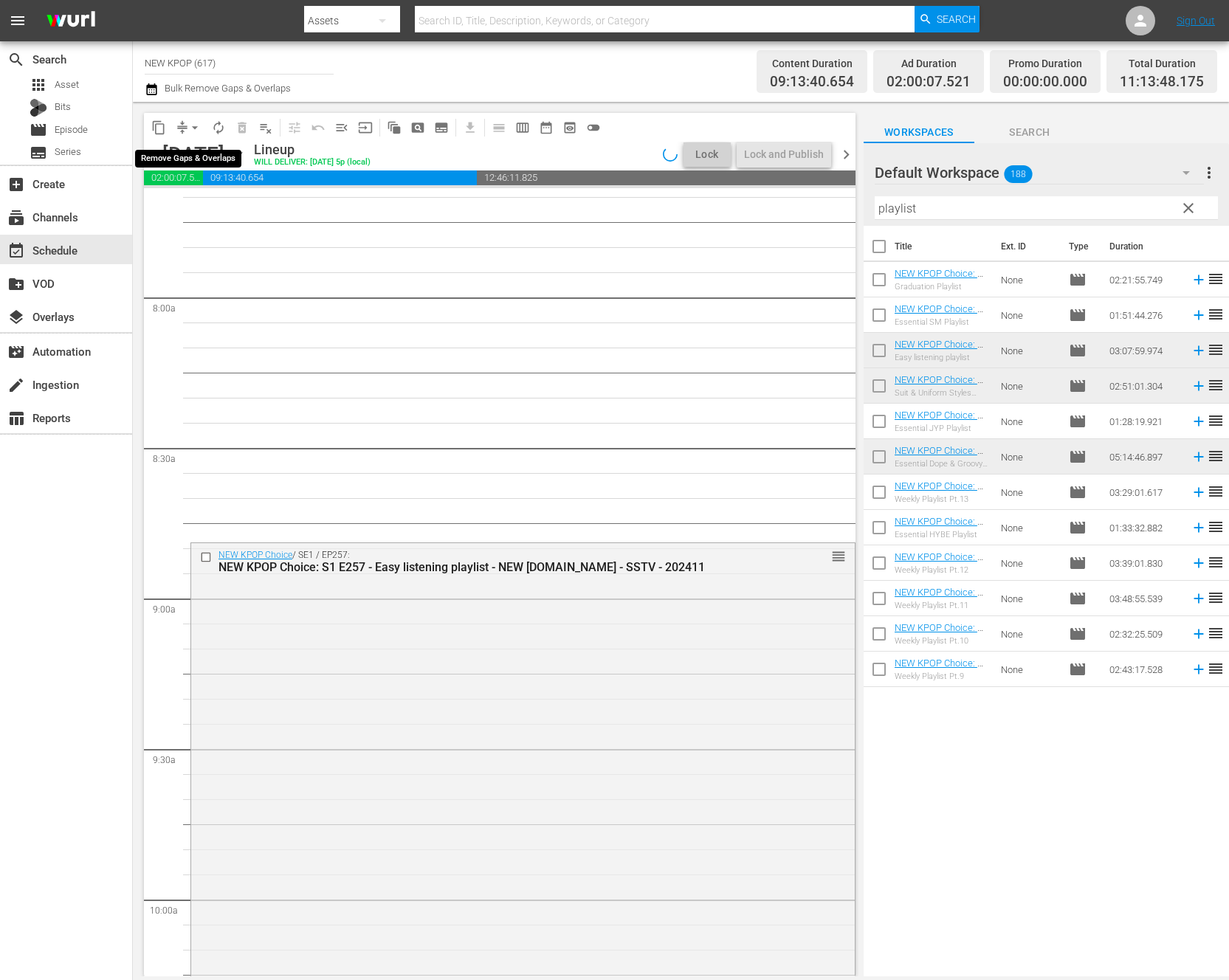
click at [191, 129] on span "arrow_drop_down" at bounding box center [194, 127] width 15 height 15
click at [198, 213] on li "Align to End of Previous Day" at bounding box center [195, 206] width 155 height 25
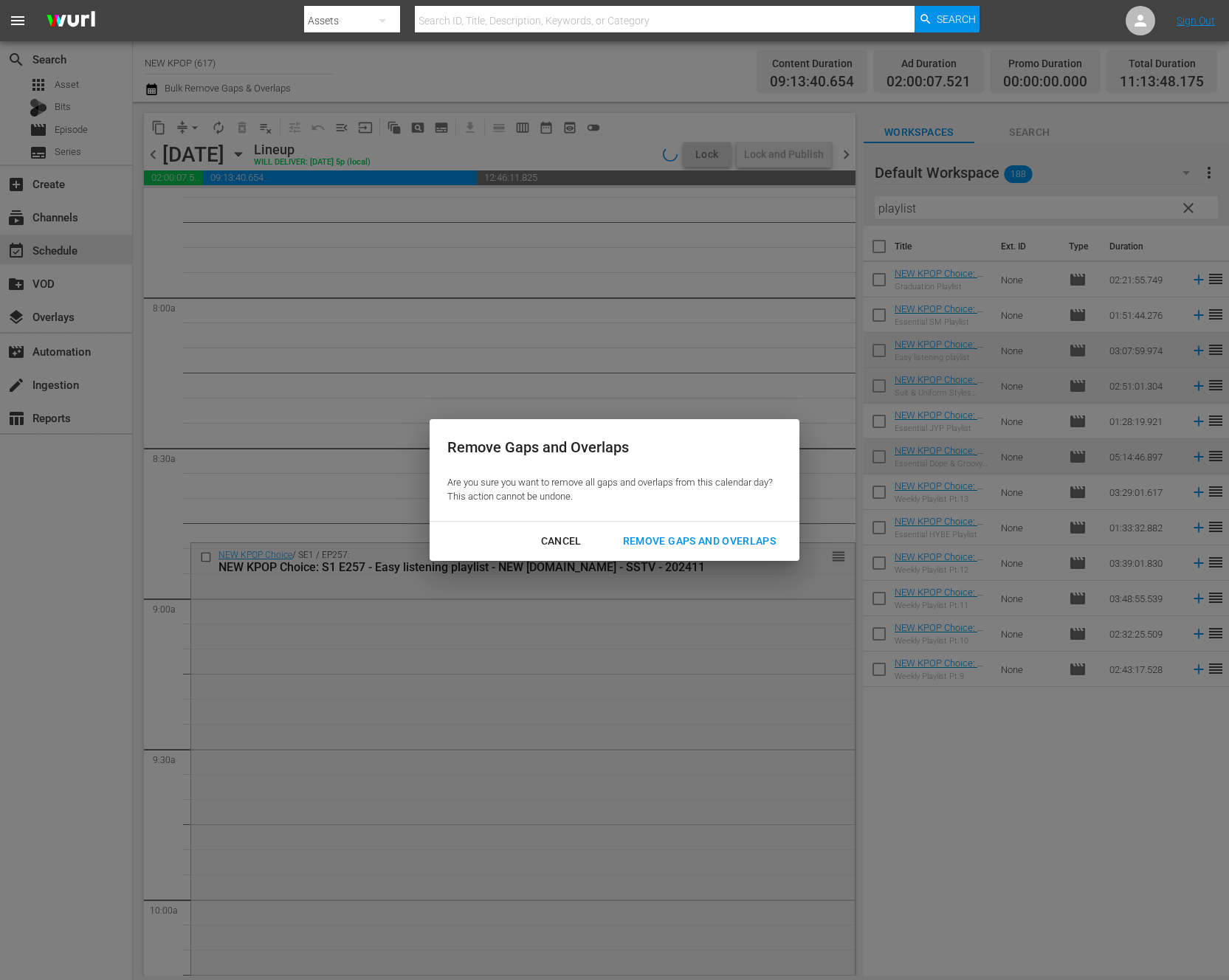
click at [765, 540] on div "Remove Gaps and Overlaps" at bounding box center [699, 542] width 176 height 18
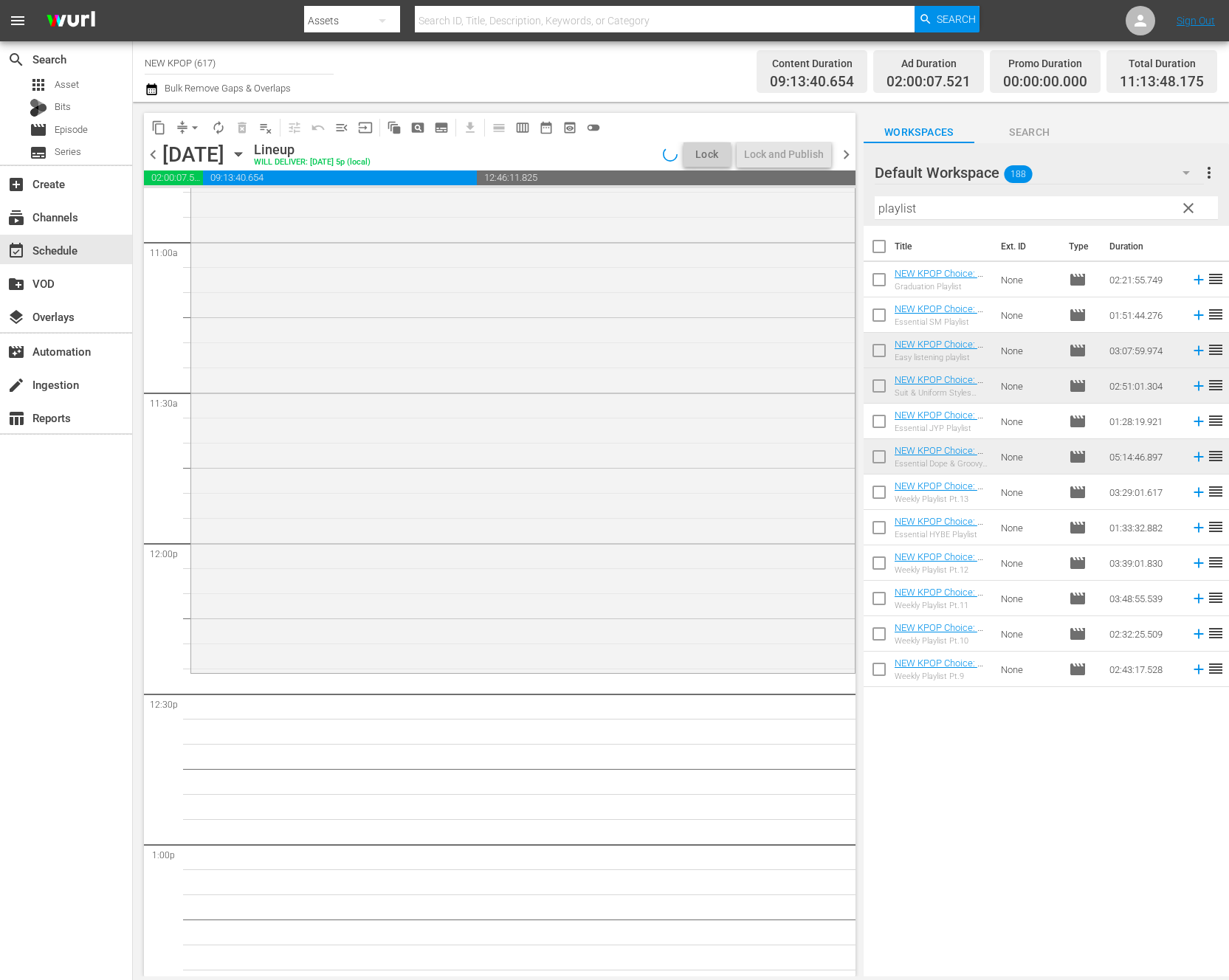
scroll to position [3576, 0]
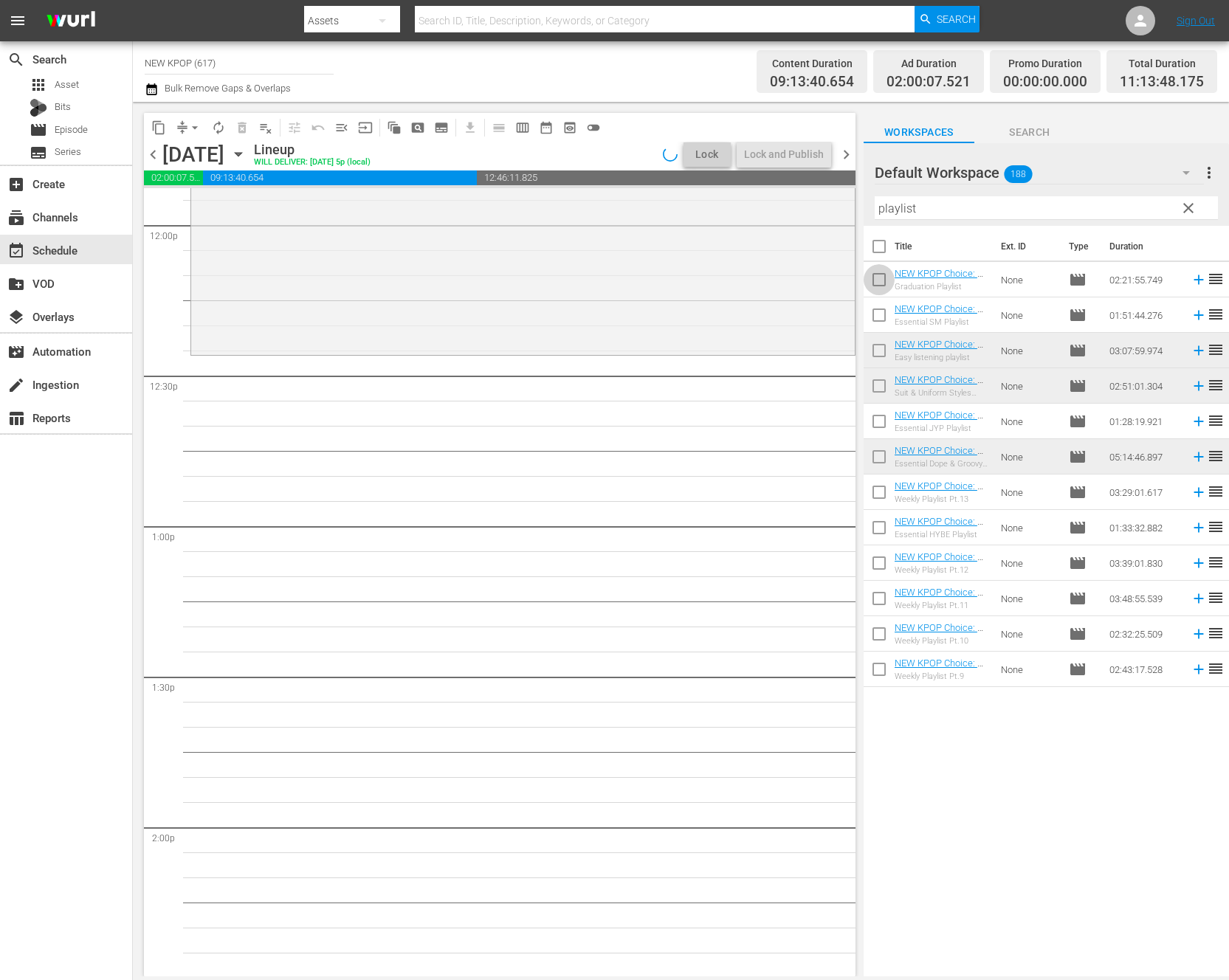
click at [875, 282] on input "checkbox" at bounding box center [879, 283] width 31 height 31
checkbox input "true"
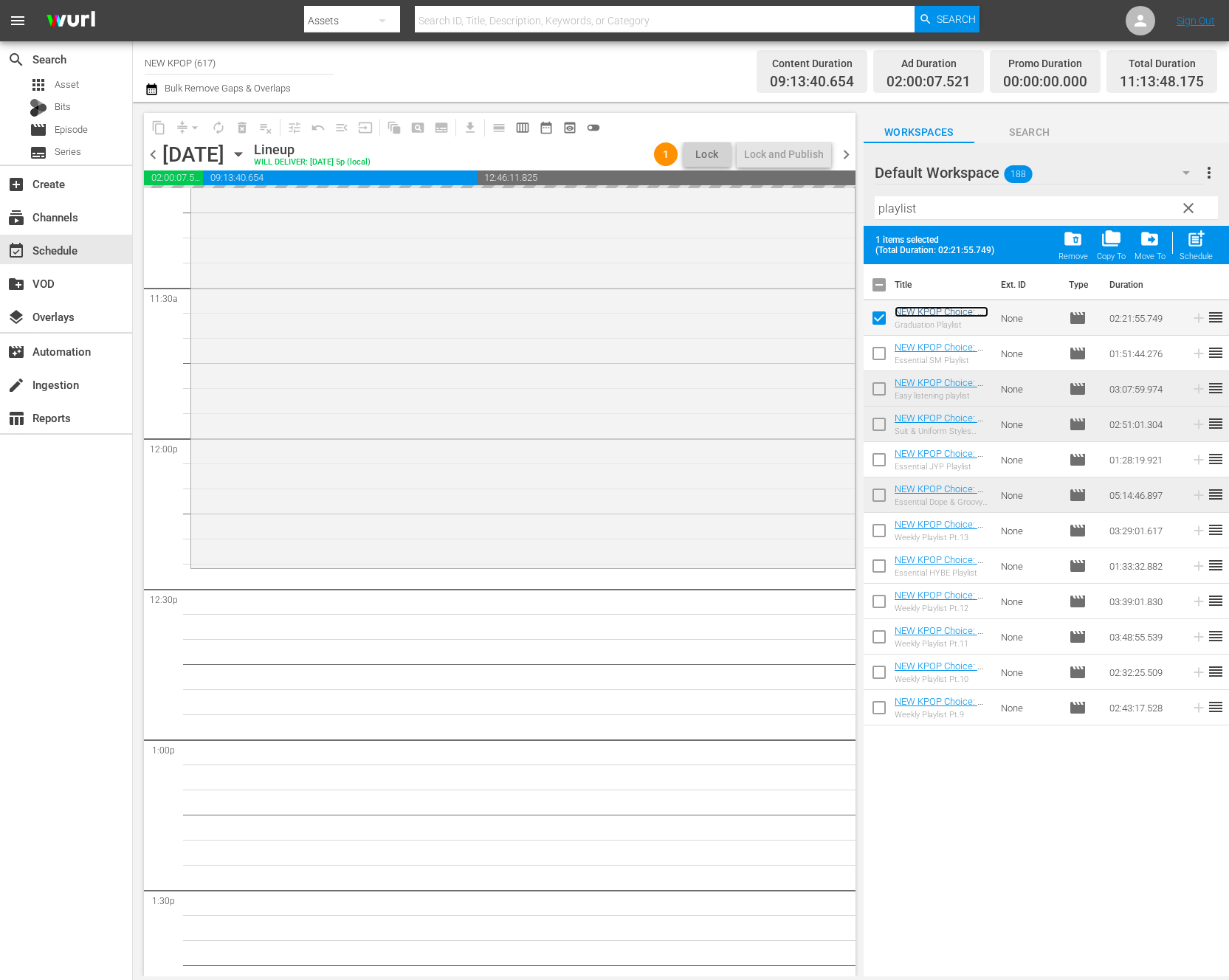
scroll to position [3417, 0]
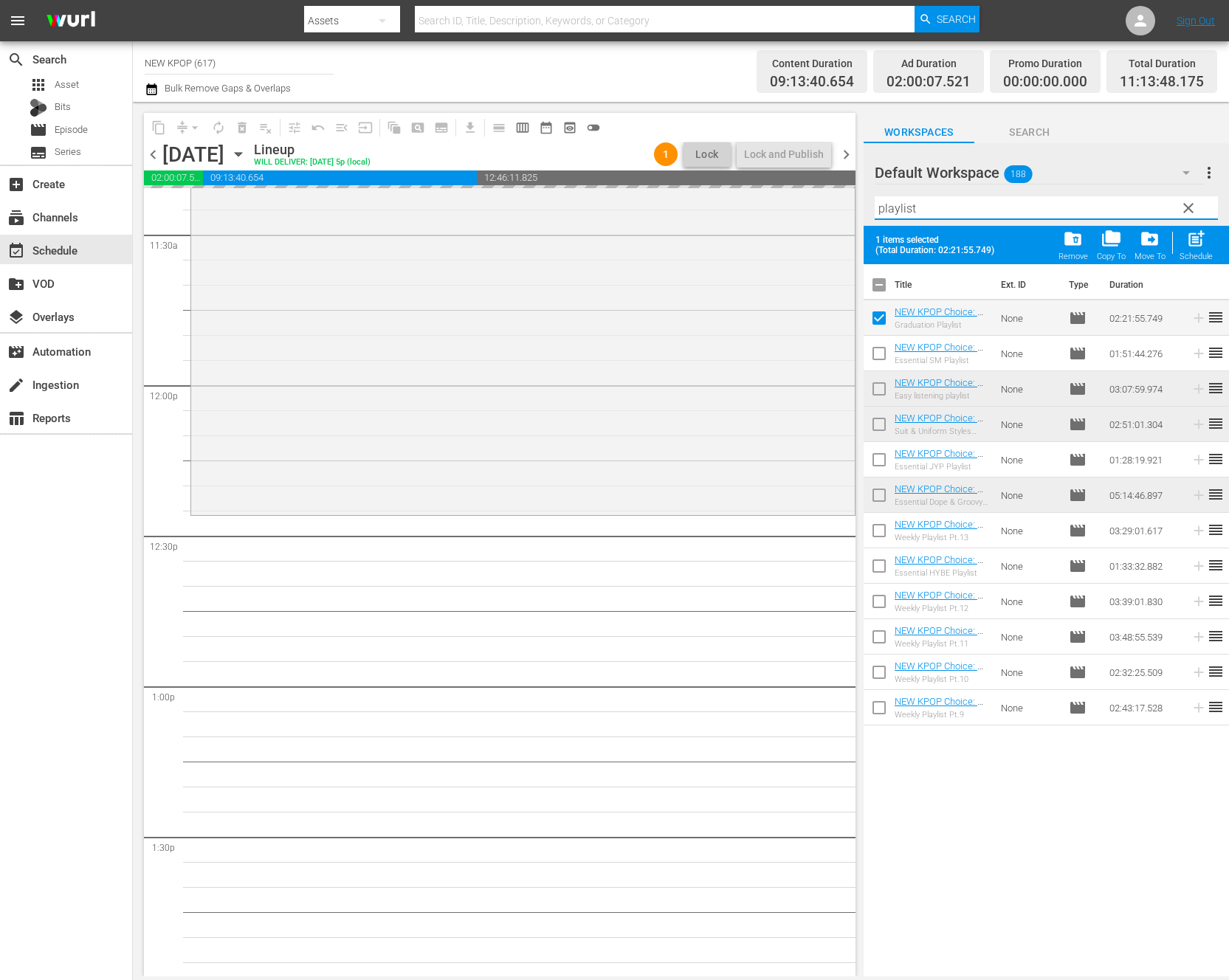
drag, startPoint x: 1156, startPoint y: 210, endPoint x: 847, endPoint y: 187, distance: 309.9
click at [847, 187] on div "content_copy compress arrow_drop_down autorenew_outlined delete_forever_outline…" at bounding box center [680, 539] width 1096 height 874
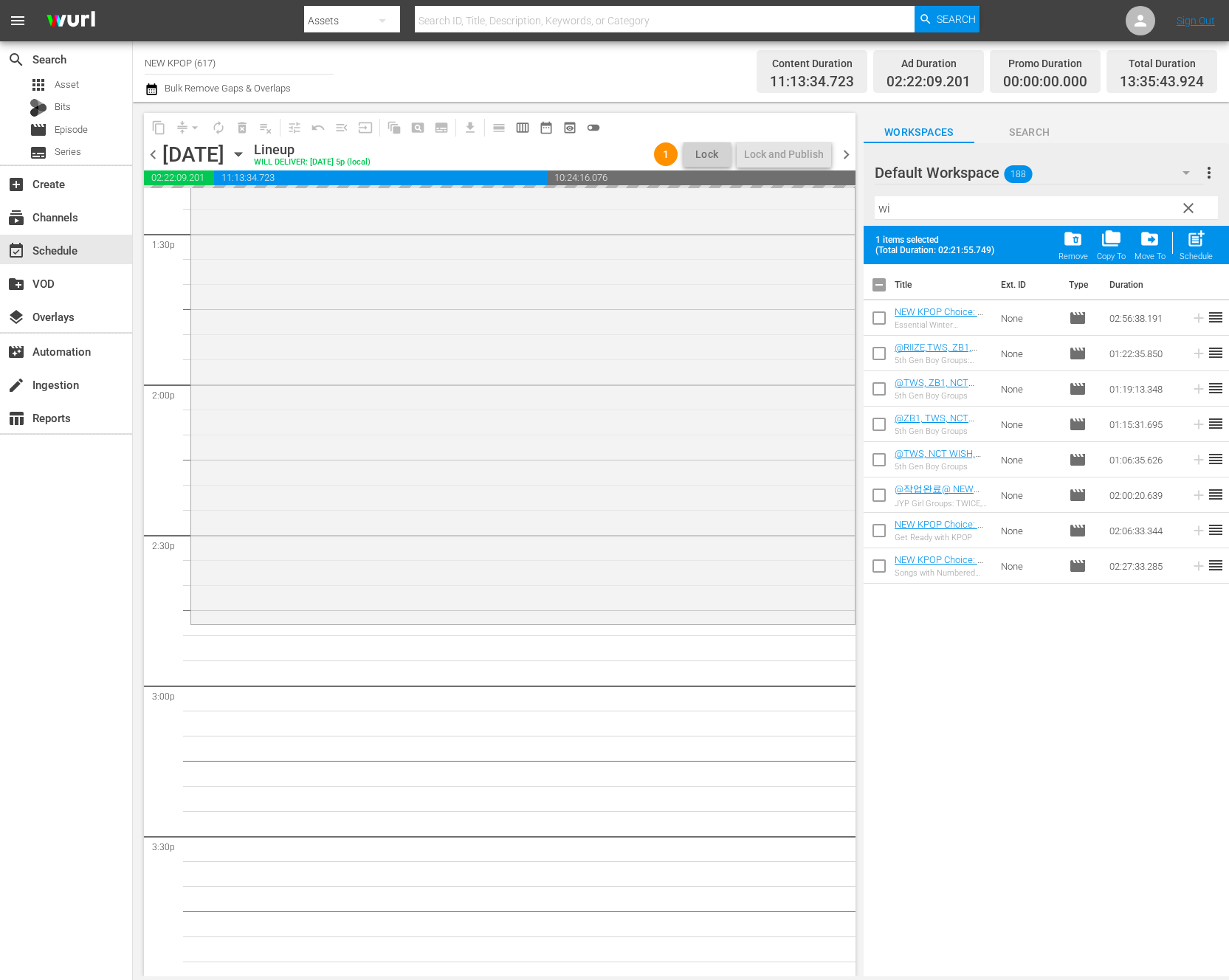
scroll to position [3594, 0]
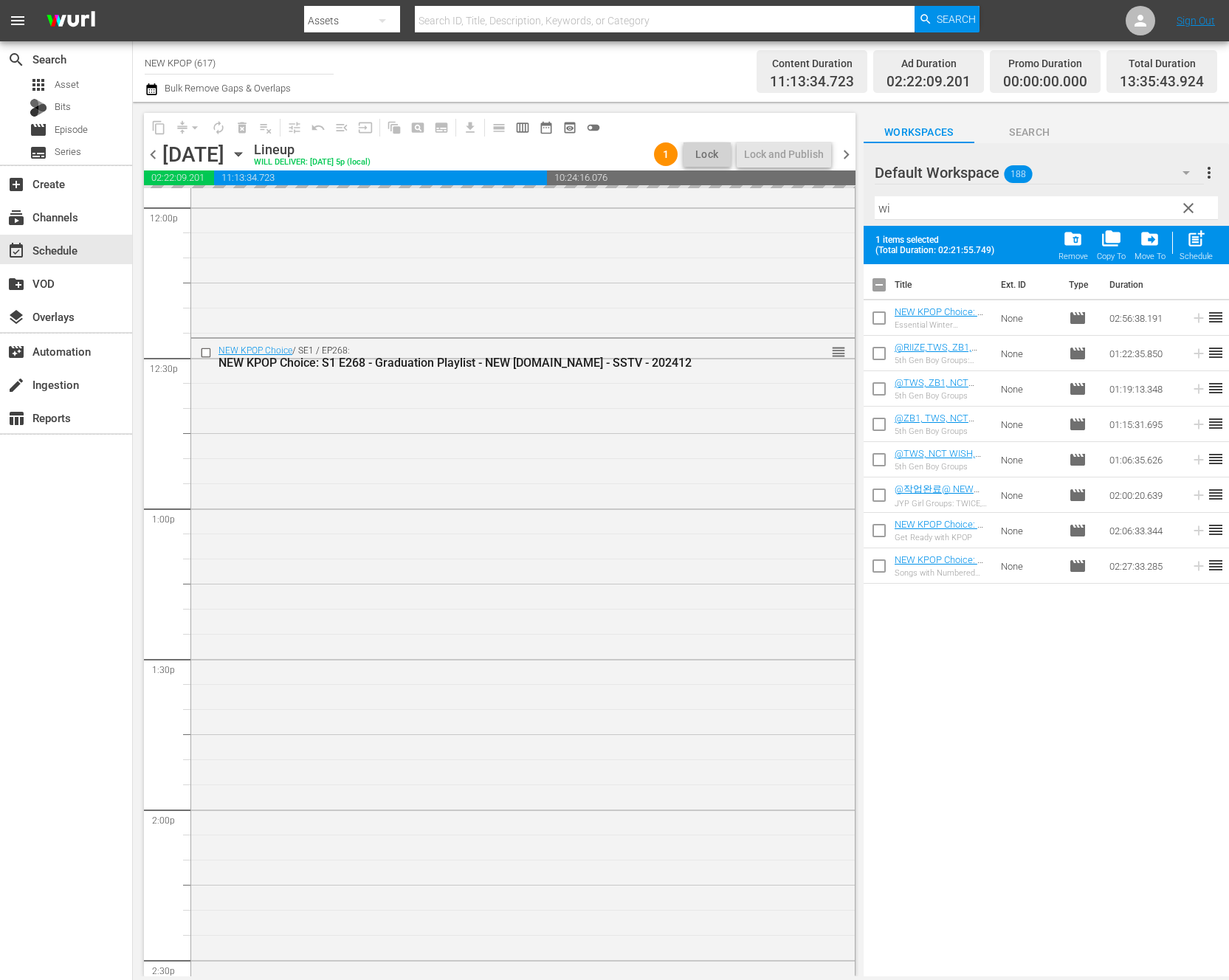
click at [626, 648] on div "NEW KPOP Choice / SE1 / EP268: NEW KPOP Choice: S1 E268 - Graduation Playlist -…" at bounding box center [522, 693] width 663 height 708
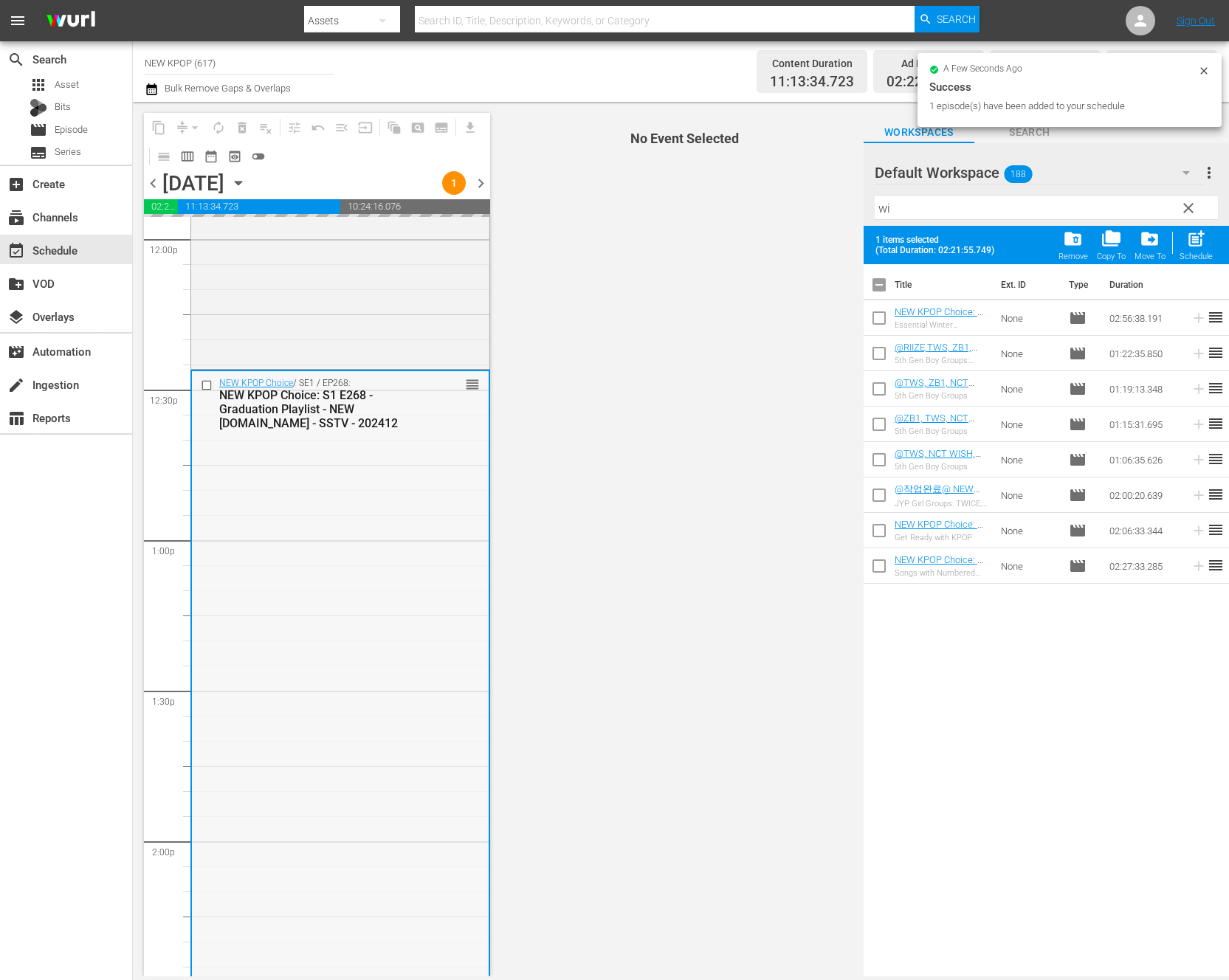
scroll to position [2963, 0]
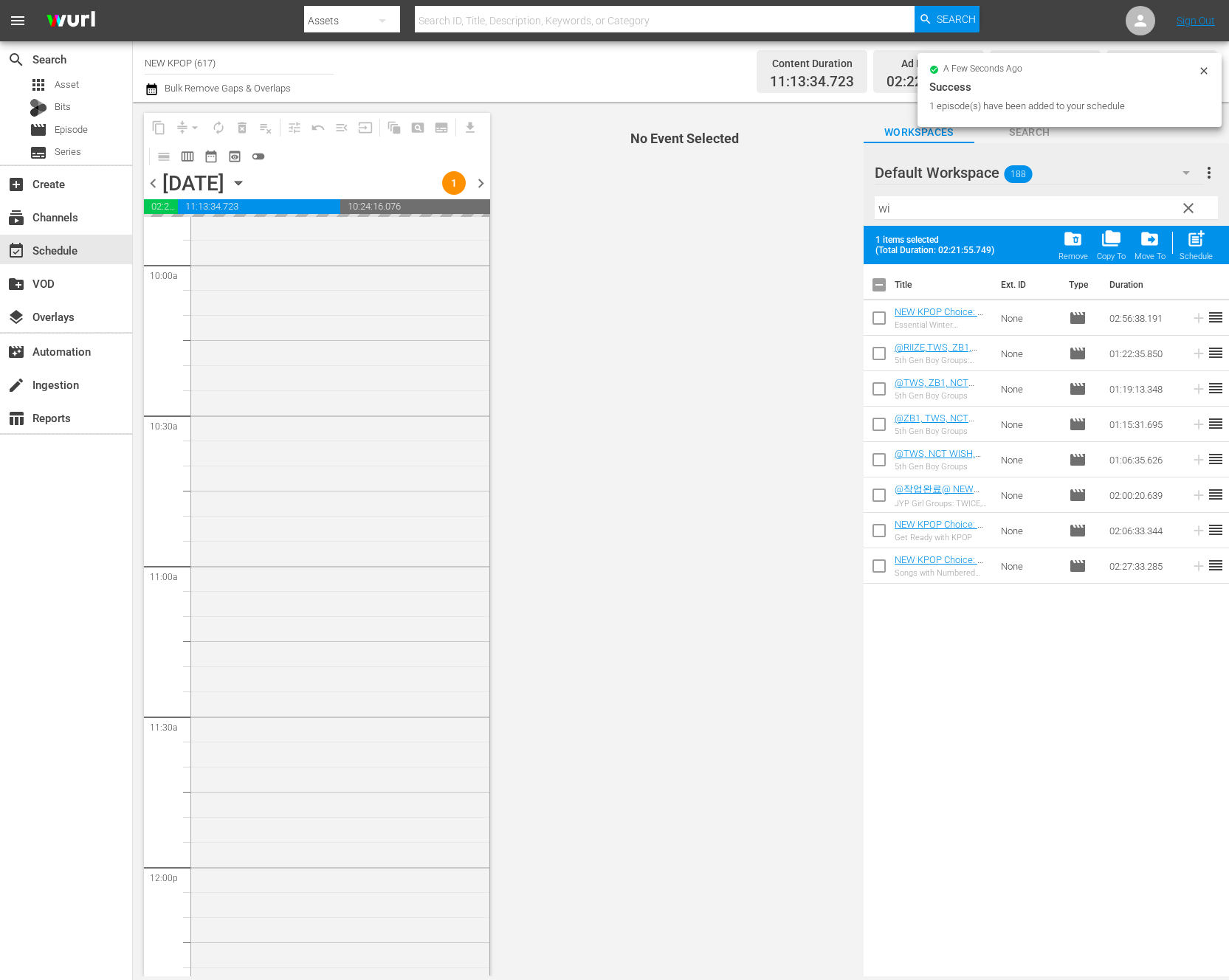
click at [288, 618] on div "NEW KPOP Choice / SE1 / EP253: NEW KPOP Choice: S1 E253 - Suit & Uniform Styles…" at bounding box center [340, 566] width 298 height 854
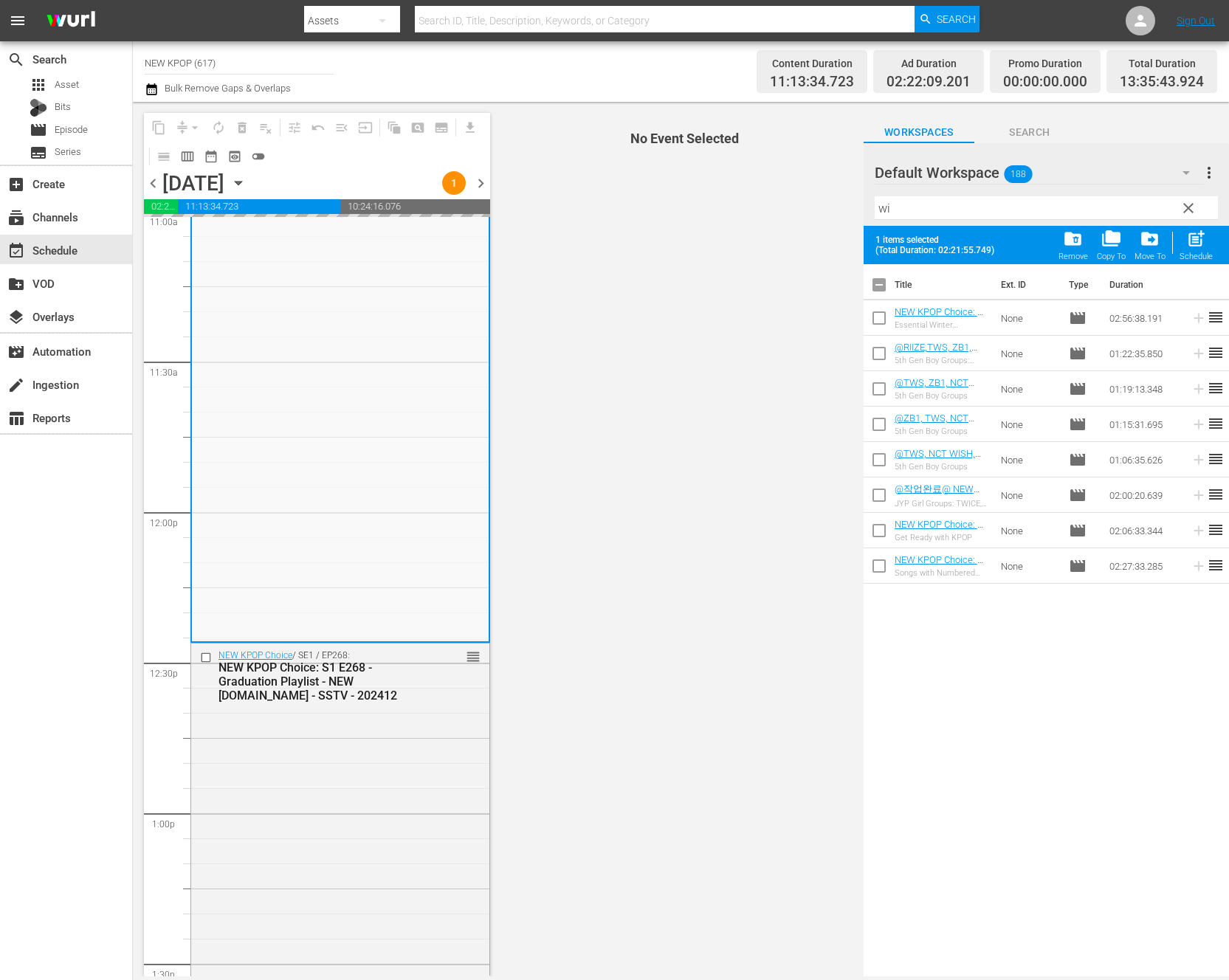
scroll to position [3972, 0]
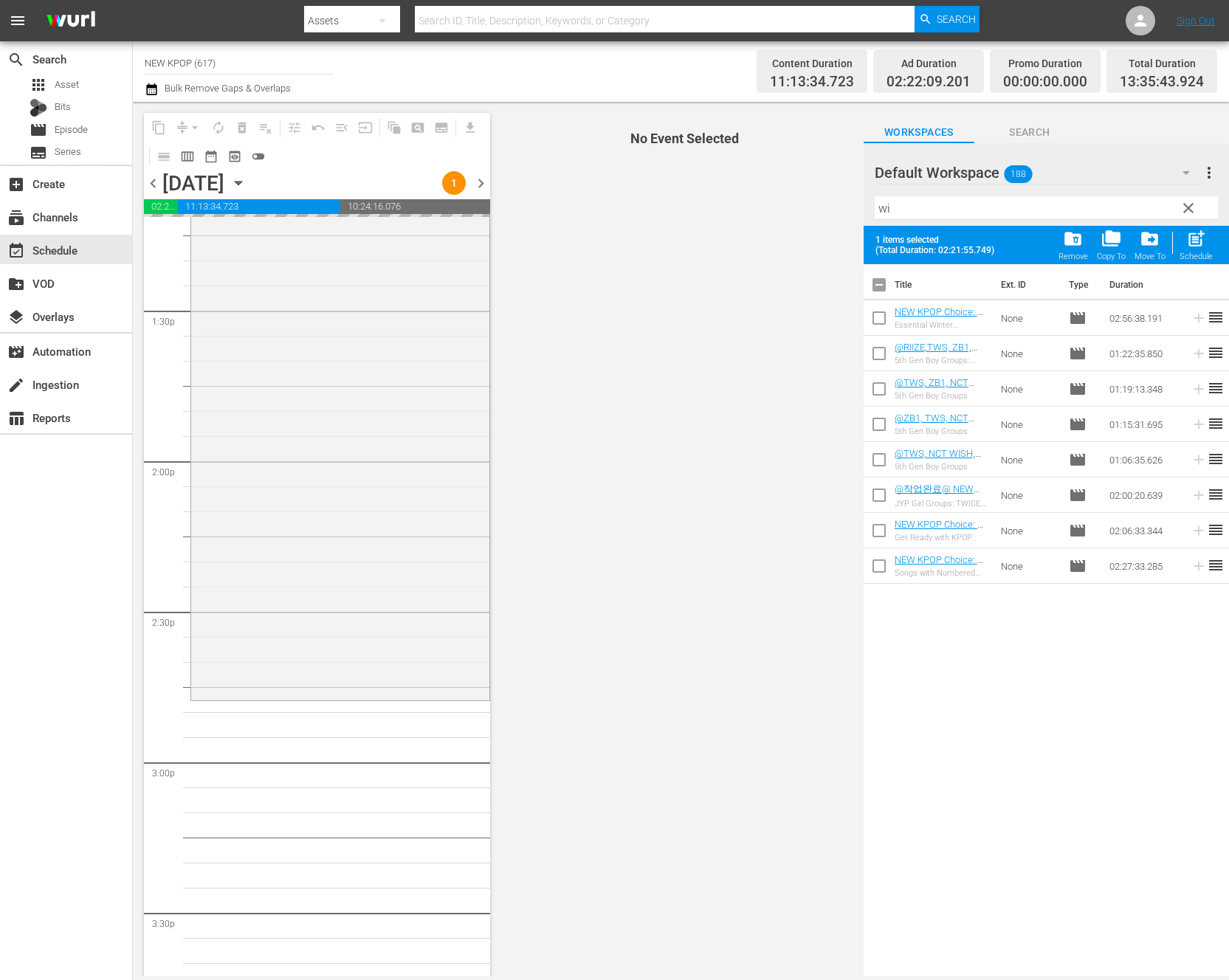
click at [288, 618] on div "NEW KPOP Choice / SE1 / EP268: NEW KPOP Choice: S1 E268 - Graduation Playlist -…" at bounding box center [340, 344] width 298 height 708
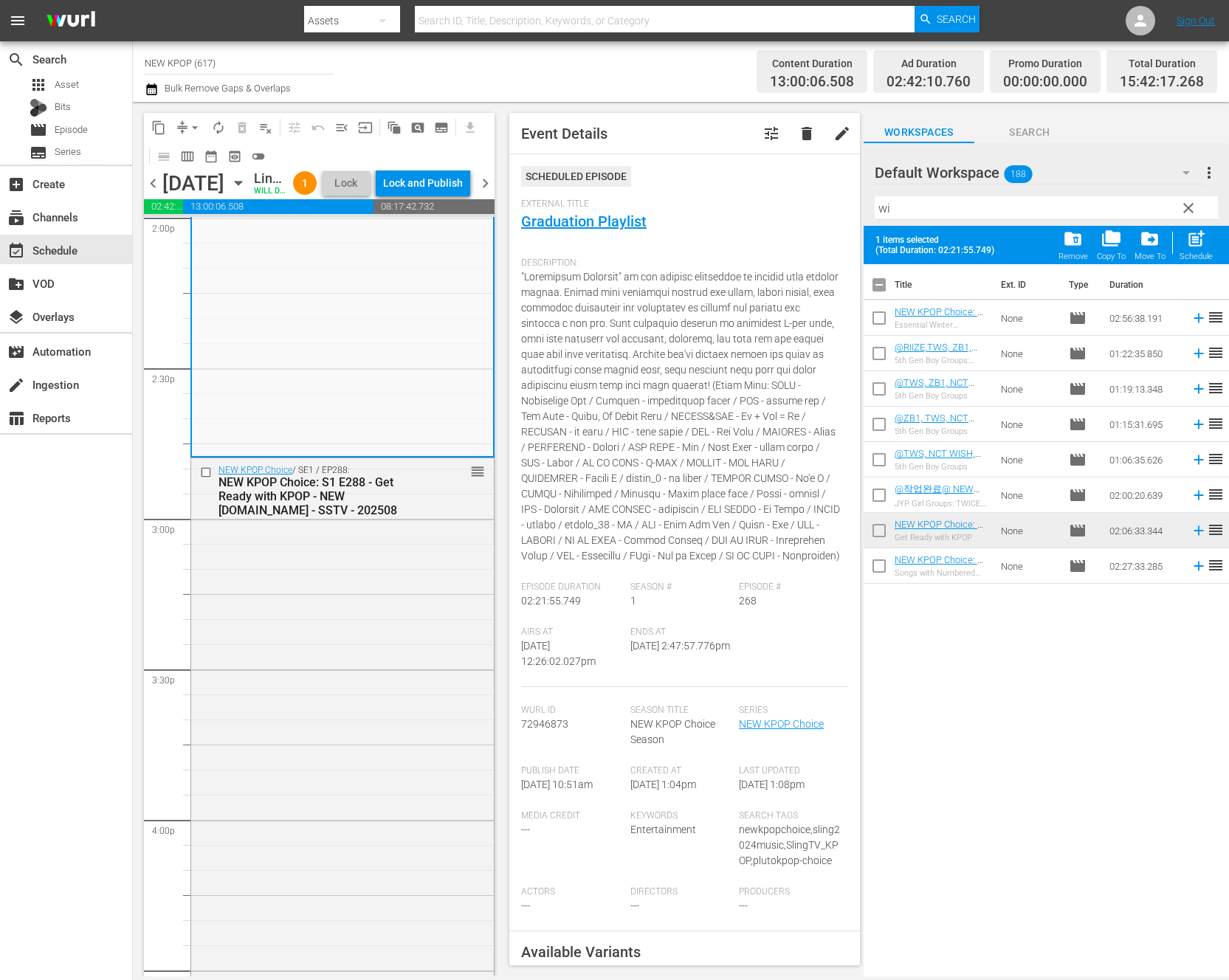
scroll to position [4249, 0]
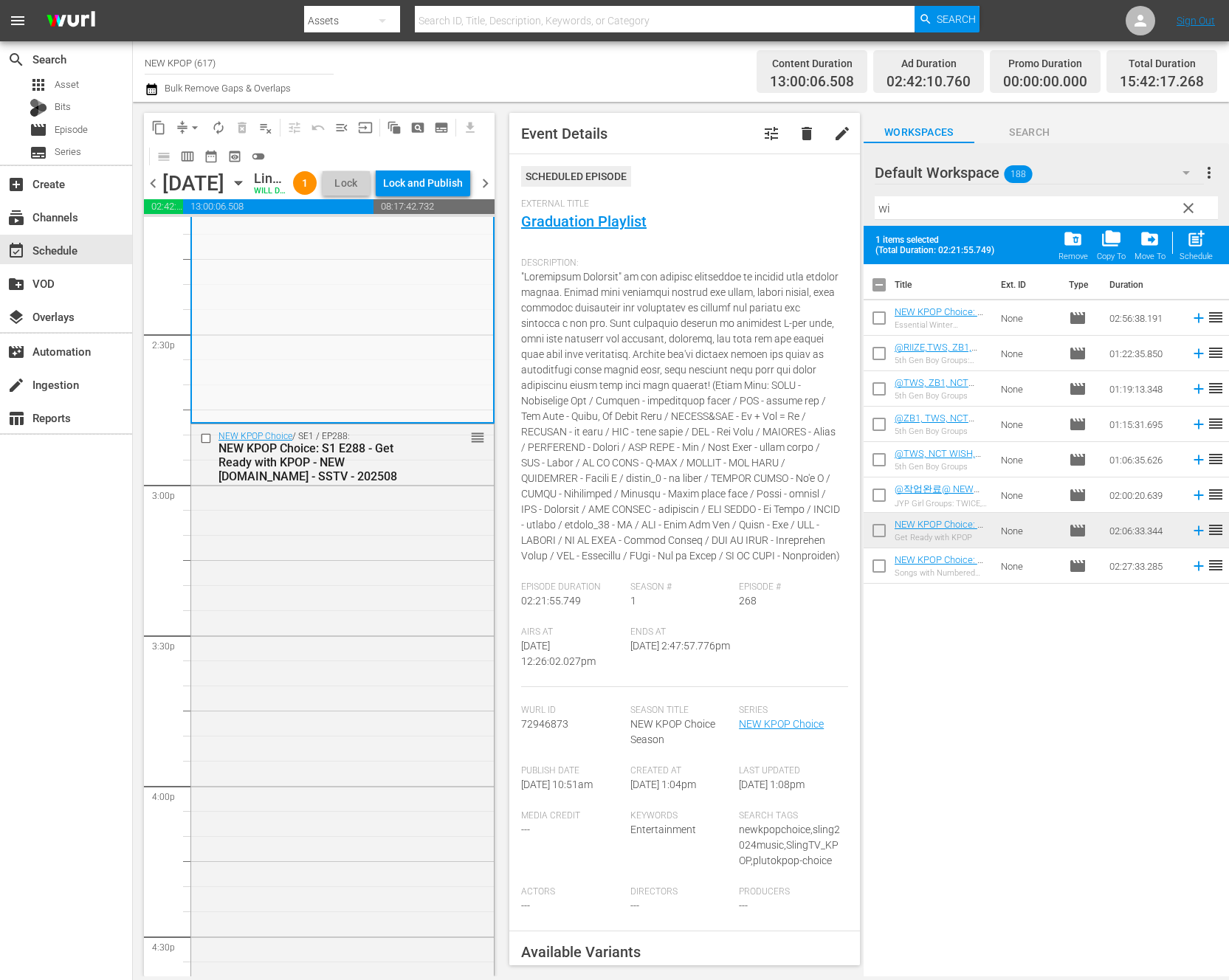
click at [288, 618] on div "NEW KPOP Choice / SE1 / EP288: NEW KPOP Choice: S1 E288 - Get Ready with KPOP -…" at bounding box center [342, 740] width 303 height 631
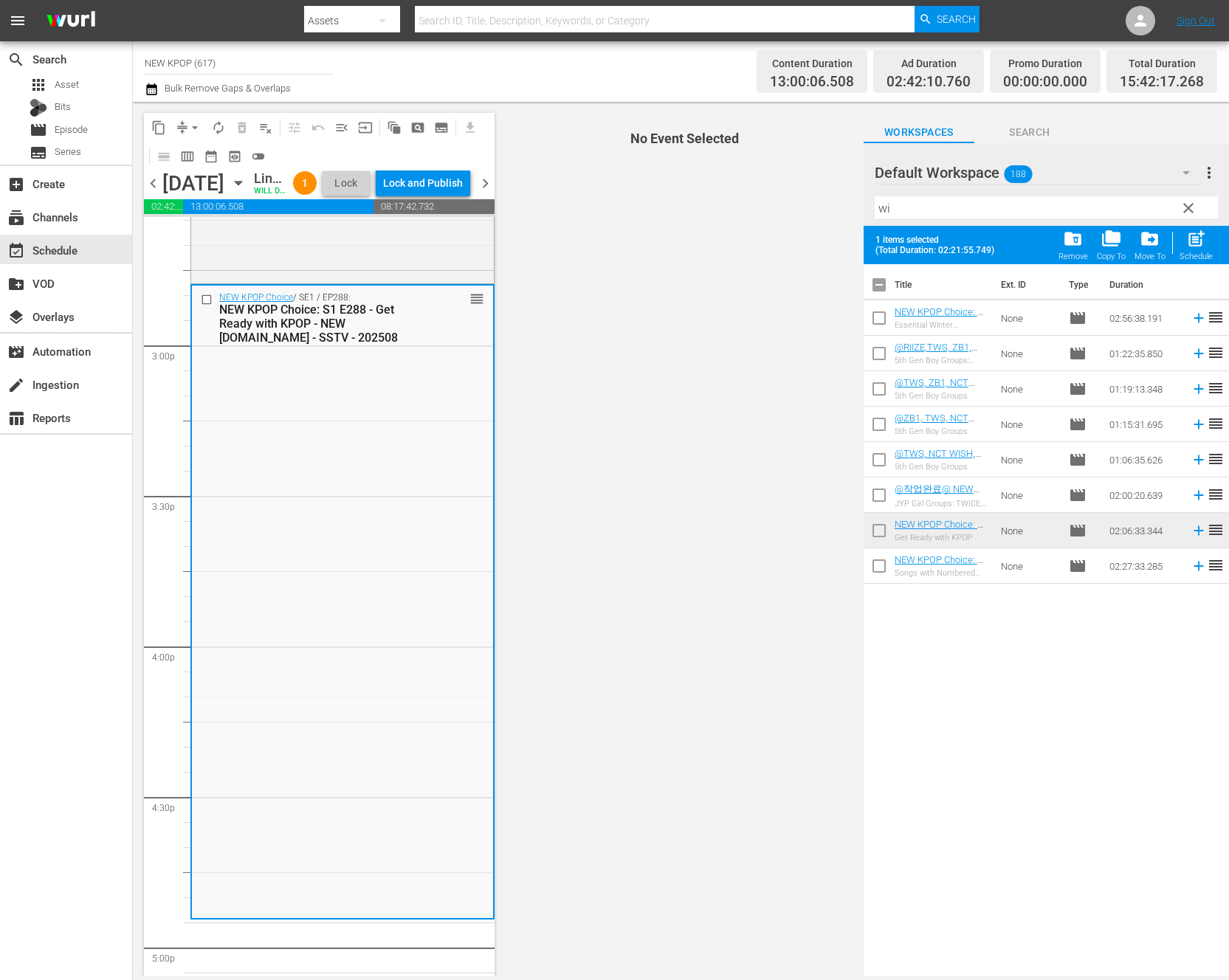
scroll to position [4504, 0]
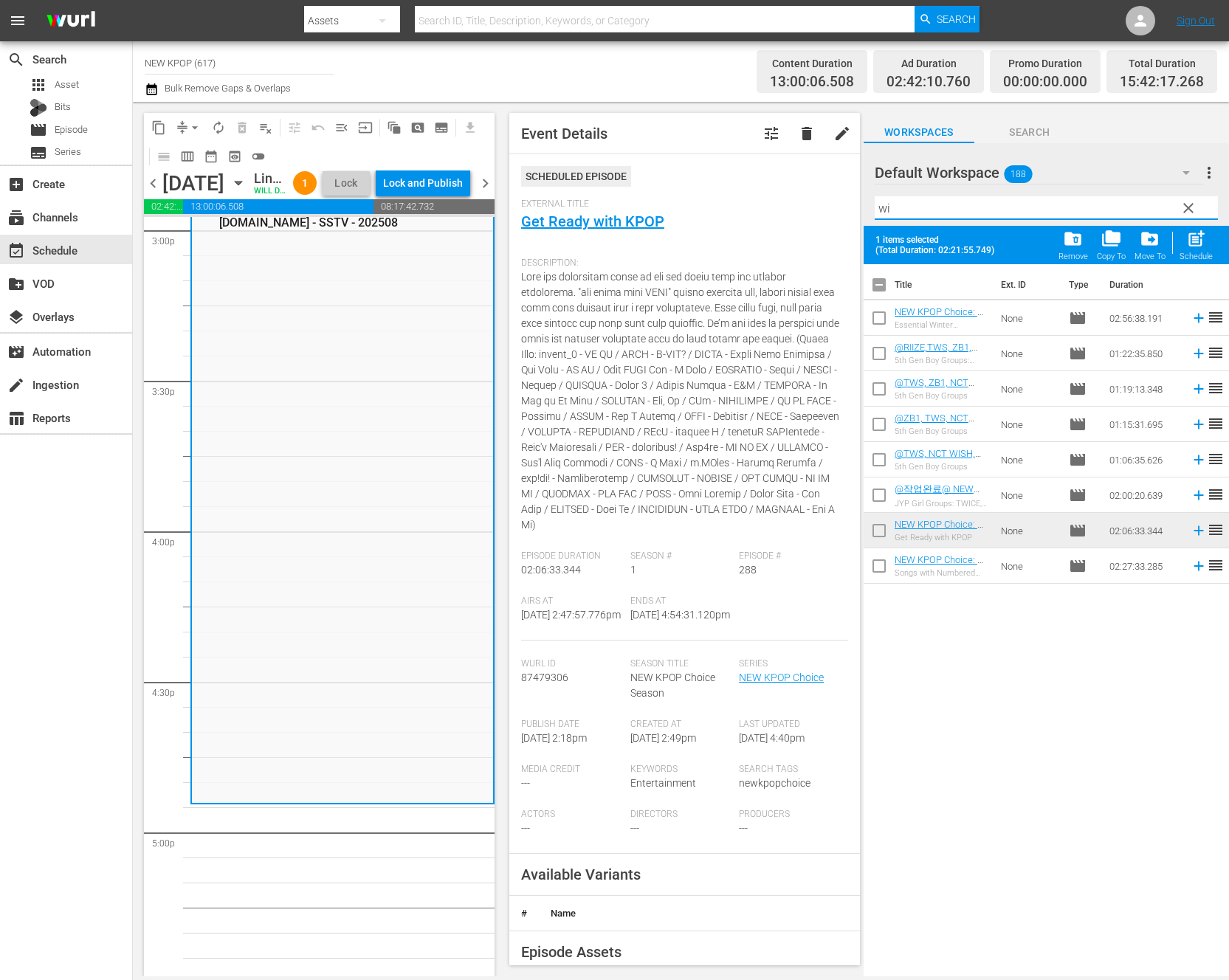
drag, startPoint x: 892, startPoint y: 210, endPoint x: 838, endPoint y: 203, distance: 54.5
click at [838, 203] on div "content_copy compress arrow_drop_down autorenew_outlined delete_forever_outline…" at bounding box center [680, 539] width 1096 height 874
drag, startPoint x: 947, startPoint y: 202, endPoint x: 784, endPoint y: 165, distance: 167.1
click at [784, 165] on div "content_copy compress arrow_drop_down autorenew_outlined delete_forever_outline…" at bounding box center [680, 539] width 1096 height 874
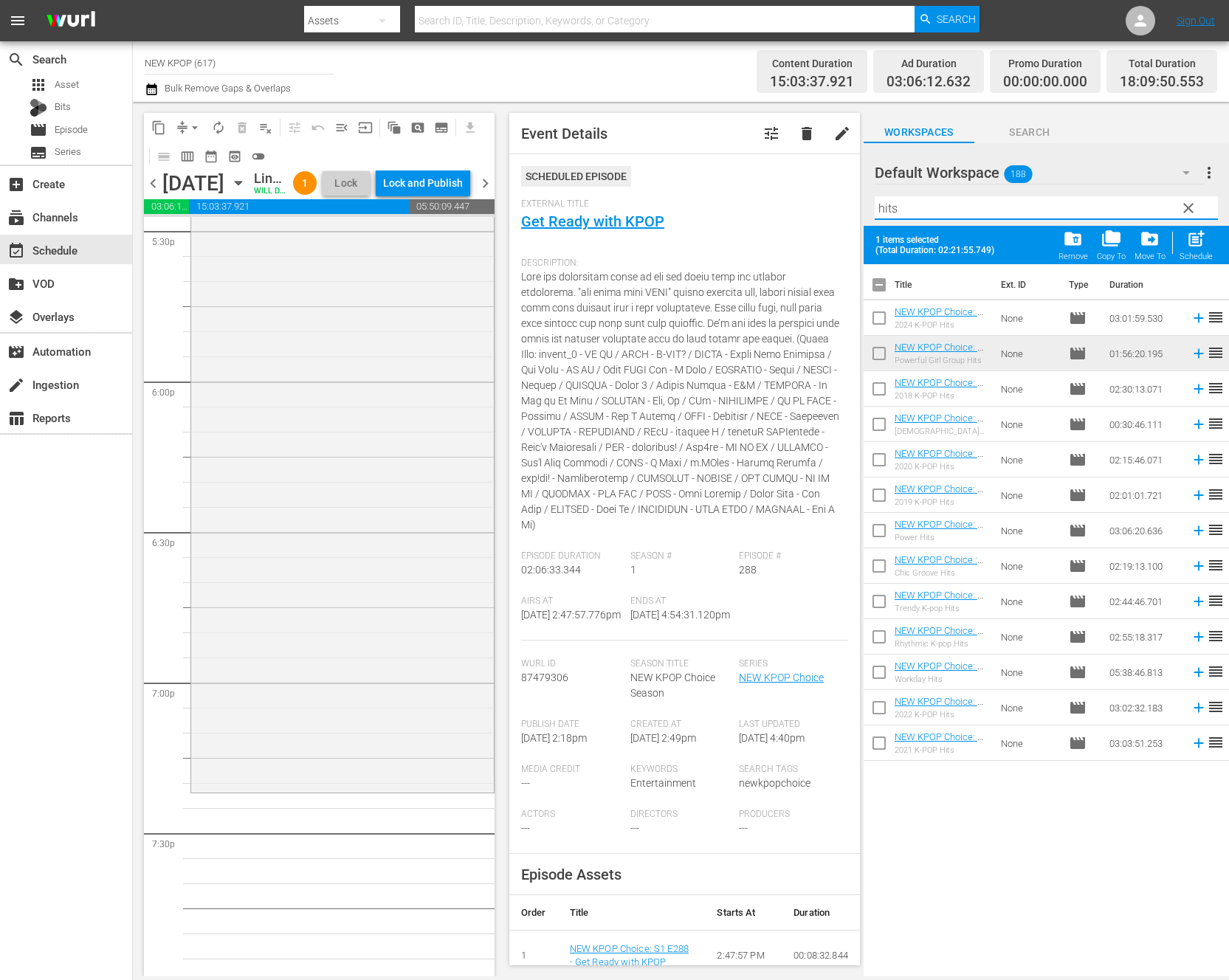
scroll to position [5647, 0]
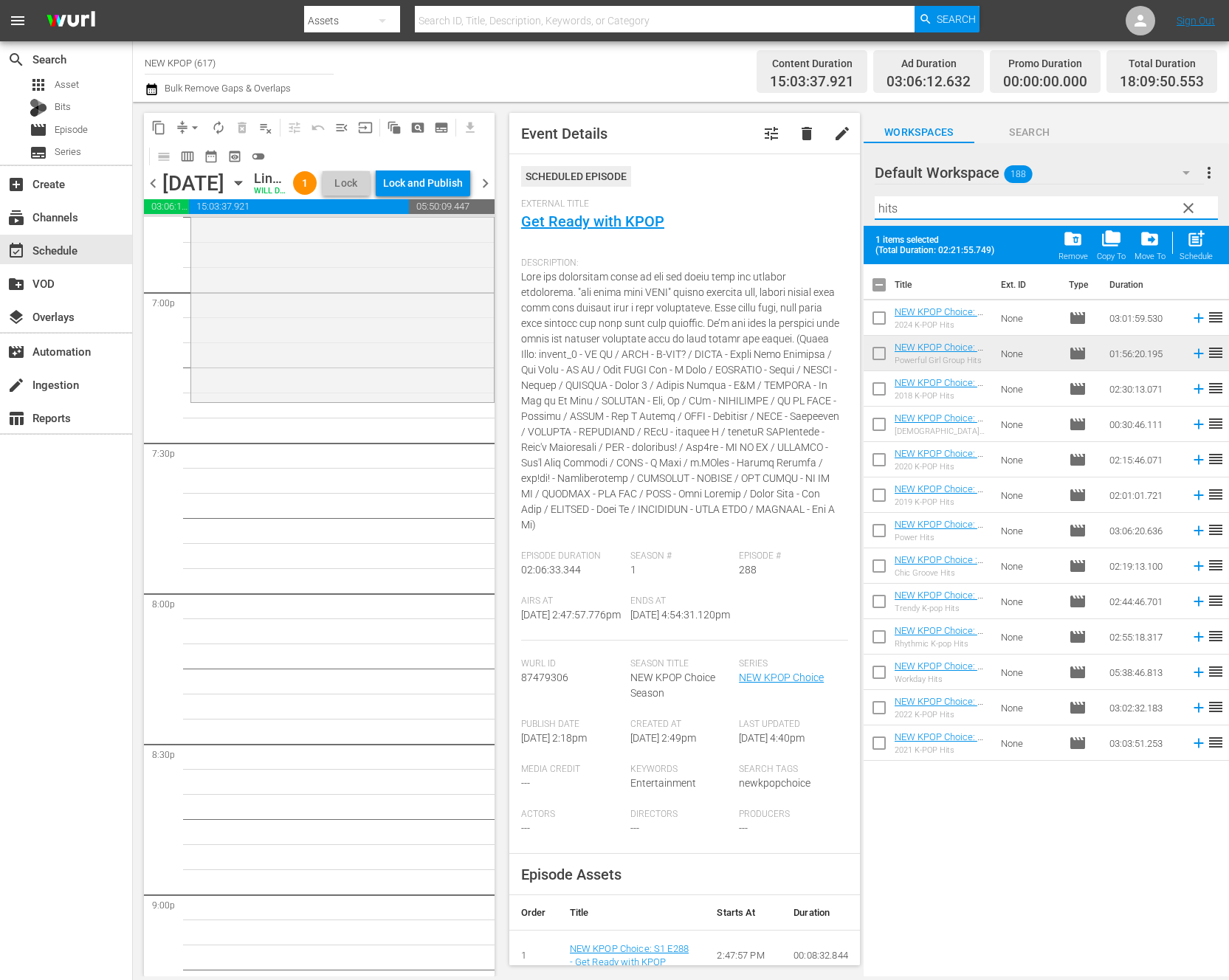
click at [934, 203] on input "hits" at bounding box center [1046, 208] width 343 height 24
type input "hits"
click at [1191, 203] on span "clear" at bounding box center [1188, 208] width 18 height 18
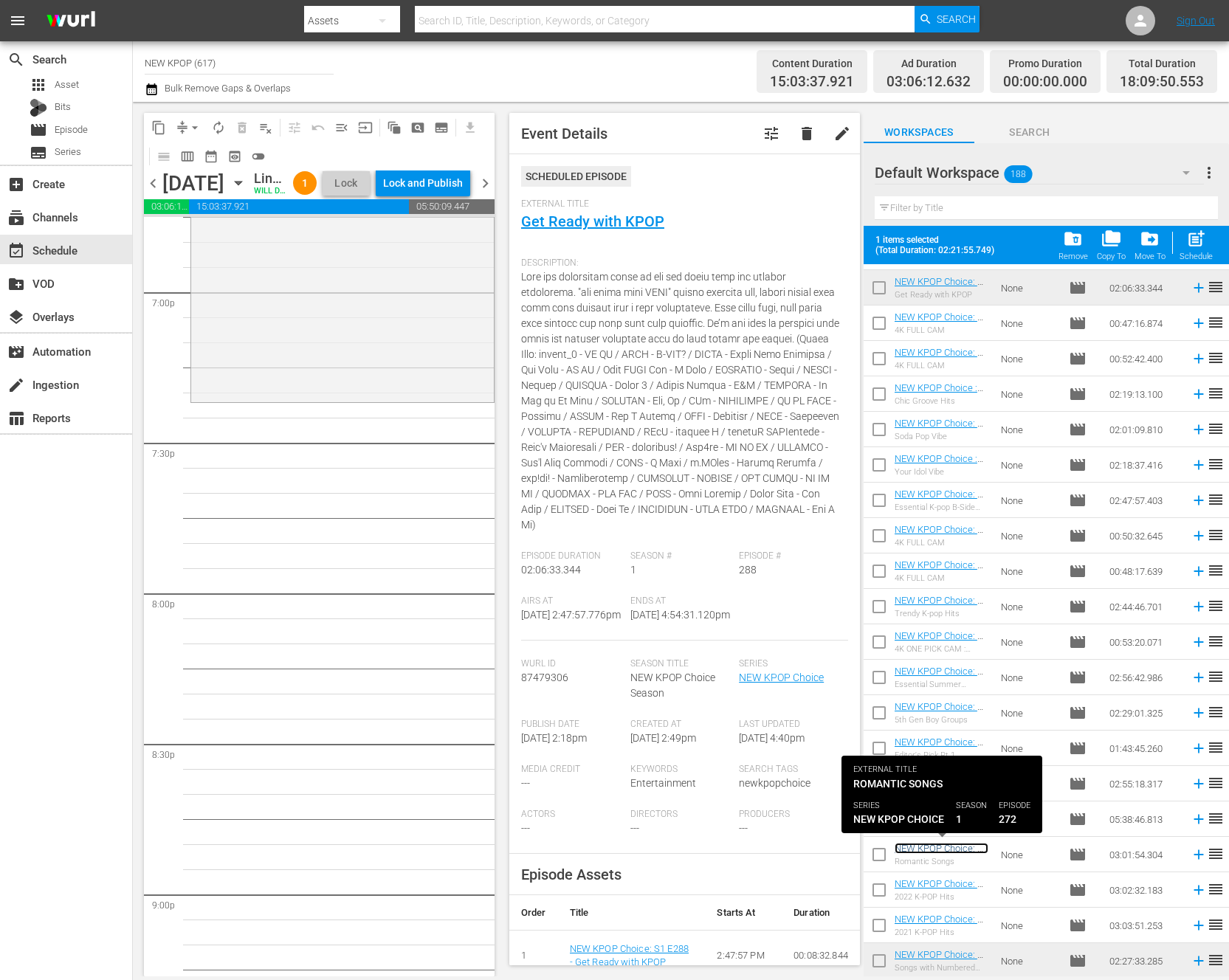
scroll to position [5059, 0]
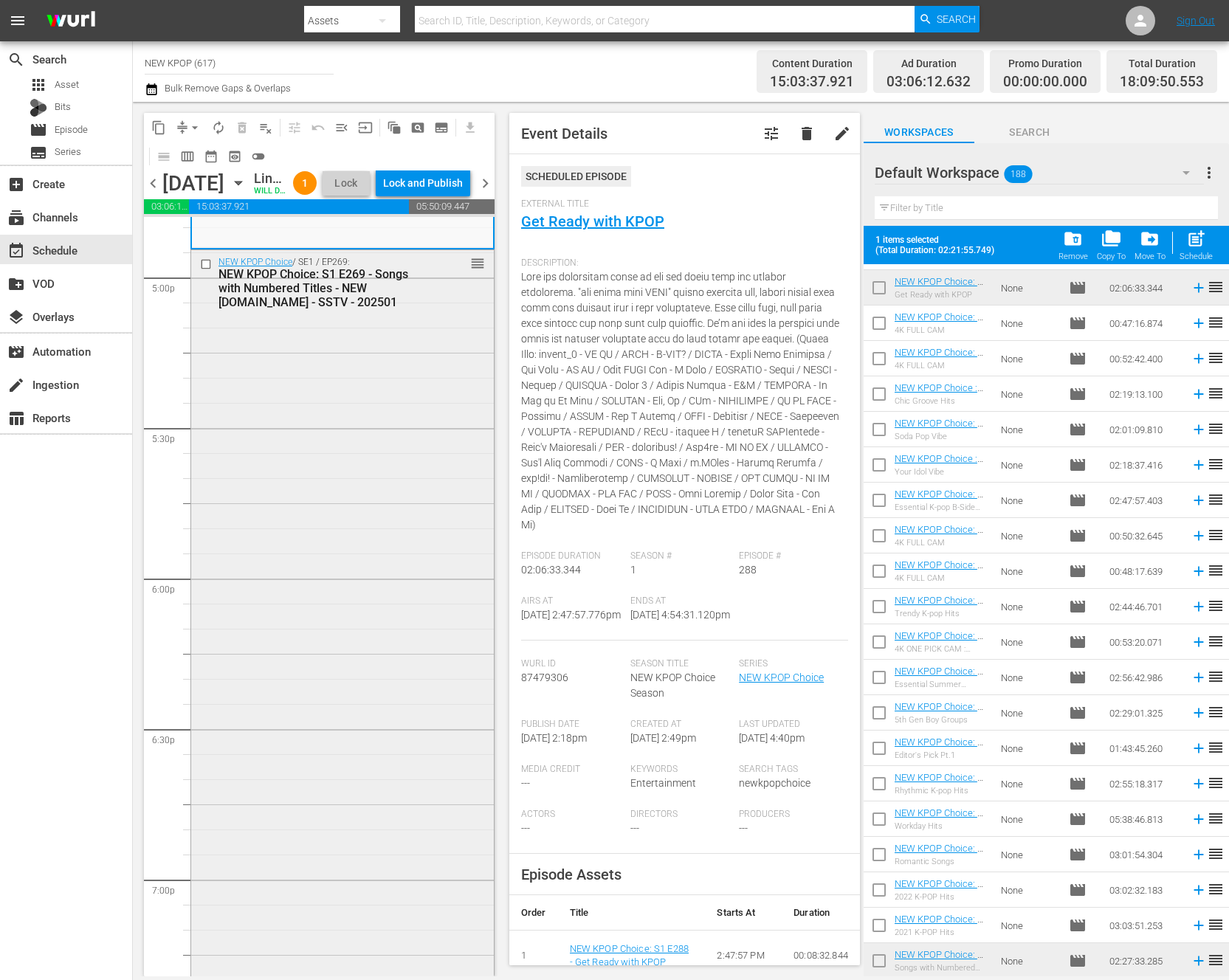
click at [408, 418] on div "NEW KPOP Choice / SE1 / EP269: NEW KPOP Choice: S1 E269 - Songs with Numbered T…" at bounding box center [342, 618] width 303 height 736
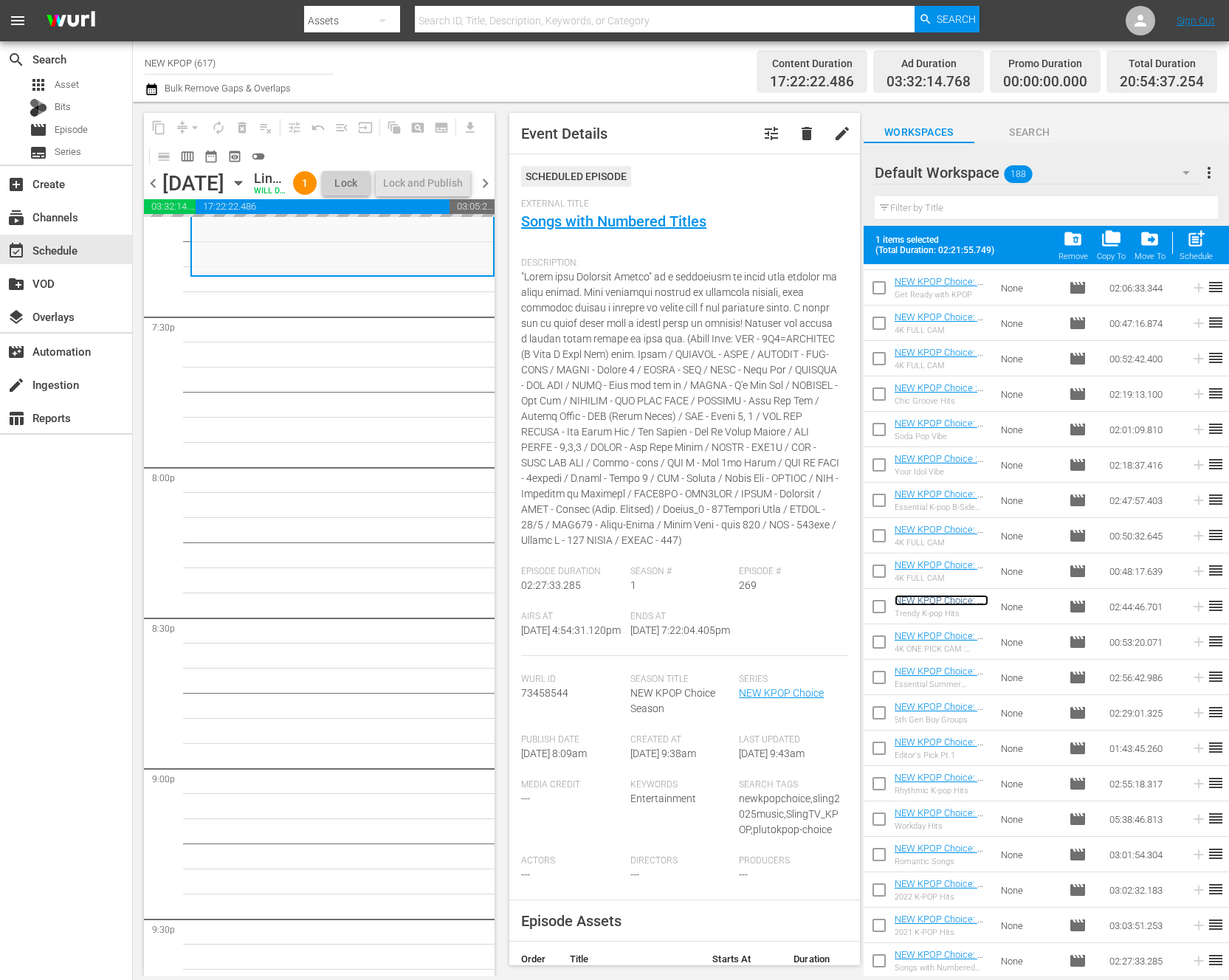
scroll to position [5770, 0]
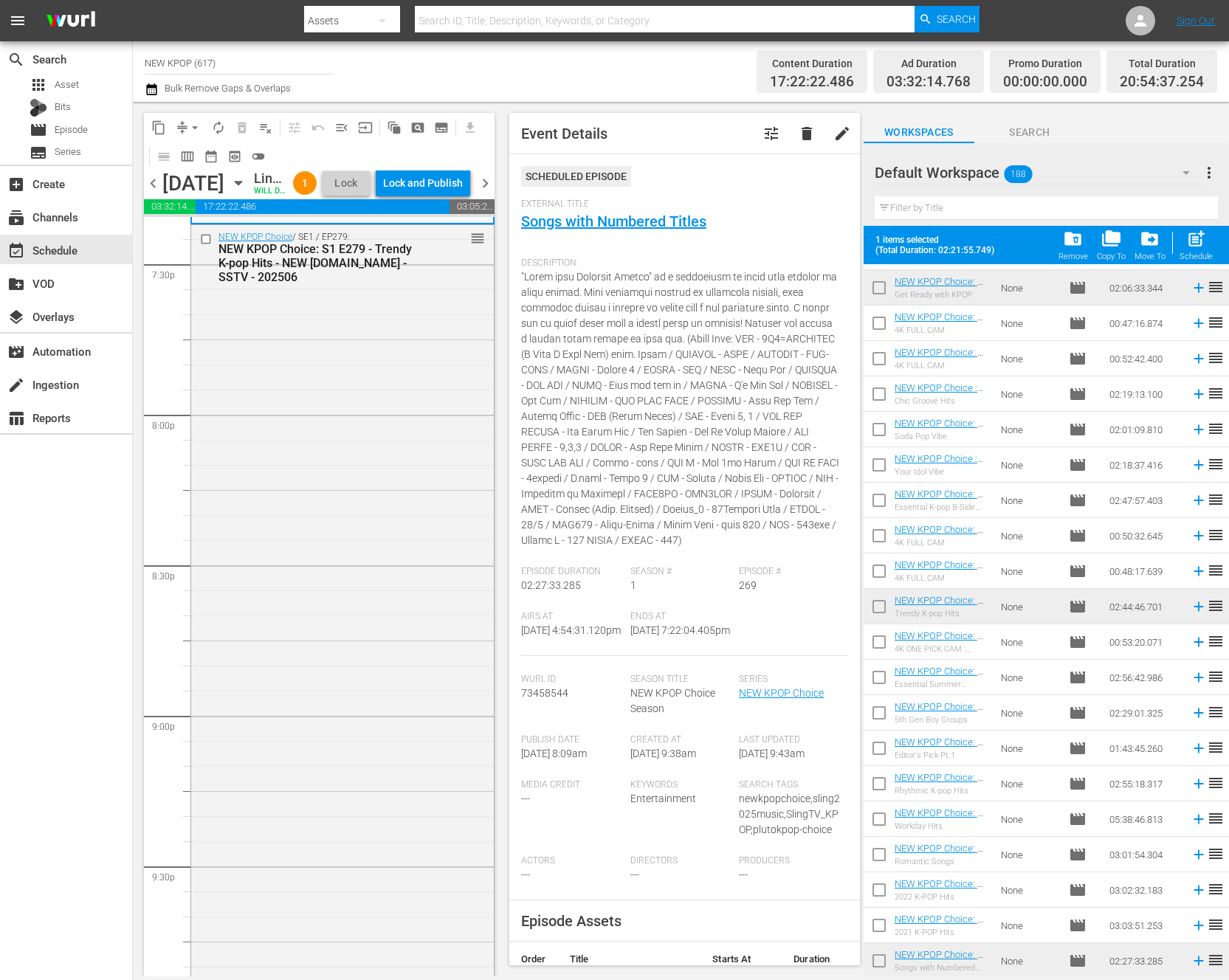
click at [319, 688] on div "NEW KPOP Choice / SE1 / EP279: NEW KPOP Choice: S1 E279 - Trendy K-pop Hits - N…" at bounding box center [342, 636] width 303 height 822
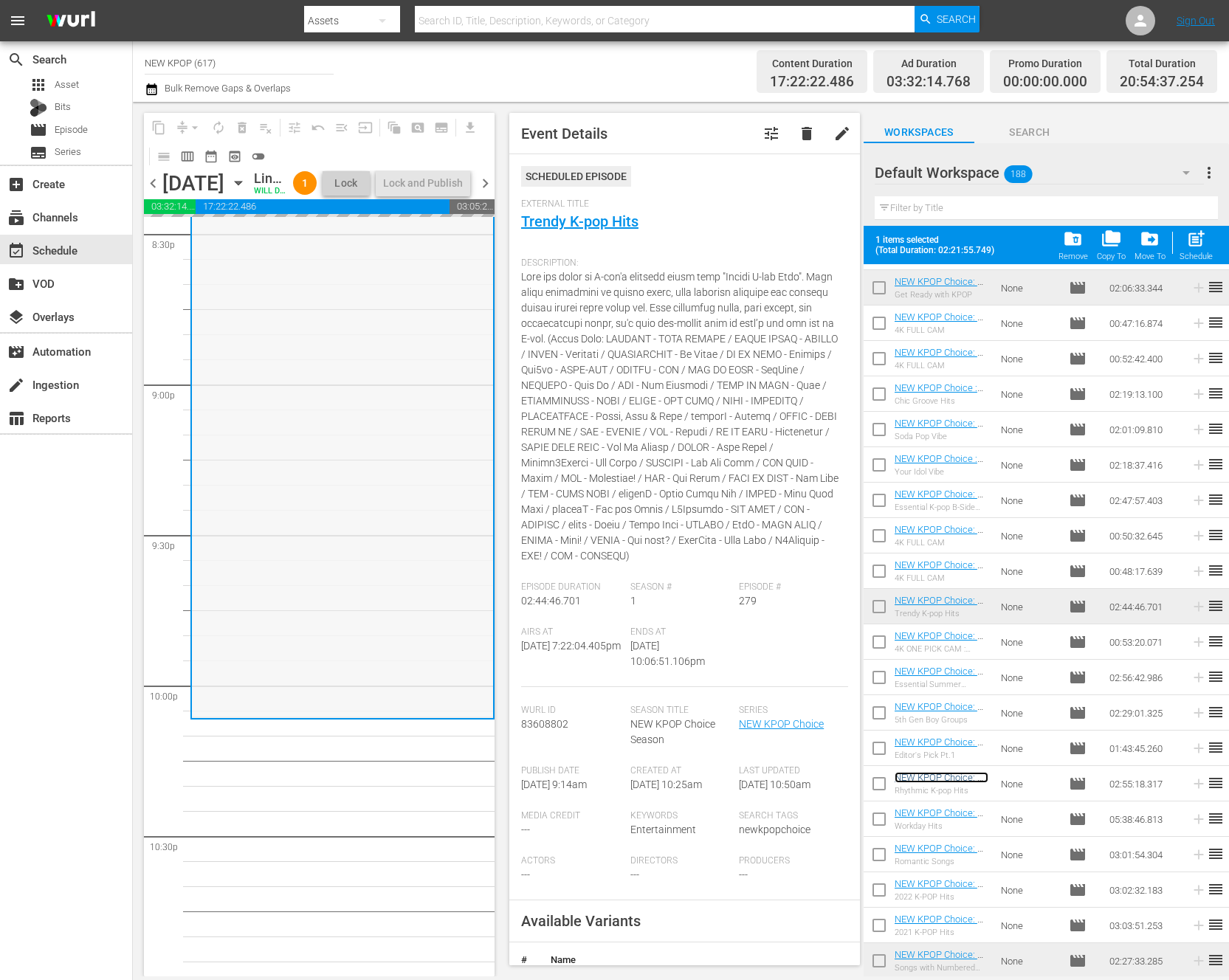
scroll to position [6048, 0]
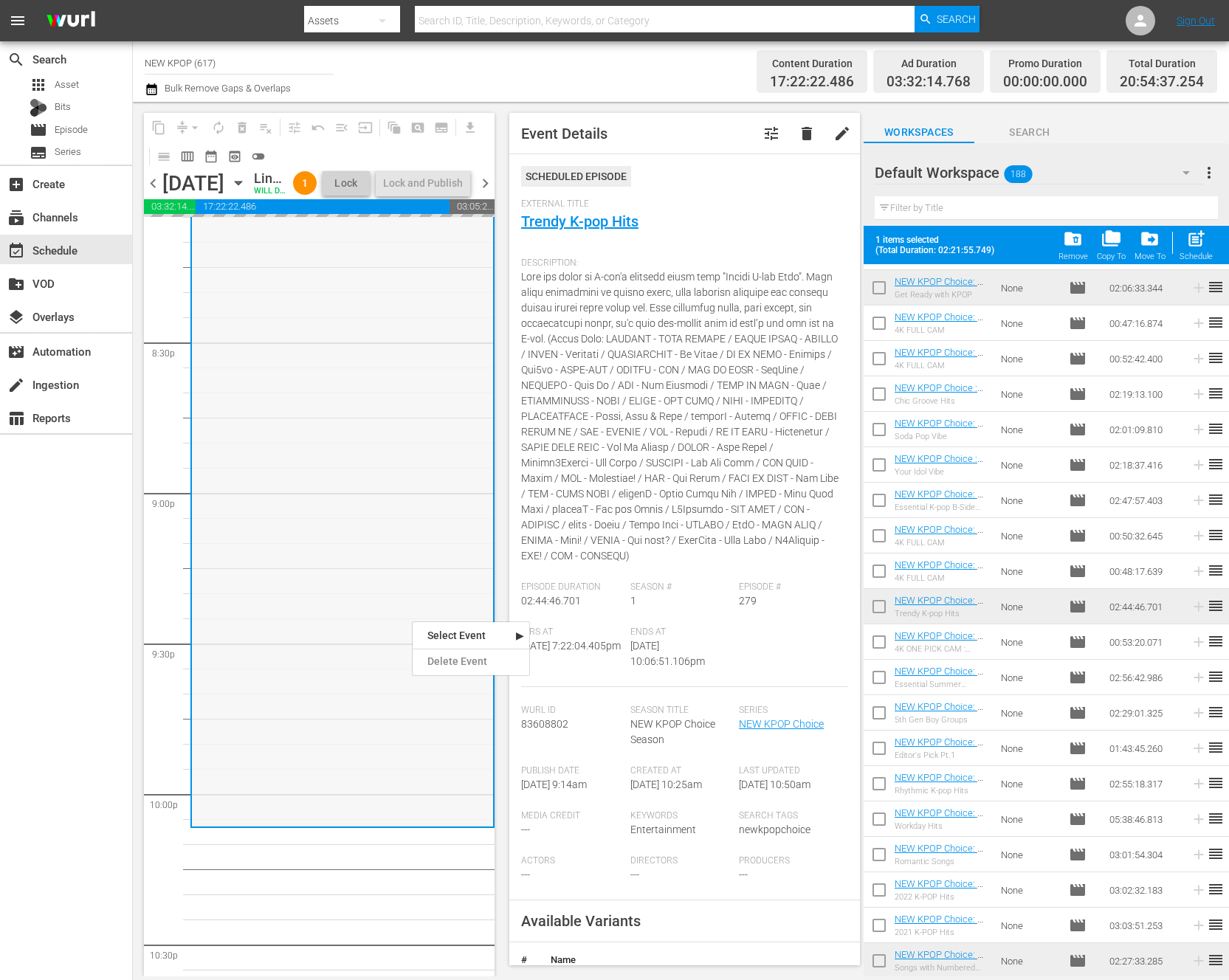
click at [346, 676] on div "NEW KPOP Choice / SE1 / EP279: NEW KPOP Choice: S1 E279 - Trendy K-pop Hits - N…" at bounding box center [342, 414] width 301 height 822
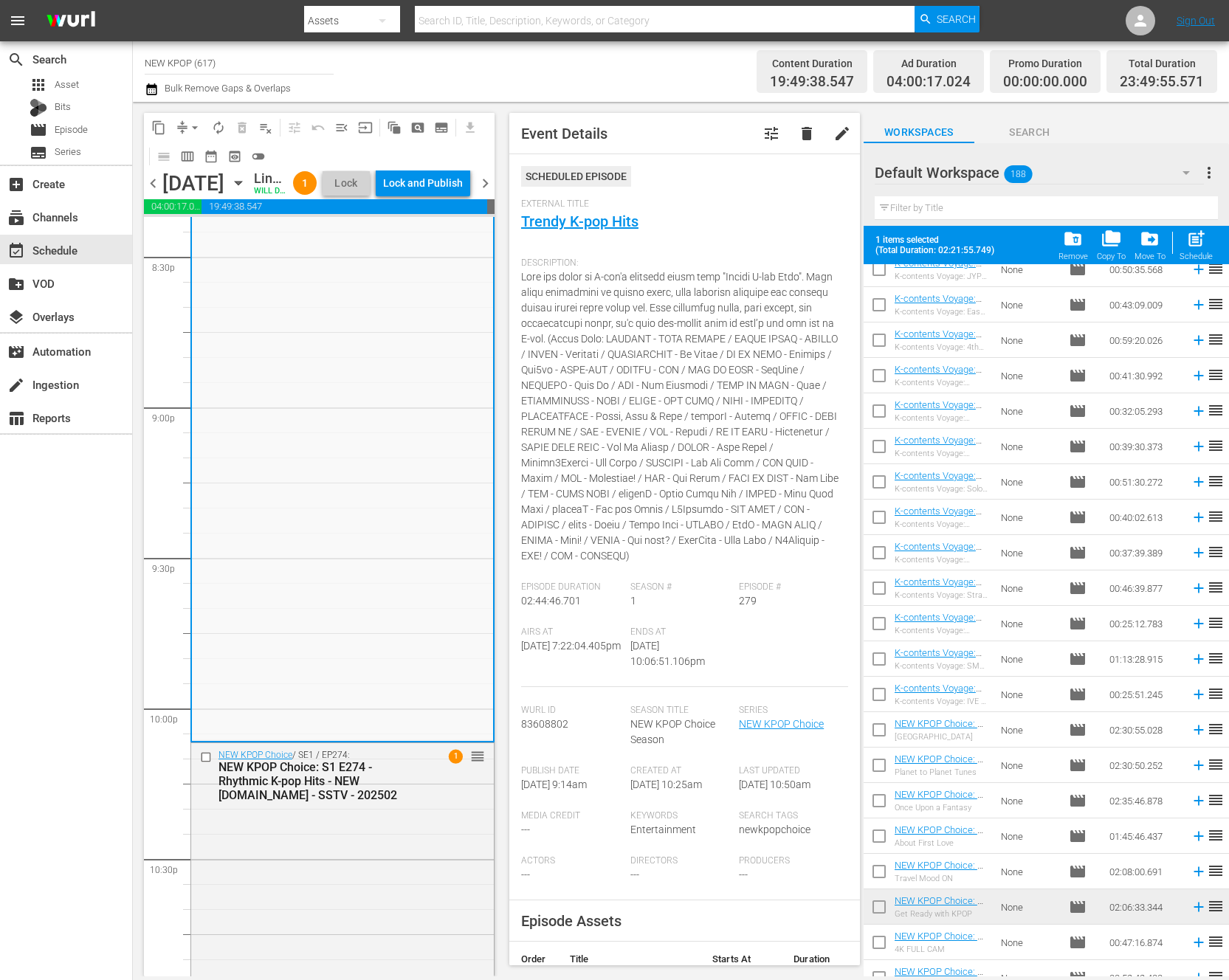
scroll to position [5982, 0]
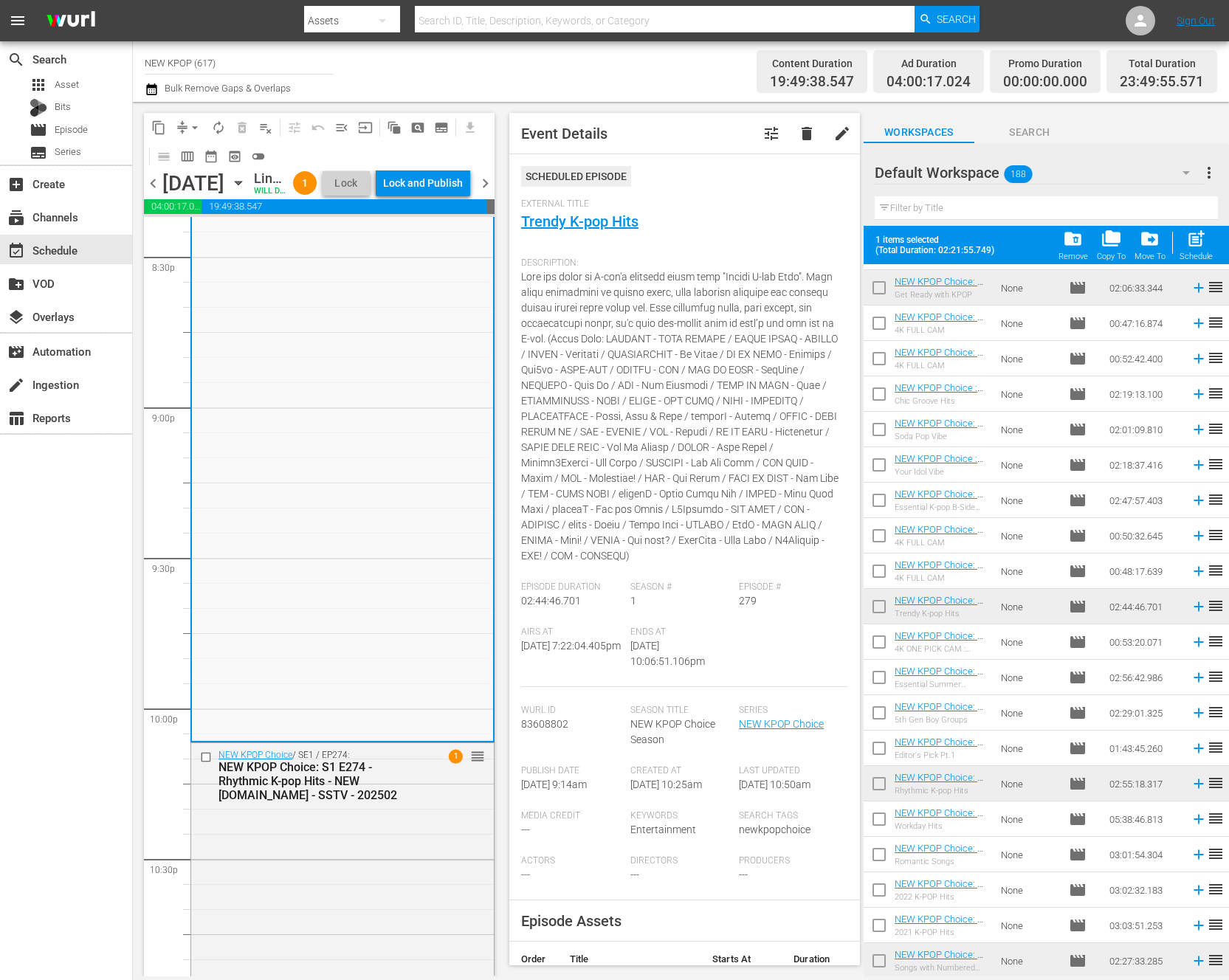
click at [646, 408] on div "Description:" at bounding box center [684, 416] width 327 height 331
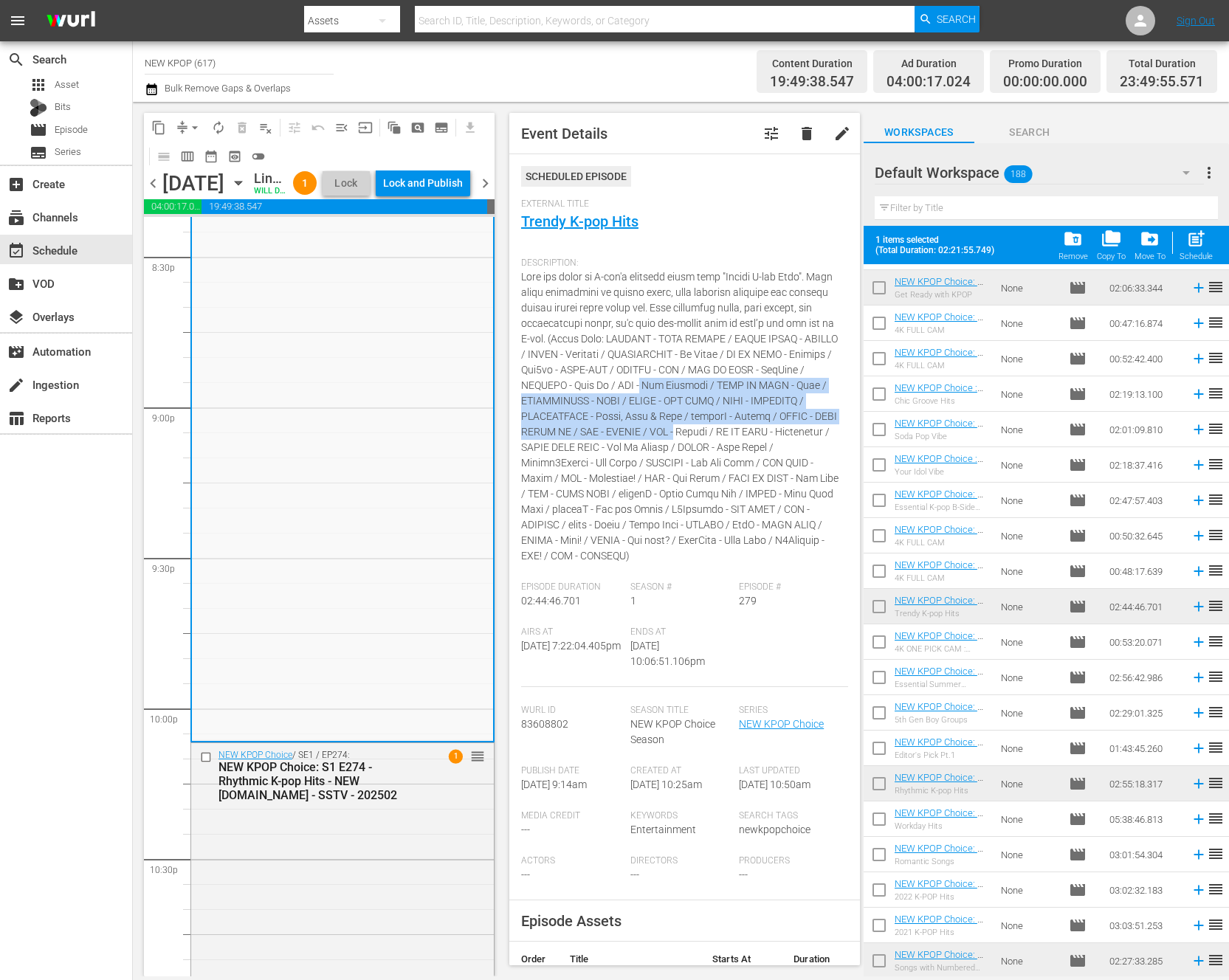
drag, startPoint x: 646, startPoint y: 393, endPoint x: 671, endPoint y: 434, distance: 48.0
click at [671, 433] on div "Description:" at bounding box center [684, 416] width 327 height 331
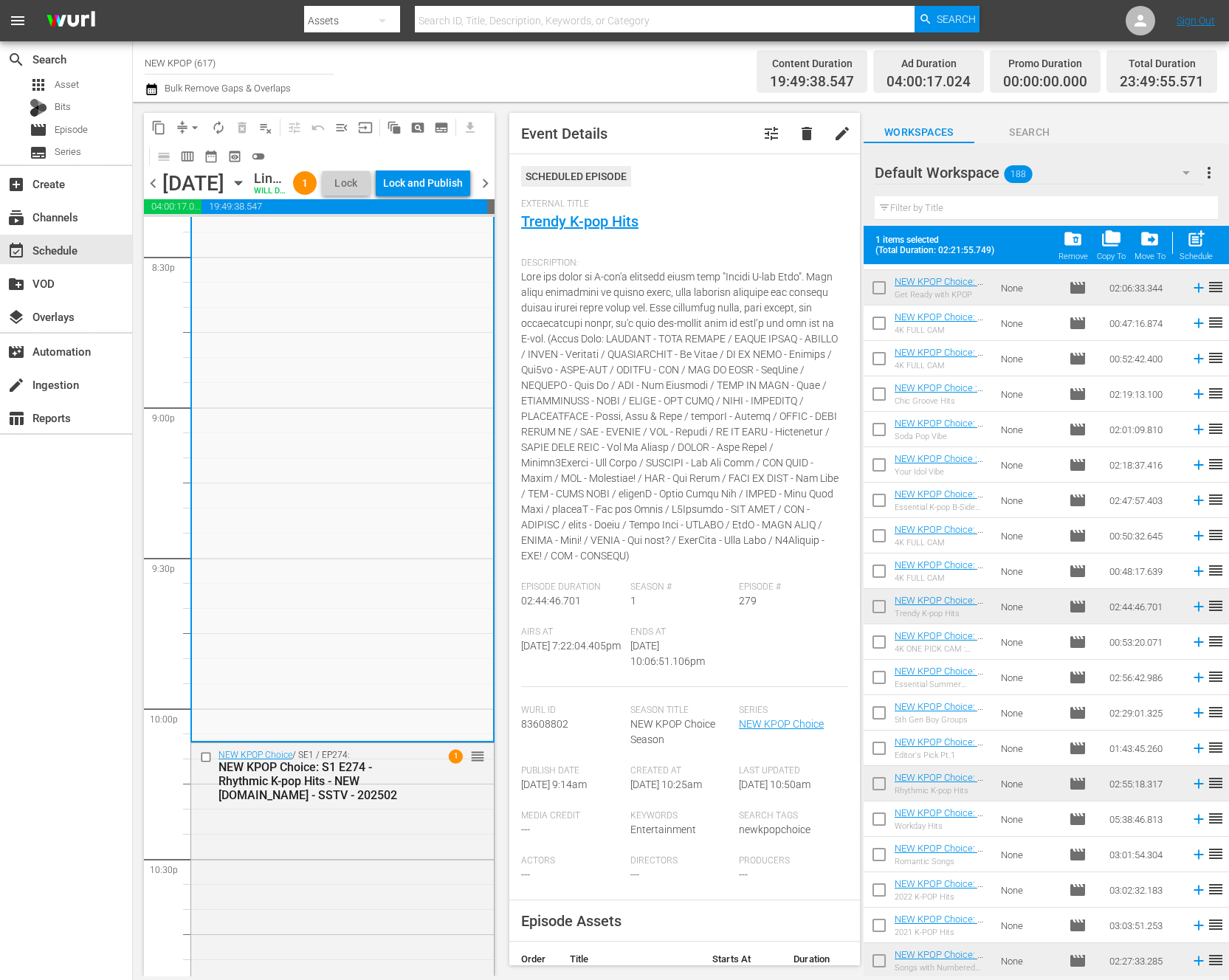
click at [672, 435] on span at bounding box center [680, 416] width 317 height 290
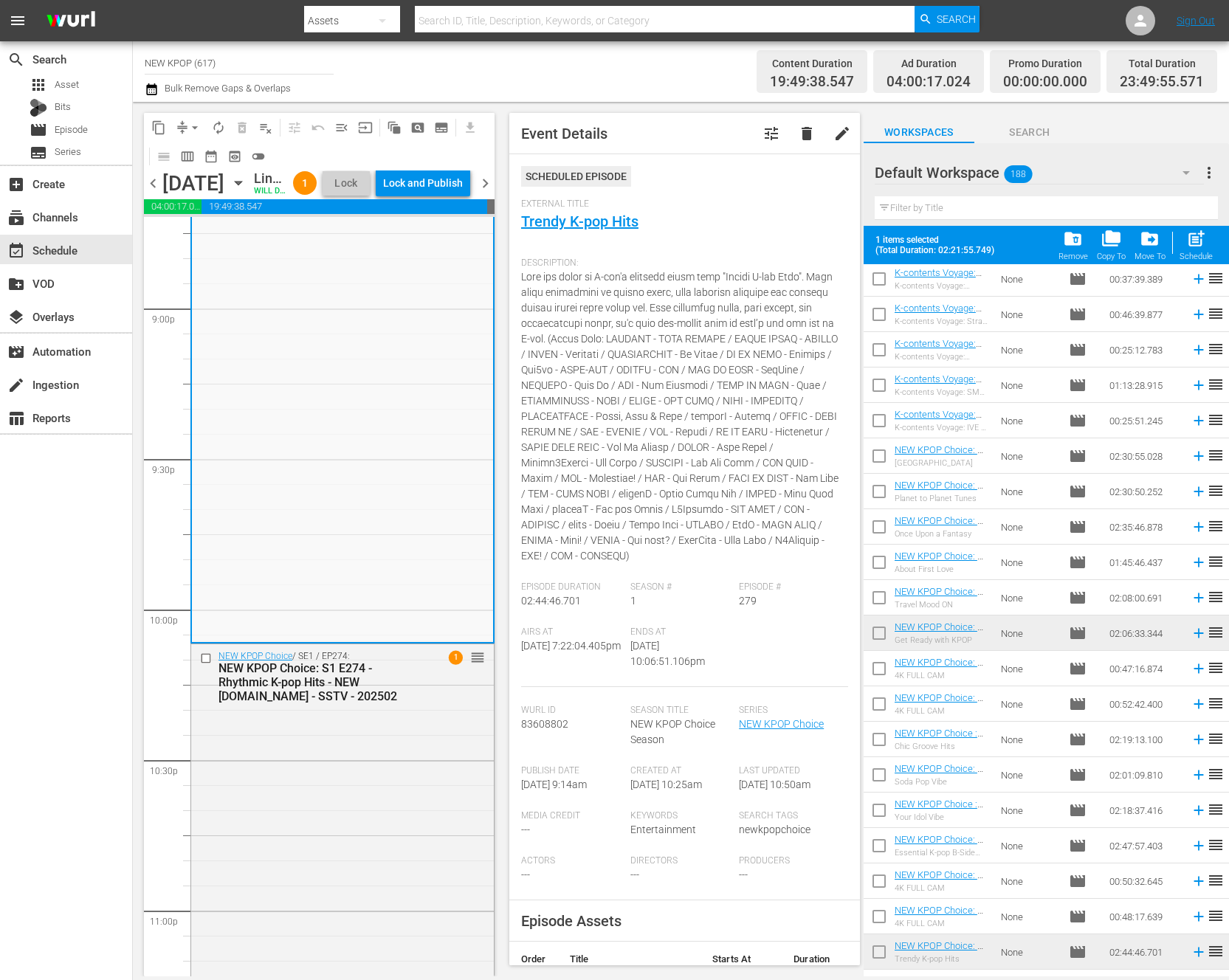
scroll to position [6609, 0]
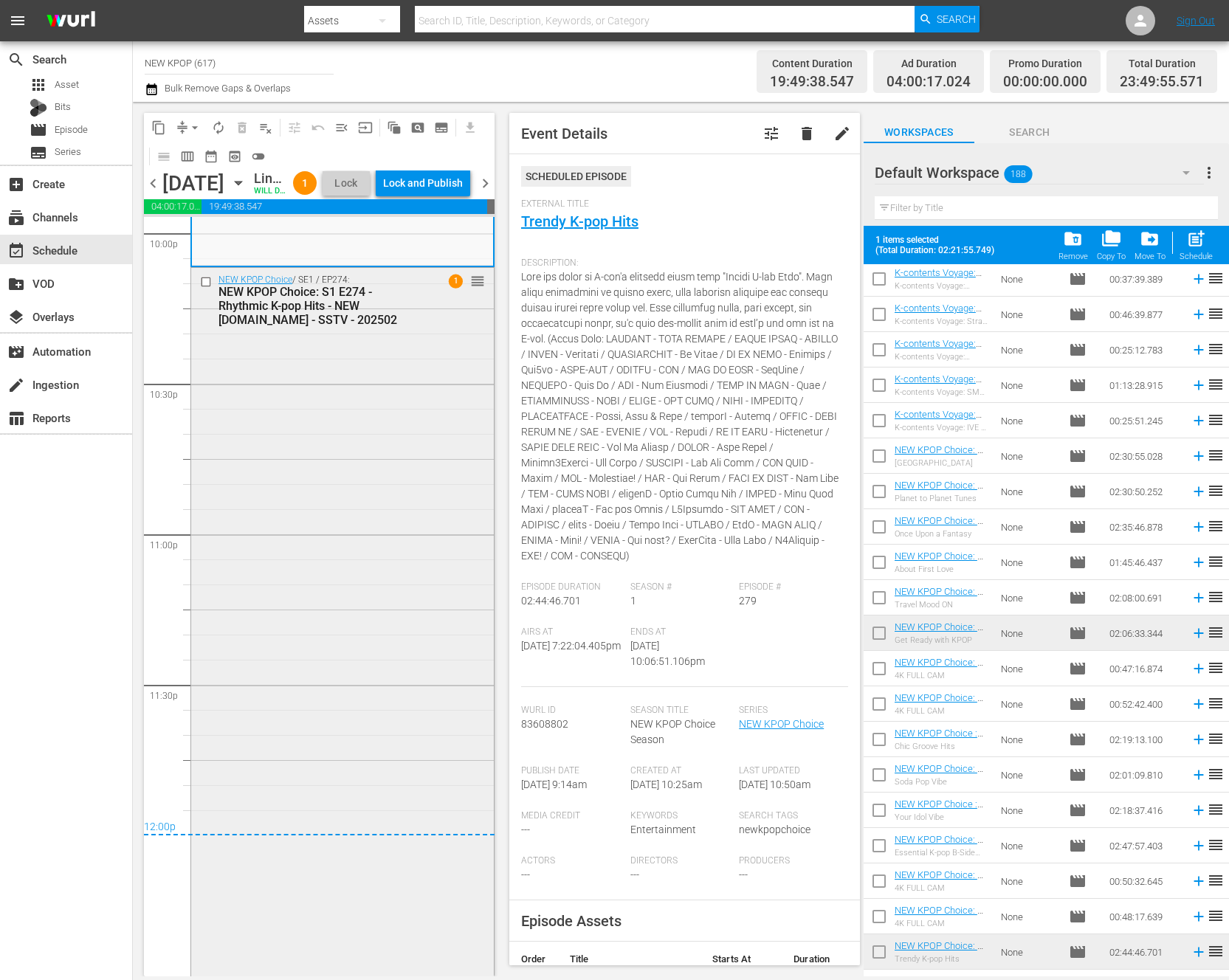
click at [408, 723] on div "NEW KPOP Choice / SE1 / EP274: NEW KPOP Choice: S1 E274 - Rhythmic K-pop Hits -…" at bounding box center [342, 706] width 303 height 875
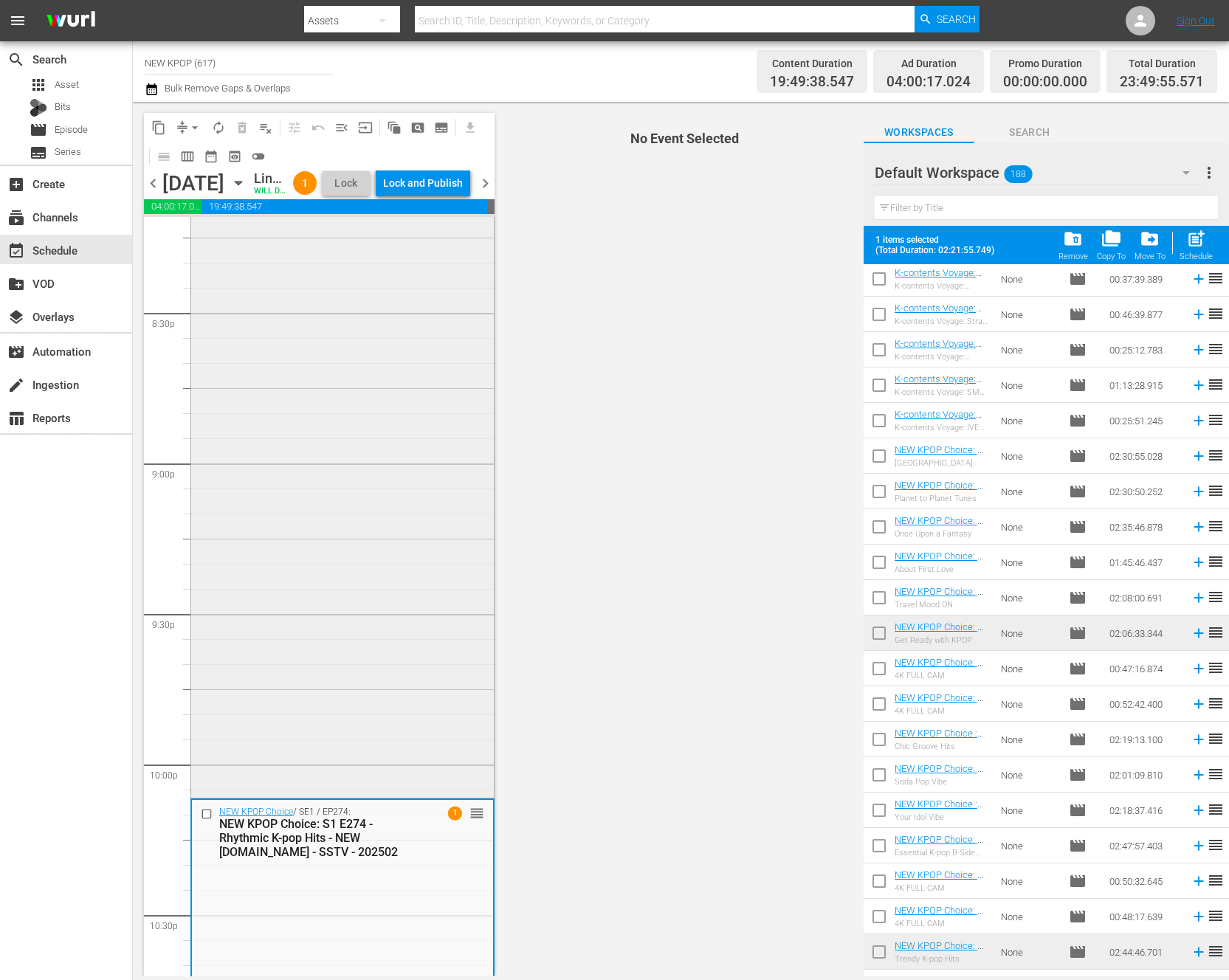
click at [408, 714] on div "NEW KPOP Choice / SE1 / EP279: NEW KPOP Choice: S1 E279 - Trendy K-pop Hits - N…" at bounding box center [342, 384] width 303 height 822
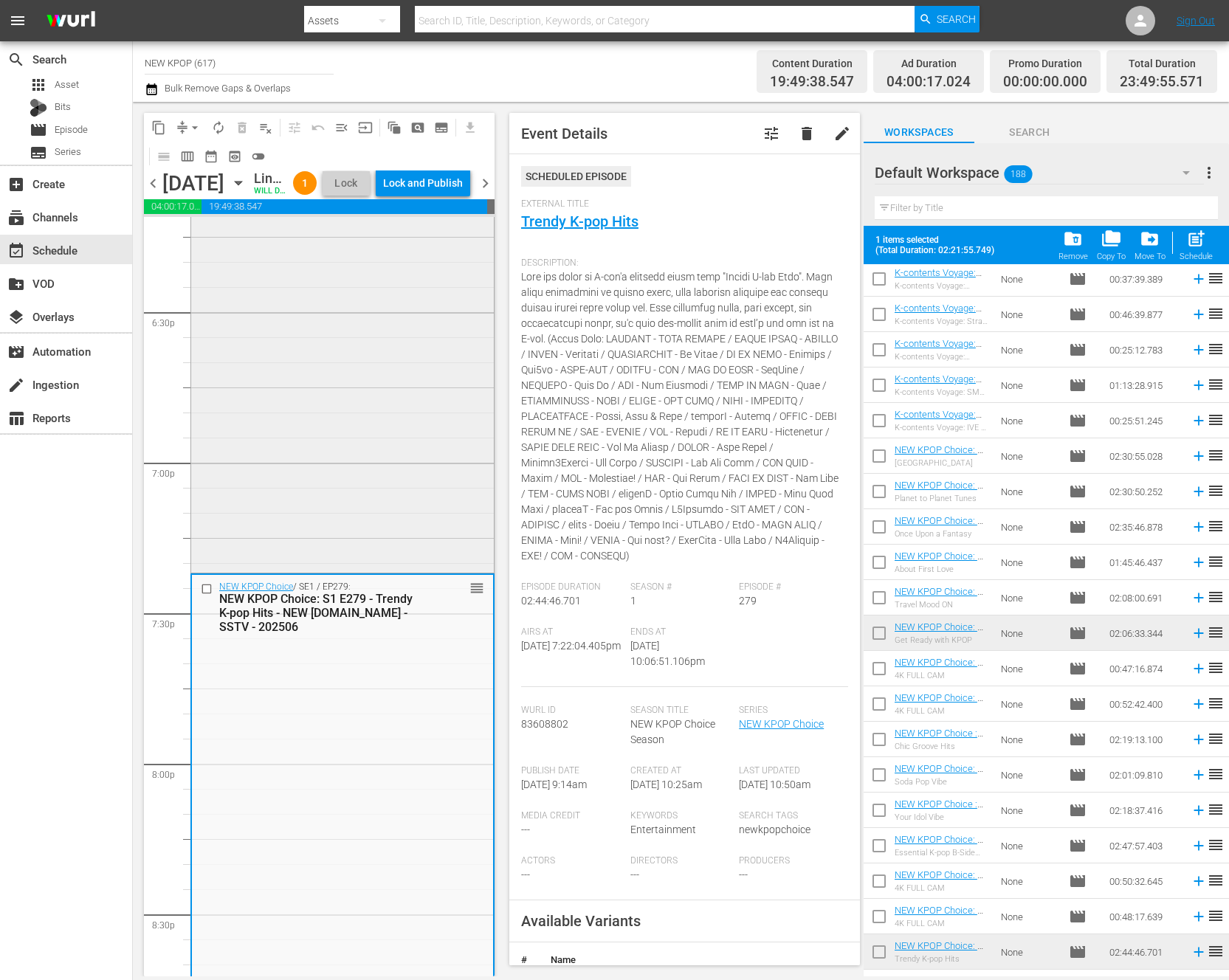
scroll to position [5339, 0]
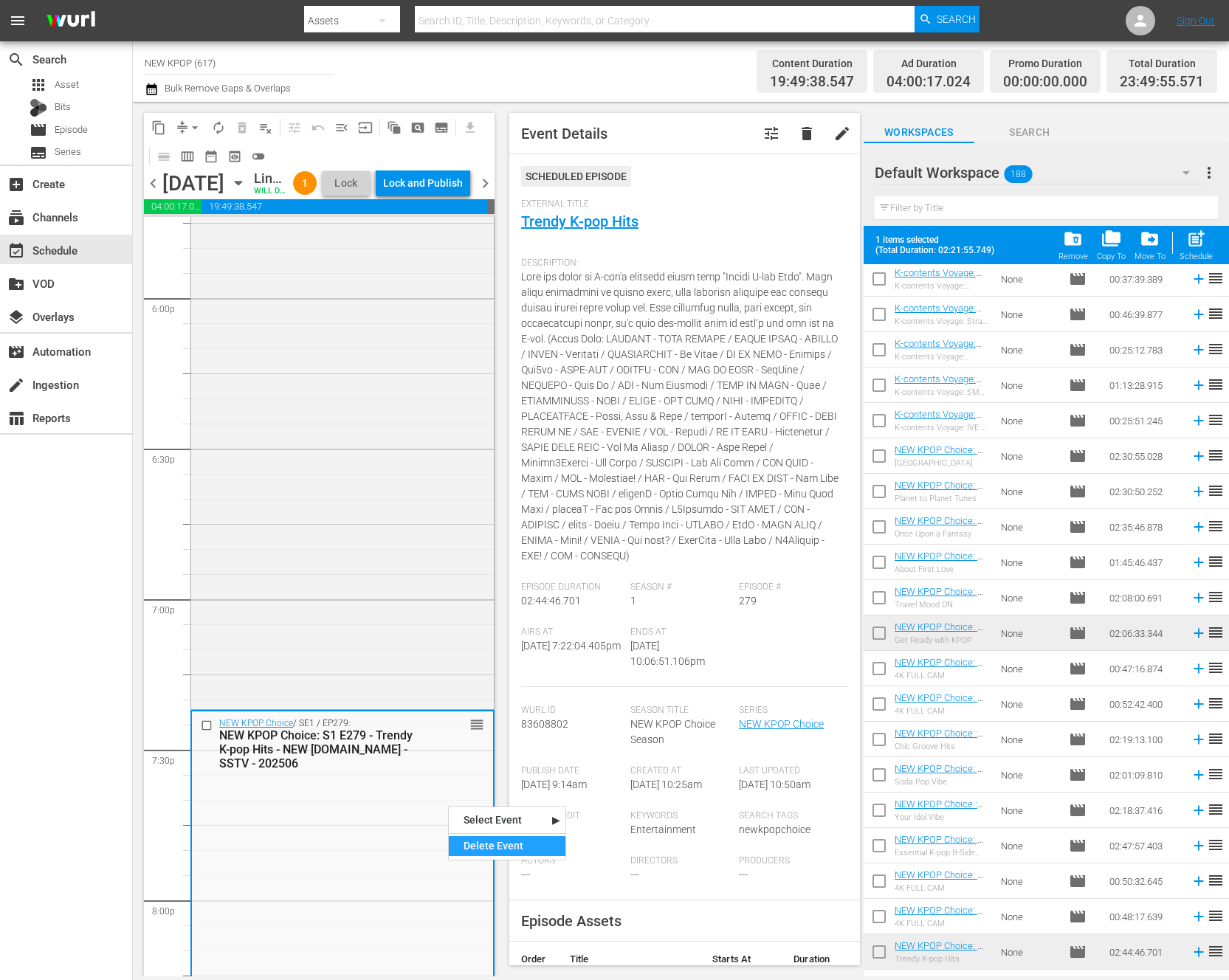
click at [474, 847] on div "Delete Event" at bounding box center [506, 846] width 116 height 20
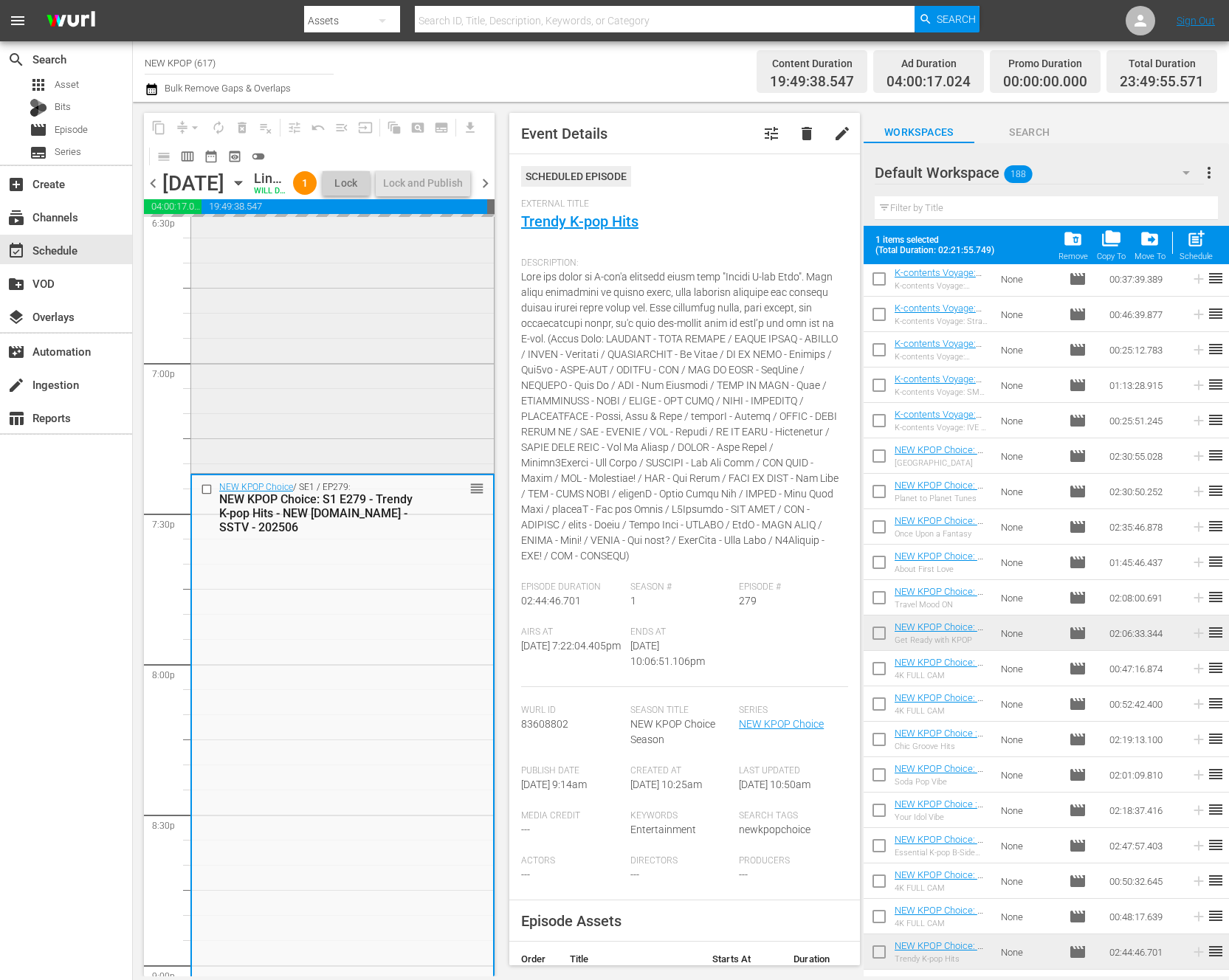
scroll to position [5814, 0]
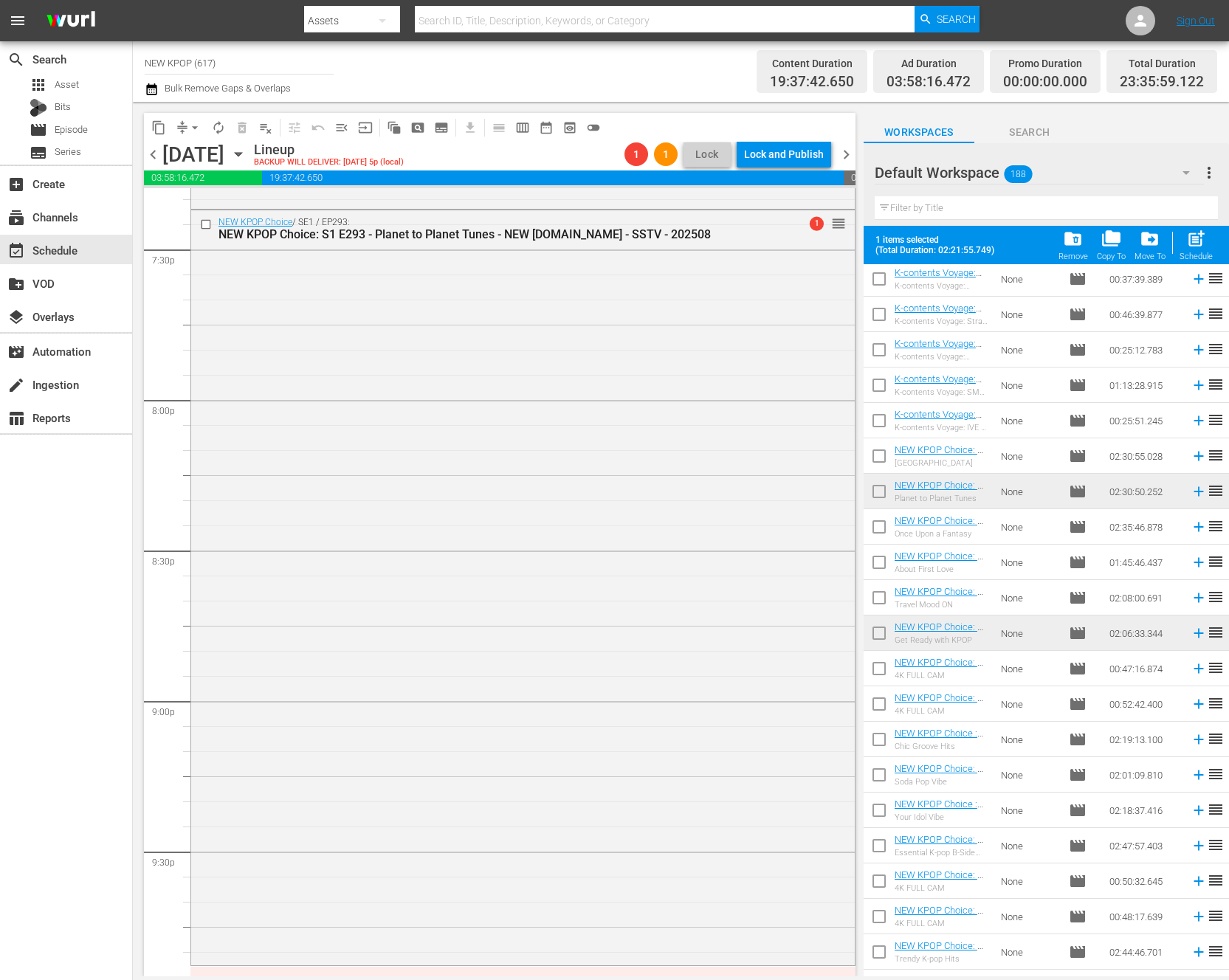
drag, startPoint x: 948, startPoint y: 483, endPoint x: 1186, endPoint y: 8, distance: 531.3
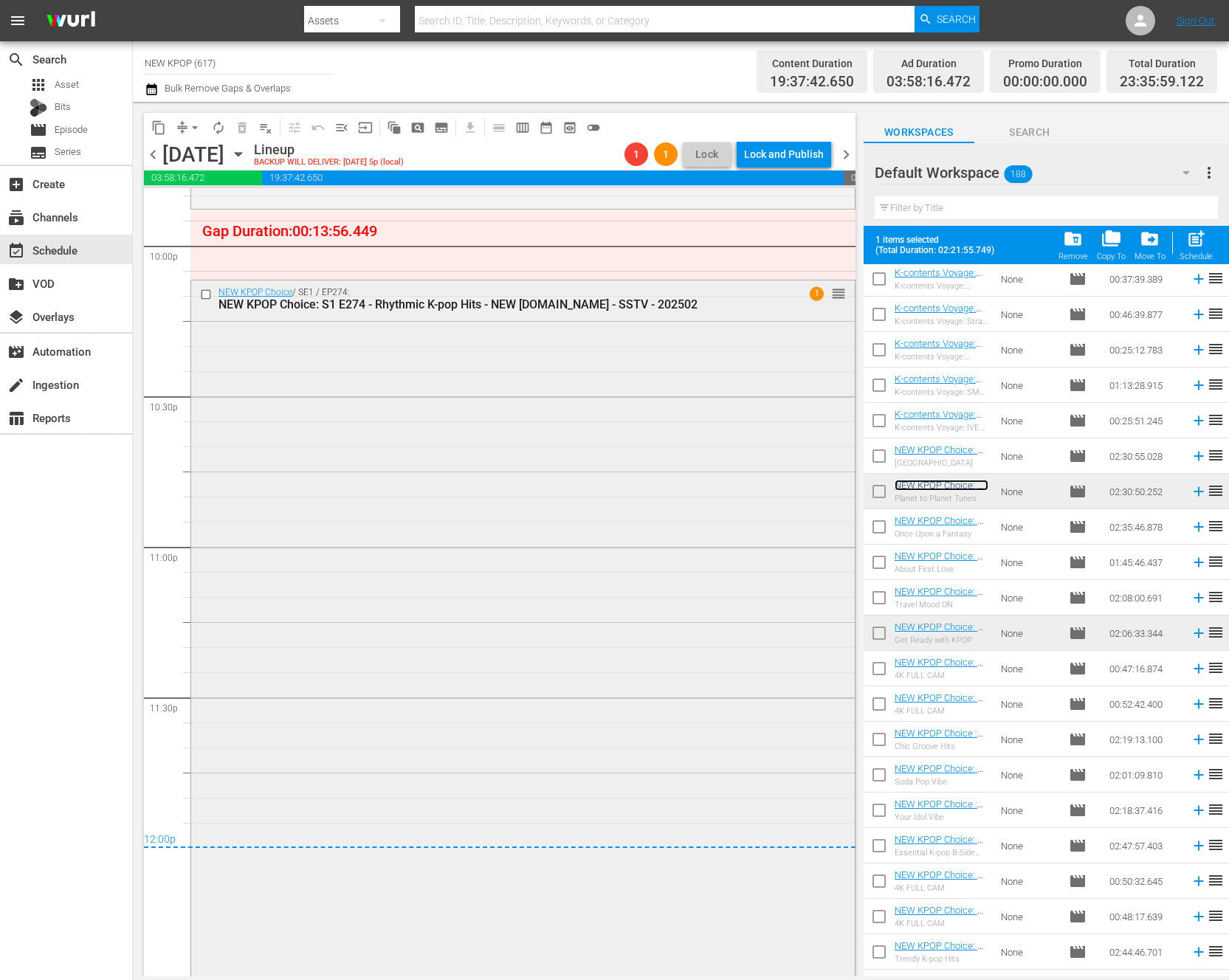
scroll to position [6751, 0]
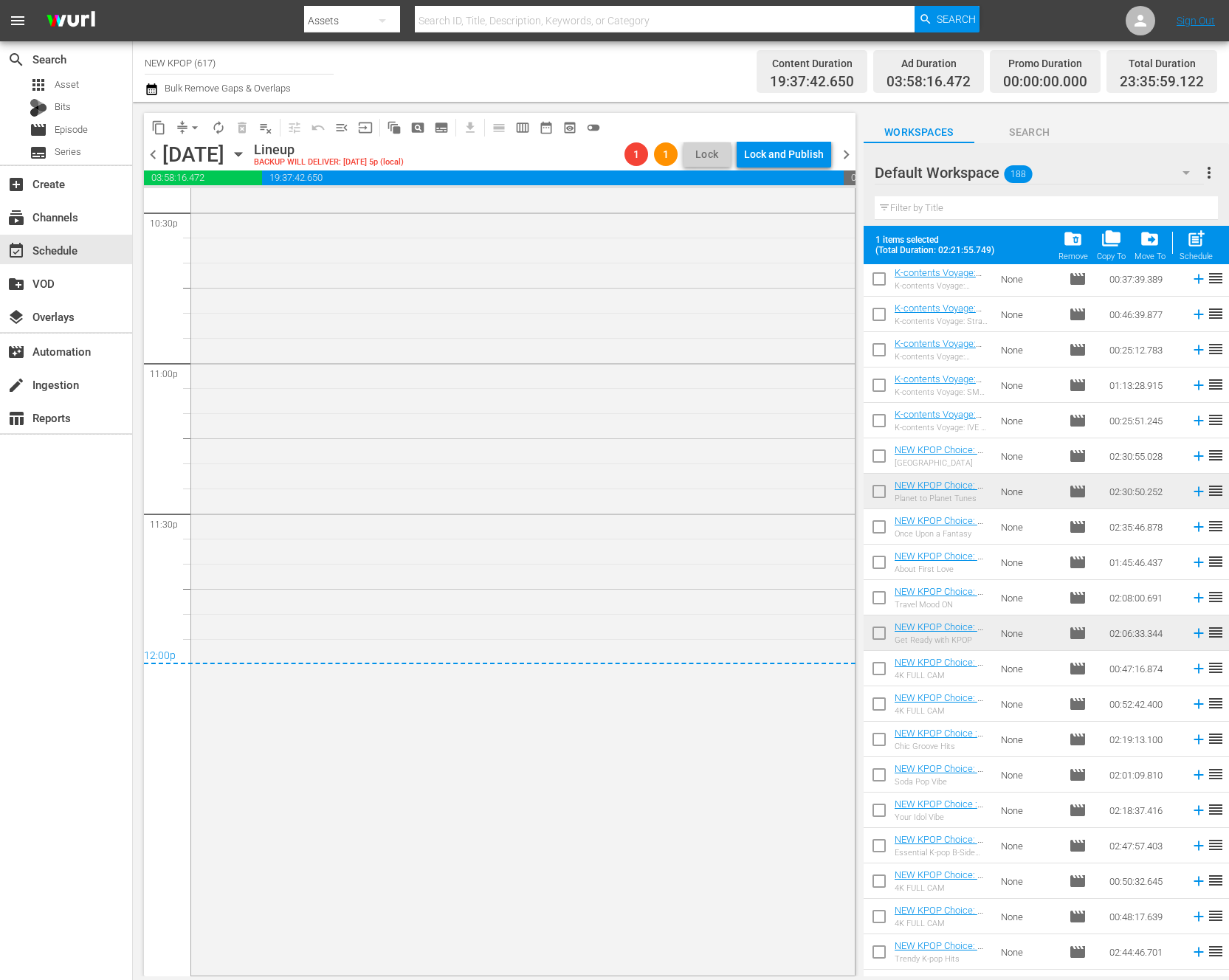
click at [189, 123] on span "arrow_drop_down" at bounding box center [194, 127] width 15 height 15
click at [186, 202] on li "Align to End of Previous Day" at bounding box center [195, 206] width 155 height 25
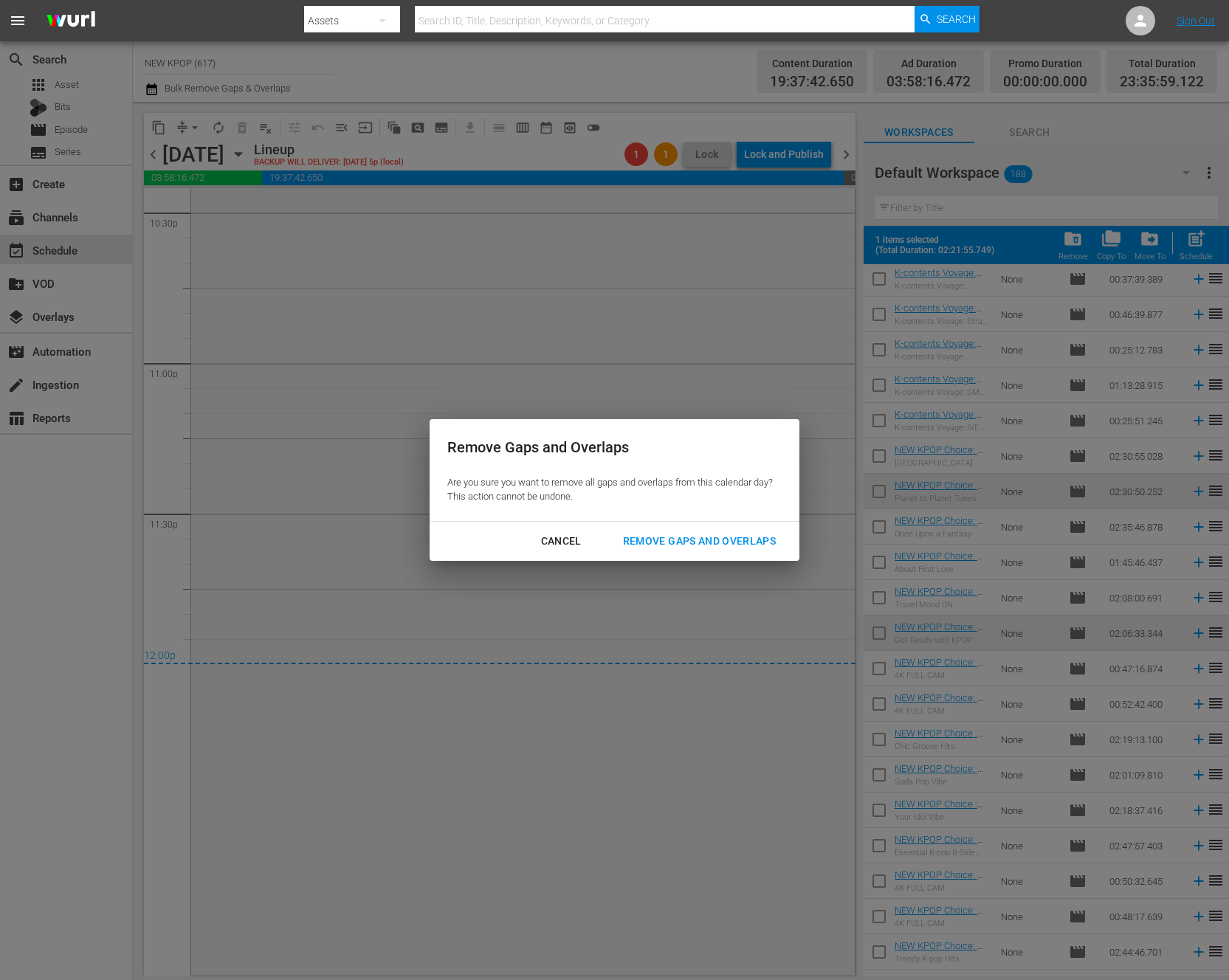
click at [660, 545] on div "Remove Gaps and Overlaps" at bounding box center [699, 542] width 176 height 18
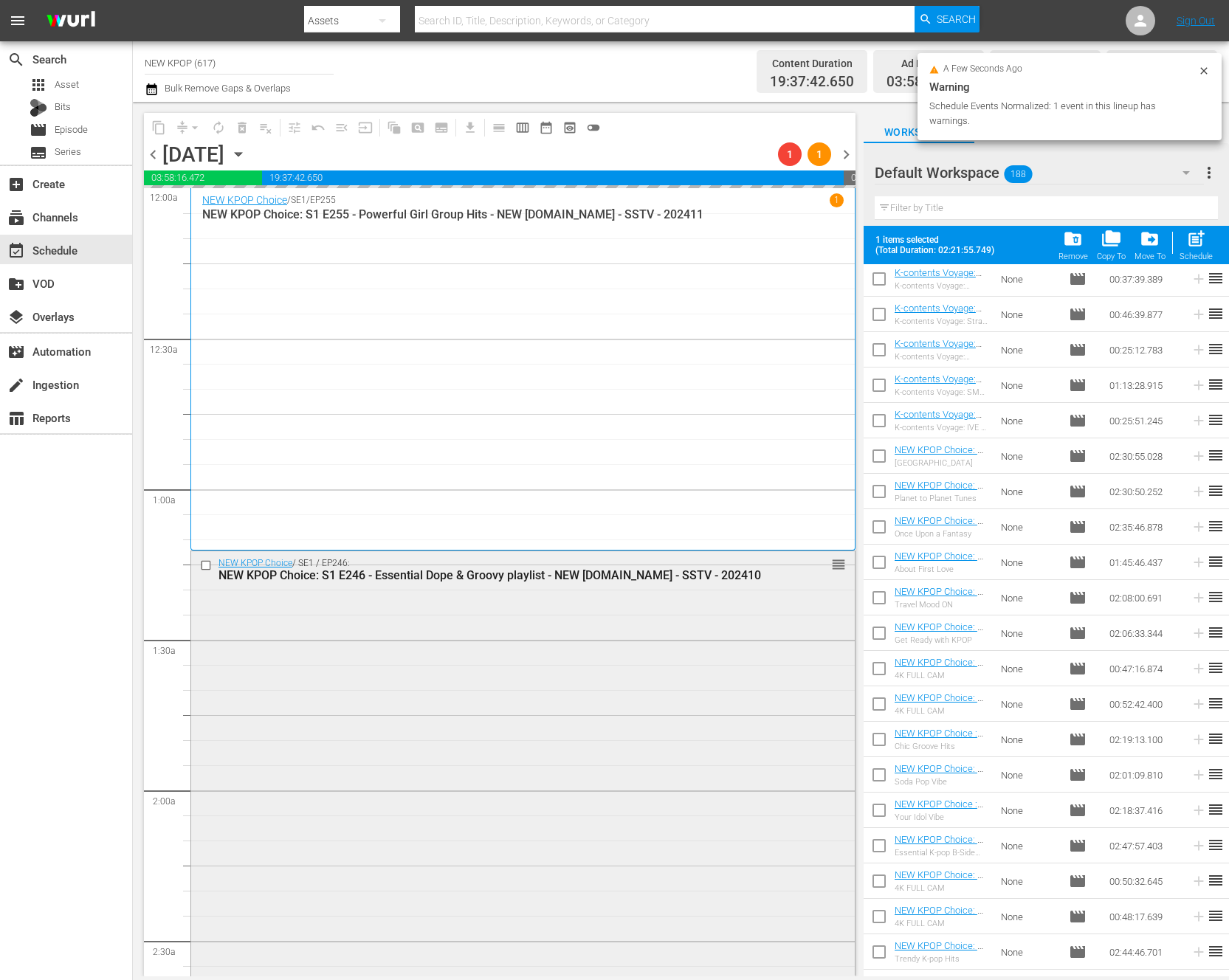
scroll to position [152, 0]
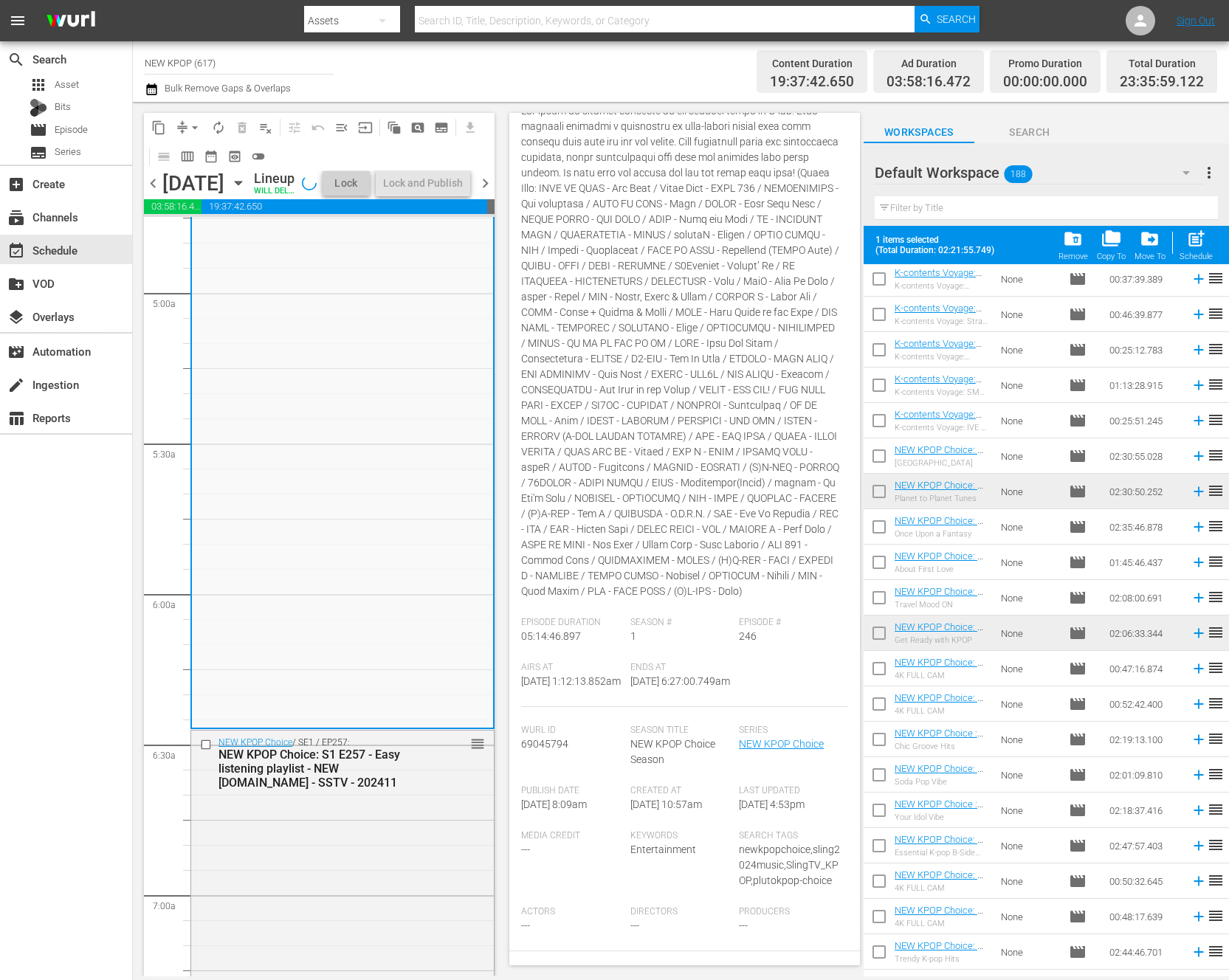
scroll to position [1431, 0]
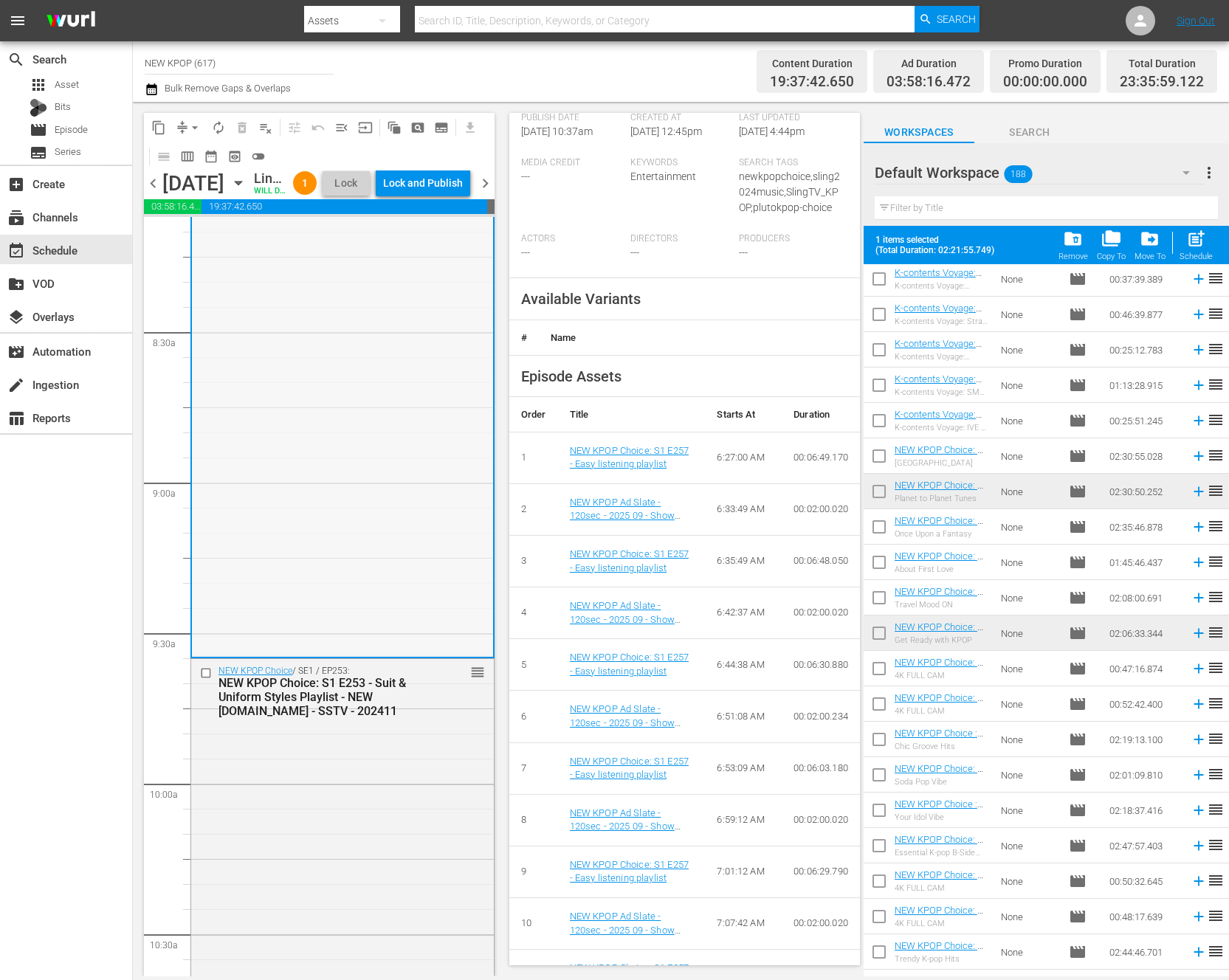
scroll to position [2512, 0]
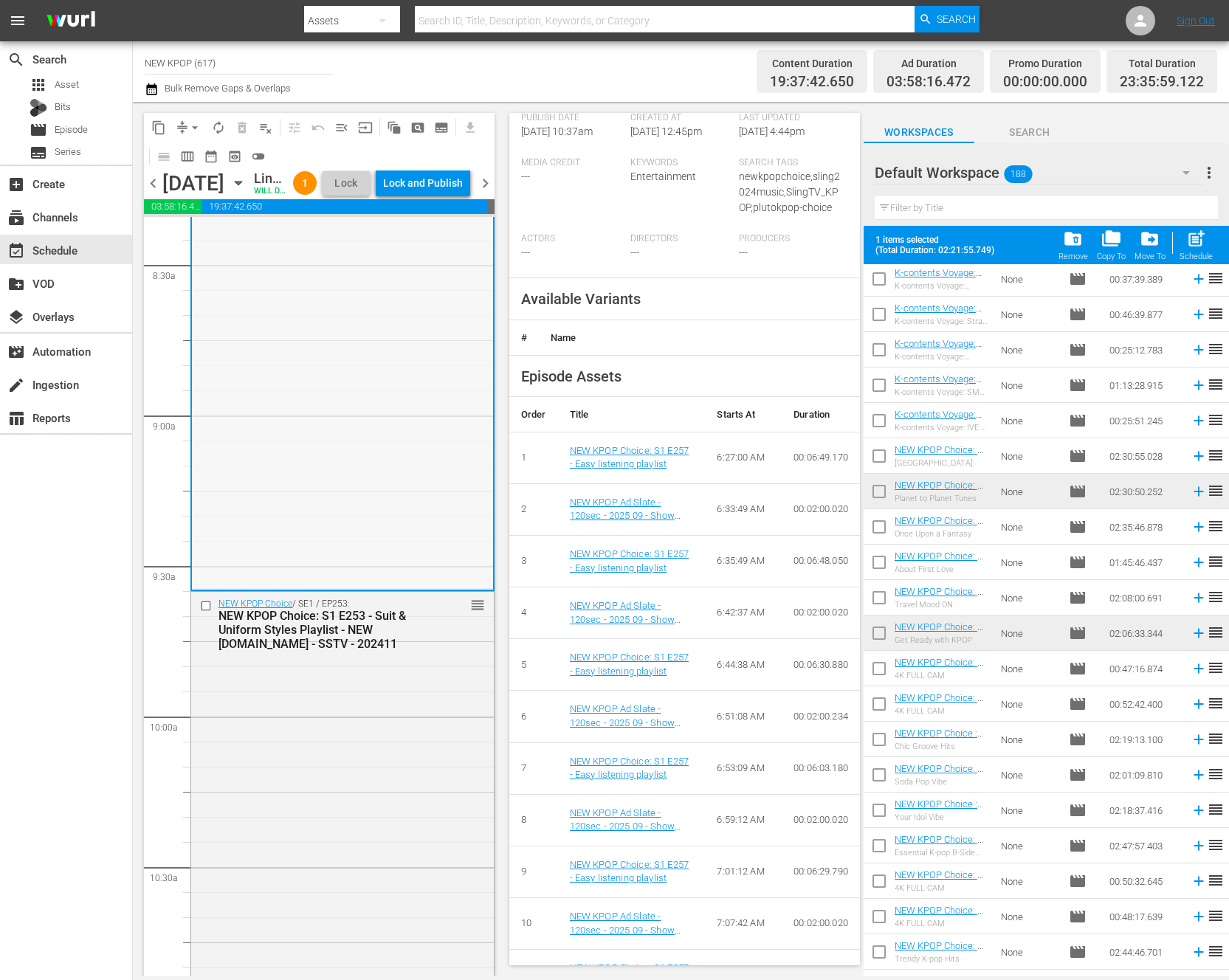
click at [393, 651] on div "NEW KPOP Choice: S1 E253 - Suit & Uniform Styles Playlist - NEW K.ID - SSTV - 2…" at bounding box center [321, 629] width 203 height 42
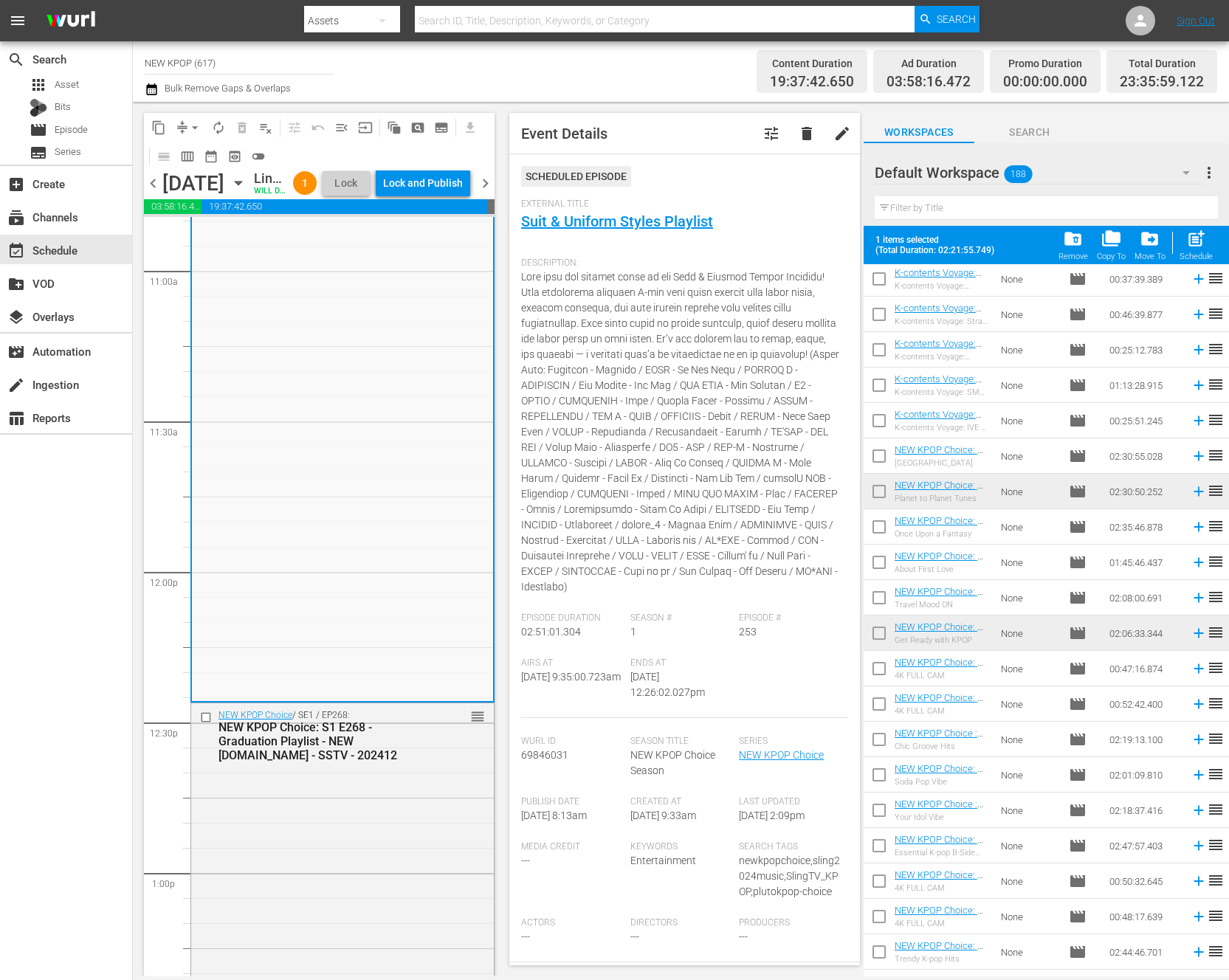
scroll to position [749, 0]
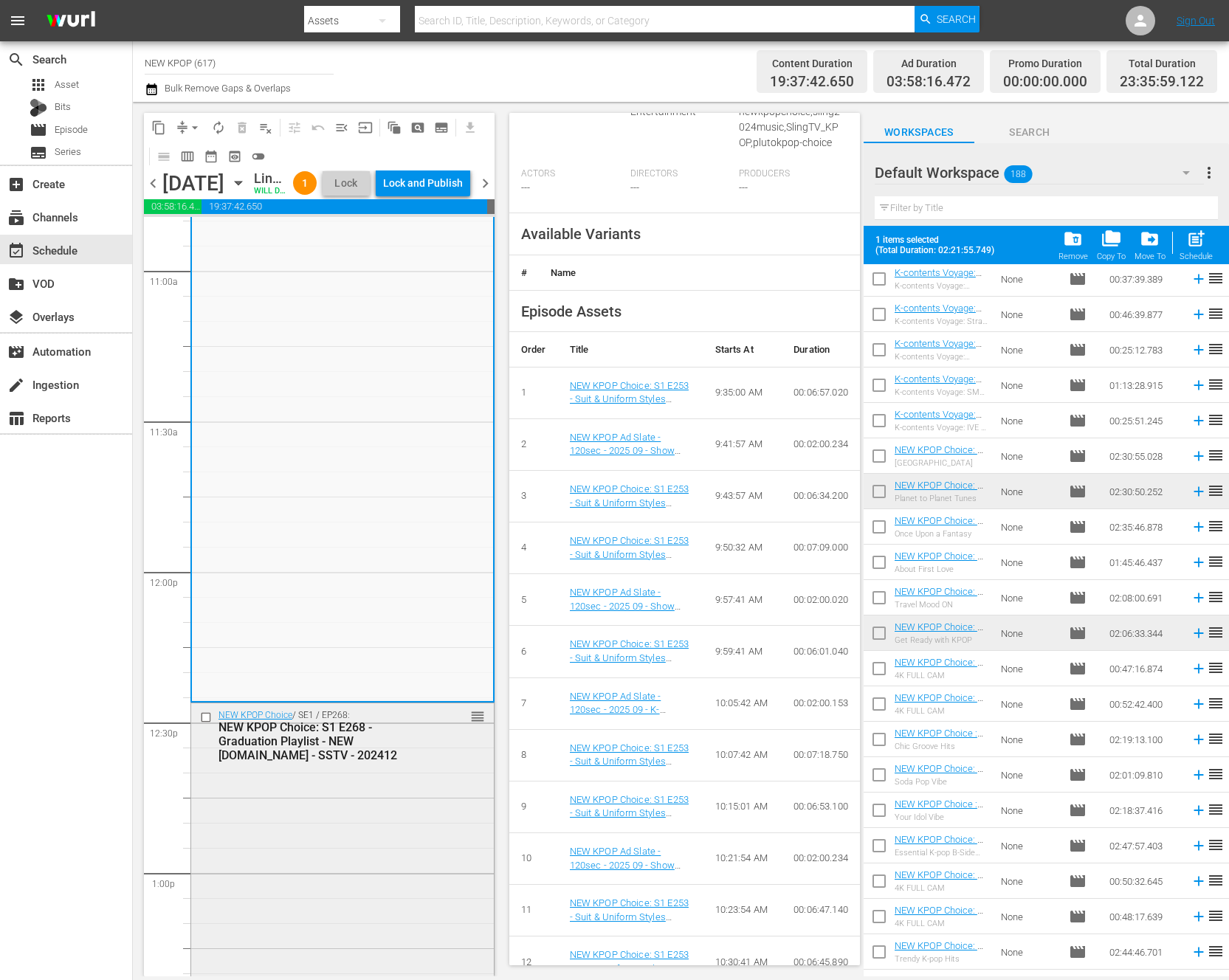
click at [381, 763] on div "NEW KPOP Choice: S1 E268 - Graduation Playlist - NEW K.ID - SSTV - 202412" at bounding box center [321, 741] width 203 height 42
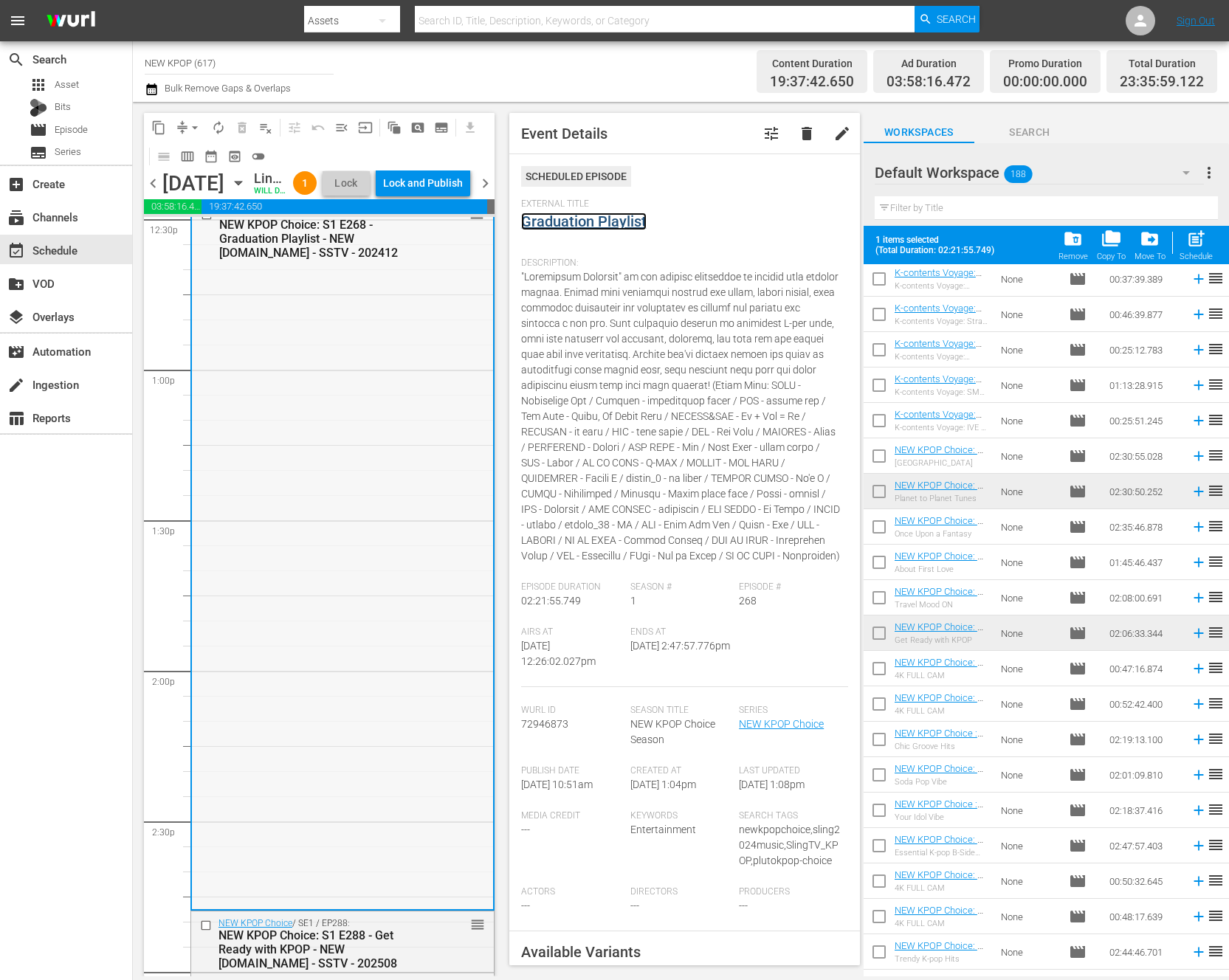
scroll to position [4128, 0]
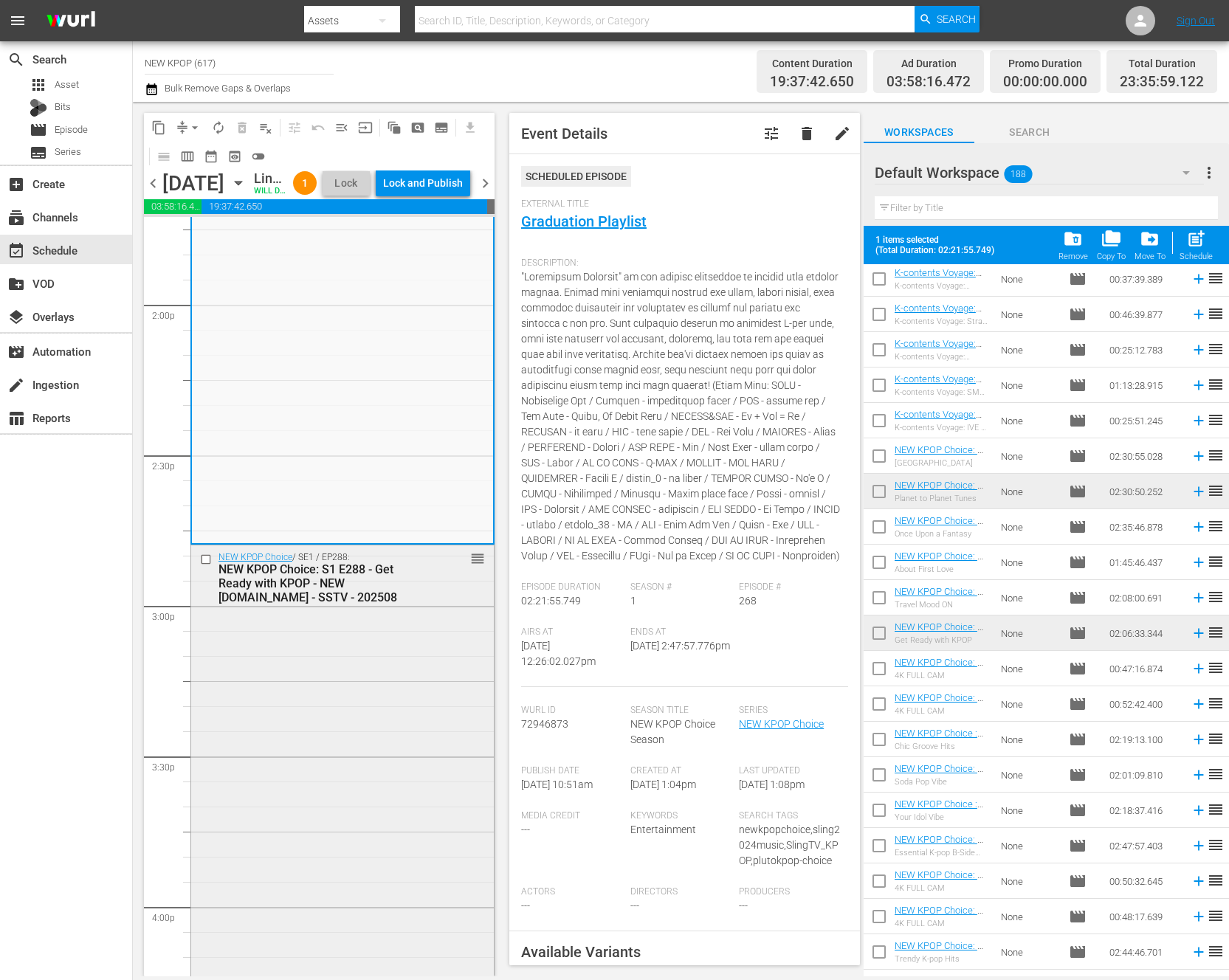
click at [325, 702] on div "NEW KPOP Choice / SE1 / EP288: NEW KPOP Choice: S1 E288 - Get Ready with KPOP -…" at bounding box center [342, 861] width 303 height 631
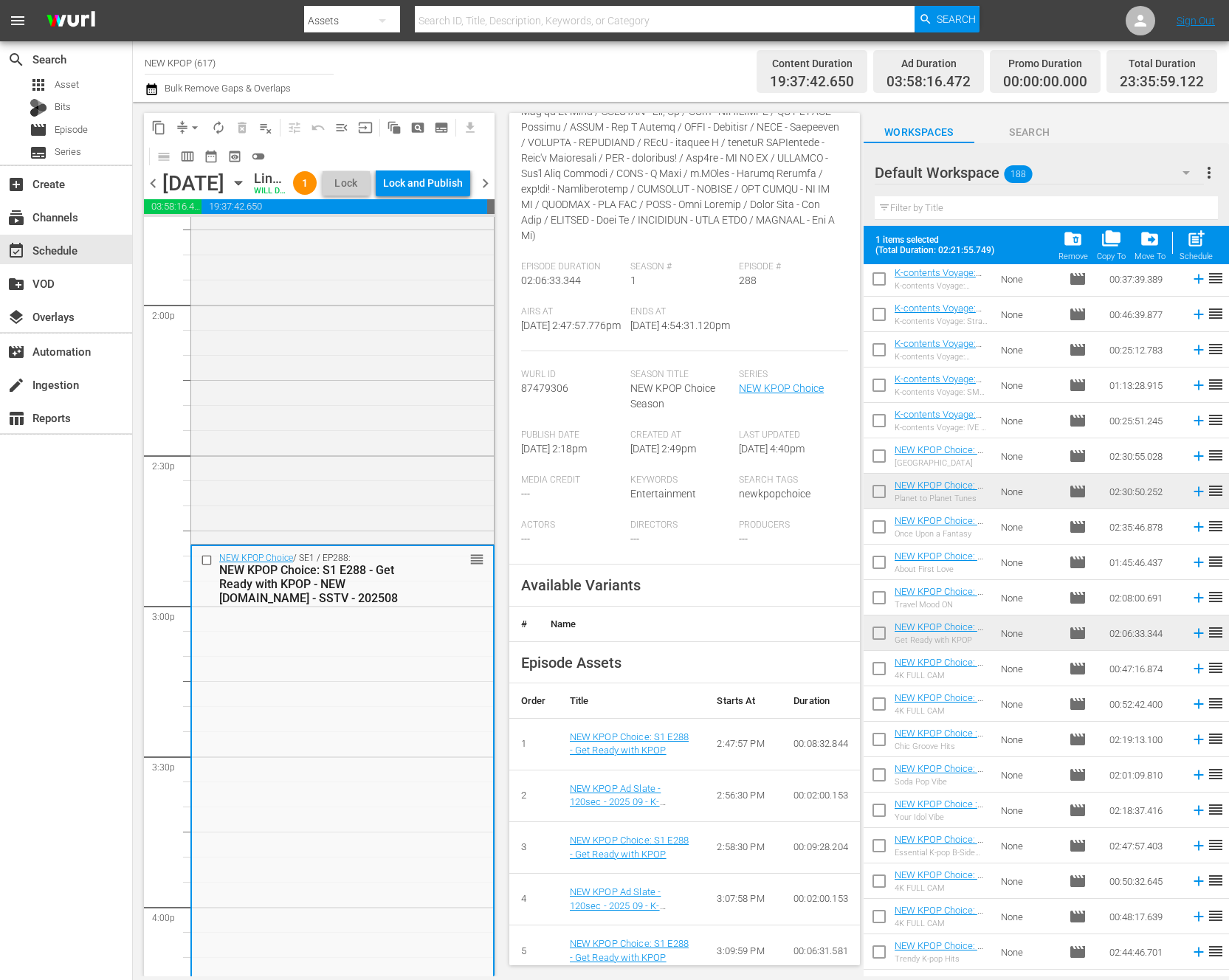
scroll to position [306, 0]
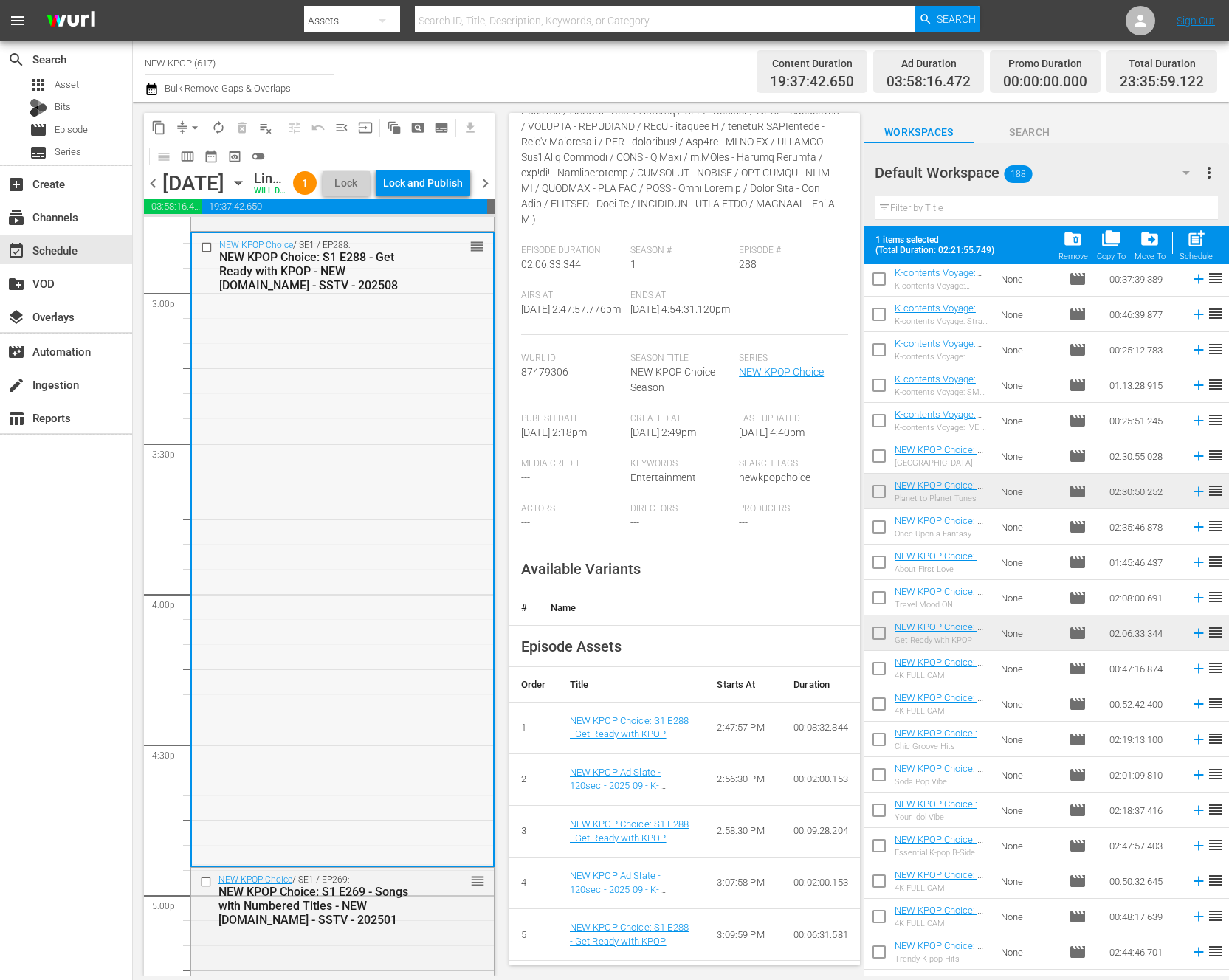
click at [381, 720] on div "NEW KPOP Choice / SE1 / EP288: NEW KPOP Choice: S1 E288 - Get Ready with KPOP -…" at bounding box center [342, 549] width 301 height 631
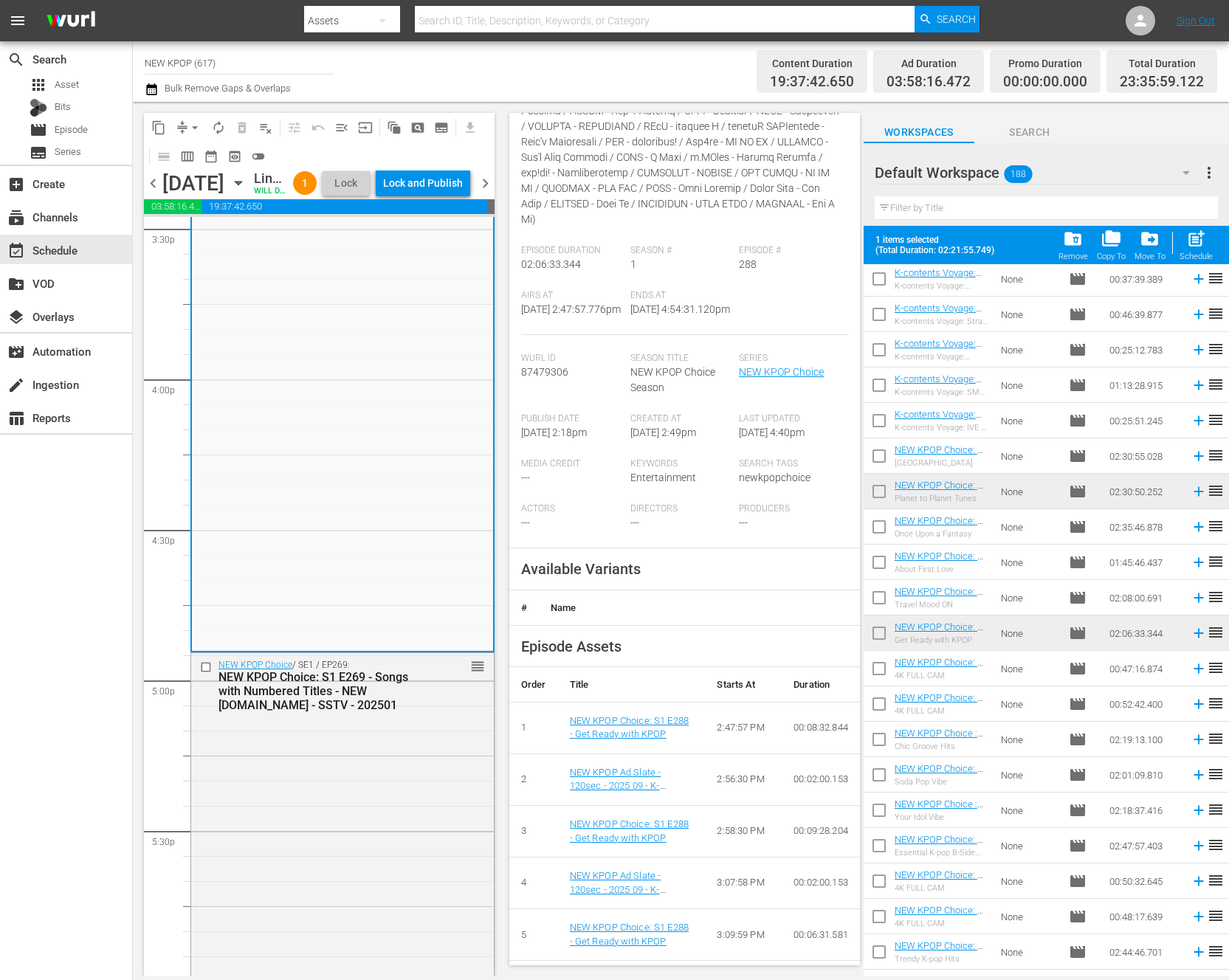
scroll to position [4770, 0]
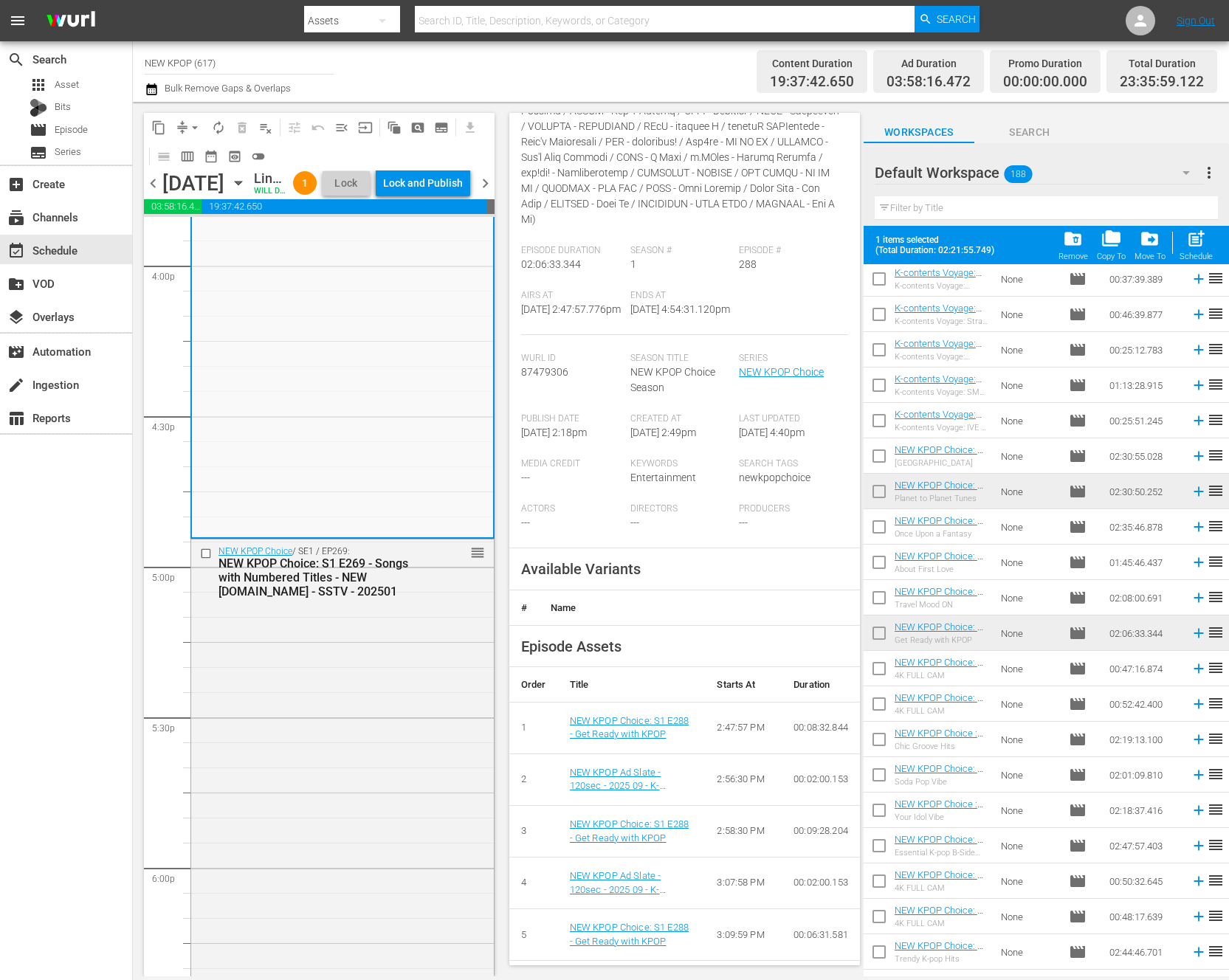
click at [381, 720] on div "NEW KPOP Choice / SE1 / EP269: NEW KPOP Choice: S1 E269 - Songs with Numbered T…" at bounding box center [342, 907] width 303 height 736
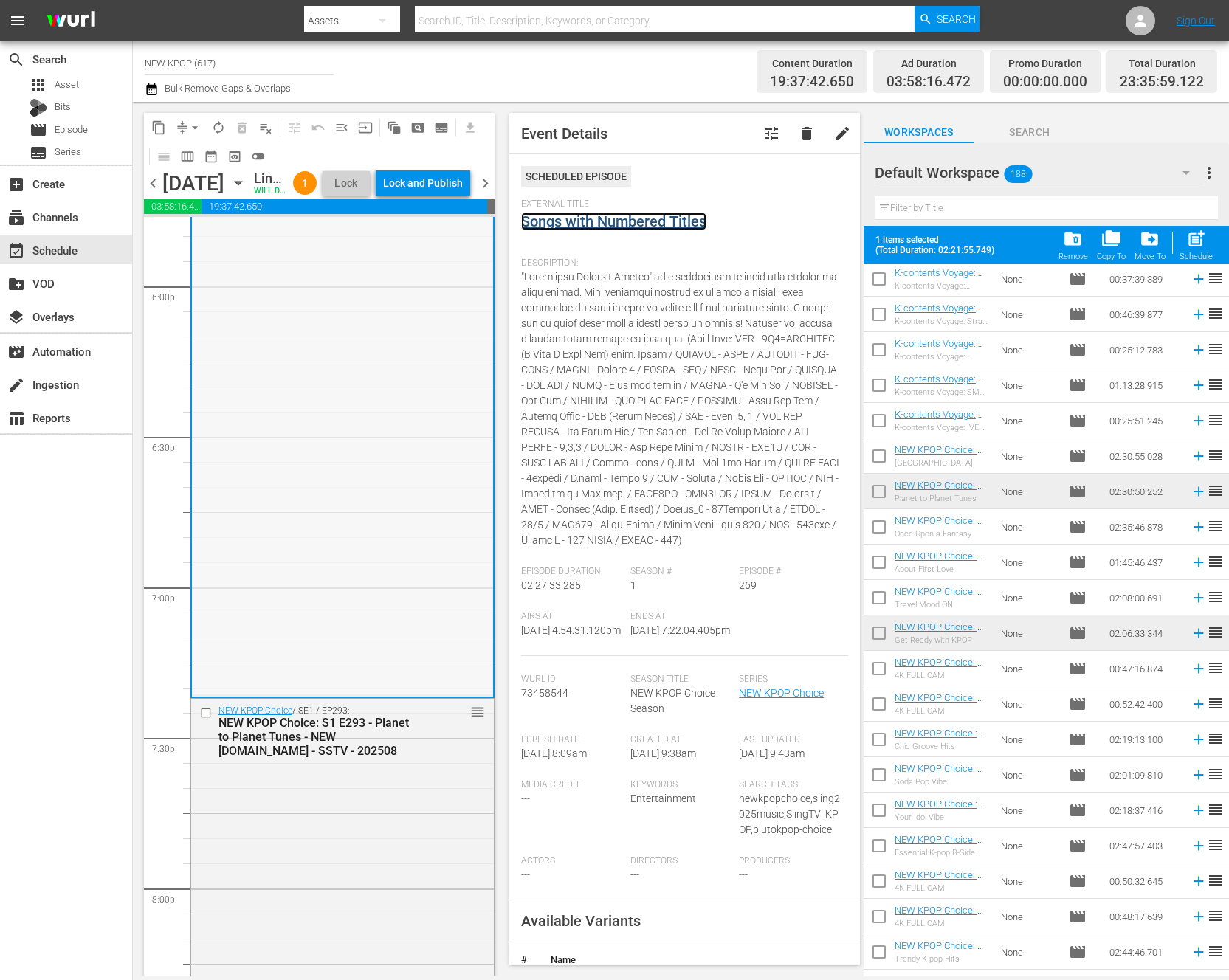
scroll to position [5754, 0]
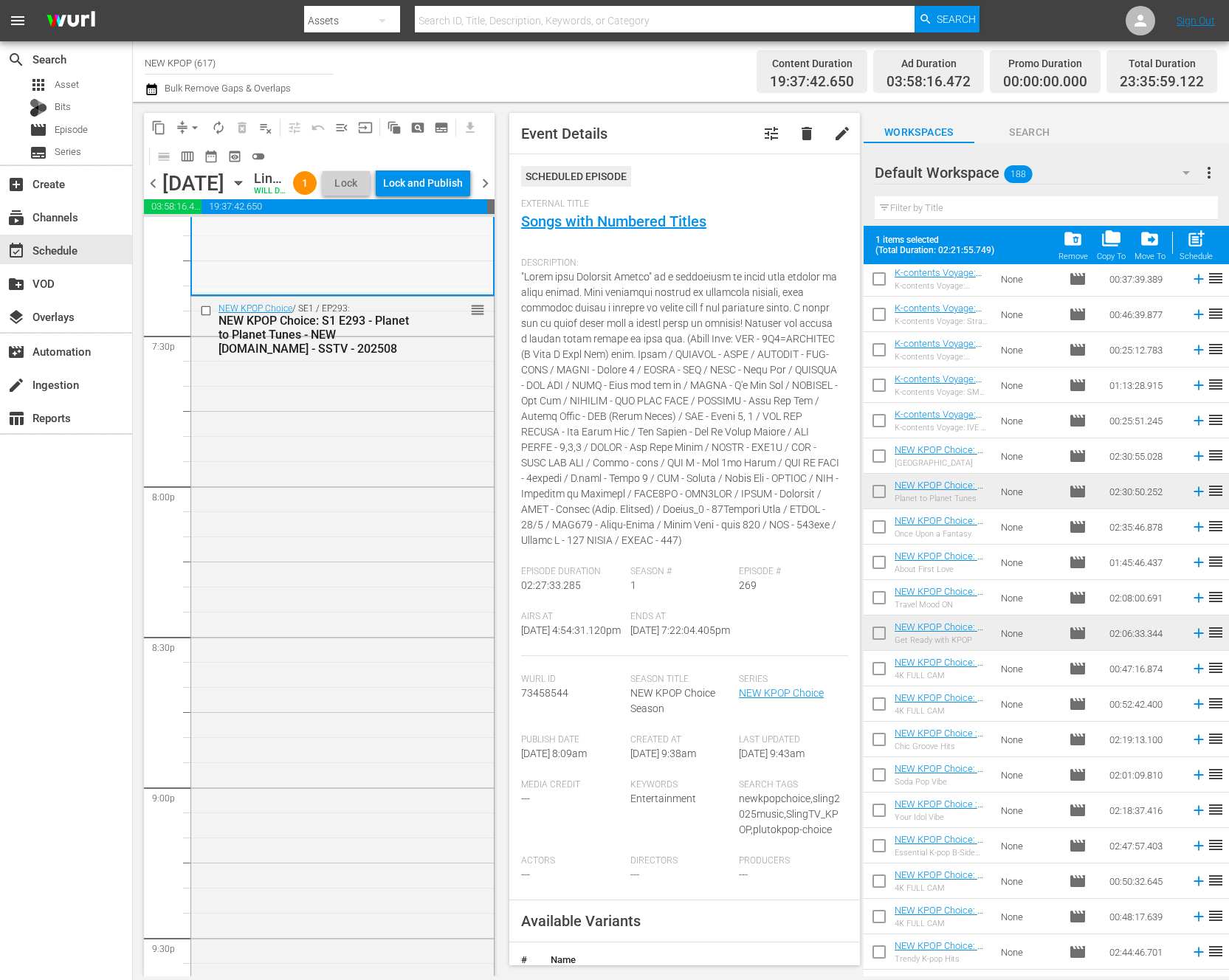
click at [344, 659] on div "NEW KPOP Choice / SE1 / EP293: NEW KPOP Choice: S1 E293 - Planet to Planet Tune…" at bounding box center [342, 673] width 303 height 753
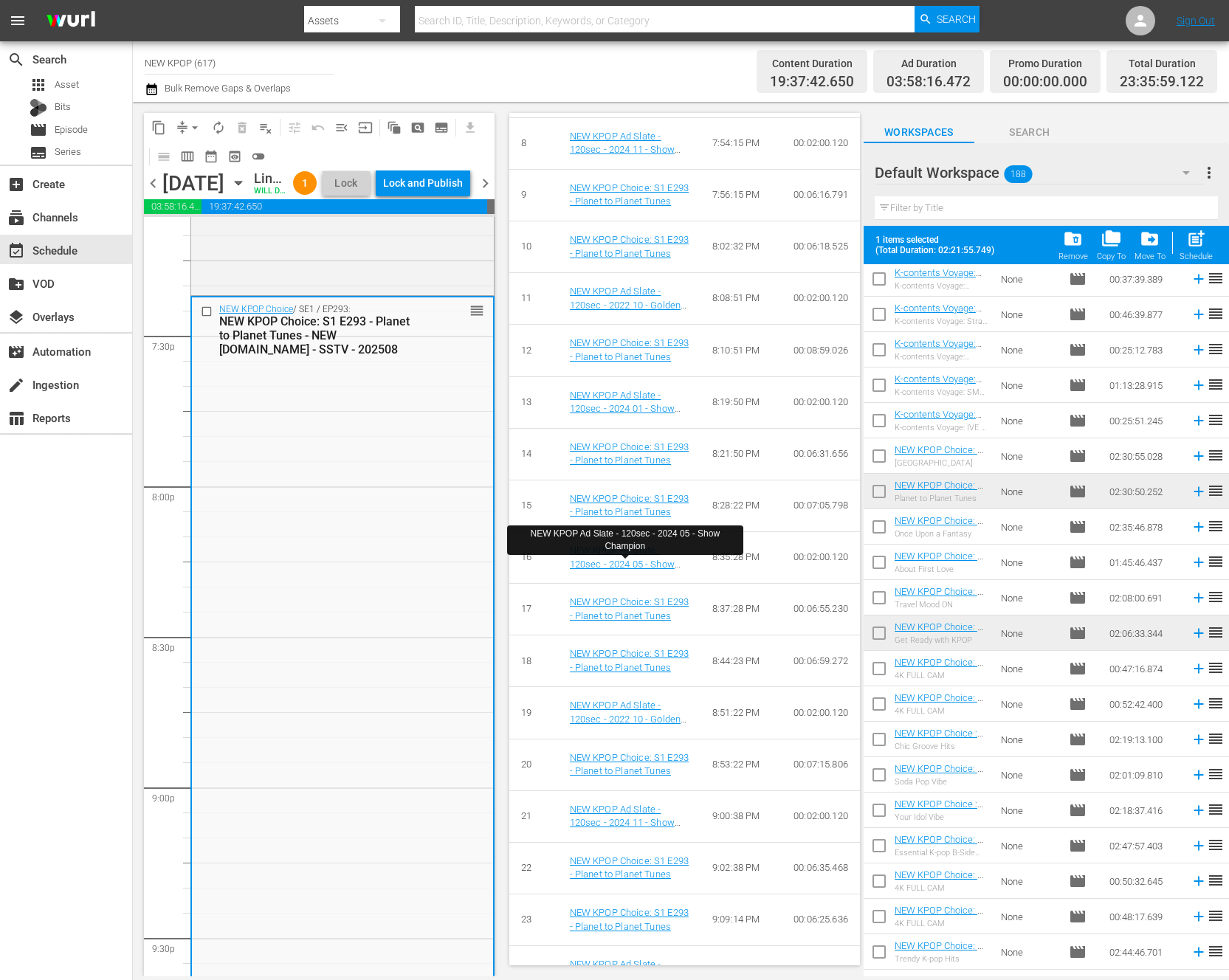
scroll to position [0, 0]
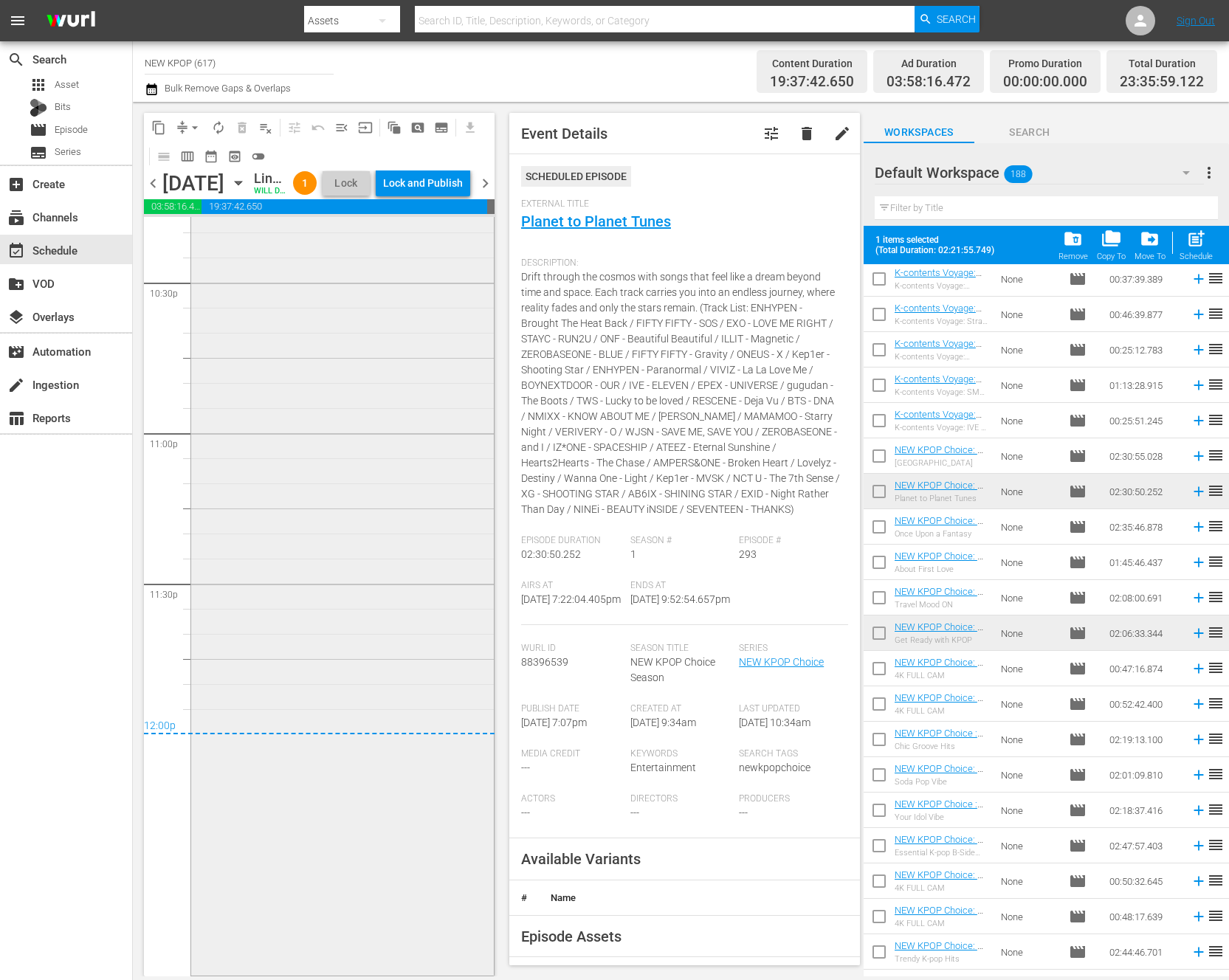
click at [365, 576] on div "NEW KPOP Choice / SE1 / EP274: NEW KPOP Choice: S1 E274 - Rhythmic K-pop Hits -…" at bounding box center [342, 534] width 303 height 875
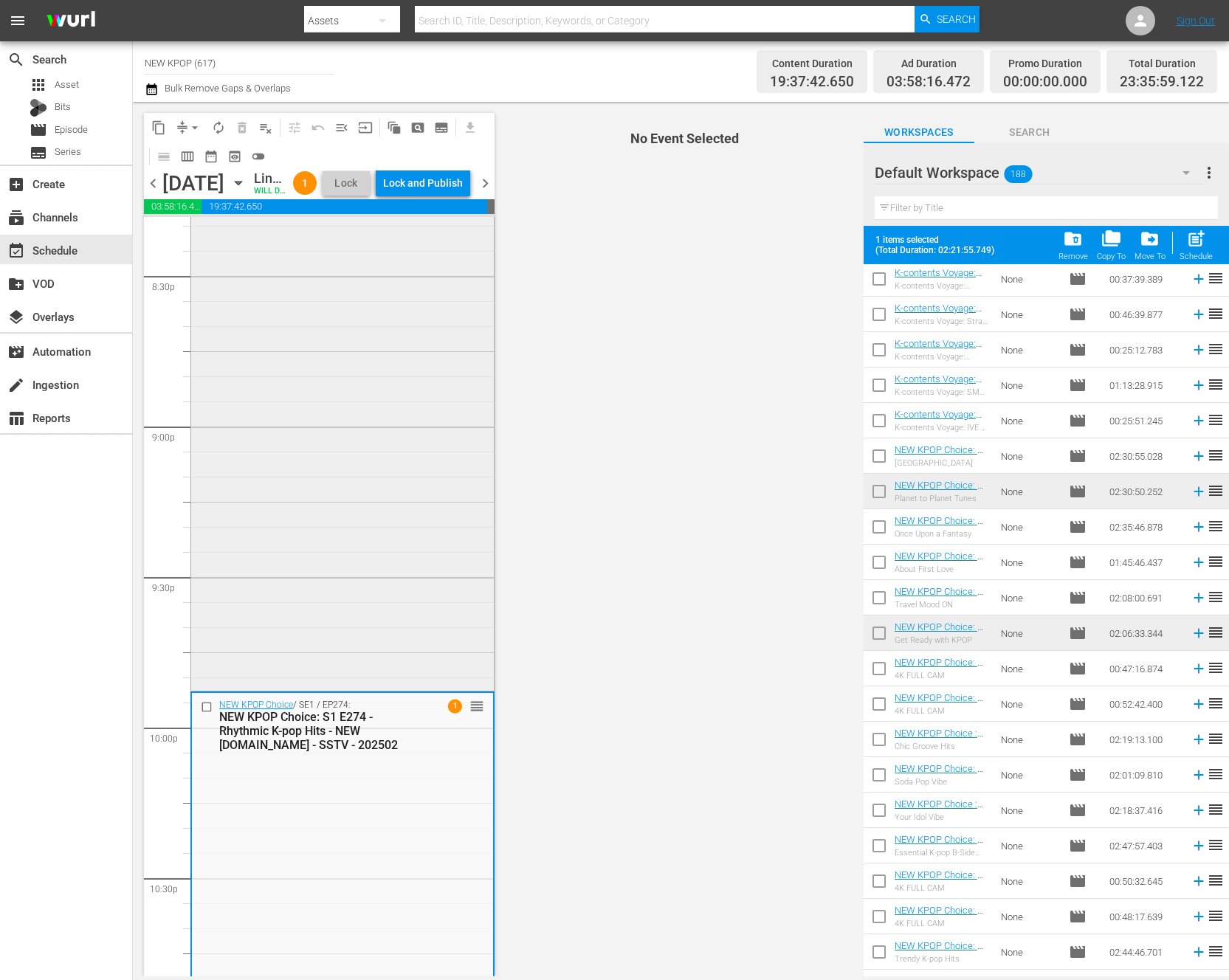
click at [355, 603] on div "NEW KPOP Choice / SE1 / EP293: NEW KPOP Choice: S1 E293 - Planet to Planet Tune…" at bounding box center [342, 312] width 303 height 753
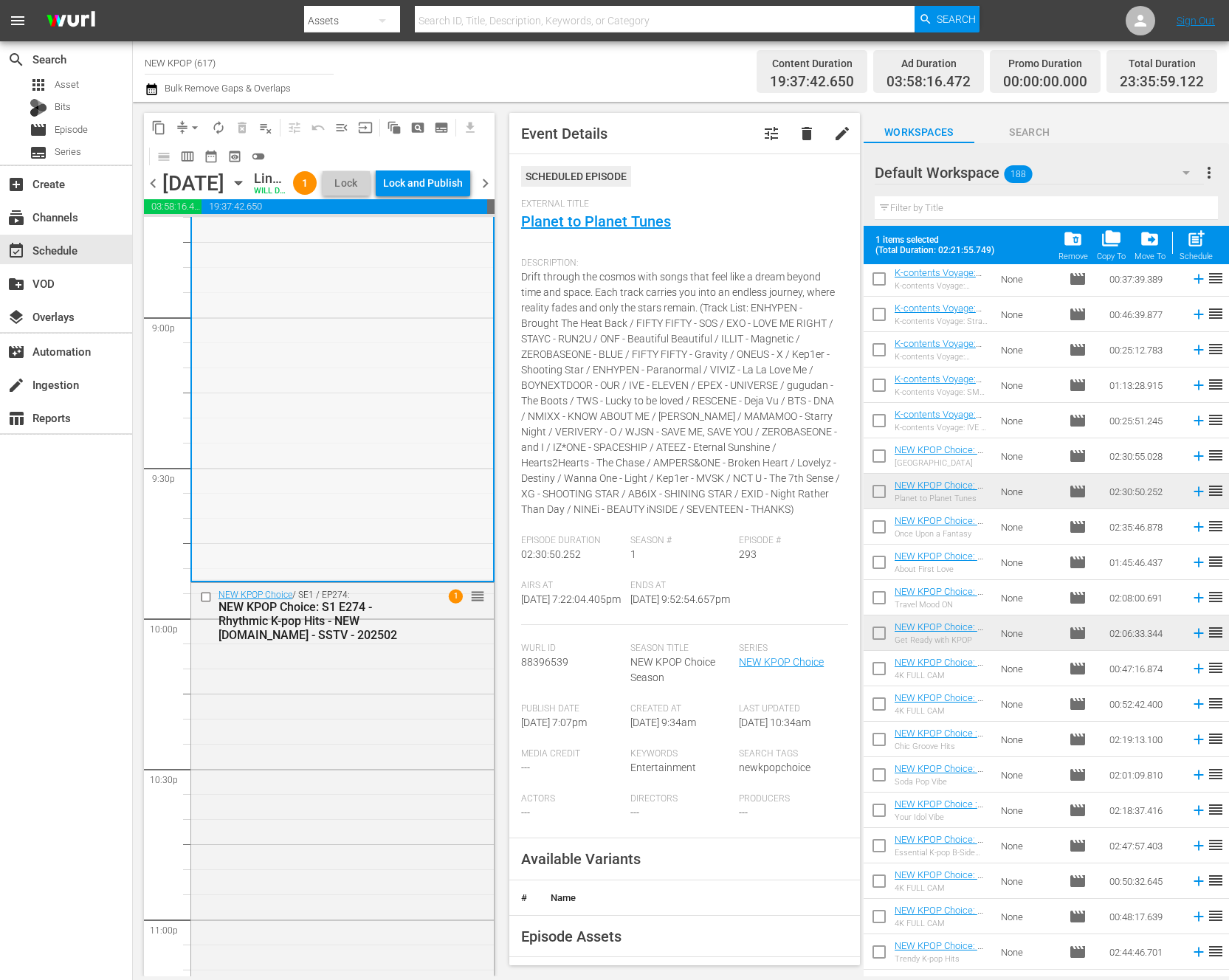
scroll to position [6287, 0]
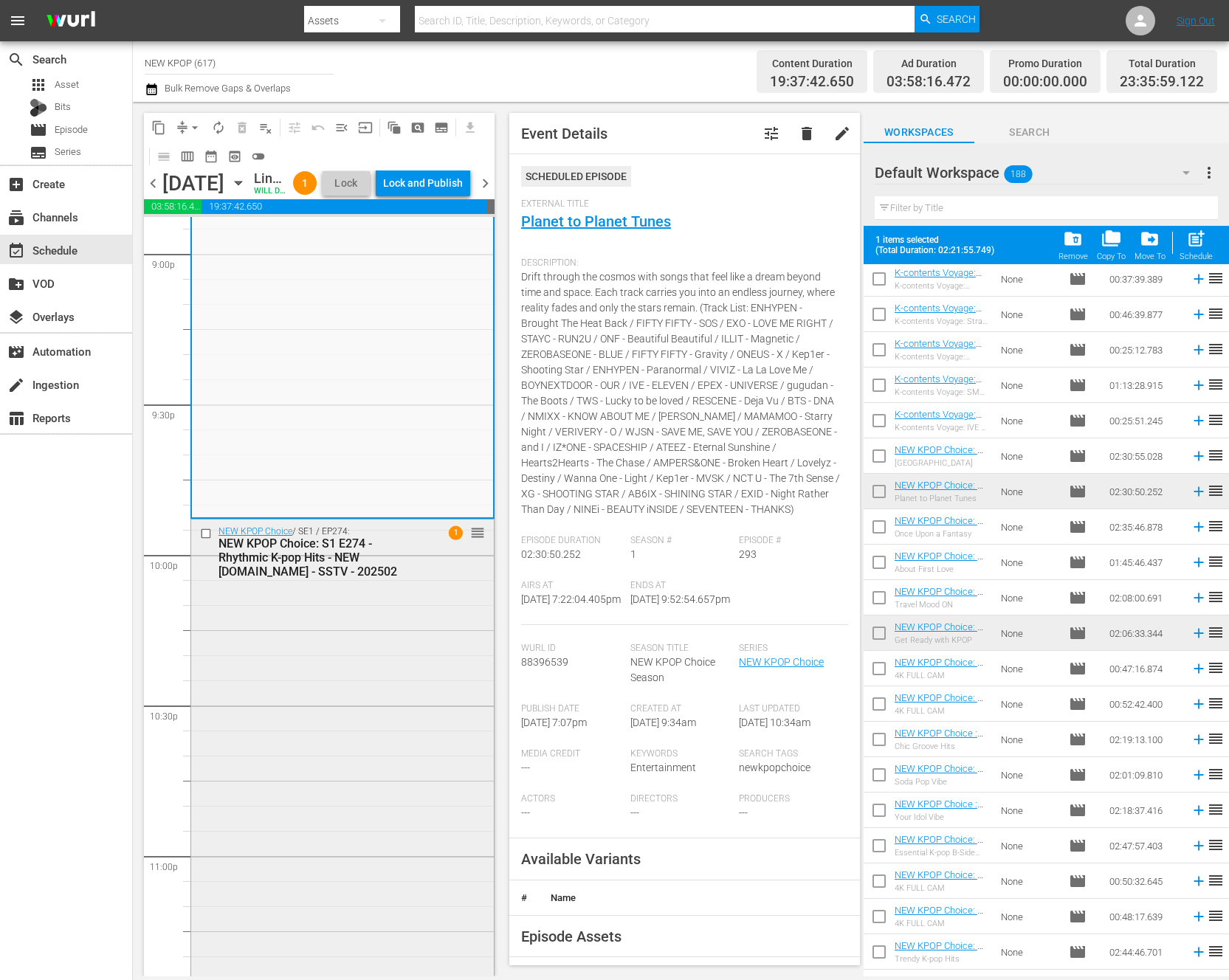
click at [307, 790] on div "NEW KPOP Choice / SE1 / EP274: NEW KPOP Choice: S1 E274 - Rhythmic K-pop Hits -…" at bounding box center [342, 957] width 303 height 875
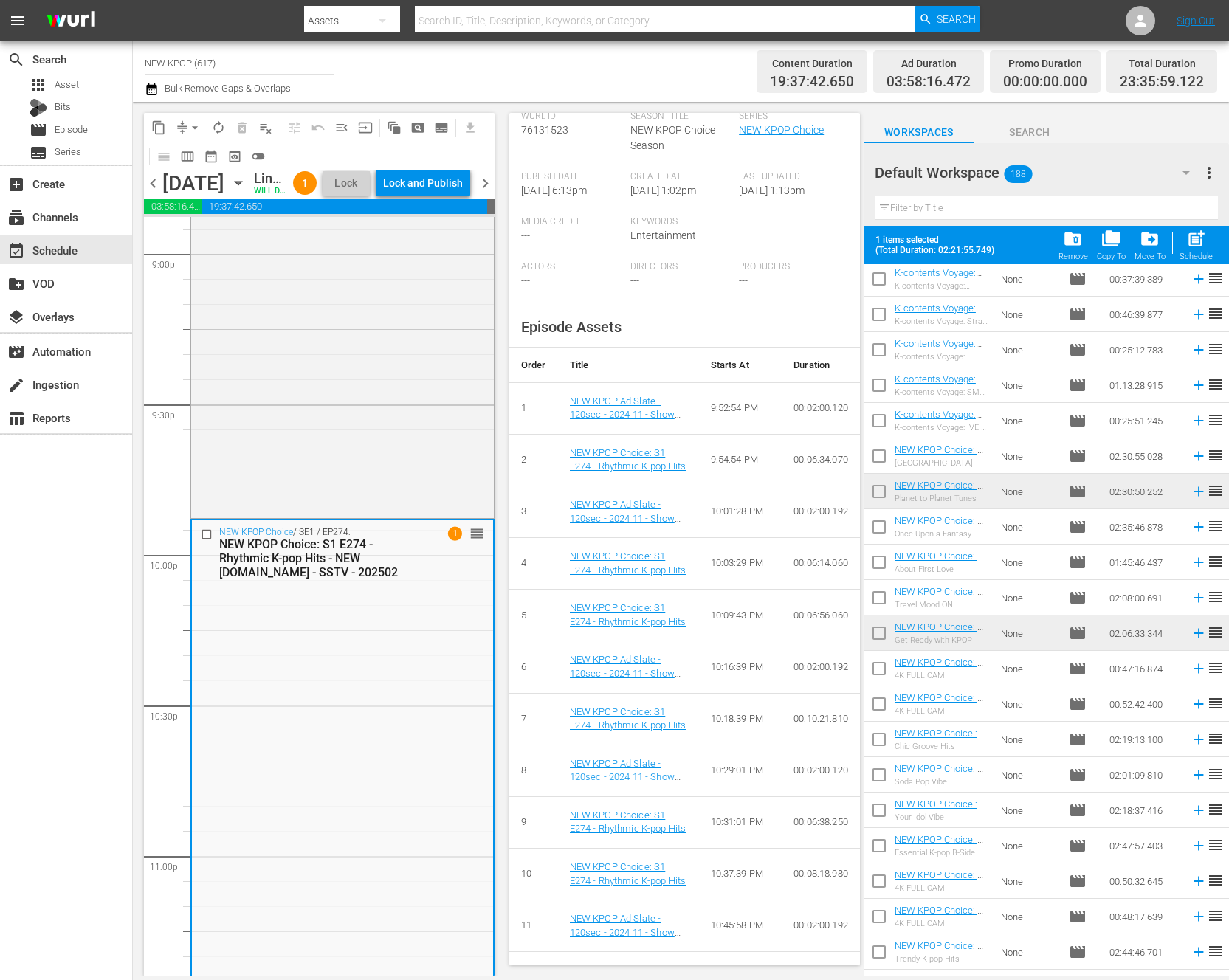
scroll to position [0, 0]
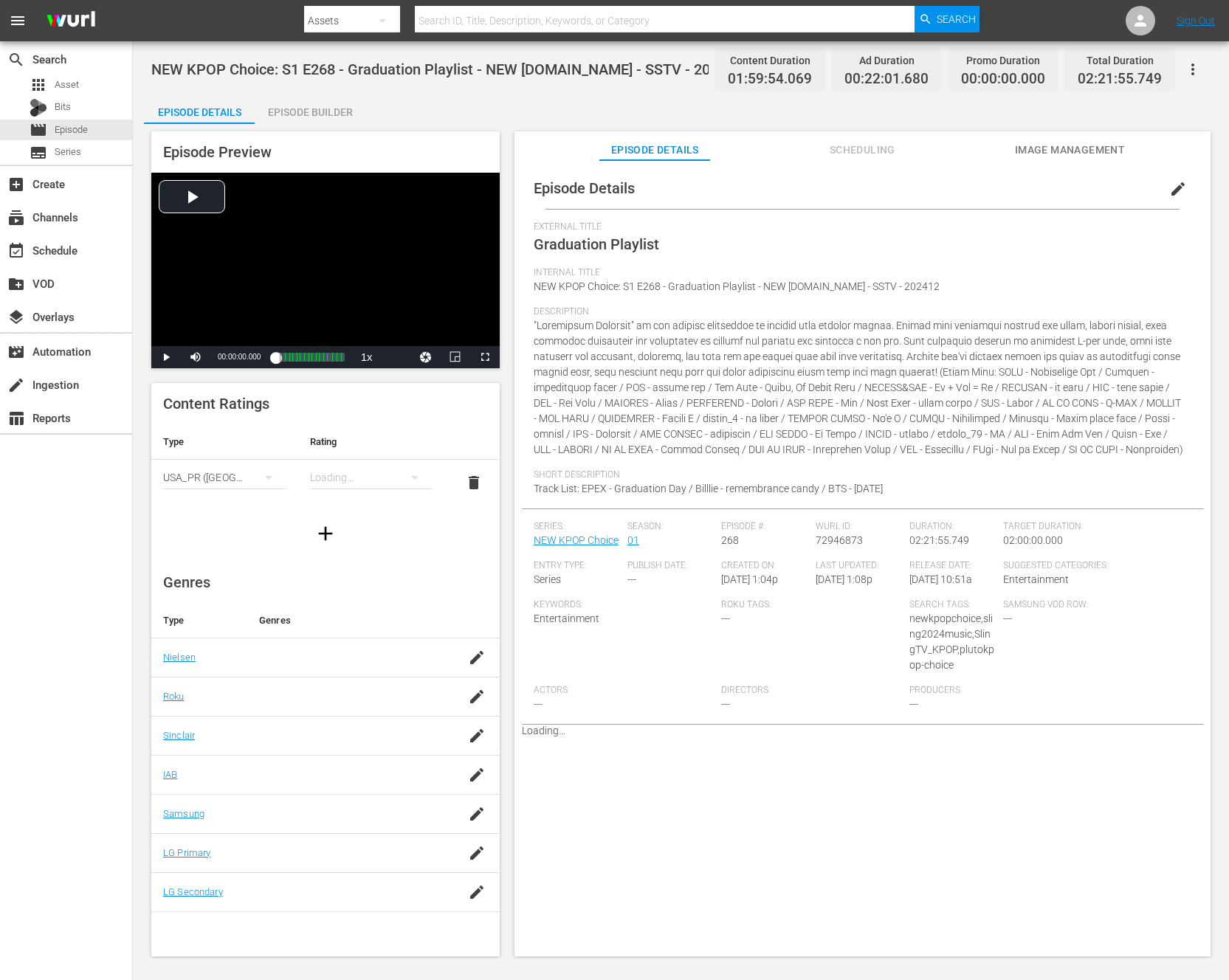
click at [307, 102] on div "Episode Builder" at bounding box center [311, 112] width 111 height 35
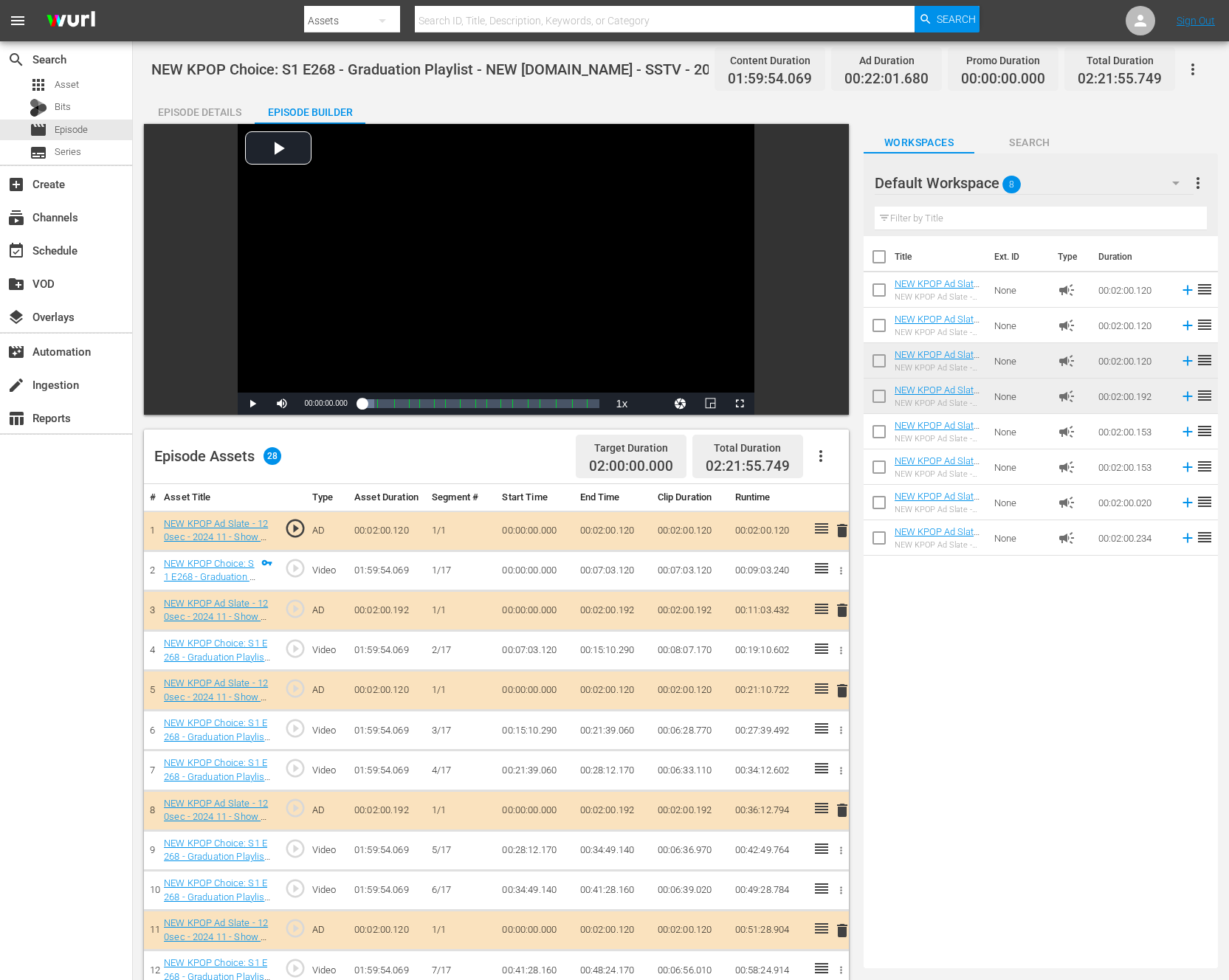
click at [811, 462] on button "button" at bounding box center [821, 456] width 35 height 35
click at [871, 504] on div "Clear Ads" at bounding box center [865, 498] width 100 height 35
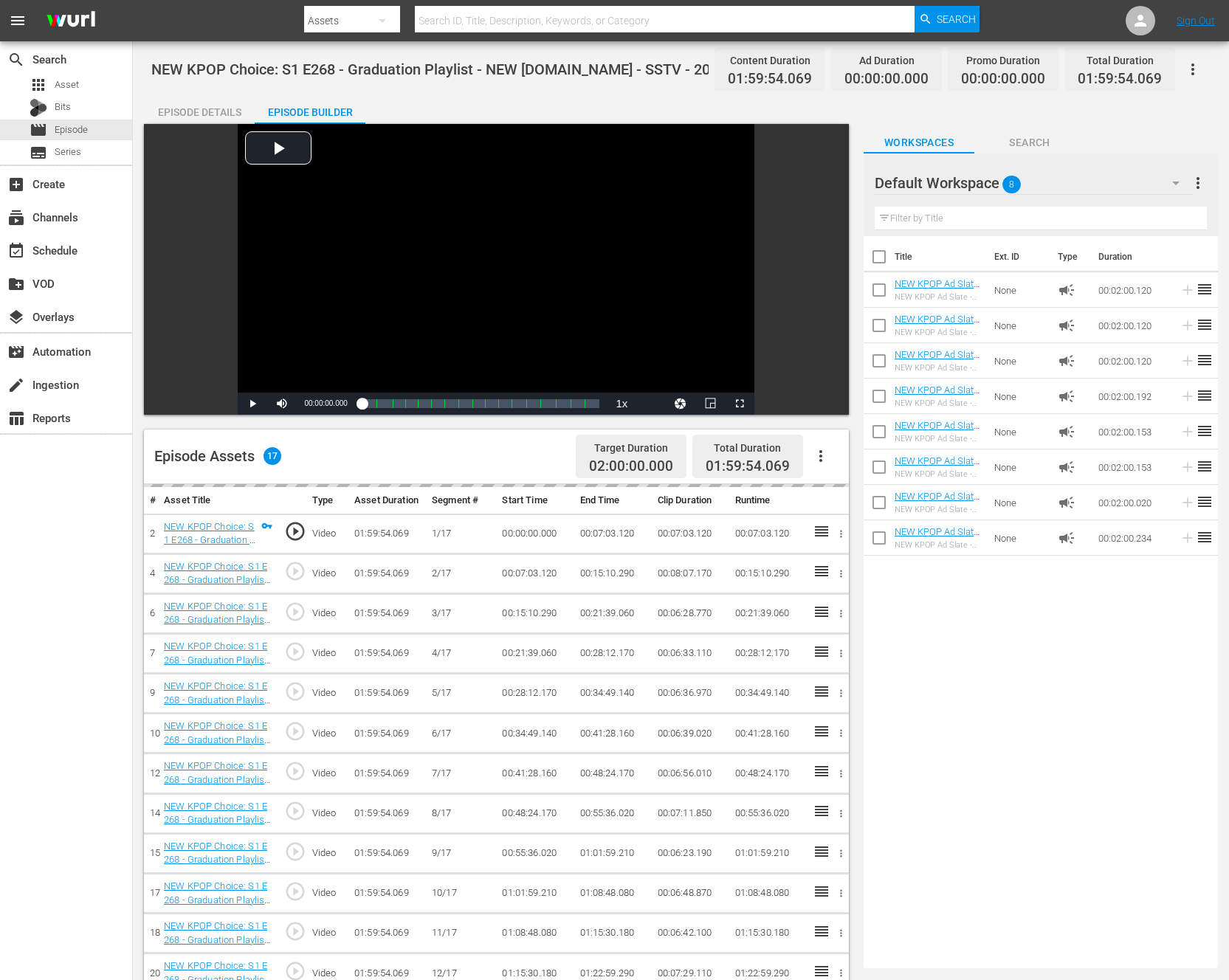
click at [1221, 802] on div "NEW KPOP Choice: S1 E268 - Graduation Playlist - NEW [DOMAIN_NAME] - SSTV - 202…" at bounding box center [680, 703] width 1096 height 1324
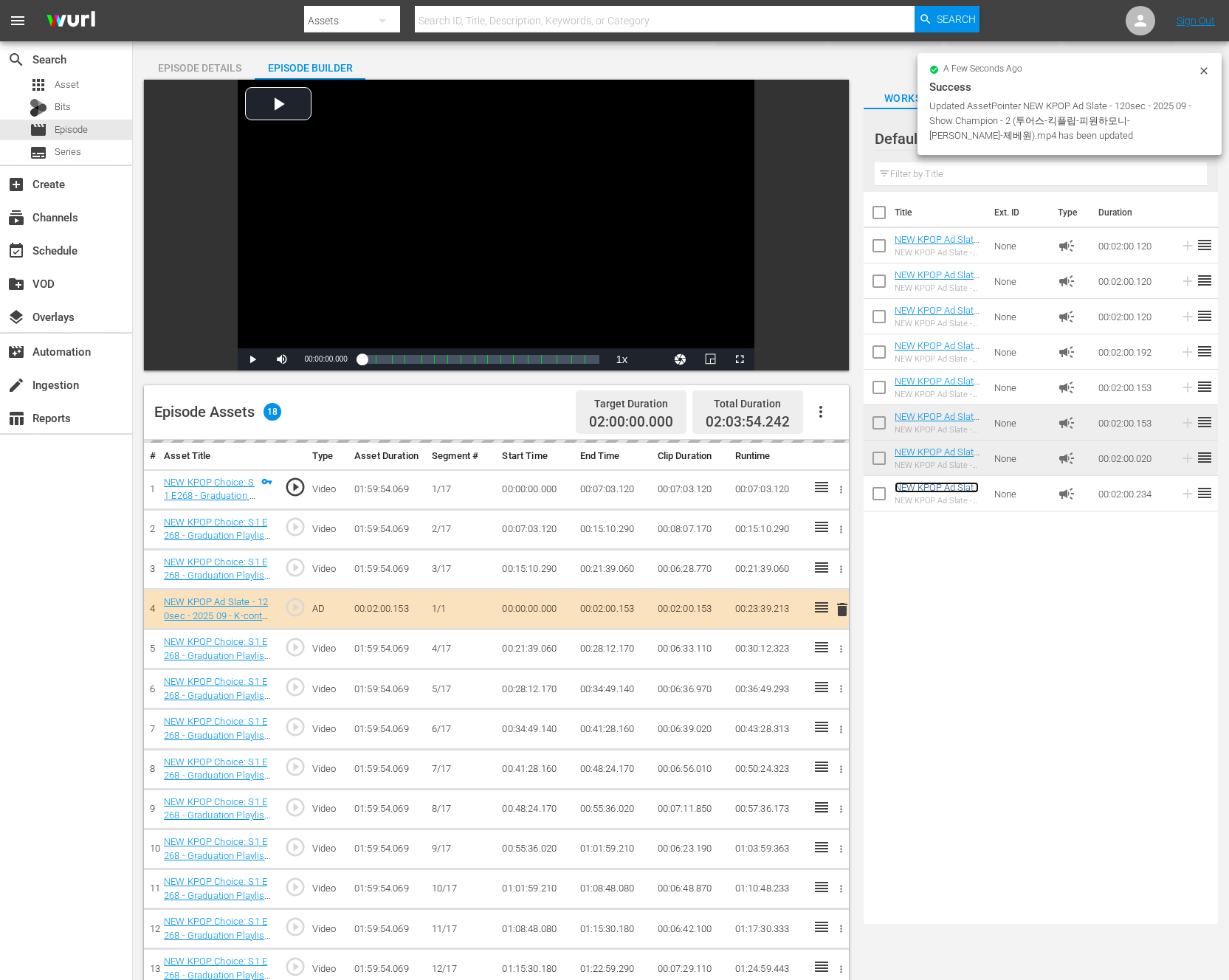
scroll to position [45, 0]
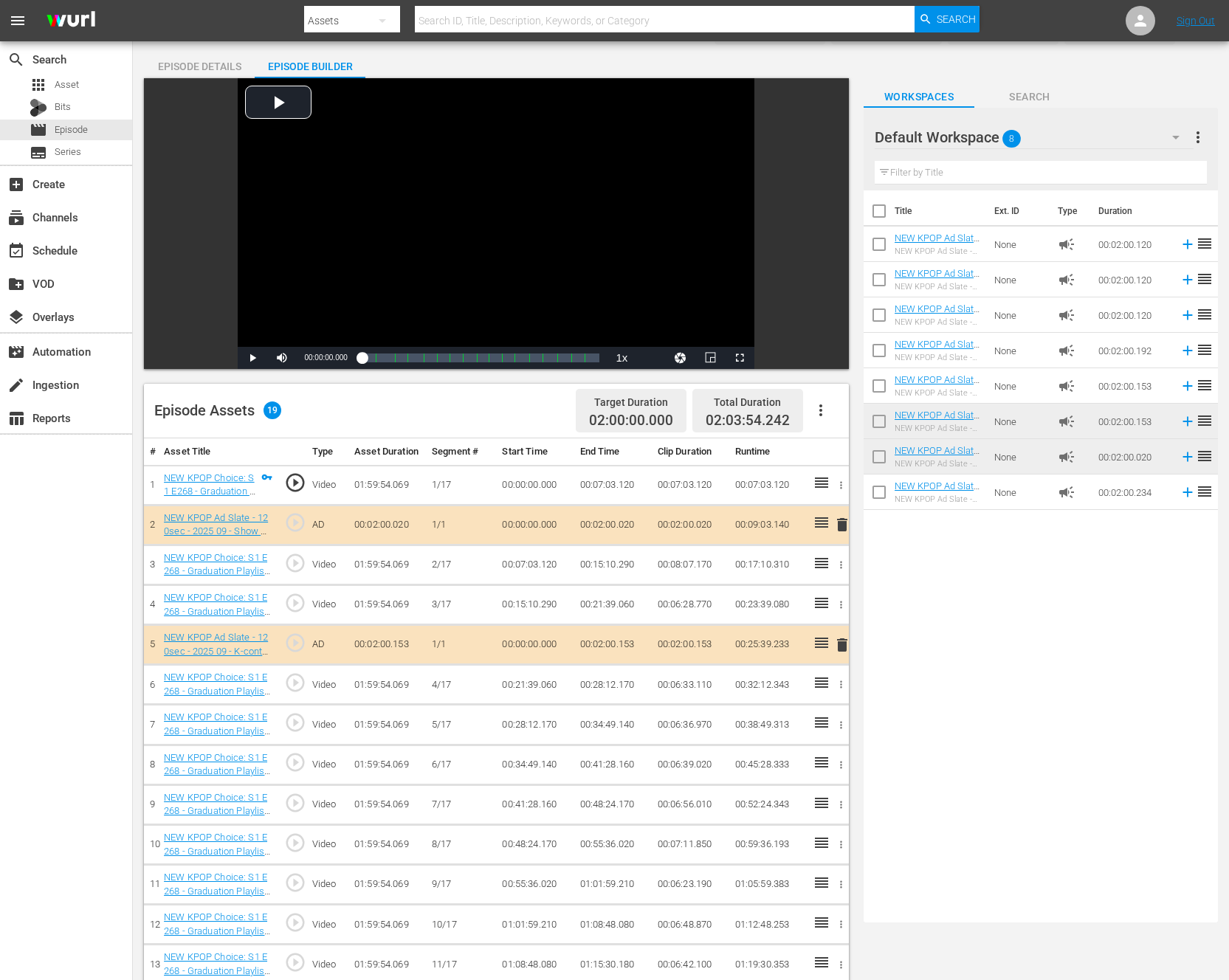
click at [1003, 690] on div "Title Ext. ID Type Duration NEW KPOP Ad Slate - 120sec - 2024 01 - Show Champio…" at bounding box center [1041, 553] width 354 height 727
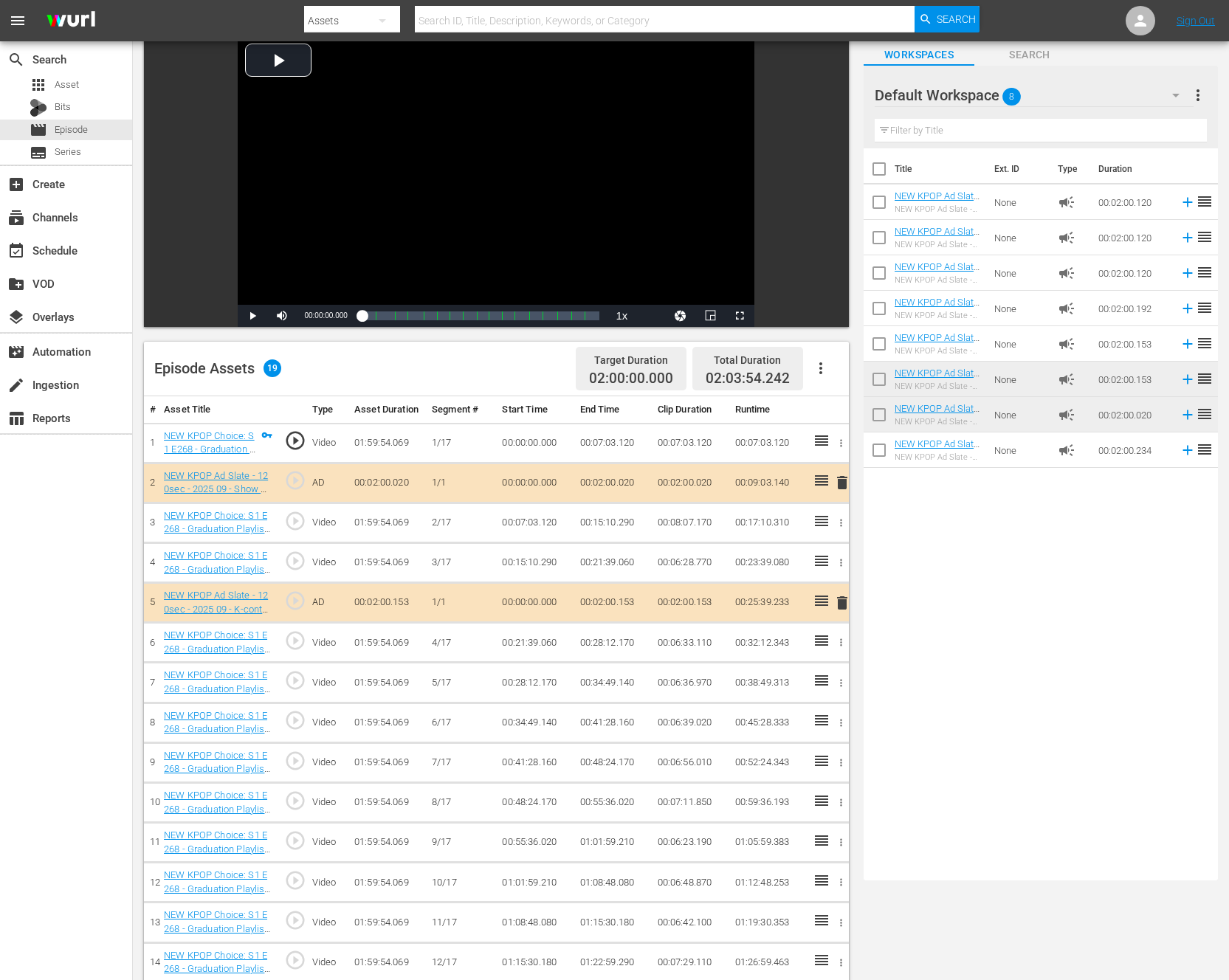
scroll to position [89, 0]
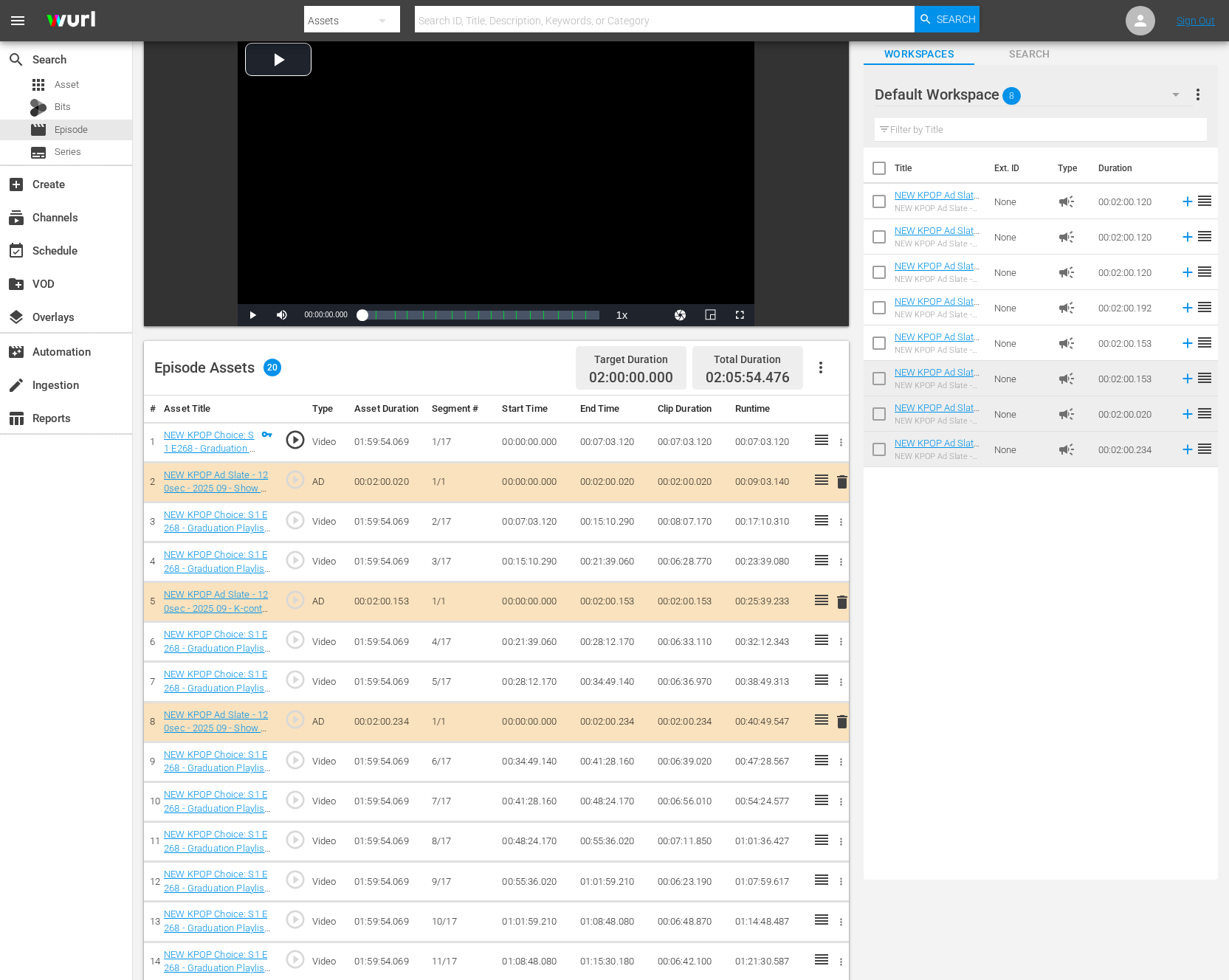
click at [1046, 652] on div "Title Ext. ID Type Duration NEW KPOP Ad Slate - 120sec - 2024 01 - Show Champio…" at bounding box center [1041, 511] width 354 height 727
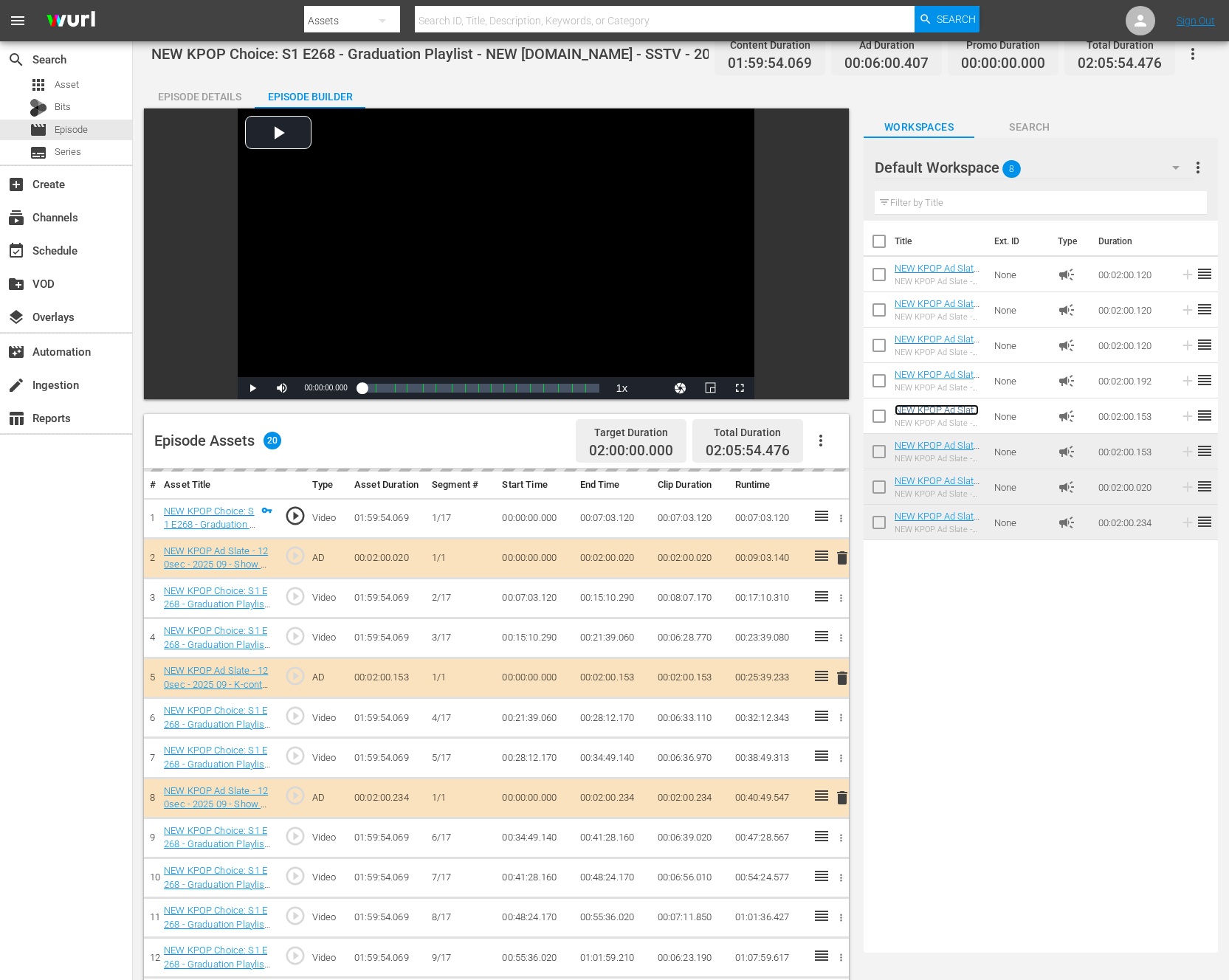
scroll to position [0, 0]
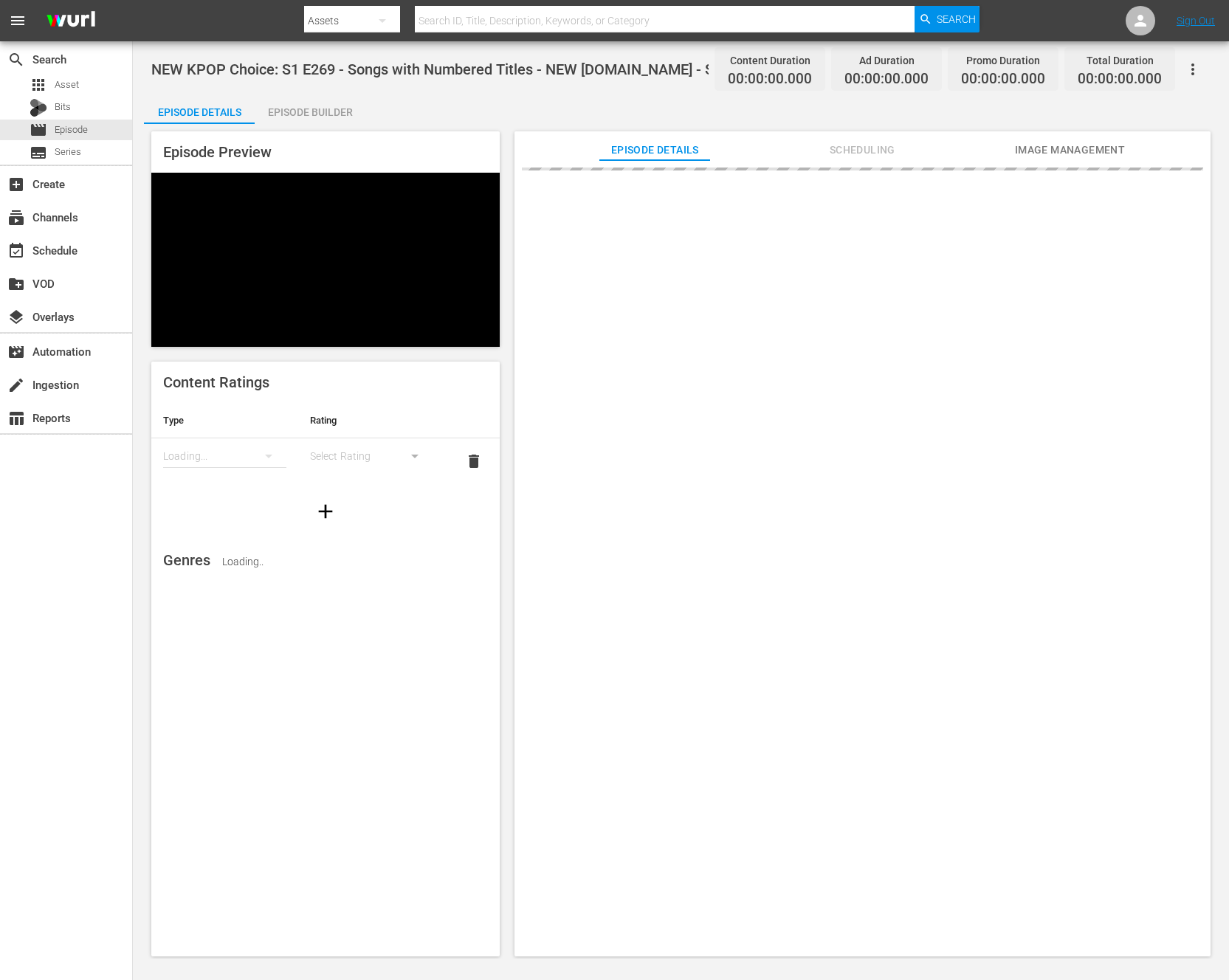
click at [306, 112] on div "Episode Builder" at bounding box center [311, 112] width 111 height 35
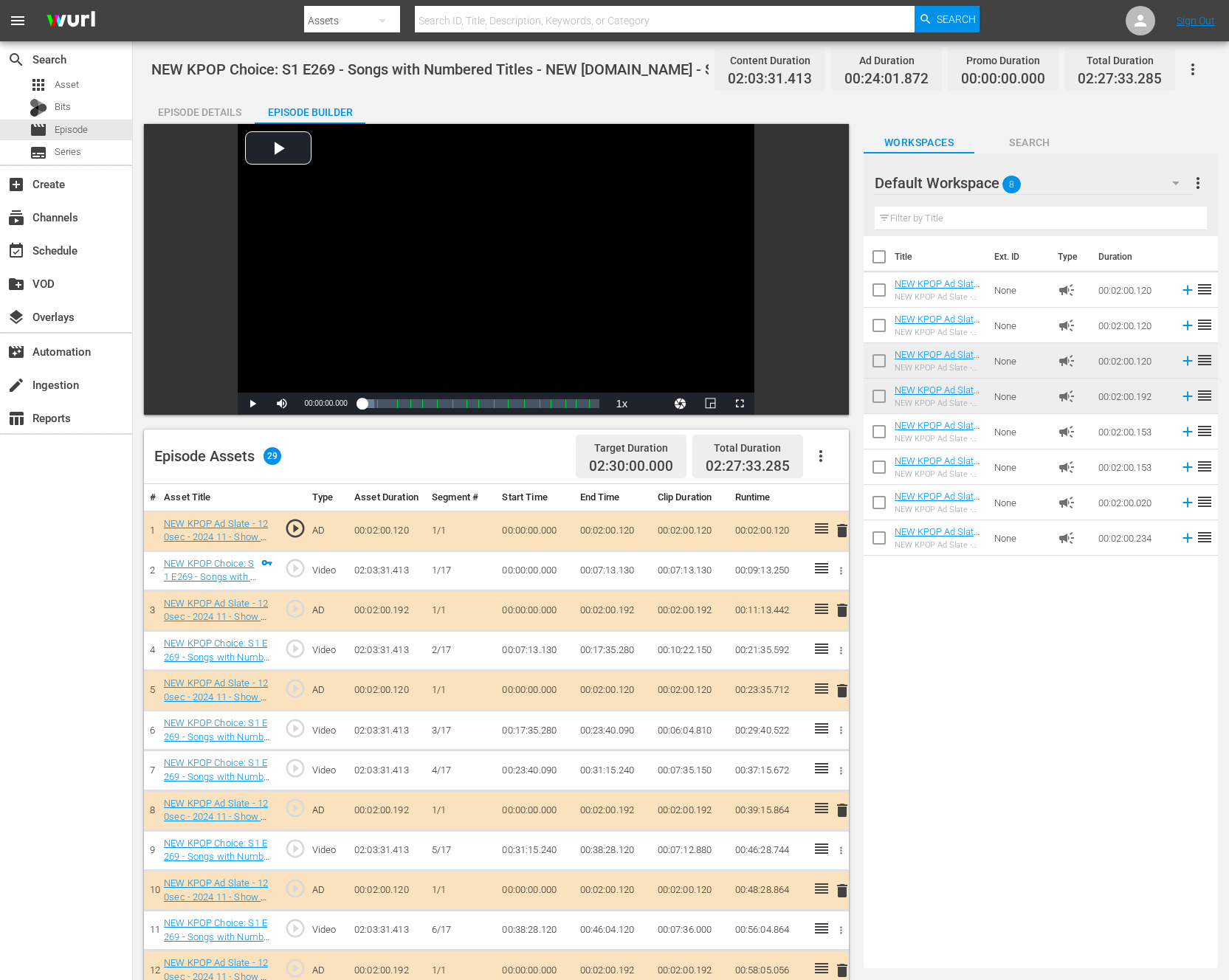
click at [834, 453] on button "button" at bounding box center [821, 456] width 35 height 35
click at [874, 501] on div "Clear Ads" at bounding box center [865, 498] width 100 height 35
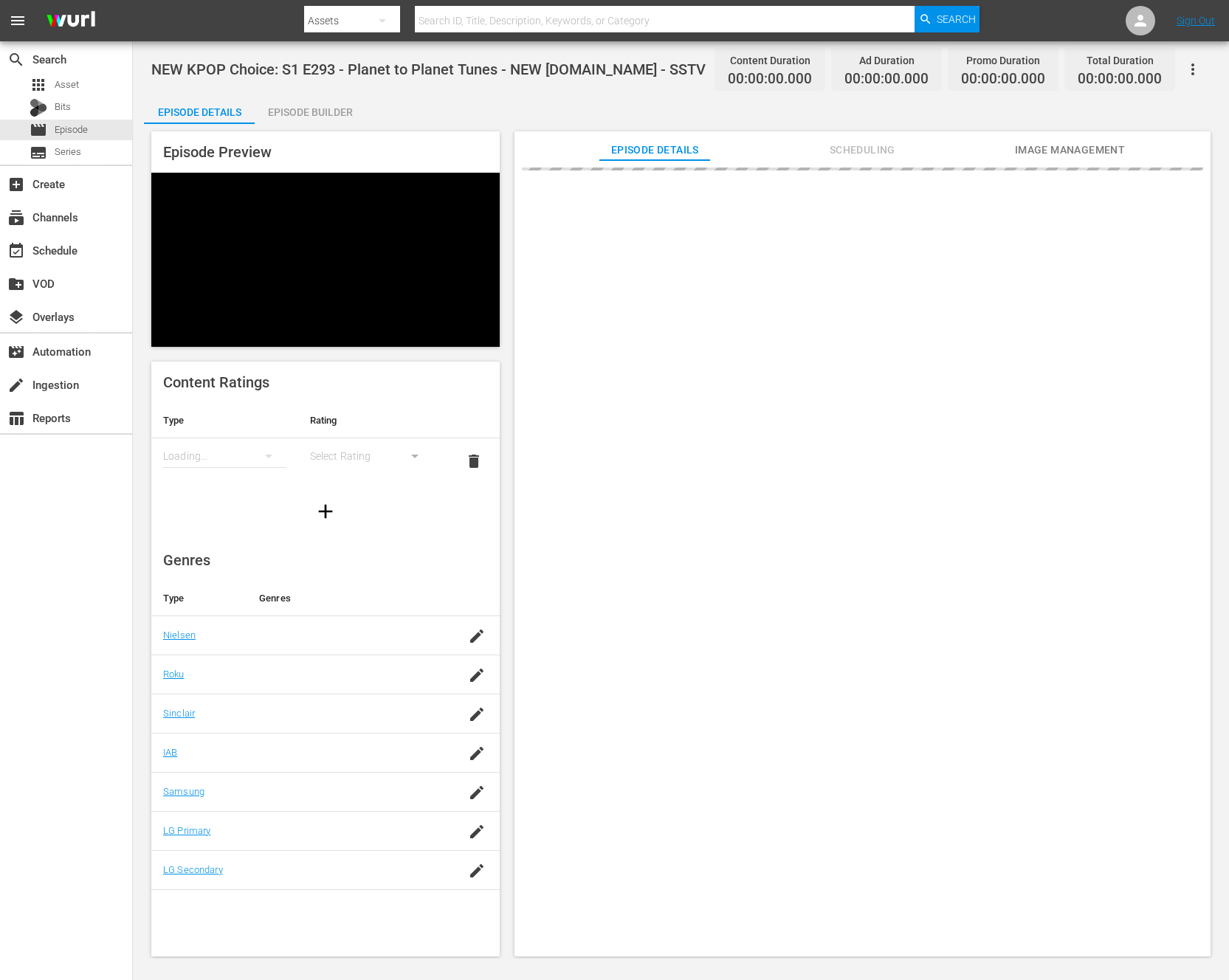
click at [327, 124] on div "Episode Preview Content Ratings Type Rating Loading... Select Rating delete Gen…" at bounding box center [681, 546] width 1074 height 844
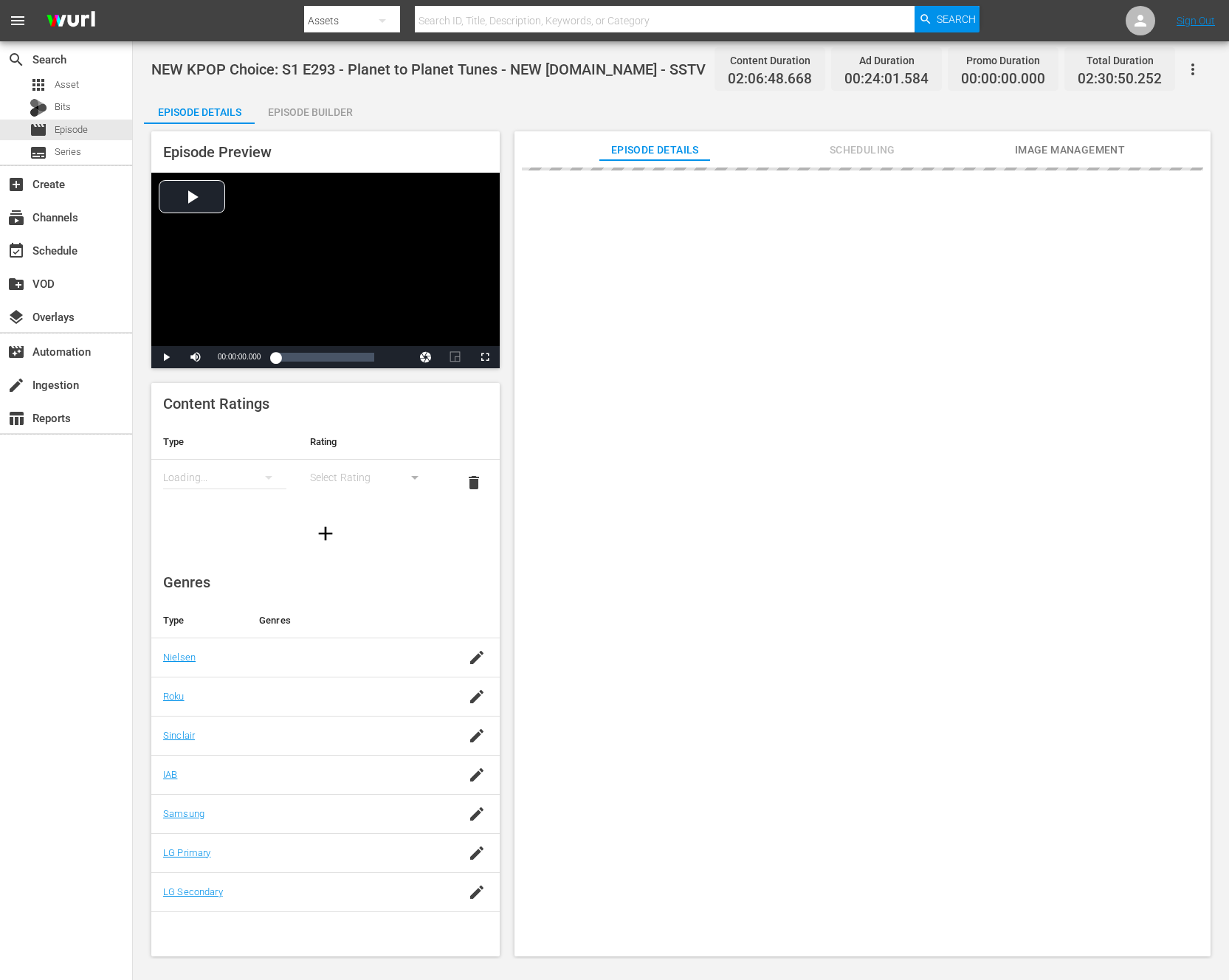
click at [364, 106] on div "Episode Details Episode Builder Episode Preview Video Player is loading. Play V…" at bounding box center [681, 532] width 1074 height 874
click at [281, 136] on div "Episode Preview Video Player is loading. Play Video Play Mute Current Time 00:0…" at bounding box center [325, 250] width 348 height 237
click at [317, 116] on div "Episode Builder" at bounding box center [311, 112] width 111 height 35
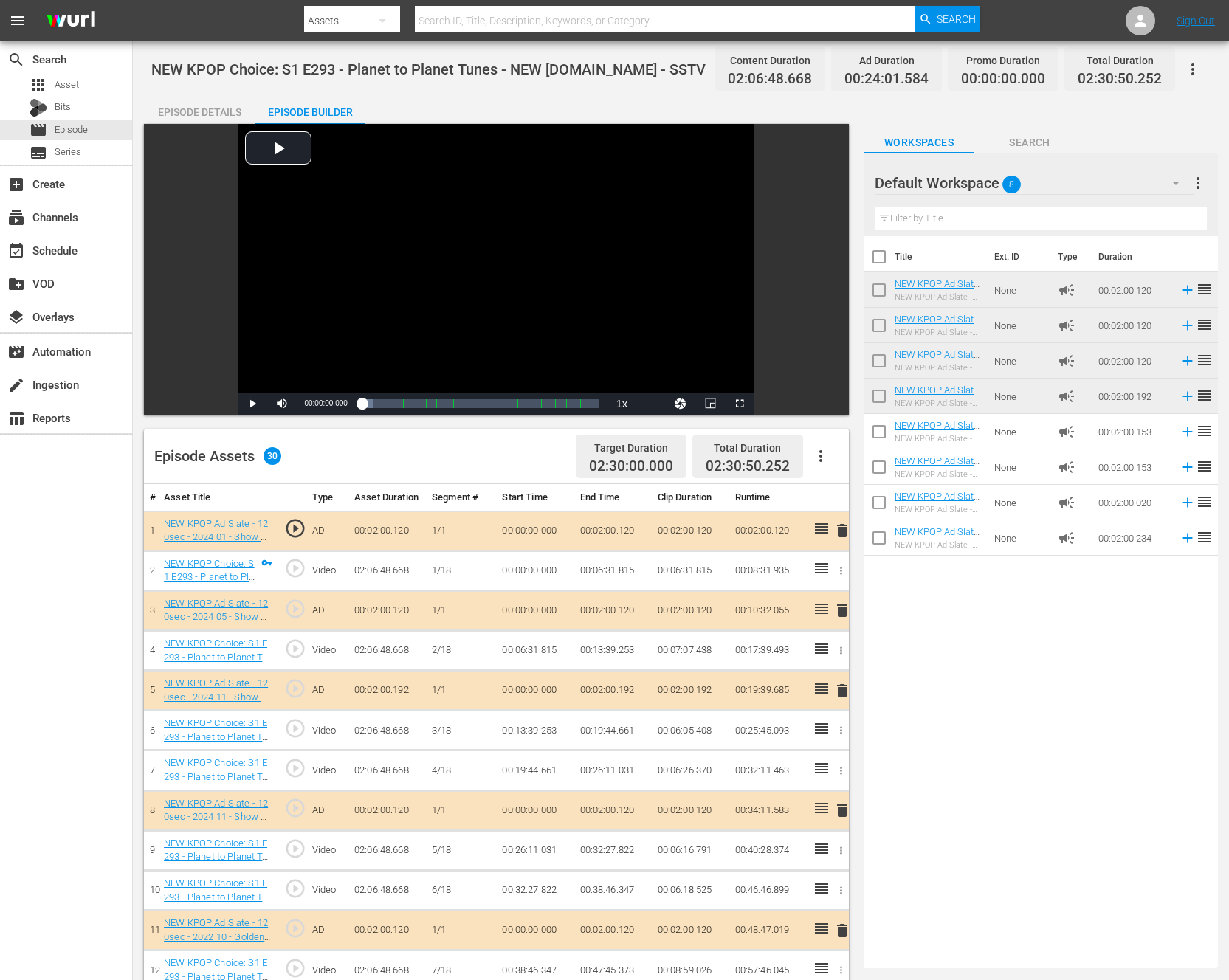
click at [836, 451] on button "button" at bounding box center [821, 456] width 35 height 35
click at [834, 495] on div "Clear Ads" at bounding box center [865, 498] width 100 height 35
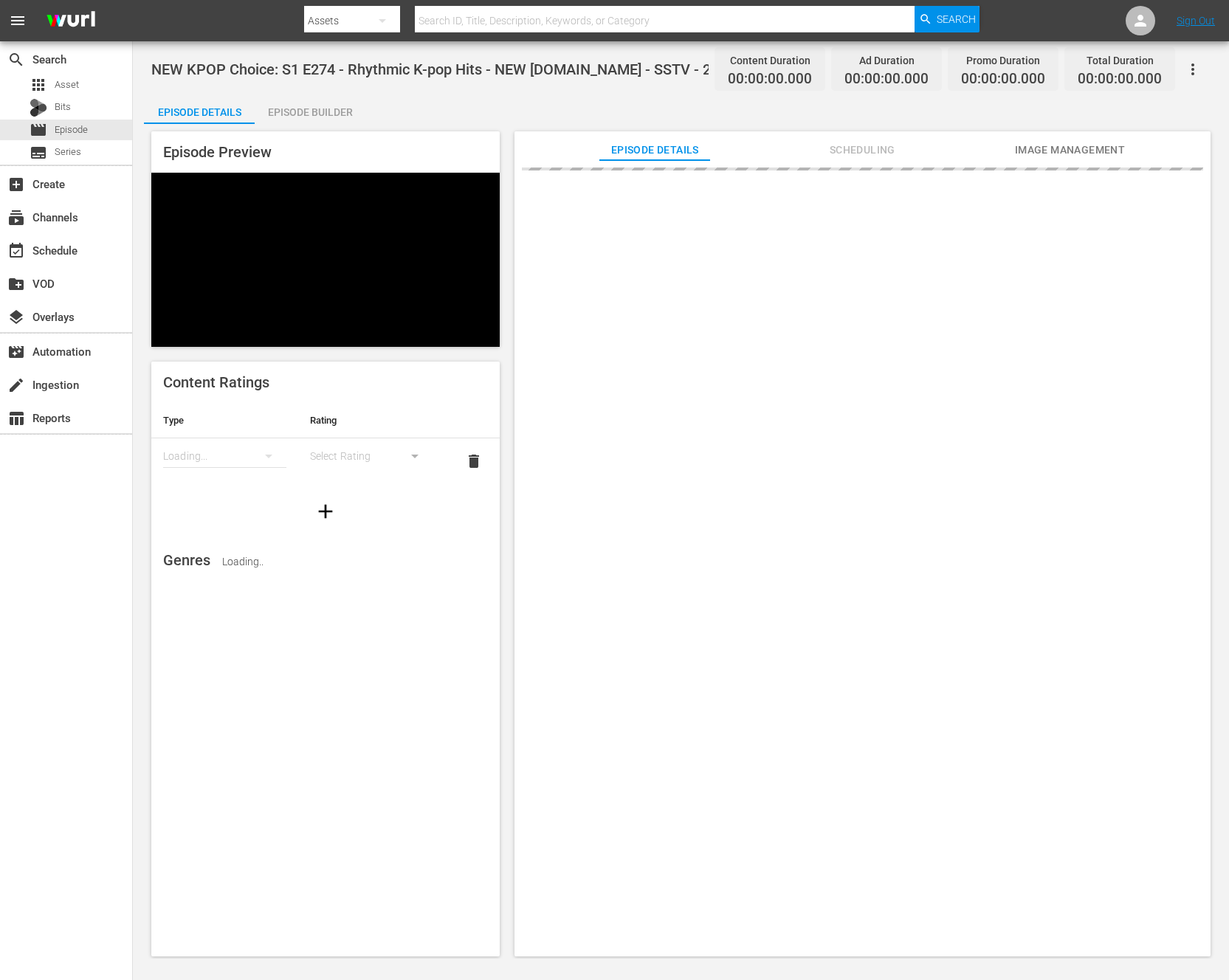
click at [288, 115] on div "Episode Builder" at bounding box center [311, 112] width 111 height 35
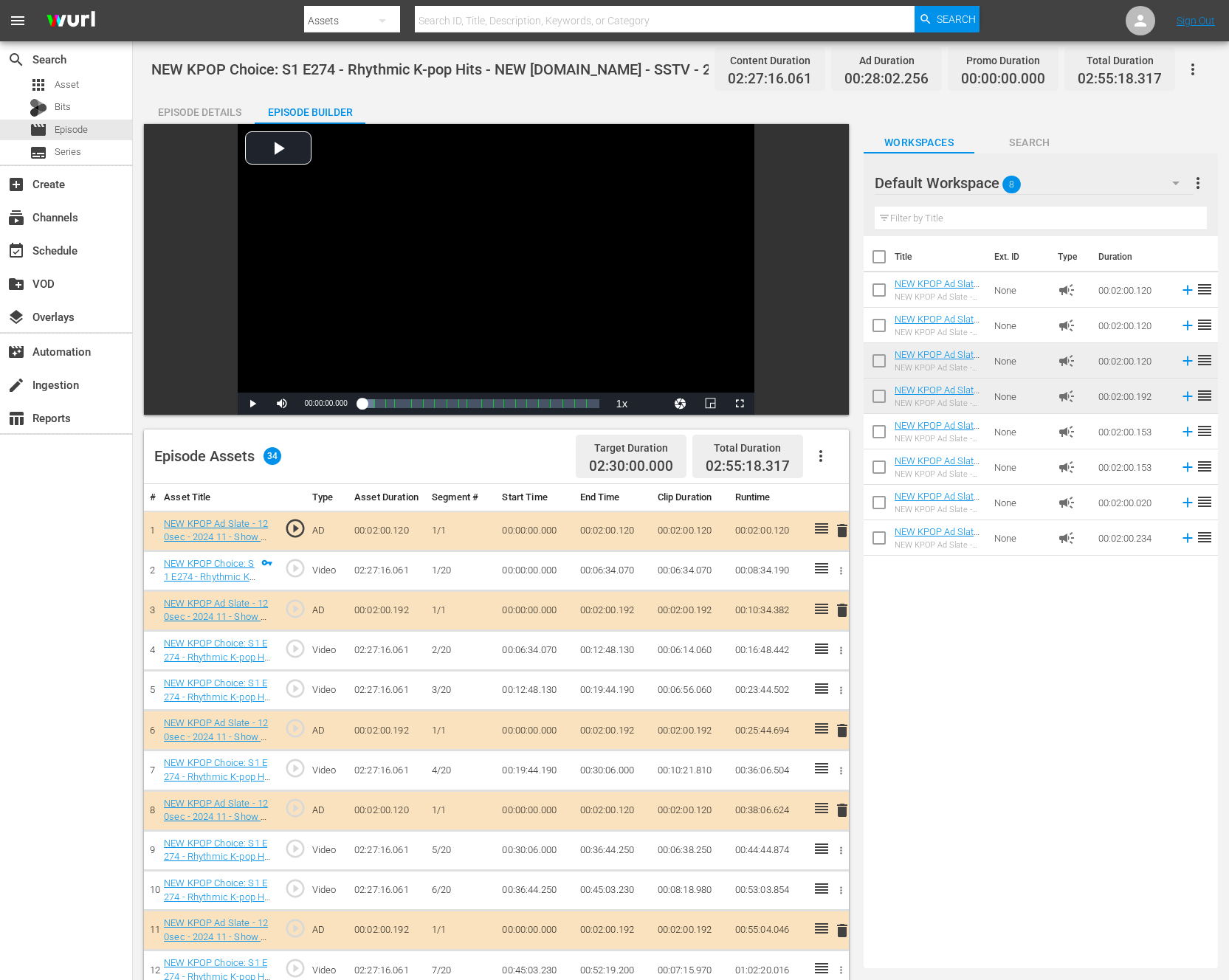
click at [829, 455] on icon "button" at bounding box center [821, 456] width 18 height 18
click at [888, 508] on div "Clear Ads" at bounding box center [865, 498] width 100 height 35
